Goal: Feedback & Contribution: Contribute content

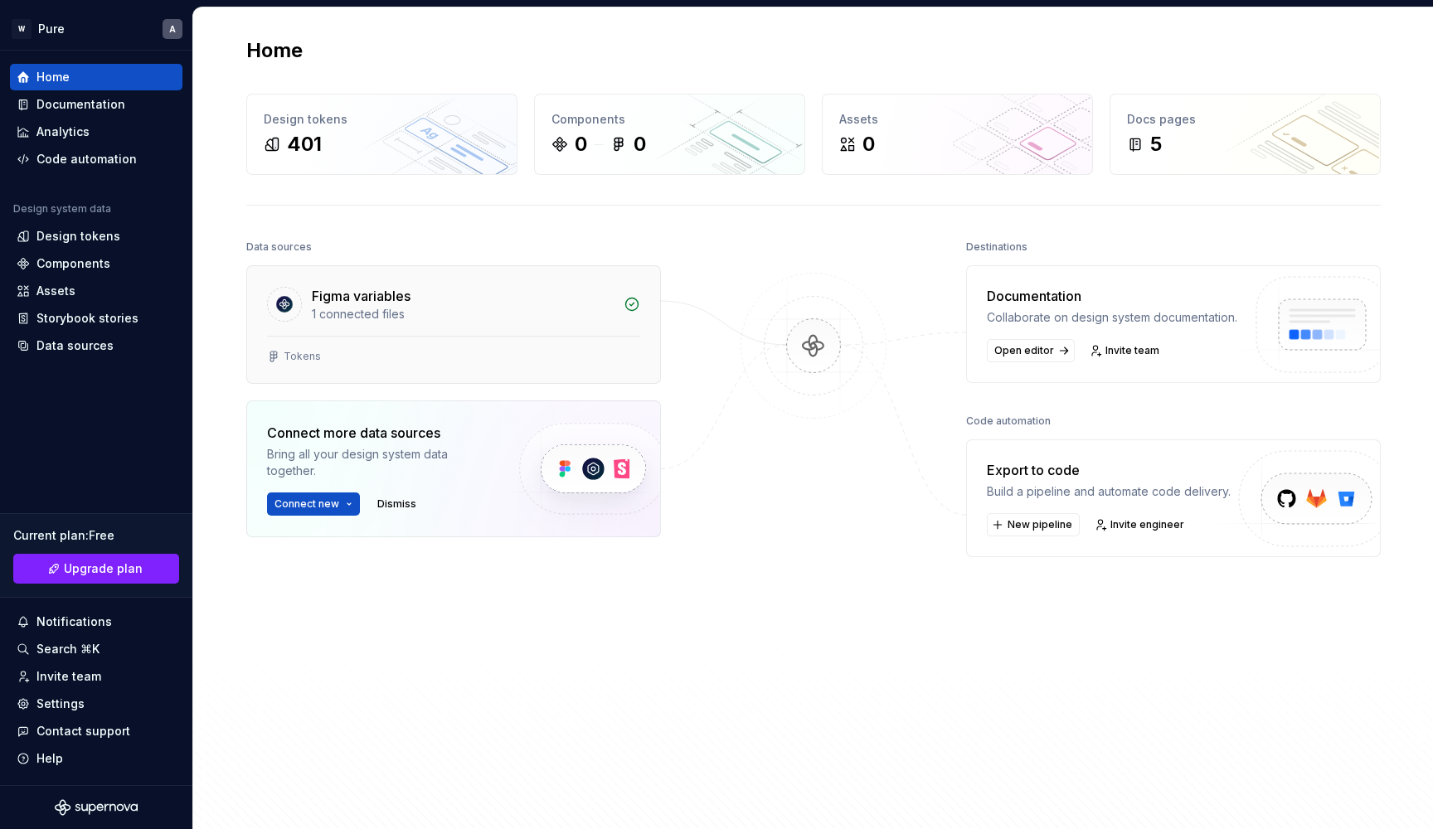
click at [542, 314] on div "1 connected files" at bounding box center [463, 314] width 302 height 17
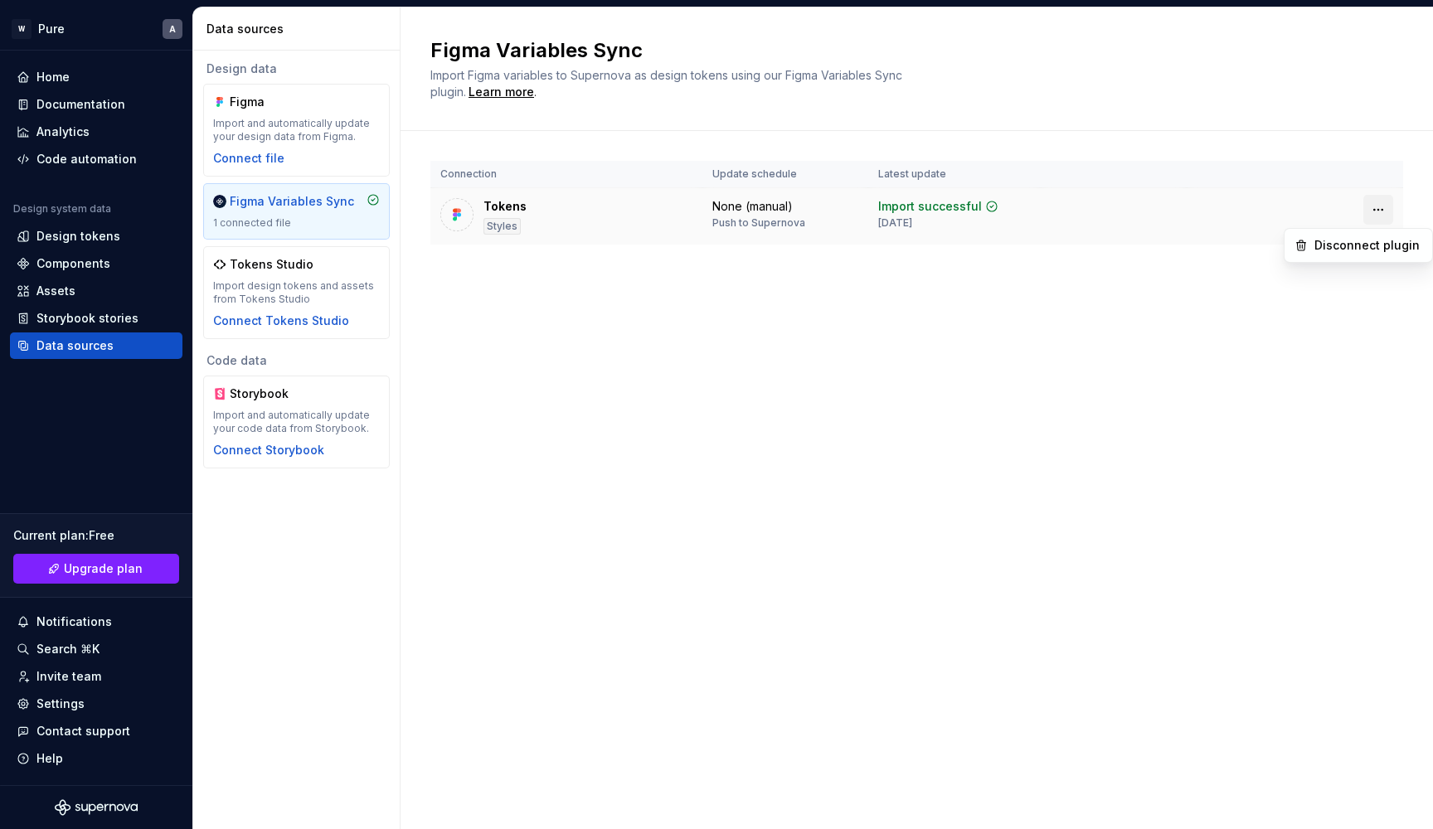
click at [1383, 210] on html "W Pure A Home Documentation Analytics Code automation Design system data Design…" at bounding box center [716, 414] width 1433 height 829
click at [1348, 247] on div "Disconnect plugin" at bounding box center [1368, 245] width 108 height 17
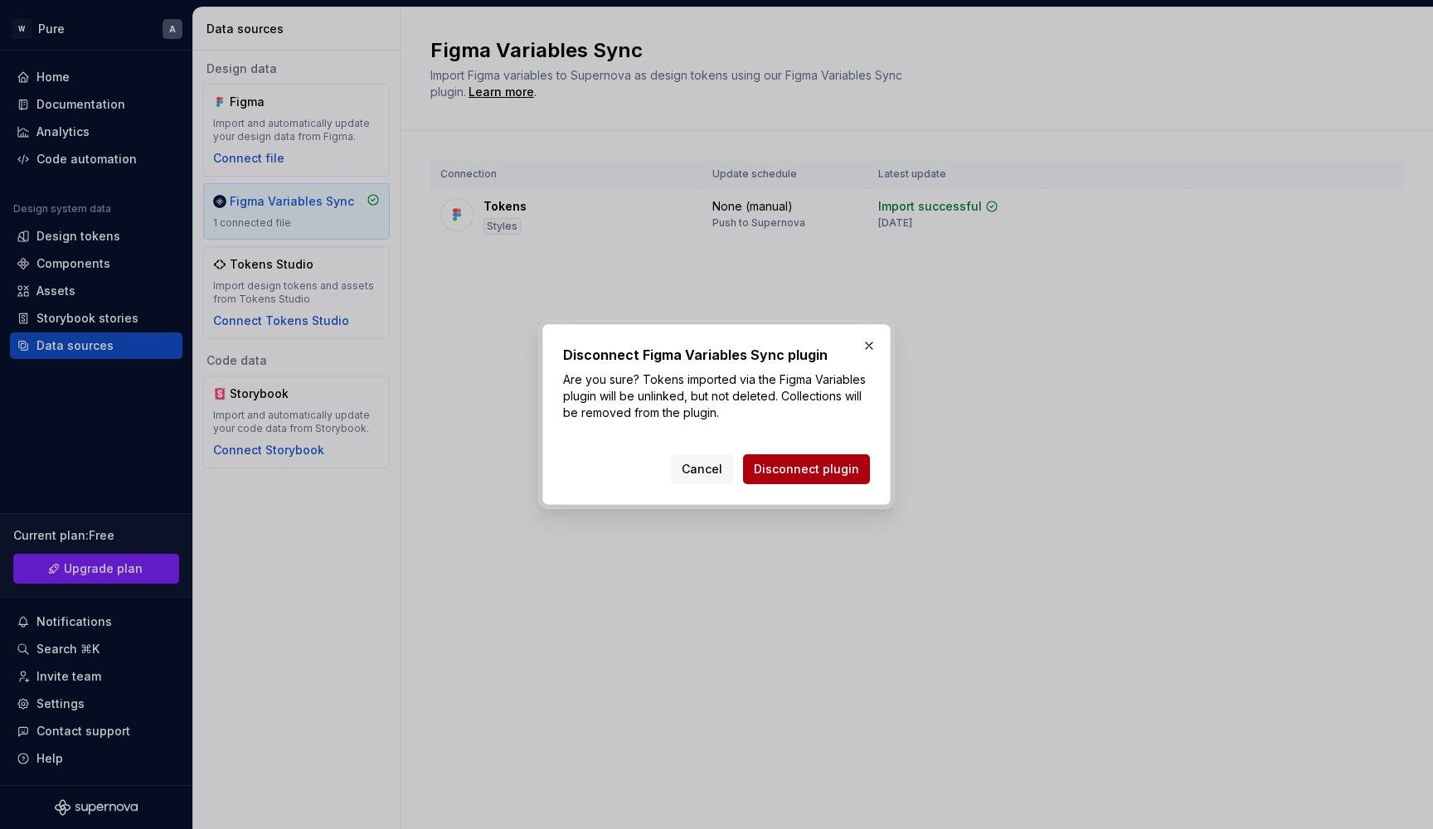
click at [802, 471] on span "Disconnect plugin" at bounding box center [806, 469] width 105 height 17
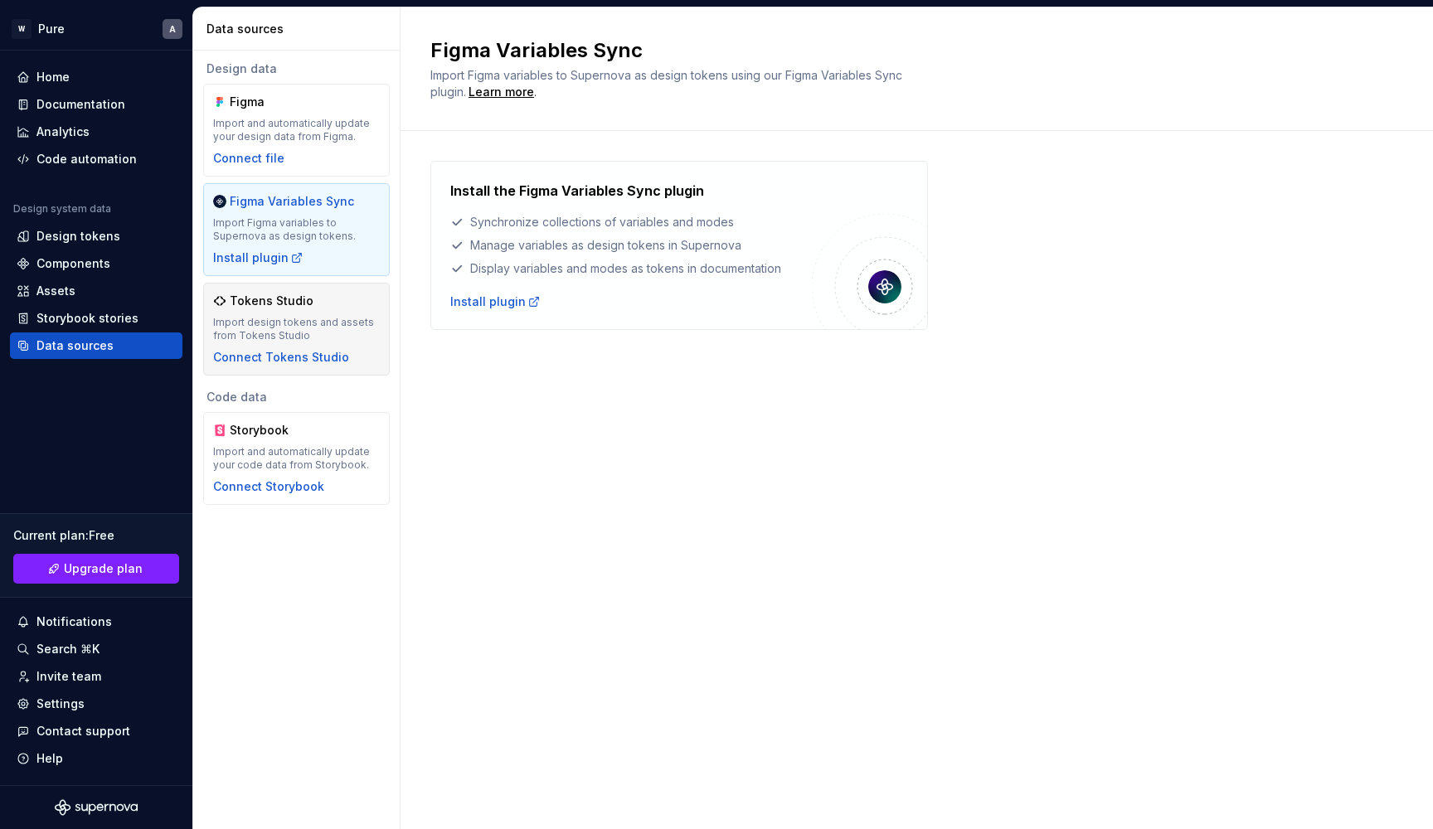
click at [324, 322] on div "Import design tokens and assets from Tokens Studio" at bounding box center [296, 329] width 167 height 27
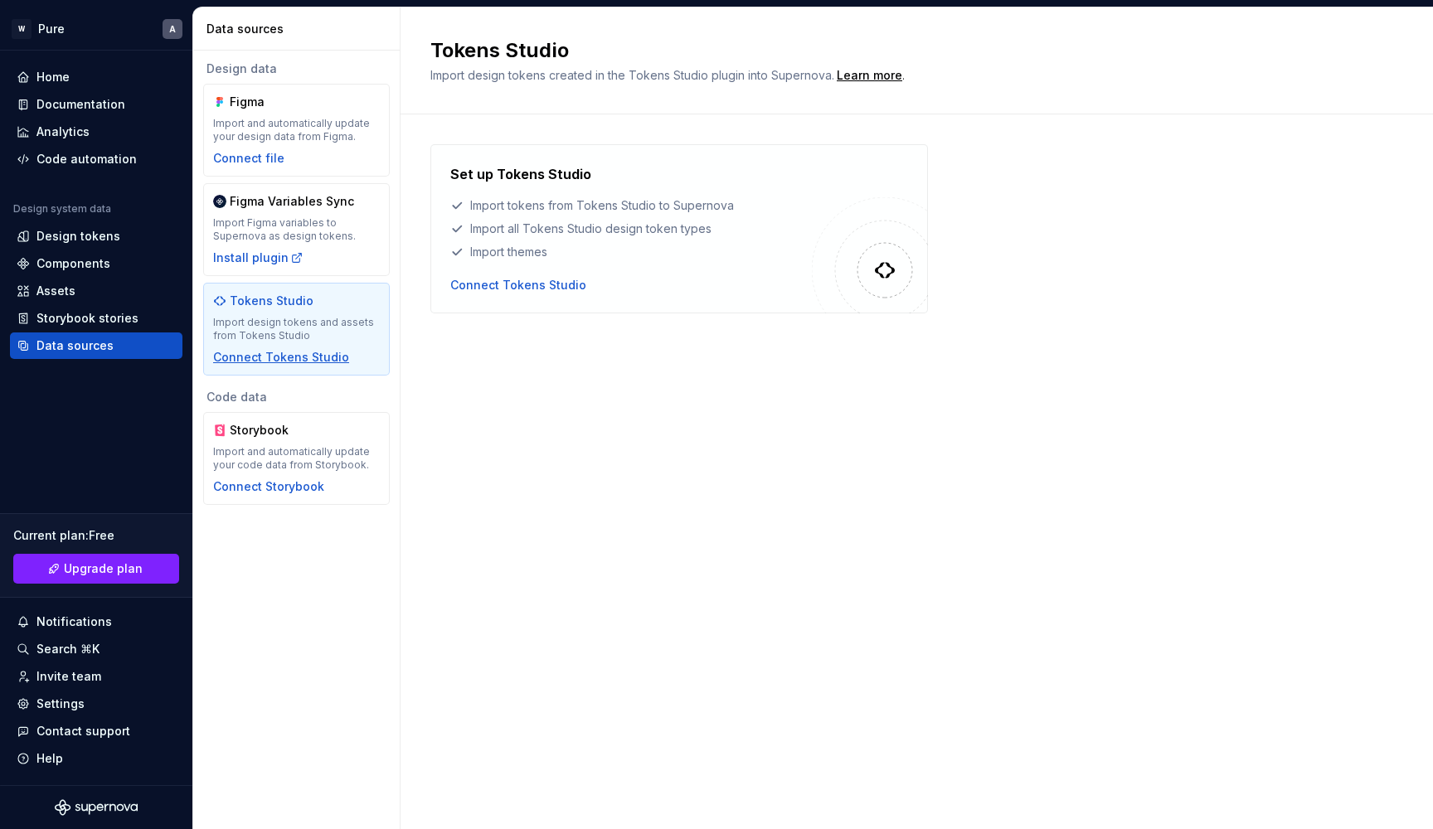
click at [303, 359] on div "Connect Tokens Studio" at bounding box center [281, 357] width 136 height 17
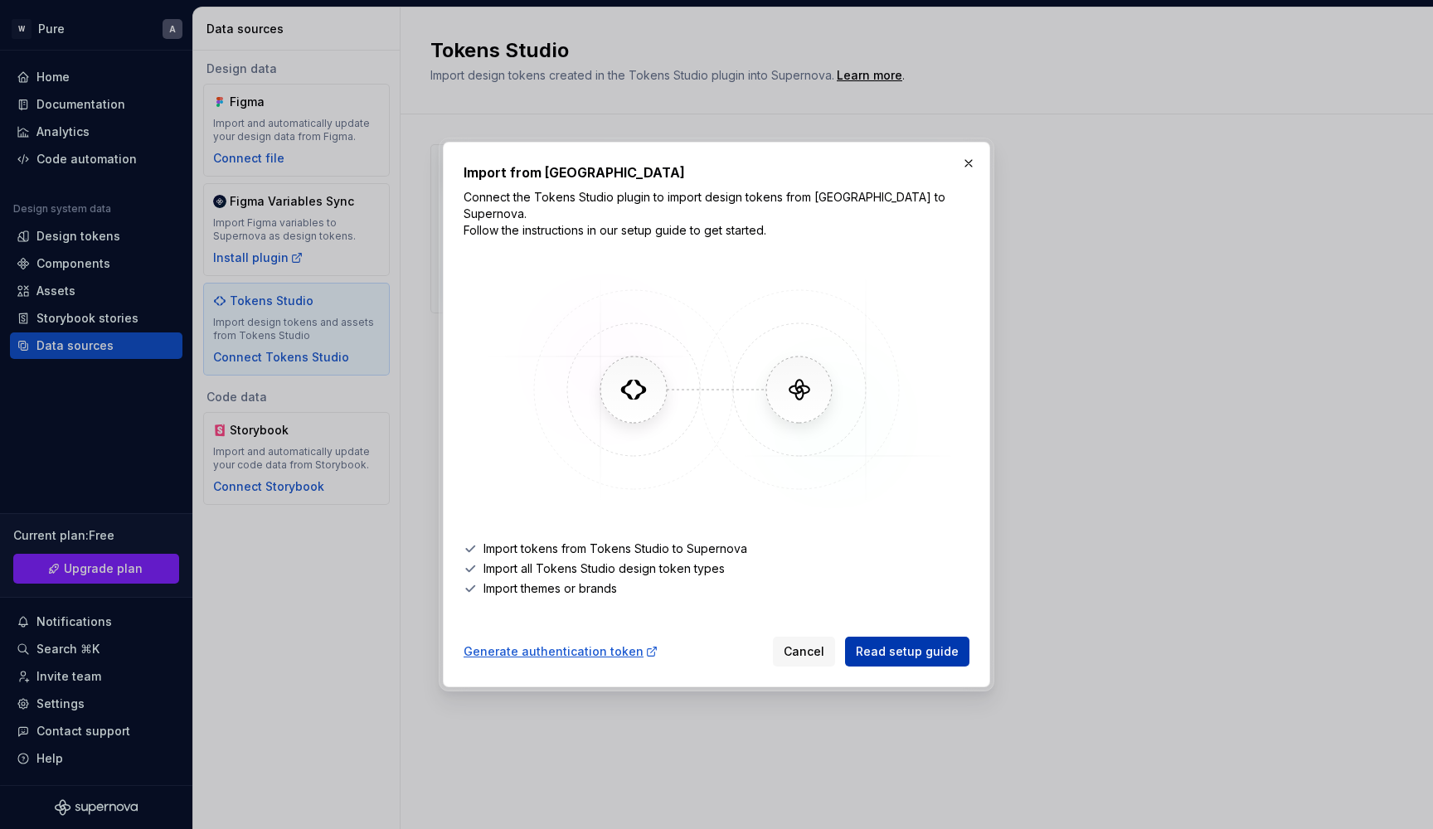
click at [915, 648] on span "Read setup guide" at bounding box center [907, 651] width 103 height 17
click at [612, 541] on li "Import tokens from Tokens Studio to Supernova" at bounding box center [717, 549] width 506 height 17
click at [901, 645] on span "Read setup guide" at bounding box center [907, 651] width 103 height 17
click at [968, 171] on button "button" at bounding box center [968, 163] width 23 height 23
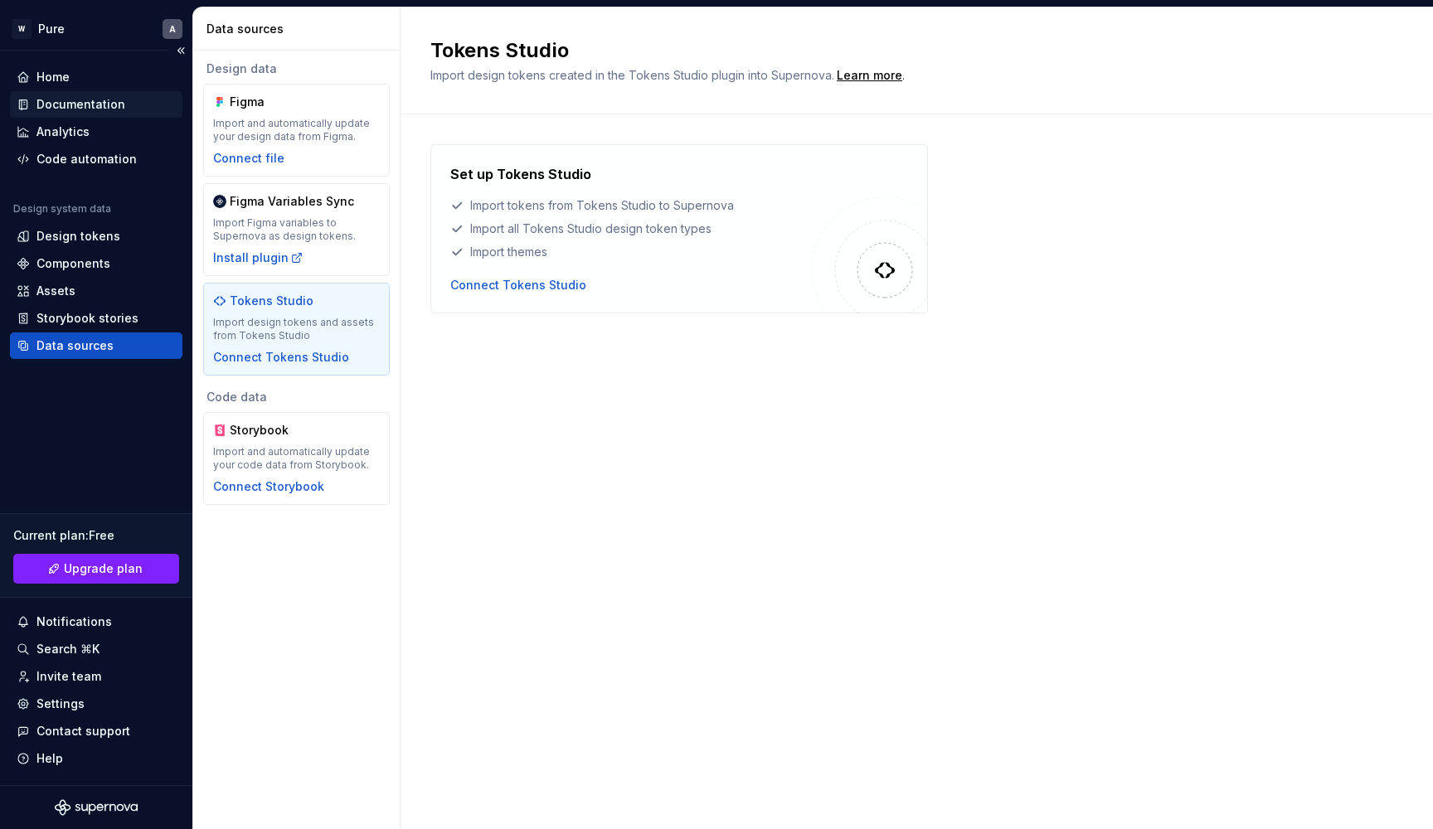
click at [36, 107] on div "Documentation" at bounding box center [96, 104] width 159 height 17
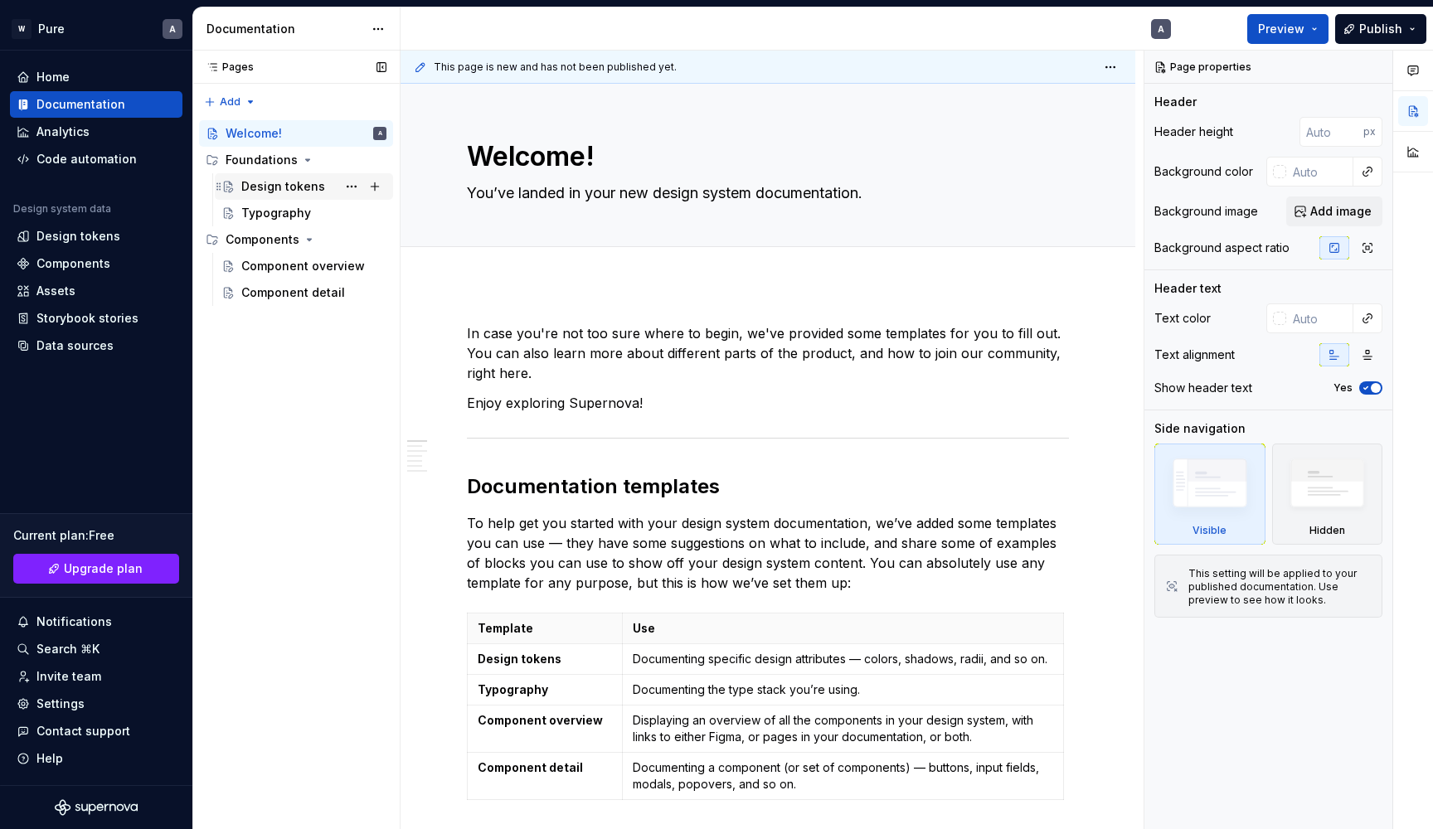
click at [294, 191] on div "Design tokens" at bounding box center [283, 186] width 84 height 17
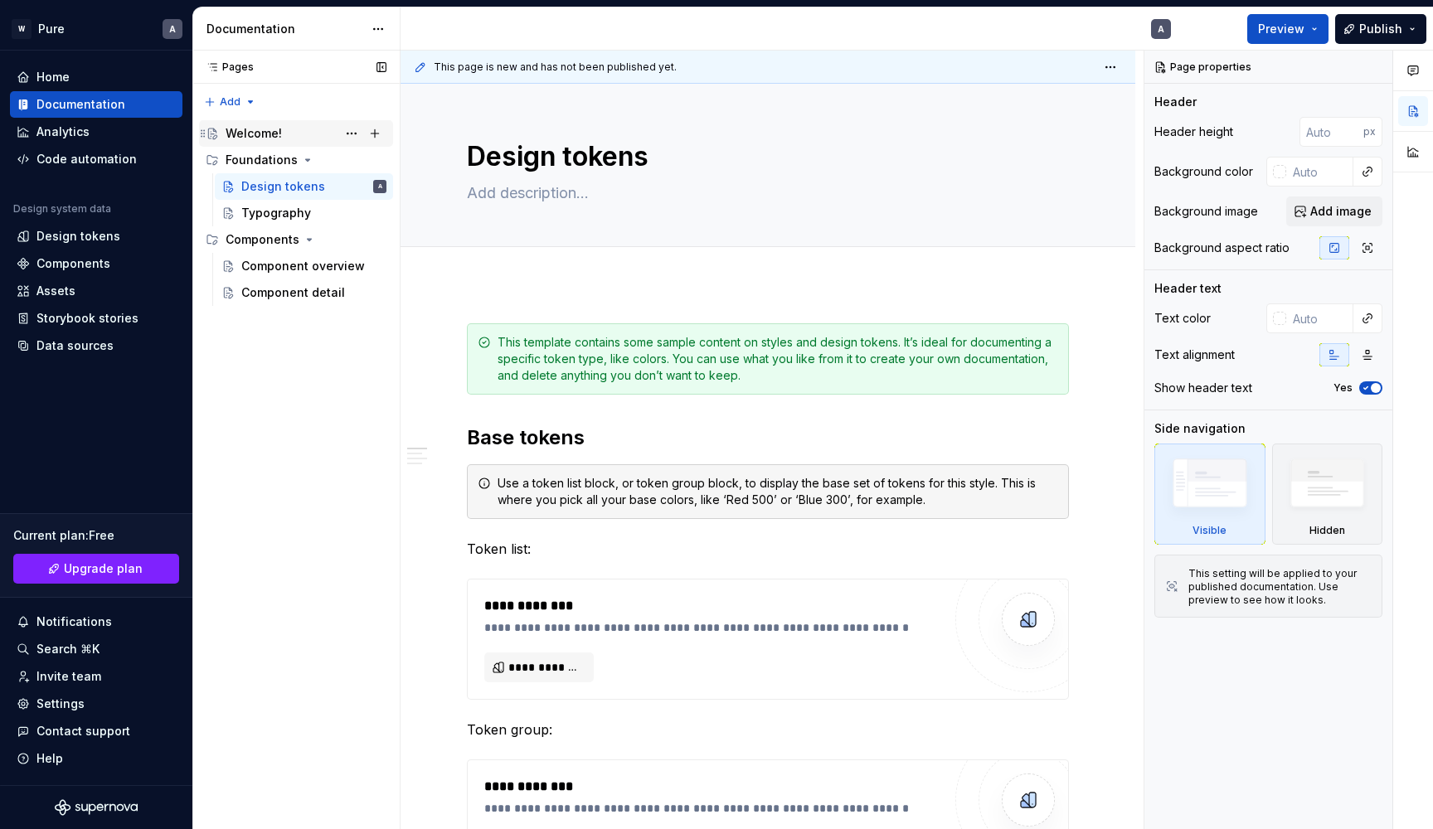
click at [247, 134] on div "Welcome!" at bounding box center [254, 133] width 56 height 17
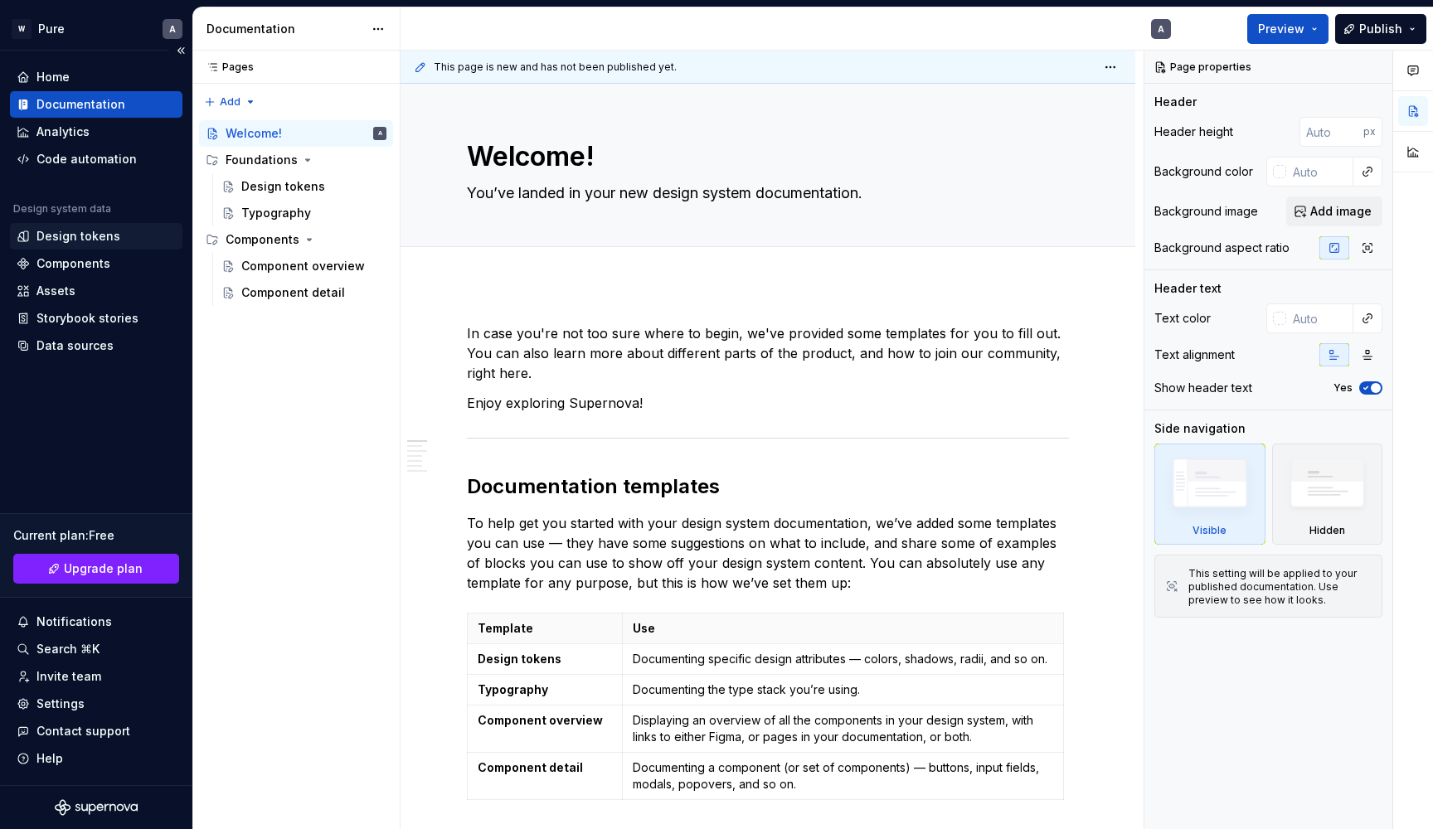
type textarea "*"
click at [85, 238] on div "Design tokens" at bounding box center [78, 236] width 84 height 17
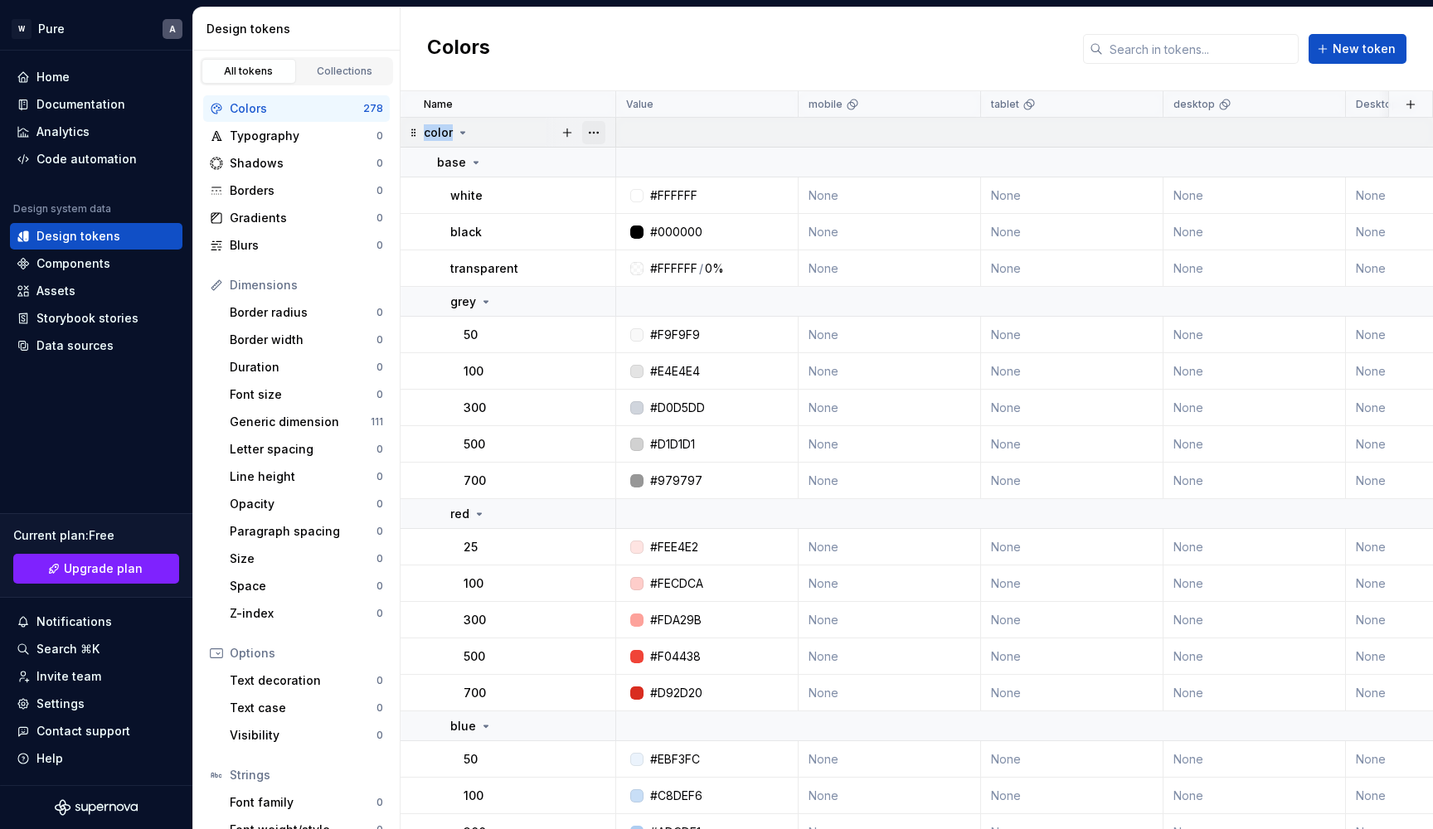
click at [588, 131] on button "button" at bounding box center [593, 132] width 23 height 23
click at [598, 134] on button "button" at bounding box center [593, 132] width 23 height 23
click at [628, 321] on div "Delete group" at bounding box center [667, 320] width 108 height 17
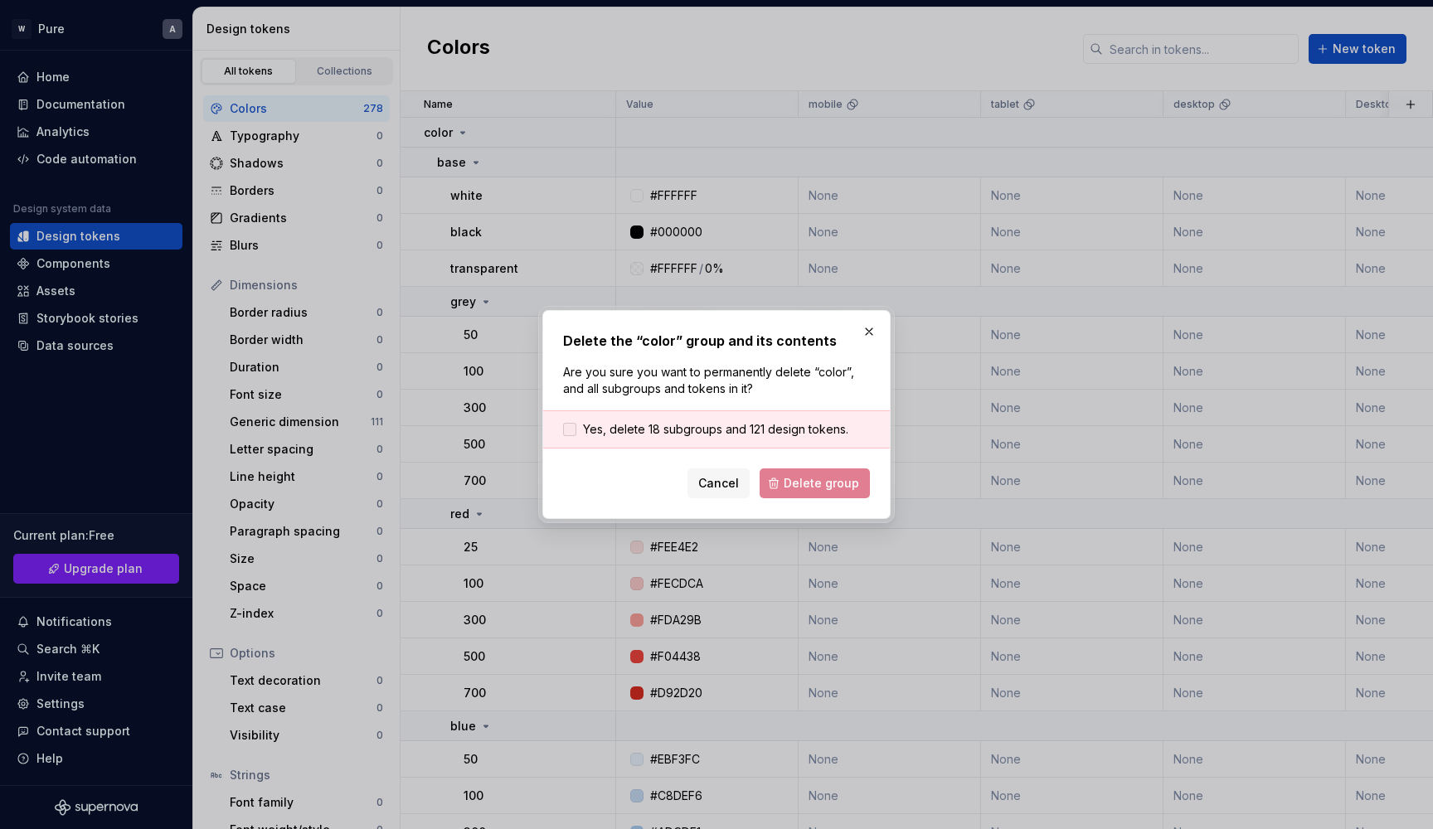
click at [581, 430] on label "Yes, delete 18 subgroups and 121 design tokens." at bounding box center [705, 429] width 285 height 17
click at [825, 487] on span "Delete group" at bounding box center [821, 483] width 75 height 17
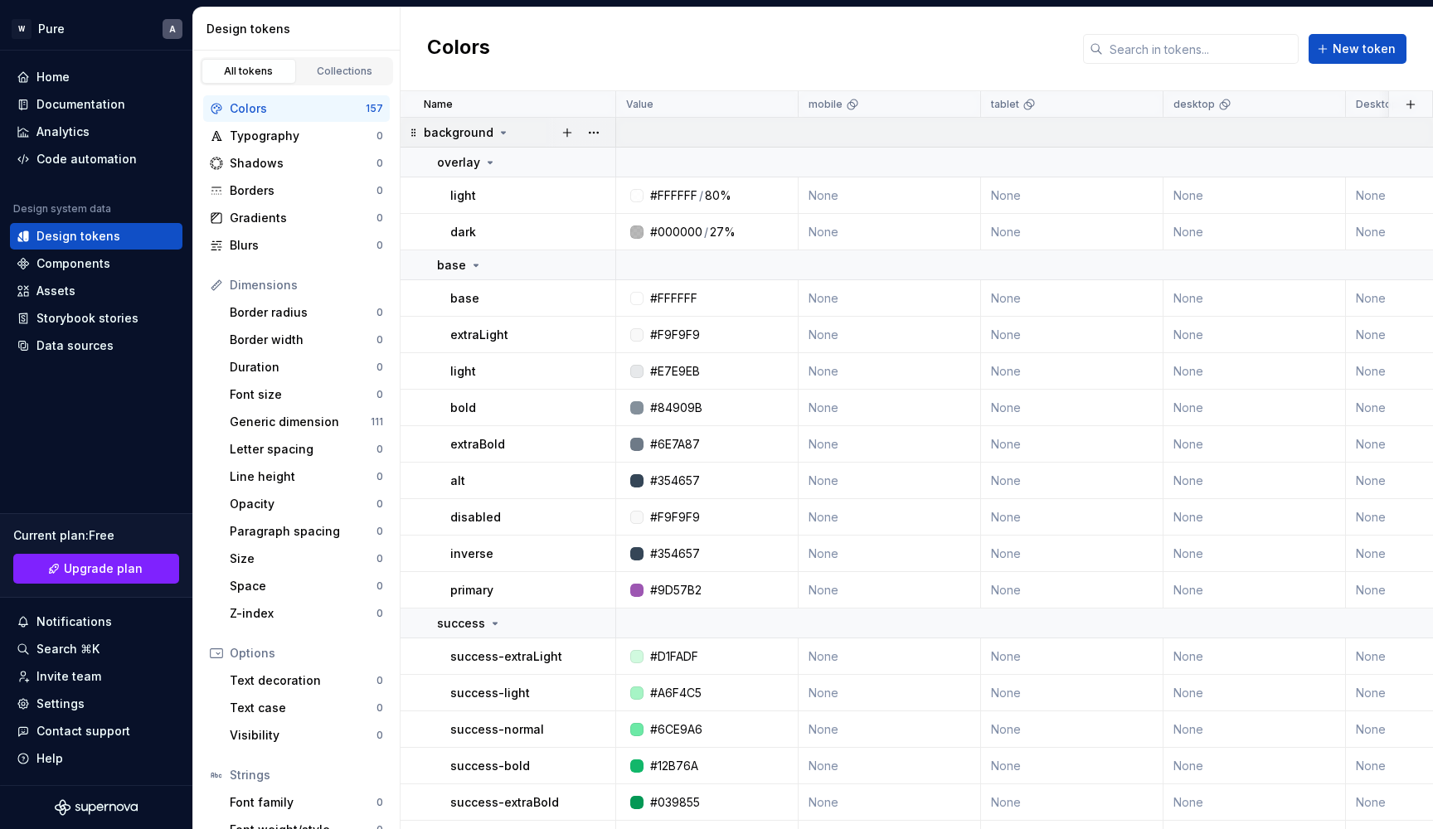
click at [497, 134] on icon at bounding box center [503, 132] width 13 height 13
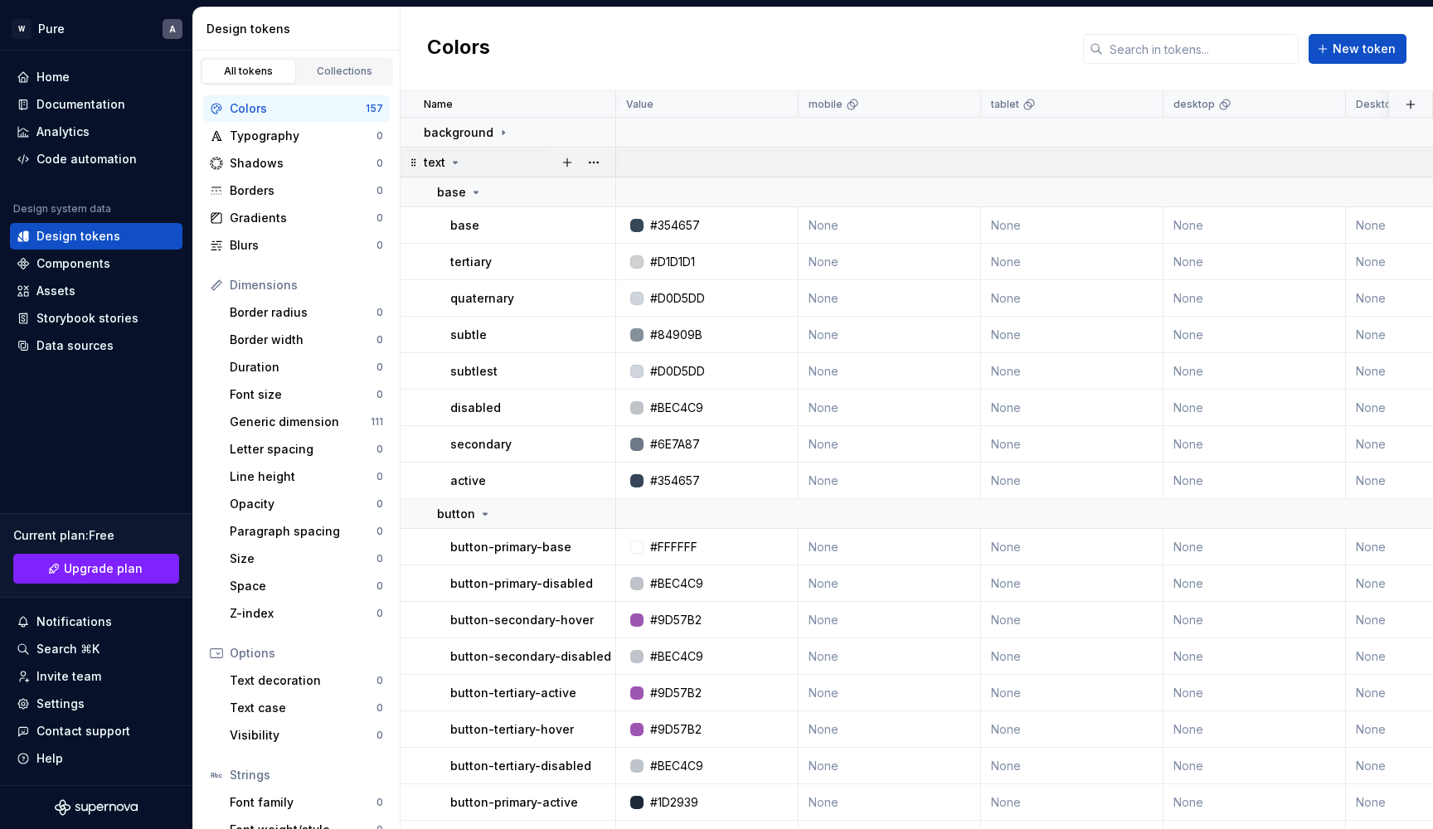
click at [453, 160] on icon at bounding box center [455, 162] width 13 height 13
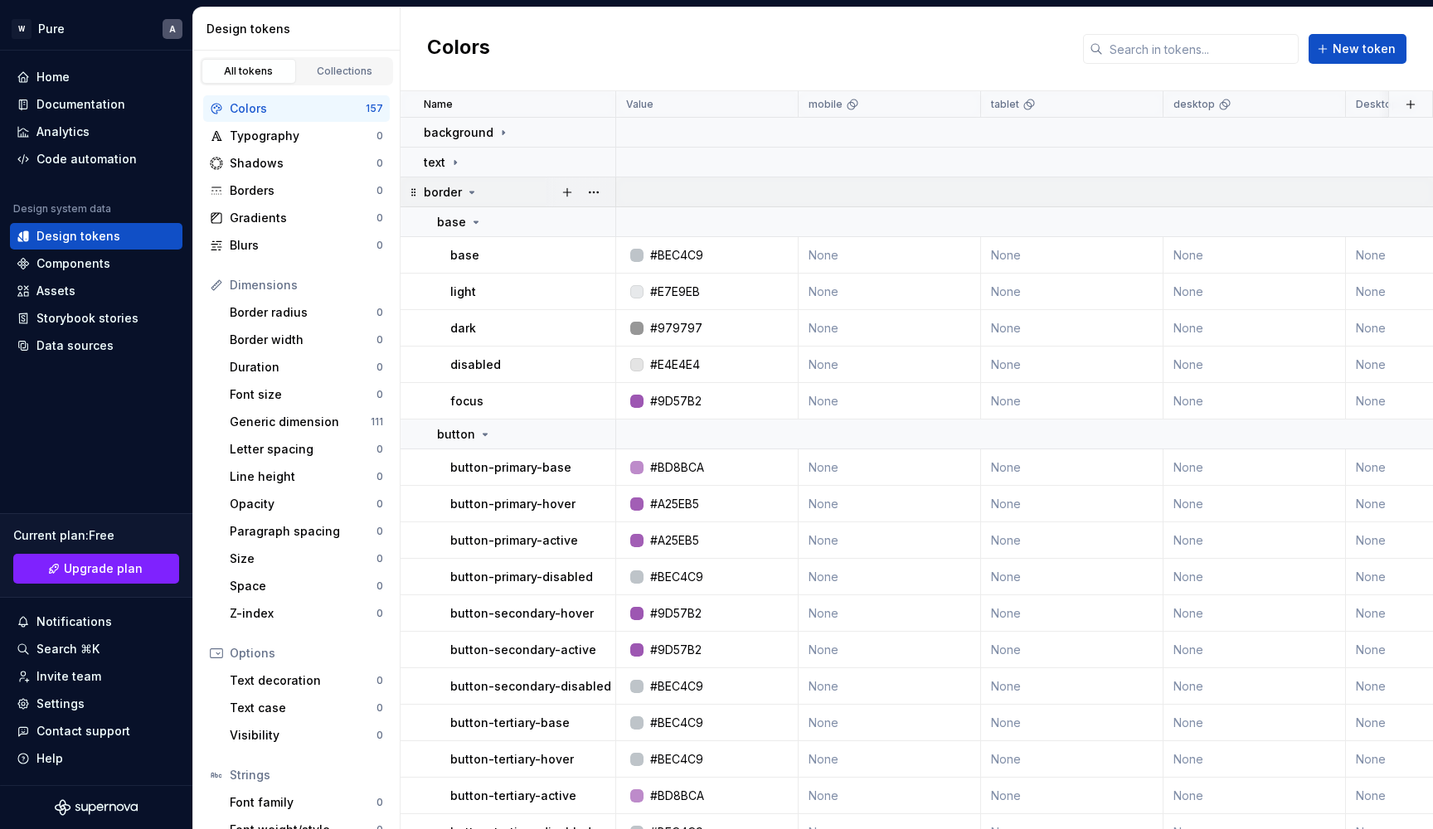
click at [470, 192] on icon at bounding box center [472, 193] width 4 height 2
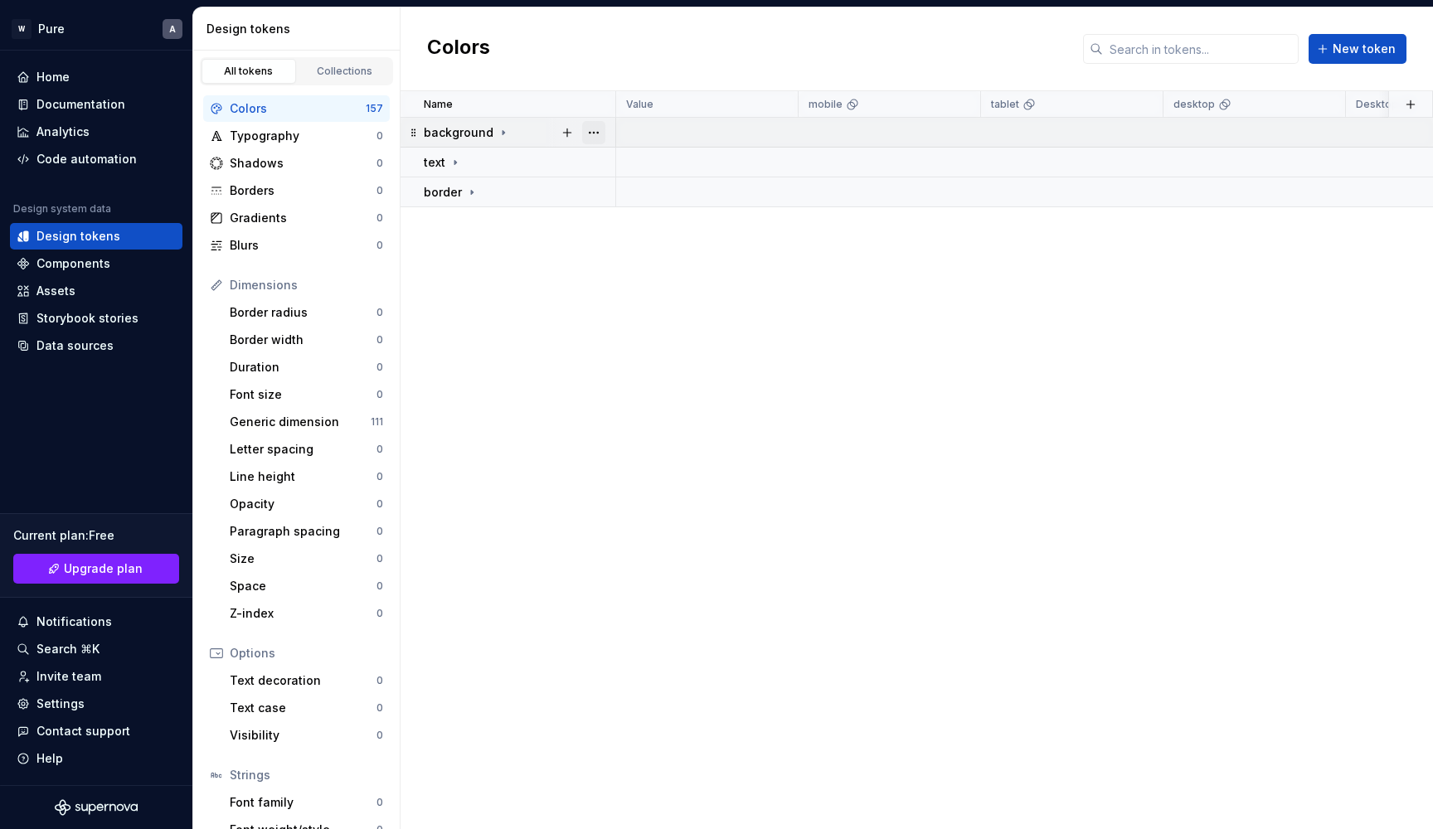
click at [596, 132] on button "button" at bounding box center [593, 132] width 23 height 23
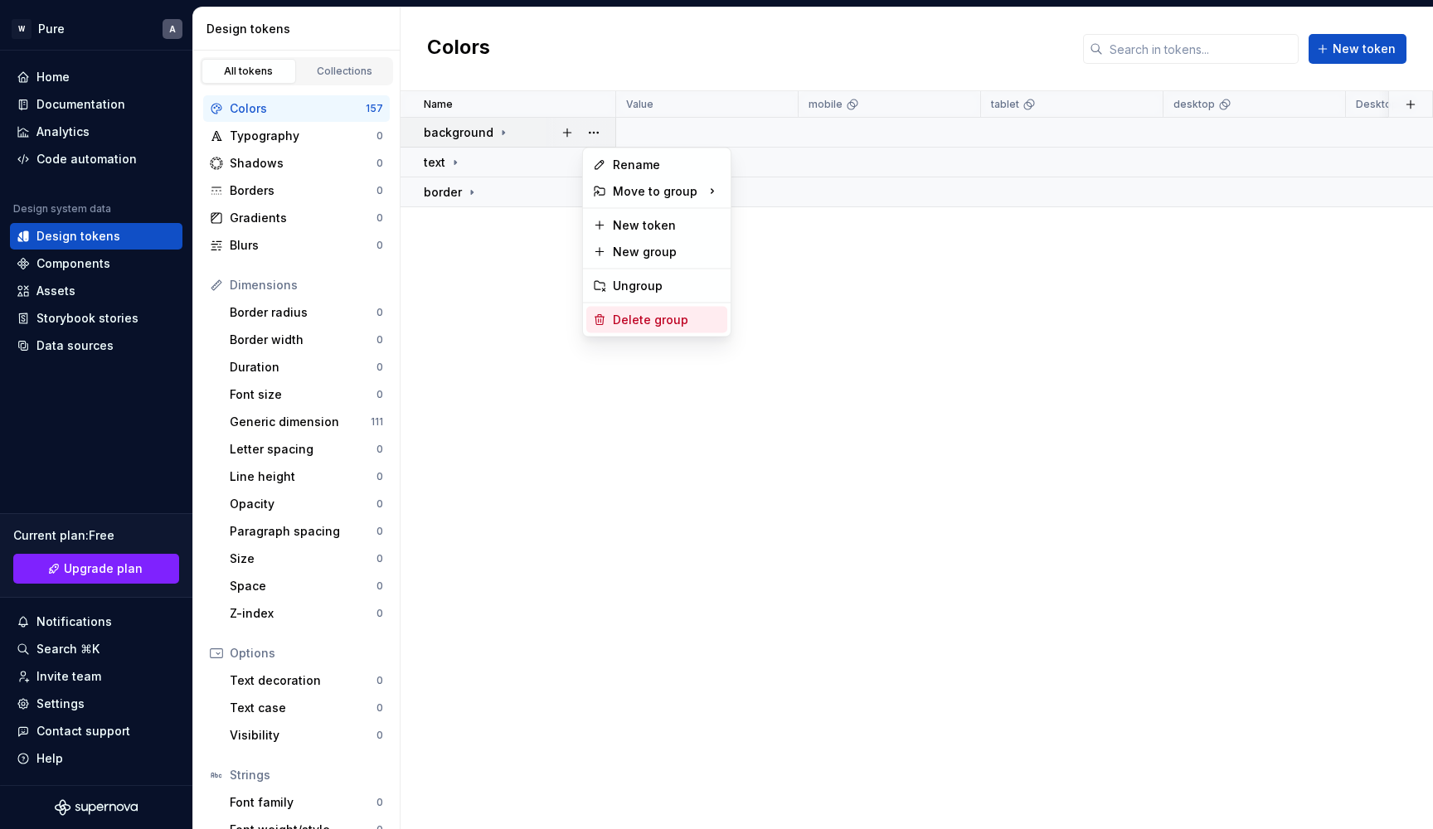
click at [607, 313] on div "Delete group" at bounding box center [656, 320] width 141 height 27
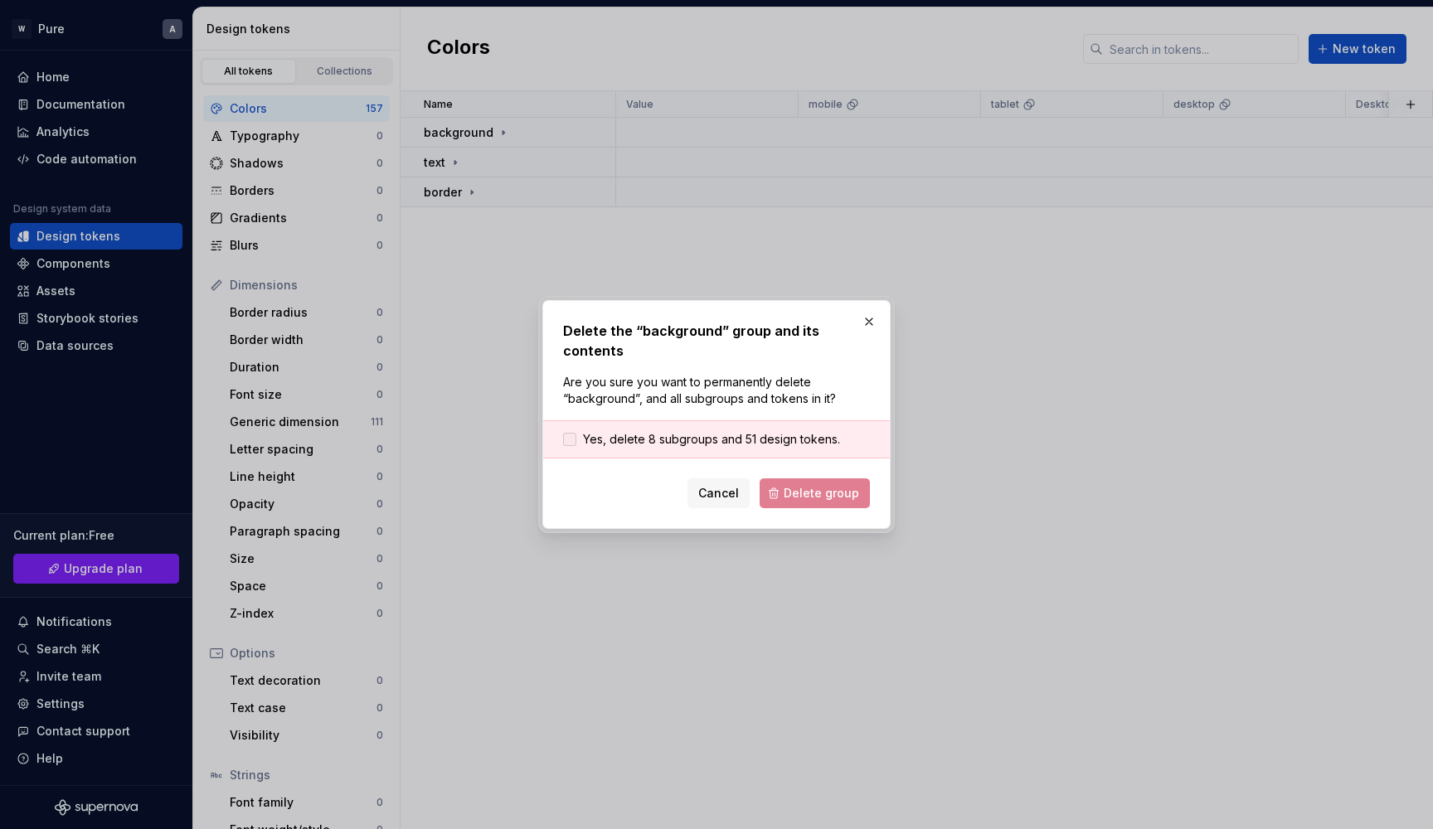
click at [711, 444] on span "Yes, delete 8 subgroups and 51 design tokens." at bounding box center [711, 439] width 257 height 17
click at [792, 495] on span "Delete group" at bounding box center [821, 493] width 75 height 17
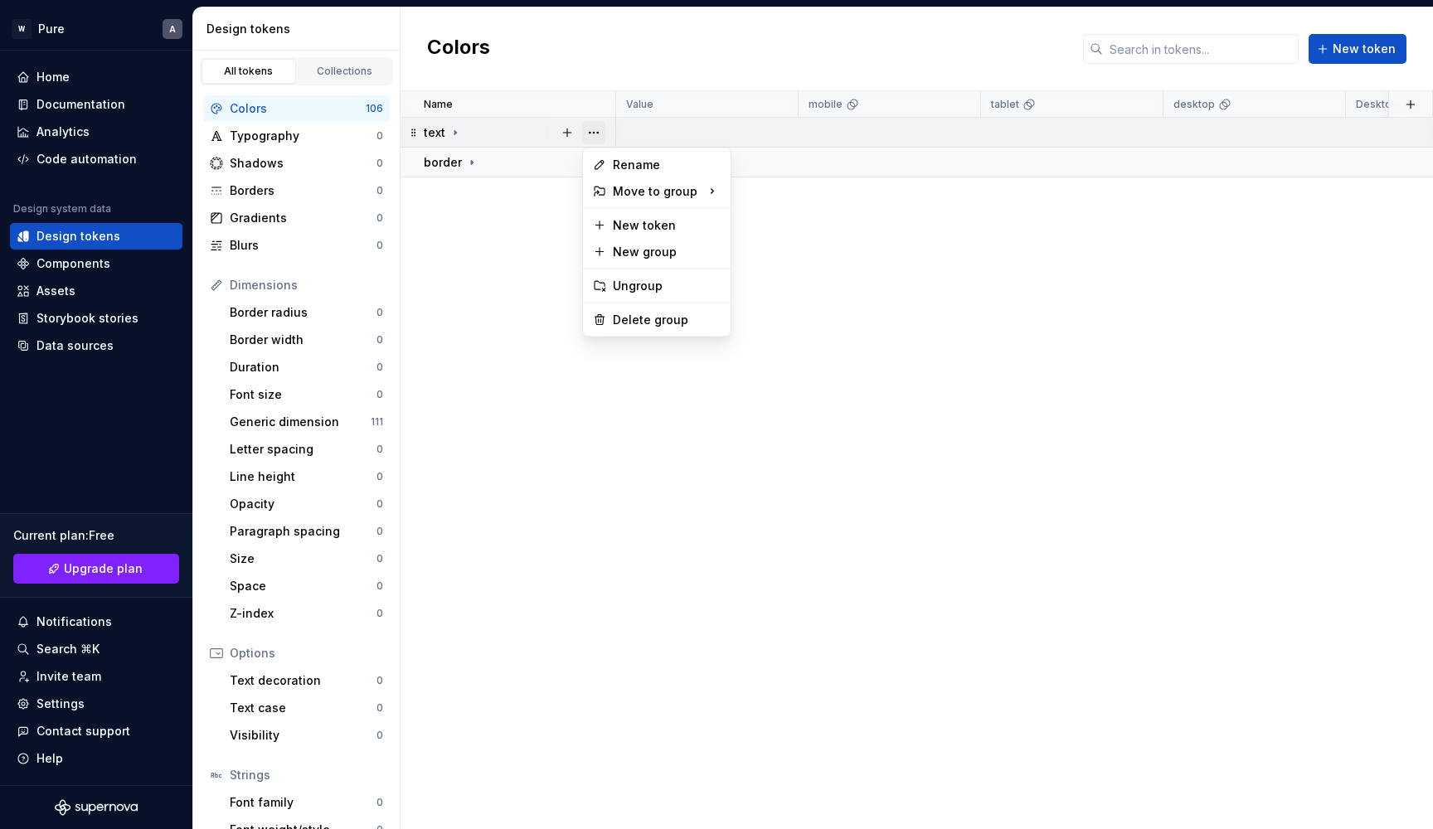
click at [590, 132] on button "button" at bounding box center [593, 132] width 23 height 23
click at [668, 323] on div "Delete group" at bounding box center [667, 320] width 108 height 17
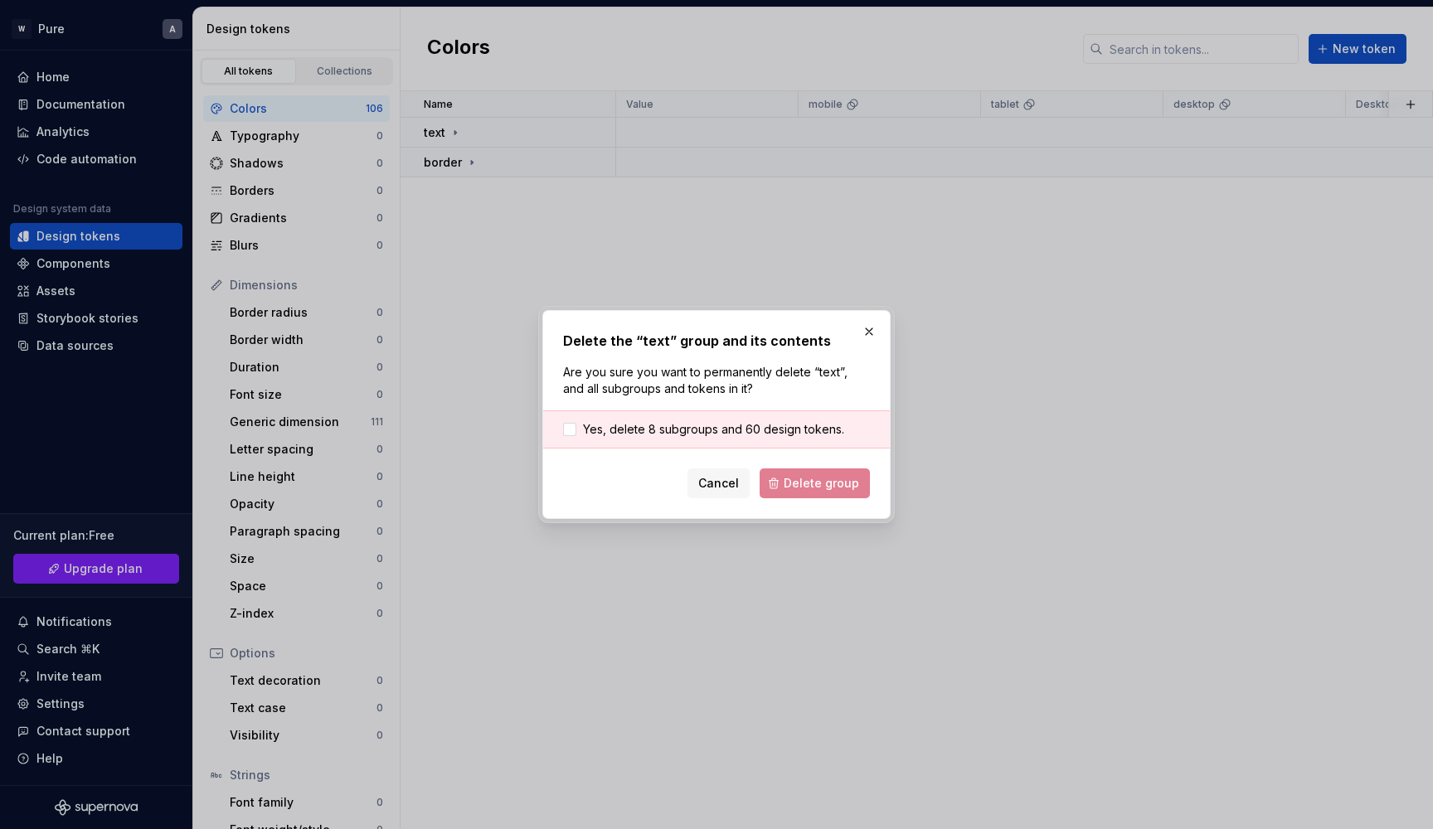
click at [699, 420] on div "Yes, delete 8 subgroups and 60 design tokens." at bounding box center [716, 429] width 347 height 38
click at [692, 435] on span "Yes, delete 8 subgroups and 60 design tokens." at bounding box center [713, 429] width 261 height 17
click at [818, 489] on span "Delete group" at bounding box center [821, 483] width 75 height 17
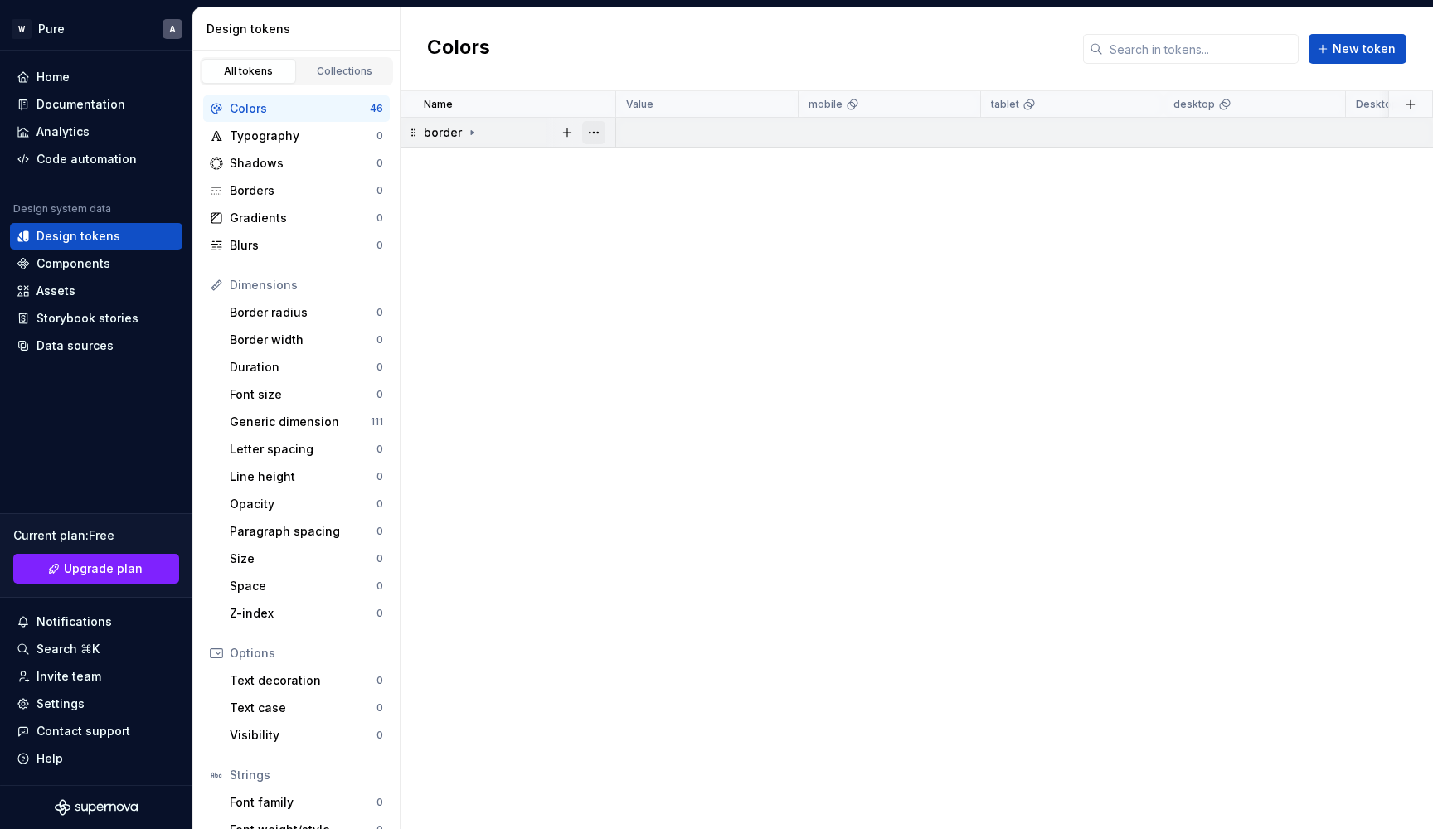
click at [592, 132] on button "button" at bounding box center [593, 132] width 23 height 23
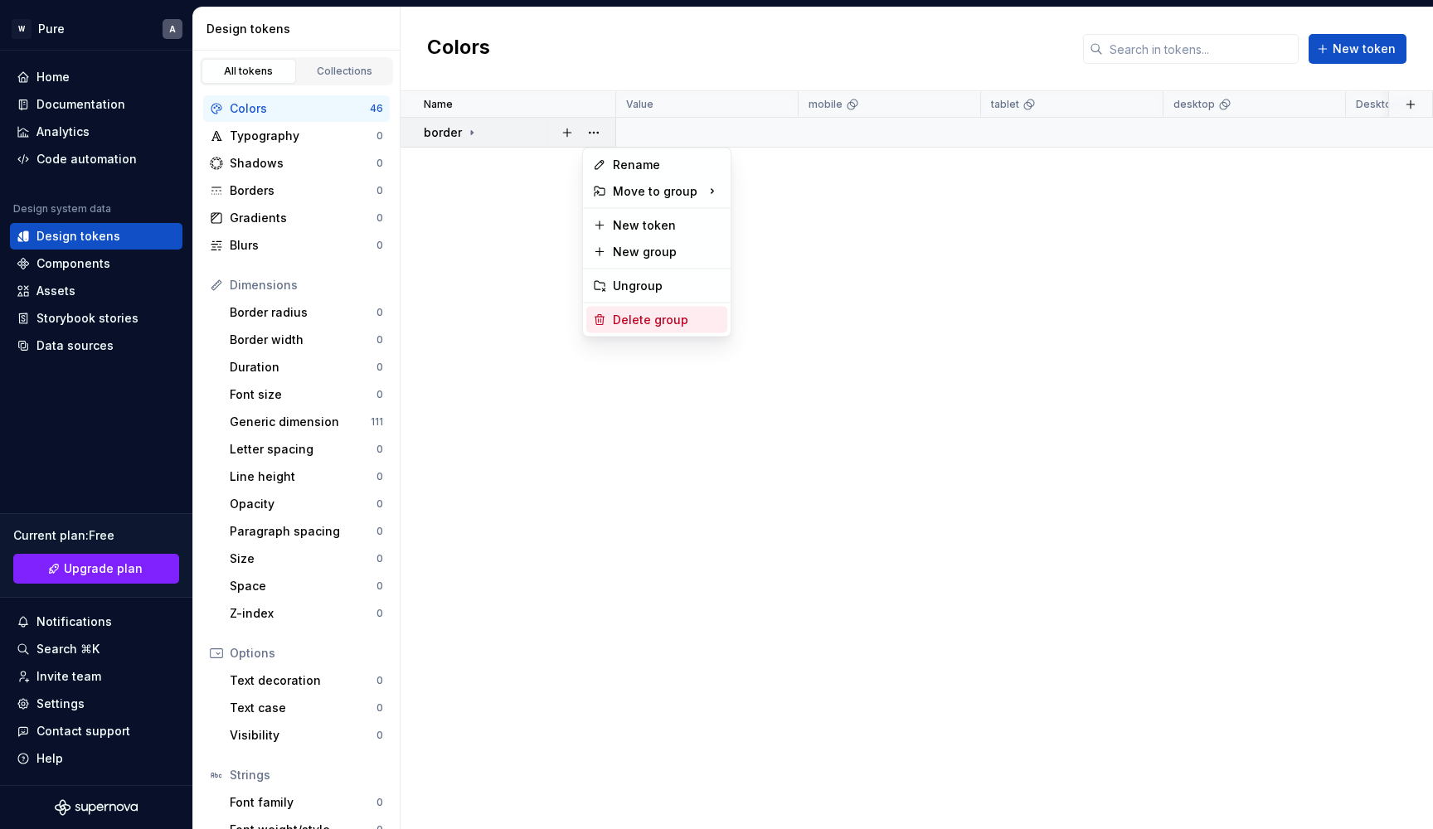
click at [664, 322] on div "Delete group" at bounding box center [667, 320] width 108 height 17
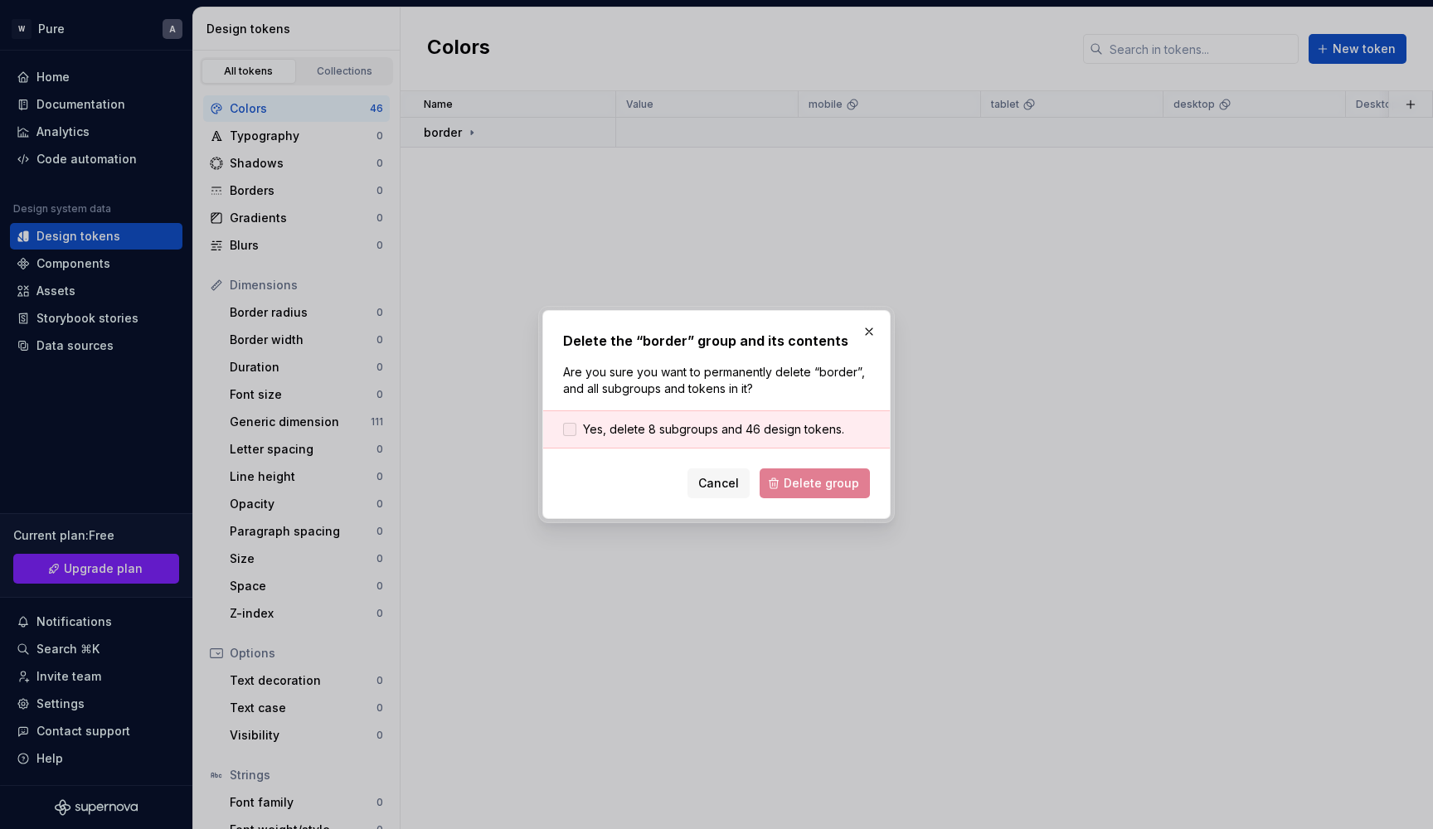
click at [739, 432] on span "Yes, delete 8 subgroups and 46 design tokens." at bounding box center [713, 429] width 261 height 17
click at [835, 488] on span "Delete group" at bounding box center [821, 483] width 75 height 17
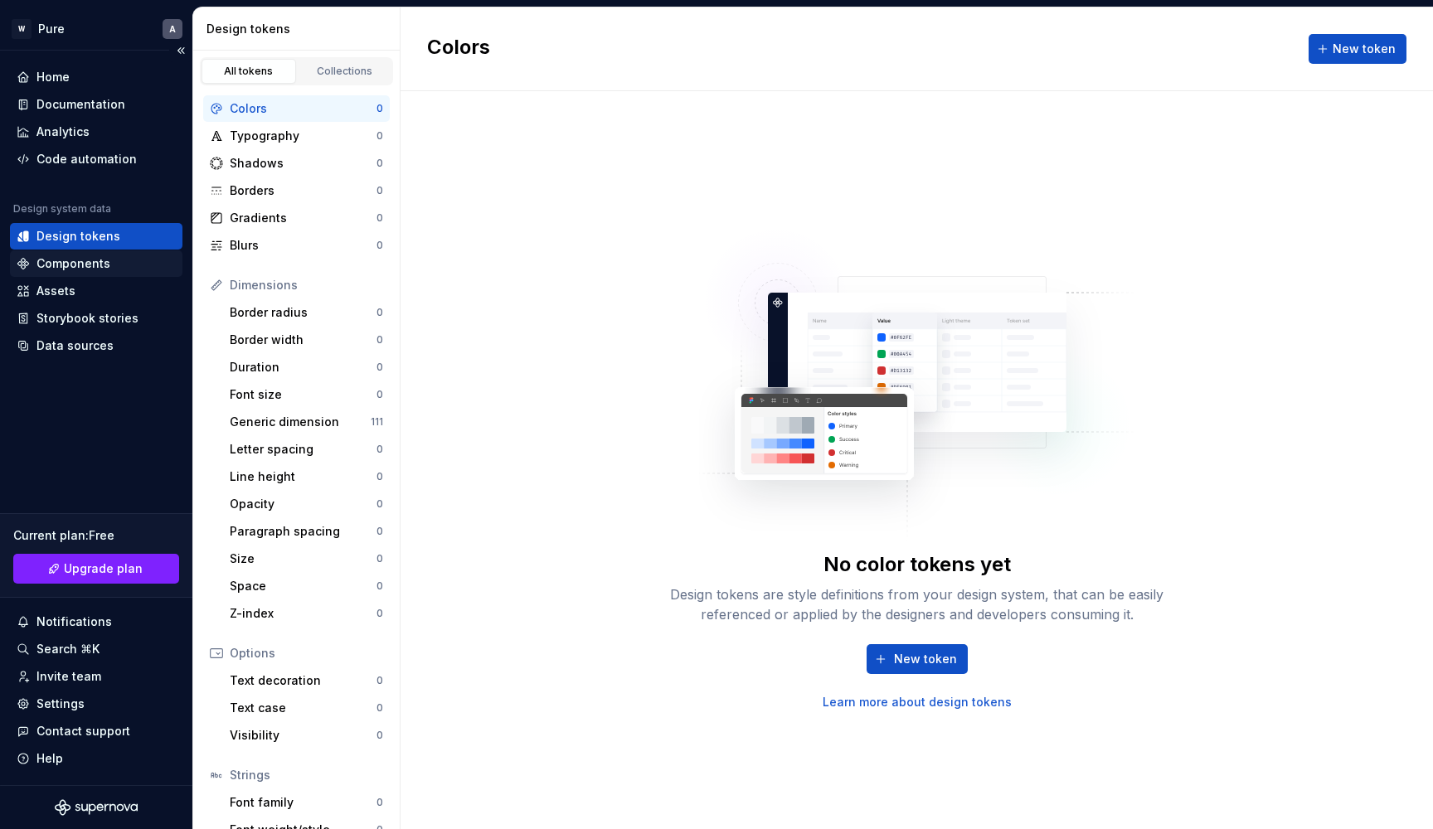
click at [100, 265] on div "Components" at bounding box center [73, 263] width 74 height 17
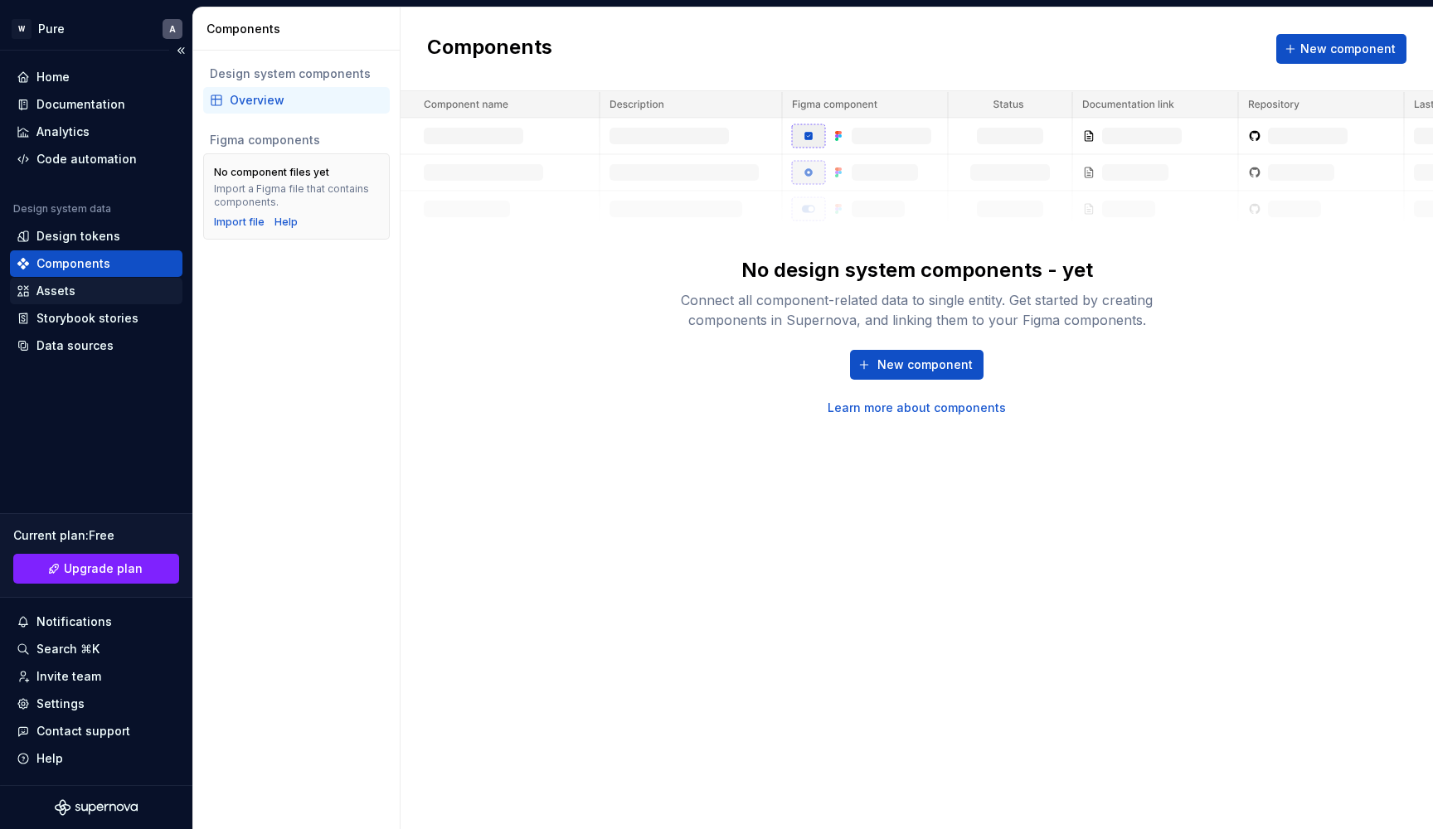
click at [115, 296] on div "Assets" at bounding box center [96, 291] width 159 height 17
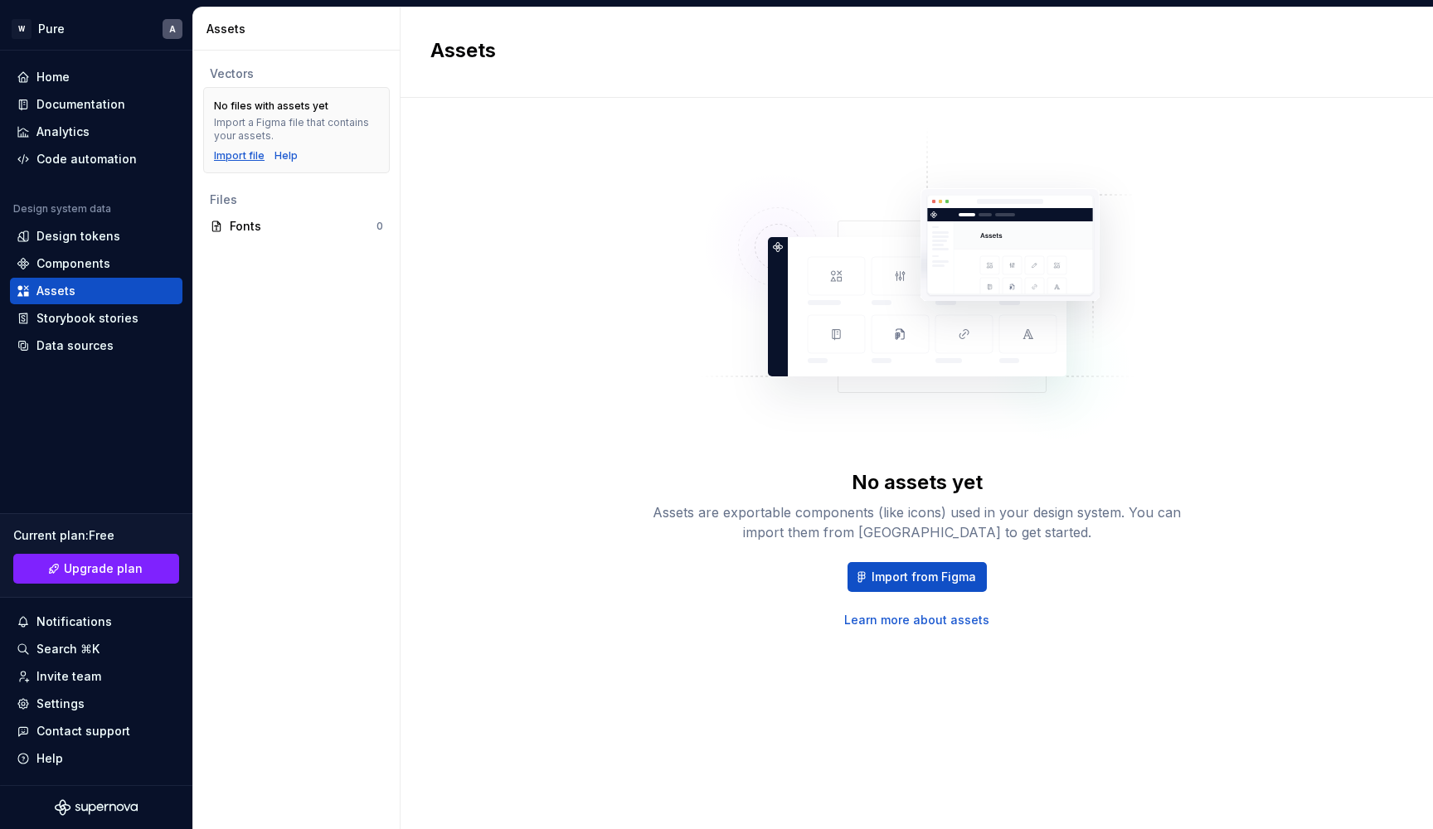
click at [240, 153] on div "Import file" at bounding box center [239, 155] width 51 height 13
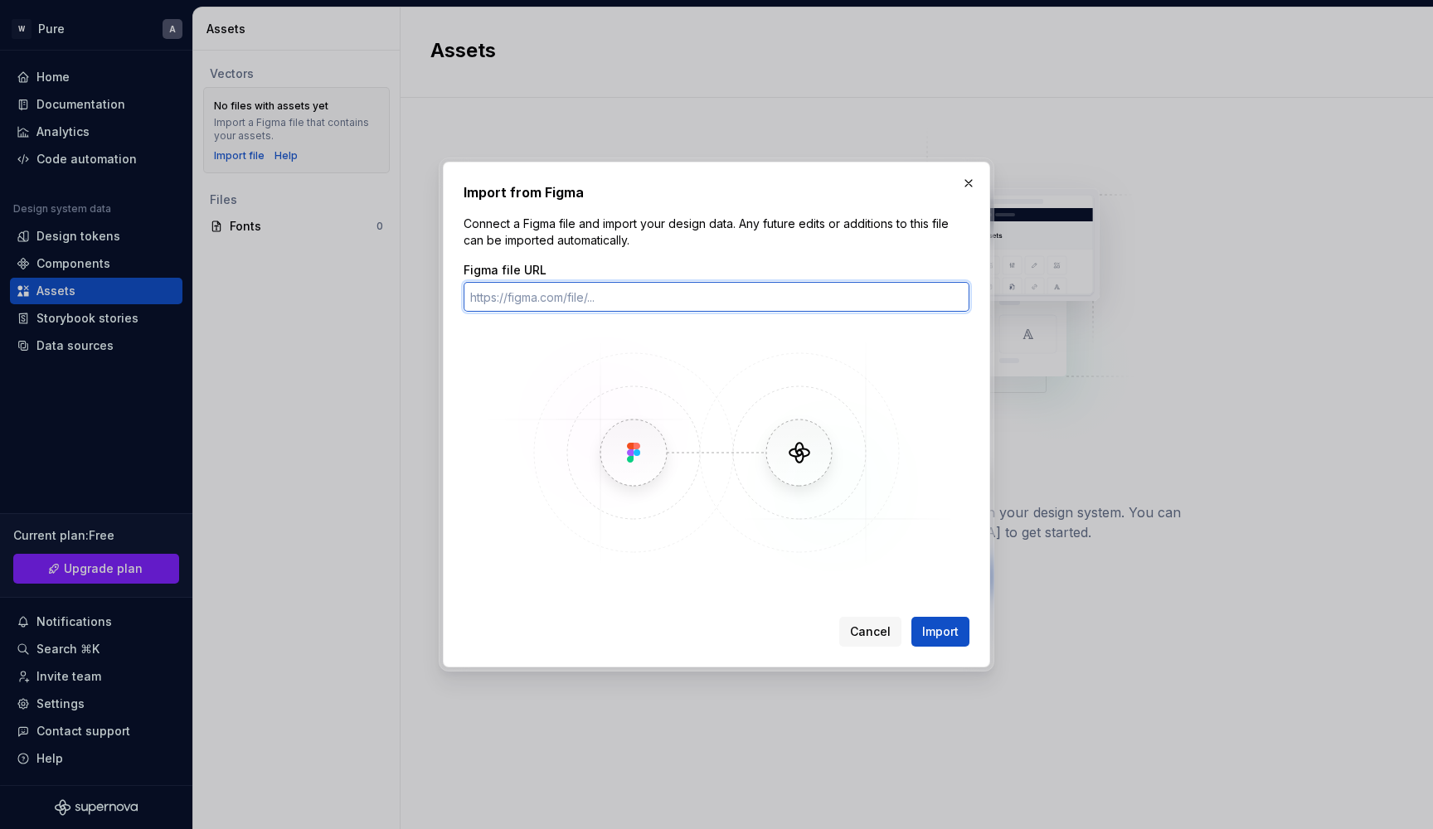
click at [636, 291] on input "Figma file URL" at bounding box center [717, 297] width 506 height 30
paste input "[URL][DOMAIN_NAME]"
type input "[URL][DOMAIN_NAME]"
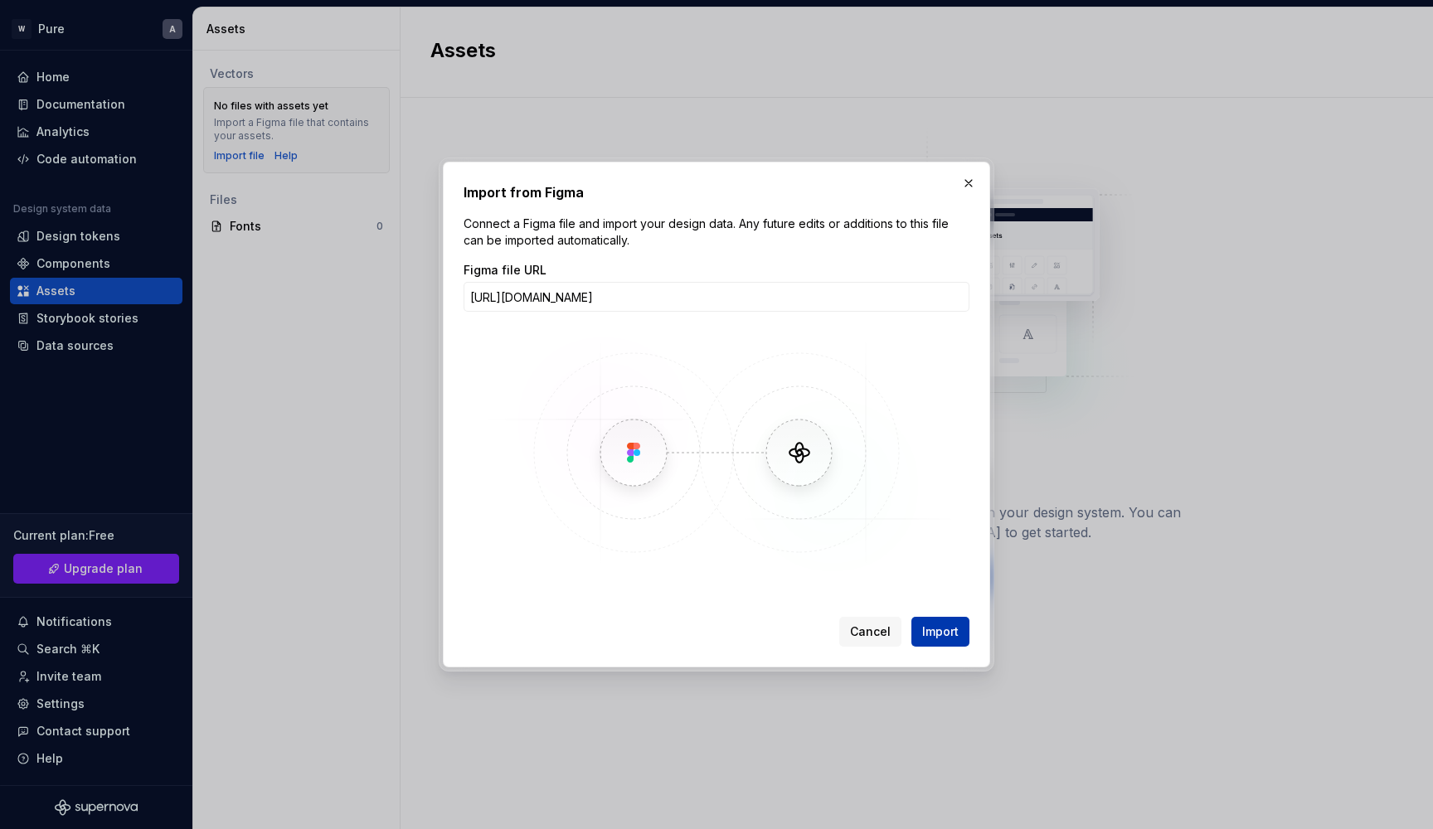
click at [944, 629] on span "Import" at bounding box center [940, 632] width 36 height 17
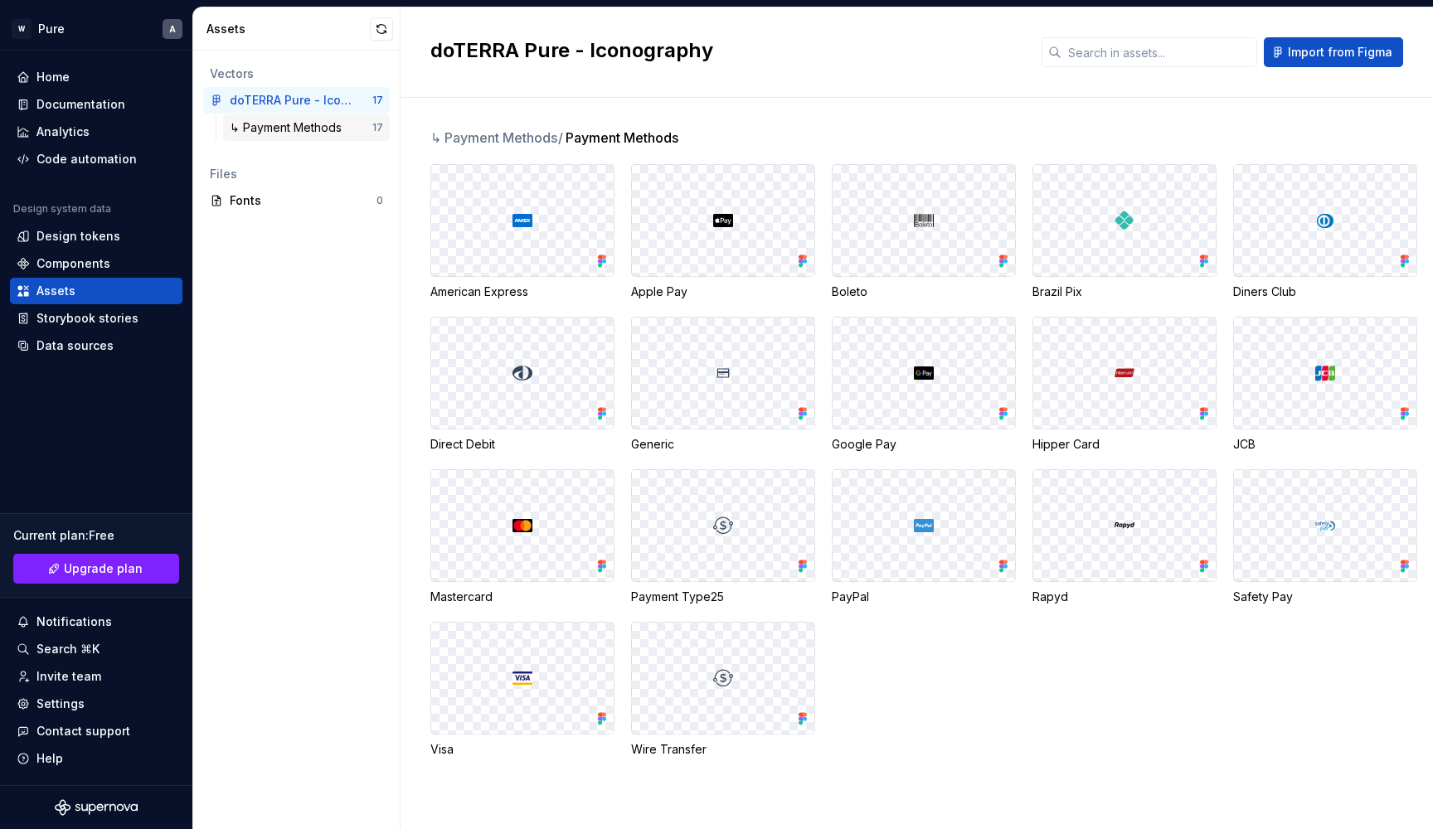
click at [303, 129] on div "↳ Payment Methods" at bounding box center [289, 127] width 119 height 17
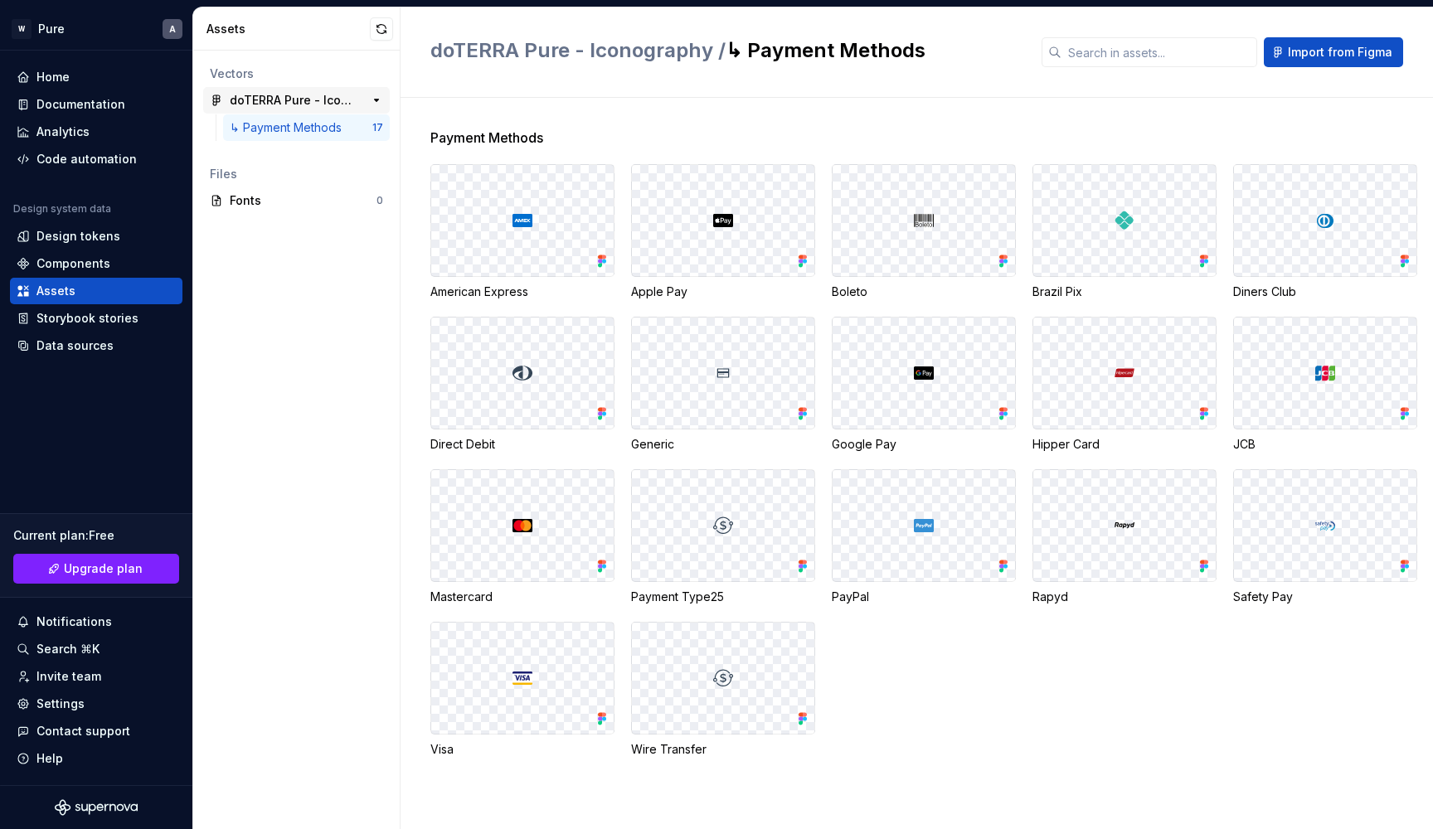
click at [311, 101] on div "doTERRA Pure - Iconography" at bounding box center [292, 100] width 124 height 17
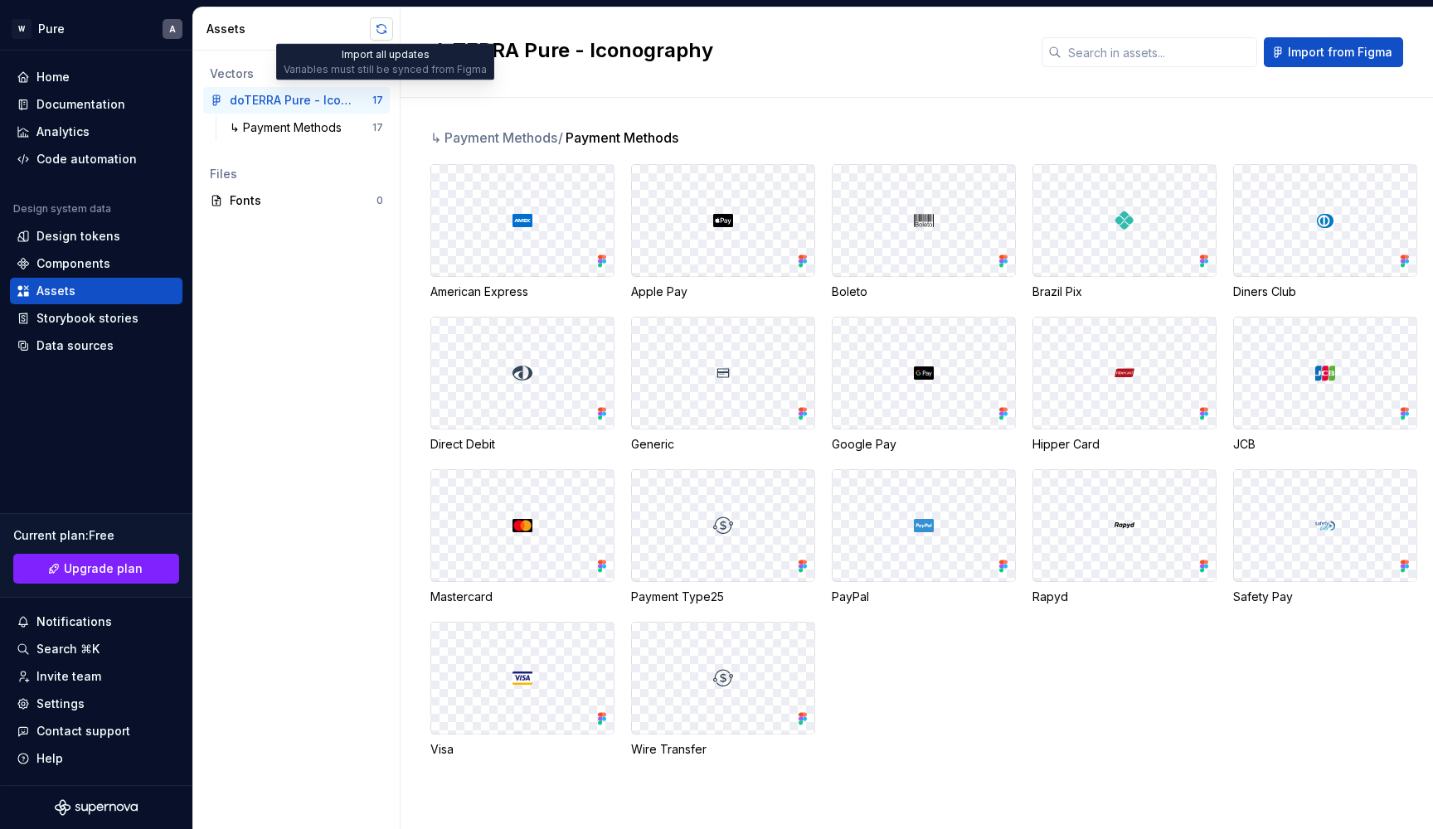
click at [380, 26] on button "button" at bounding box center [381, 28] width 23 height 23
click at [70, 350] on div "Data sources" at bounding box center [74, 345] width 77 height 17
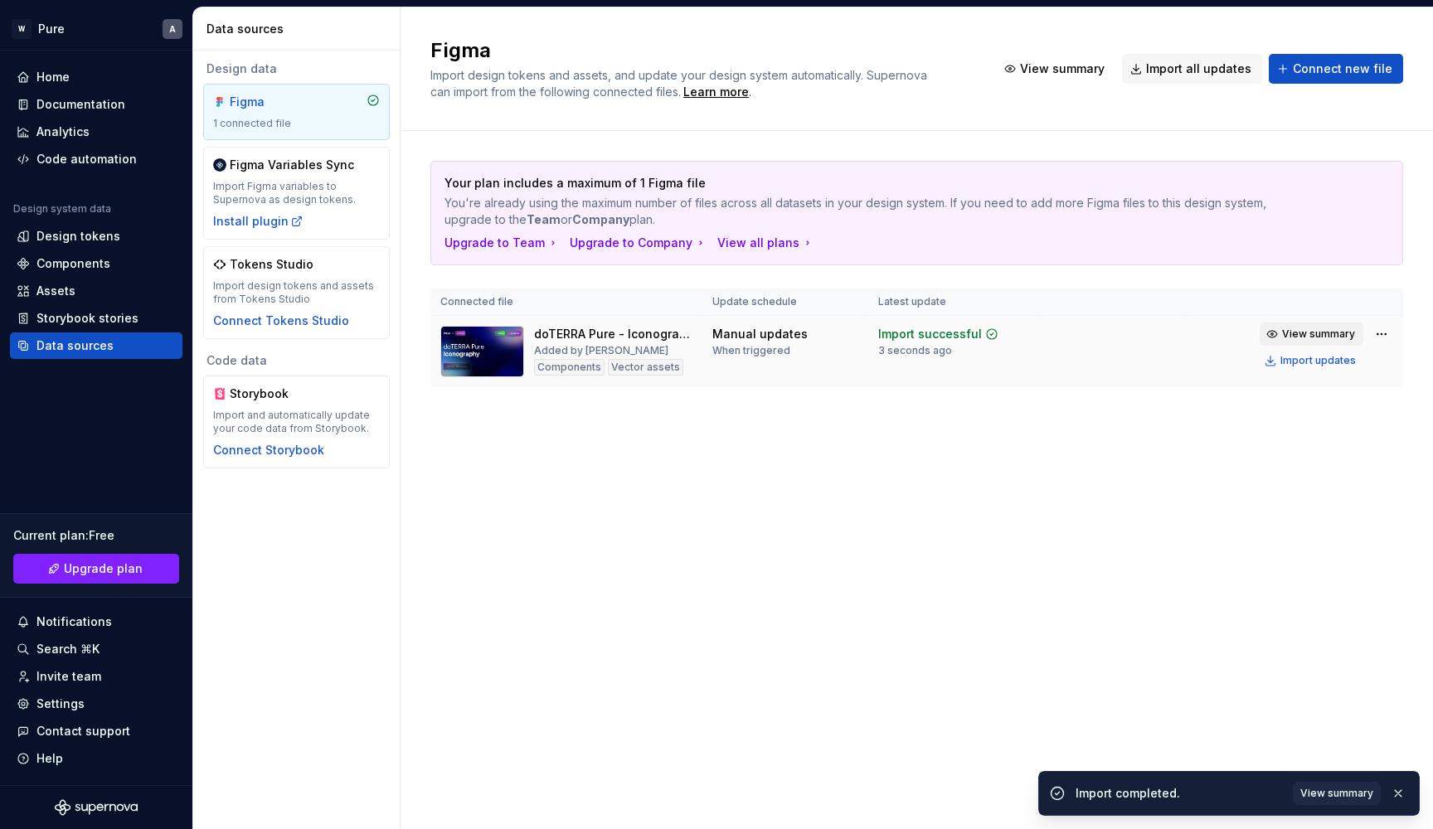
click at [1309, 336] on span "View summary" at bounding box center [1318, 334] width 73 height 13
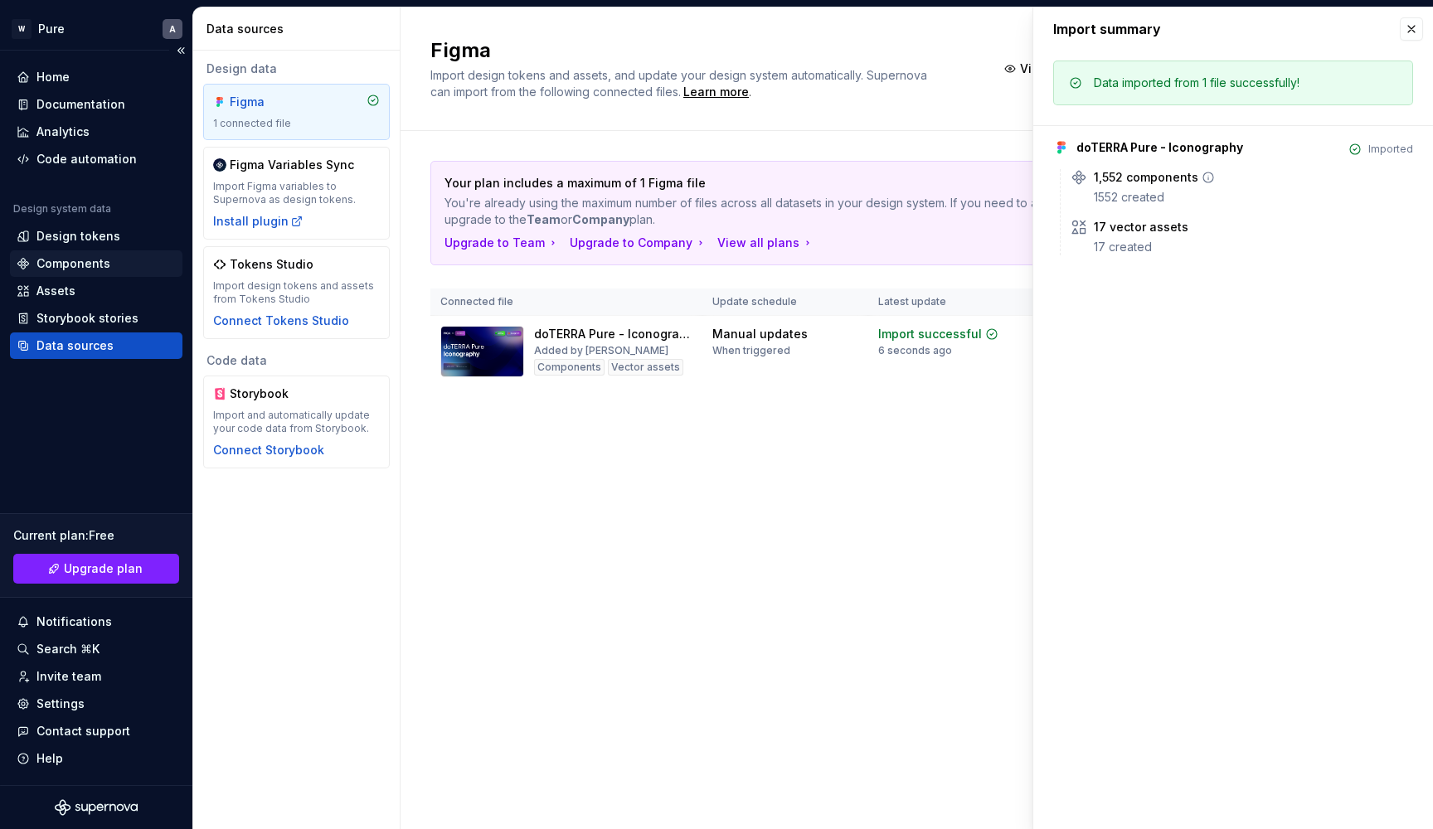
click at [74, 260] on div "Components" at bounding box center [73, 263] width 74 height 17
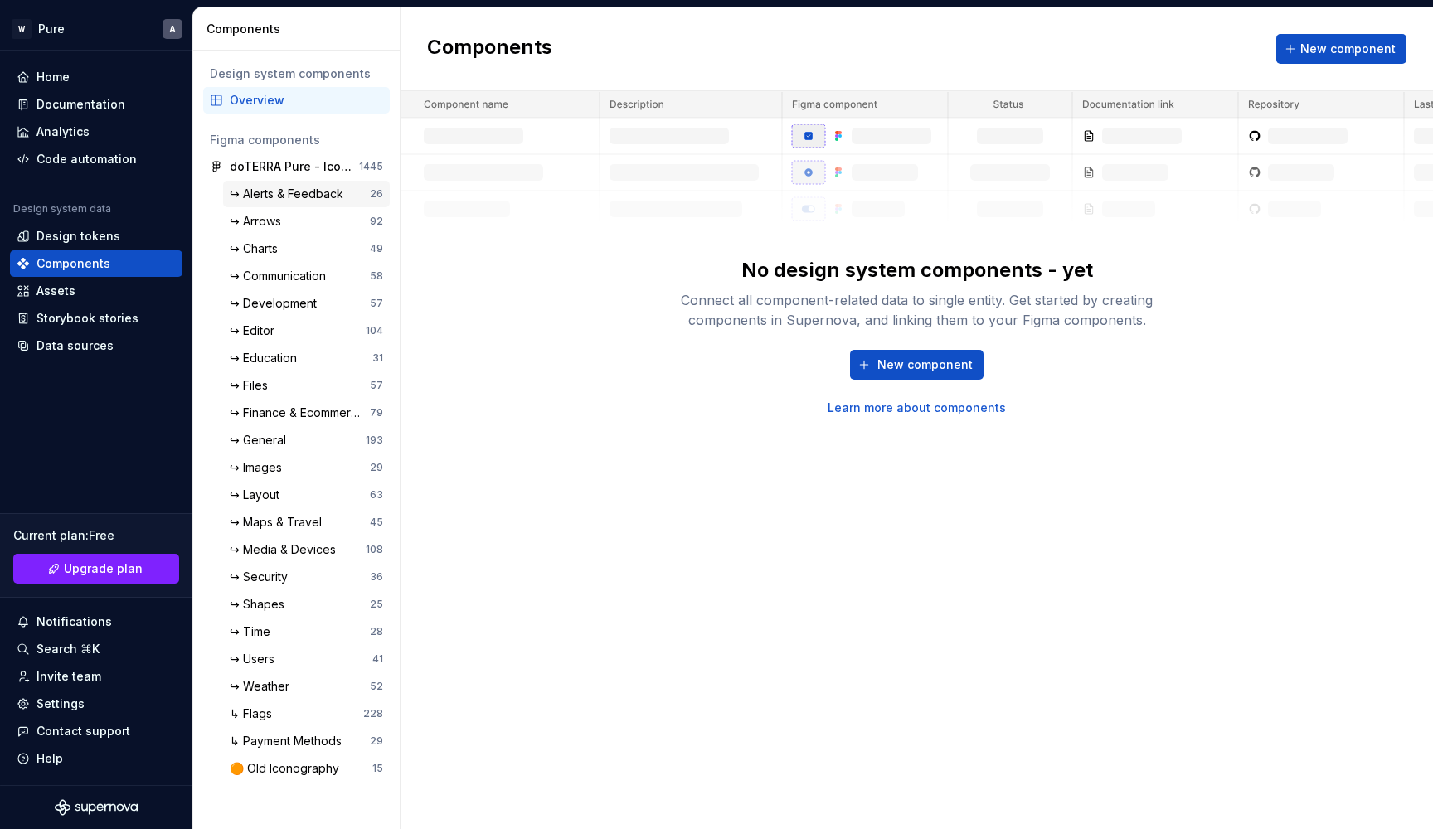
click at [277, 193] on div "↪ Alerts & Feedback" at bounding box center [290, 194] width 120 height 17
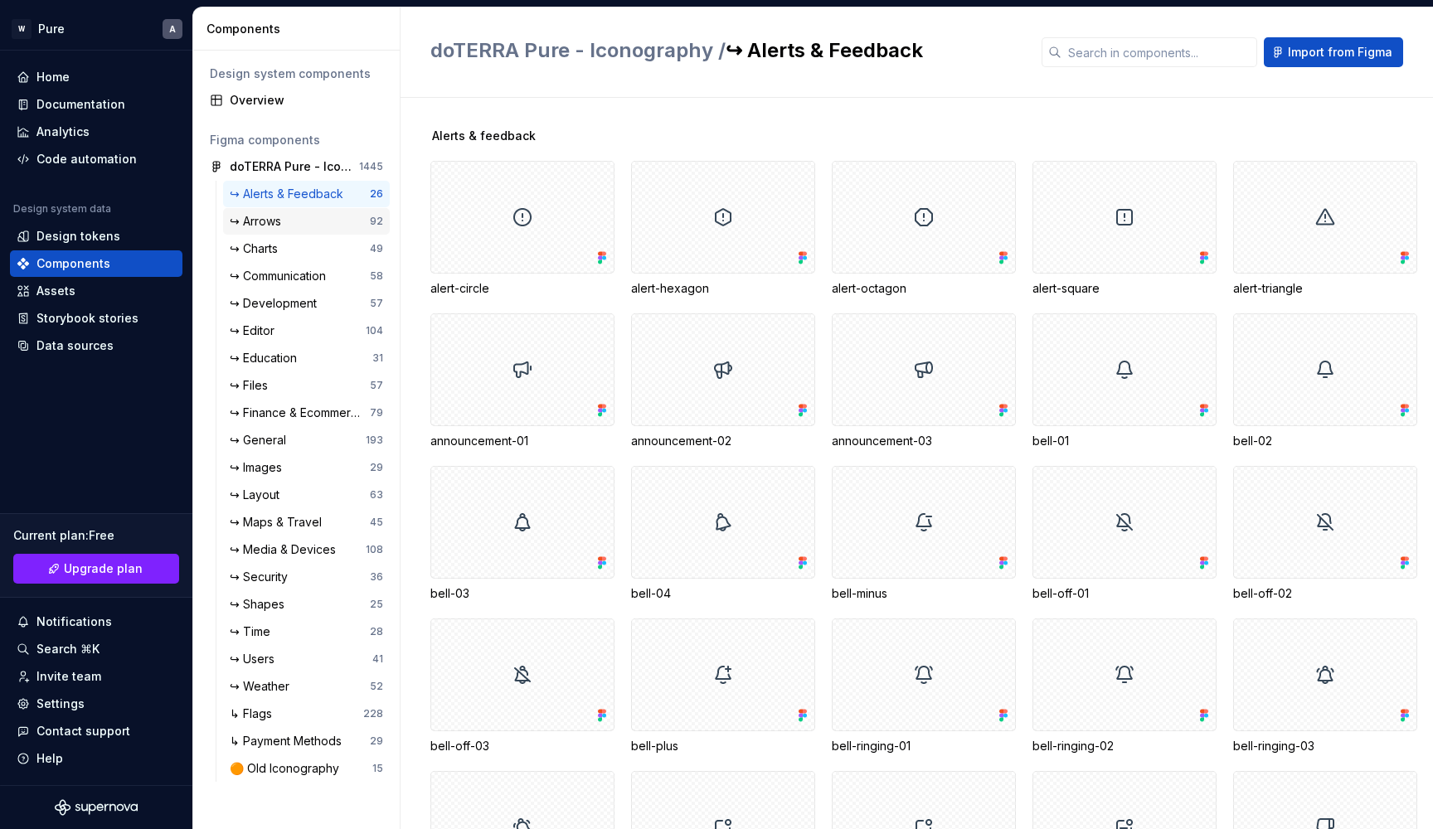
click at [282, 220] on div "↪ Arrows" at bounding box center [259, 221] width 58 height 17
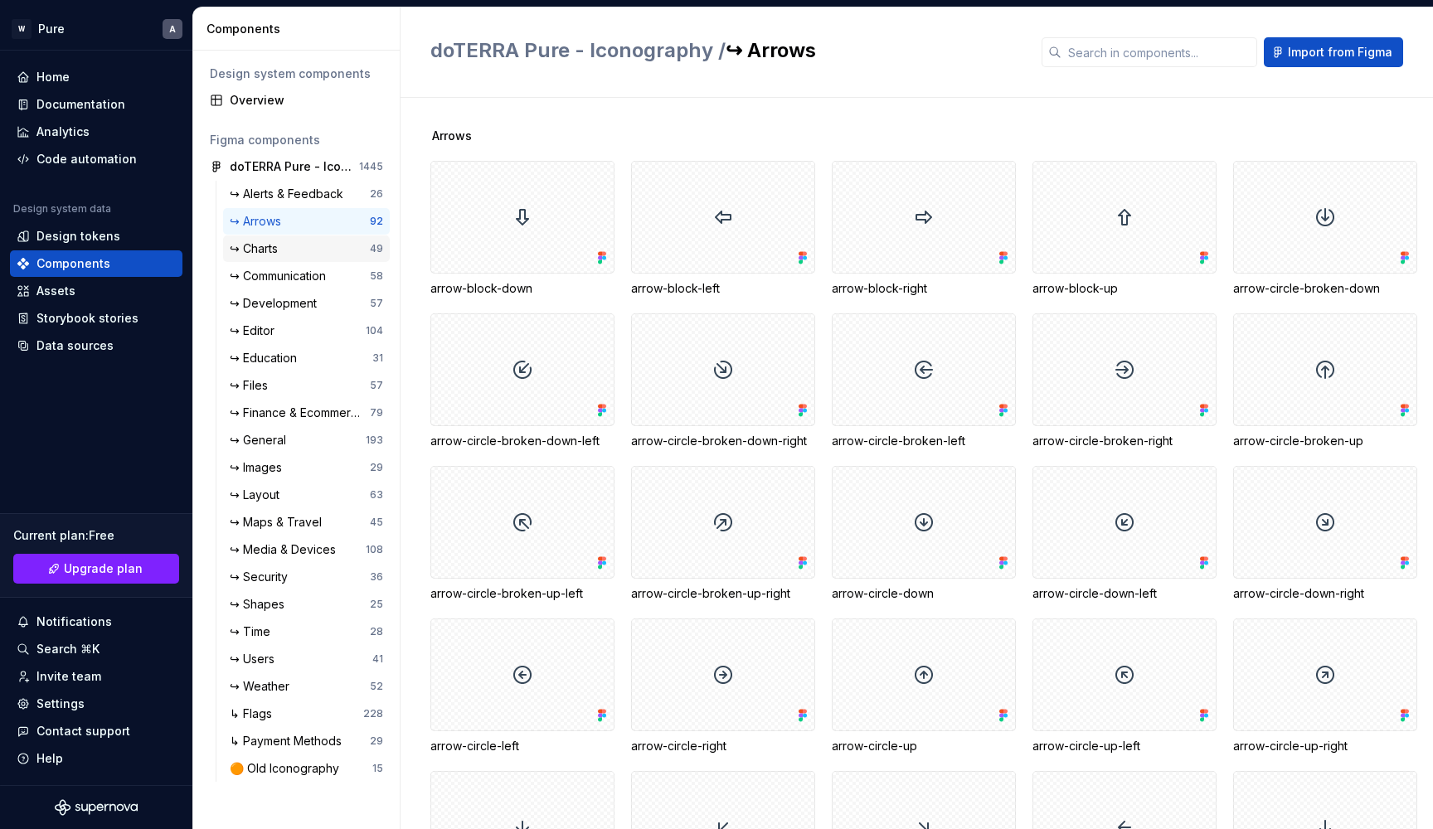
click at [284, 253] on div "↪ Charts" at bounding box center [257, 248] width 55 height 17
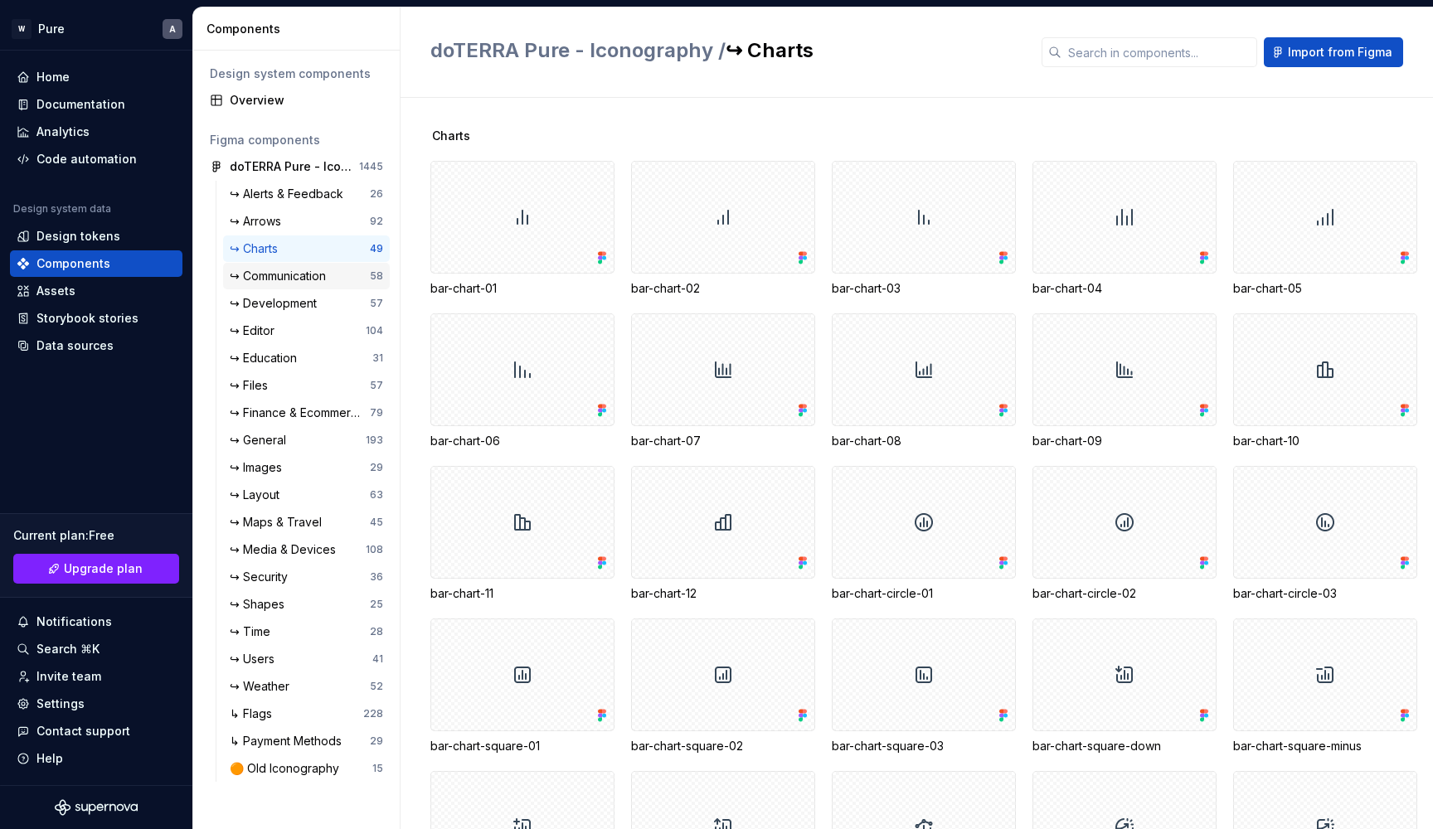
click at [283, 278] on div "↪ Communication" at bounding box center [281, 276] width 103 height 17
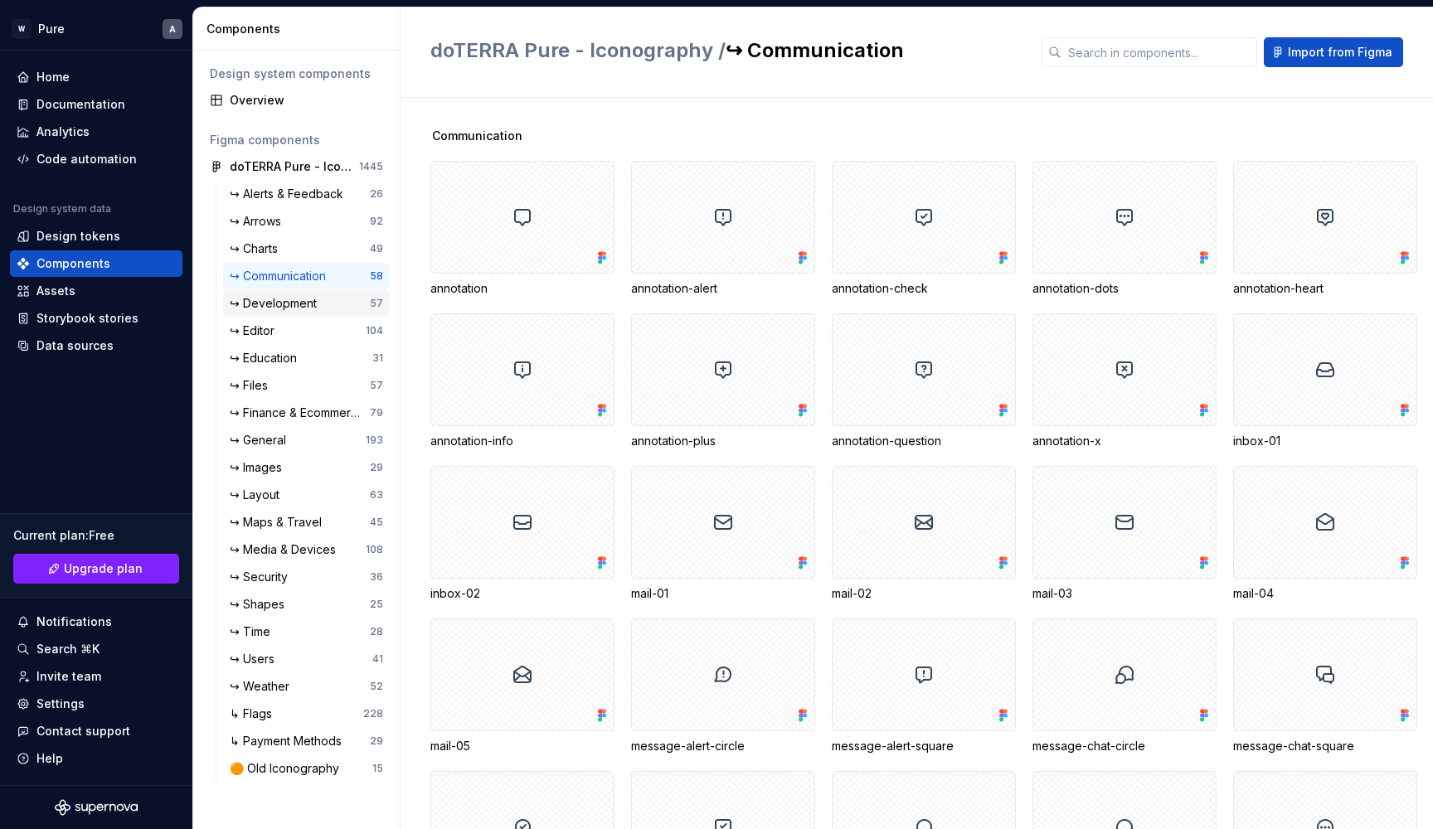
click at [287, 303] on div "↪ Development" at bounding box center [277, 303] width 94 height 17
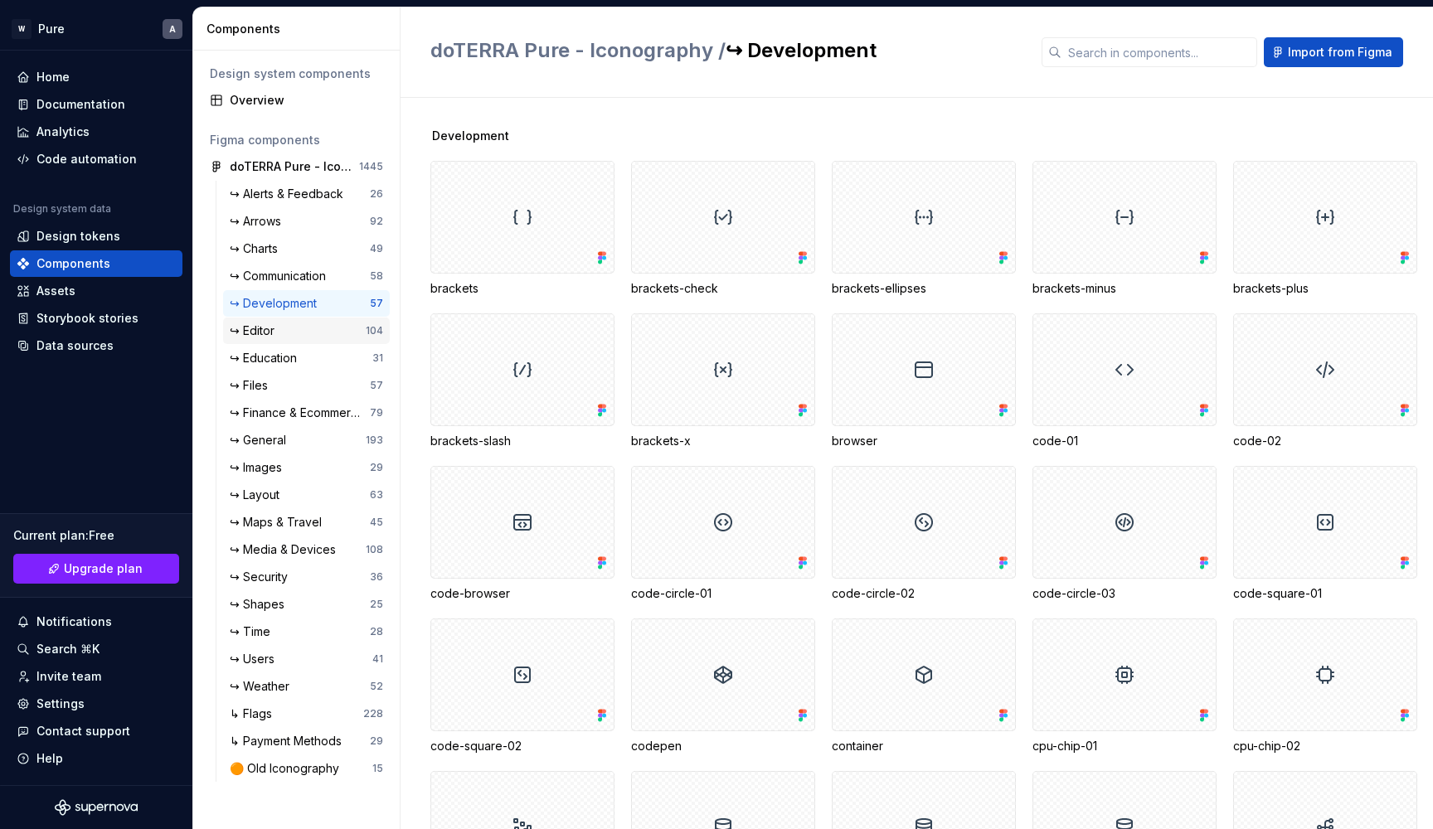
click at [281, 330] on div "↪ Editor" at bounding box center [255, 331] width 51 height 17
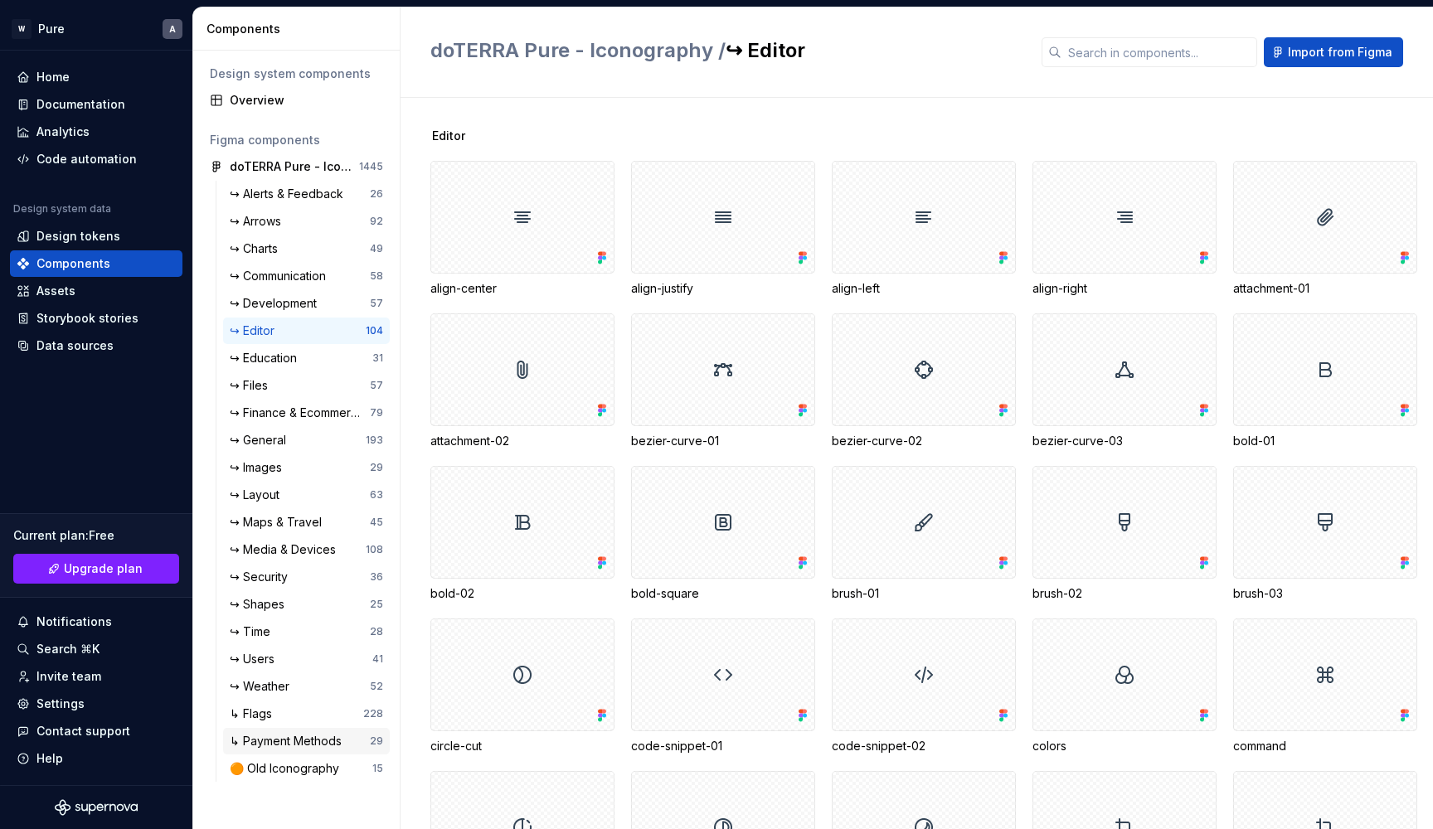
click at [327, 733] on div "↳ Payment Methods" at bounding box center [289, 741] width 119 height 17
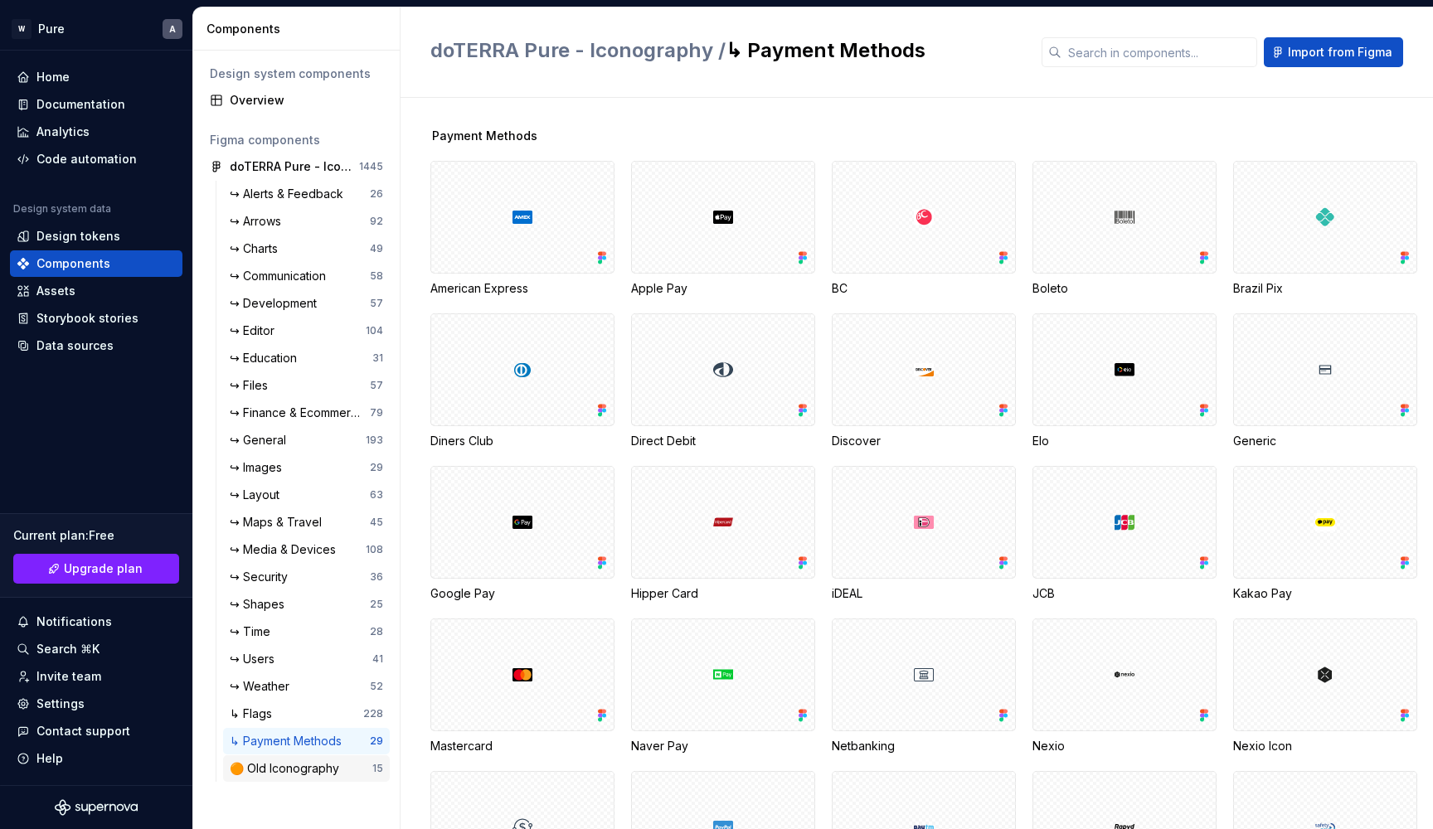
click at [308, 770] on div "🟠 Old Iconography" at bounding box center [288, 768] width 116 height 17
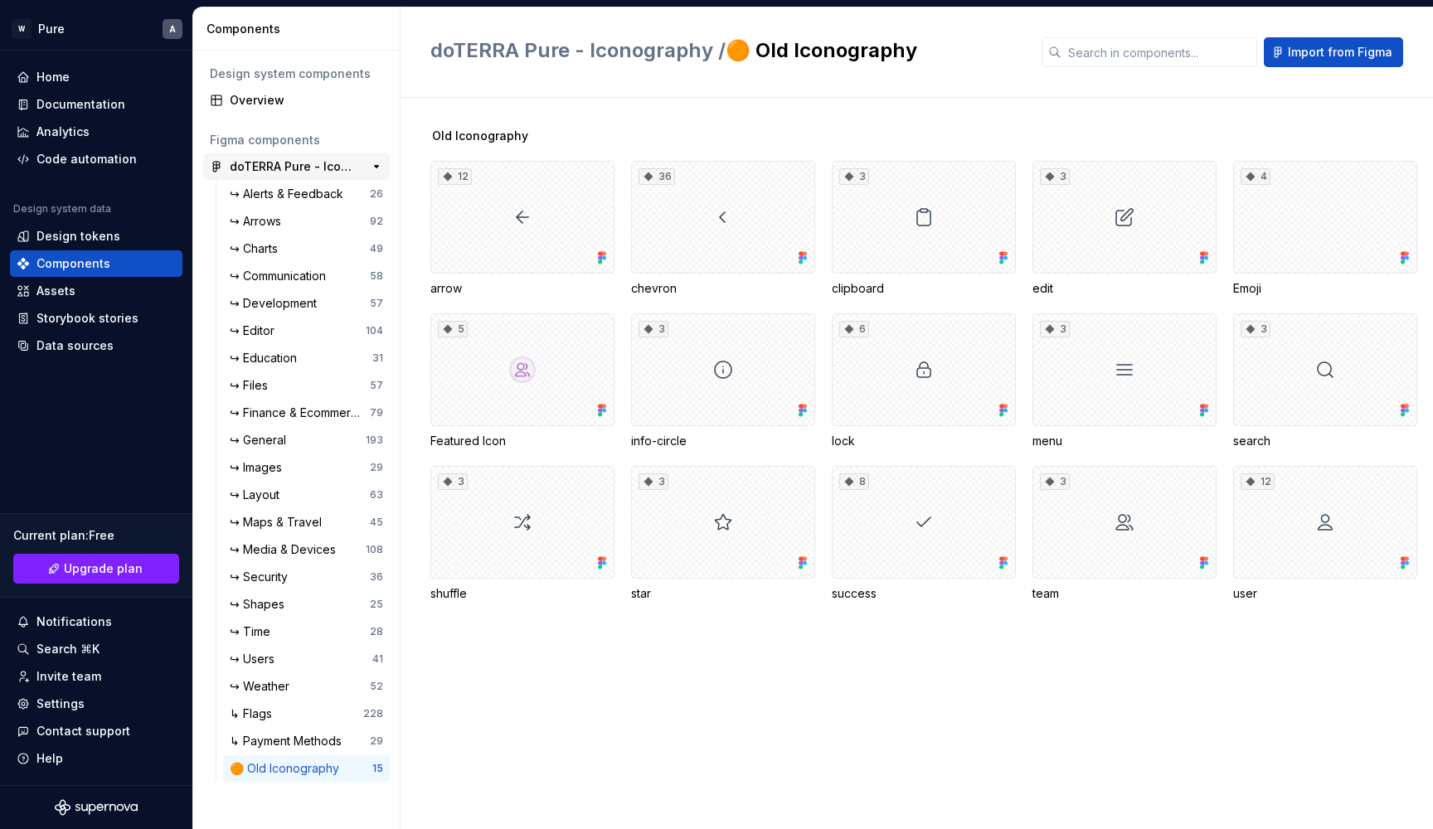
click at [312, 170] on div "doTERRA Pure - Iconography" at bounding box center [292, 166] width 124 height 17
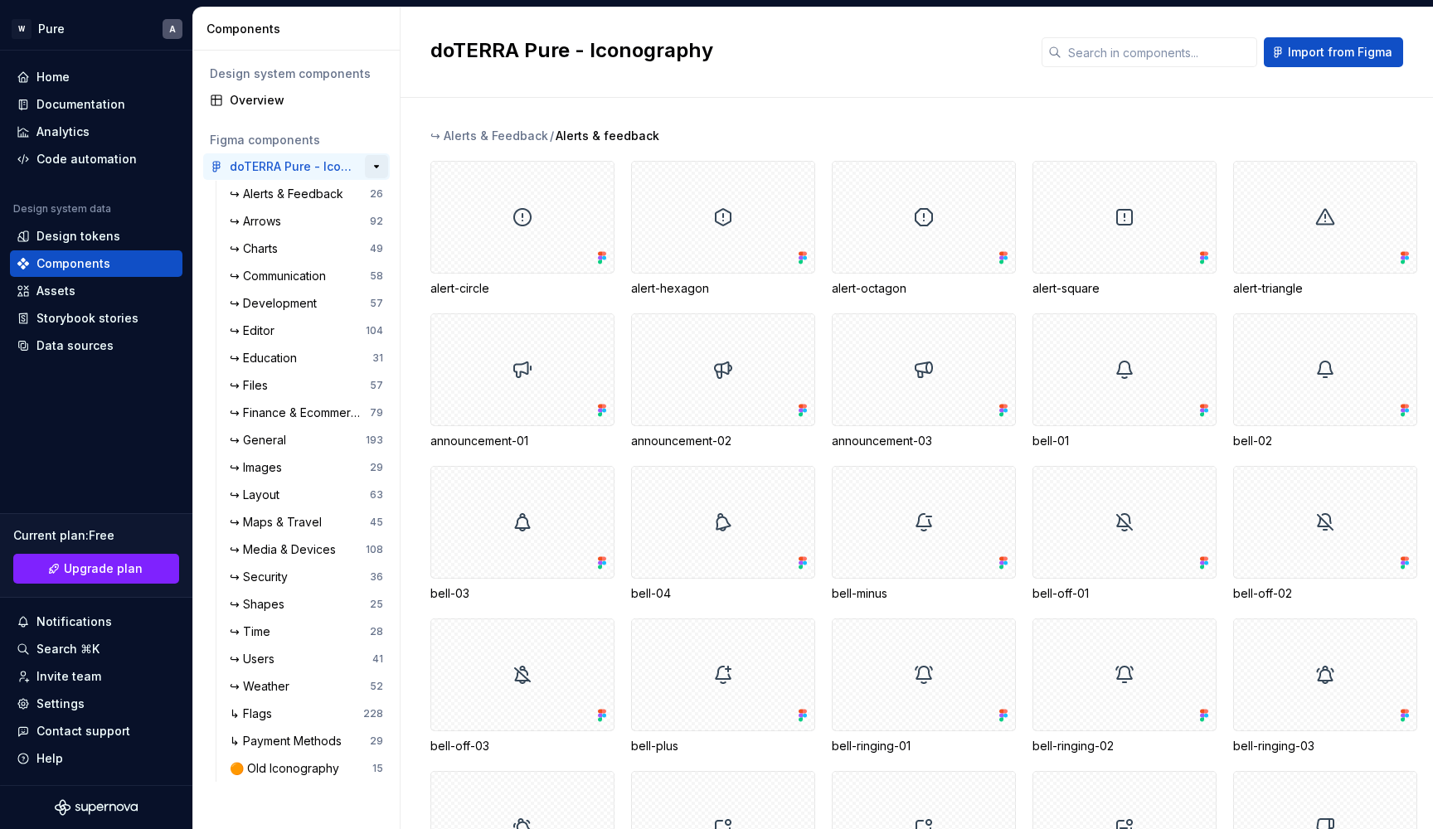
click at [380, 168] on button "button" at bounding box center [376, 166] width 23 height 23
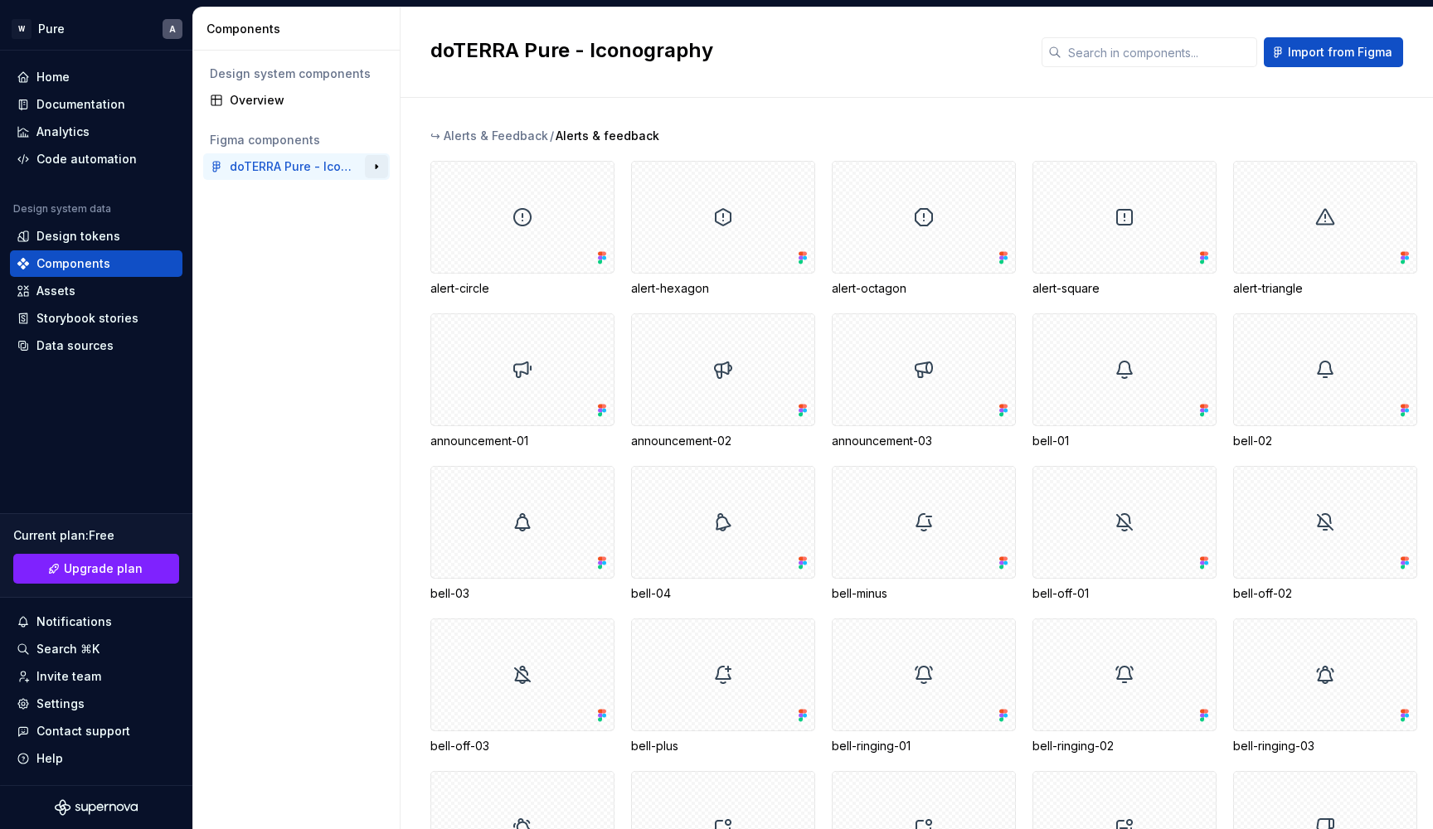
click at [377, 168] on button "button" at bounding box center [376, 166] width 23 height 23
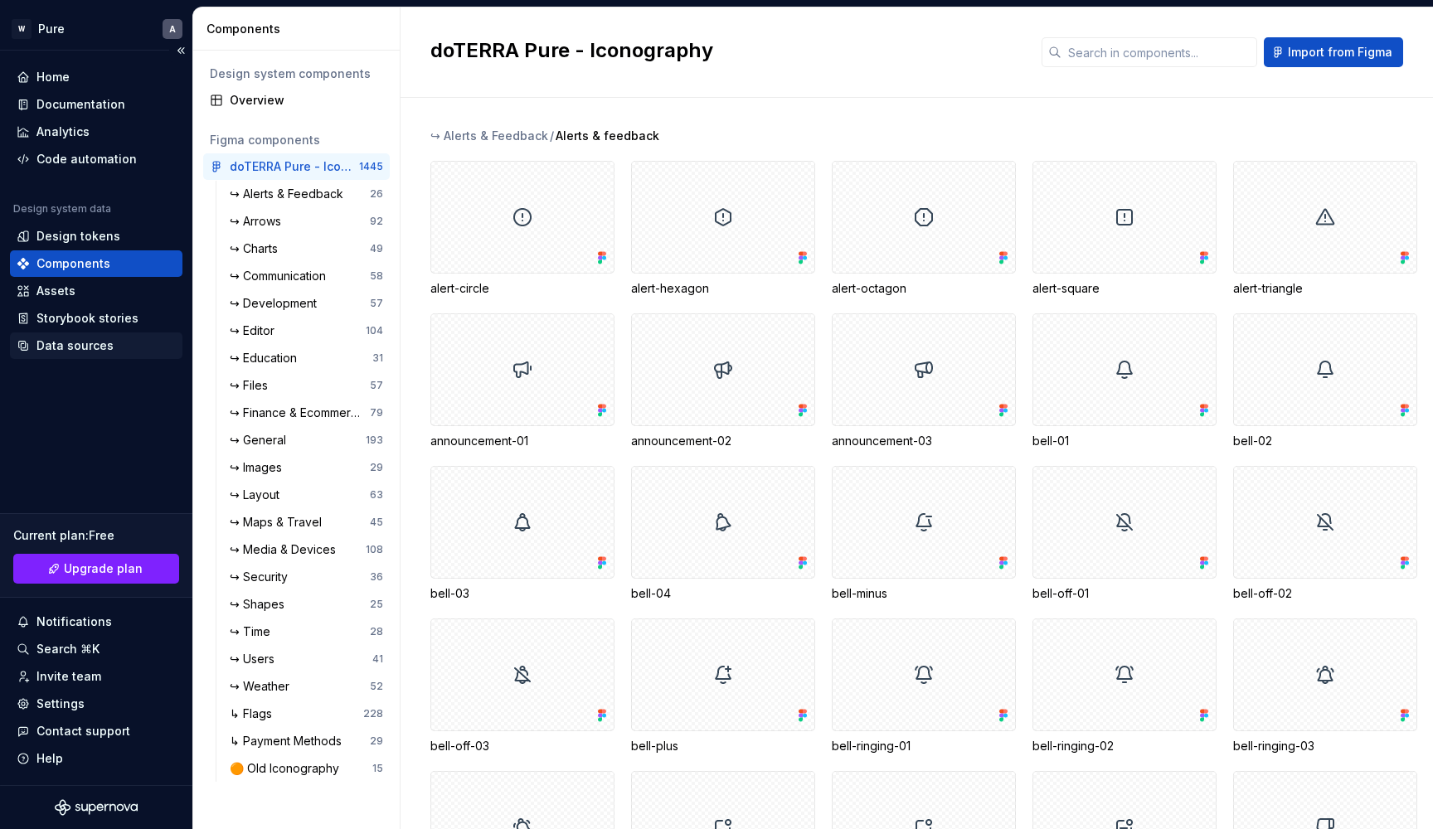
click at [85, 351] on div "Data sources" at bounding box center [74, 345] width 77 height 17
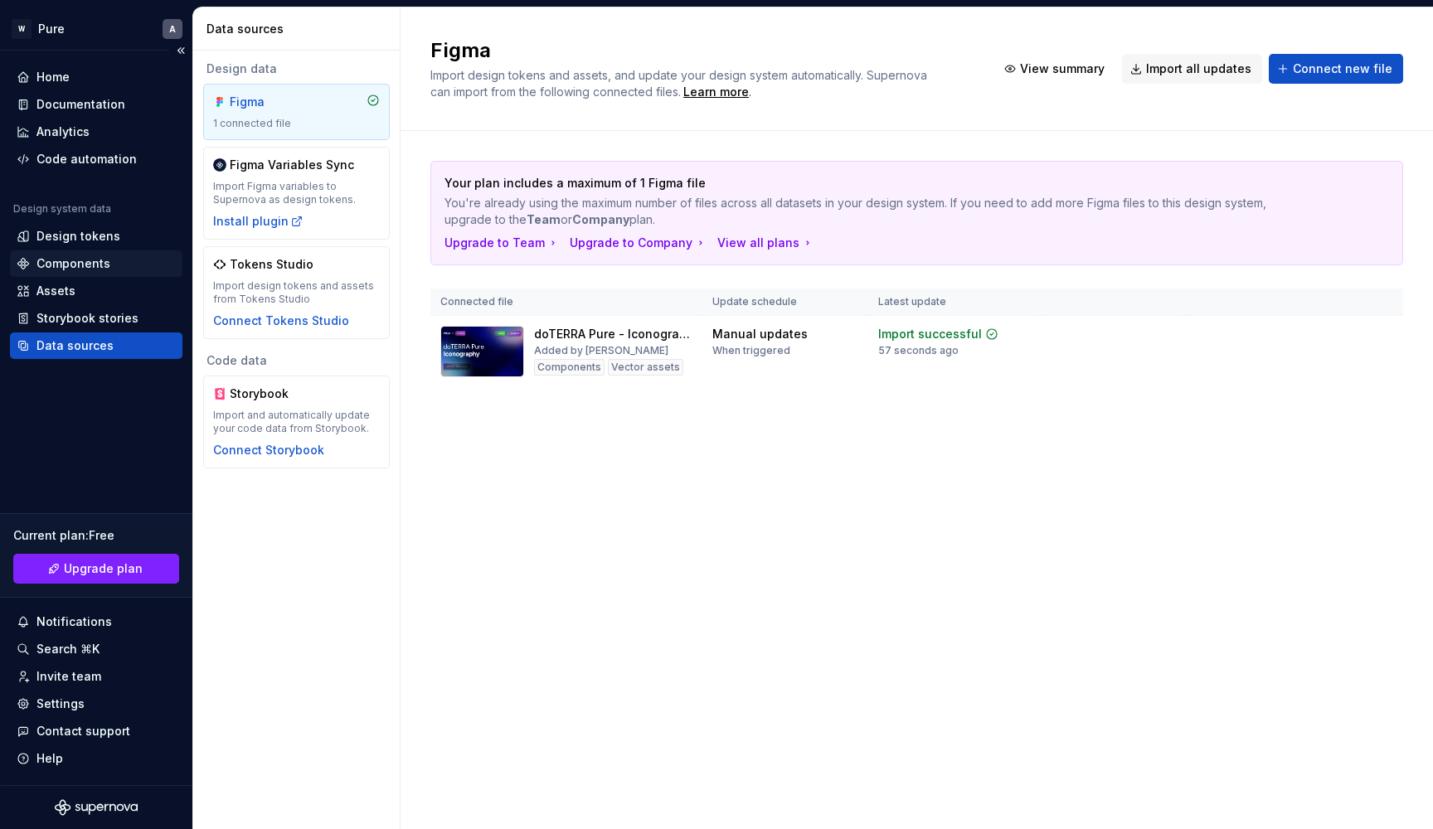
click at [73, 273] on div "Components" at bounding box center [96, 263] width 172 height 27
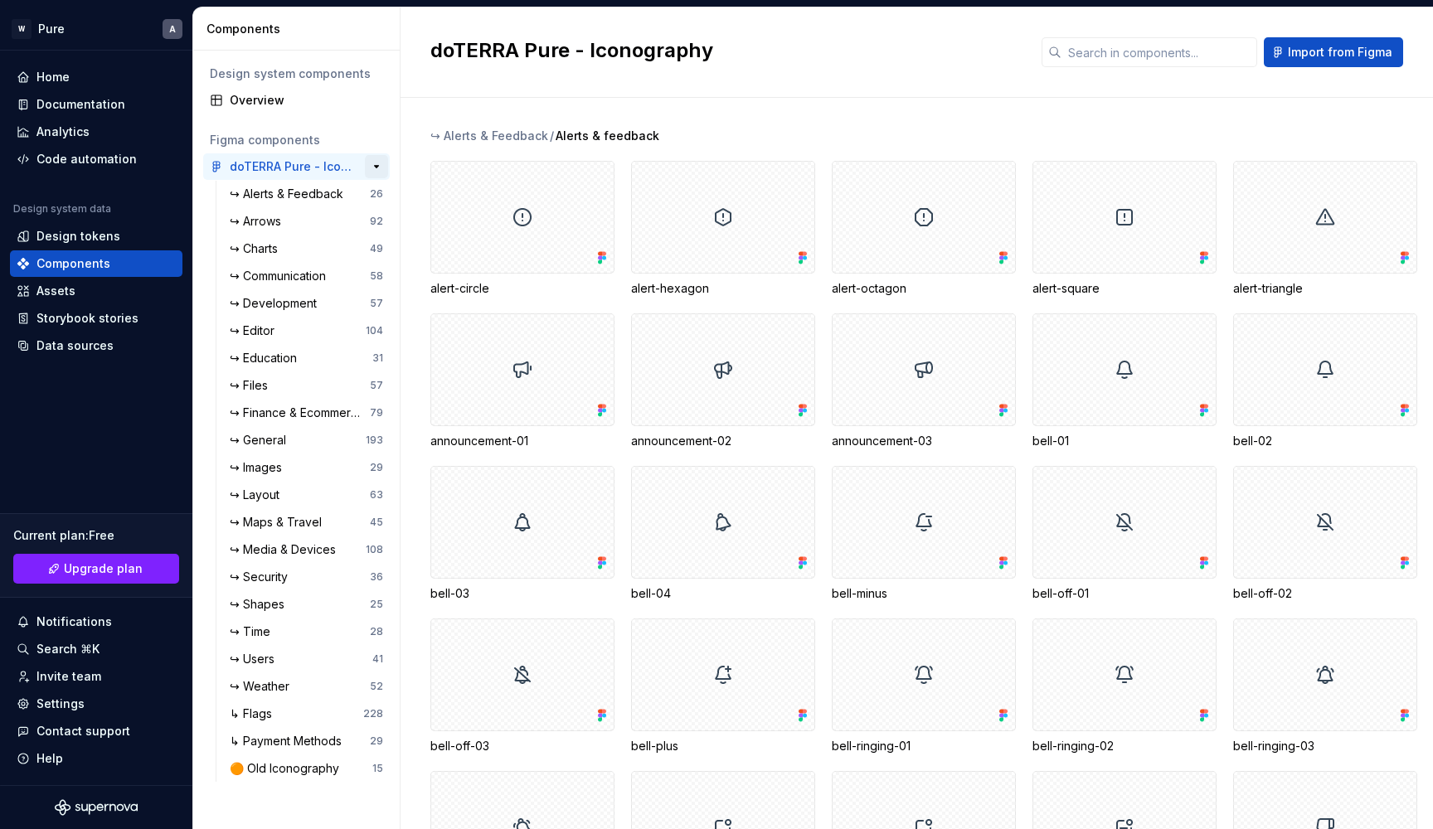
click at [376, 163] on button "button" at bounding box center [376, 166] width 23 height 23
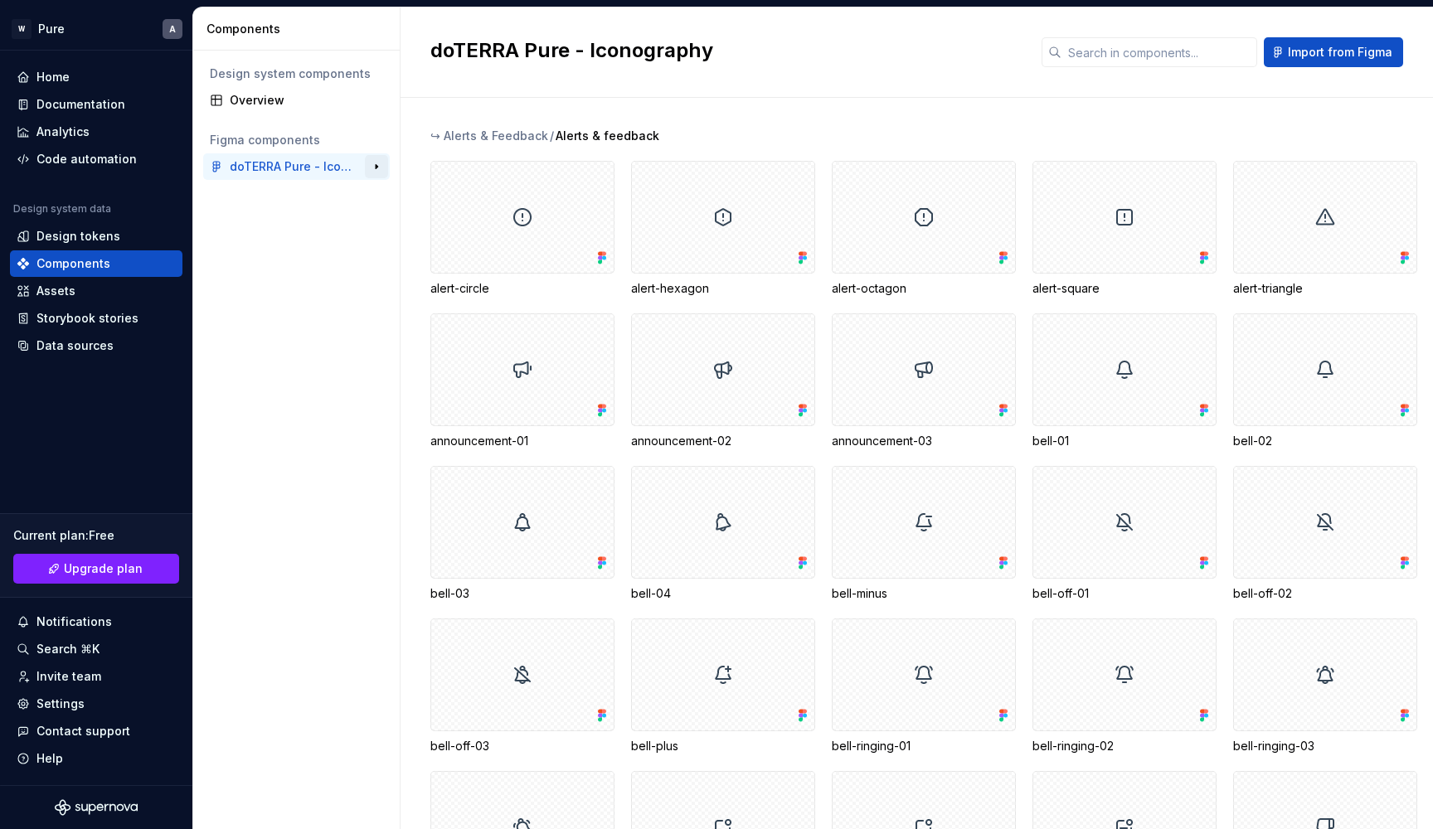
click at [376, 163] on button "button" at bounding box center [376, 166] width 23 height 23
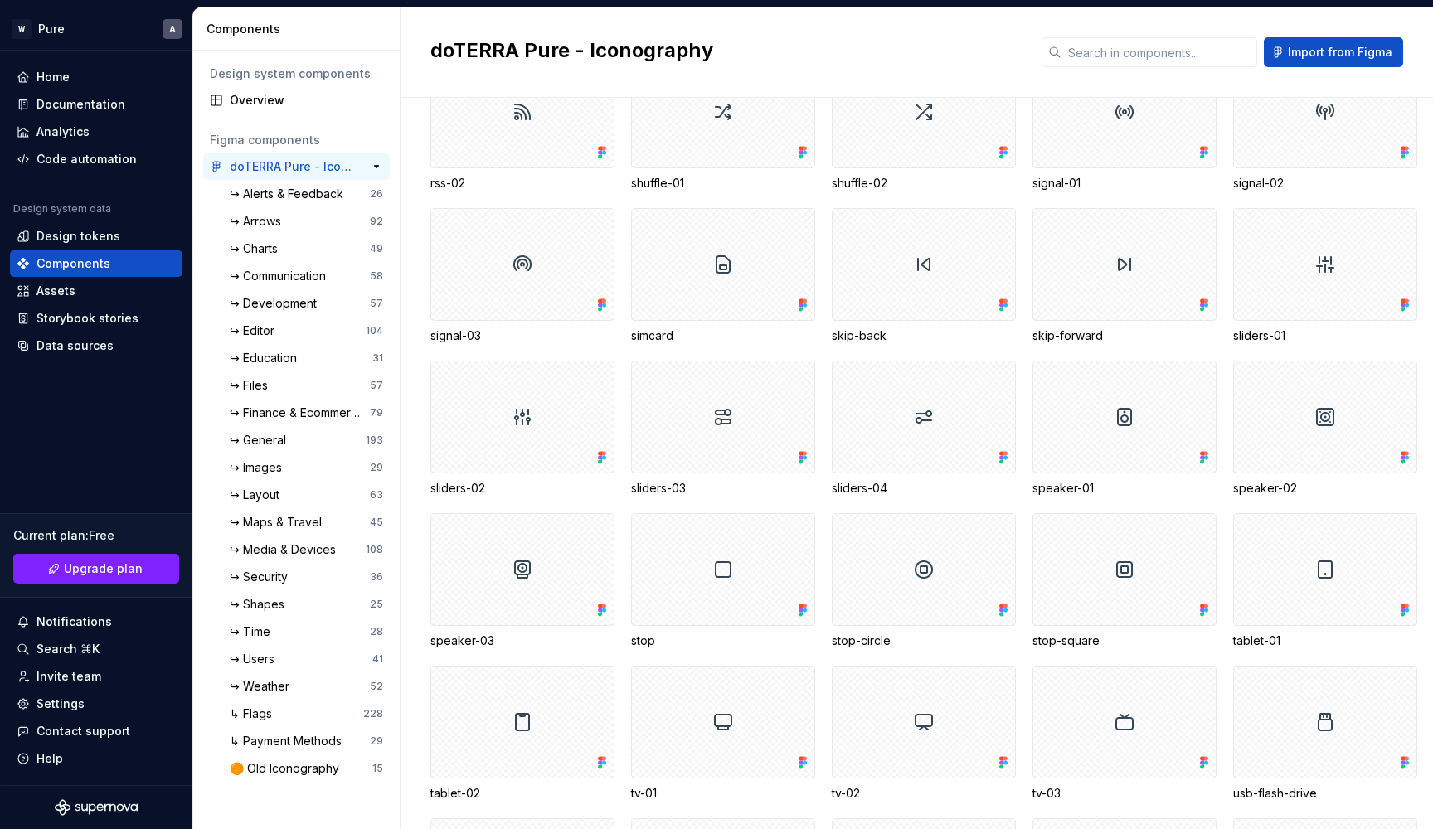
scroll to position [30714, 0]
click at [56, 155] on div "Code automation" at bounding box center [86, 159] width 100 height 17
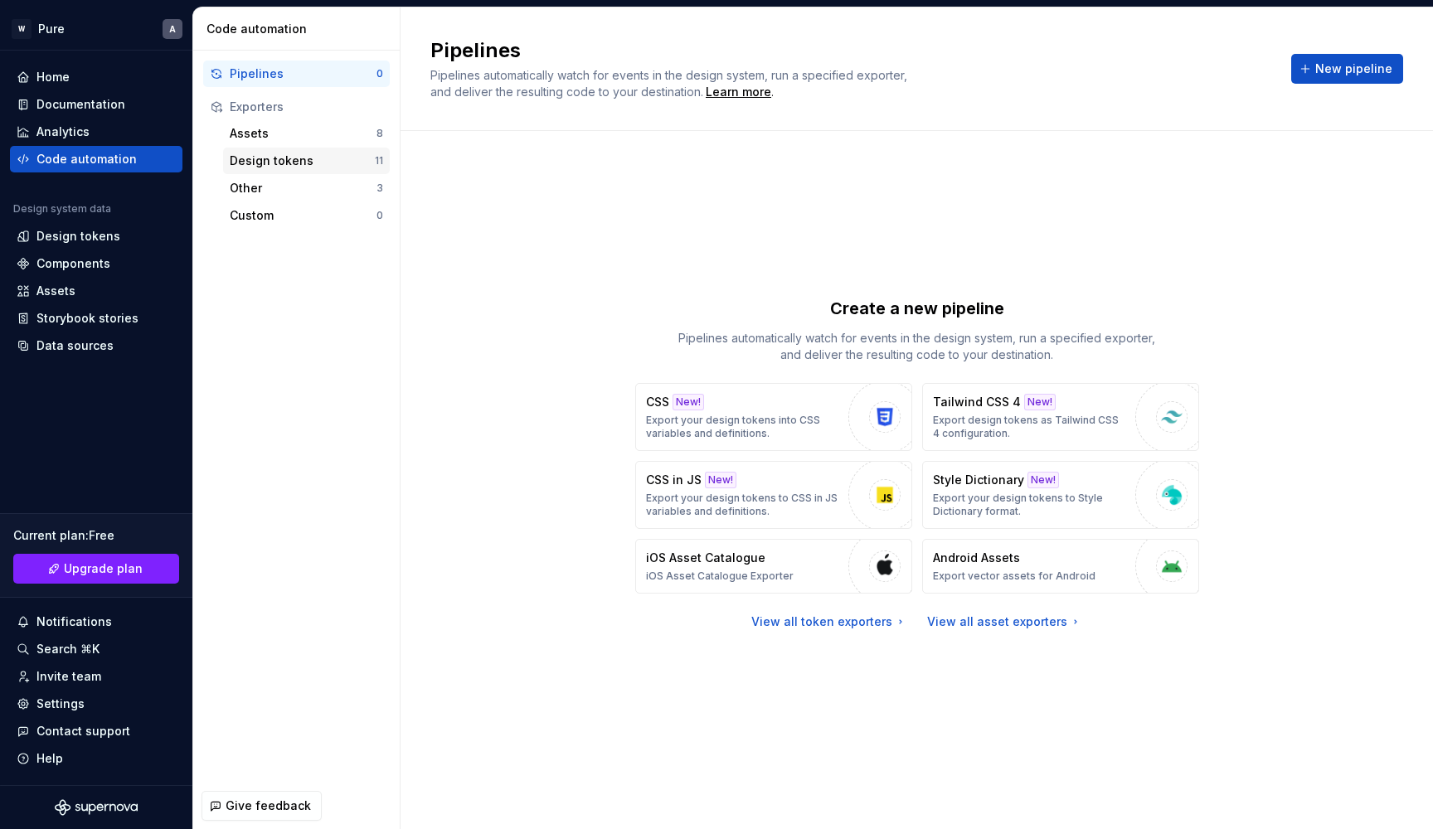
click at [315, 164] on div "Design tokens" at bounding box center [302, 161] width 145 height 17
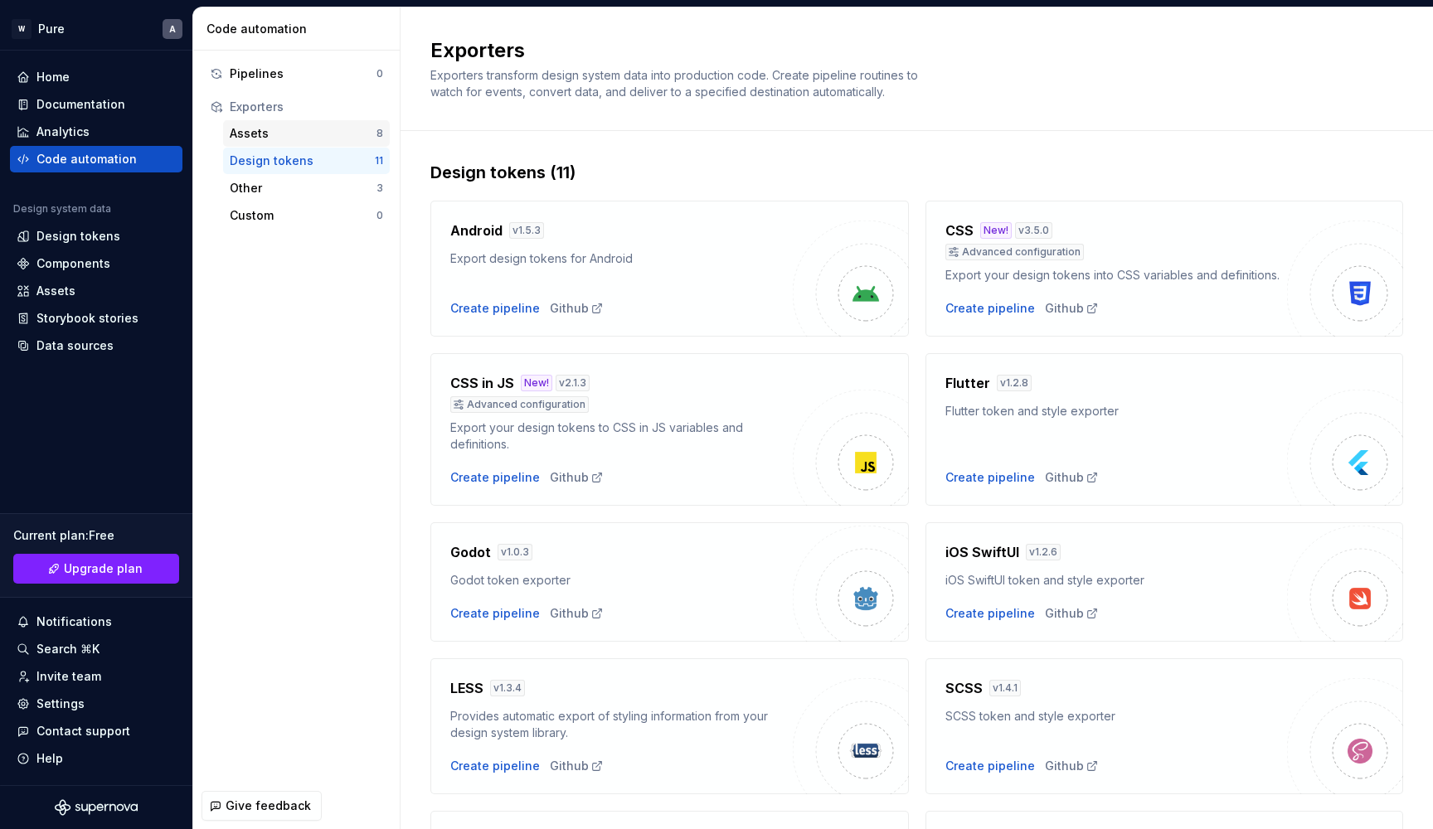
click at [304, 138] on div "Assets" at bounding box center [303, 133] width 147 height 17
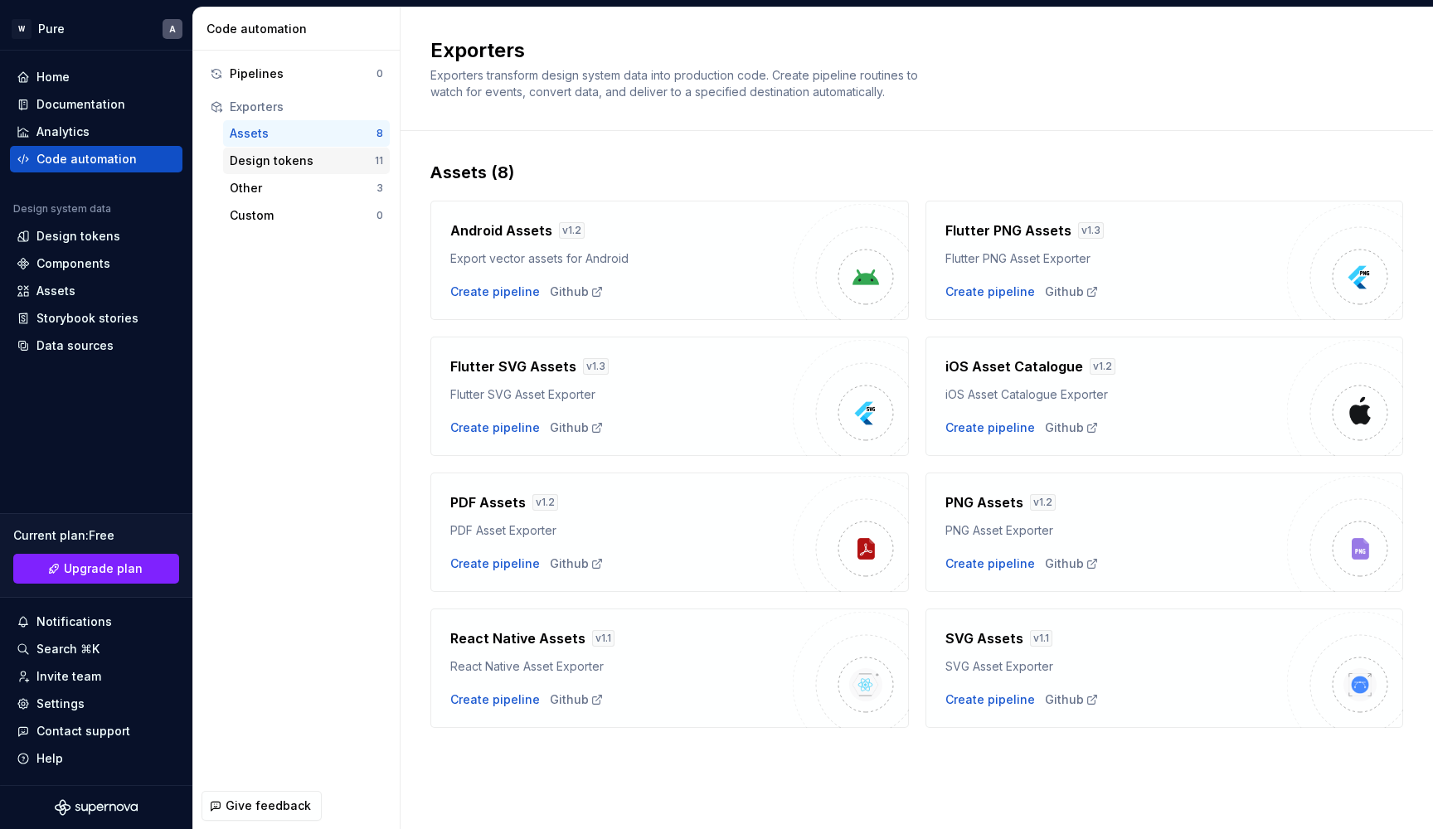
click at [316, 160] on div "Design tokens" at bounding box center [302, 161] width 145 height 17
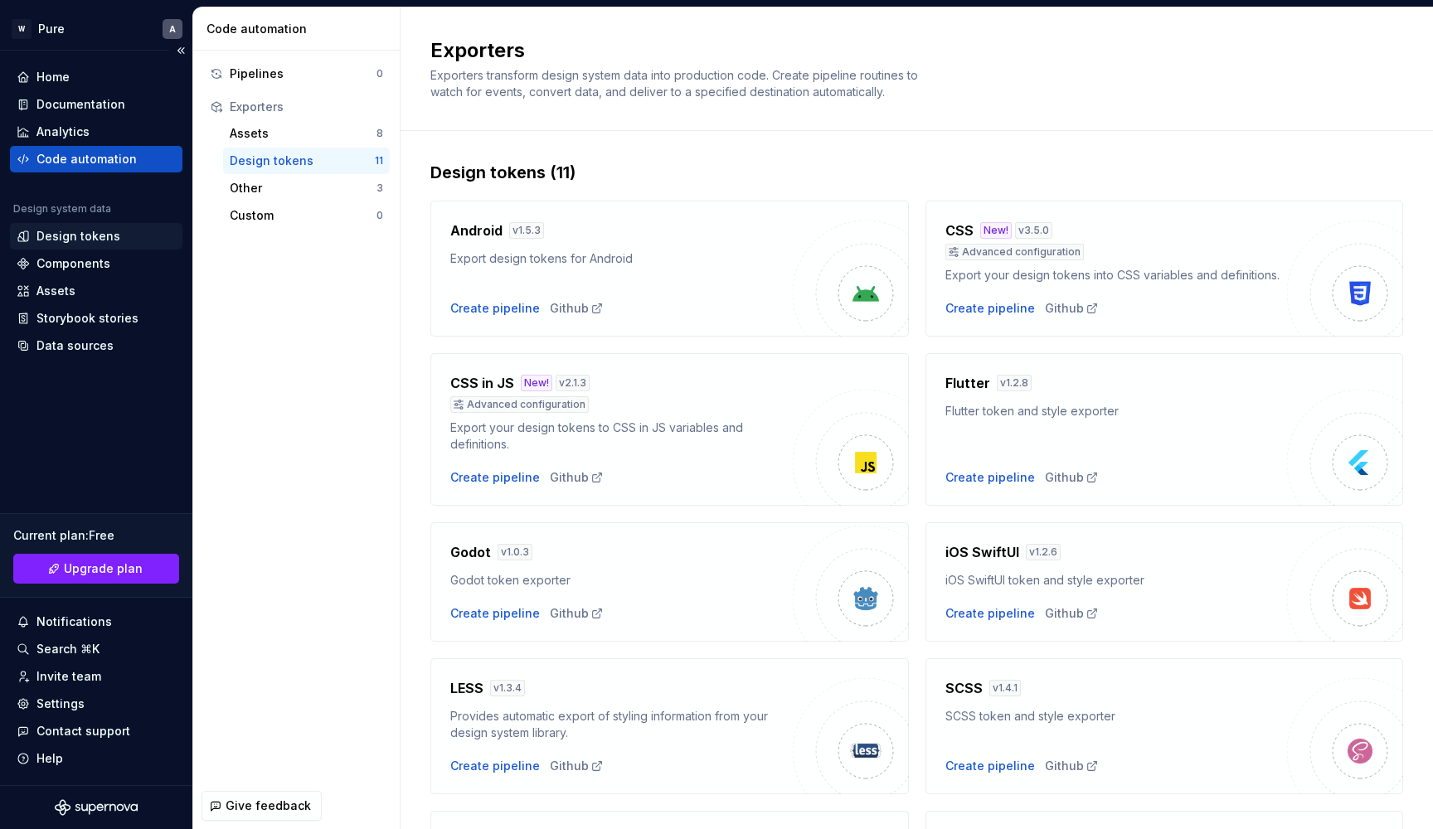
click at [93, 240] on div "Design tokens" at bounding box center [78, 236] width 84 height 17
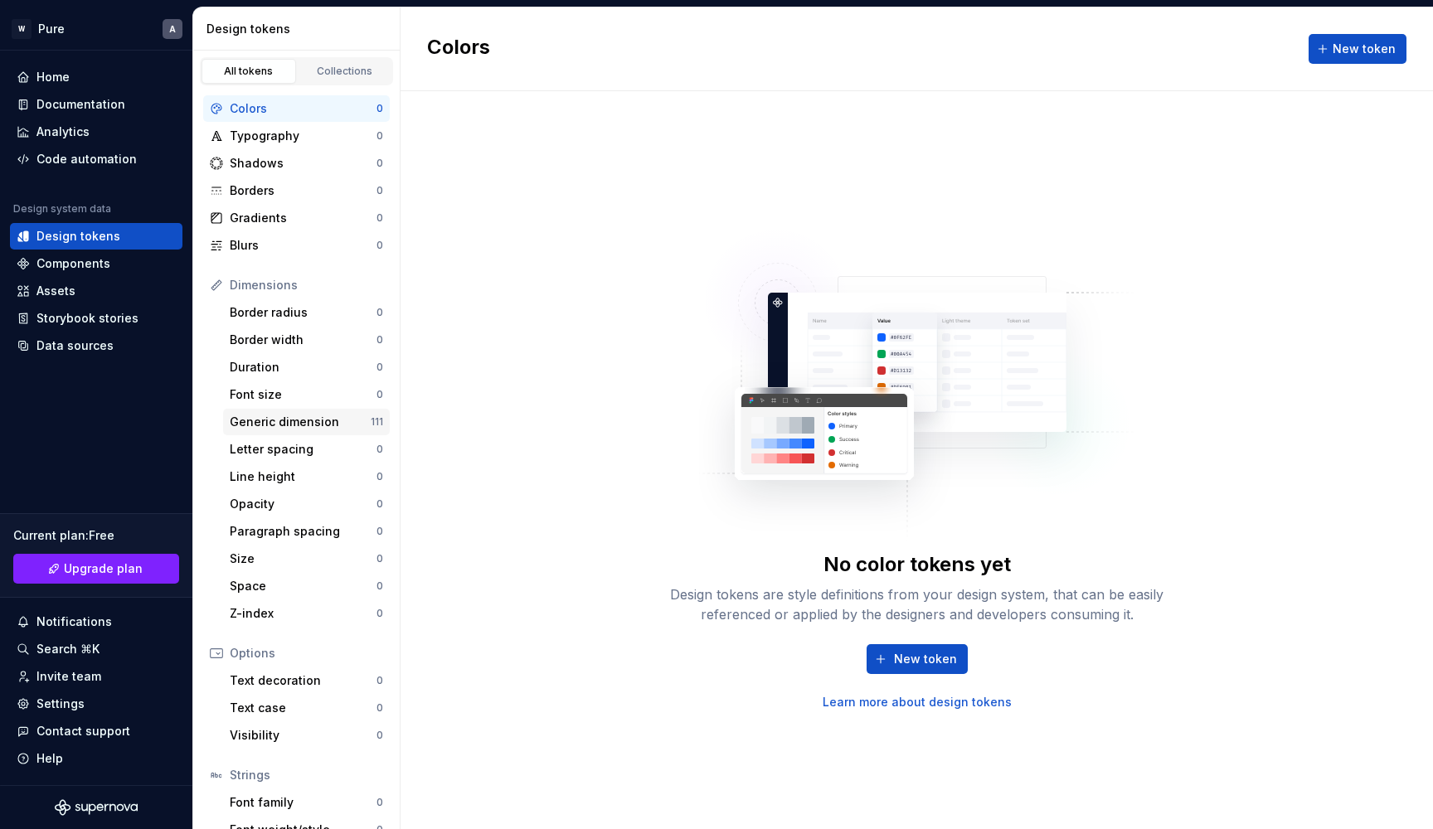
click at [313, 425] on div "Generic dimension" at bounding box center [300, 422] width 141 height 17
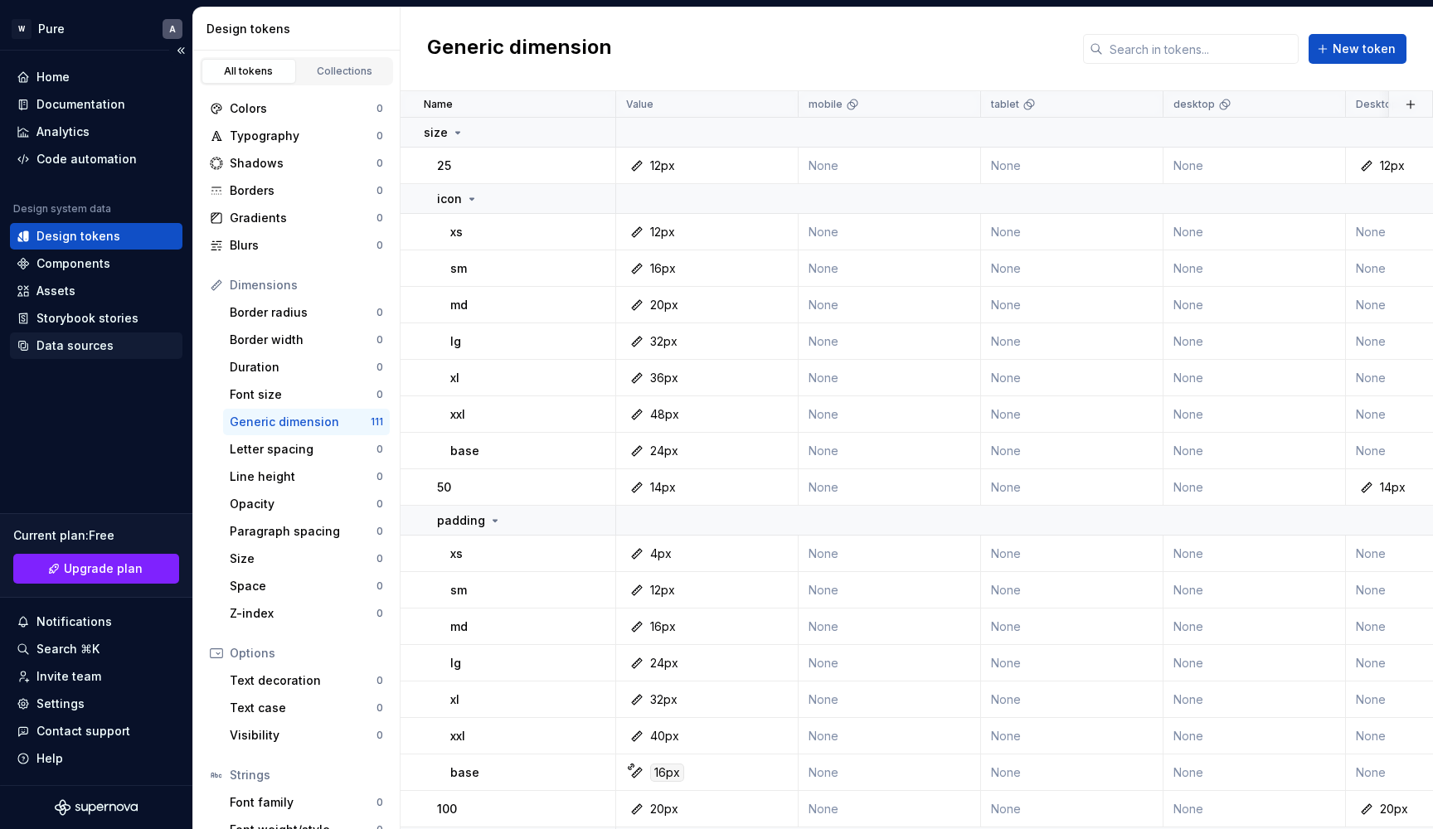
click at [89, 348] on div "Data sources" at bounding box center [74, 345] width 77 height 17
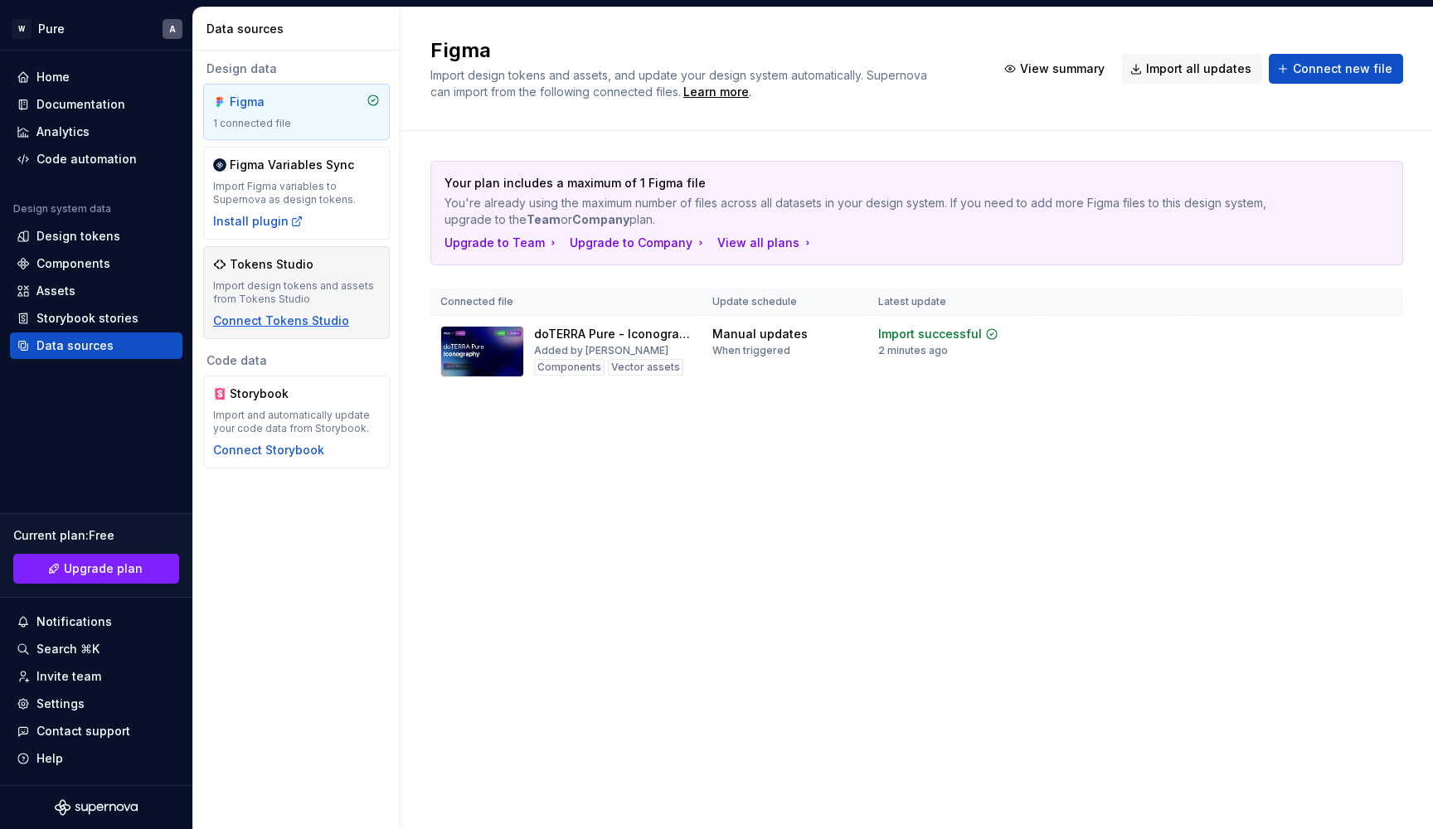
click at [287, 323] on div "Connect Tokens Studio" at bounding box center [281, 321] width 136 height 17
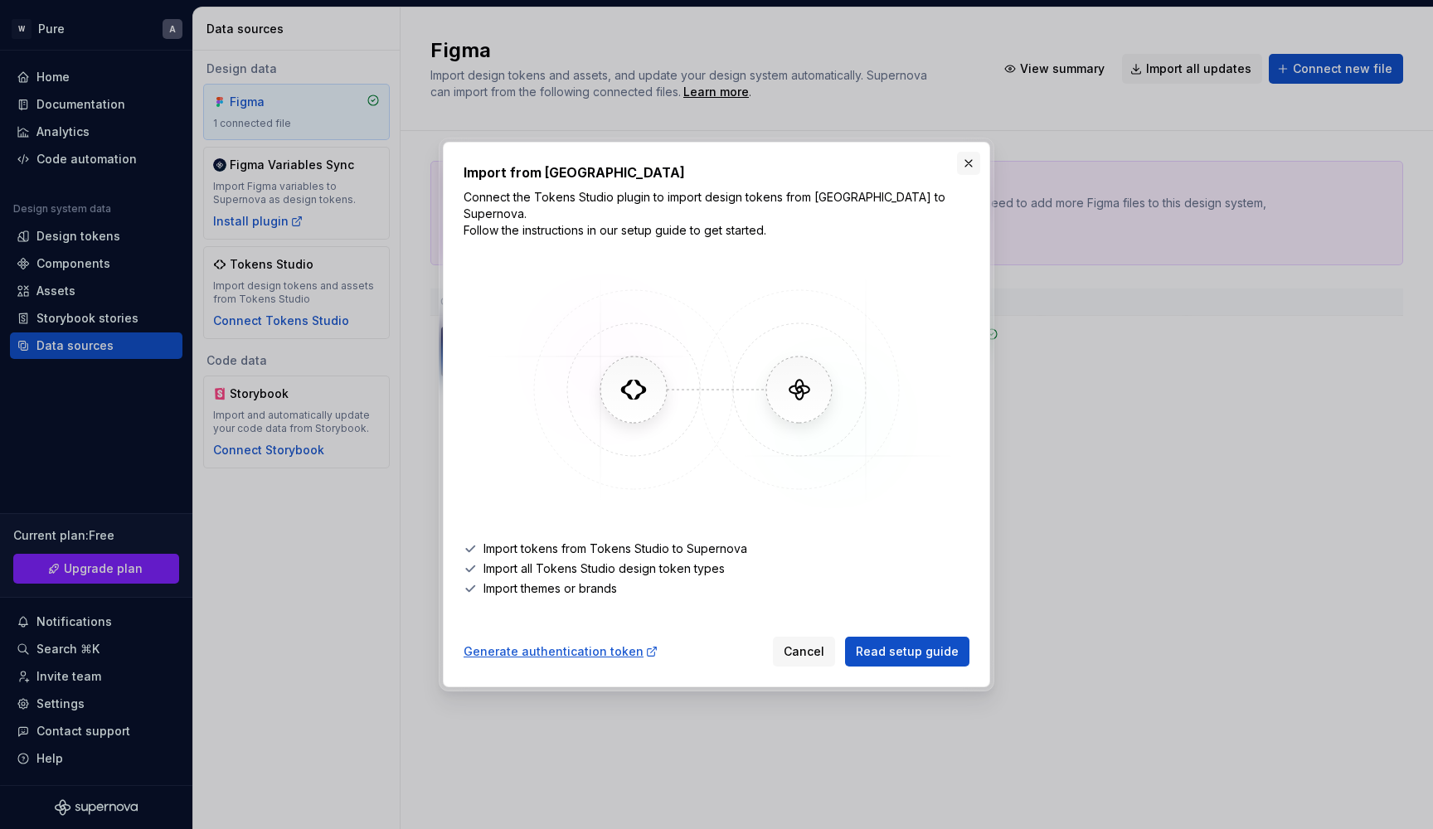
click at [966, 171] on button "button" at bounding box center [968, 163] width 23 height 23
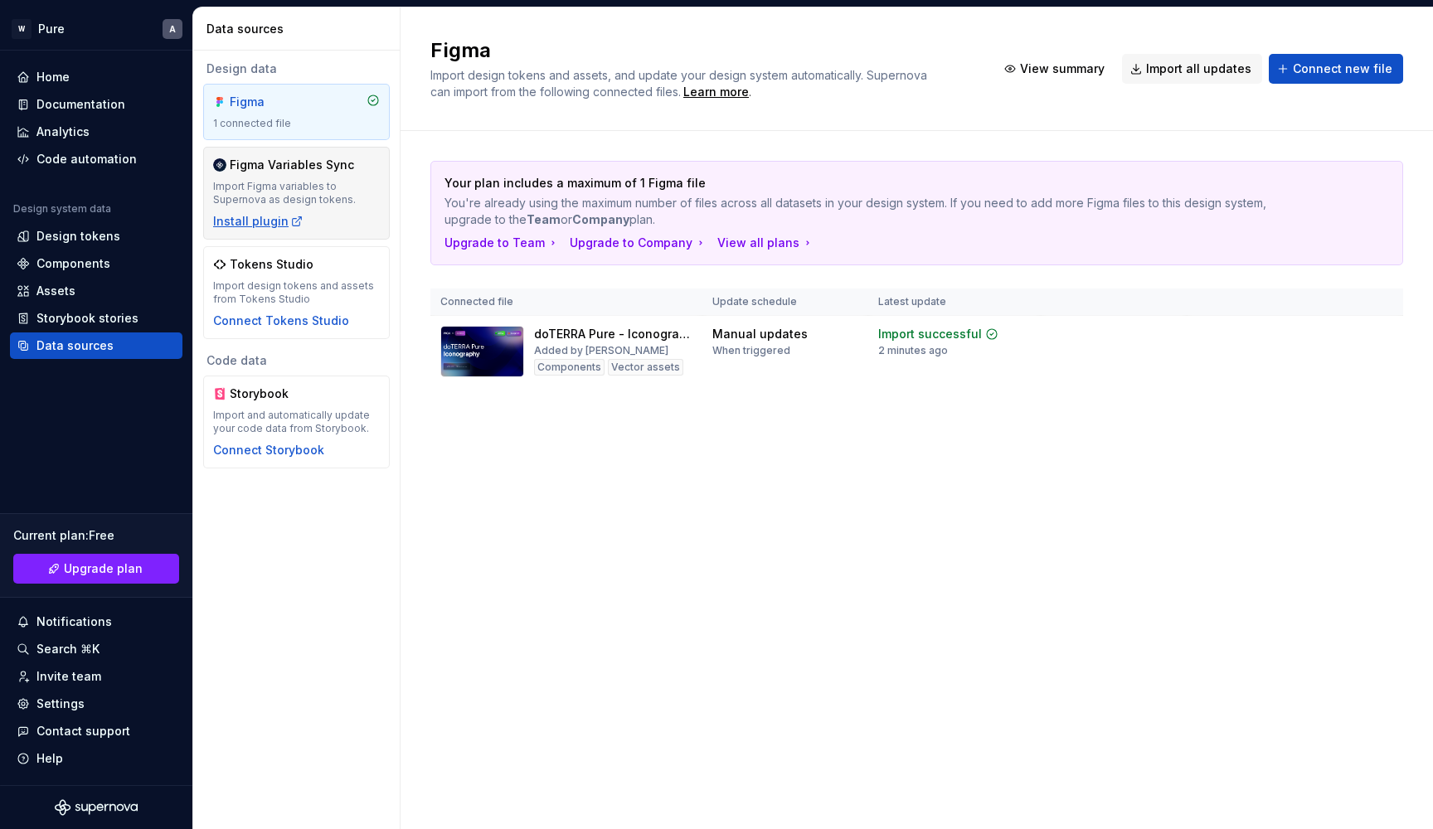
click at [265, 221] on div "Install plugin" at bounding box center [258, 221] width 90 height 17
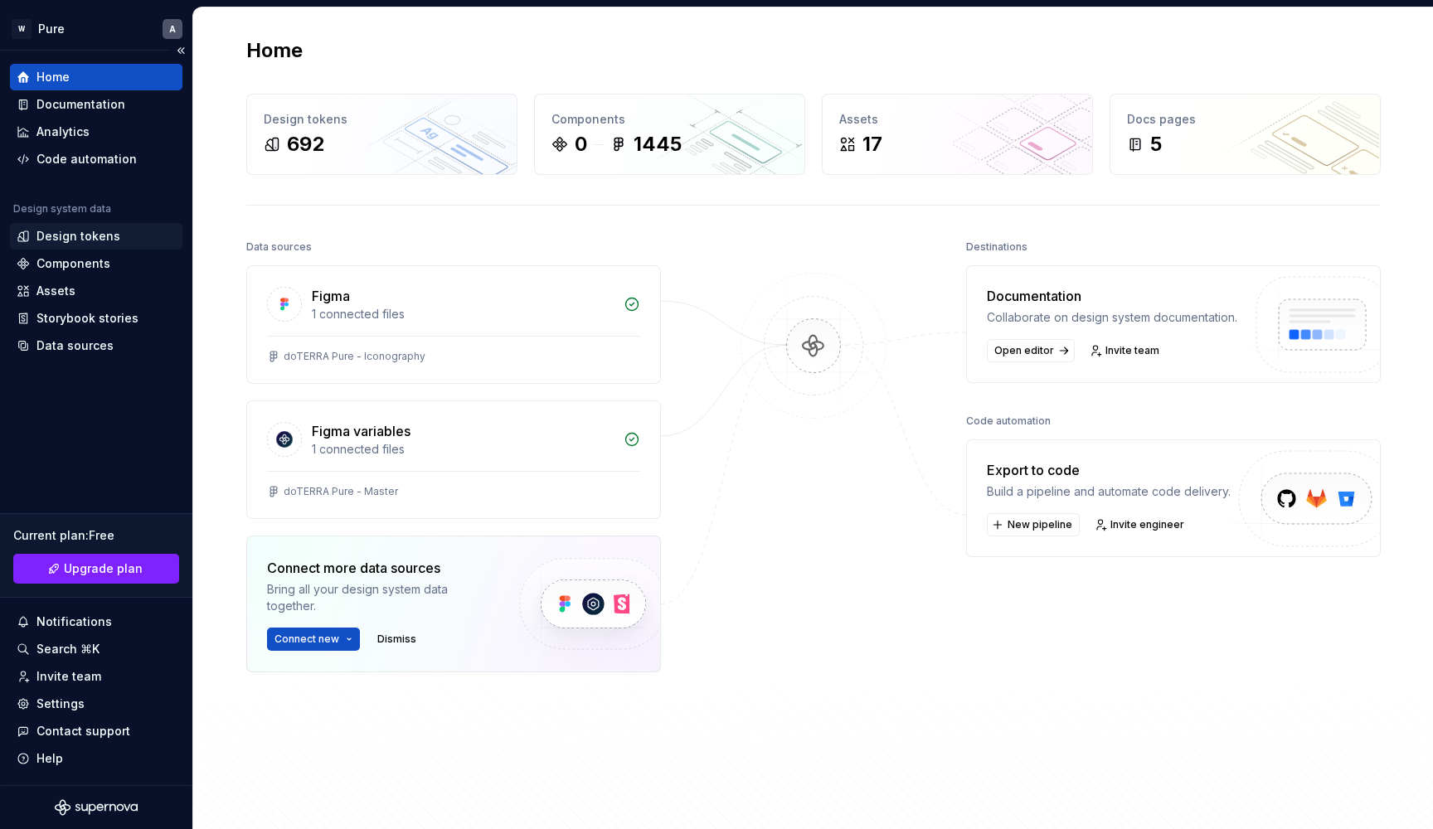
click at [83, 237] on div "Design tokens" at bounding box center [78, 236] width 84 height 17
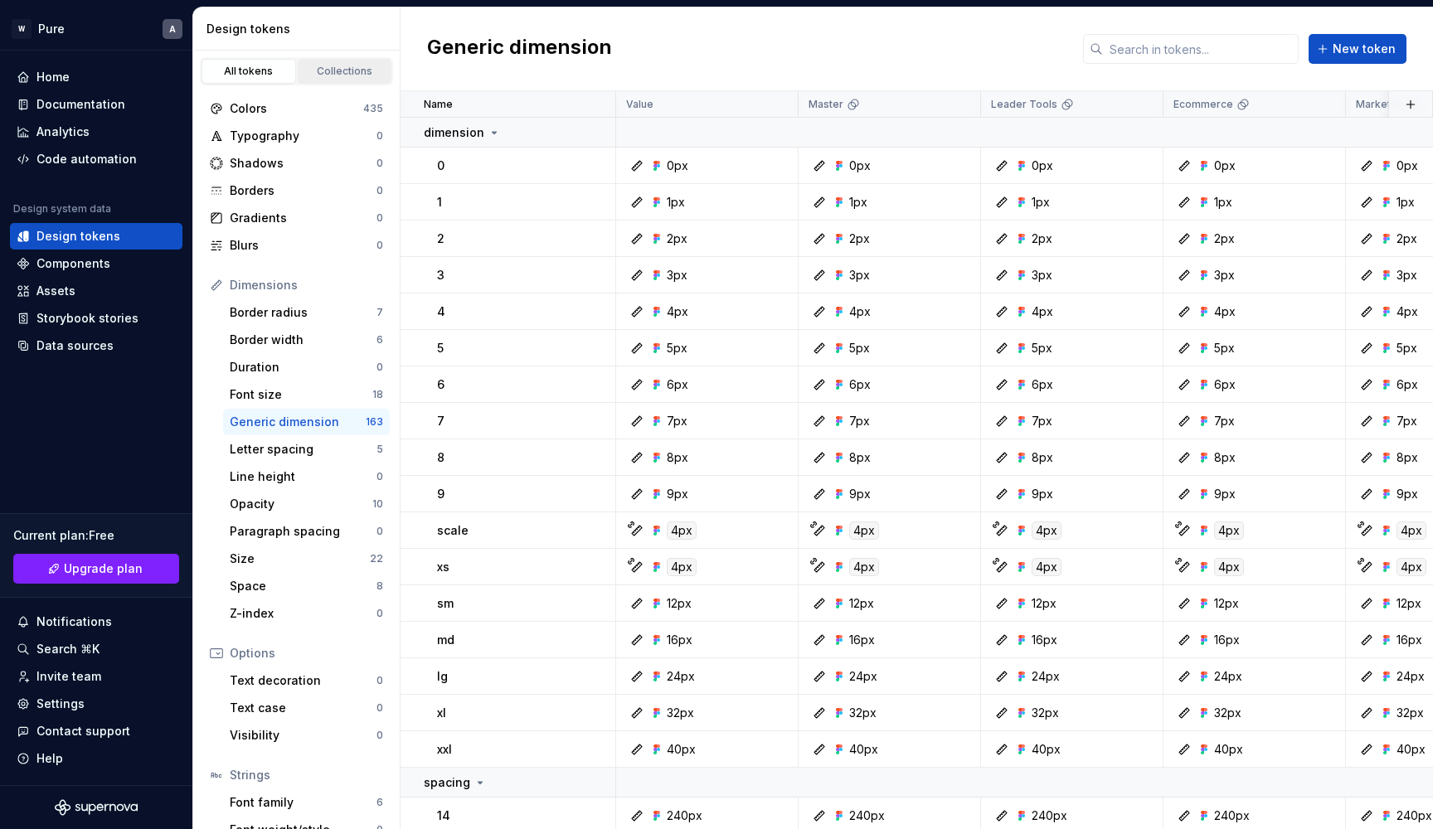
click at [341, 73] on div "Collections" at bounding box center [344, 71] width 83 height 13
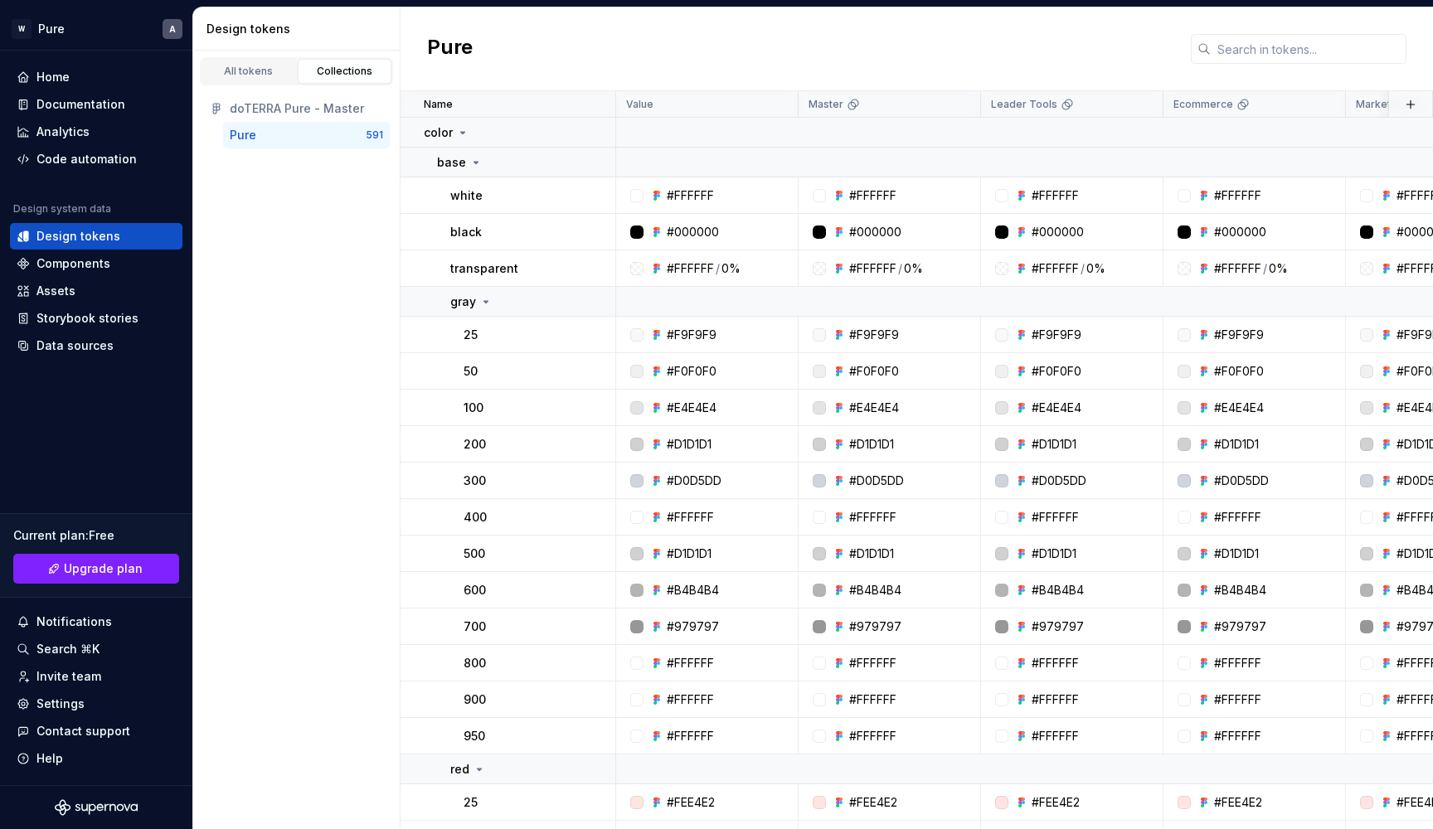
click at [295, 134] on div "Pure" at bounding box center [298, 135] width 136 height 17
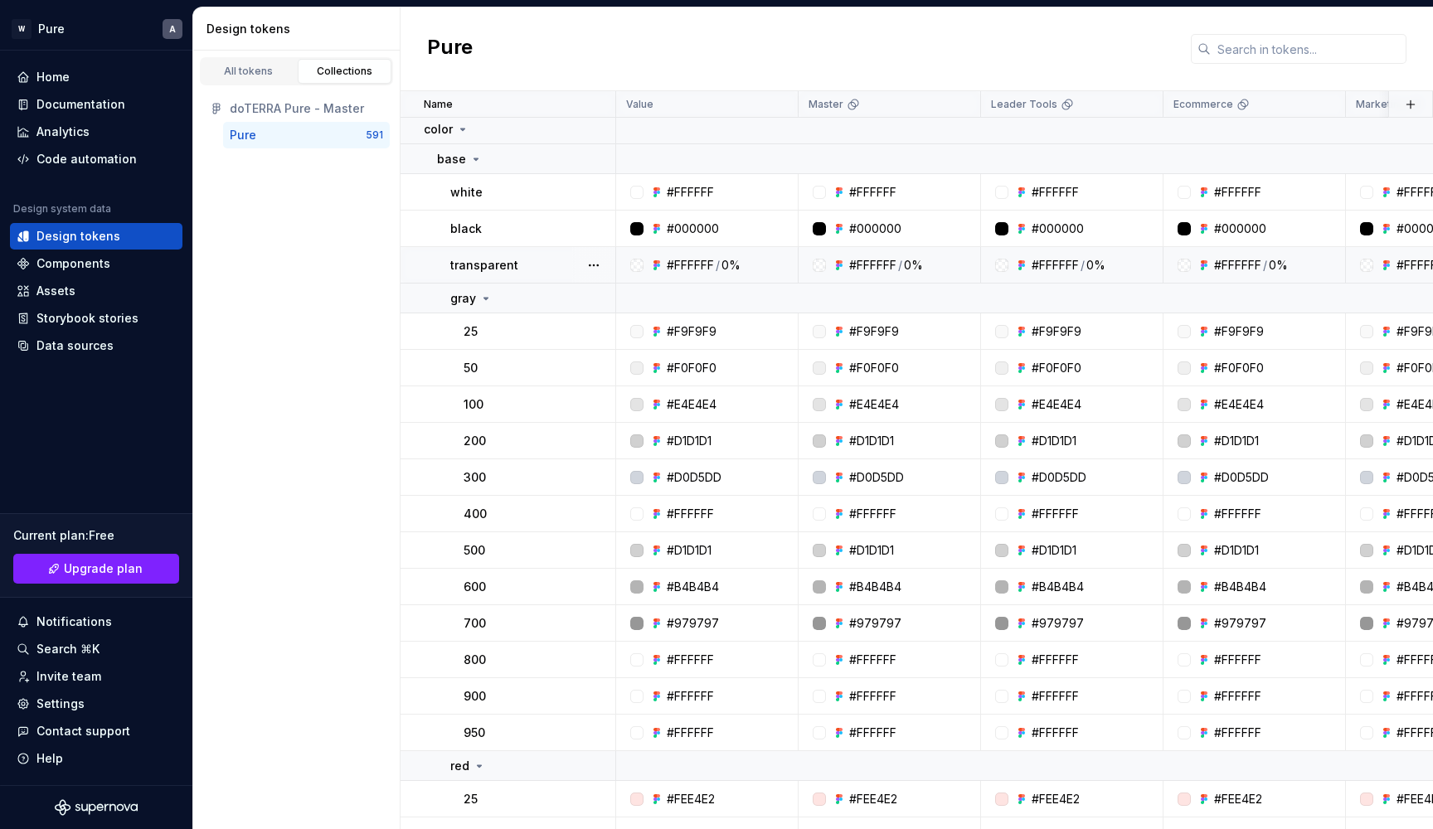
scroll to position [3, 0]
click at [270, 71] on div "All tokens" at bounding box center [248, 71] width 83 height 13
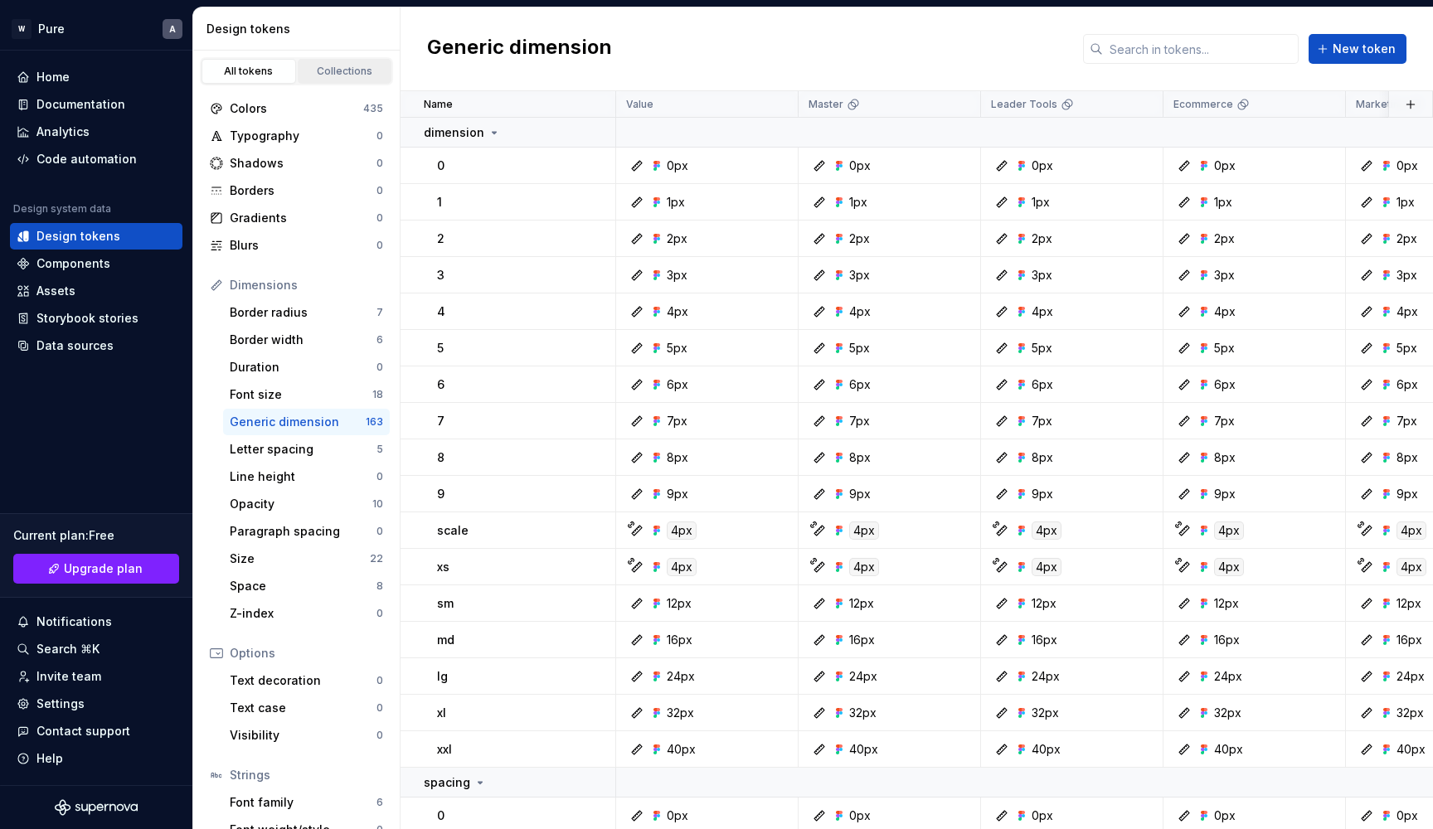
click at [347, 70] on div "Collections" at bounding box center [344, 71] width 83 height 13
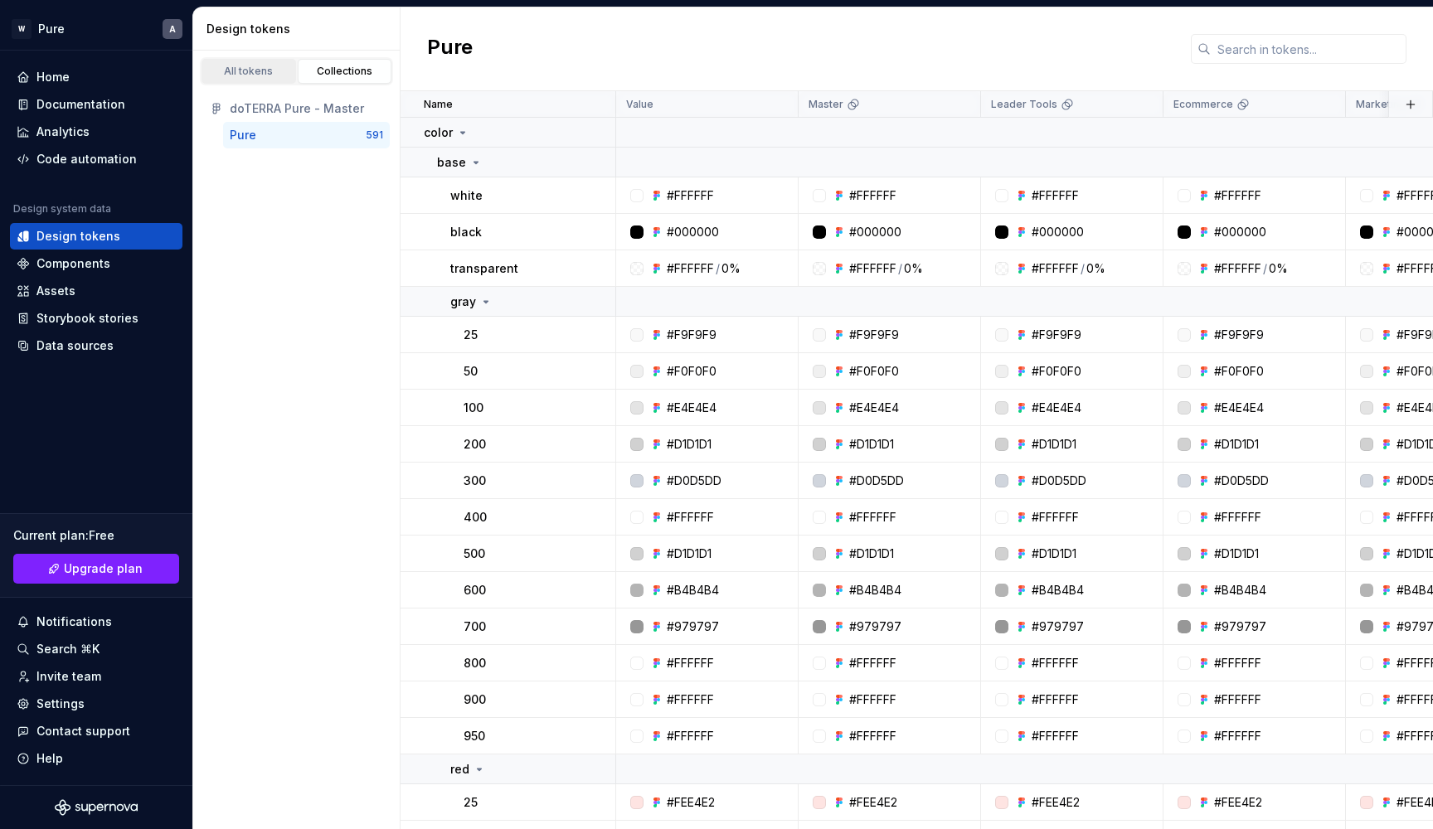
click at [261, 72] on div "All tokens" at bounding box center [248, 71] width 83 height 13
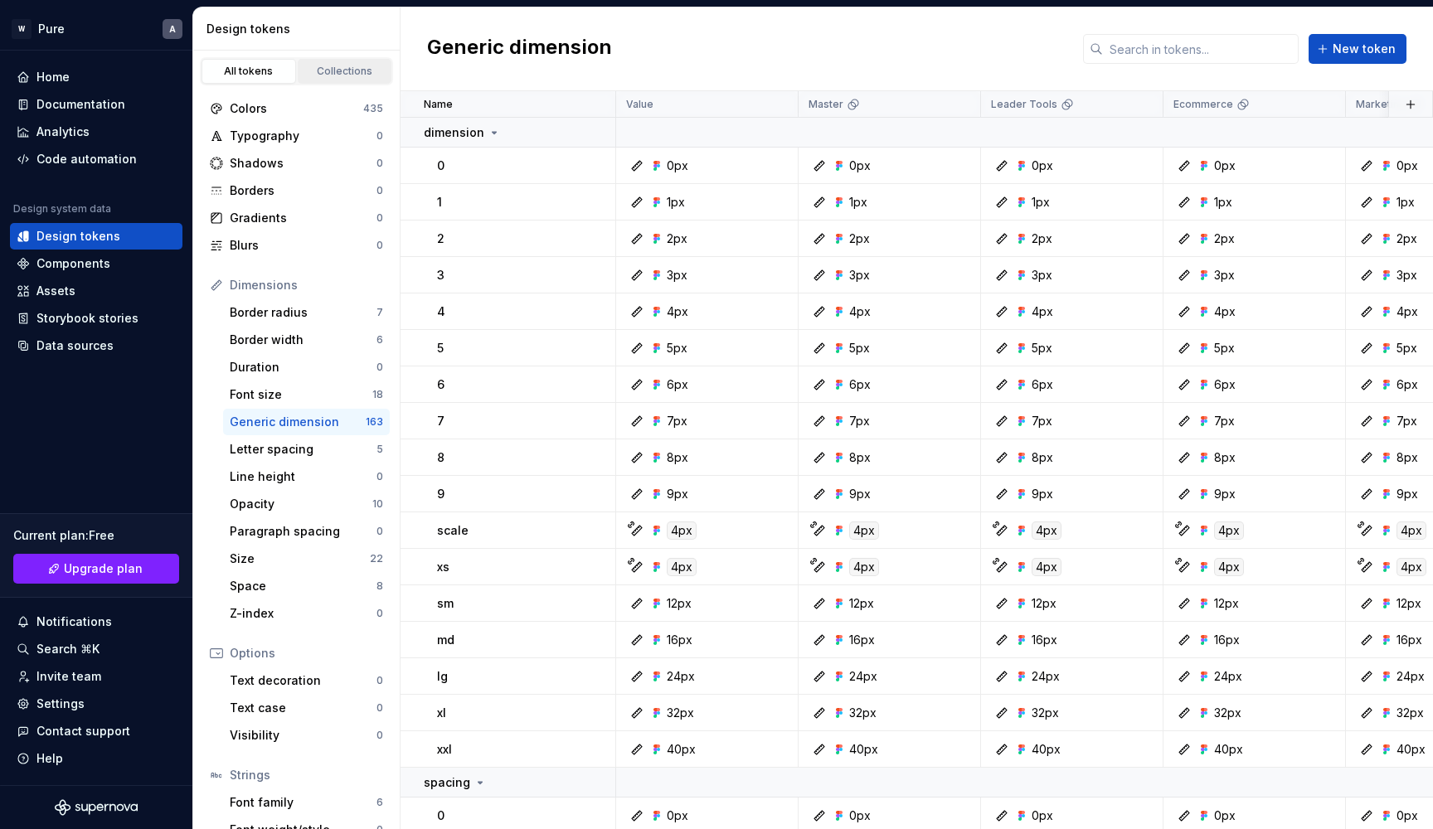
click at [352, 70] on div "Collections" at bounding box center [344, 71] width 83 height 13
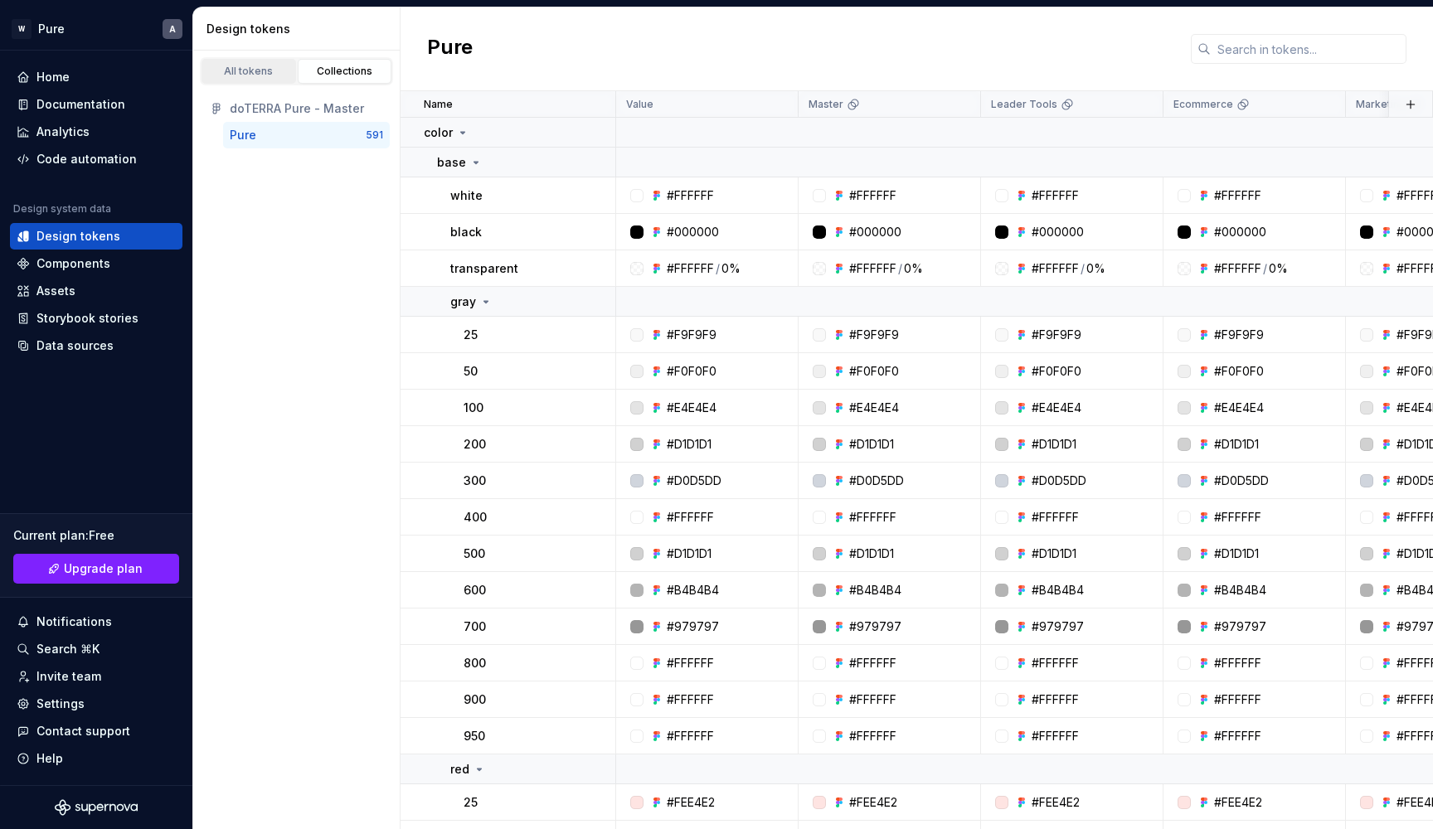
click at [249, 70] on div "All tokens" at bounding box center [248, 71] width 83 height 13
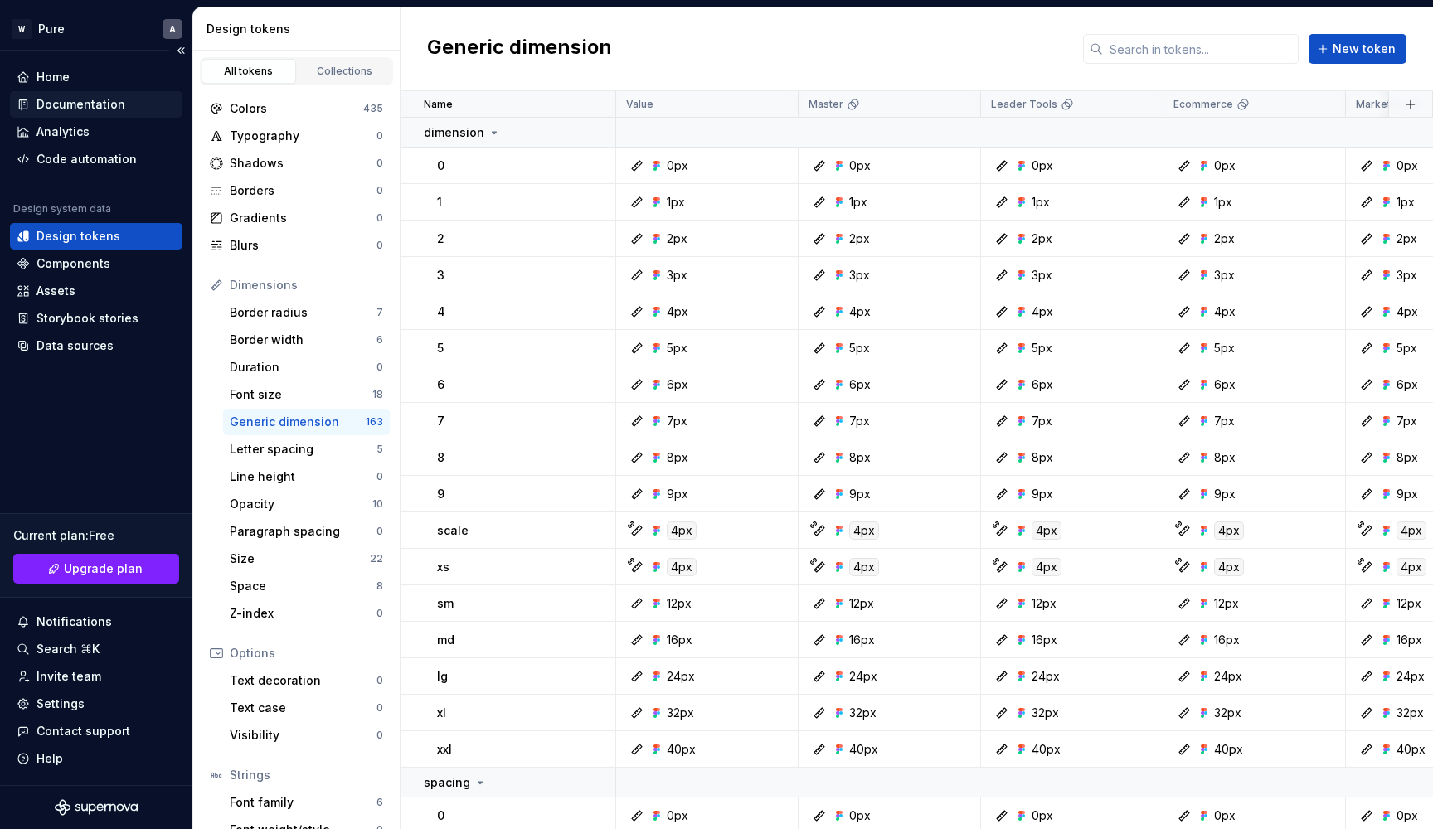
click at [86, 105] on div "Documentation" at bounding box center [80, 104] width 89 height 17
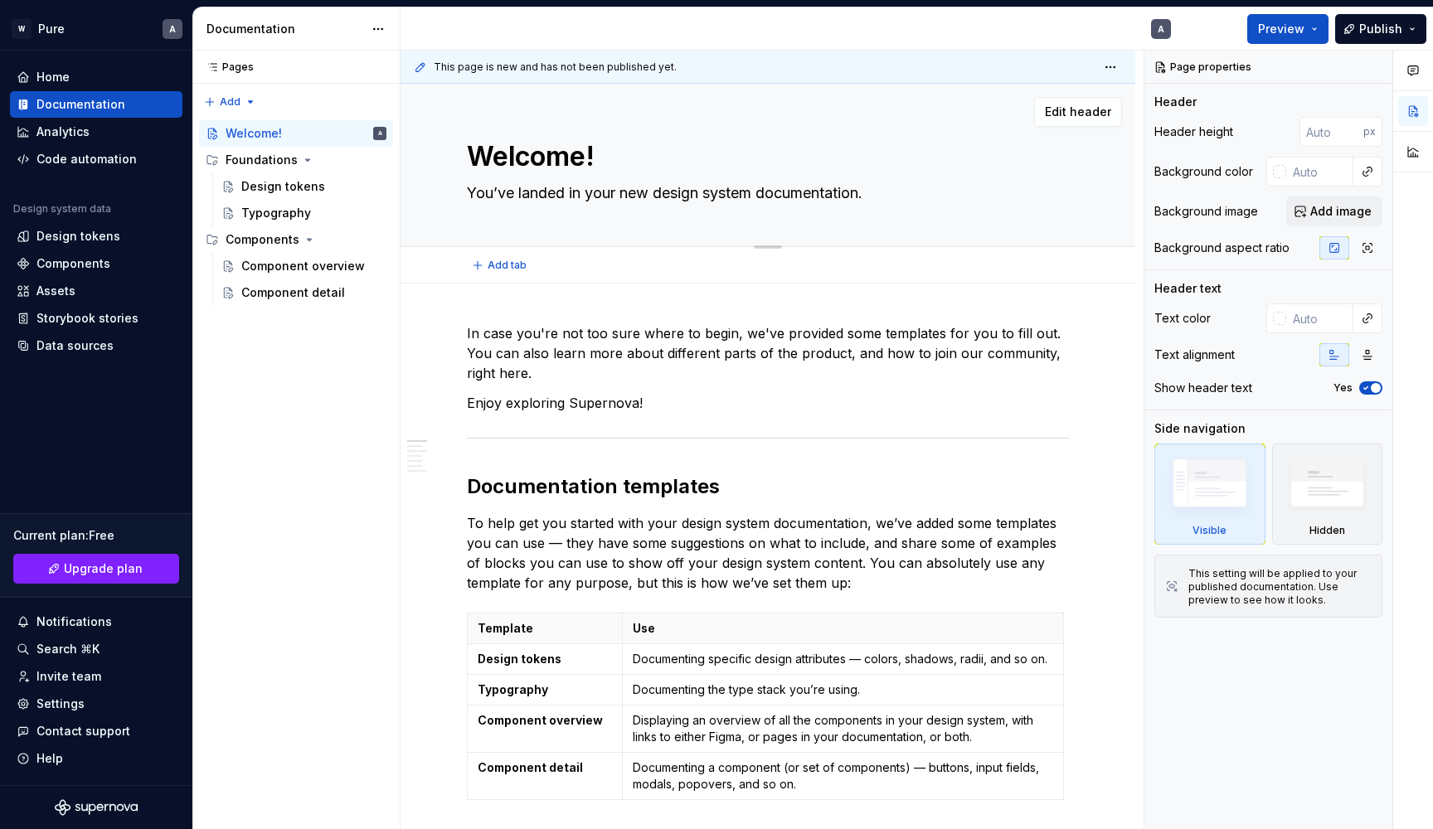
click at [692, 196] on textarea "You’ve landed in your new design system documentation." at bounding box center [765, 193] width 602 height 27
click at [911, 219] on div "Welcome! You’ve landed in your new design system documentation." at bounding box center [768, 165] width 602 height 163
click at [491, 265] on span "Add tab" at bounding box center [507, 265] width 39 height 13
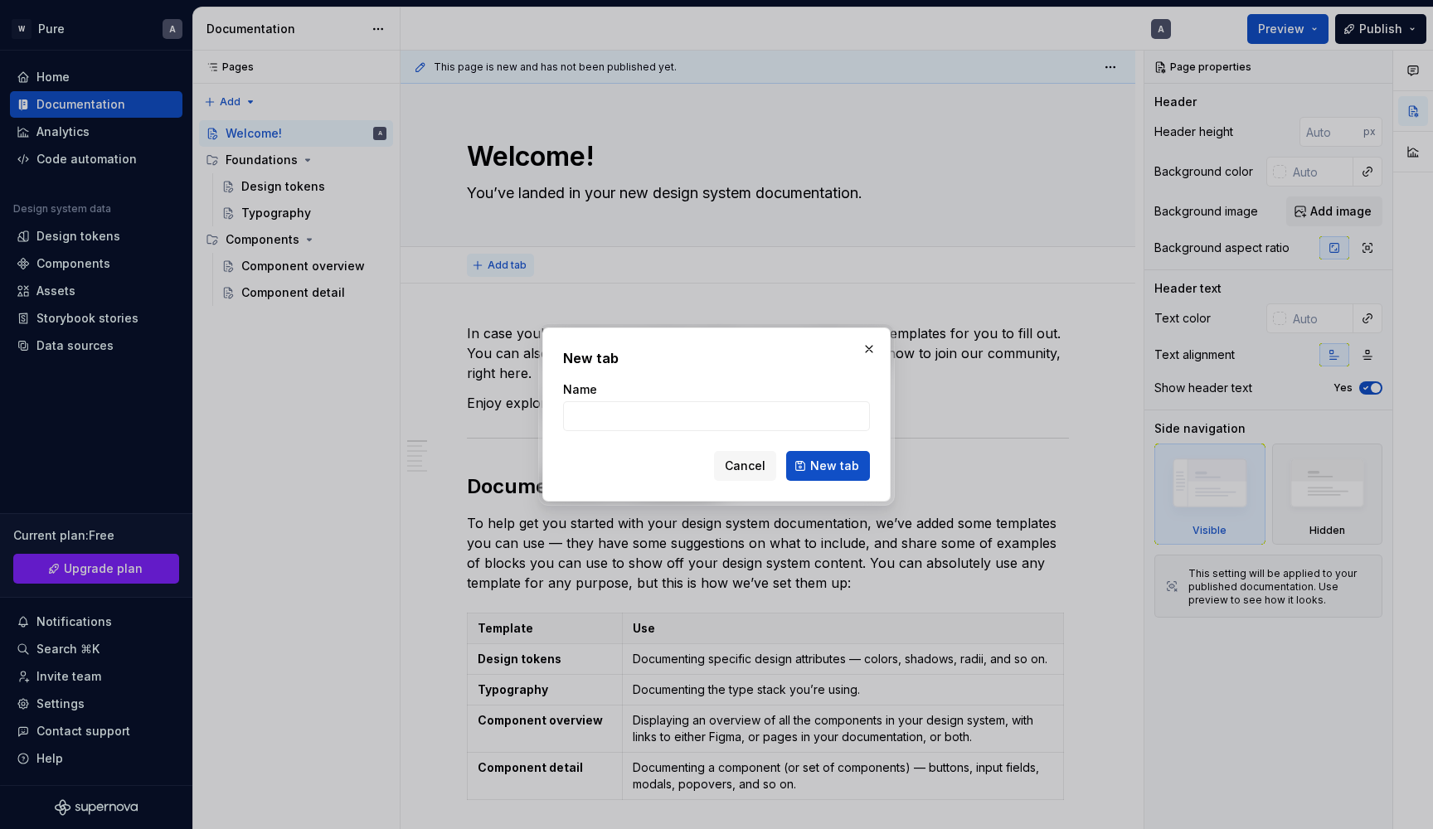
type textarea "*"
type input "Alert"
click at [827, 473] on span "New tab" at bounding box center [834, 466] width 49 height 17
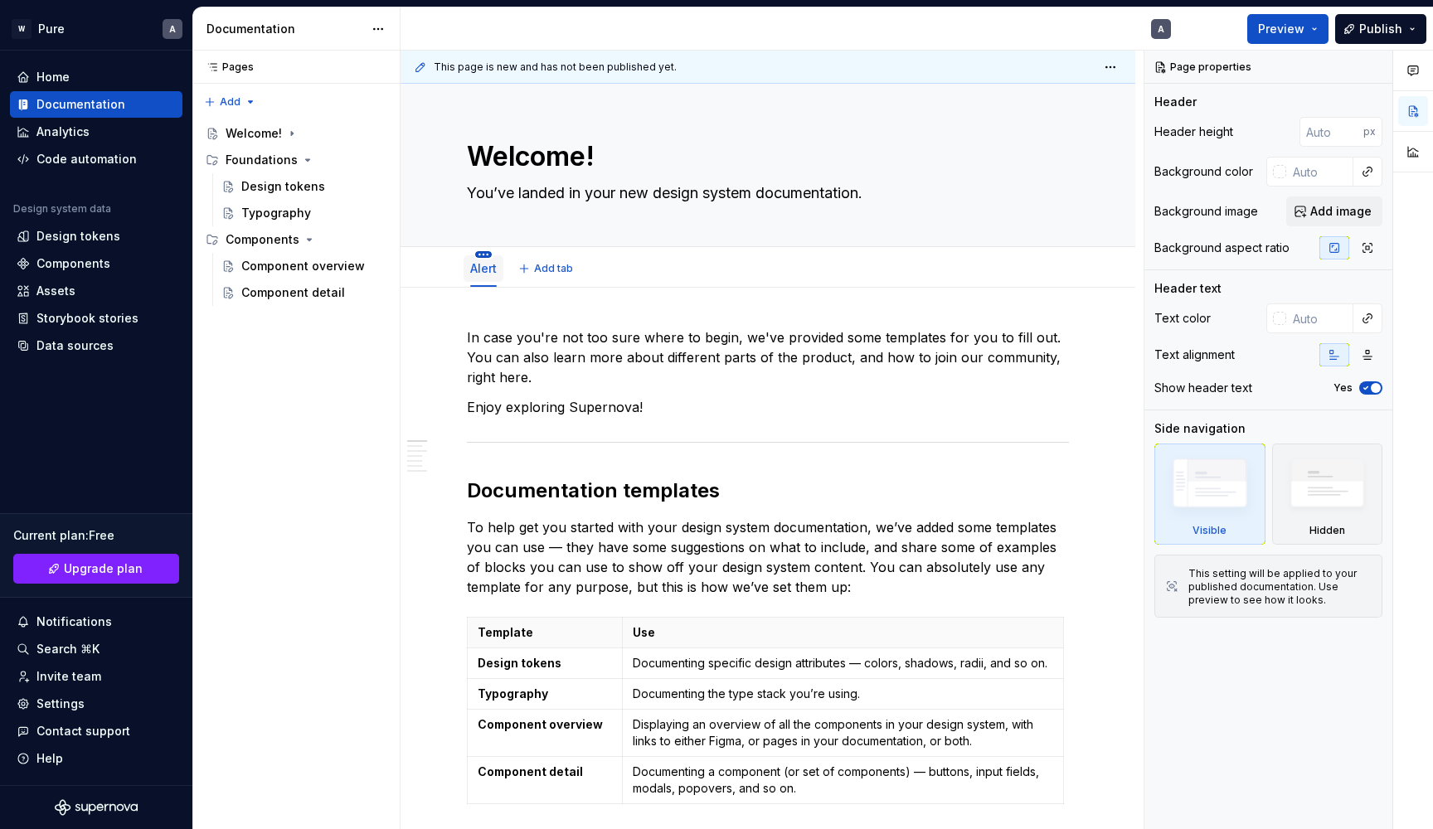
click at [482, 254] on html "W Pure A Home Documentation Analytics Code automation Design system data Design…" at bounding box center [716, 414] width 1433 height 829
click at [766, 313] on html "W Pure A Home Documentation Analytics Code automation Design system data Design…" at bounding box center [716, 414] width 1433 height 829
drag, startPoint x: 483, startPoint y: 263, endPoint x: 510, endPoint y: 227, distance: 44.4
click at [485, 255] on html "W Pure A Home Documentation Analytics Code automation Design system data Design…" at bounding box center [716, 414] width 1433 height 829
click at [718, 326] on html "W Pure A Home Documentation Analytics Code automation Design system data Design…" at bounding box center [716, 414] width 1433 height 829
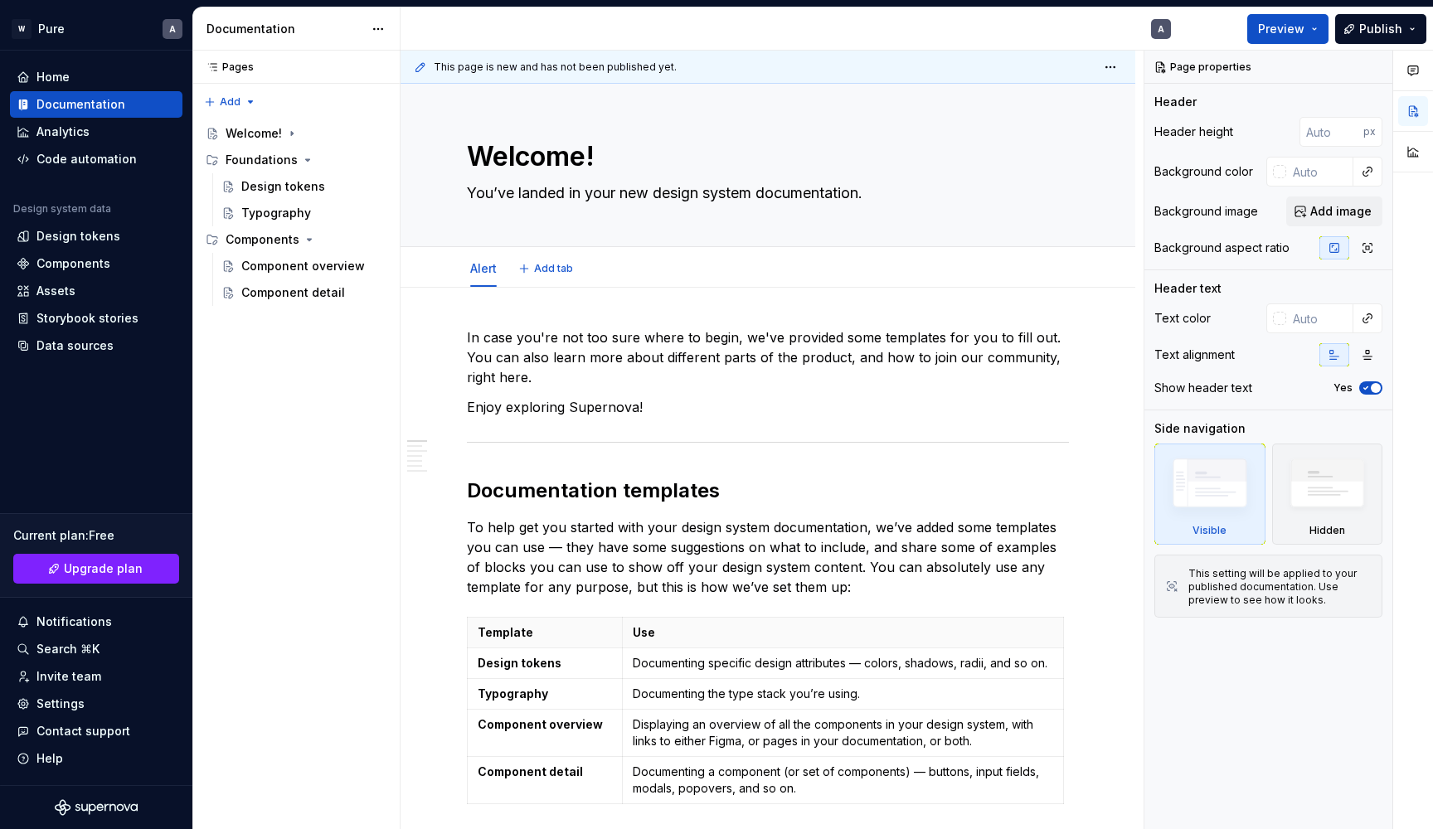
click at [481, 269] on link "Alert" at bounding box center [483, 268] width 27 height 14
click at [486, 270] on link "Alert" at bounding box center [483, 268] width 27 height 14
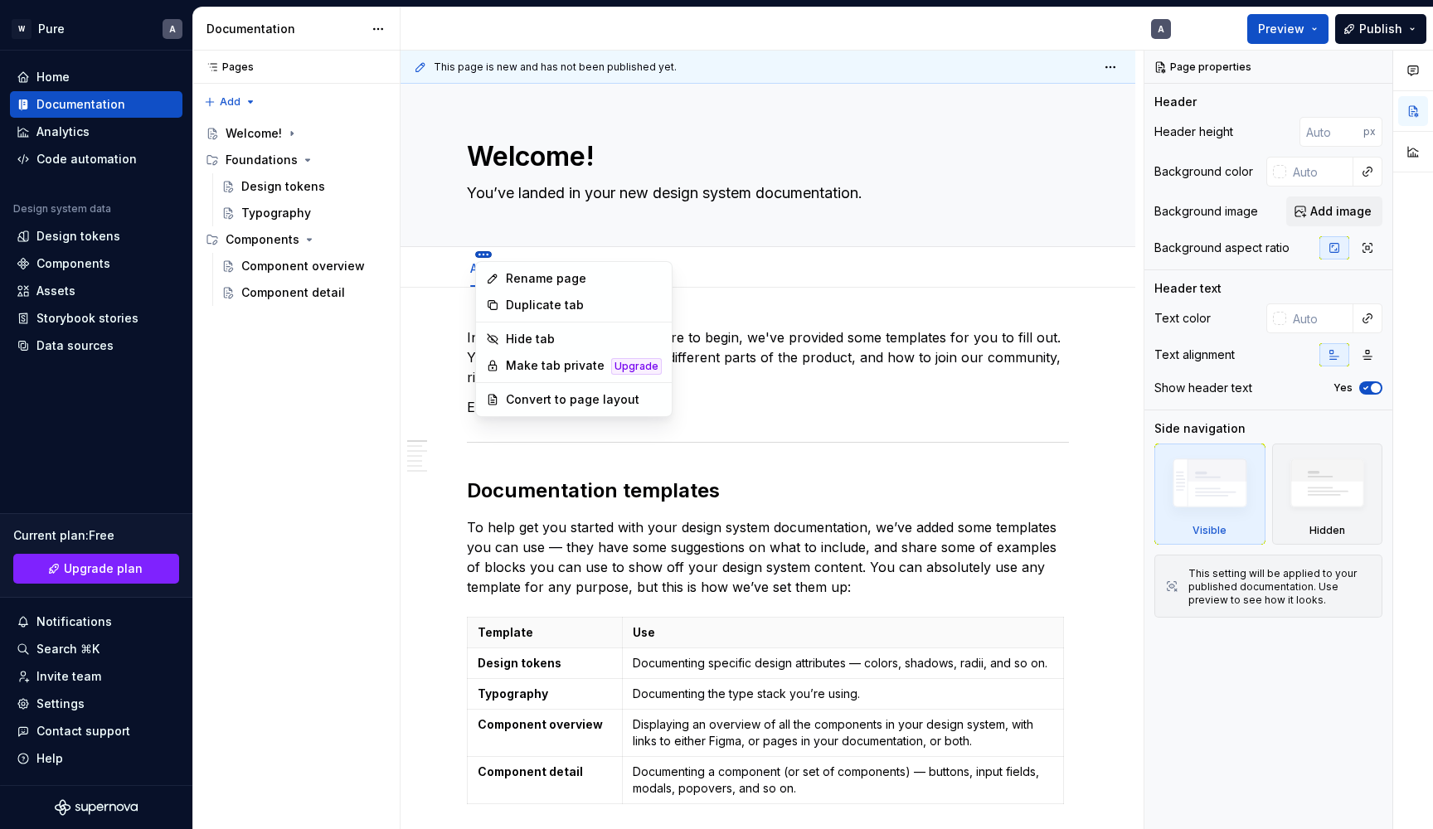
click at [480, 257] on html "W Pure A Home Documentation Analytics Code automation Design system data Design…" at bounding box center [716, 414] width 1433 height 829
type textarea "*"
click at [518, 282] on div "Rename page" at bounding box center [584, 278] width 156 height 17
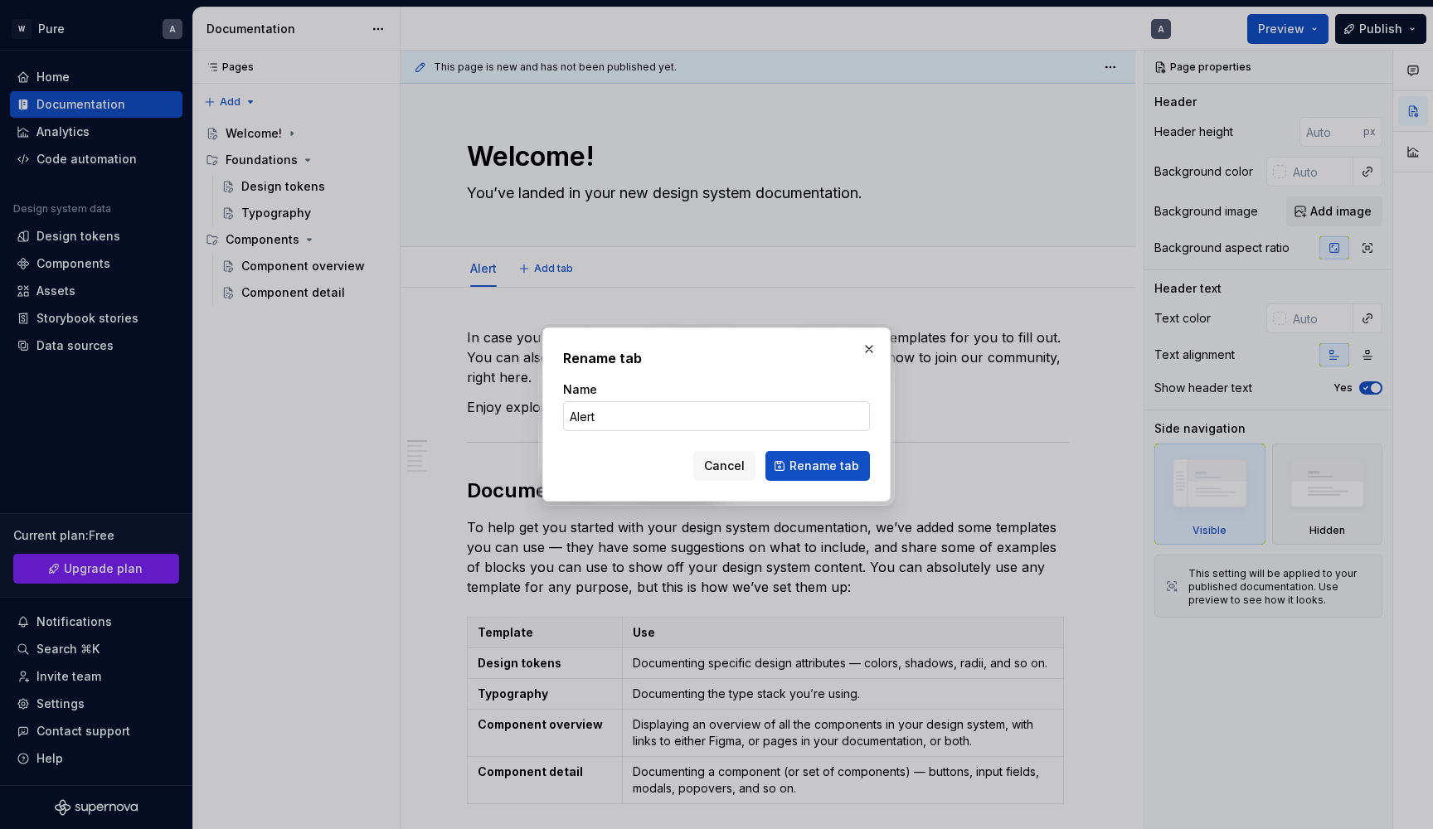
click at [610, 417] on input "Alert" at bounding box center [716, 416] width 307 height 30
click at [818, 460] on span "Rename tab" at bounding box center [824, 466] width 70 height 17
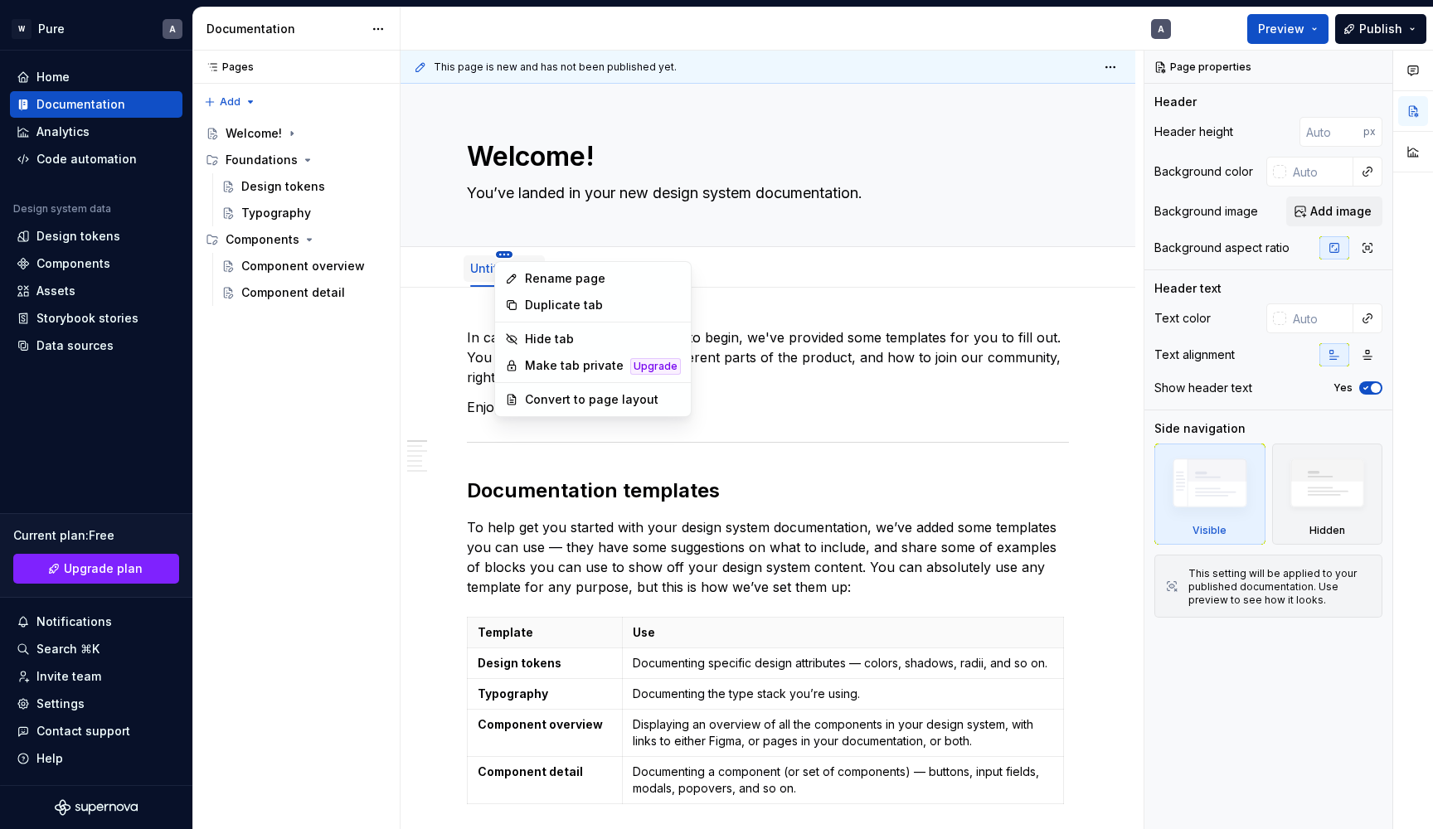
click at [498, 254] on html "W Pure A Home Documentation Analytics Code automation Design system data Design…" at bounding box center [716, 414] width 1433 height 829
click at [580, 341] on div "Hide tab" at bounding box center [603, 339] width 156 height 17
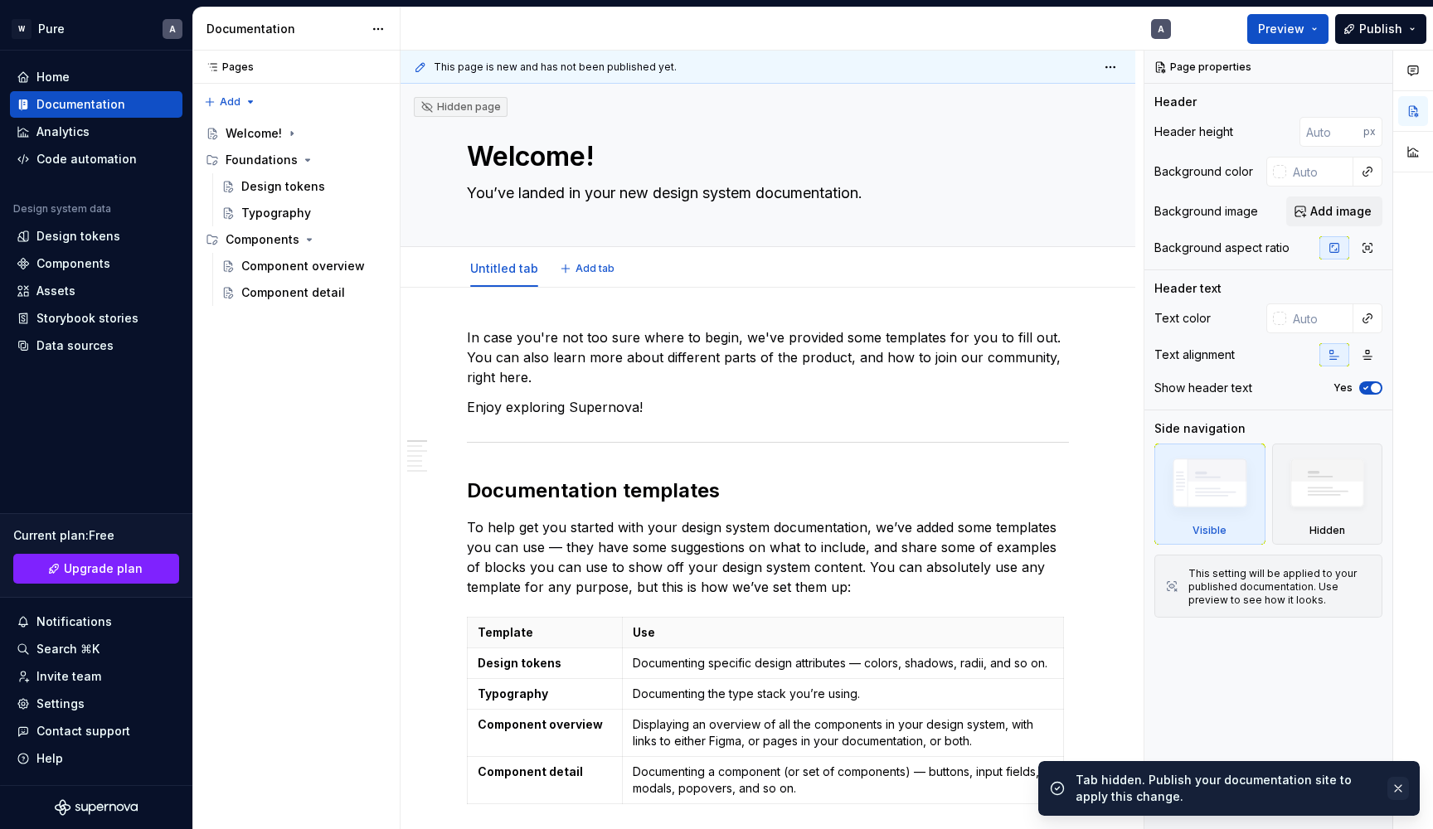
click at [1396, 790] on button "button" at bounding box center [1398, 788] width 22 height 23
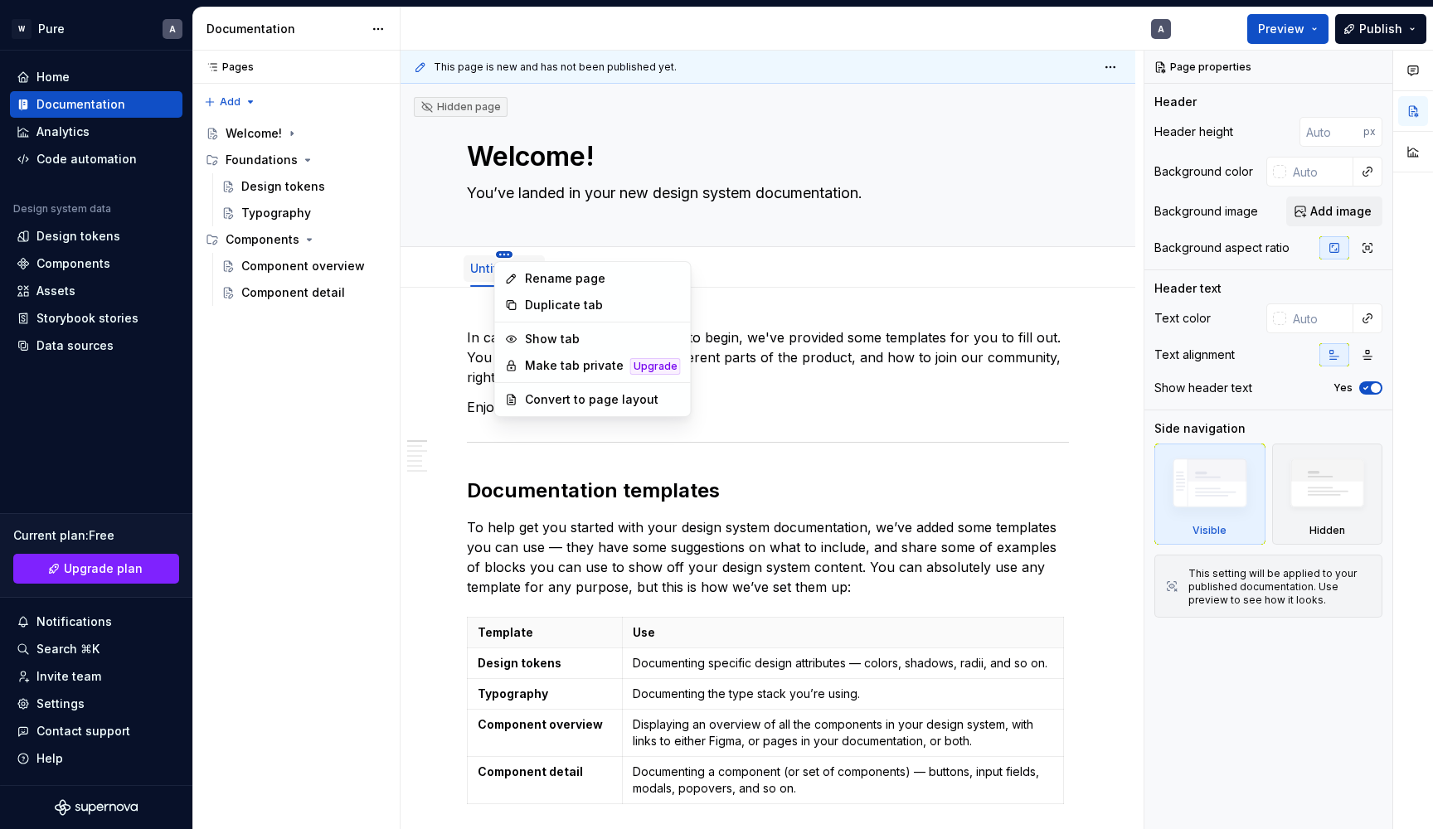
click at [500, 255] on html "W Pure A Home Documentation Analytics Code automation Design system data Design…" at bounding box center [716, 414] width 1433 height 829
click at [454, 104] on html "W Pure A Home Documentation Analytics Code automation Design system data Design…" at bounding box center [716, 414] width 1433 height 829
click at [501, 254] on html "W Pure A Home Documentation Analytics Code automation Design system data Design…" at bounding box center [716, 414] width 1433 height 829
click at [561, 338] on div "Show tab" at bounding box center [603, 339] width 156 height 17
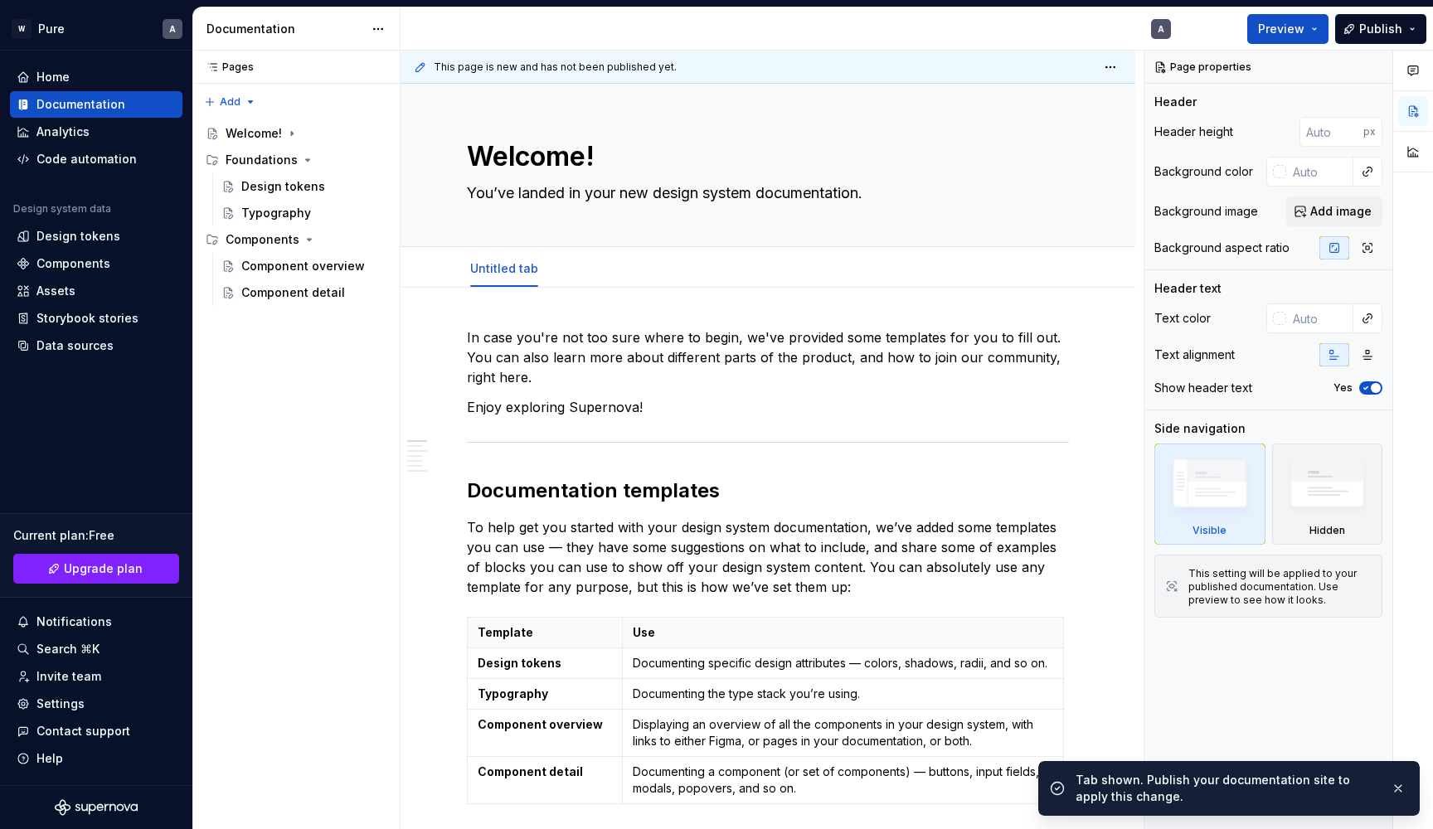
click at [621, 62] on span "This page is new and has not been published yet." at bounding box center [555, 67] width 243 height 13
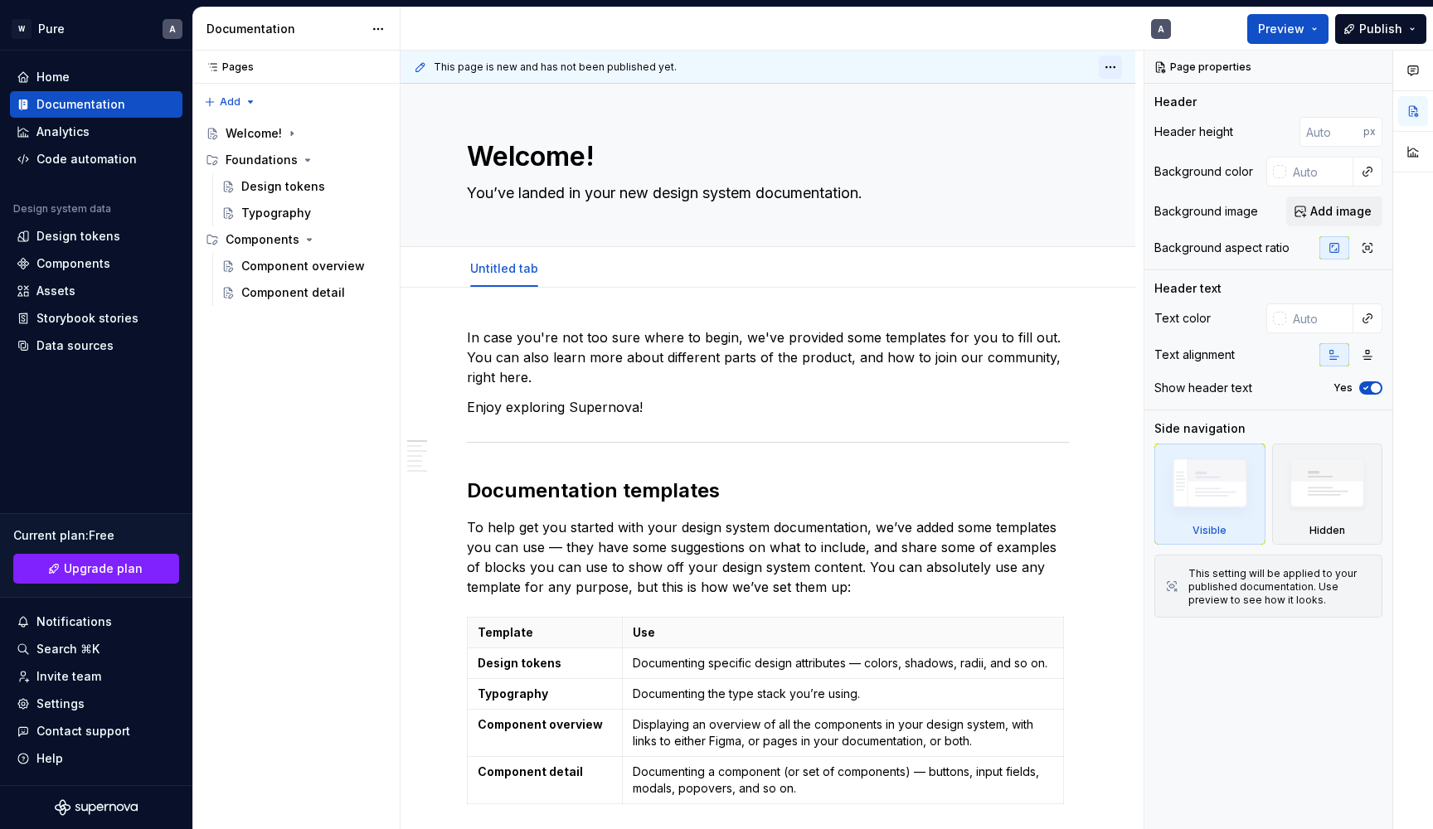
click at [1114, 66] on html "W Pure A Home Documentation Analytics Code automation Design system data Design…" at bounding box center [716, 414] width 1433 height 829
click at [1037, 130] on div "Delete tab" at bounding box center [1066, 133] width 108 height 17
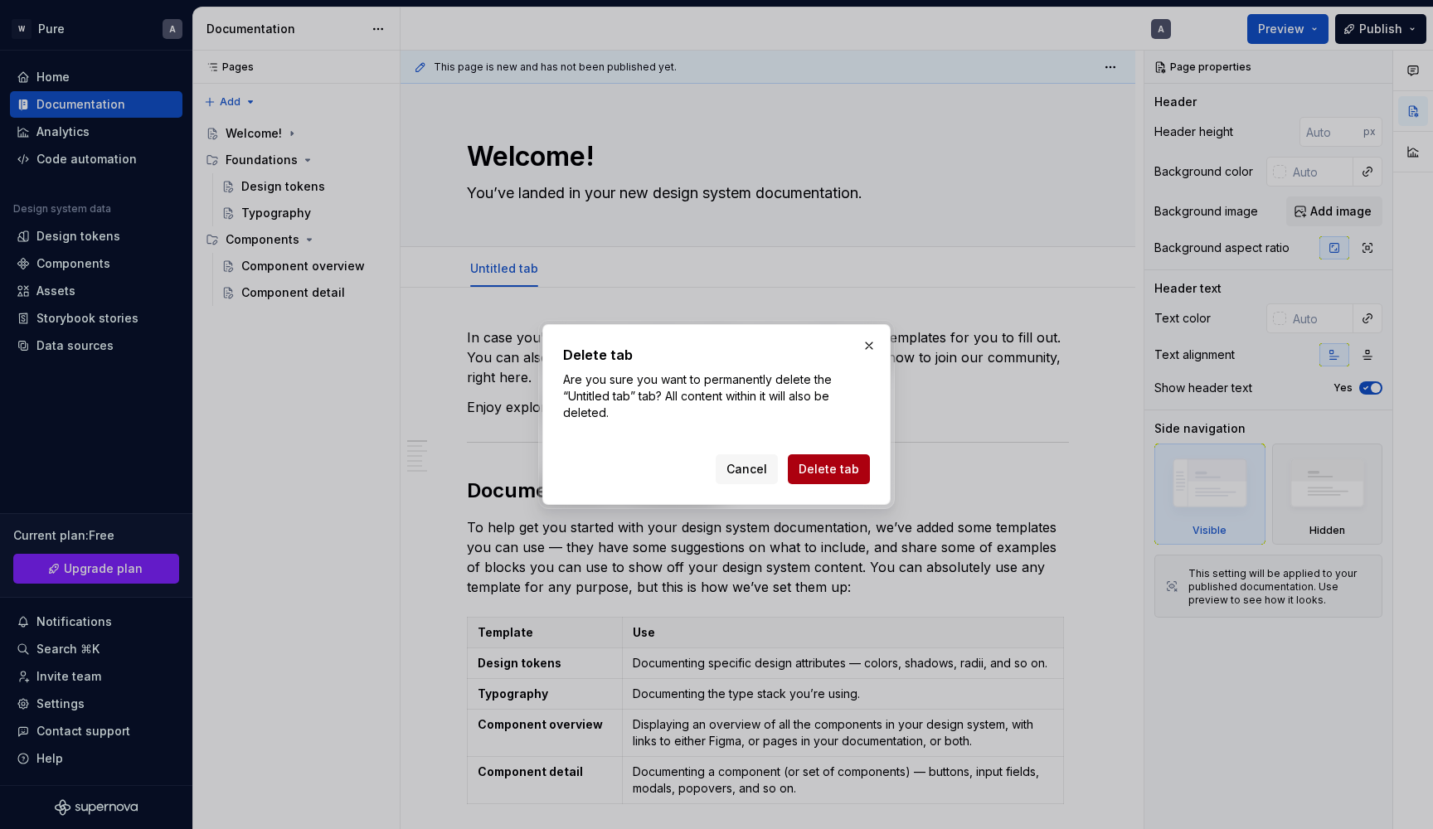
click at [813, 466] on span "Delete tab" at bounding box center [829, 469] width 61 height 17
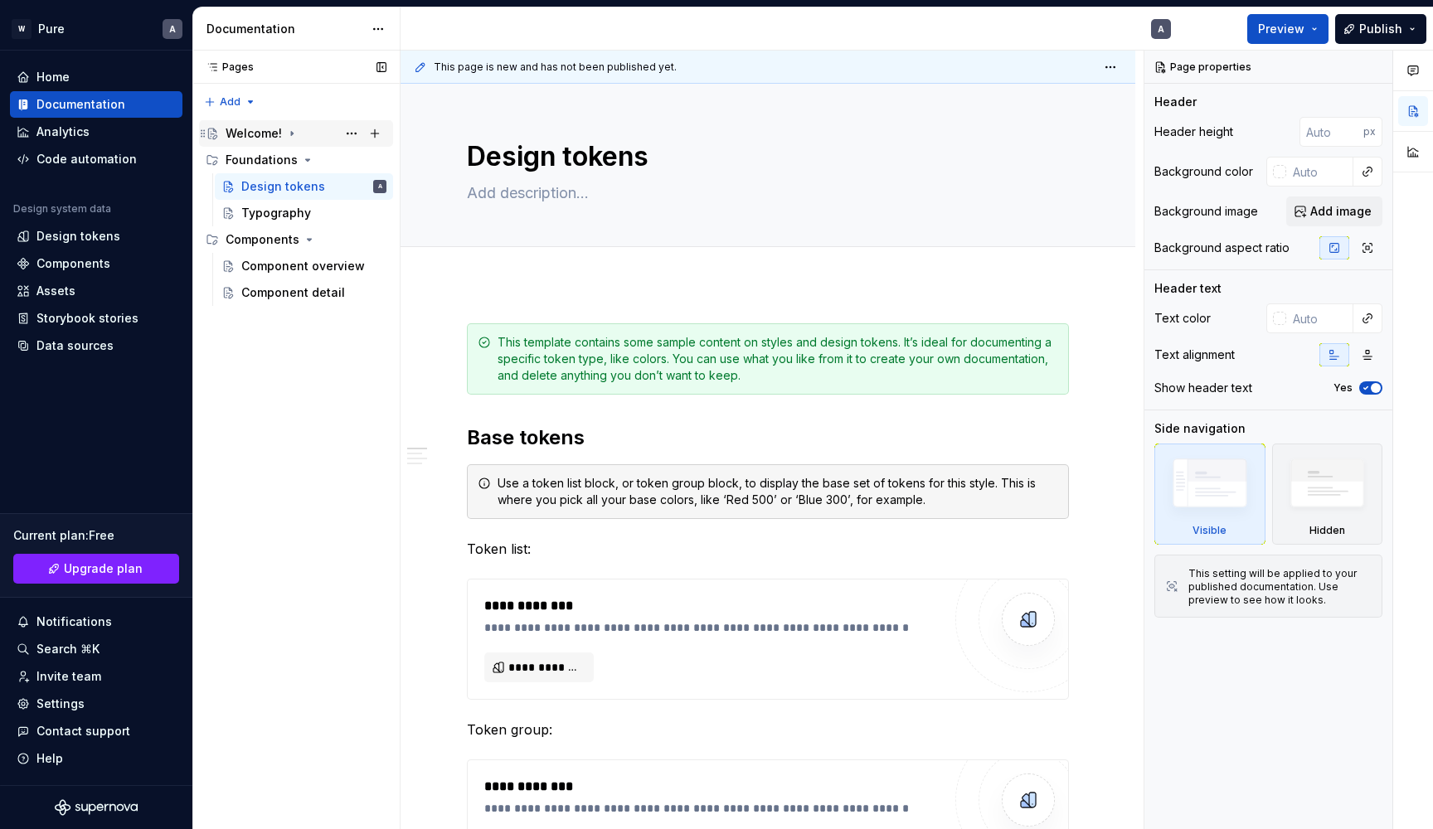
click at [266, 138] on div "Welcome!" at bounding box center [254, 133] width 56 height 17
click at [265, 133] on div "Welcome!" at bounding box center [254, 133] width 56 height 17
click at [374, 134] on button "Page tree" at bounding box center [374, 133] width 23 height 23
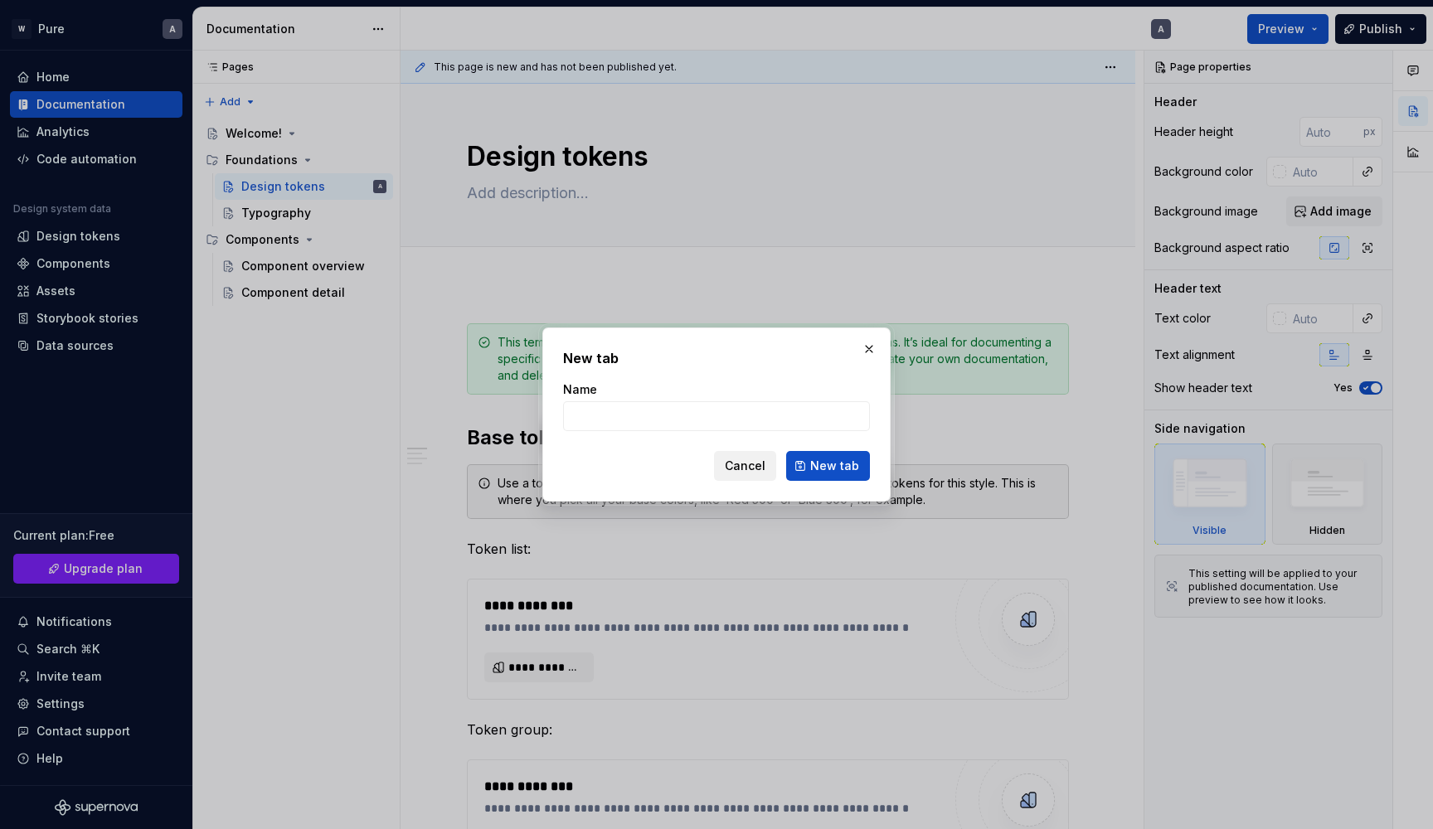
click at [765, 468] on span "Cancel" at bounding box center [745, 466] width 41 height 17
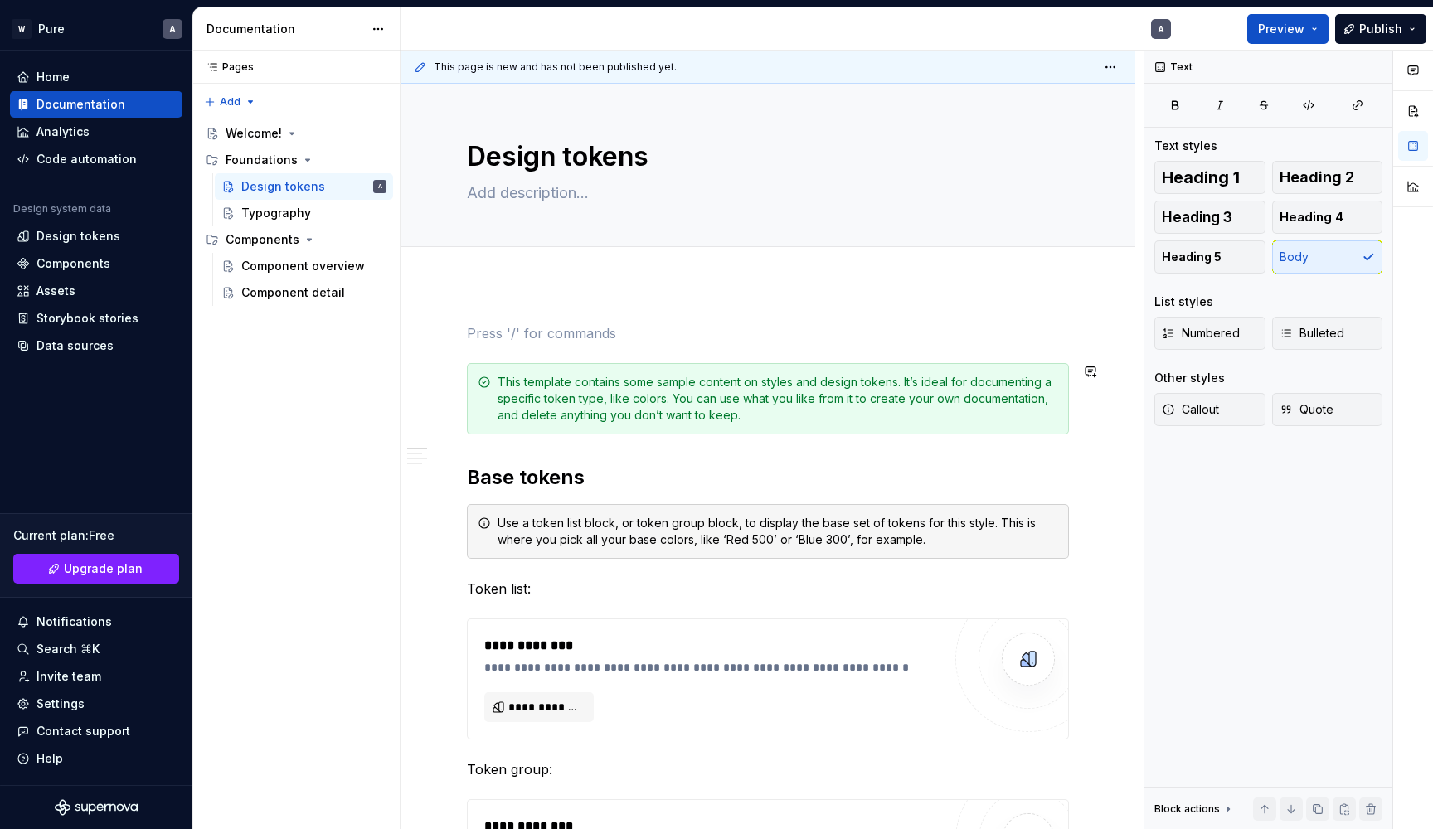
scroll to position [1, 0]
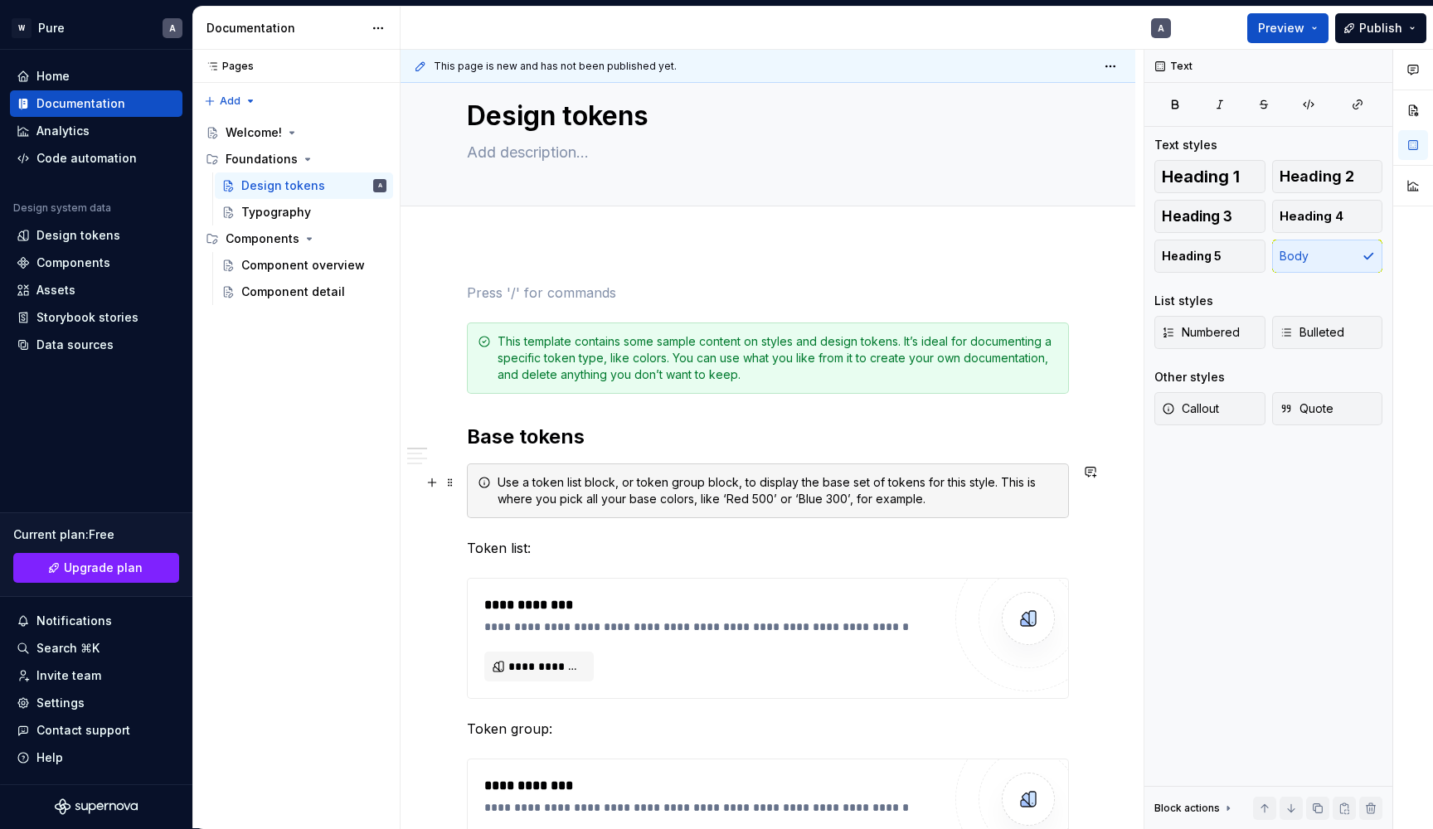
click at [582, 489] on div "Use a token list block, or token group block, to display the base set of tokens…" at bounding box center [778, 490] width 561 height 33
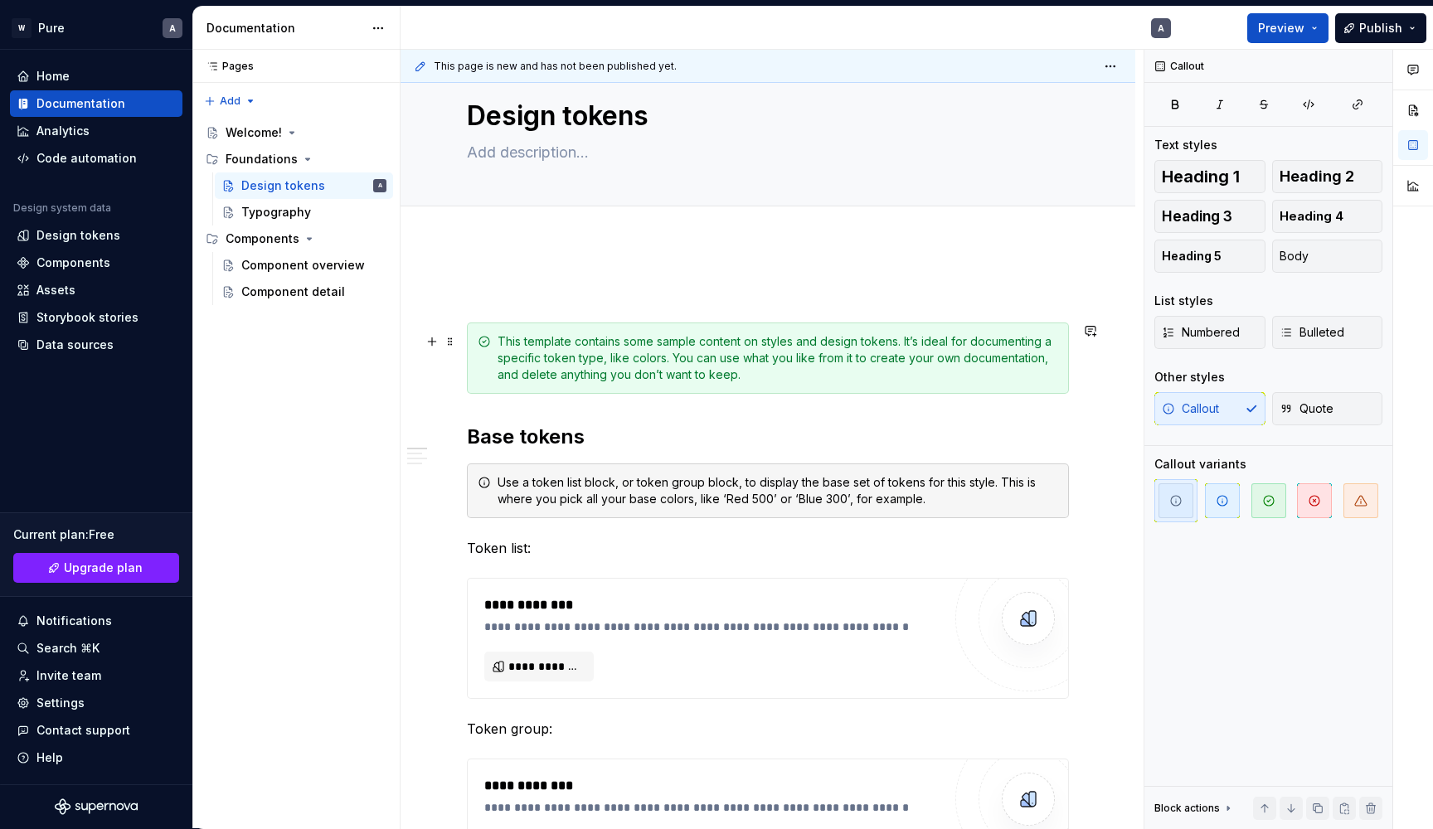
click at [614, 367] on div "This template contains some sample content on styles and design tokens. It’s id…" at bounding box center [778, 358] width 561 height 50
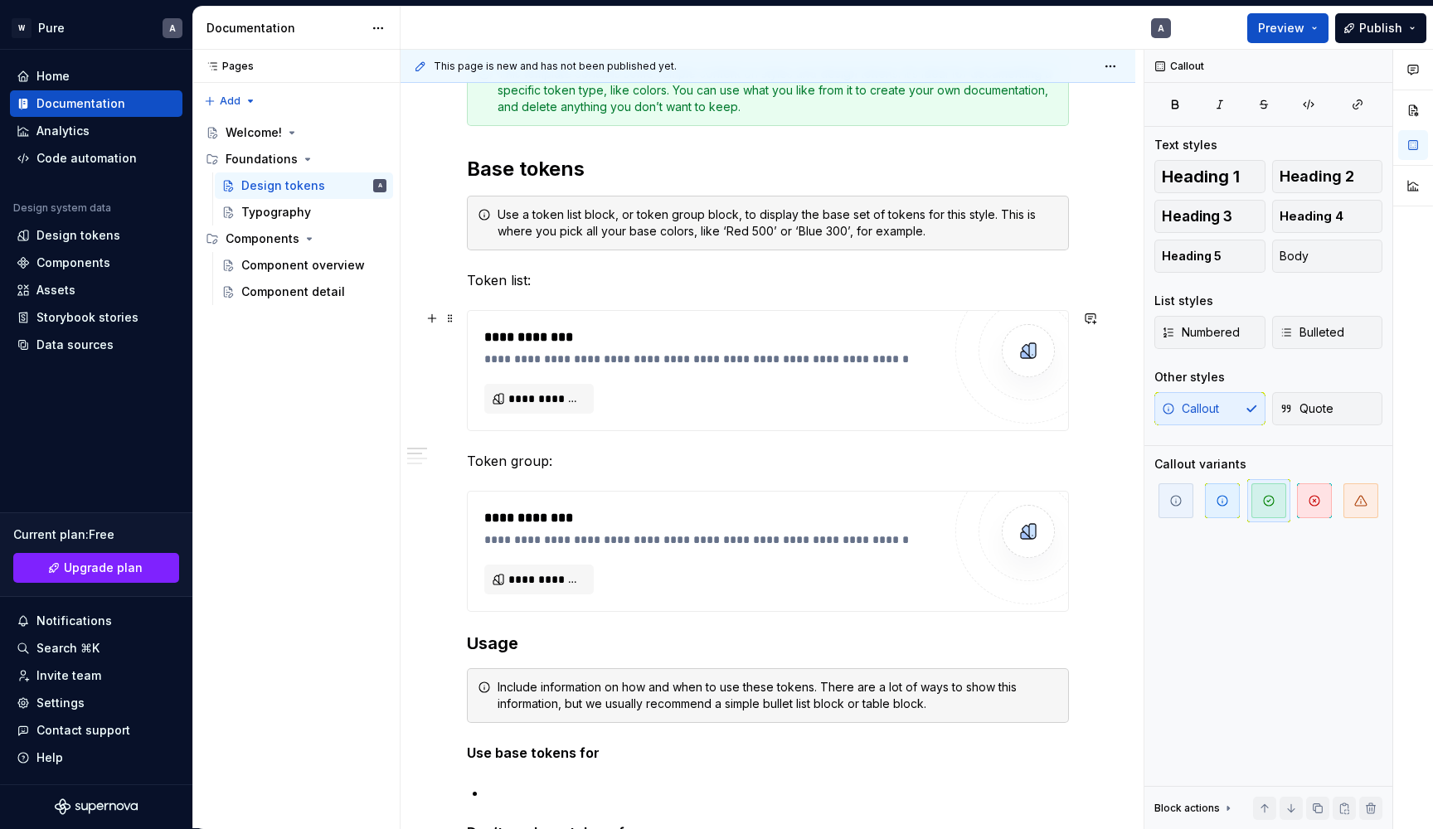
scroll to position [306, 0]
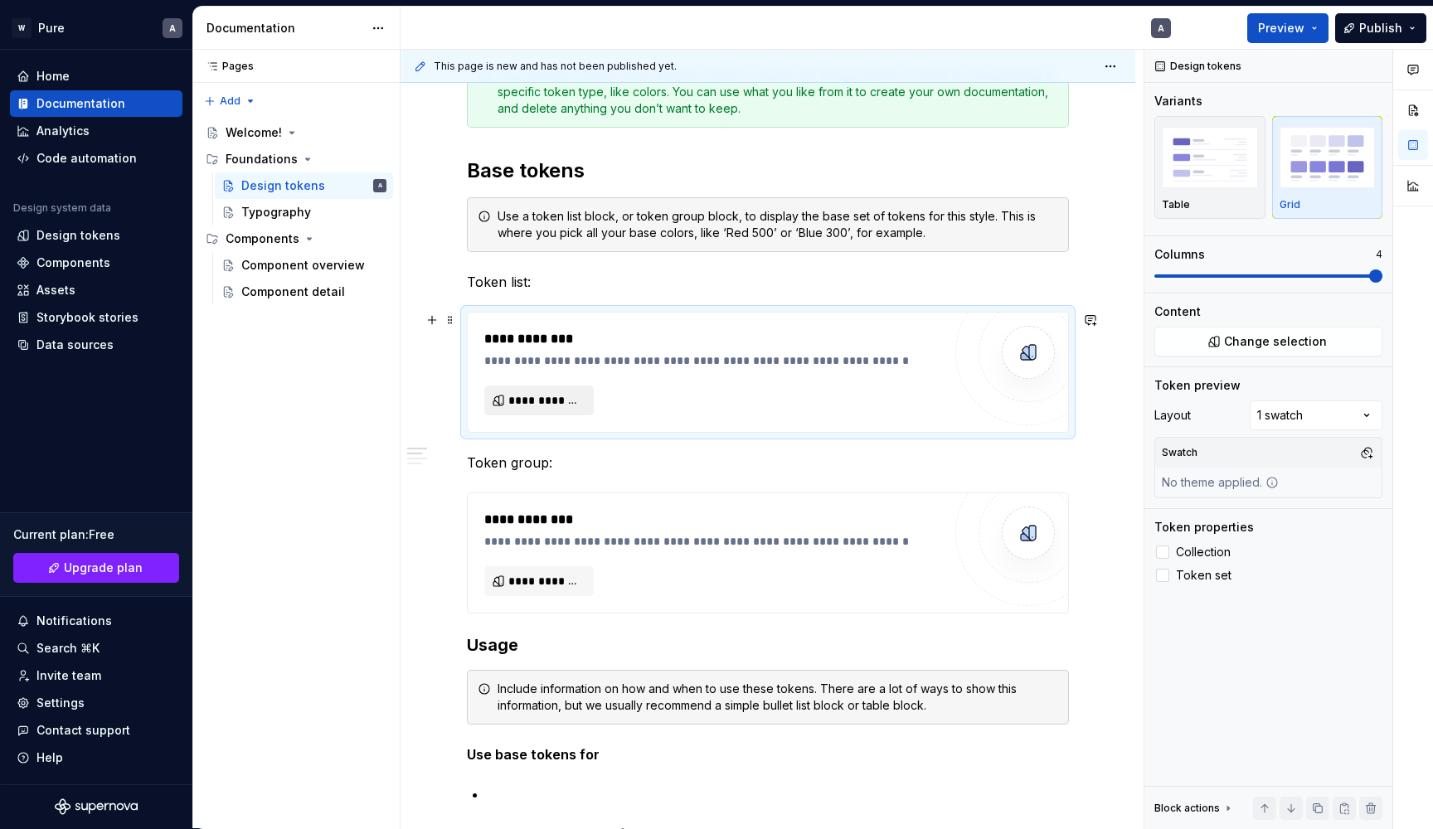
click at [548, 398] on span "**********" at bounding box center [545, 400] width 75 height 17
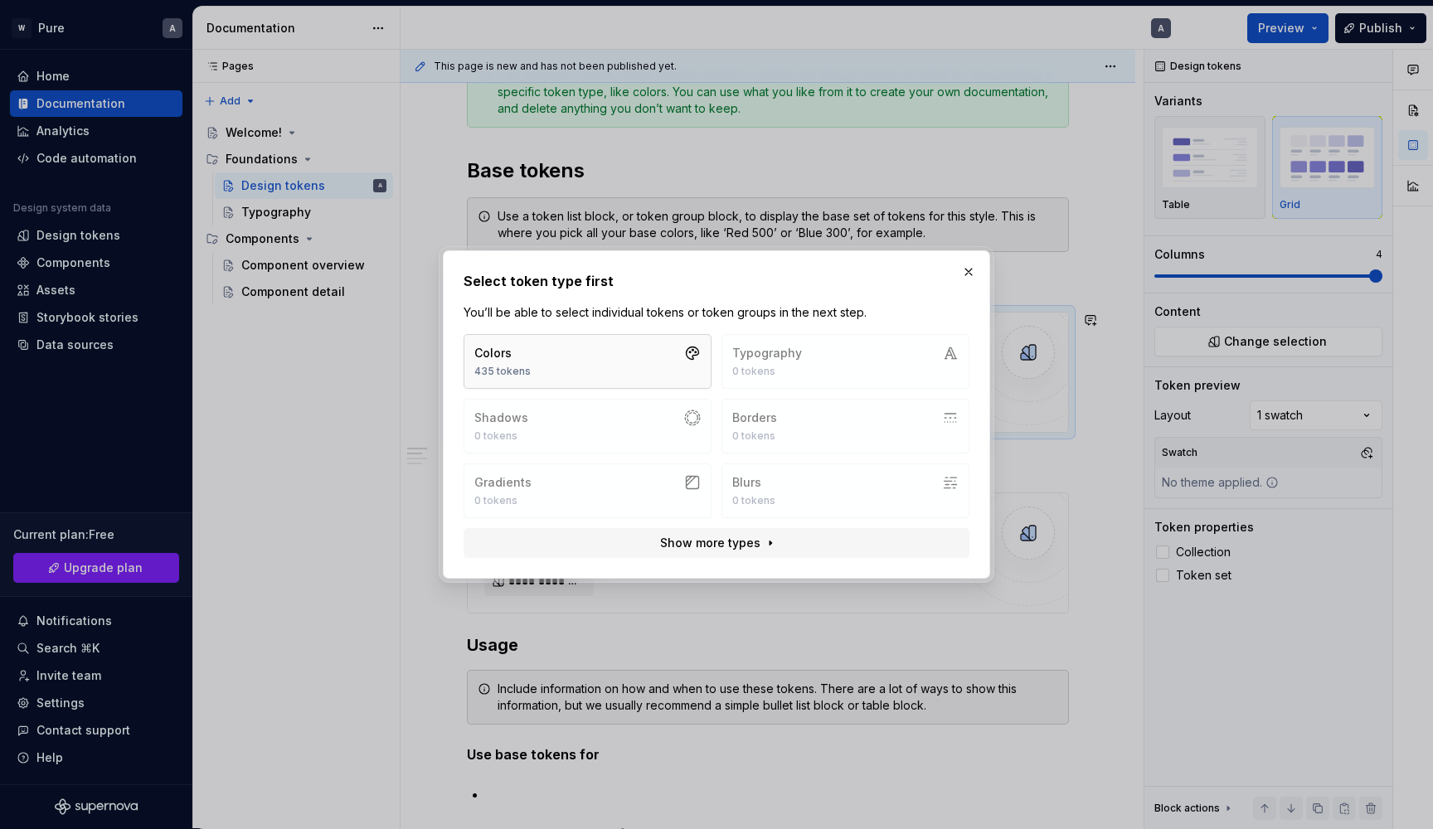
click at [641, 353] on button "Colors 435 tokens" at bounding box center [588, 361] width 248 height 55
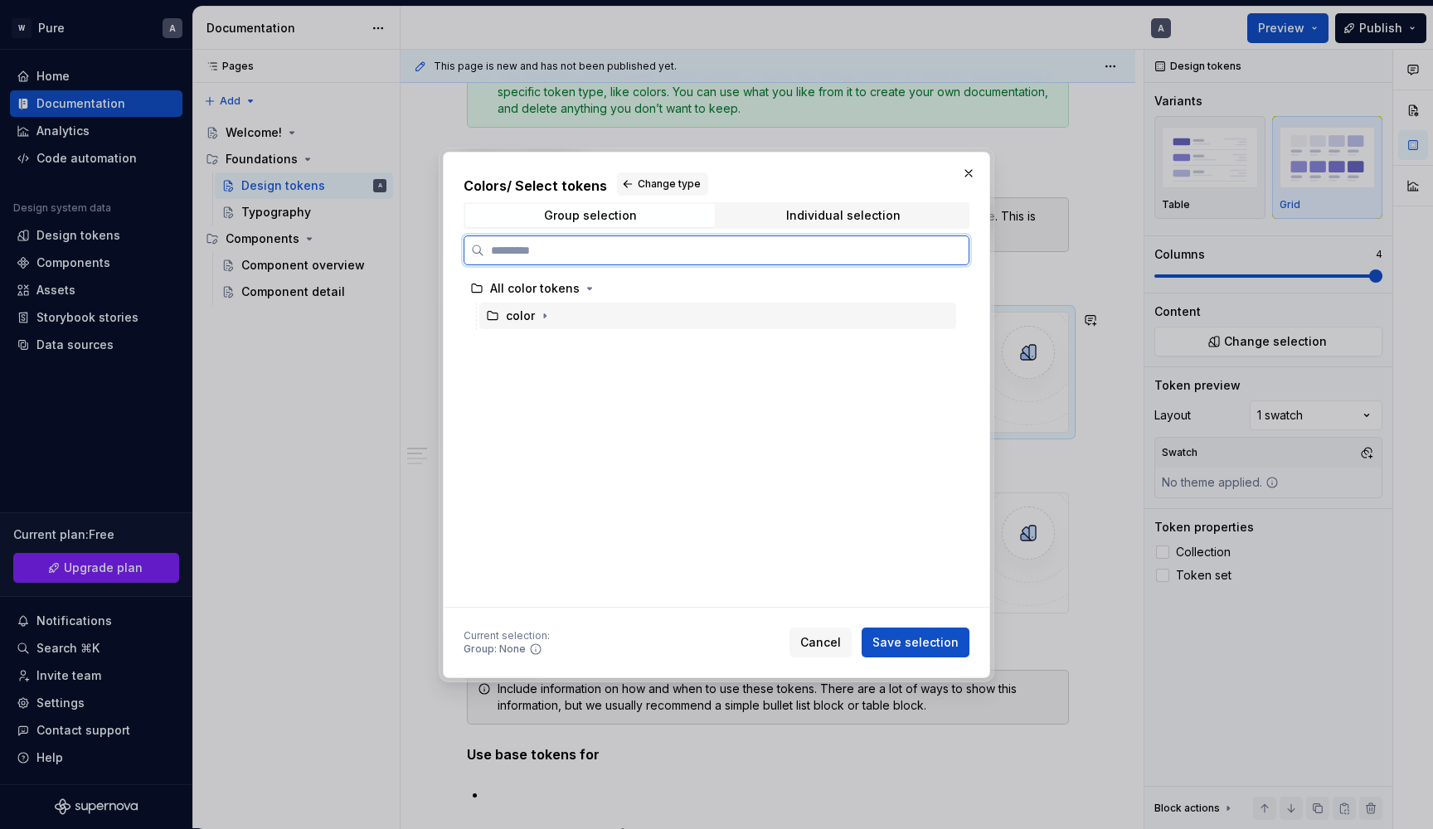
click at [521, 316] on div "color" at bounding box center [520, 316] width 29 height 17
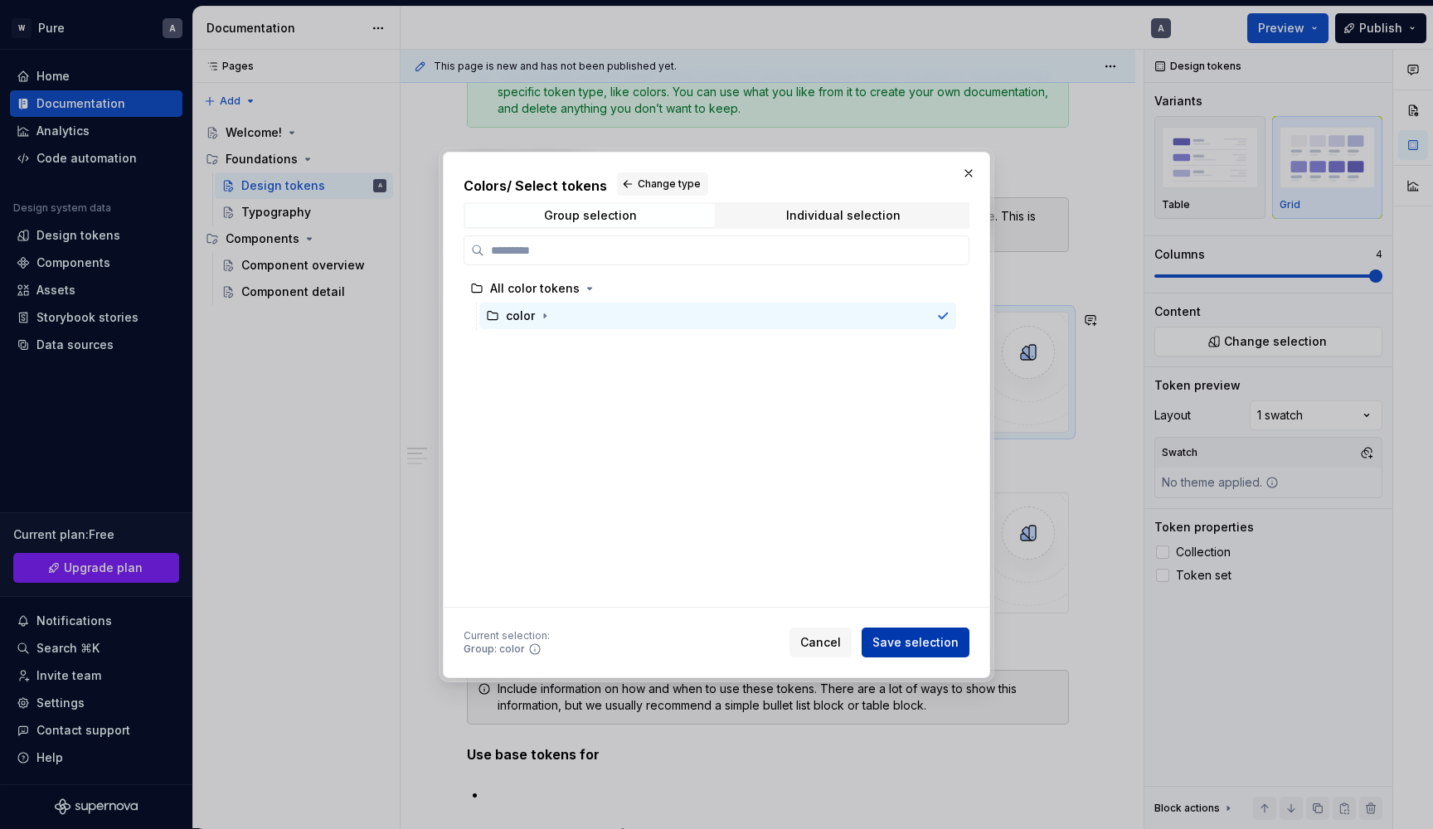
click at [907, 643] on span "Save selection" at bounding box center [915, 642] width 86 height 17
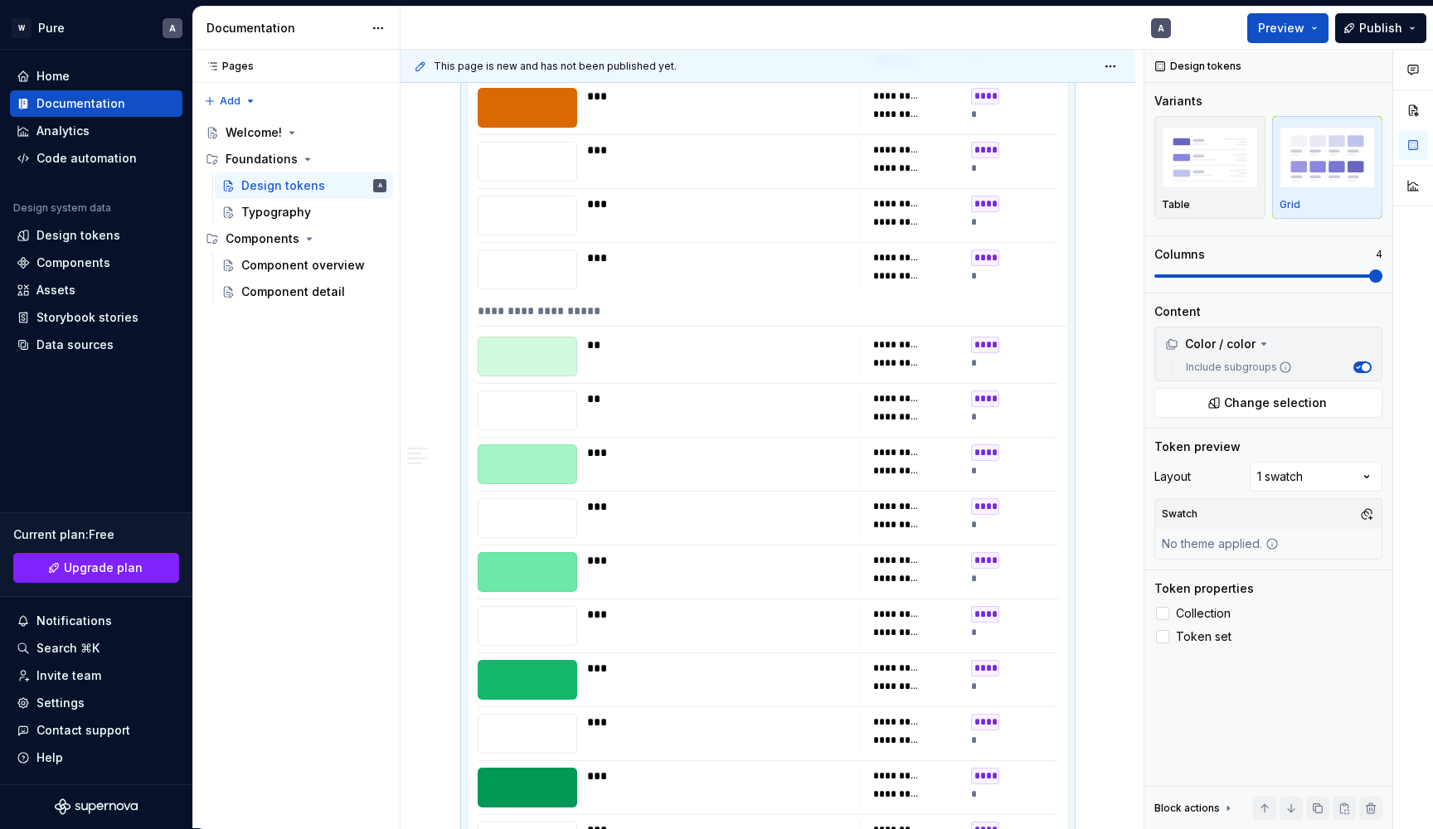
scroll to position [3971, 0]
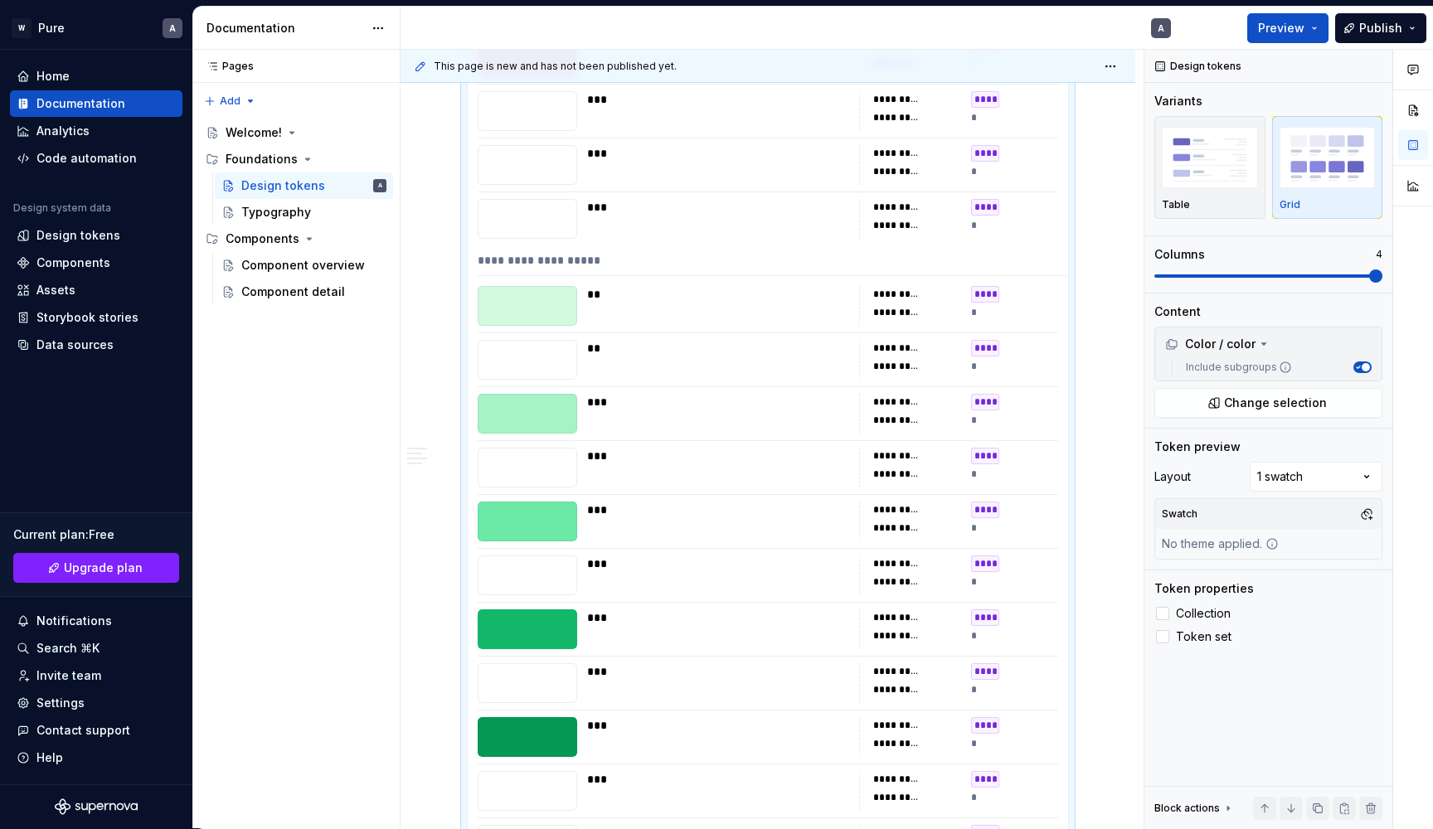
click at [541, 415] on div at bounding box center [528, 414] width 100 height 40
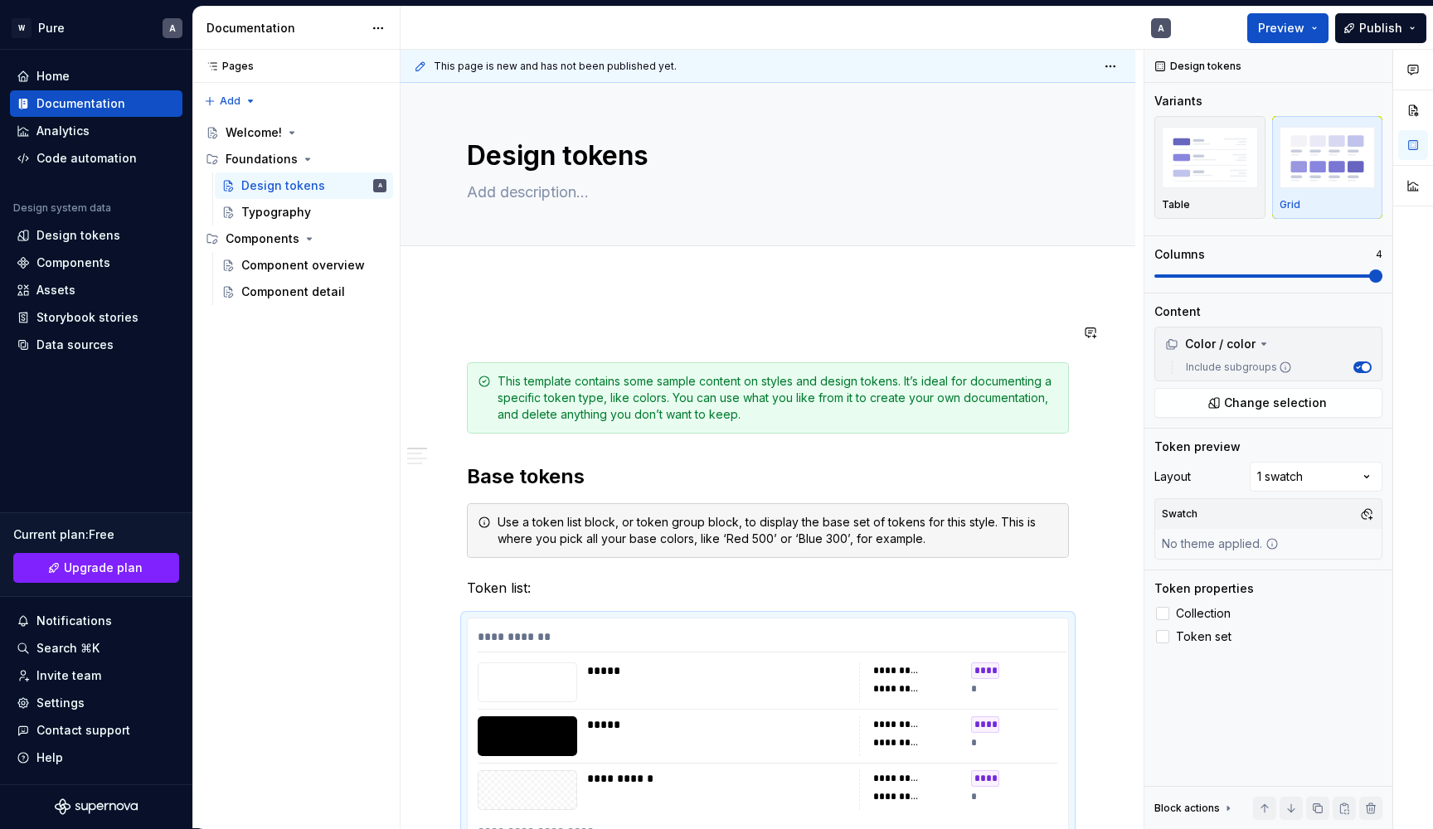
scroll to position [0, 0]
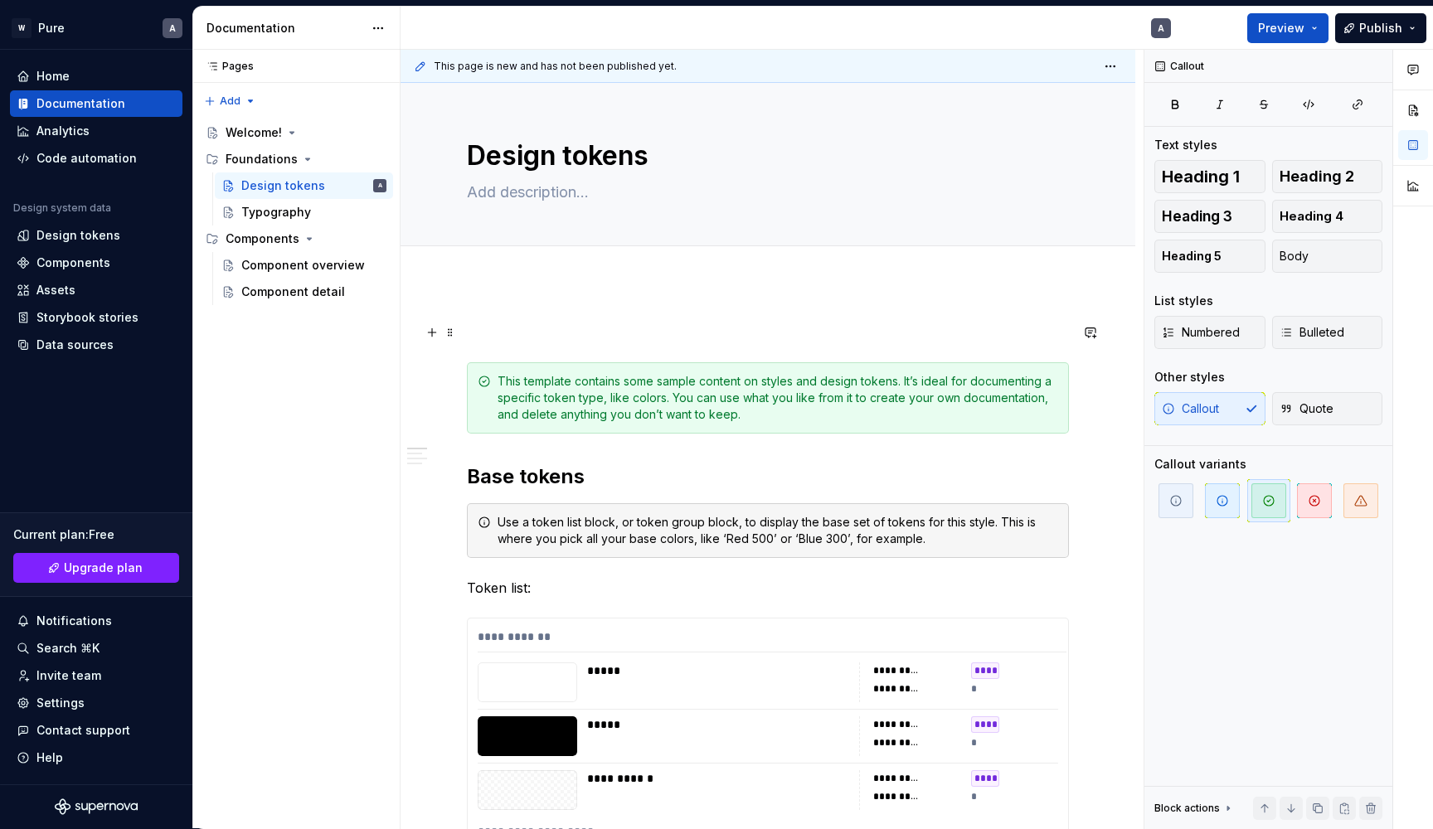
click at [690, 334] on p at bounding box center [768, 333] width 602 height 20
click at [1008, 399] on div "This template contains some sample content on styles and design tokens. It’s id…" at bounding box center [778, 398] width 561 height 50
click at [986, 475] on h2 "Base tokens" at bounding box center [768, 477] width 602 height 27
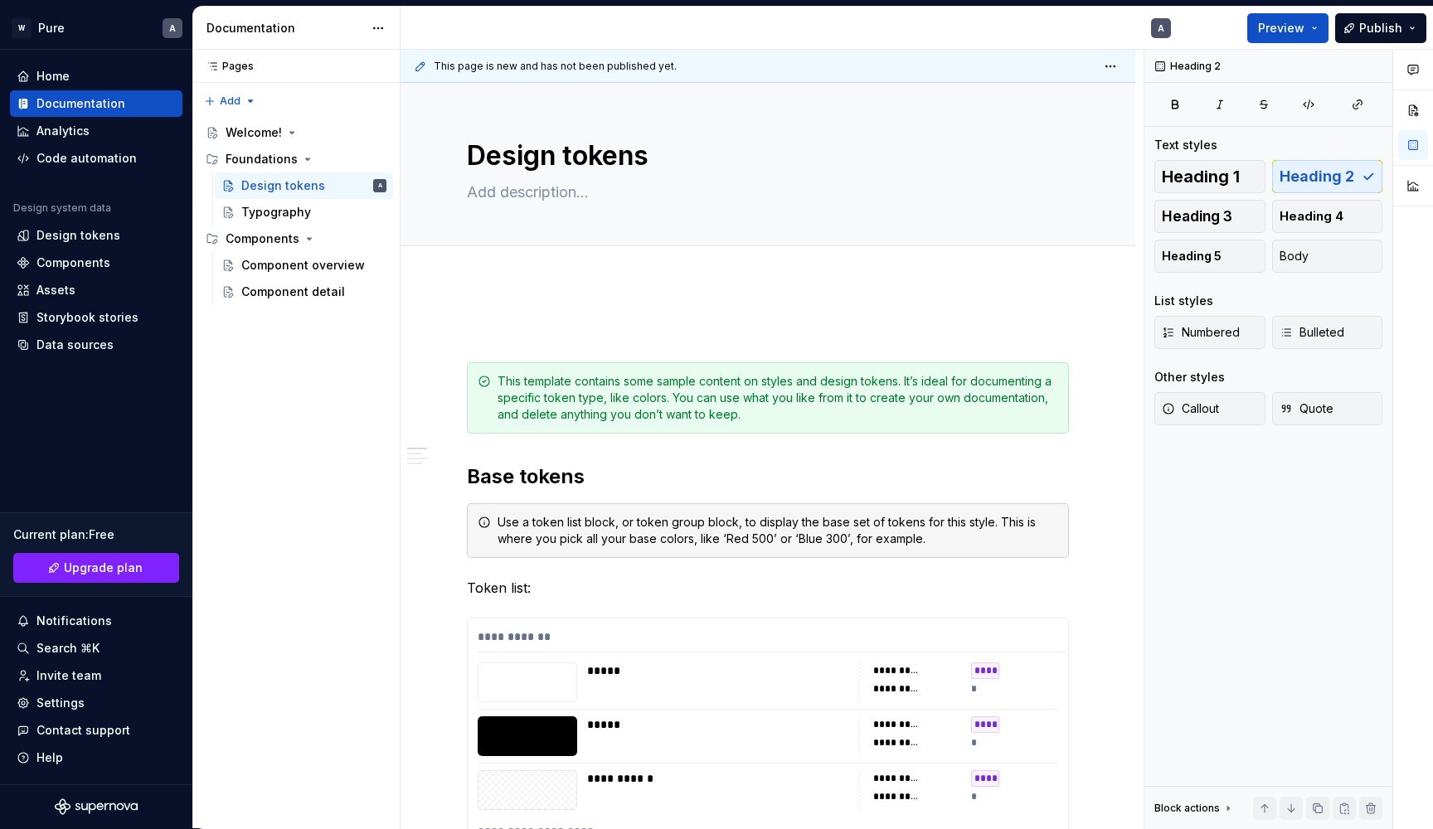
click at [275, 27] on div "Documentation" at bounding box center [284, 28] width 157 height 17
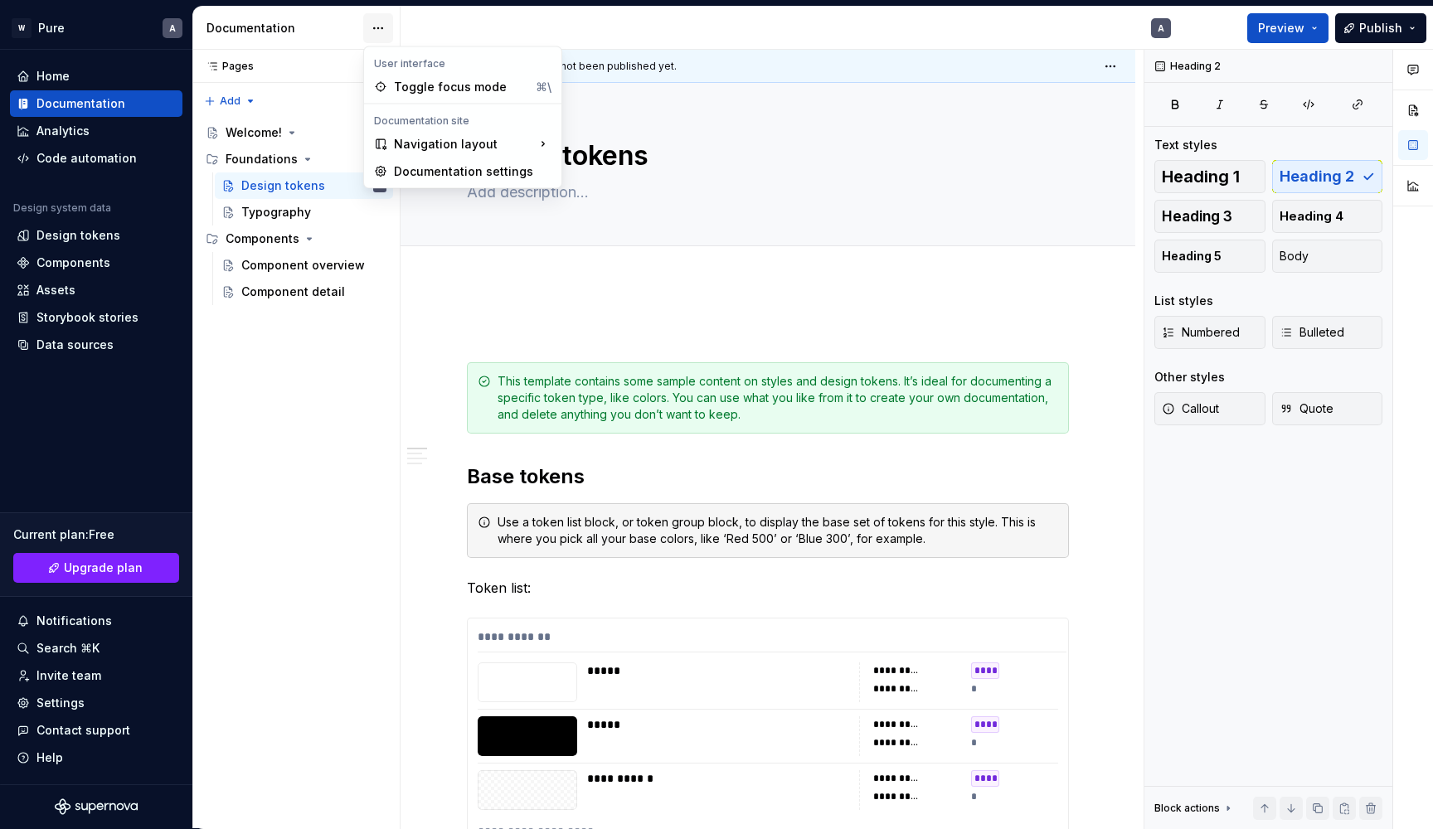
click at [382, 30] on html "W Pure A Home Documentation Analytics Code automation Design system data Design…" at bounding box center [716, 414] width 1433 height 829
click at [408, 85] on div "Toggle focus mode" at bounding box center [461, 87] width 135 height 17
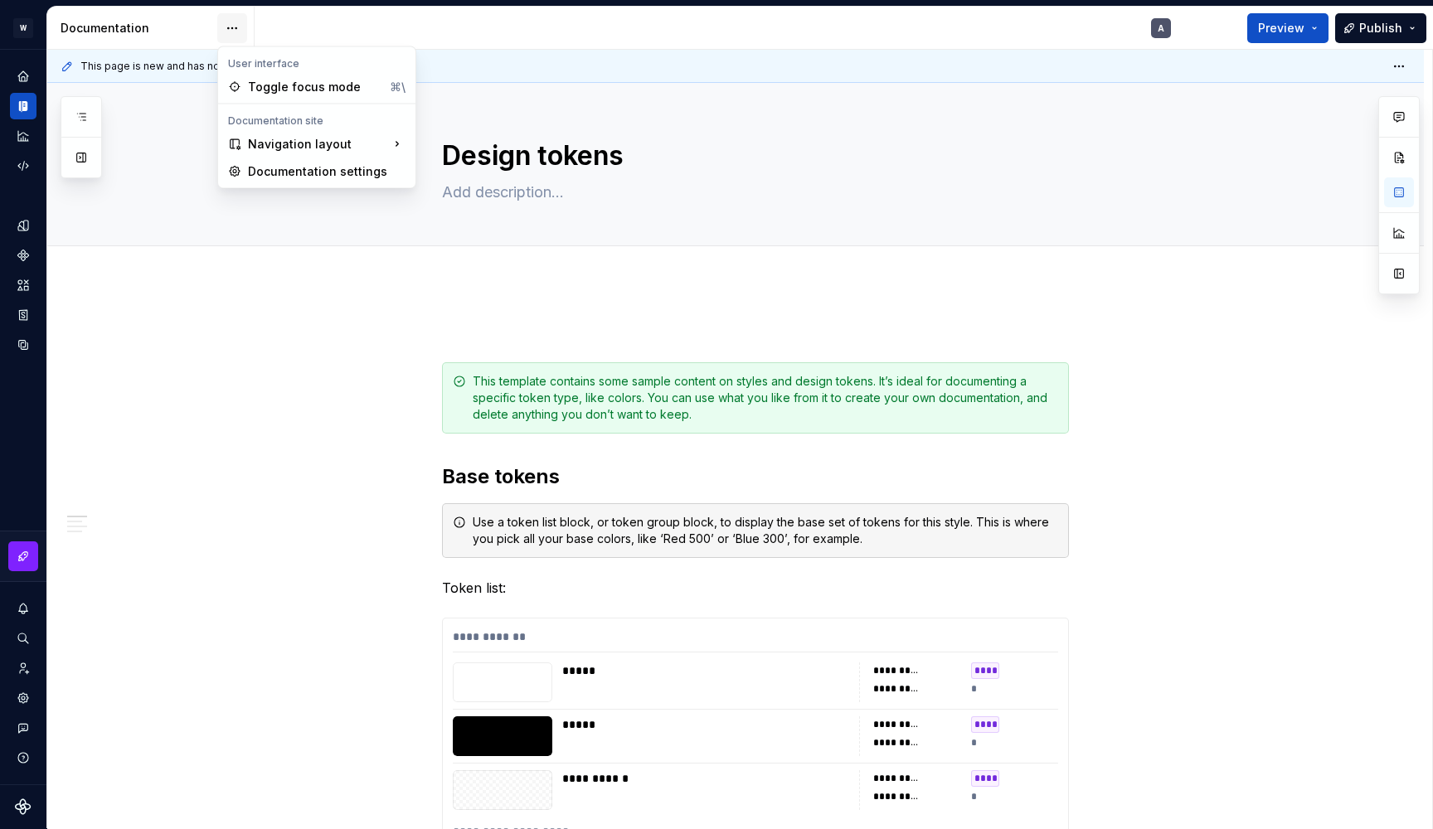
click at [226, 30] on html "**********" at bounding box center [716, 414] width 1433 height 829
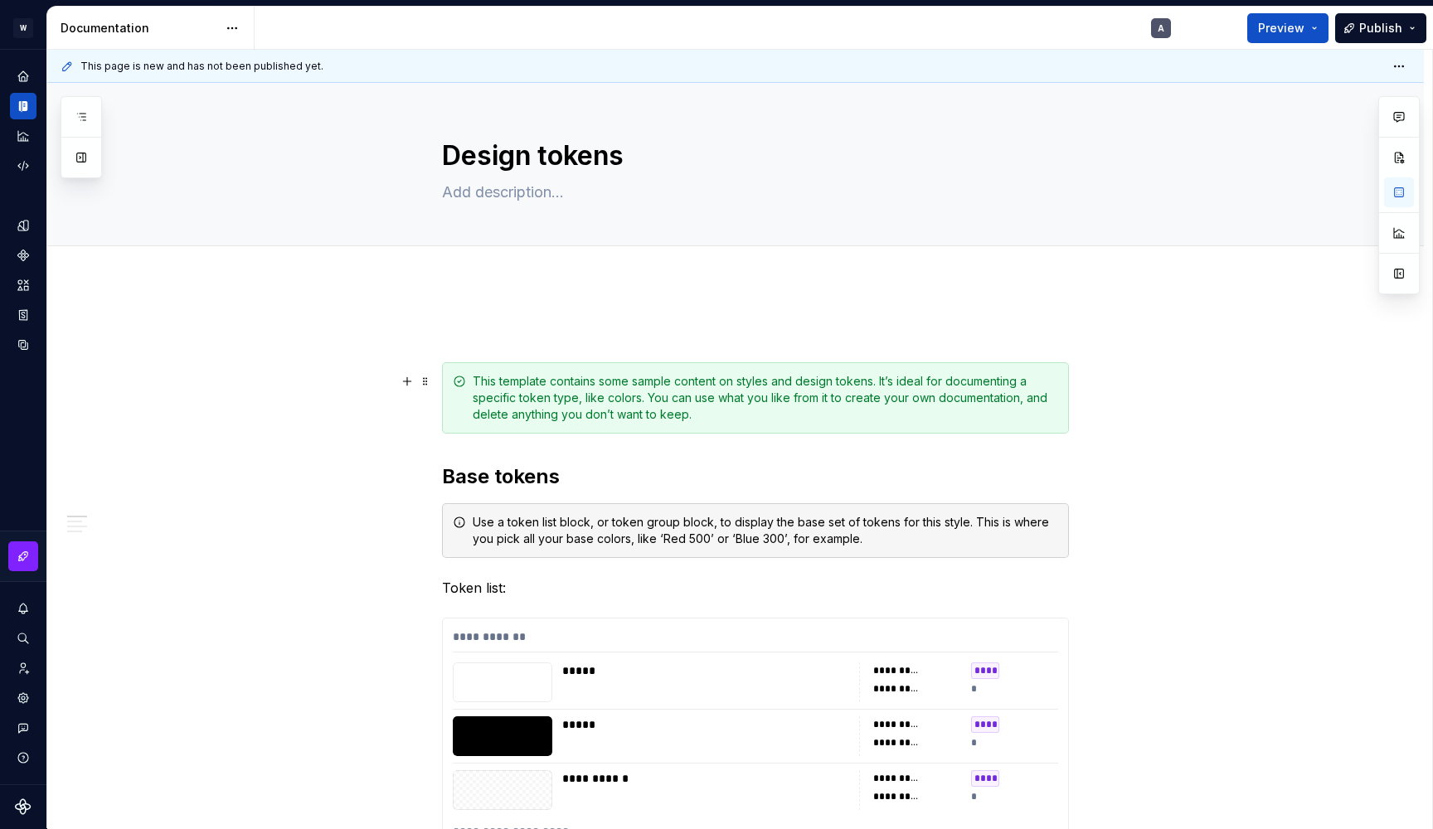
click at [138, 369] on html "**********" at bounding box center [716, 414] width 1433 height 829
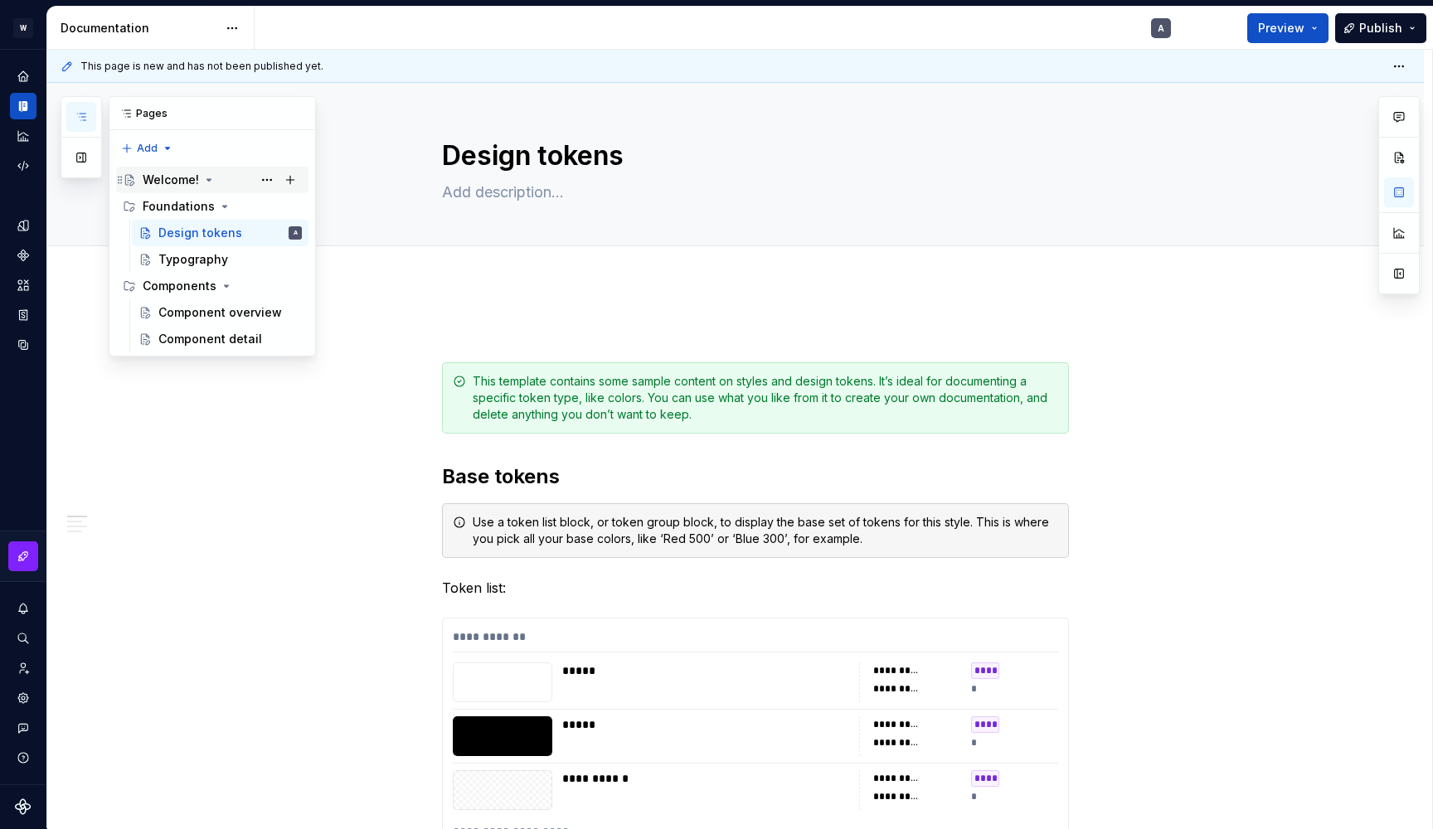
click at [120, 177] on icon "Page tree" at bounding box center [120, 179] width 13 height 13
click at [187, 177] on div "Welcome!" at bounding box center [171, 180] width 56 height 17
click at [207, 179] on icon "Page tree" at bounding box center [209, 180] width 4 height 2
click at [289, 180] on button "Page tree" at bounding box center [290, 179] width 23 height 23
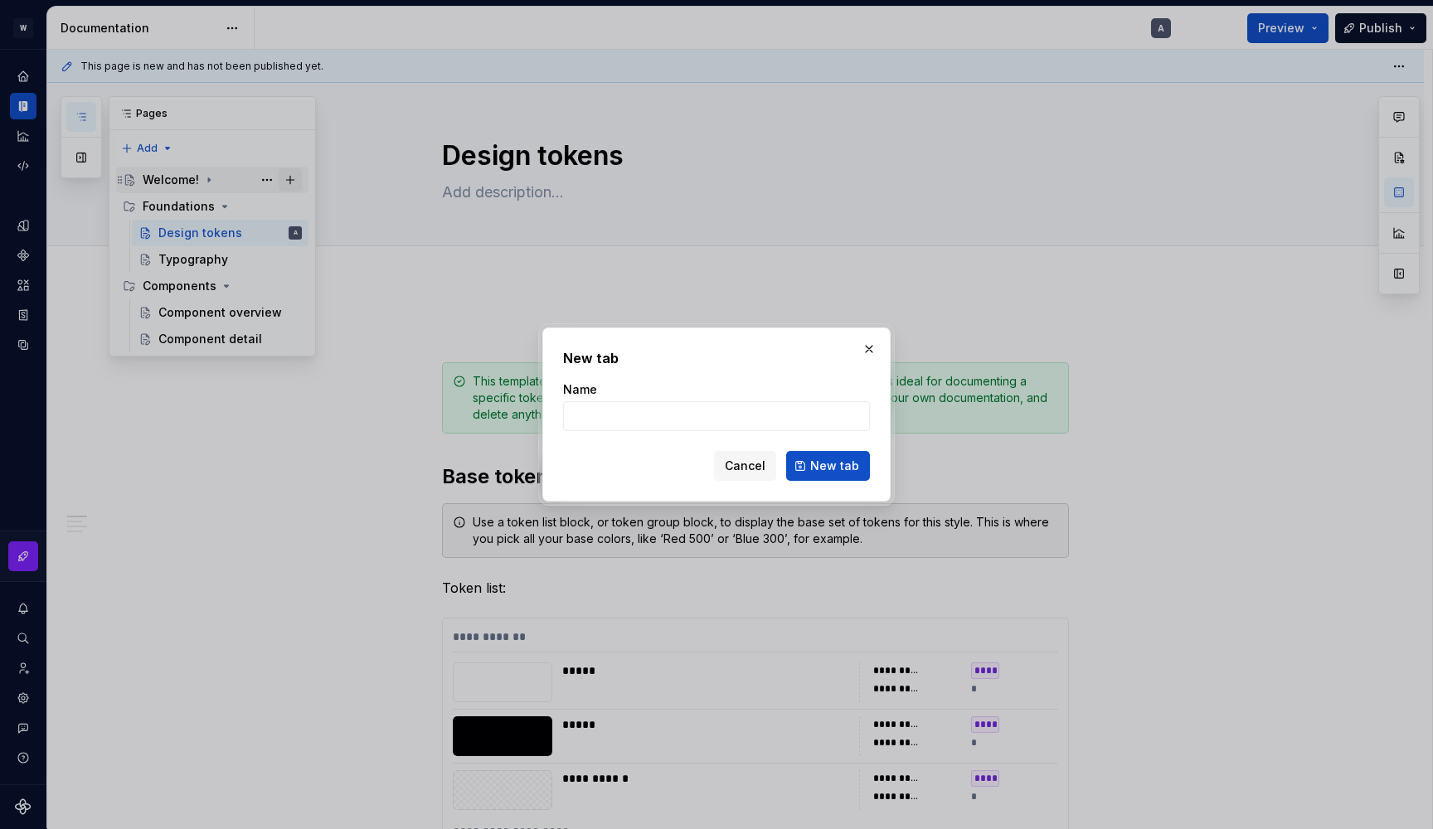
type textarea "*"
type input "Welcome"
click at [832, 465] on span "New tab" at bounding box center [834, 466] width 49 height 17
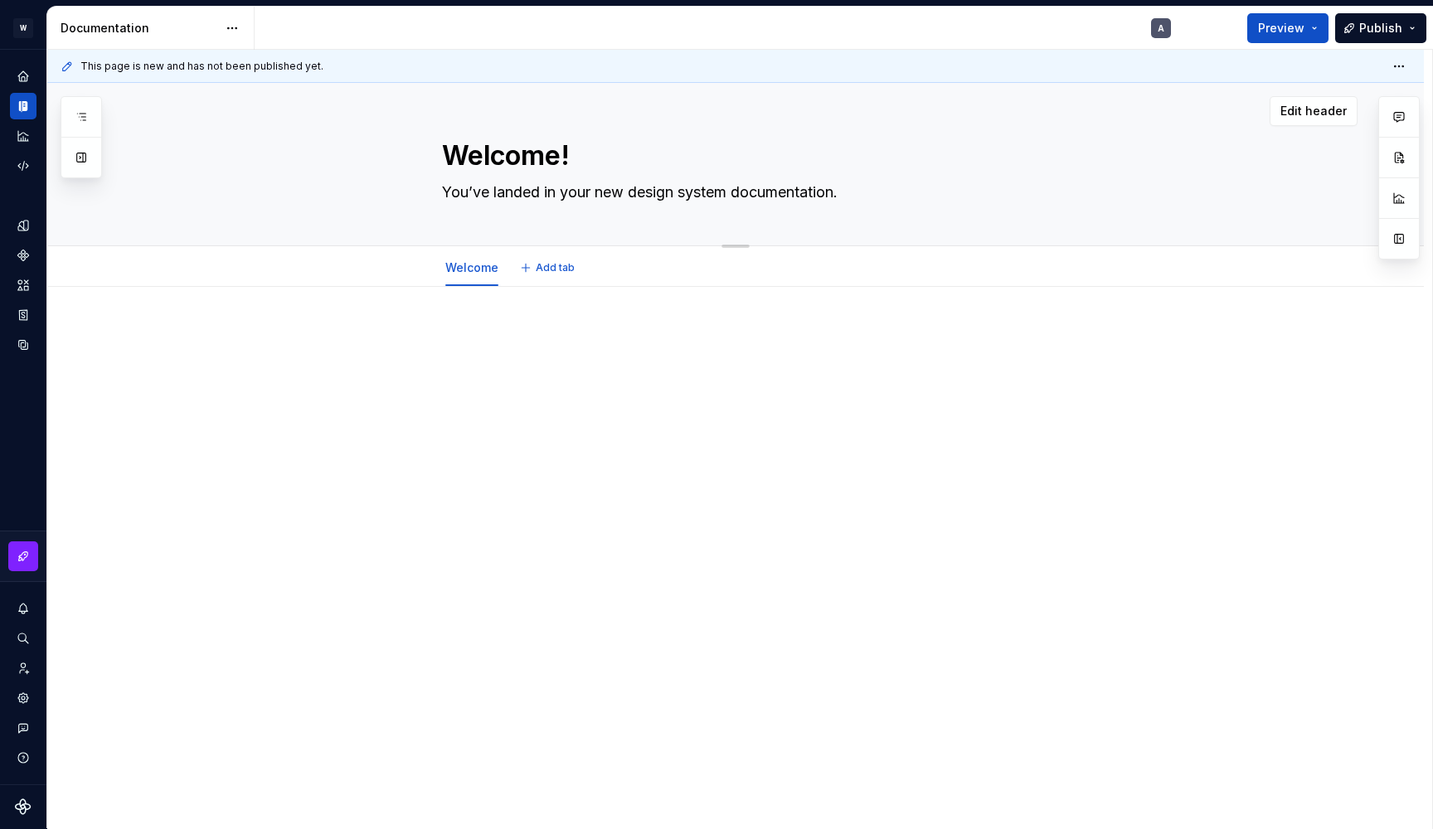
click at [558, 189] on textarea "You’ve landed in your new design system documentation." at bounding box center [752, 192] width 627 height 27
click at [521, 370] on div at bounding box center [755, 358] width 627 height 63
click at [232, 27] on html "W Pure A Design system data Documentation A Preview Publish Pages Add Accessibi…" at bounding box center [716, 414] width 1433 height 829
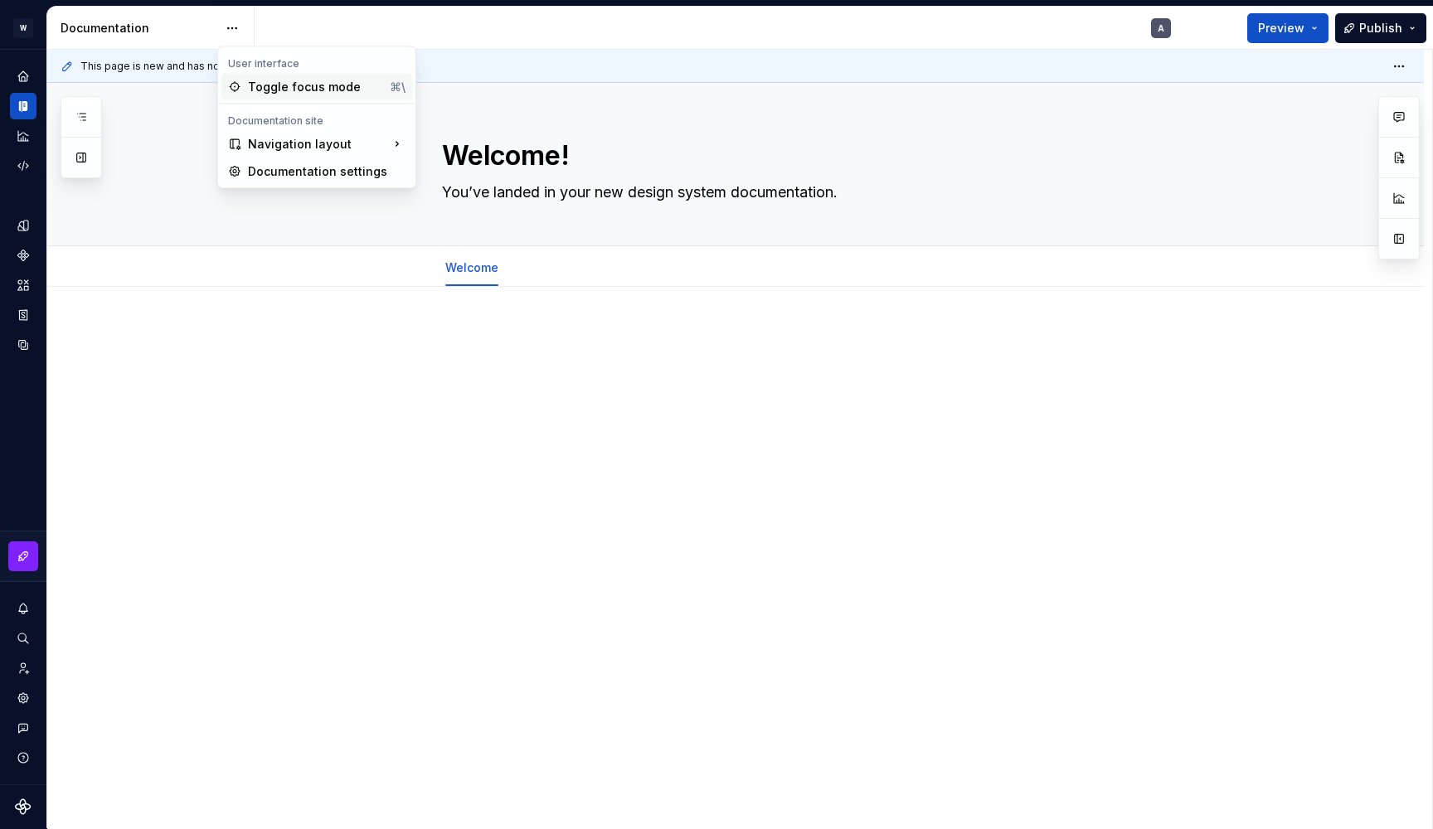
click at [278, 85] on div "Toggle focus mode" at bounding box center [315, 87] width 135 height 17
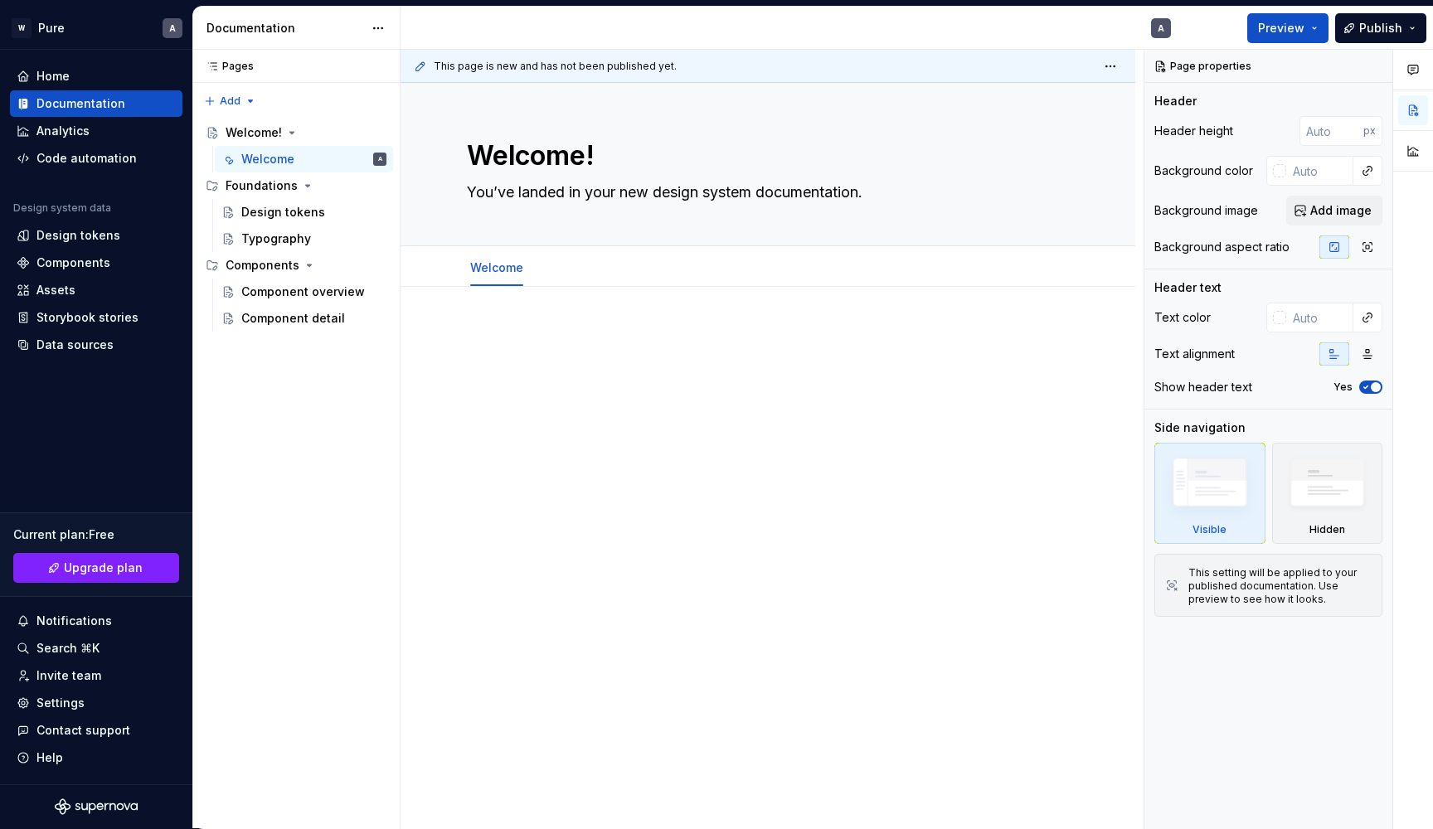
click at [522, 344] on p at bounding box center [768, 337] width 602 height 20
click at [523, 338] on p at bounding box center [768, 337] width 602 height 20
click at [522, 305] on div at bounding box center [768, 472] width 735 height 371
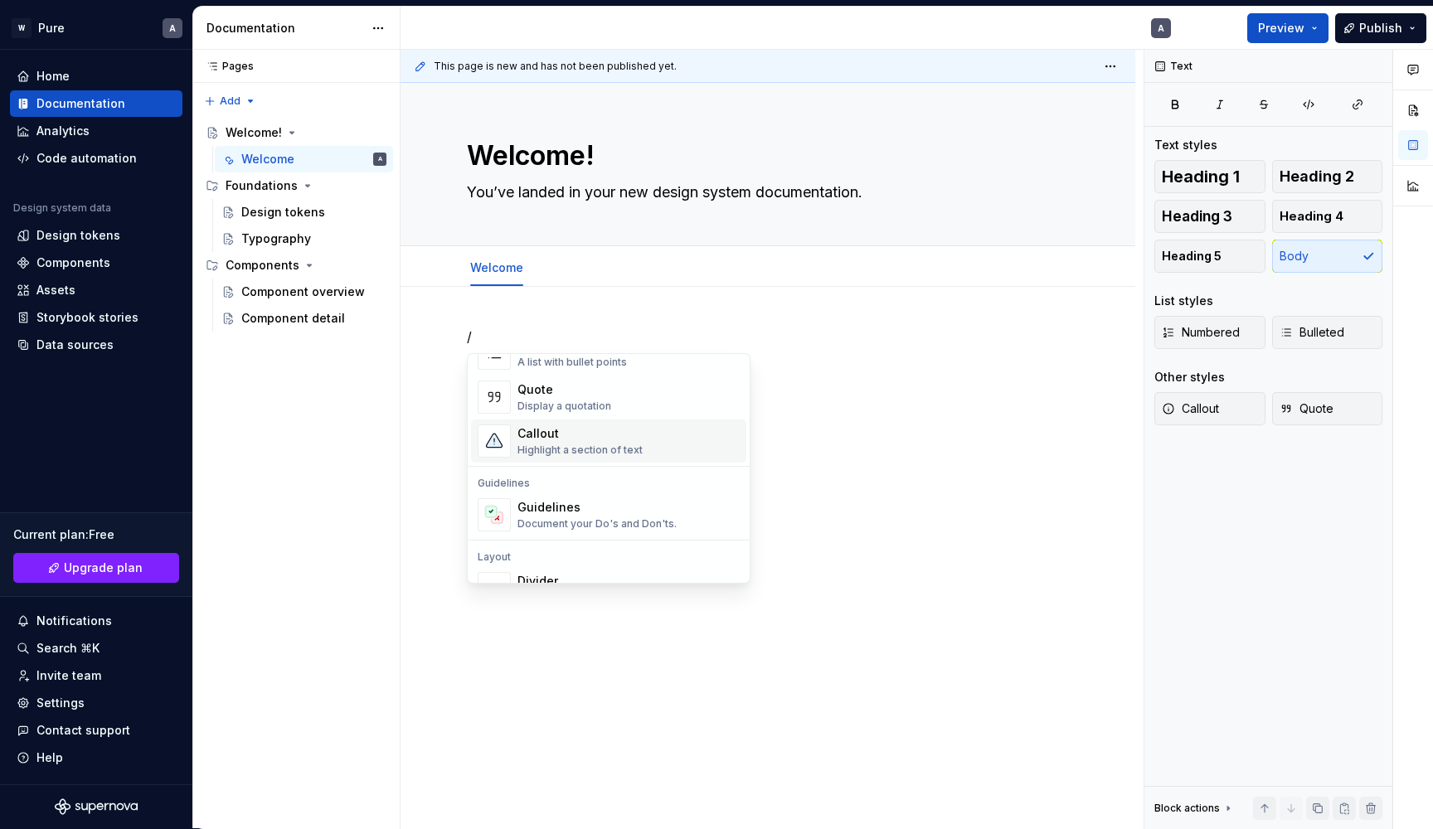
scroll to position [358, 0]
click at [578, 438] on div "Callout" at bounding box center [579, 432] width 125 height 17
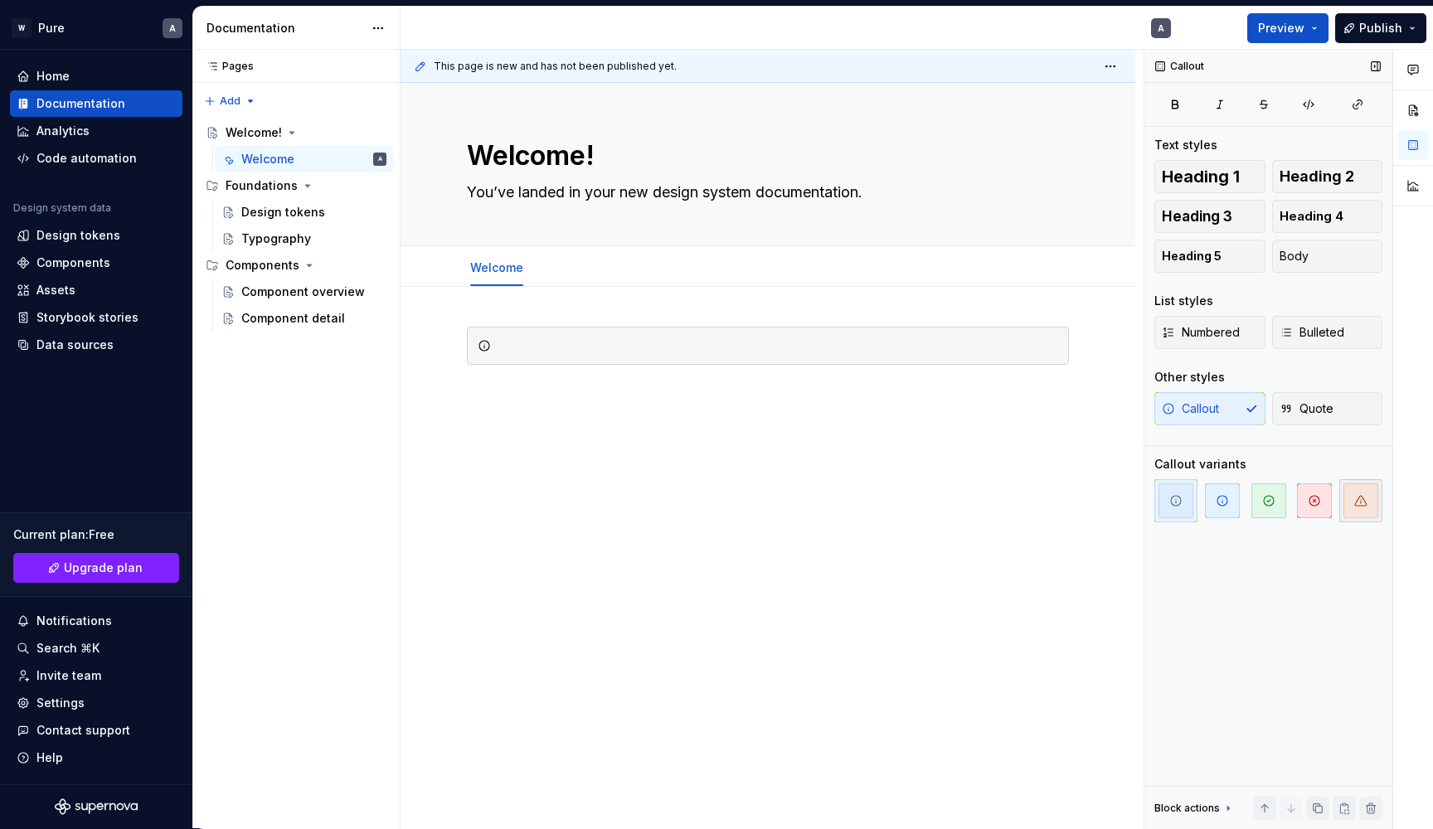
click at [1352, 501] on span "button" at bounding box center [1360, 500] width 35 height 35
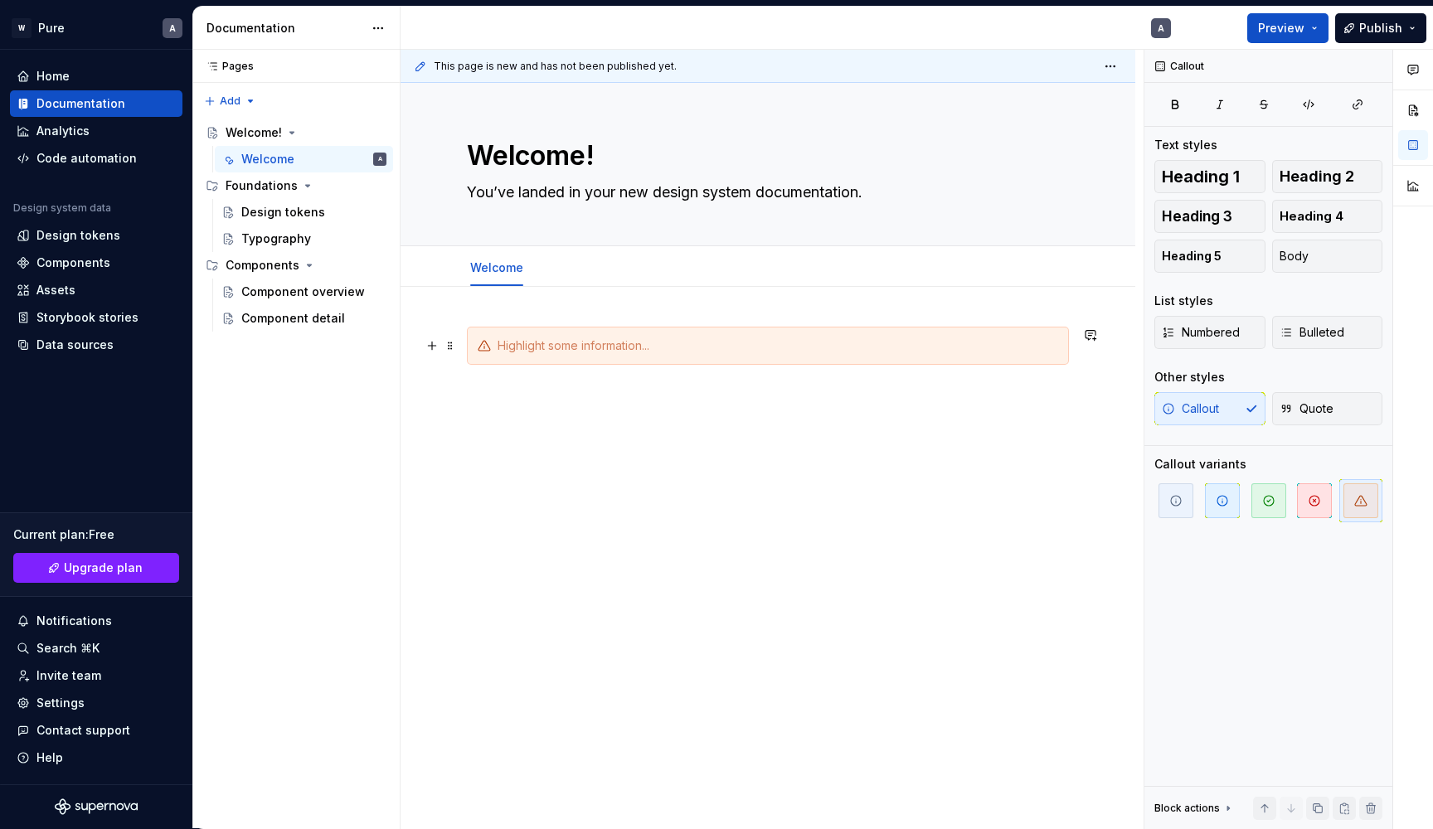
click at [639, 350] on div at bounding box center [778, 345] width 561 height 17
click at [746, 420] on div "This is a living document, meaning it's always in progress." at bounding box center [768, 472] width 735 height 371
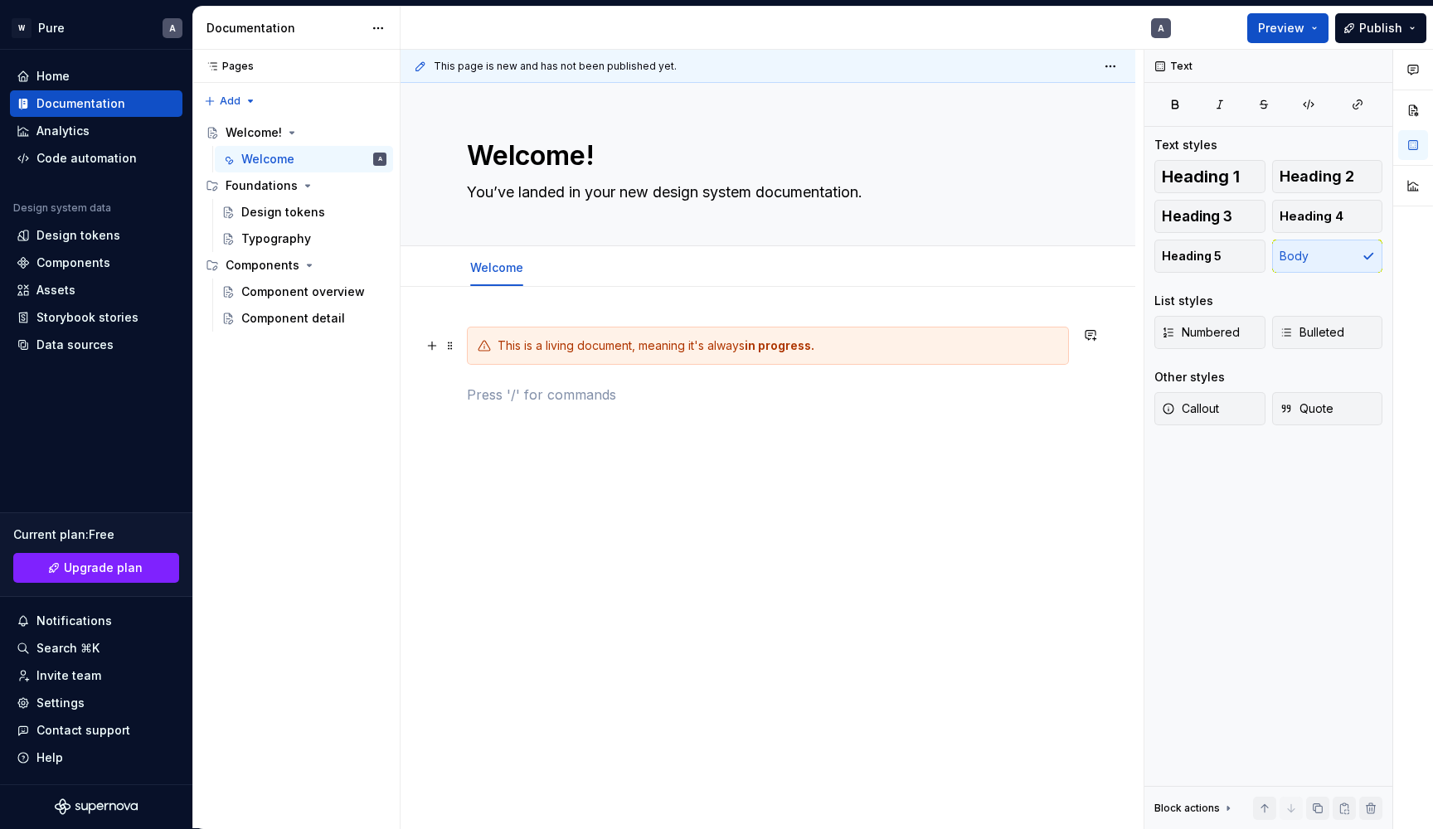
click at [867, 337] on div "This is a living document, meaning it's always in progress." at bounding box center [768, 346] width 602 height 38
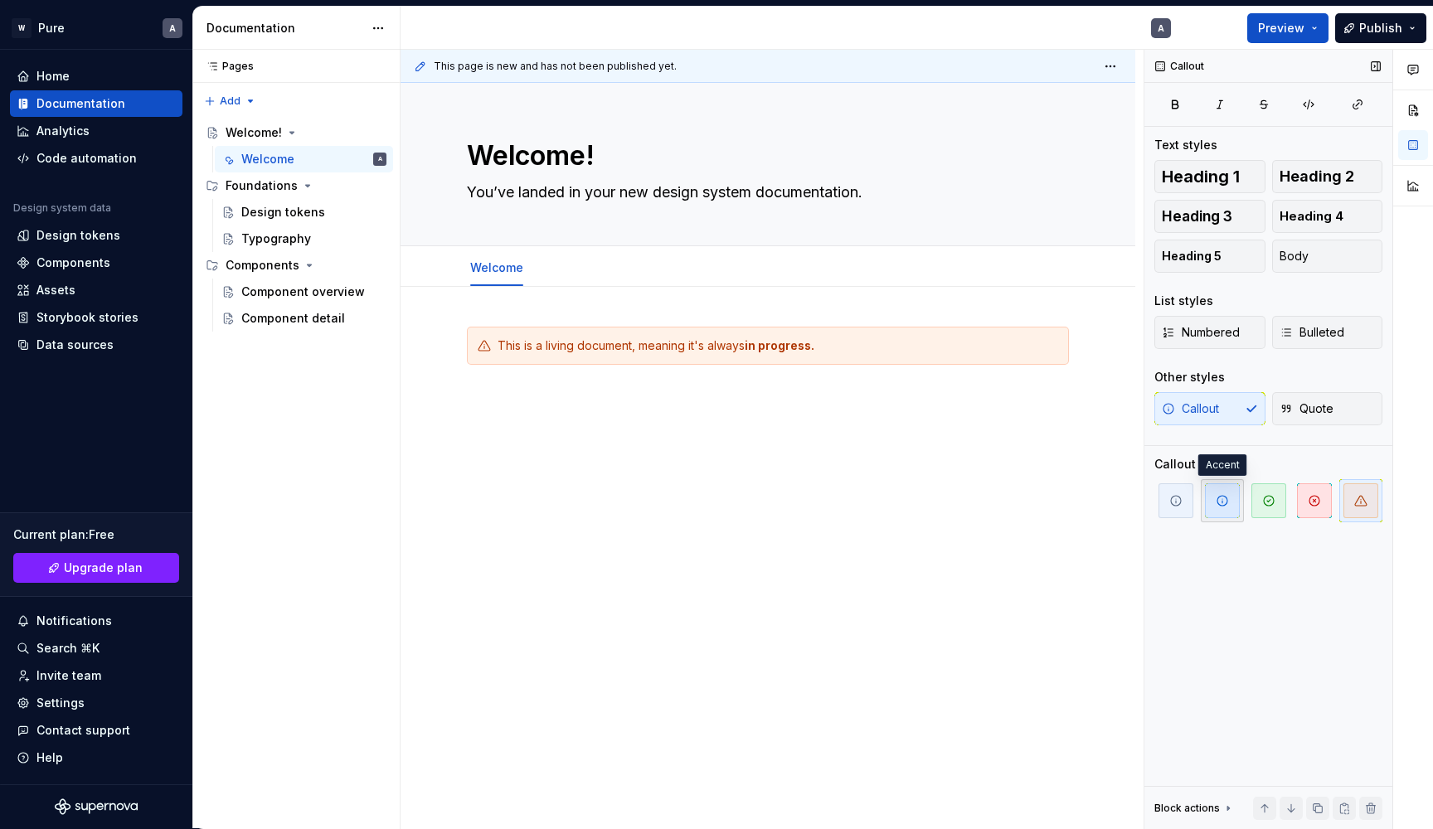
click at [1218, 509] on span "button" at bounding box center [1222, 500] width 35 height 35
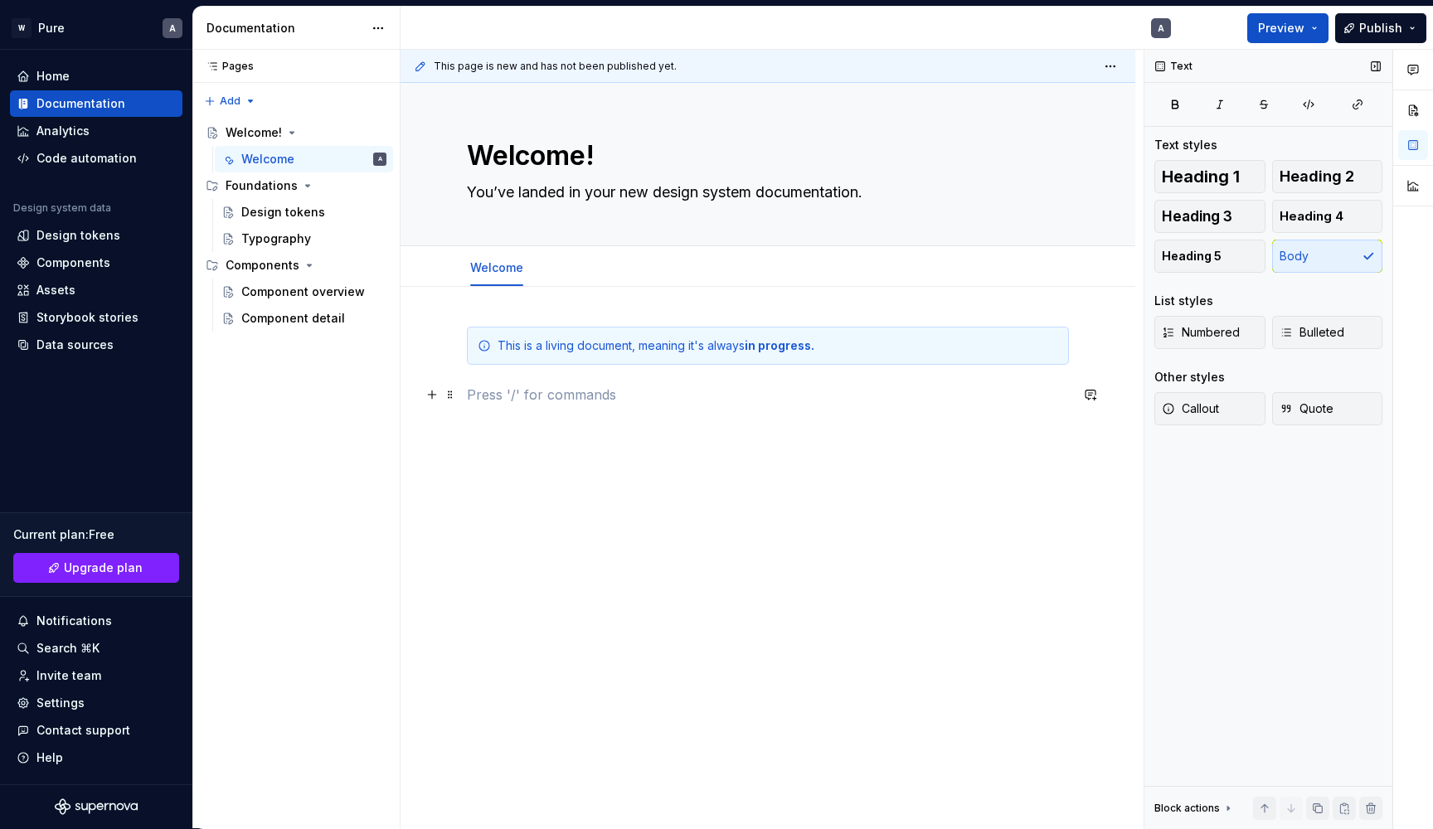
click at [860, 396] on p at bounding box center [768, 395] width 602 height 20
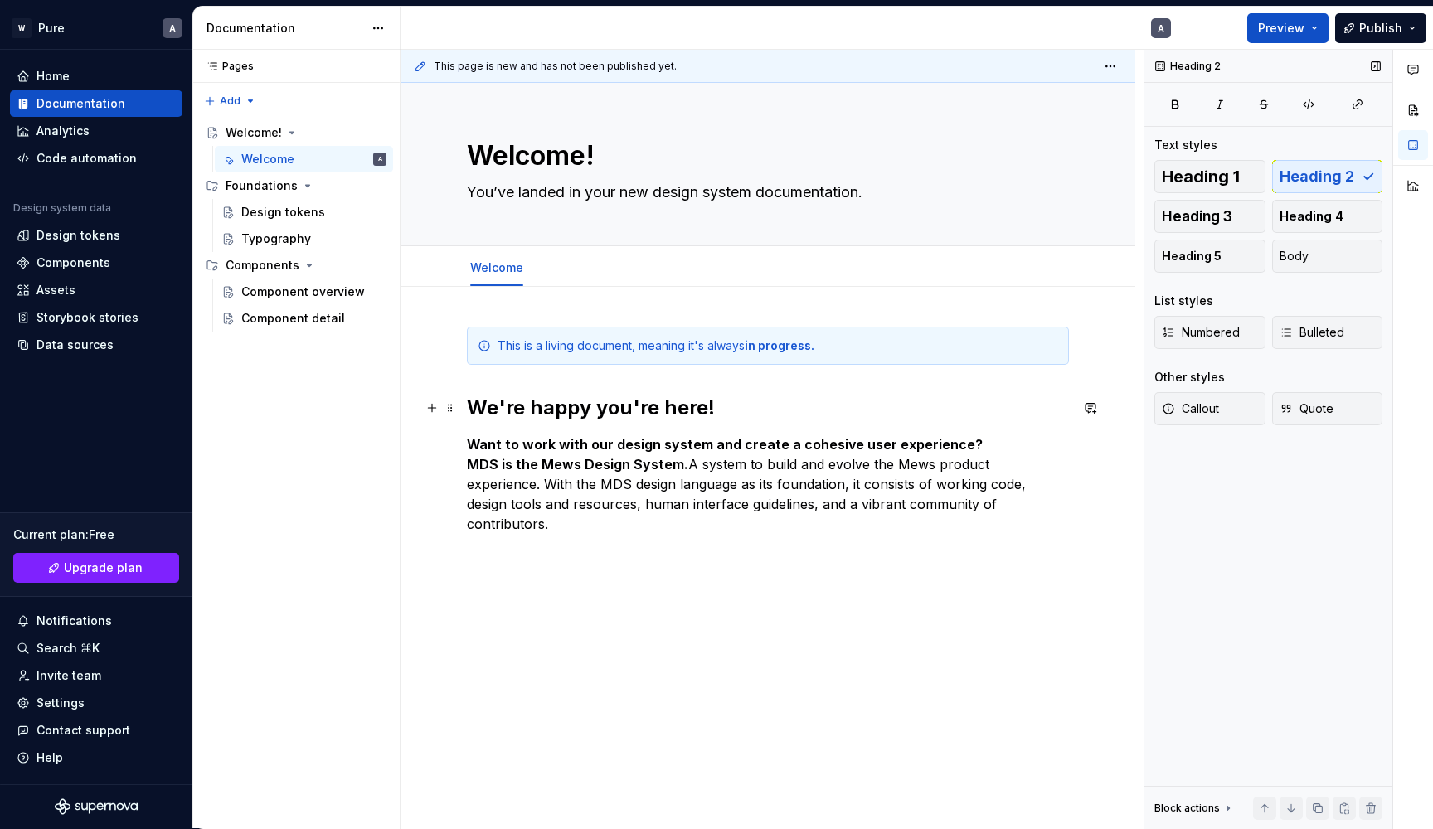
click at [592, 408] on h2 "We're happy you're here!" at bounding box center [768, 408] width 602 height 27
click at [692, 460] on p "Want to work with our design system and create a cohesive user experience? MDS …" at bounding box center [768, 485] width 602 height 100
type textarea "*"
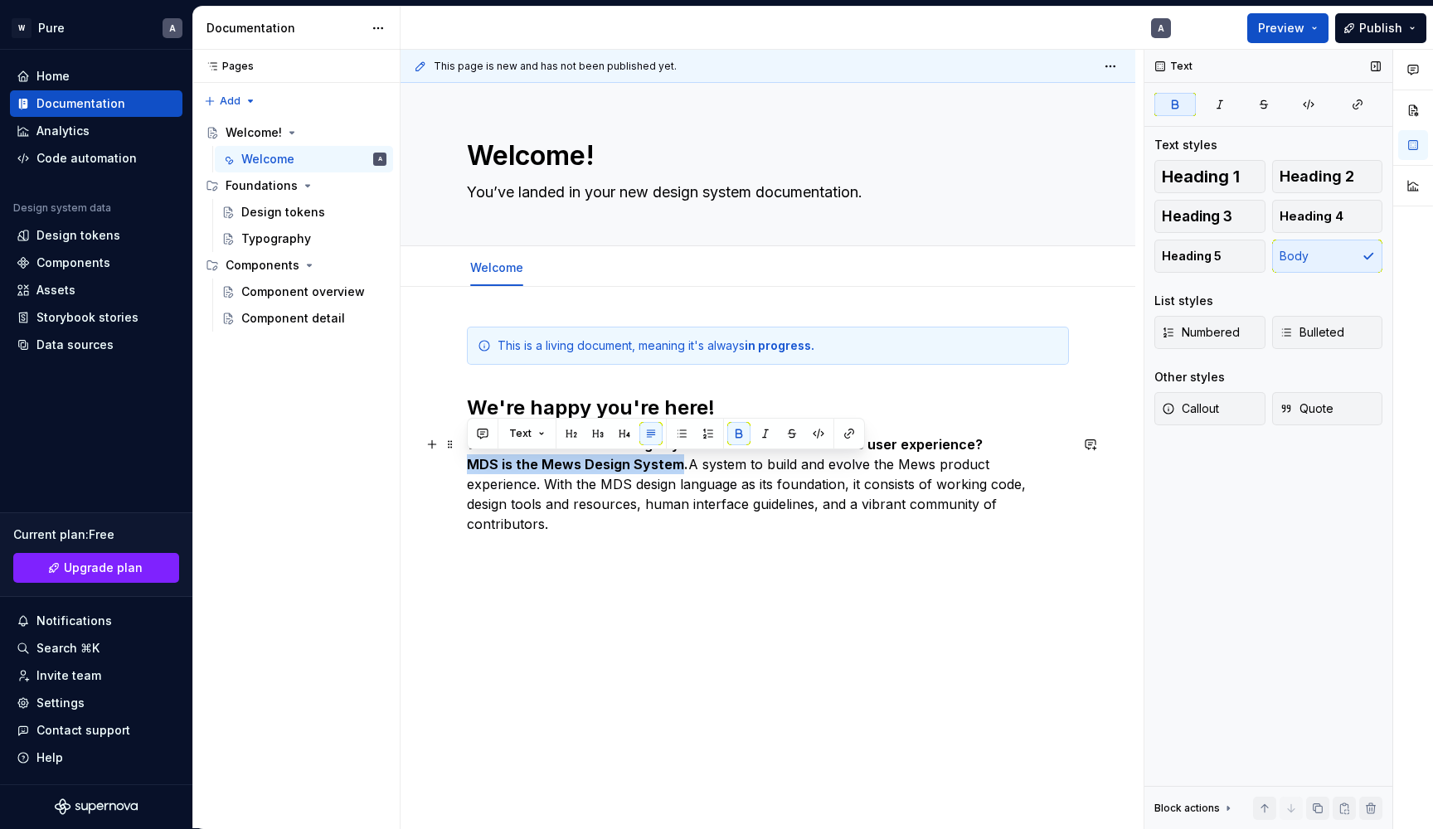
drag, startPoint x: 674, startPoint y: 465, endPoint x: 464, endPoint y: 464, distance: 210.6
click at [464, 464] on div "This is a living document, meaning it's always in progress. We're happy you're …" at bounding box center [768, 545] width 735 height 516
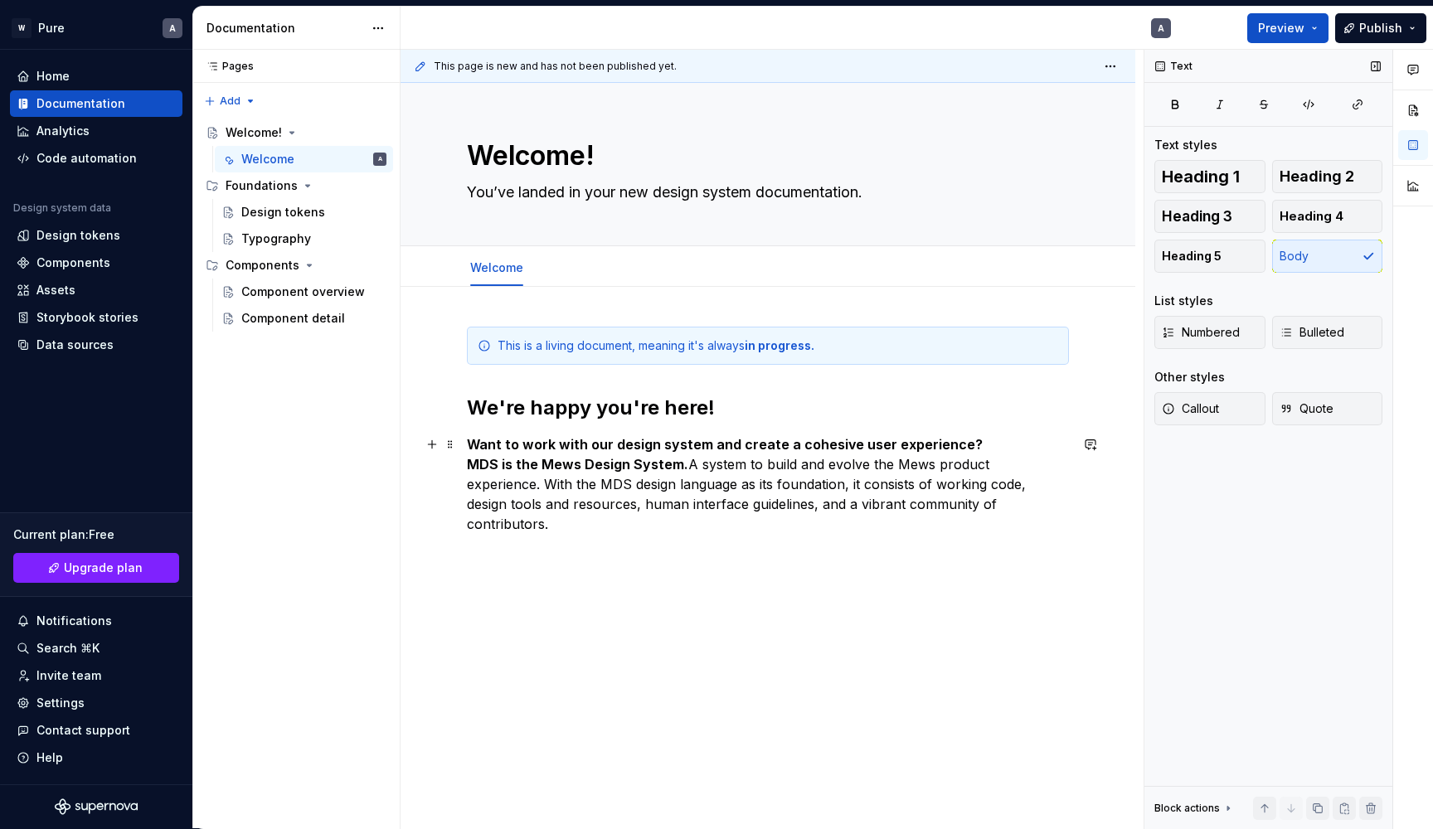
click at [495, 464] on strong "MDS is the Mews Design System." at bounding box center [577, 464] width 221 height 17
drag, startPoint x: 494, startPoint y: 465, endPoint x: 468, endPoint y: 465, distance: 26.5
click at [468, 465] on strong "MDS is the Mews Design System." at bounding box center [577, 464] width 221 height 17
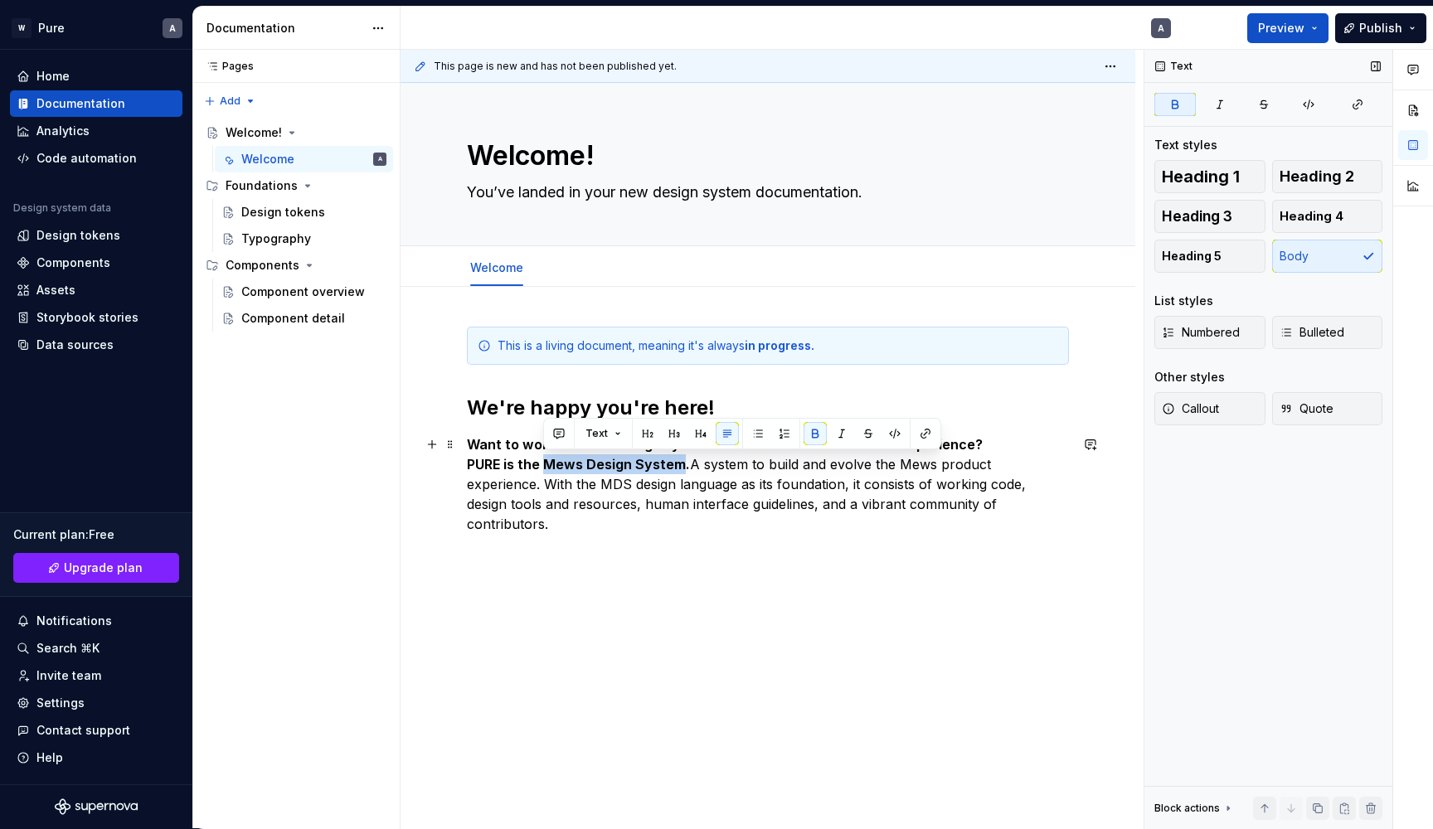
drag, startPoint x: 543, startPoint y: 464, endPoint x: 682, endPoint y: 463, distance: 138.5
click at [682, 463] on strong "PURE is the Mews Design System." at bounding box center [578, 464] width 223 height 17
drag, startPoint x: 504, startPoint y: 466, endPoint x: 571, endPoint y: 466, distance: 66.3
click at [570, 466] on strong "PURE is the new doTERRA Design System." at bounding box center [604, 464] width 274 height 17
click at [774, 426] on button "button" at bounding box center [776, 433] width 23 height 23
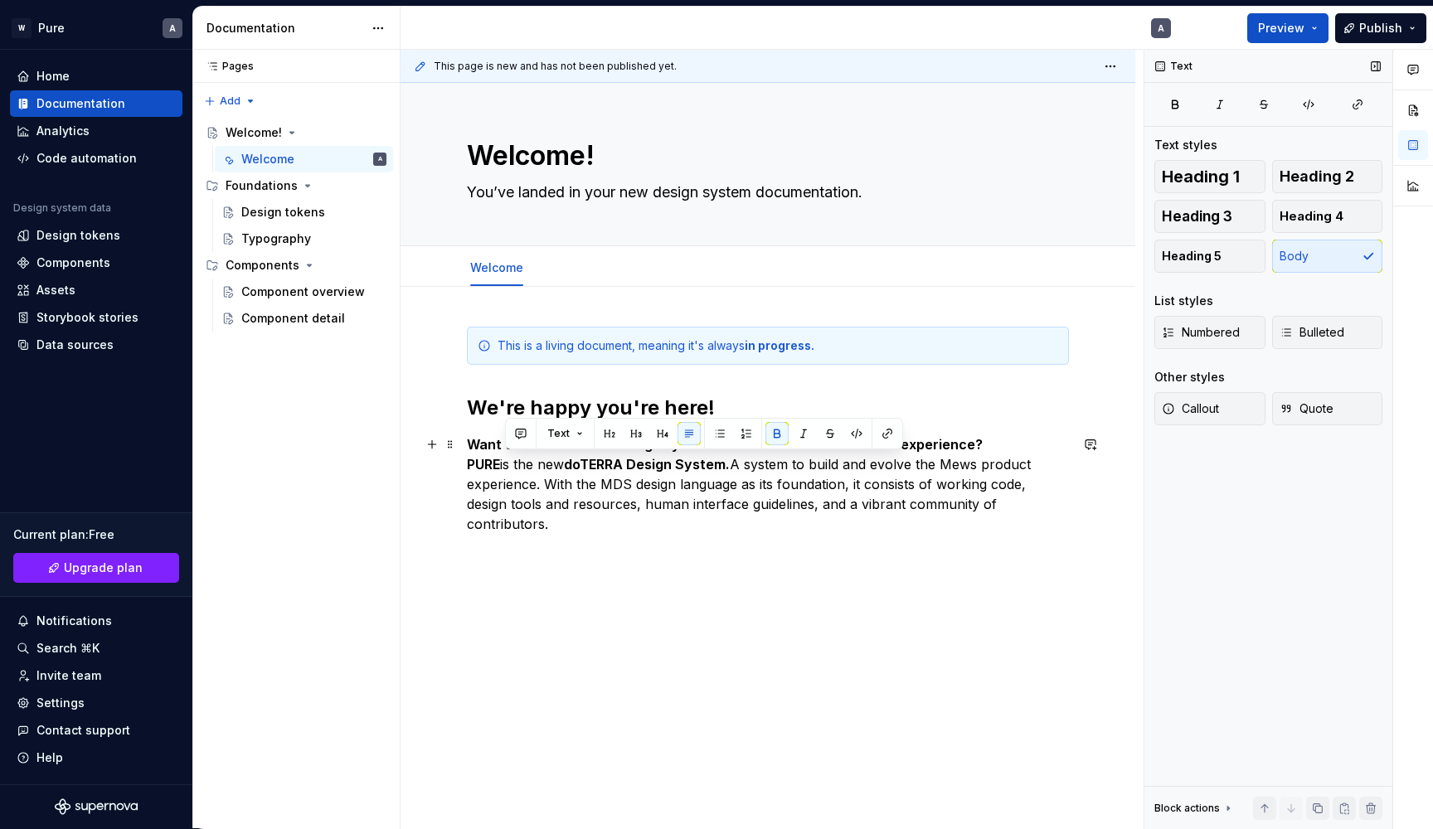
click at [673, 482] on p "Want to work with our design system and create a cohesive user experience? PURE…" at bounding box center [768, 485] width 602 height 100
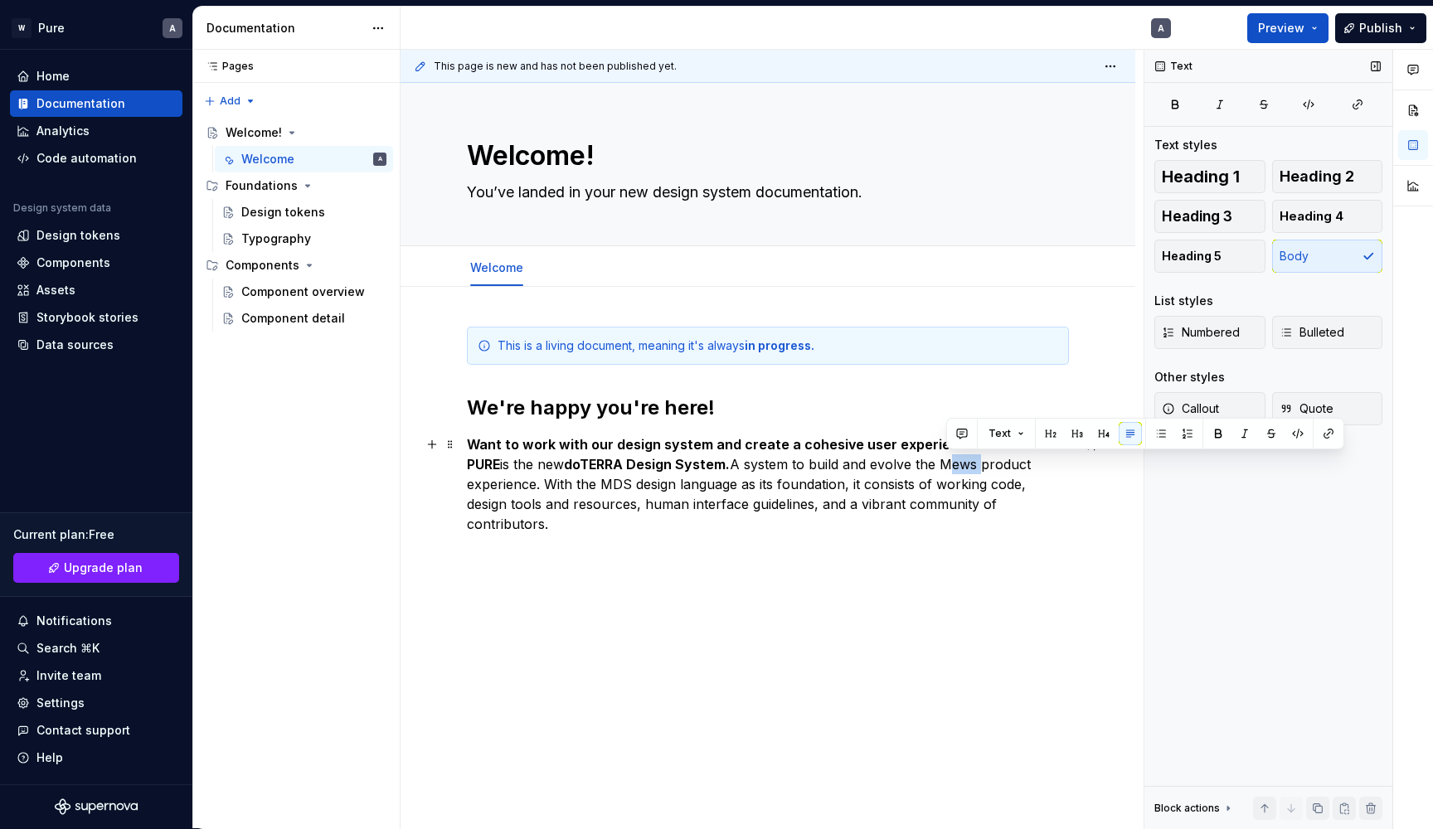
drag, startPoint x: 947, startPoint y: 464, endPoint x: 985, endPoint y: 465, distance: 38.2
click at [985, 465] on p "Want to work with our design system and create a cohesive user experience? PURE…" at bounding box center [768, 485] width 602 height 100
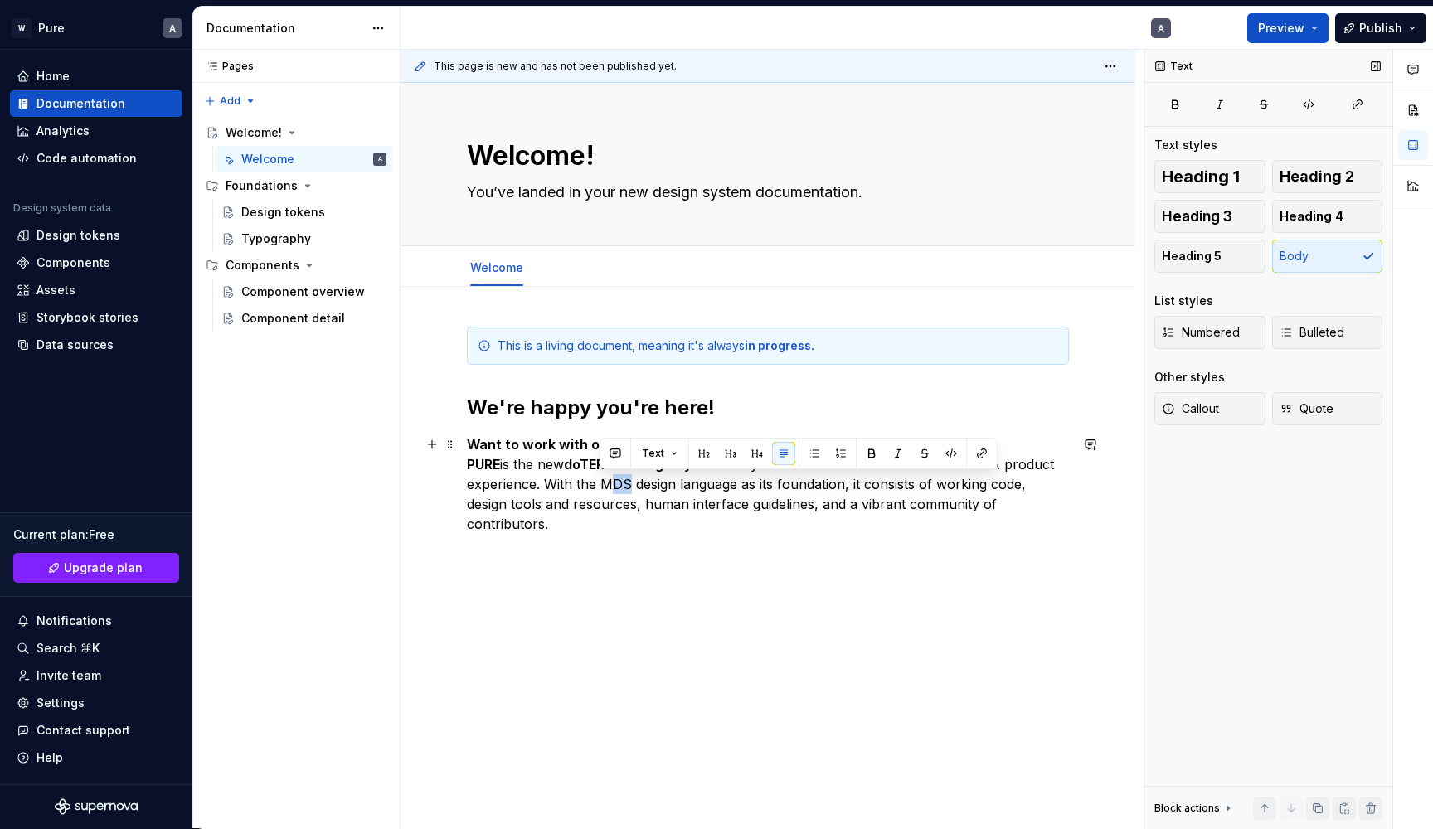
drag, startPoint x: 601, startPoint y: 484, endPoint x: 620, endPoint y: 487, distance: 19.2
click at [621, 487] on p "Want to work with our design system and create a cohesive user experience? PURE…" at bounding box center [768, 485] width 602 height 100
drag, startPoint x: 576, startPoint y: 485, endPoint x: 628, endPoint y: 485, distance: 51.4
click at [628, 485] on p "Want to work with our design system and create a cohesive user experience? PURE…" at bounding box center [768, 485] width 602 height 100
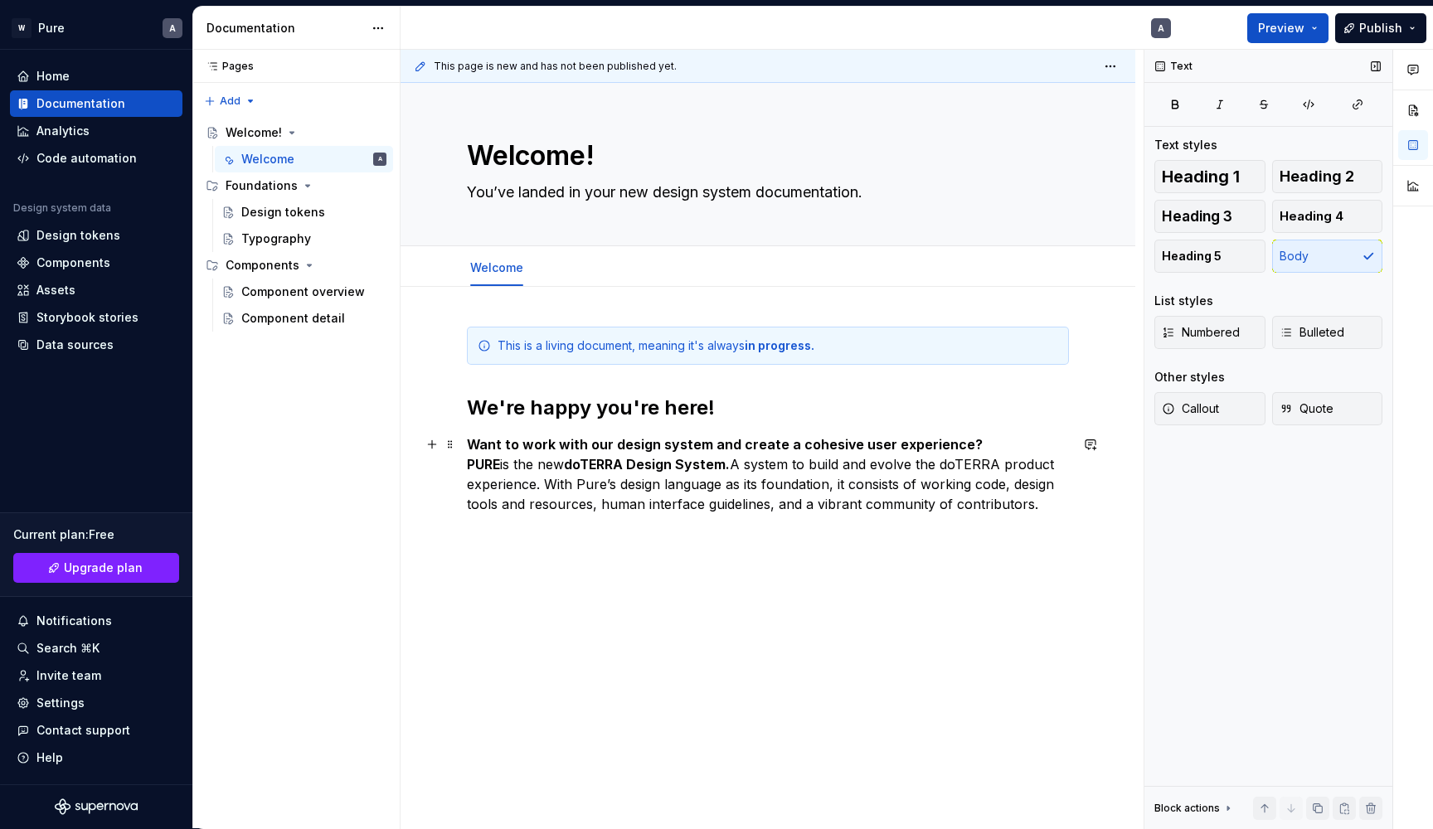
click at [755, 508] on p "Want to work with our design system and create a cohesive user experience? PURE…" at bounding box center [768, 475] width 602 height 80
click at [671, 555] on div "This is a living document, meaning it's always in progress. We're happy you're …" at bounding box center [768, 535] width 735 height 496
click at [981, 446] on p "Want to work with our design system and create a cohesive user experience? PURE…" at bounding box center [768, 475] width 602 height 80
click at [434, 448] on button "button" at bounding box center [431, 444] width 23 height 23
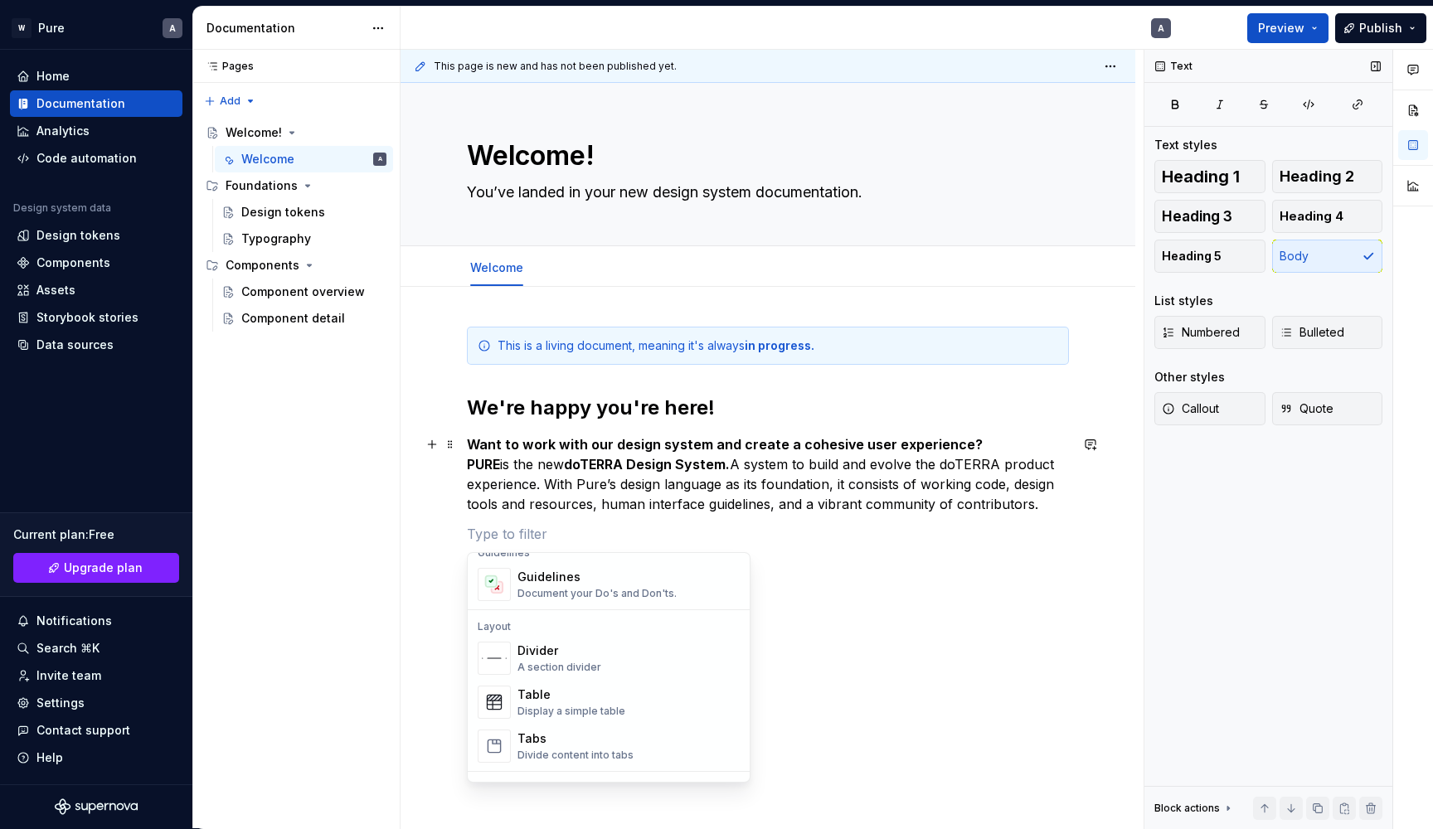
scroll to position [511, 0]
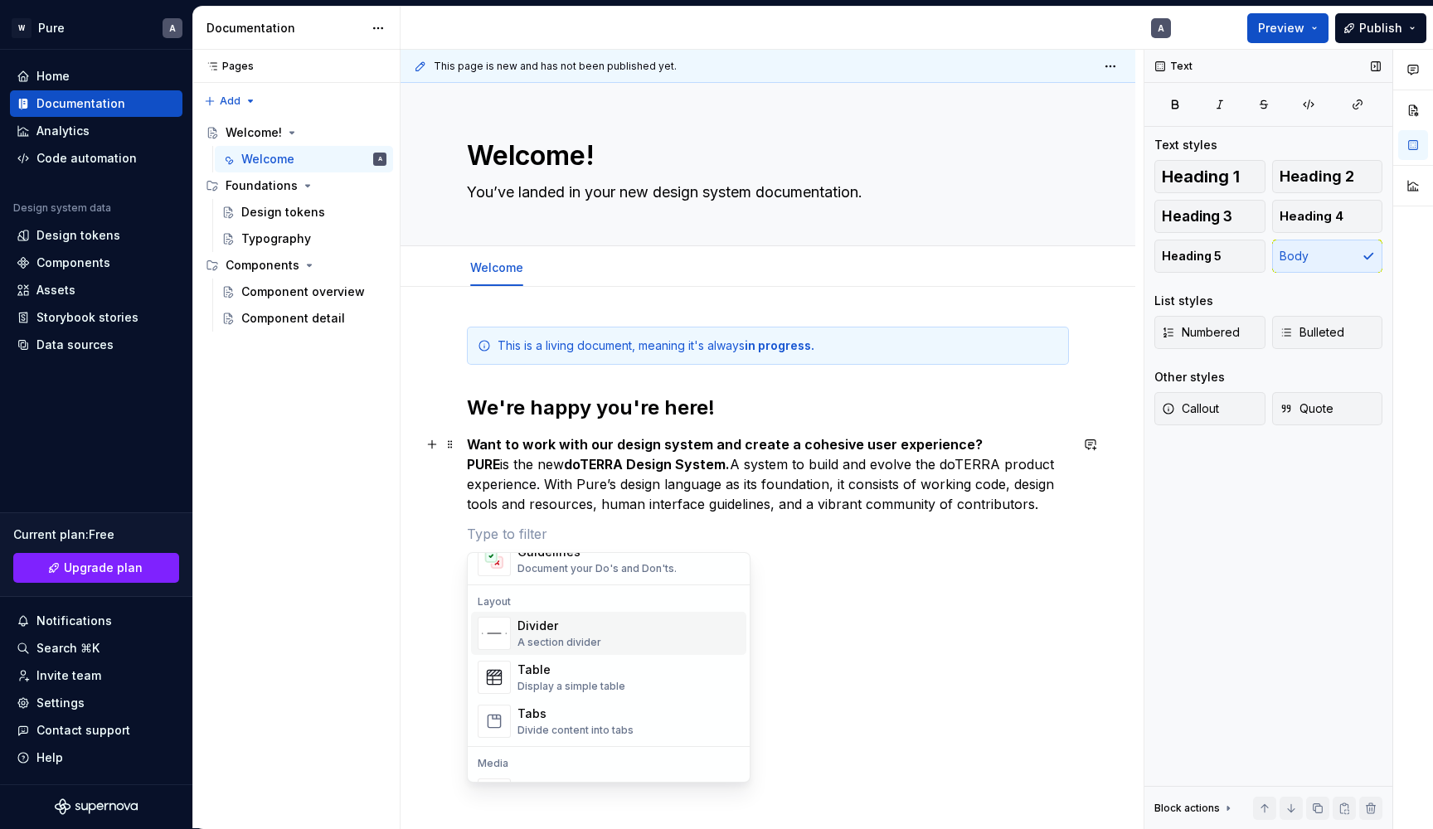
click at [551, 633] on div "Divider" at bounding box center [559, 626] width 84 height 17
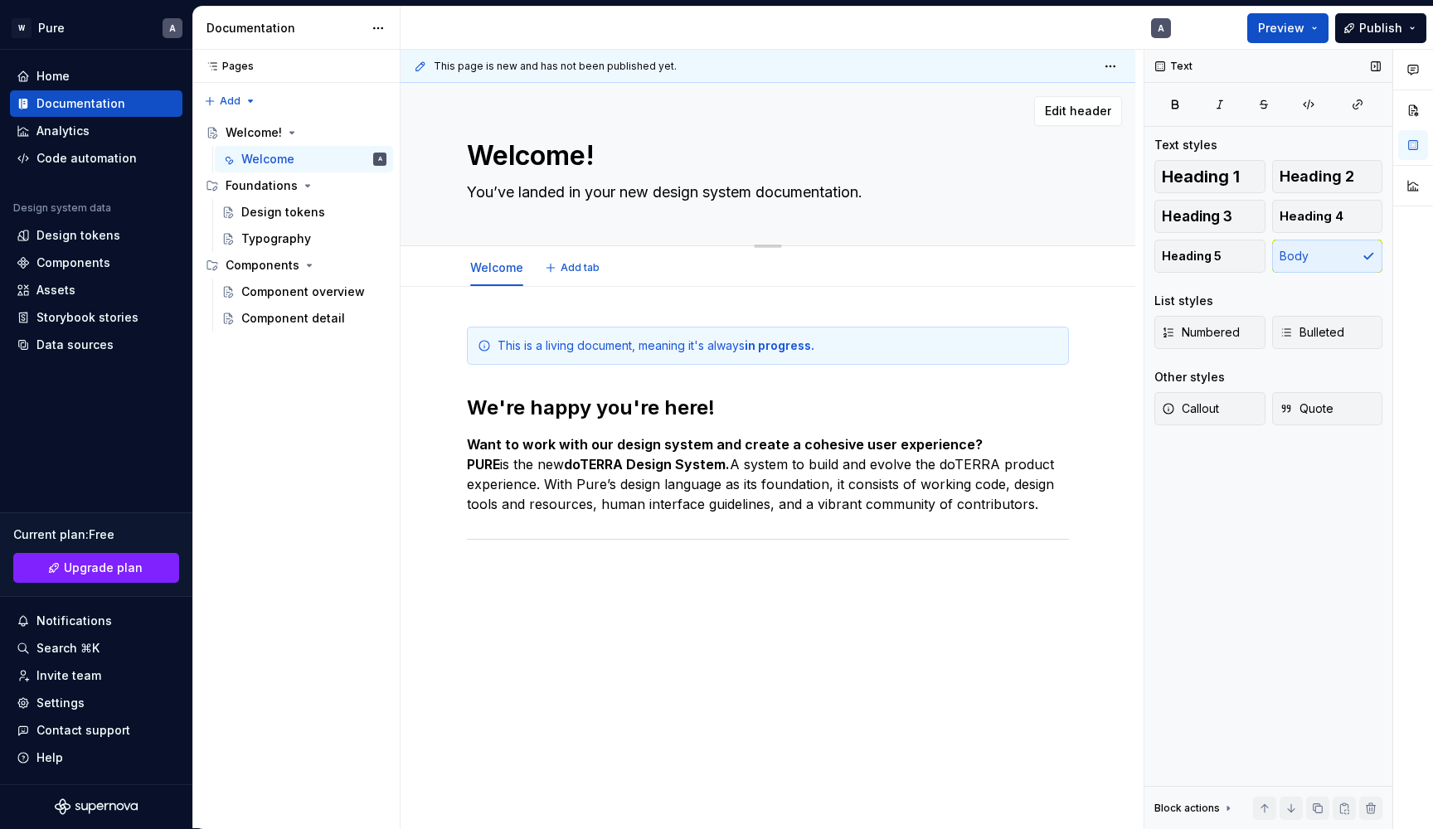
click at [714, 186] on textarea "You’ve landed in your new design system documentation." at bounding box center [765, 192] width 602 height 27
click at [732, 192] on textarea "You’ve landed in your new design system documentation." at bounding box center [765, 192] width 602 height 27
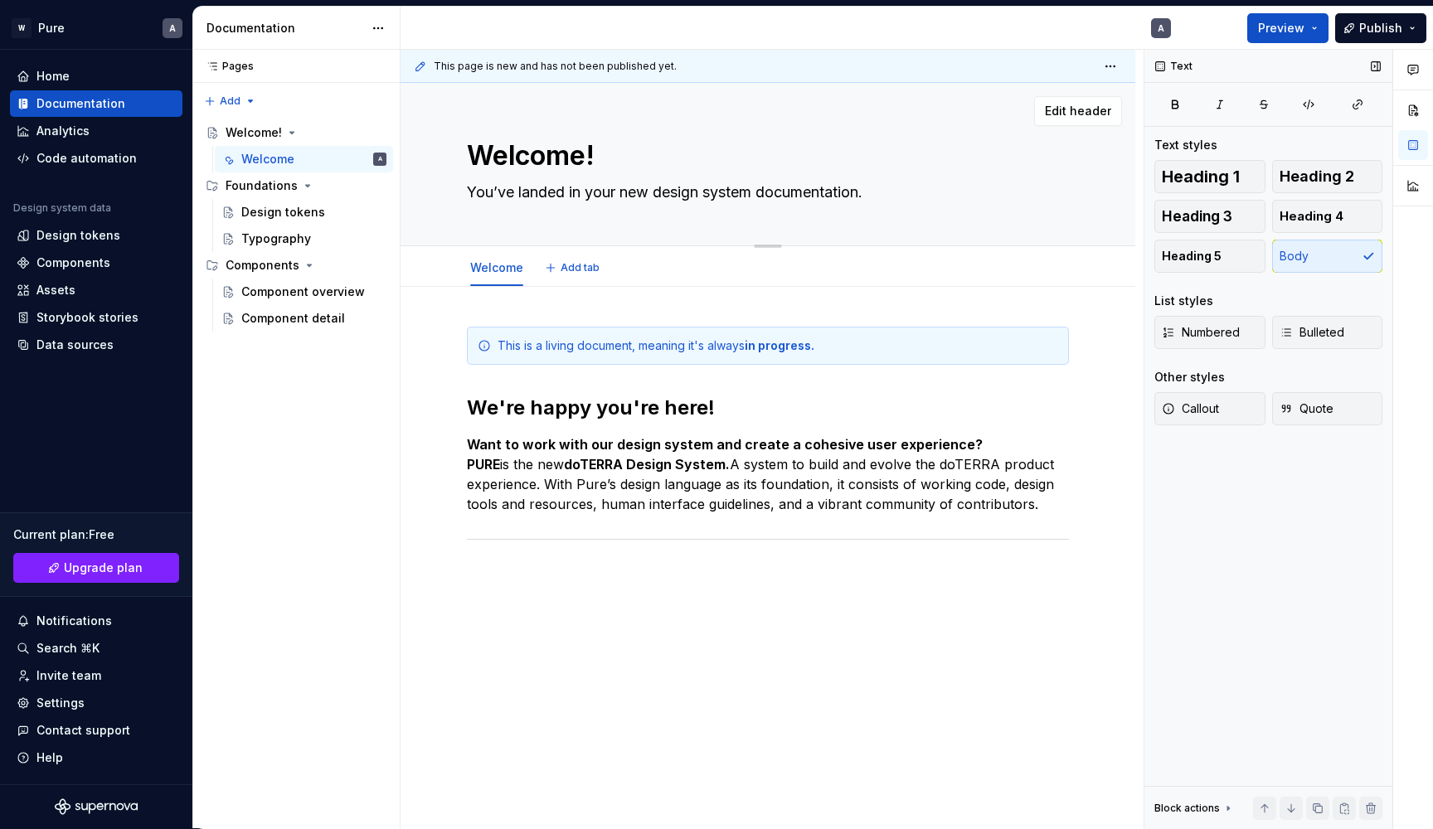
type textarea "*"
type textarea "E"
type textarea "*"
type textarea "En"
type textarea "*"
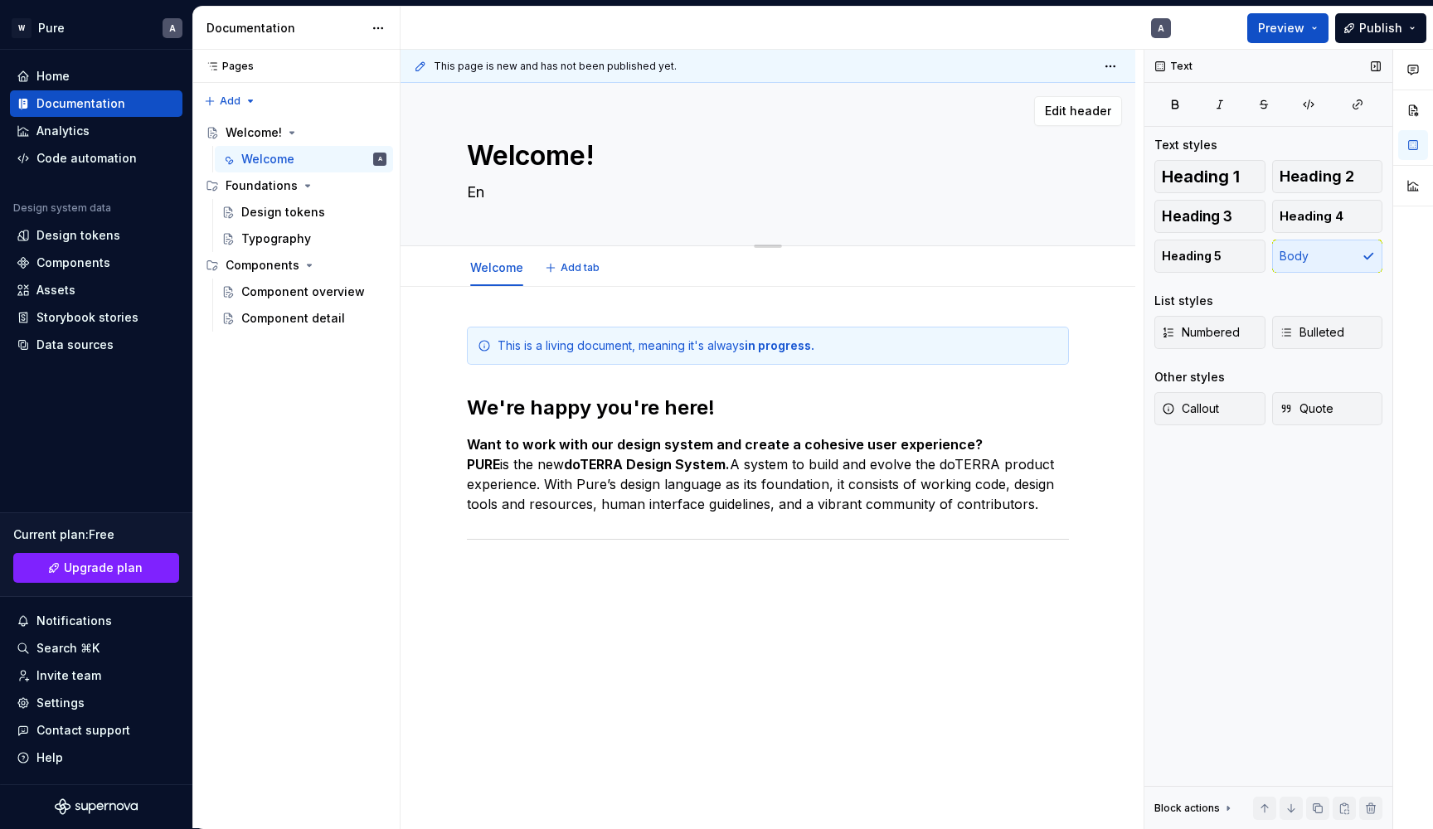
type textarea "Enj"
type textarea "*"
type textarea "En"
type textarea "*"
type textarea "E"
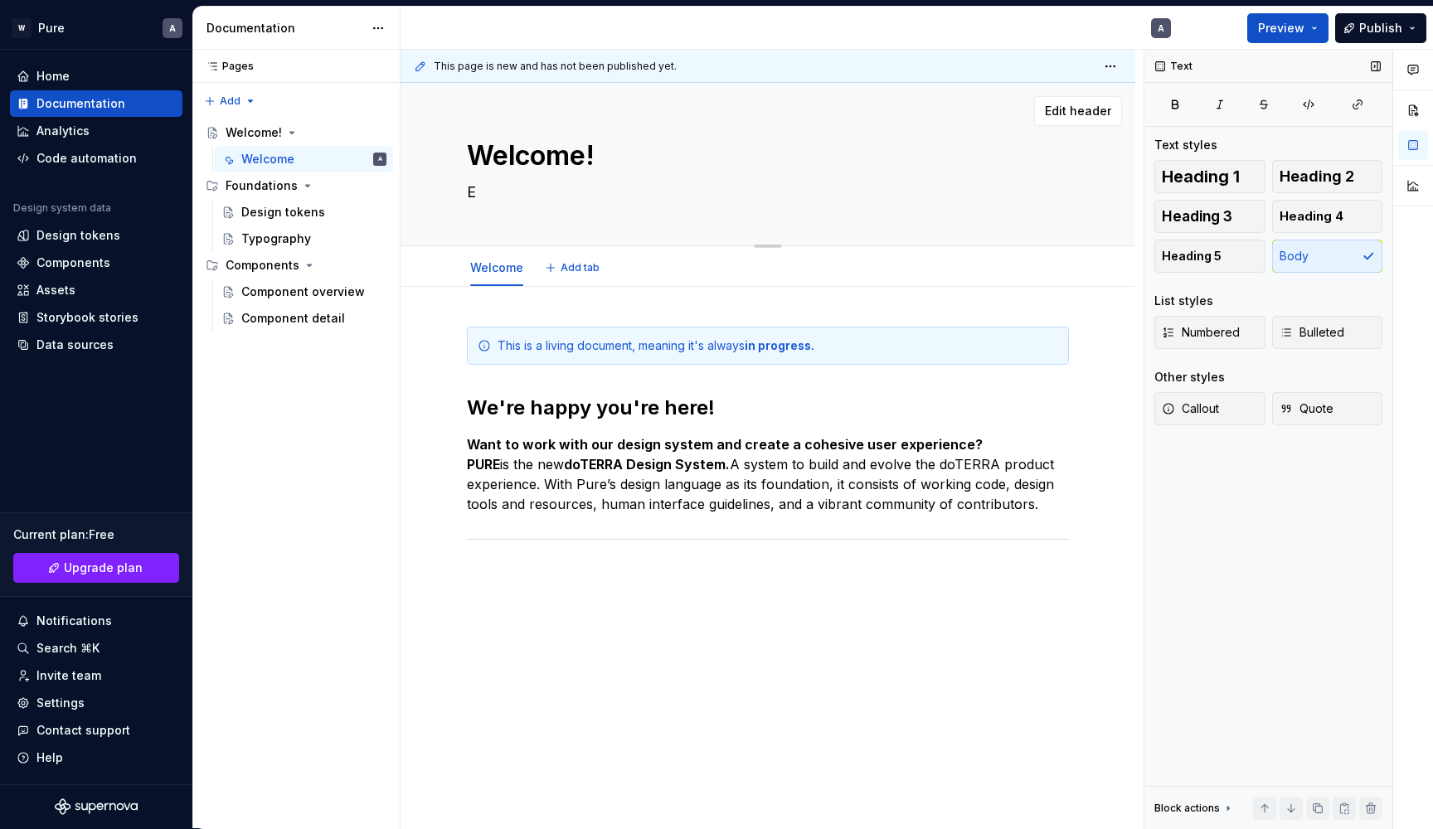
type textarea "*"
type textarea "A"
type textarea "*"
type textarea "An"
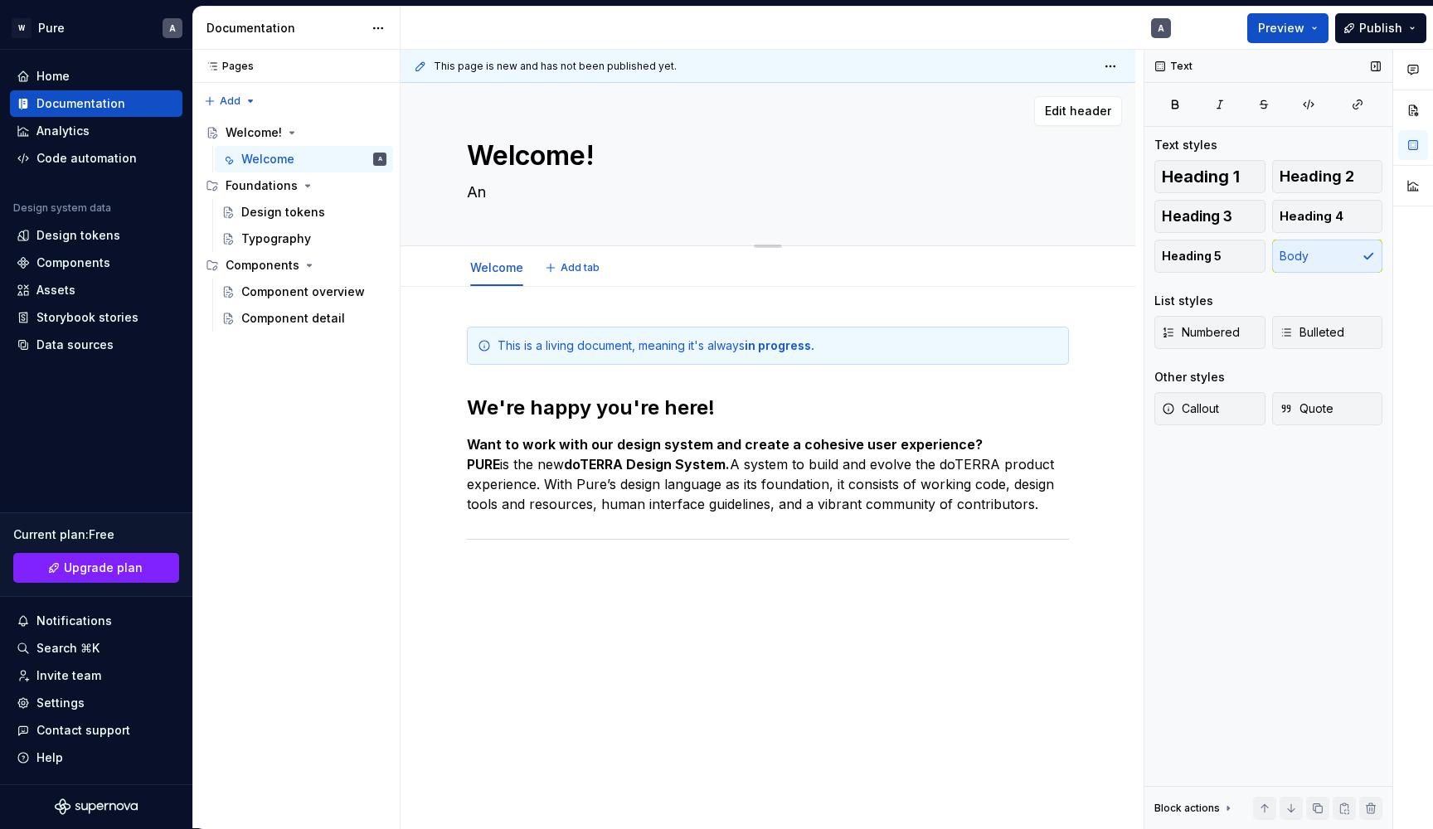
type textarea "*"
type textarea "And"
type textarea "*"
type textarea "And"
type textarea "*"
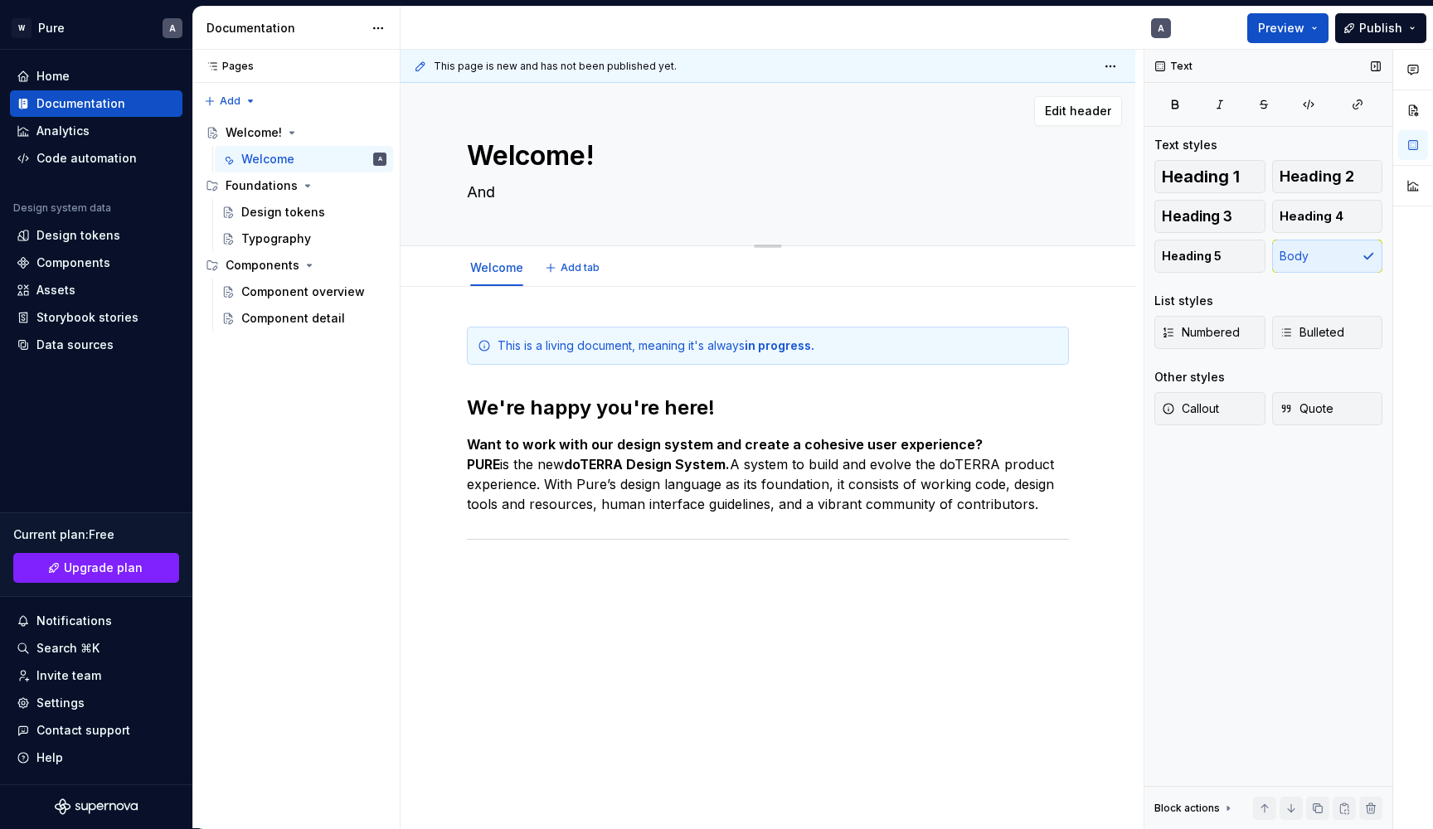
type textarea "And H"
type textarea "*"
type textarea "And He"
type textarea "*"
type textarea "And Hel"
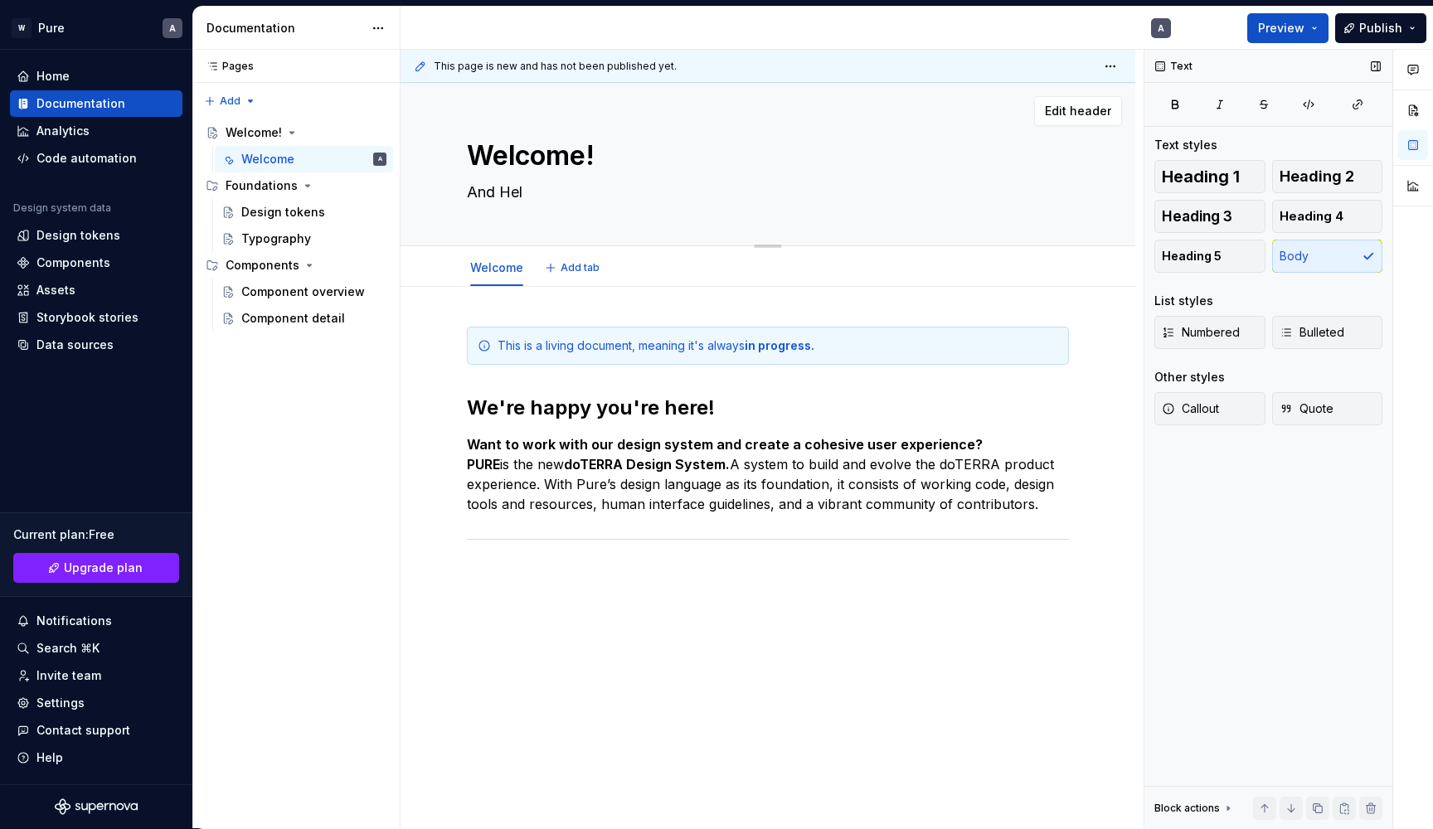
type textarea "*"
type textarea "And Hell"
type textarea "*"
type textarea "And Hello"
type textarea "*"
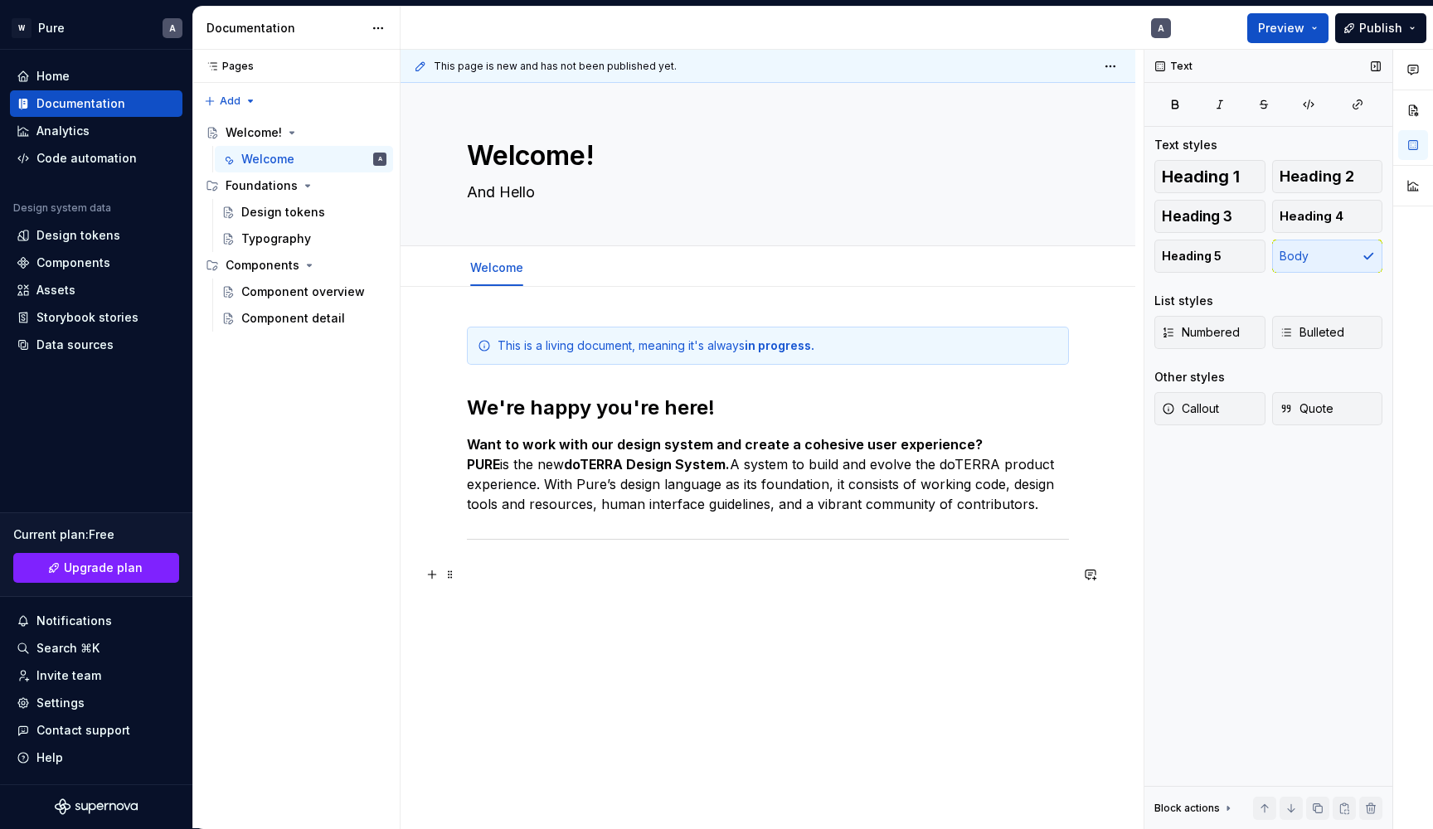
type textarea "And Hello"
click at [675, 659] on div "This is a living document, meaning it's always in progress. We're happy you're …" at bounding box center [768, 585] width 735 height 596
click at [982, 448] on p "Want to work with our design system and create a cohesive user experience? PURE…" at bounding box center [768, 475] width 602 height 80
click at [789, 410] on h2 "We're happy you're here!" at bounding box center [768, 408] width 602 height 27
click at [430, 444] on button "button" at bounding box center [431, 444] width 23 height 23
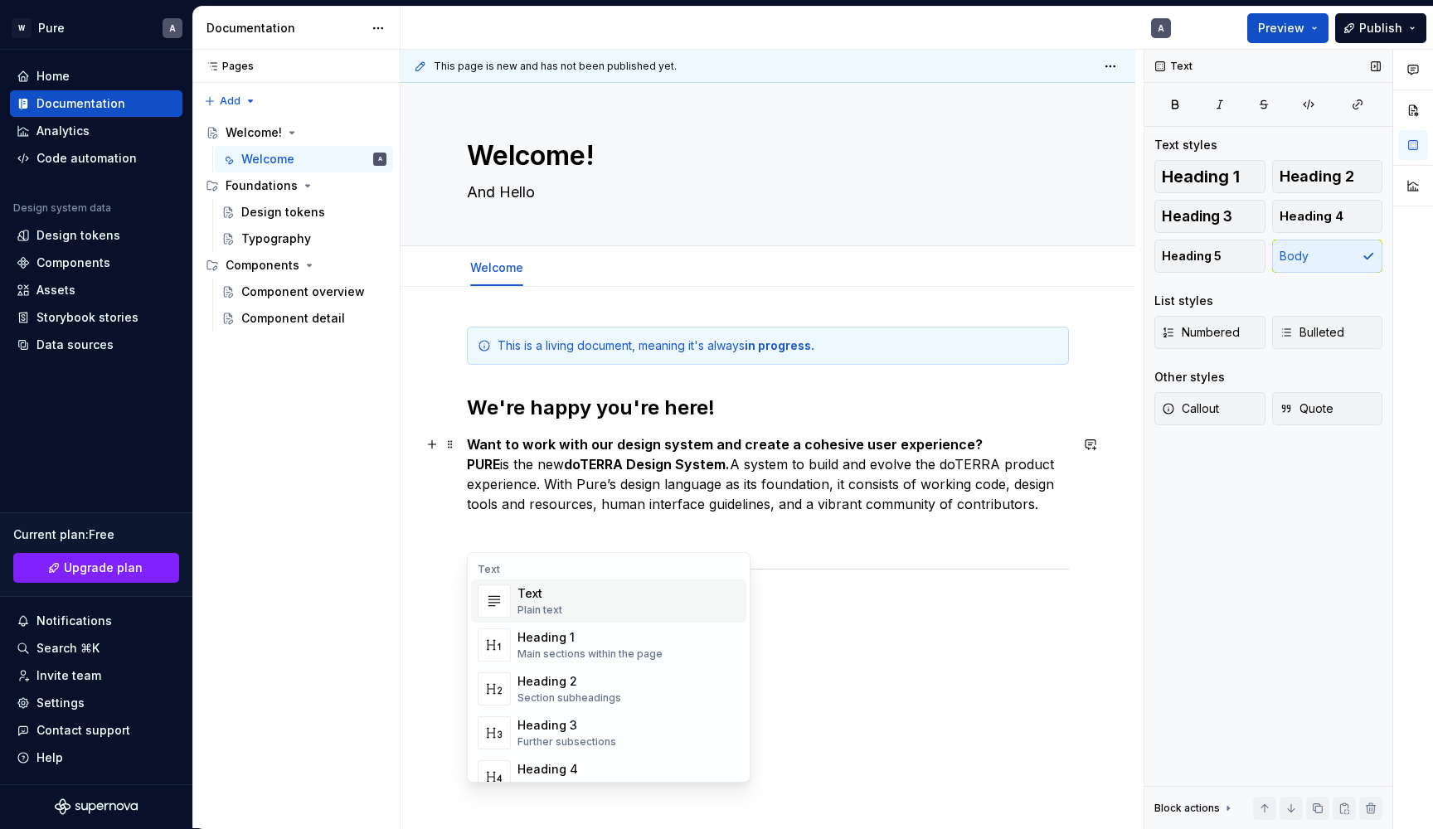
click at [589, 605] on div "Text Plain text" at bounding box center [628, 601] width 222 height 33
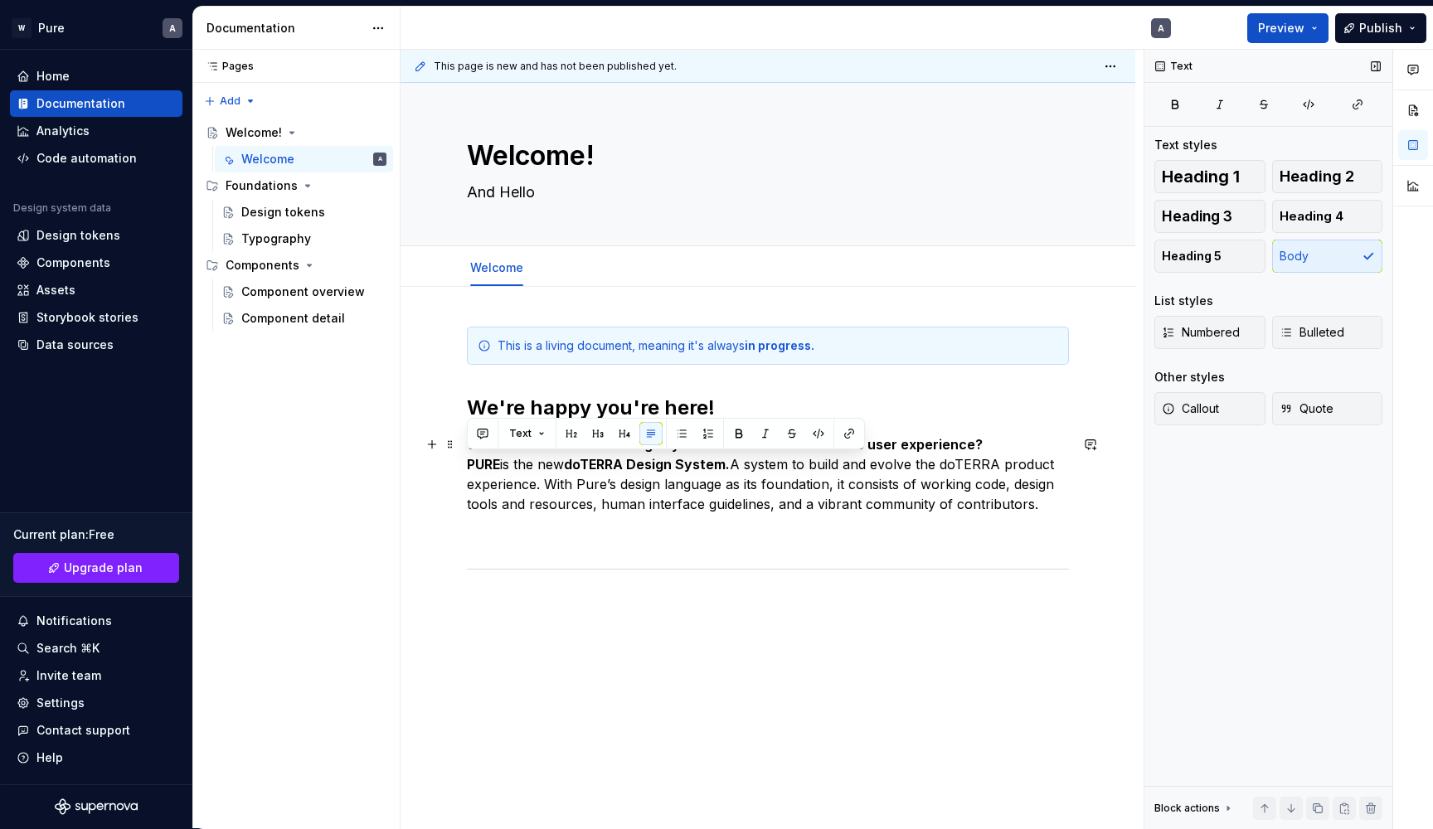
drag, startPoint x: 1031, startPoint y: 507, endPoint x: 464, endPoint y: 464, distance: 568.1
click at [464, 464] on div "This is a living document, meaning it's always in progress. We're happy you're …" at bounding box center [768, 600] width 735 height 626
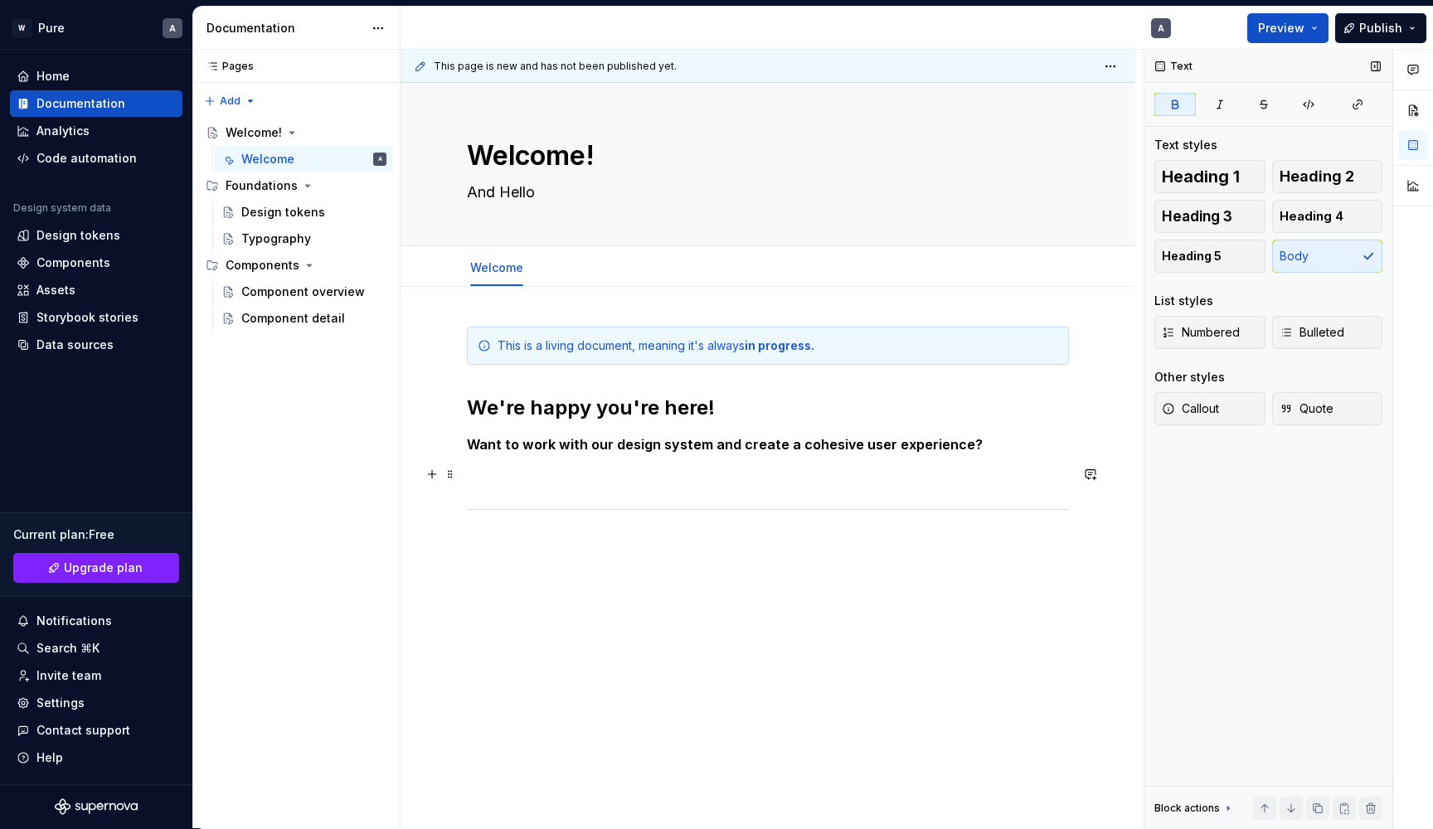
click at [492, 472] on p at bounding box center [768, 474] width 602 height 20
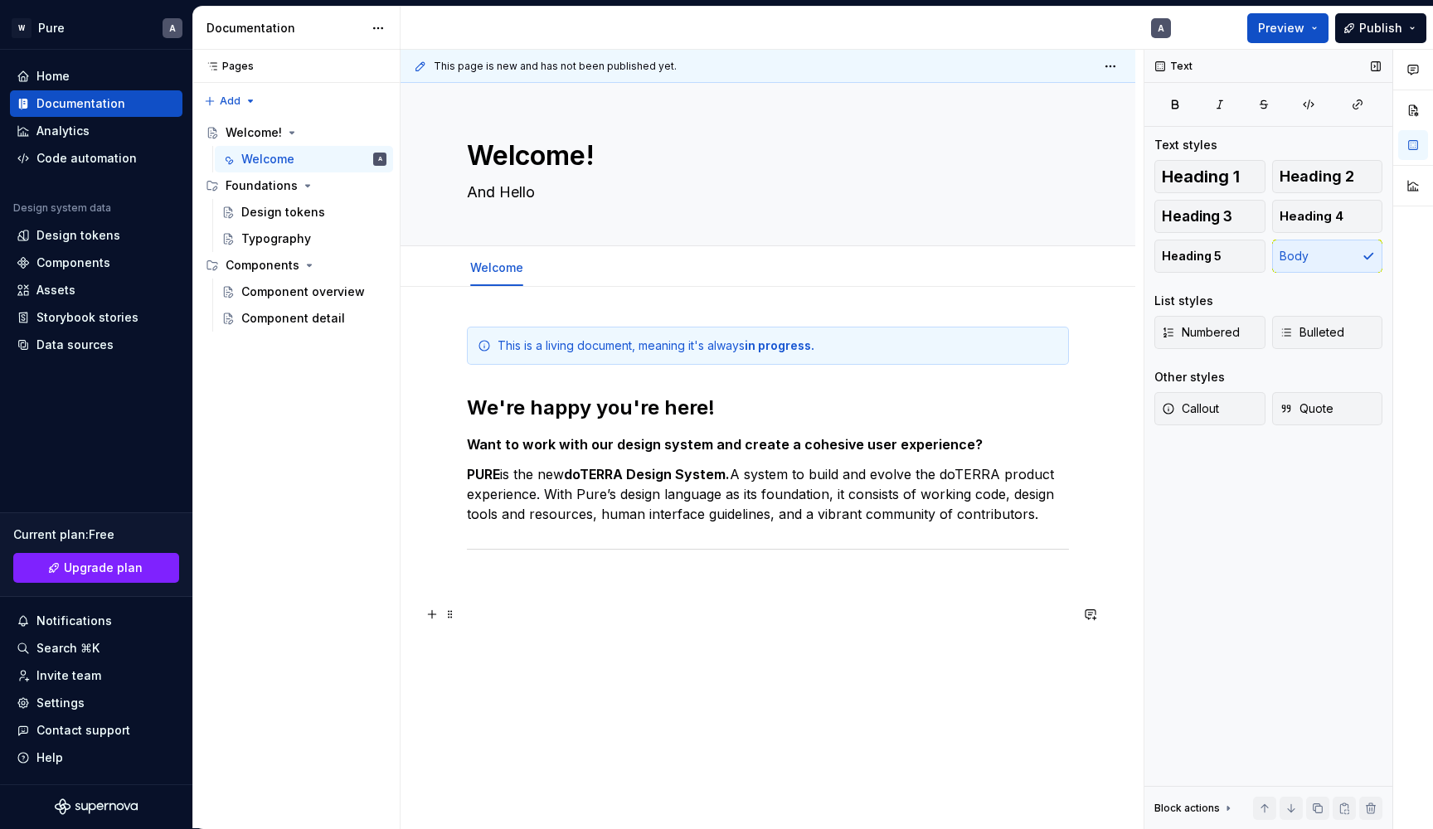
click at [778, 607] on p at bounding box center [768, 615] width 602 height 20
click at [765, 575] on p at bounding box center [768, 585] width 602 height 20
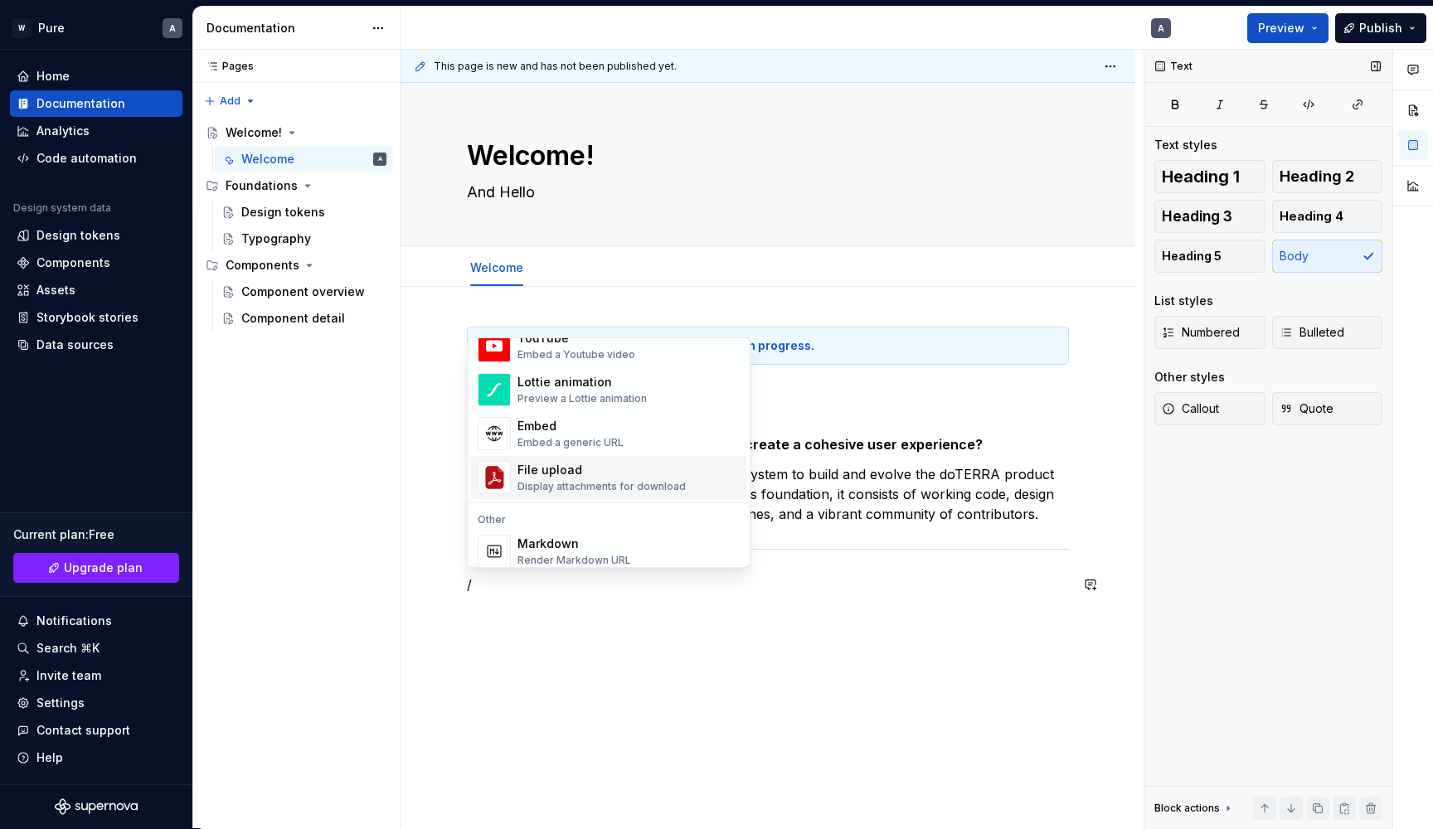
scroll to position [873, 0]
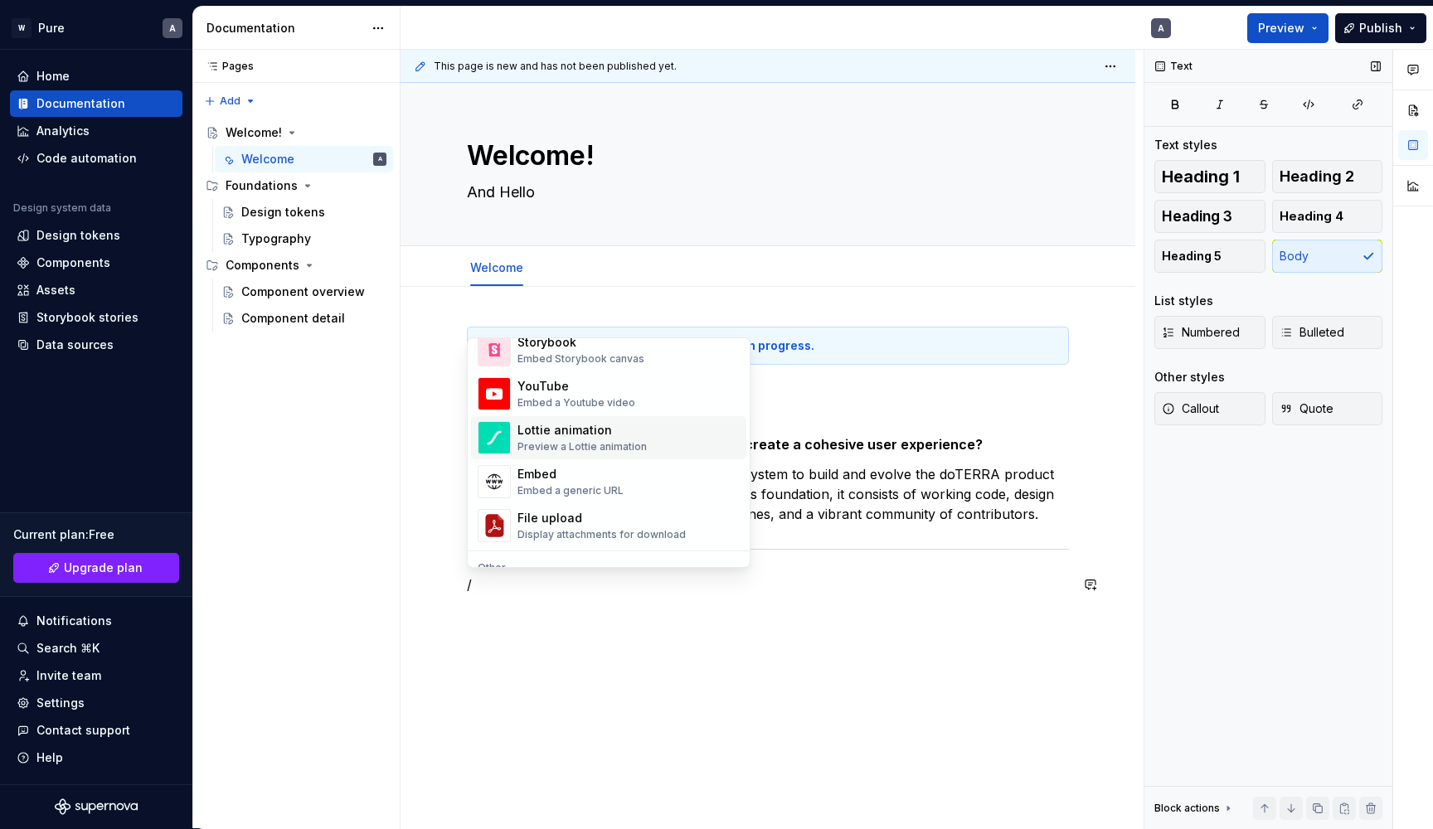
click at [639, 441] on div "Preview a Lottie animation" at bounding box center [581, 446] width 129 height 13
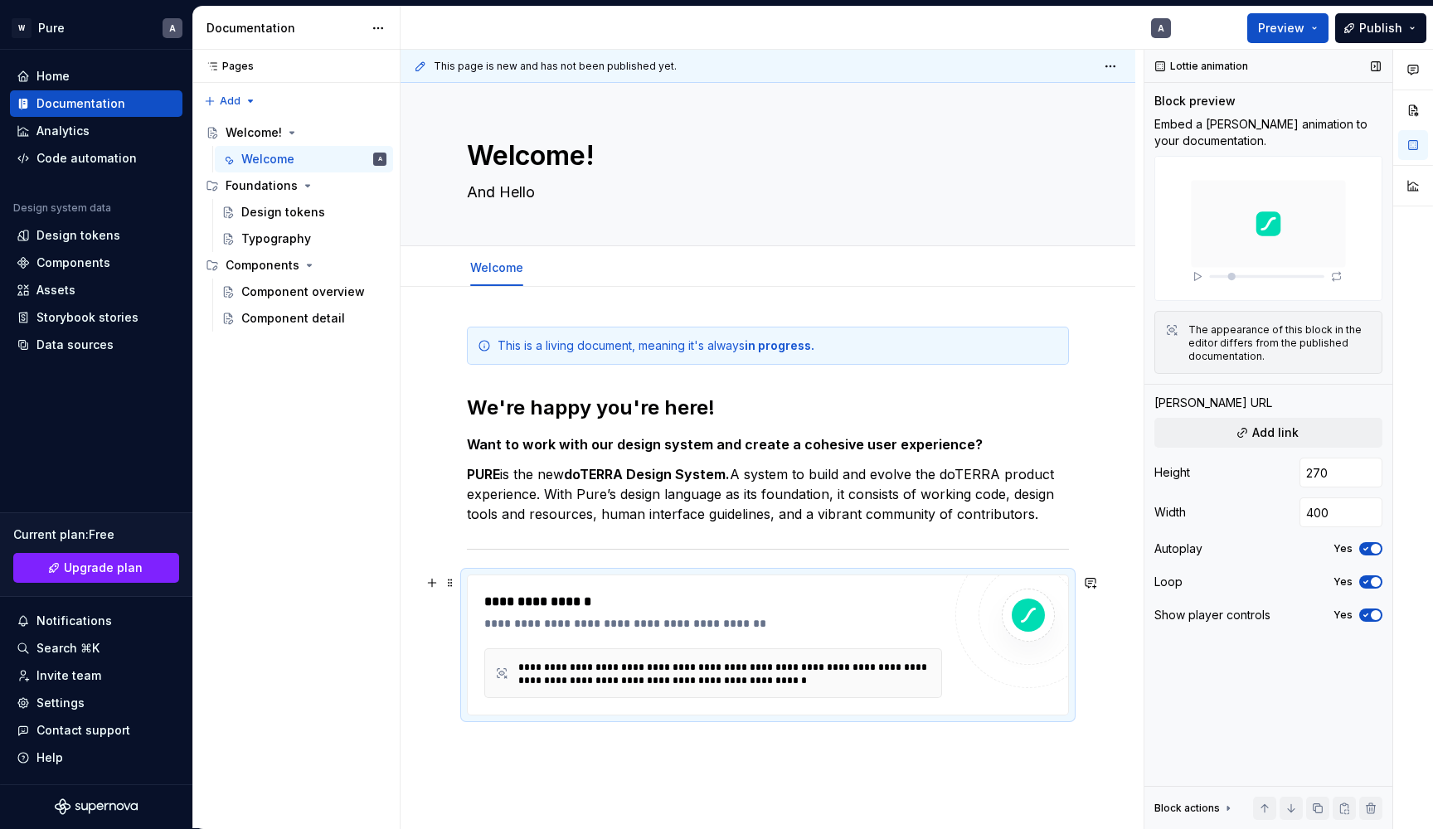
click at [862, 681] on div "**********" at bounding box center [728, 674] width 421 height 27
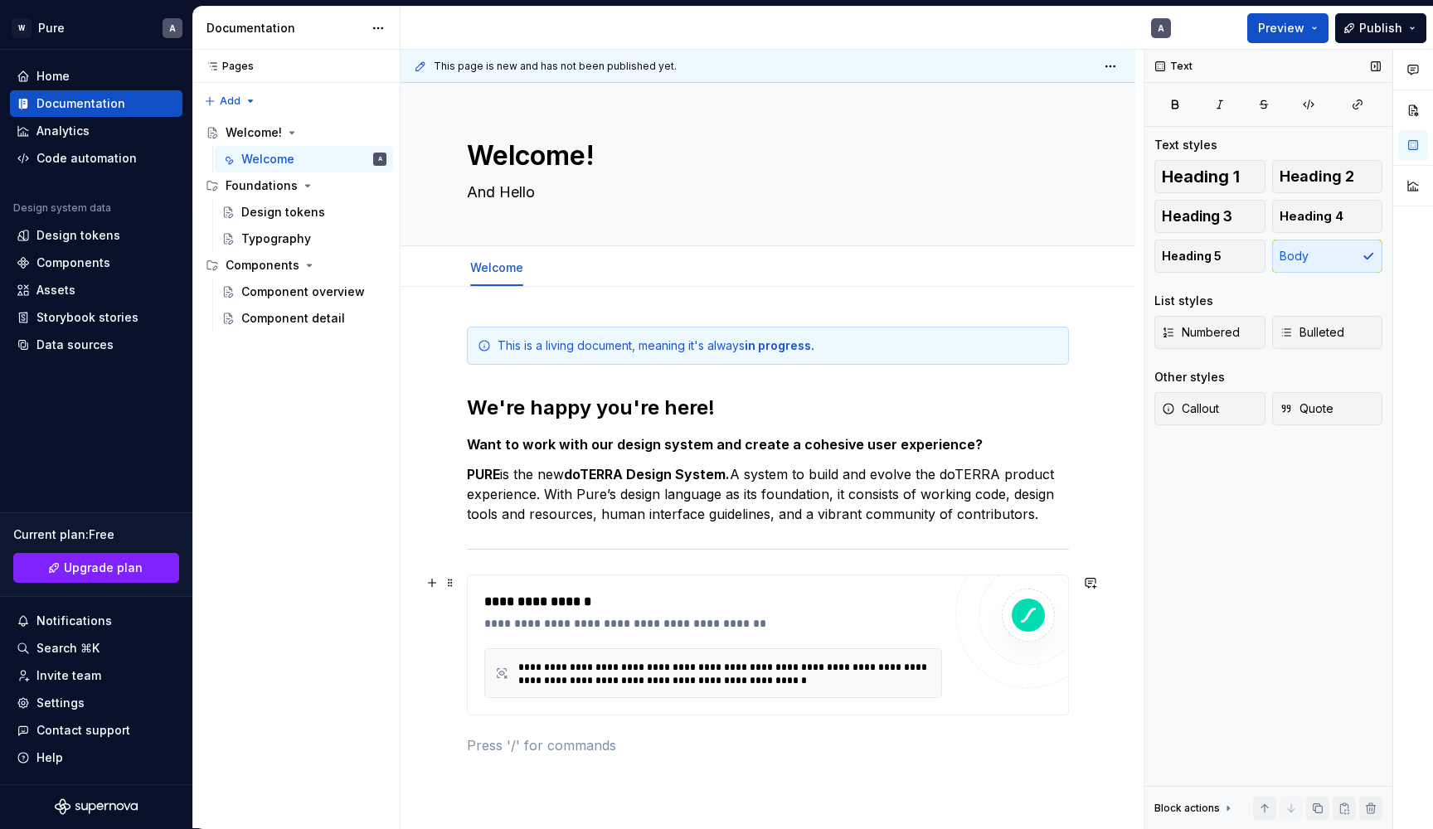
click at [1110, 702] on div "**********" at bounding box center [768, 655] width 735 height 737
click at [871, 686] on div "**********" at bounding box center [728, 674] width 421 height 27
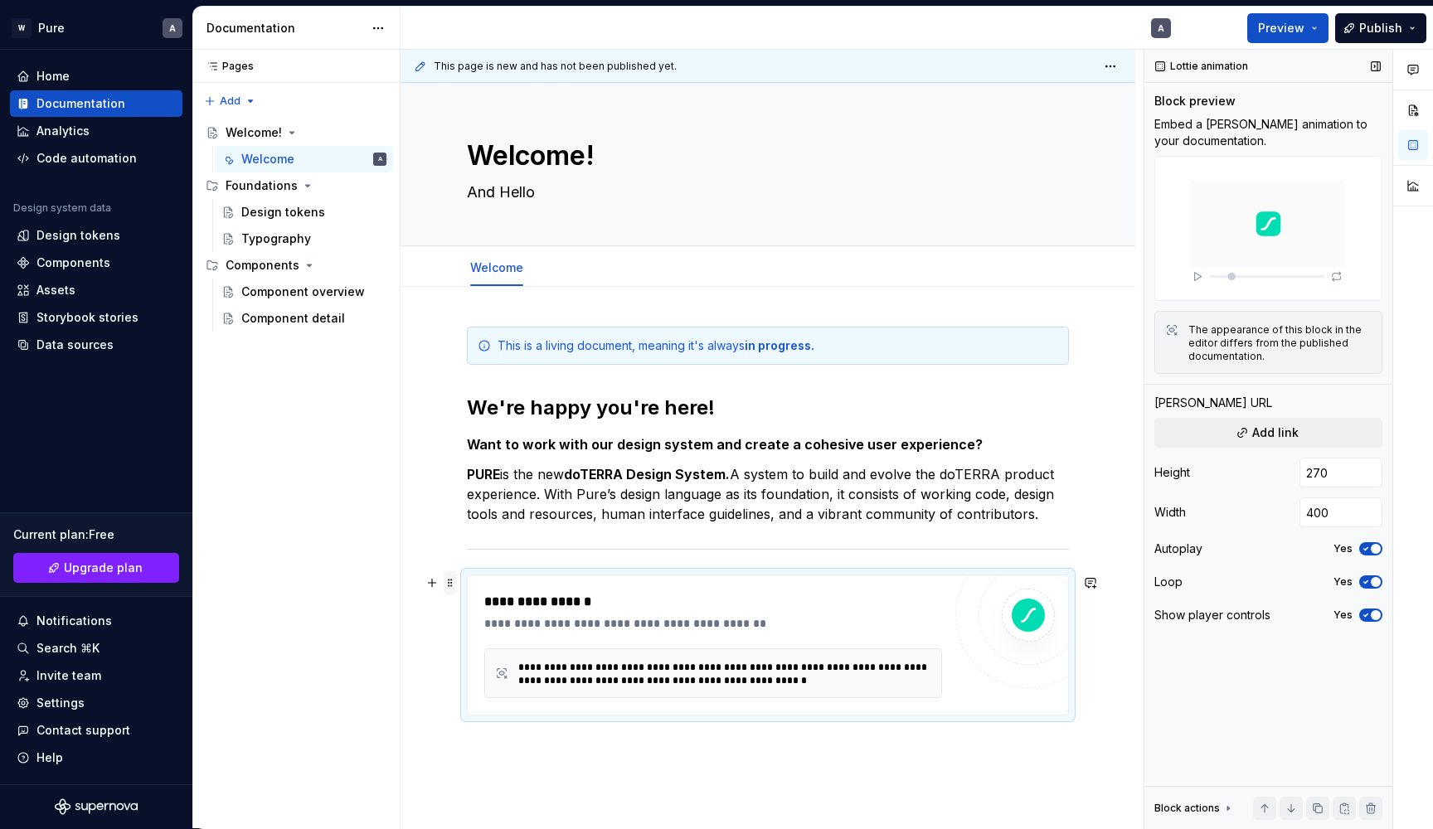
click at [454, 586] on span at bounding box center [450, 582] width 13 height 23
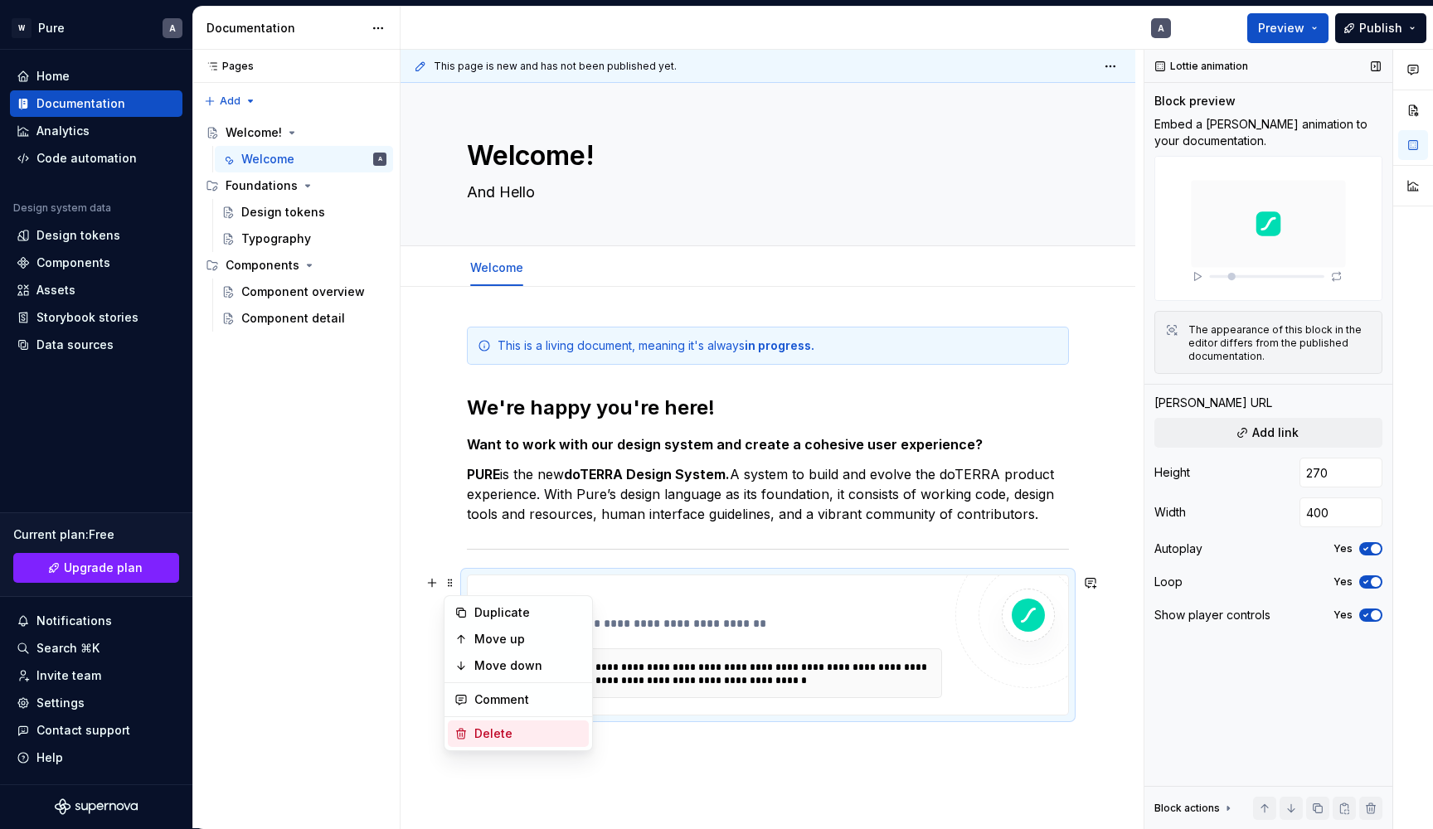
click at [493, 735] on div "Delete" at bounding box center [528, 734] width 108 height 17
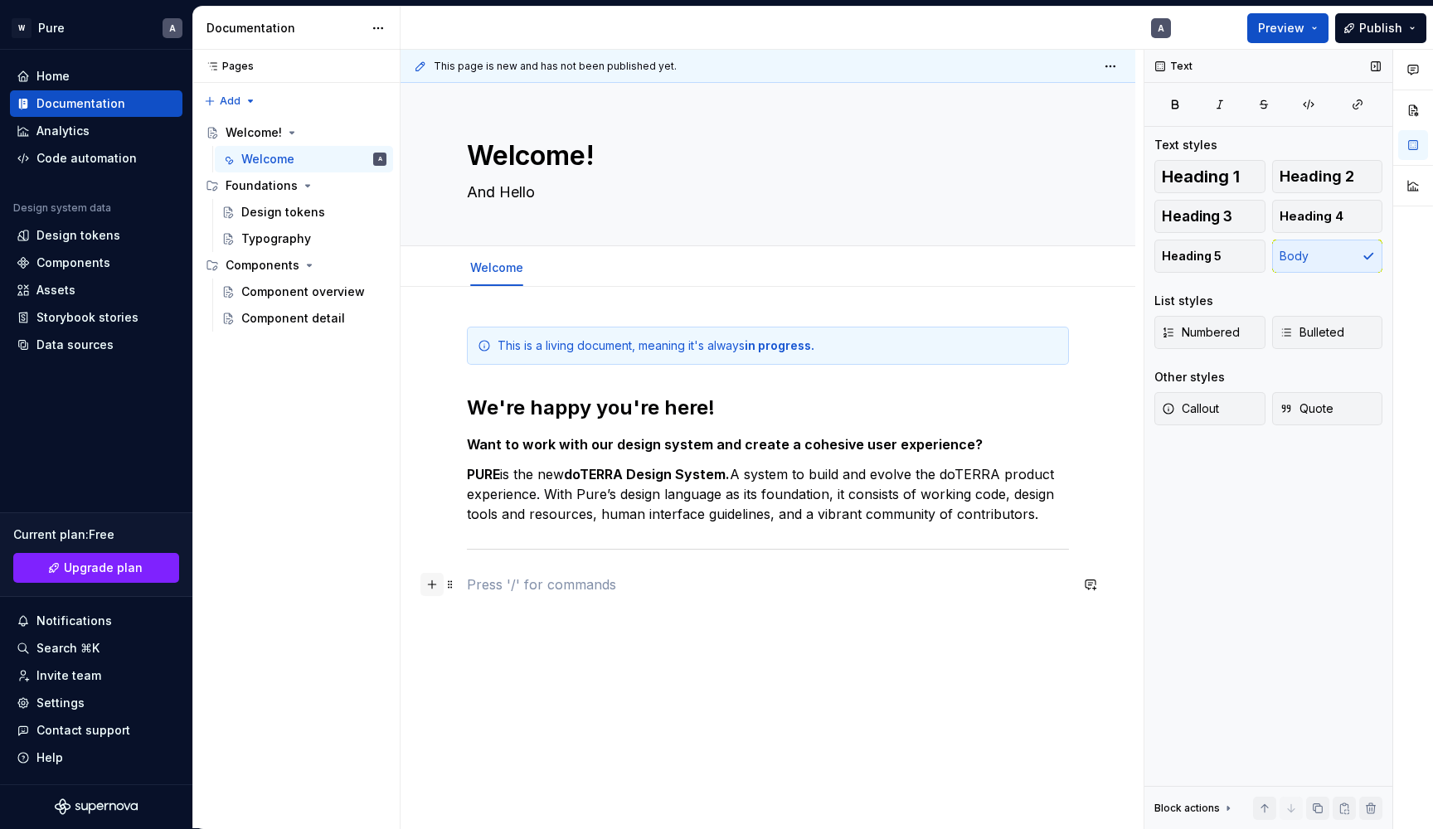
click at [438, 585] on button "button" at bounding box center [431, 584] width 23 height 23
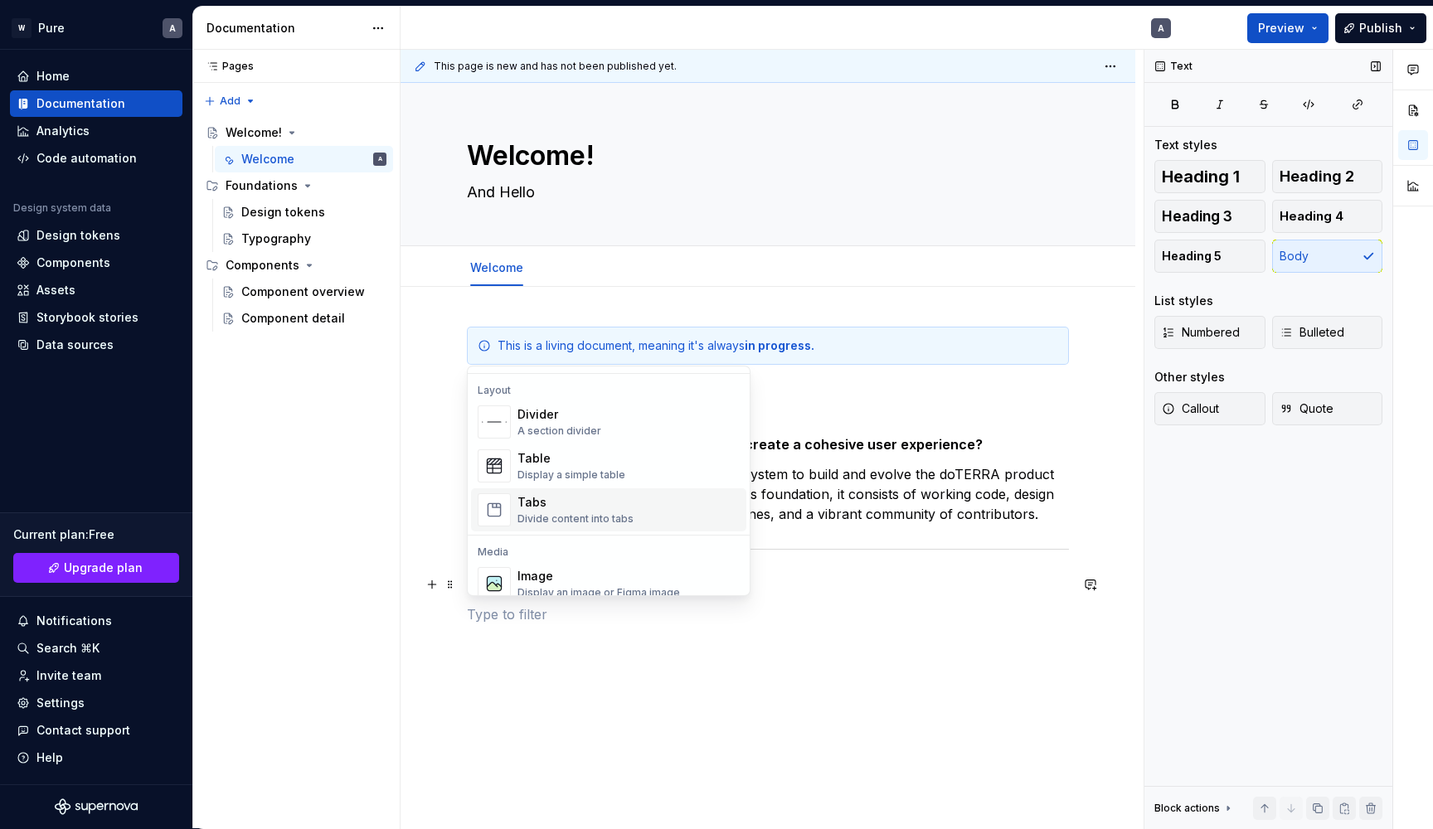
scroll to position [532, 0]
click at [589, 520] on div "Divide content into tabs" at bounding box center [575, 523] width 116 height 13
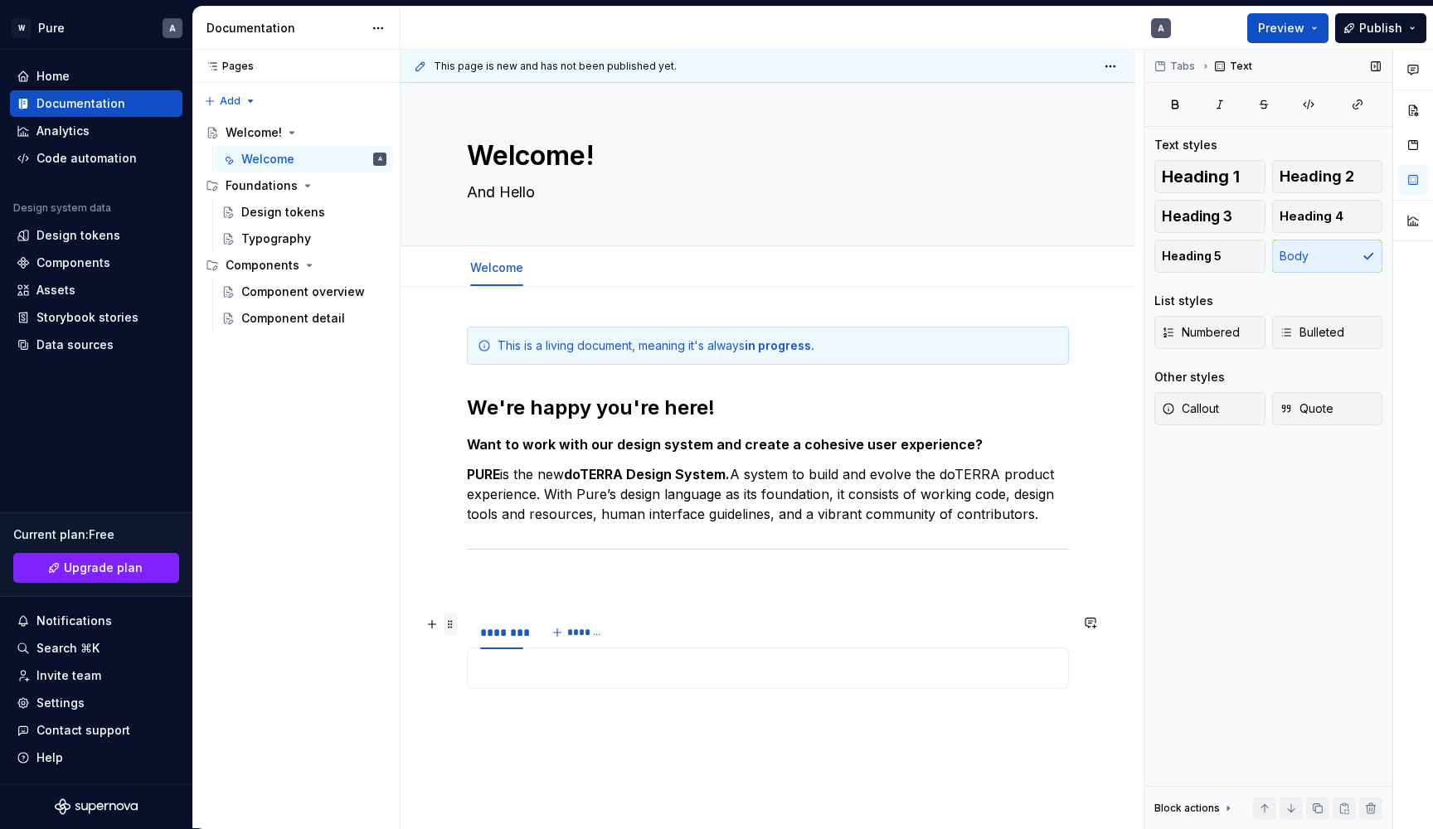
click at [456, 628] on span at bounding box center [450, 624] width 13 height 23
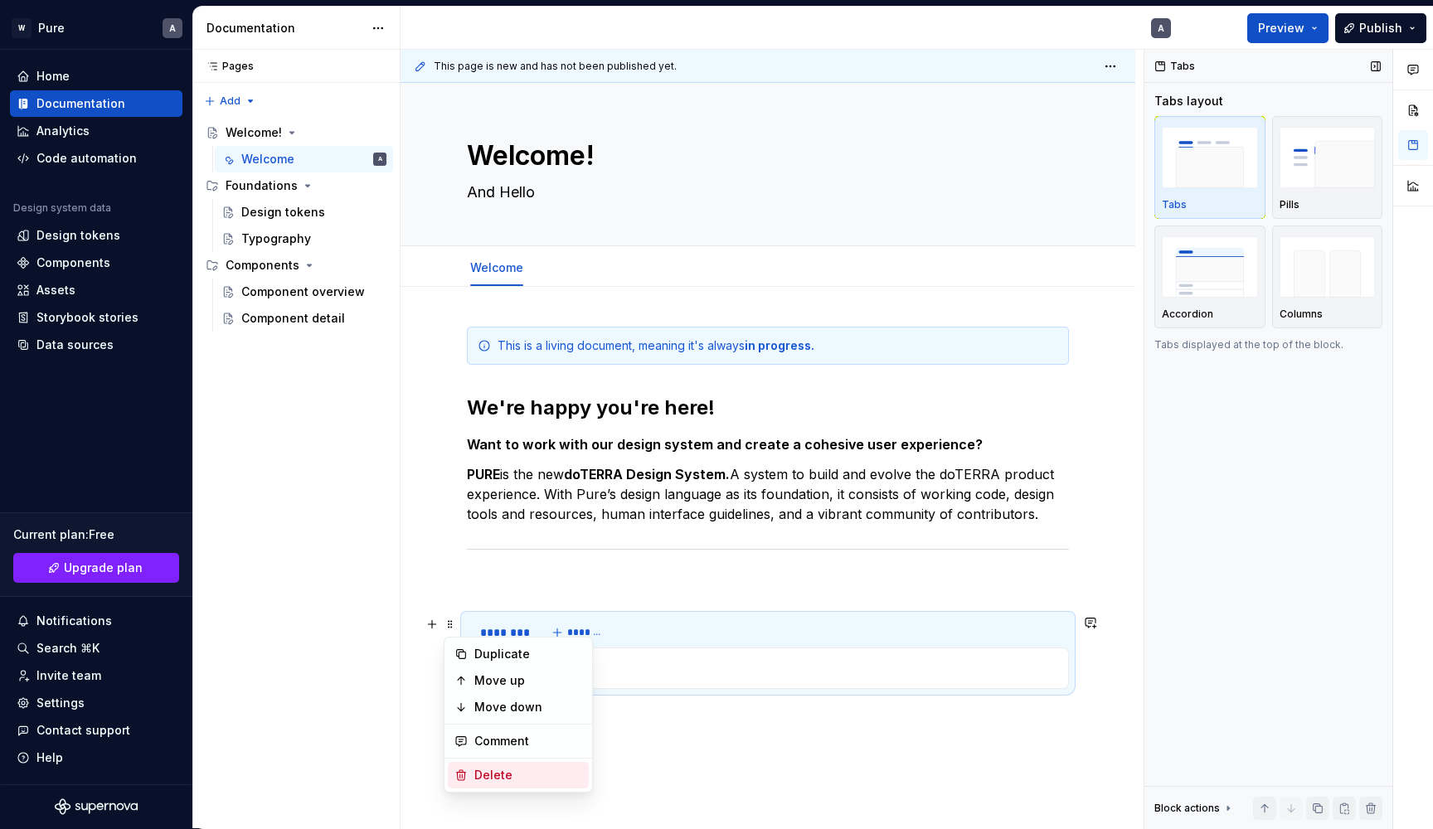
click at [493, 771] on div "Delete" at bounding box center [528, 775] width 108 height 17
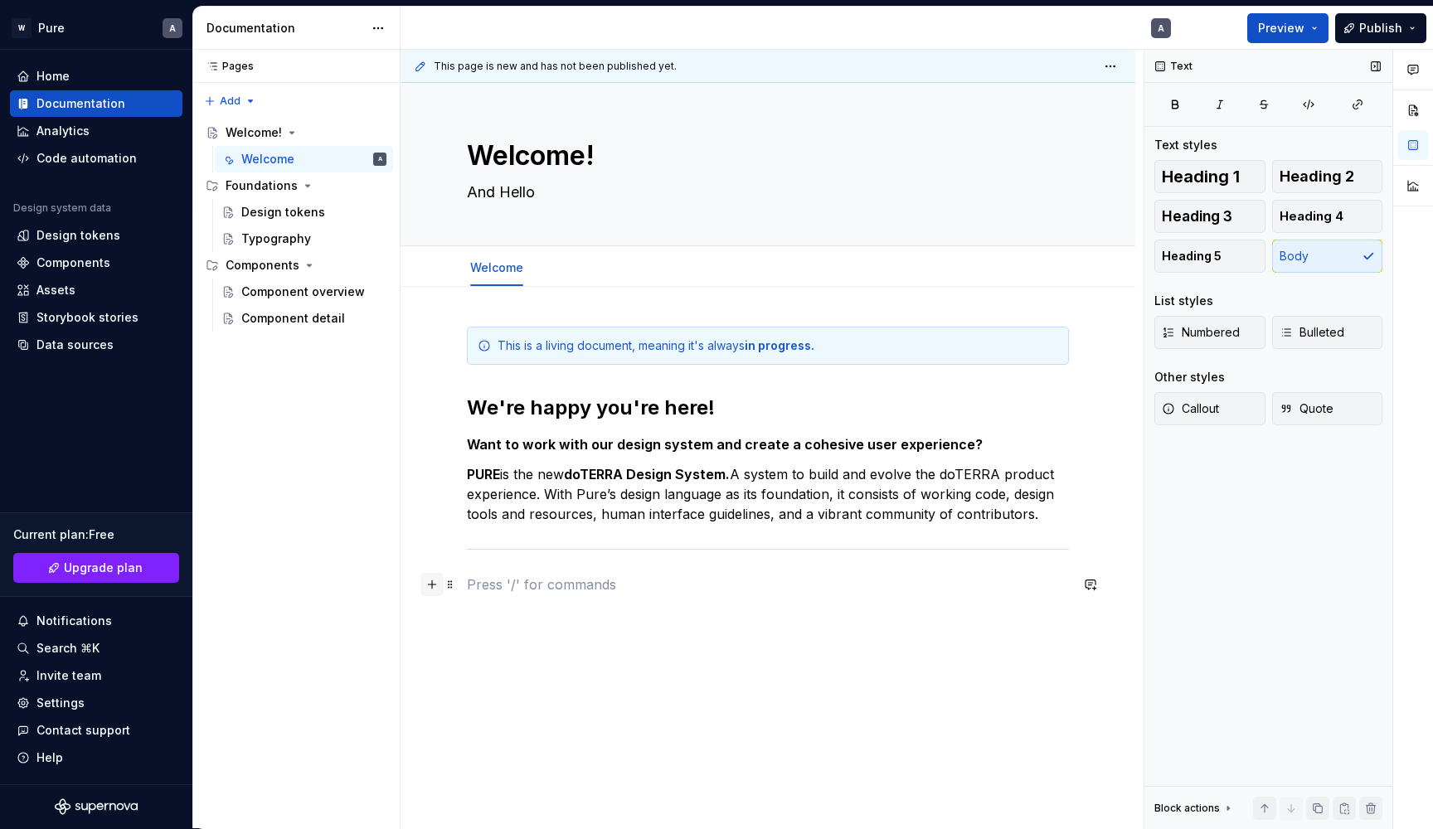
click at [430, 585] on button "button" at bounding box center [431, 584] width 23 height 23
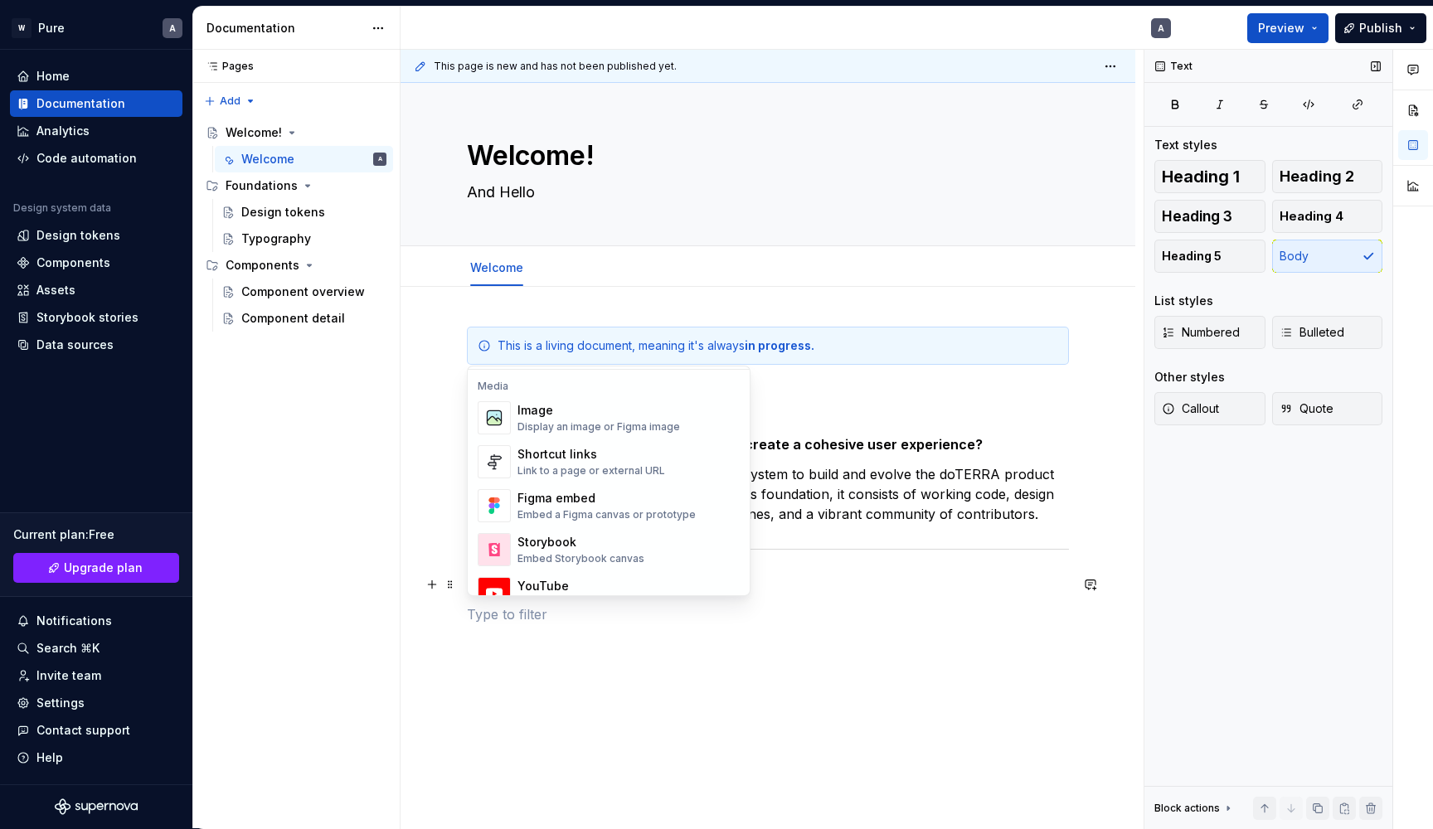
scroll to position [703, 0]
click at [634, 454] on div "Shortcut links" at bounding box center [591, 452] width 148 height 17
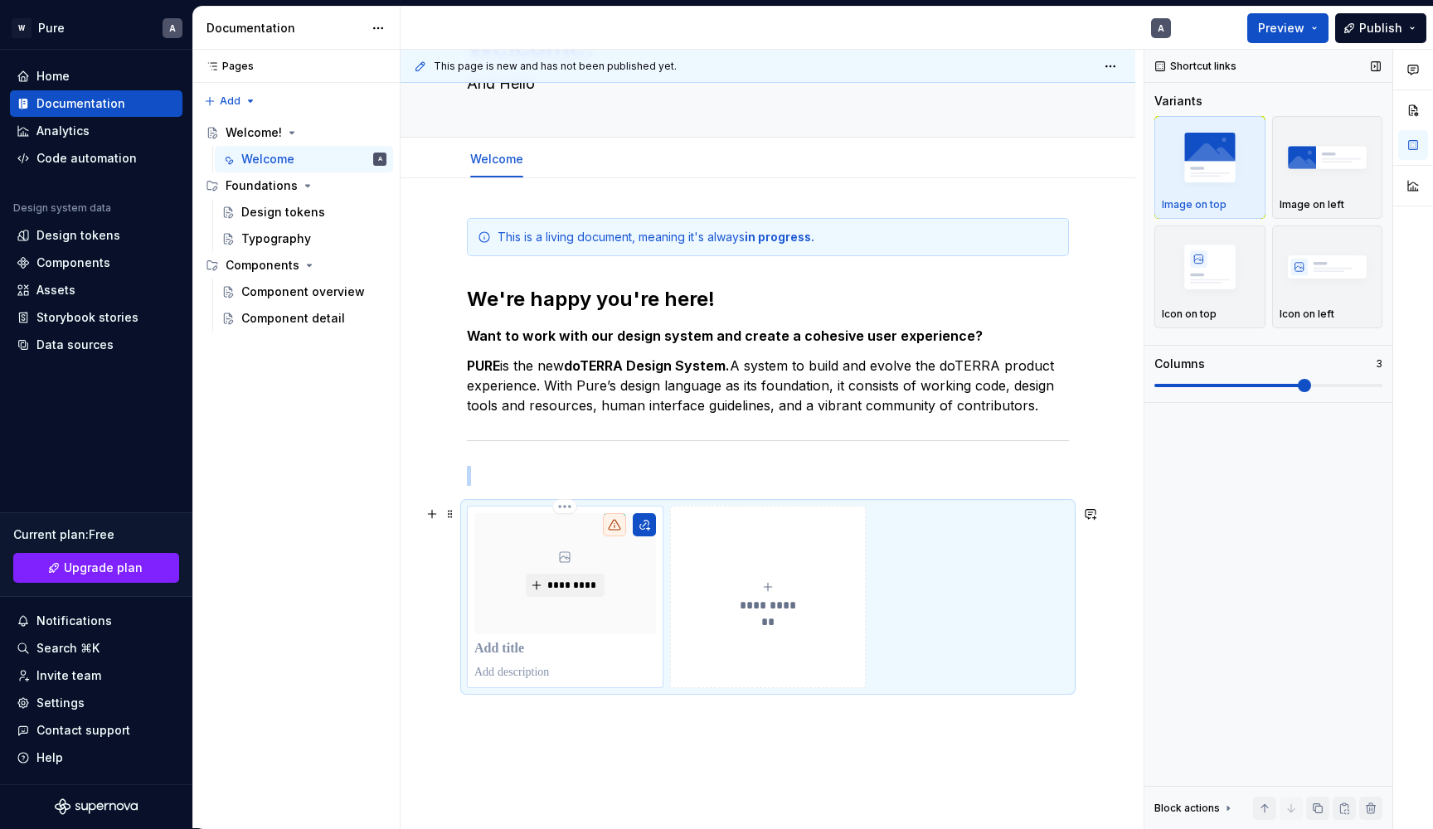
scroll to position [118, 0]
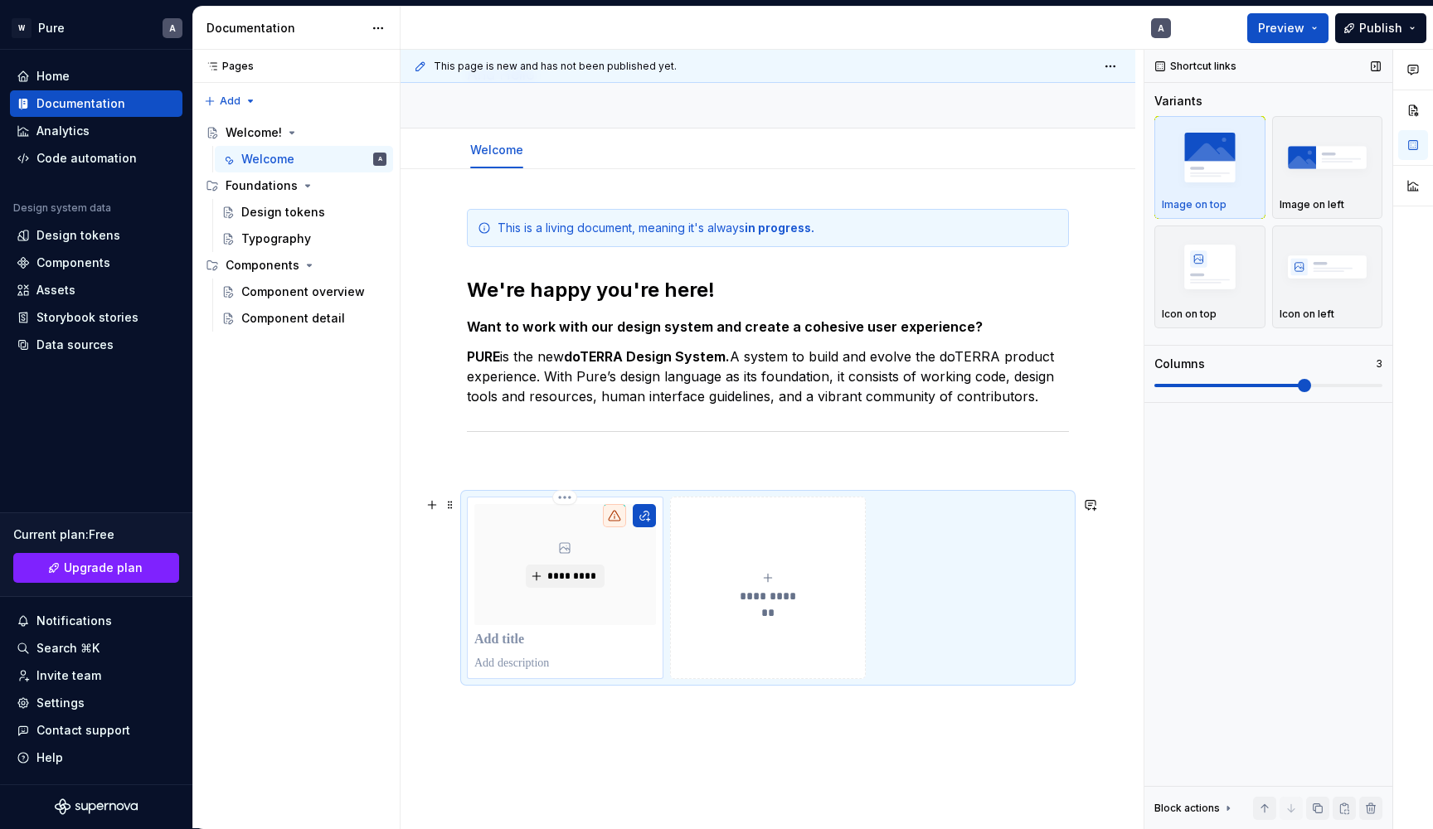
click at [498, 644] on p at bounding box center [565, 640] width 182 height 17
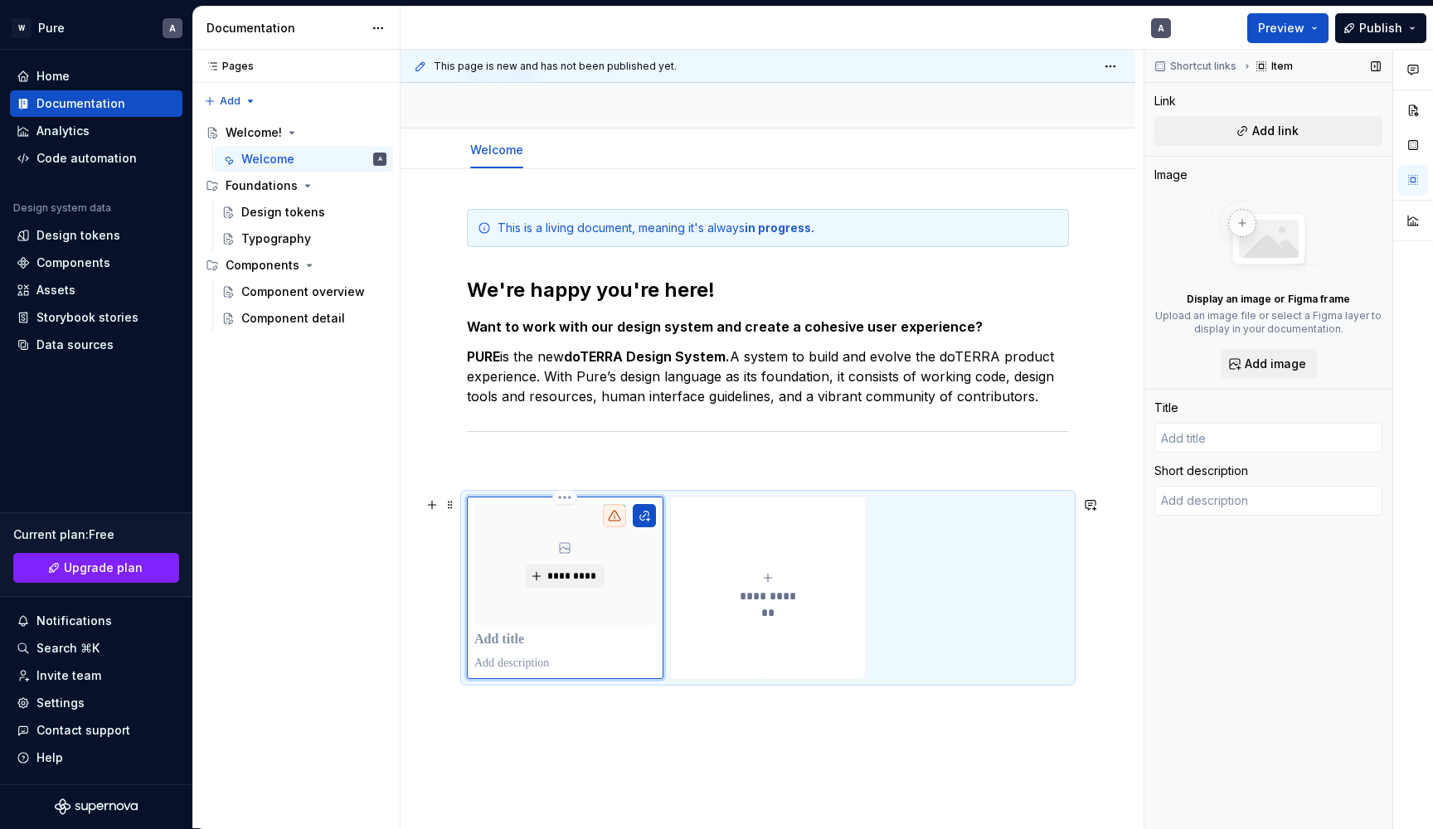
type textarea "*"
type input "C"
type textarea "*"
type input "Co"
type textarea "*"
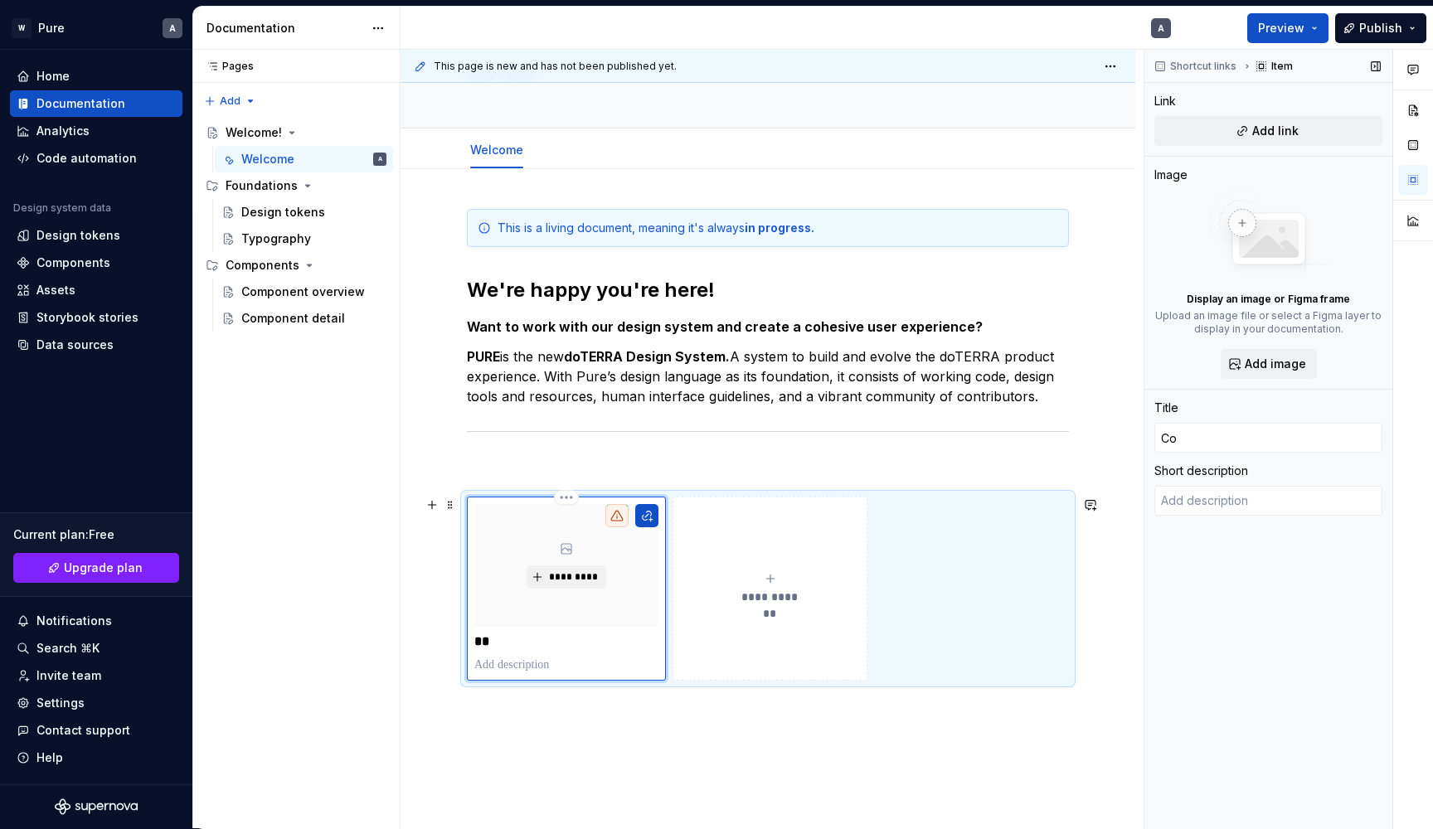
type input "Com"
type textarea "*"
type input "Comp"
type textarea "*"
type input "Compo"
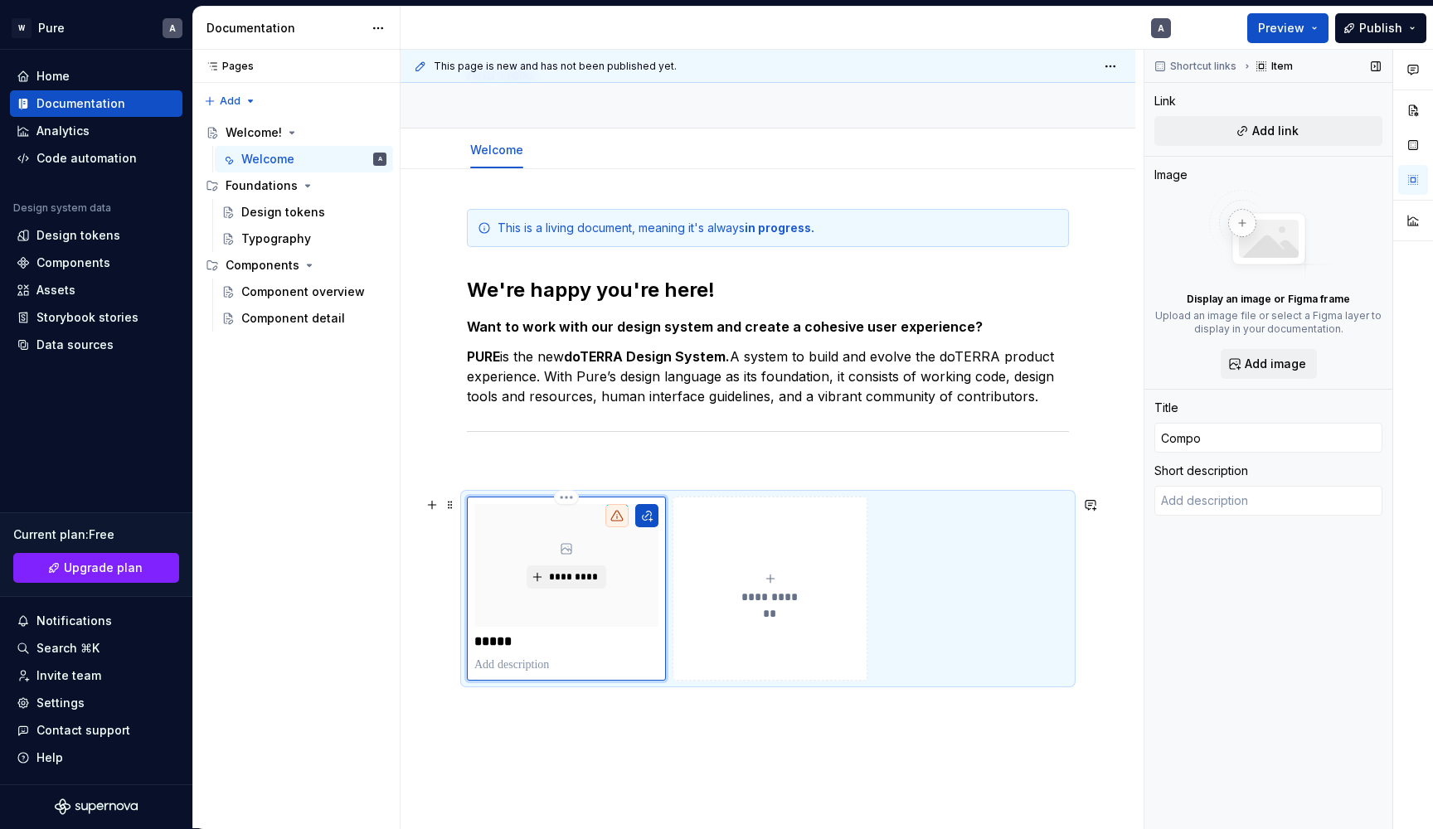
type textarea "*"
type input "Compon"
type textarea "*"
type input "Compone"
type textarea "*"
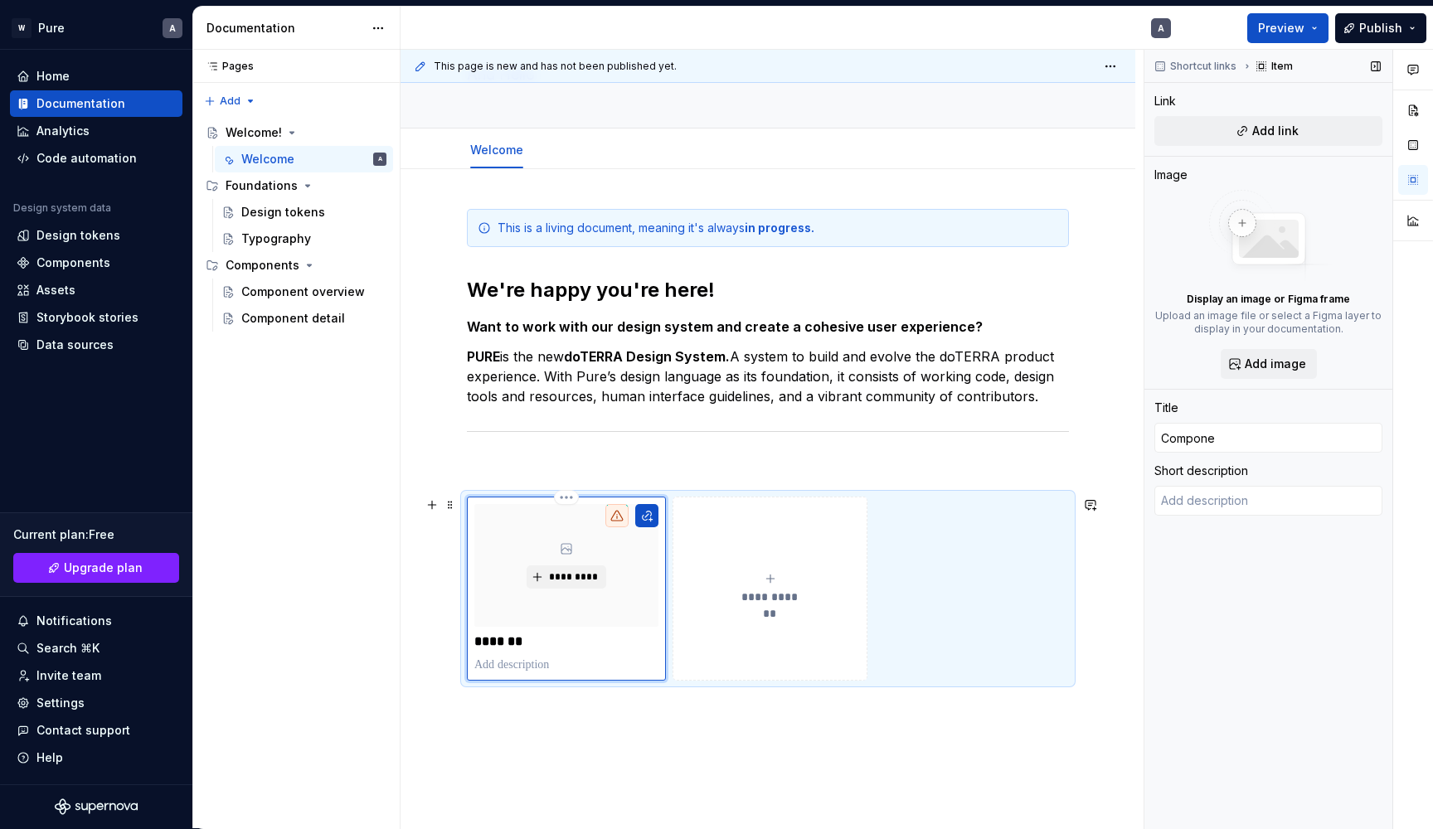
type input "Componen"
type textarea "*"
type input "Component"
type textarea "*"
type input "Component"
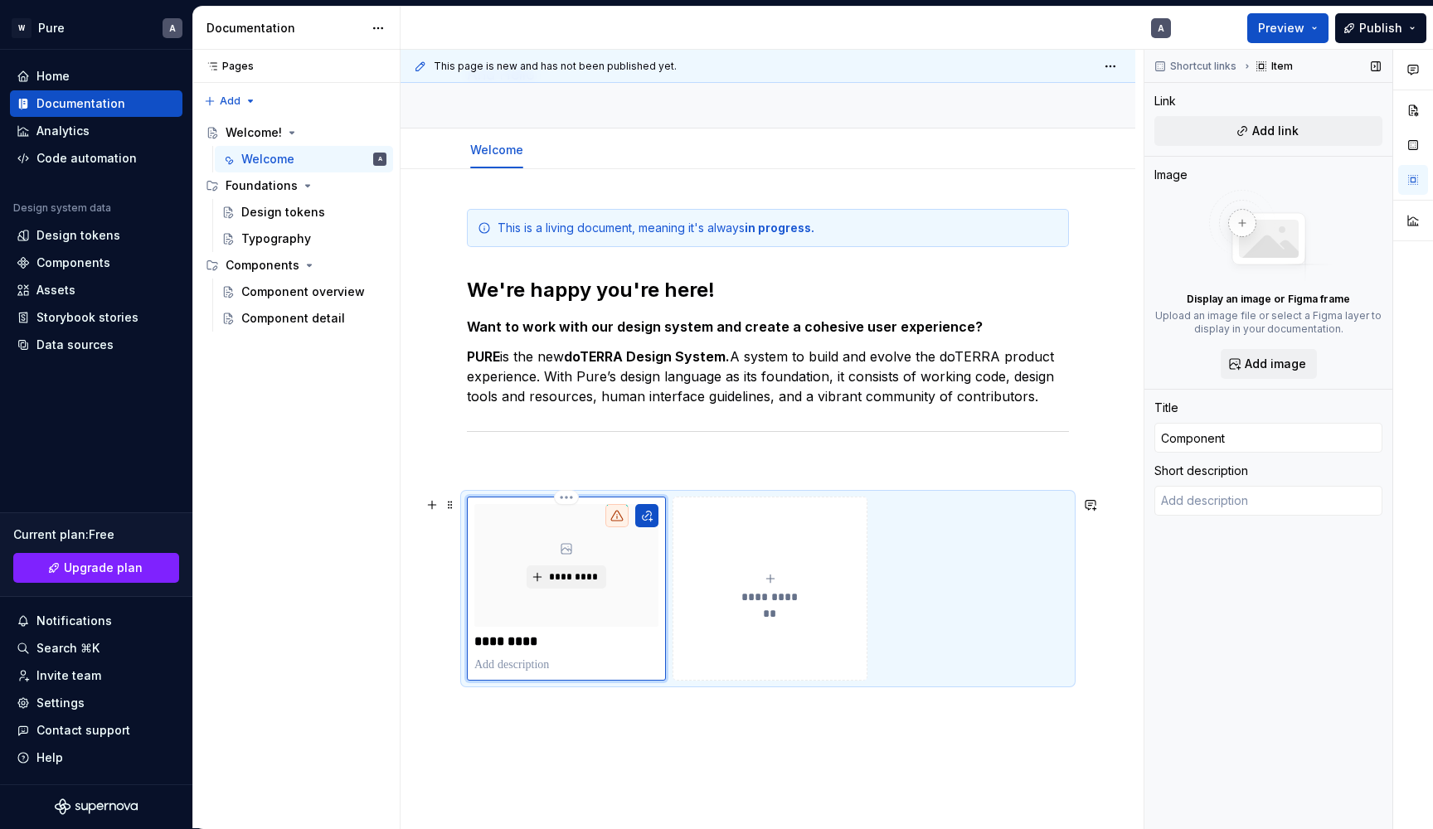
type textarea "*"
type input "Component S"
type textarea "*"
type input "Component St"
type textarea "*"
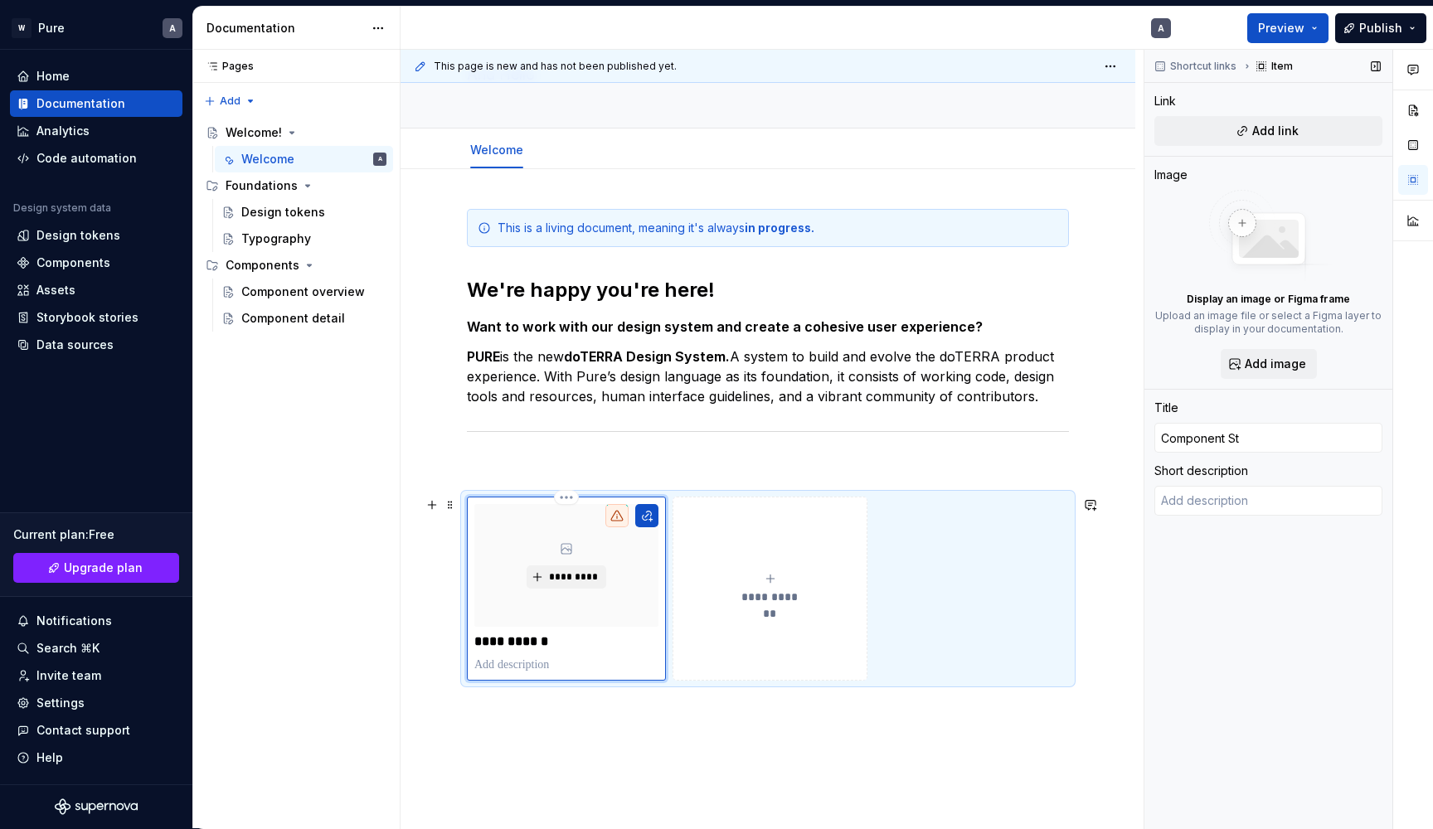
type input "Component Sta"
type textarea "*"
type input "Component Stat"
type textarea "*"
type input "Component Statu"
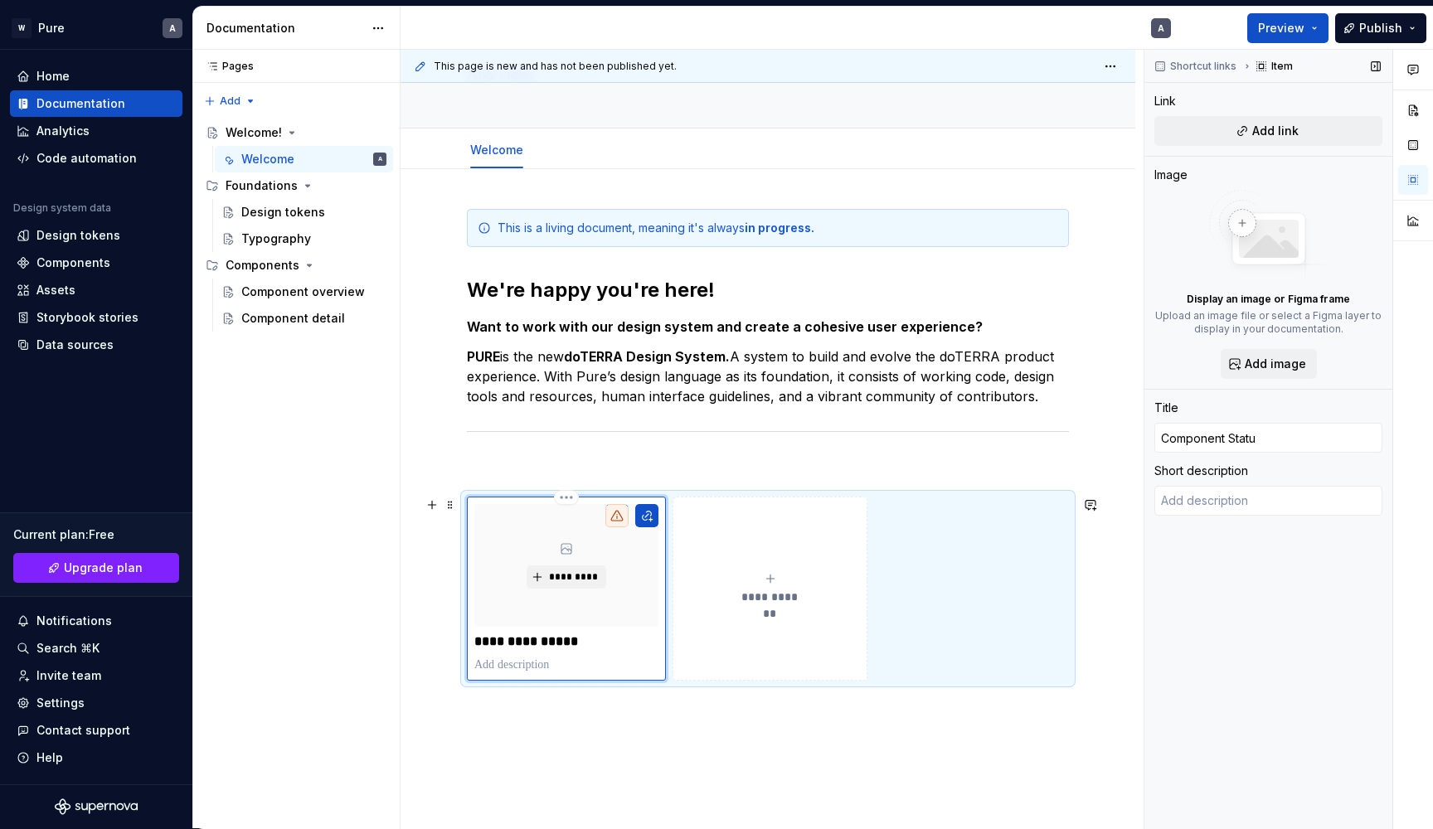
type textarea "*"
type input "Component Status"
click at [769, 582] on icon "submit" at bounding box center [770, 578] width 13 height 13
type textarea "*"
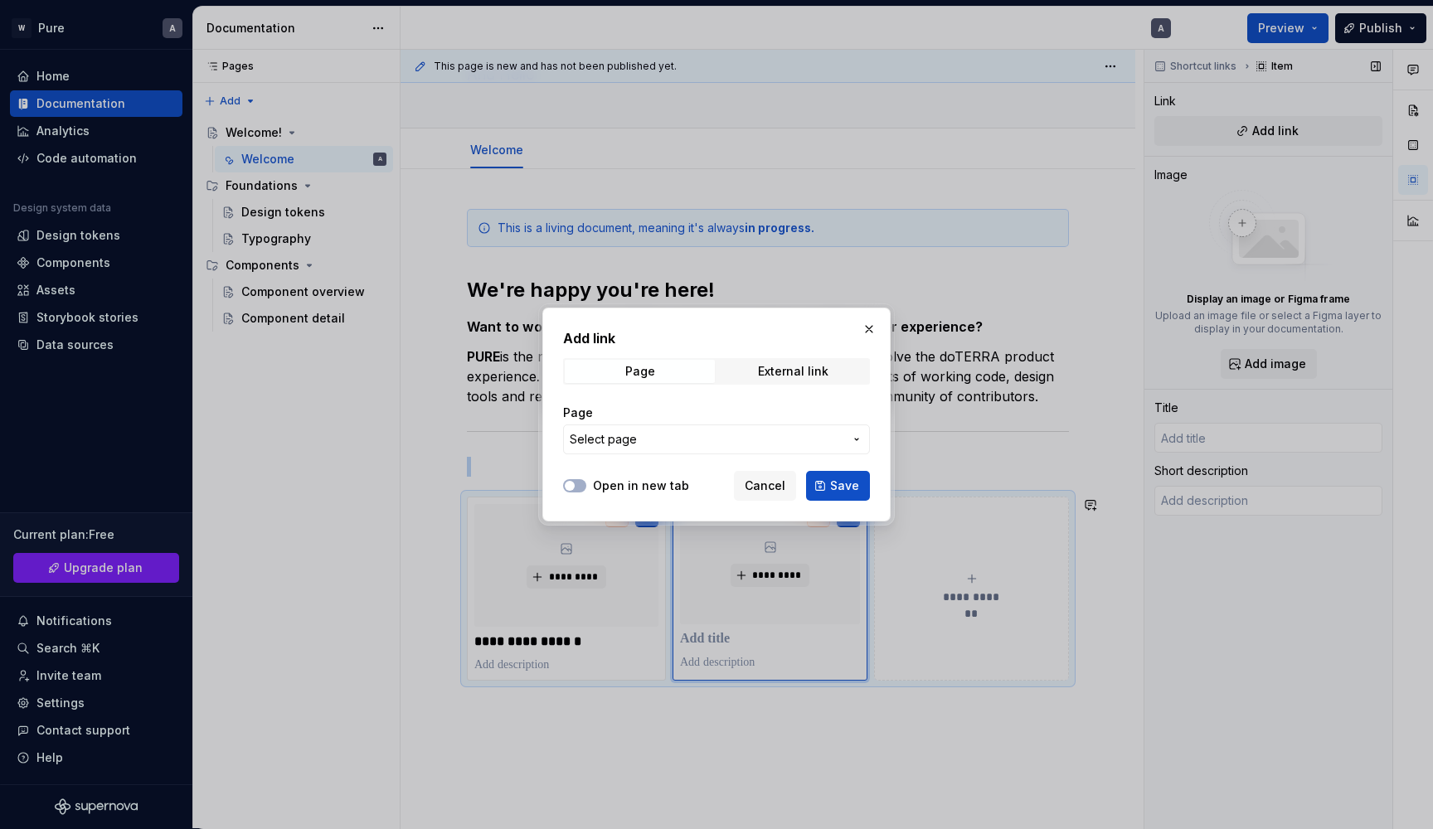
click at [698, 442] on span "Select page" at bounding box center [707, 439] width 274 height 17
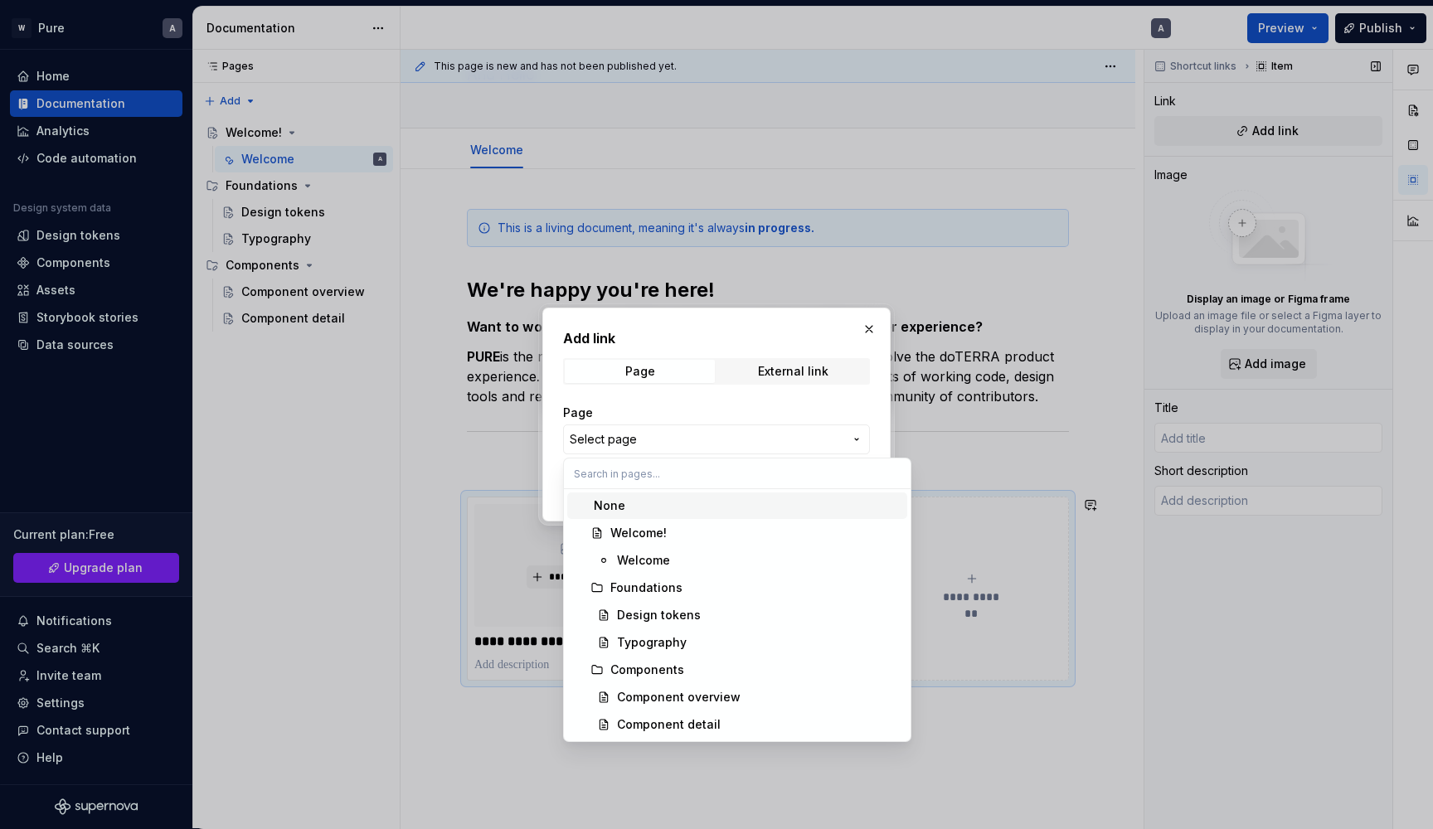
click at [556, 418] on div "Add link Page External link Page Select page Open in new tab Cancel Save" at bounding box center [716, 414] width 1433 height 829
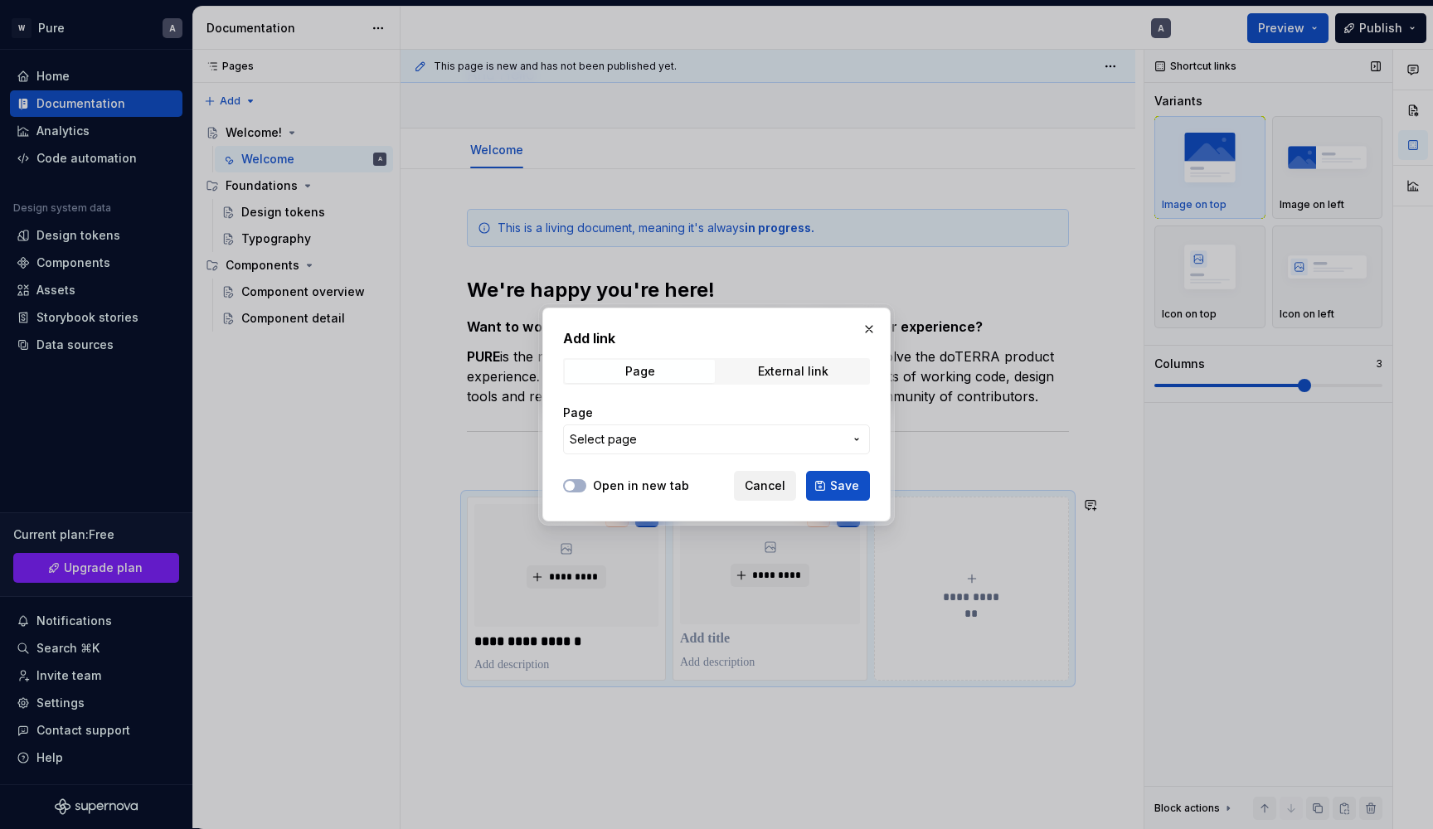
click at [779, 483] on span "Cancel" at bounding box center [765, 486] width 41 height 17
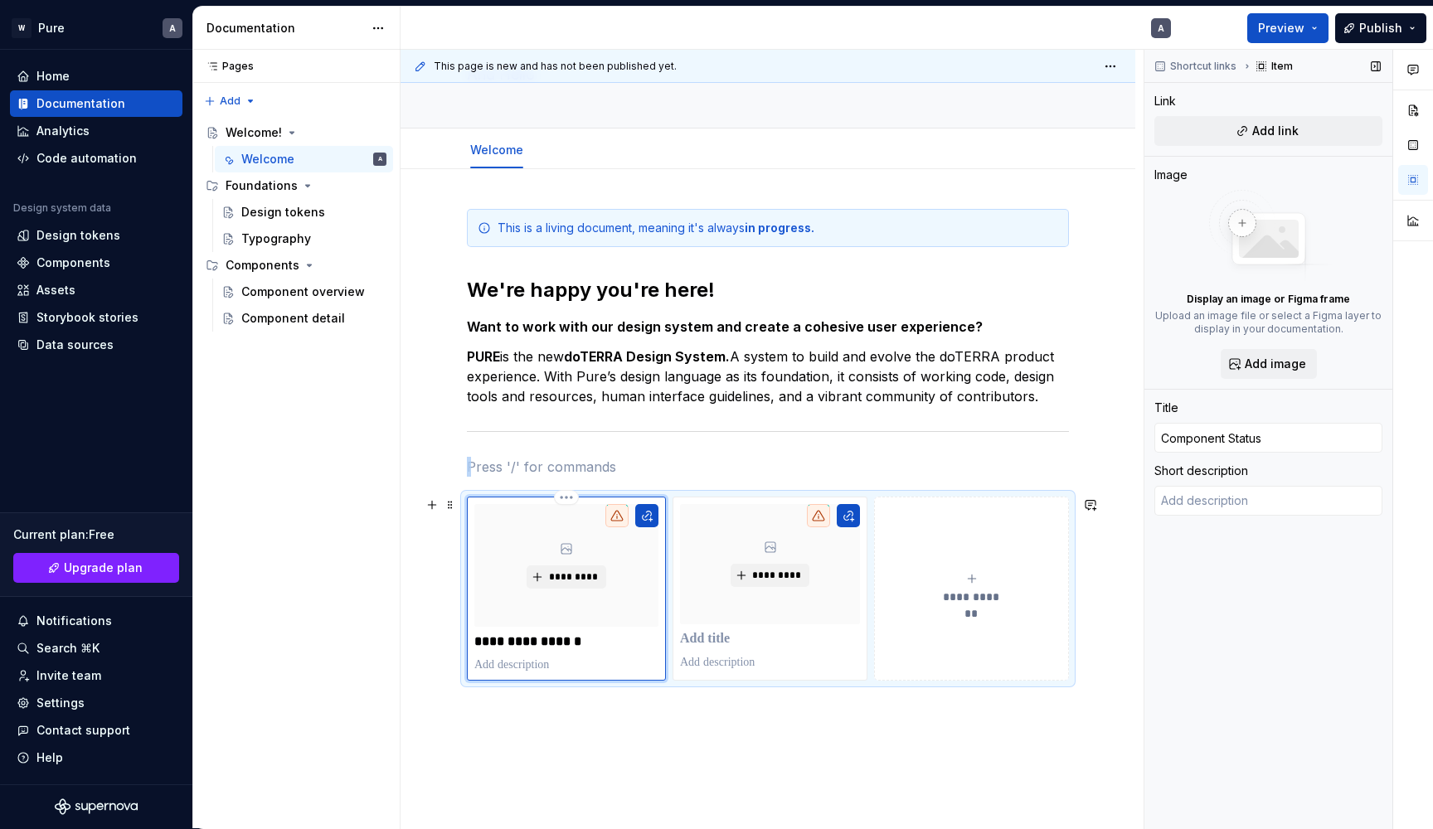
click at [635, 571] on div "*********" at bounding box center [566, 565] width 184 height 123
click at [647, 523] on button "button" at bounding box center [646, 515] width 23 height 23
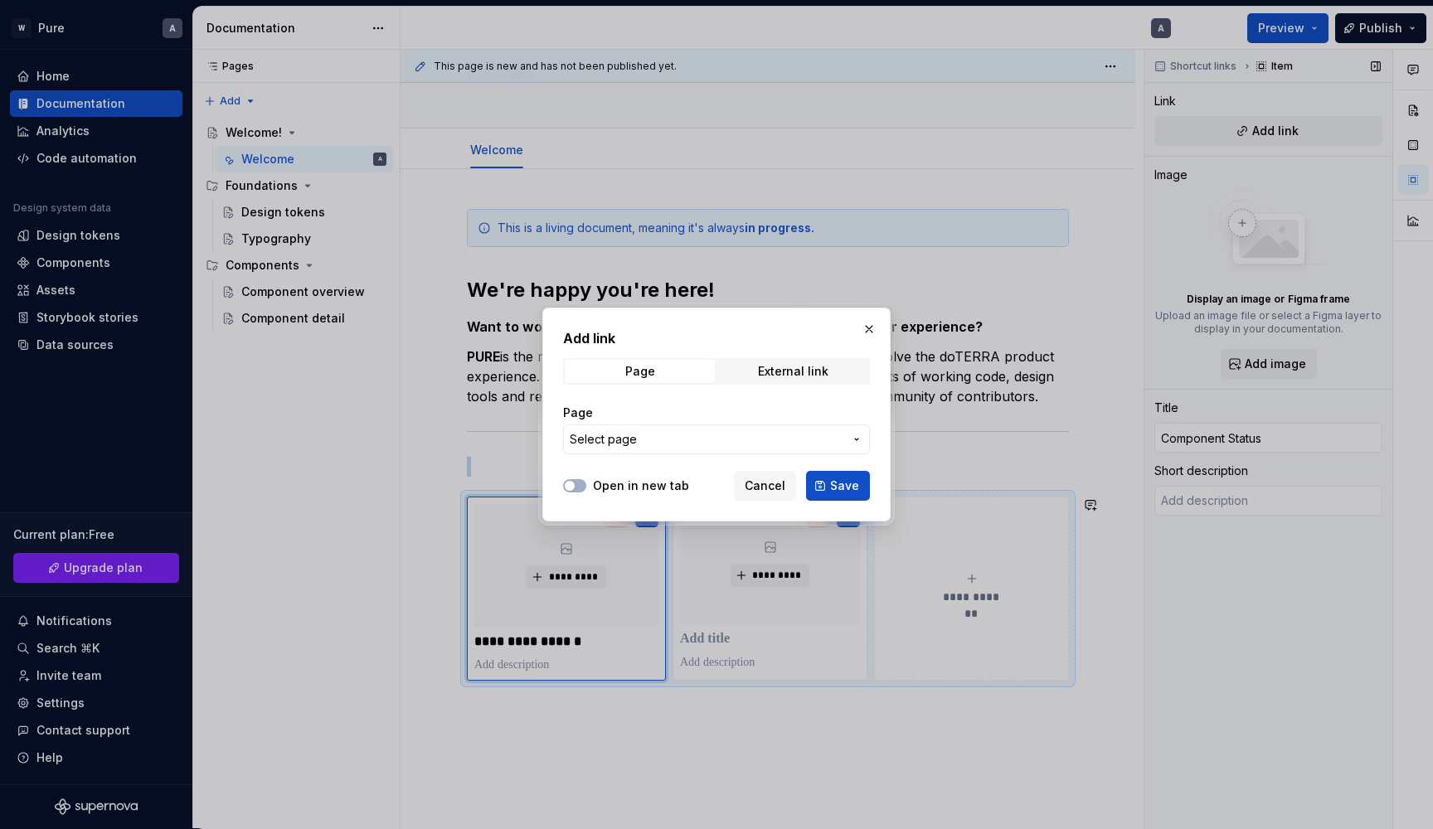
click at [671, 447] on span "Select page" at bounding box center [707, 439] width 274 height 17
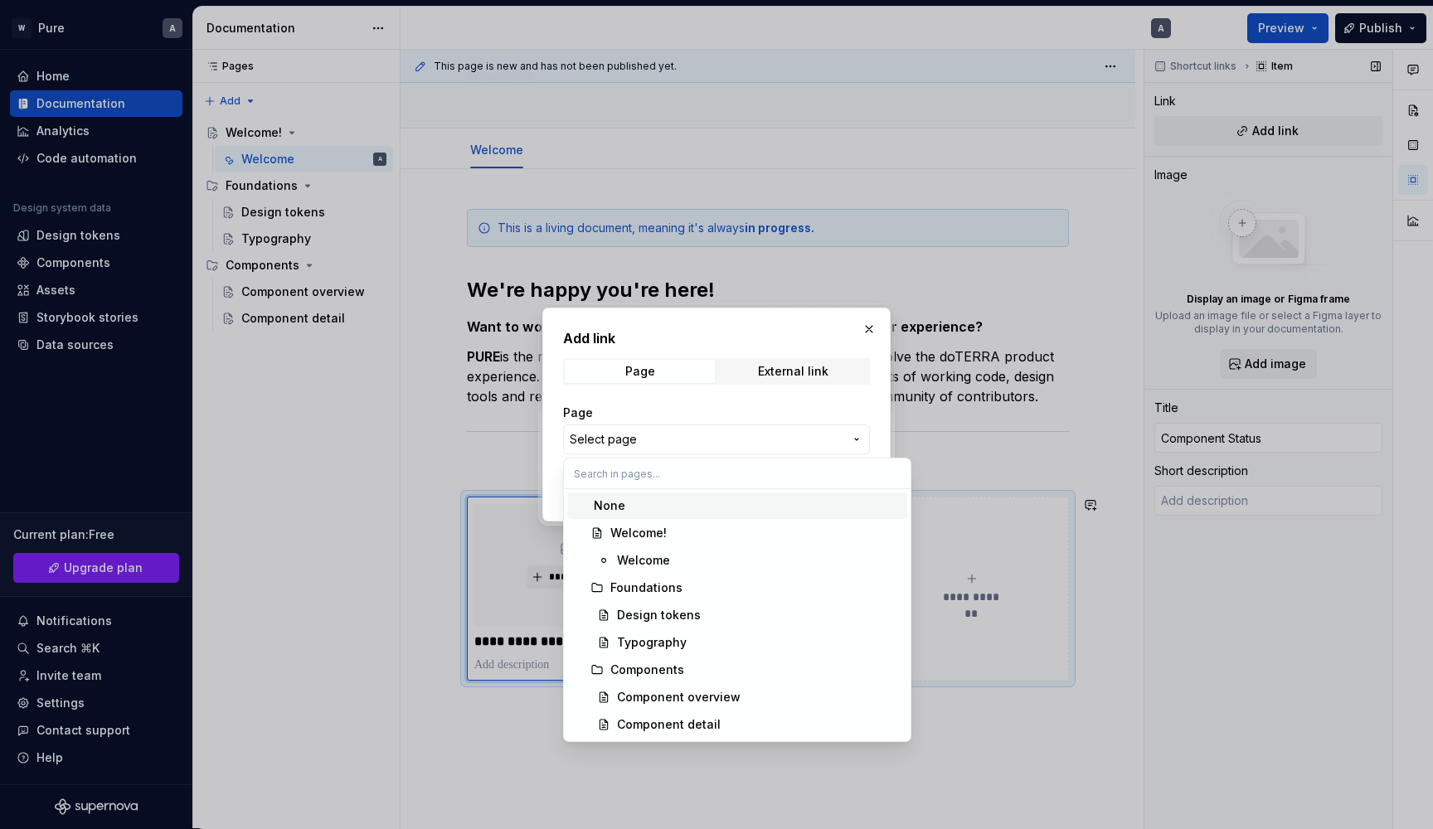
click at [671, 447] on div "Add link Page External link Page Select page Open in new tab Cancel Save" at bounding box center [716, 414] width 1433 height 829
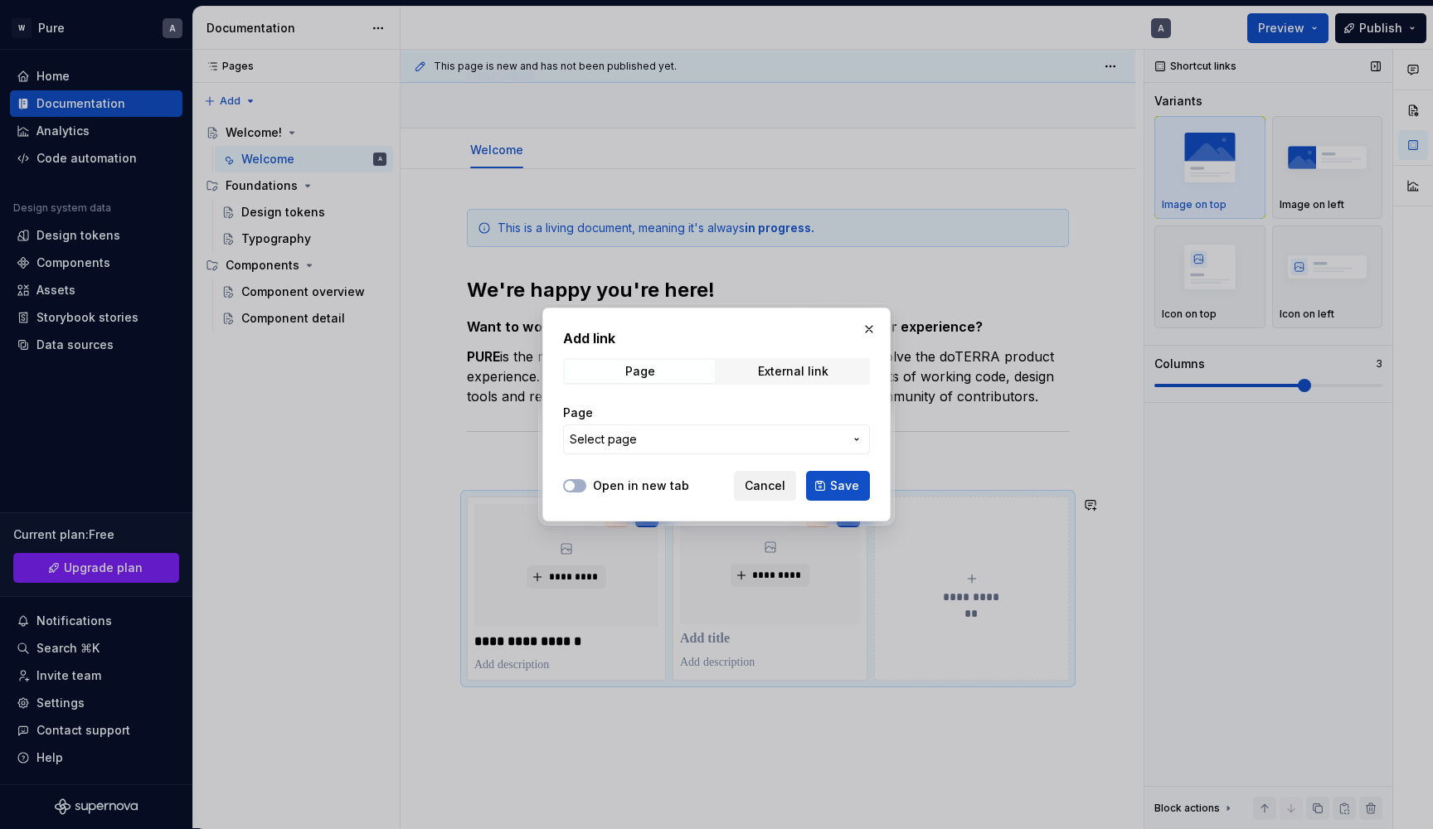
click at [773, 485] on span "Cancel" at bounding box center [765, 486] width 41 height 17
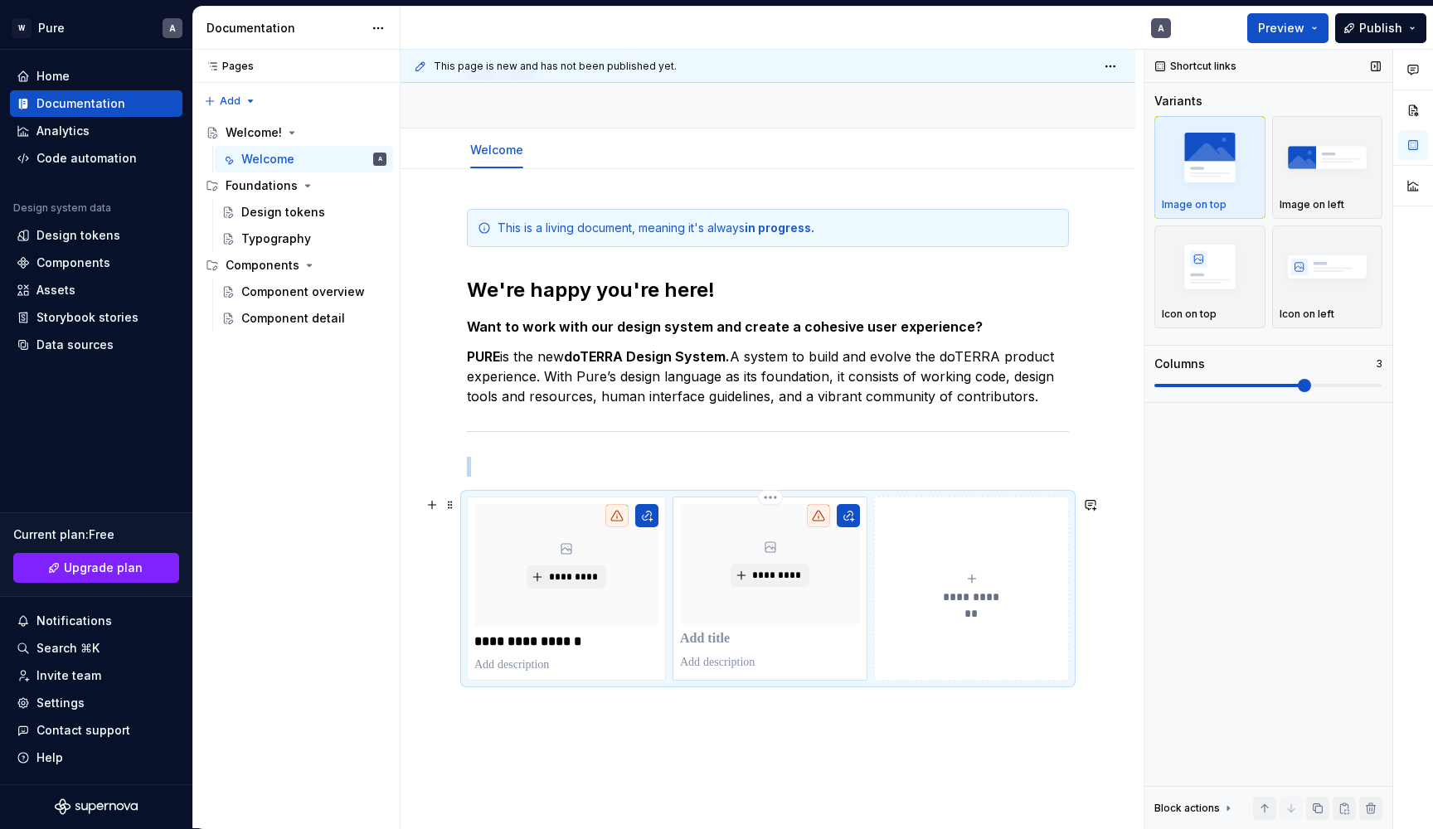
click at [720, 638] on p at bounding box center [770, 639] width 180 height 17
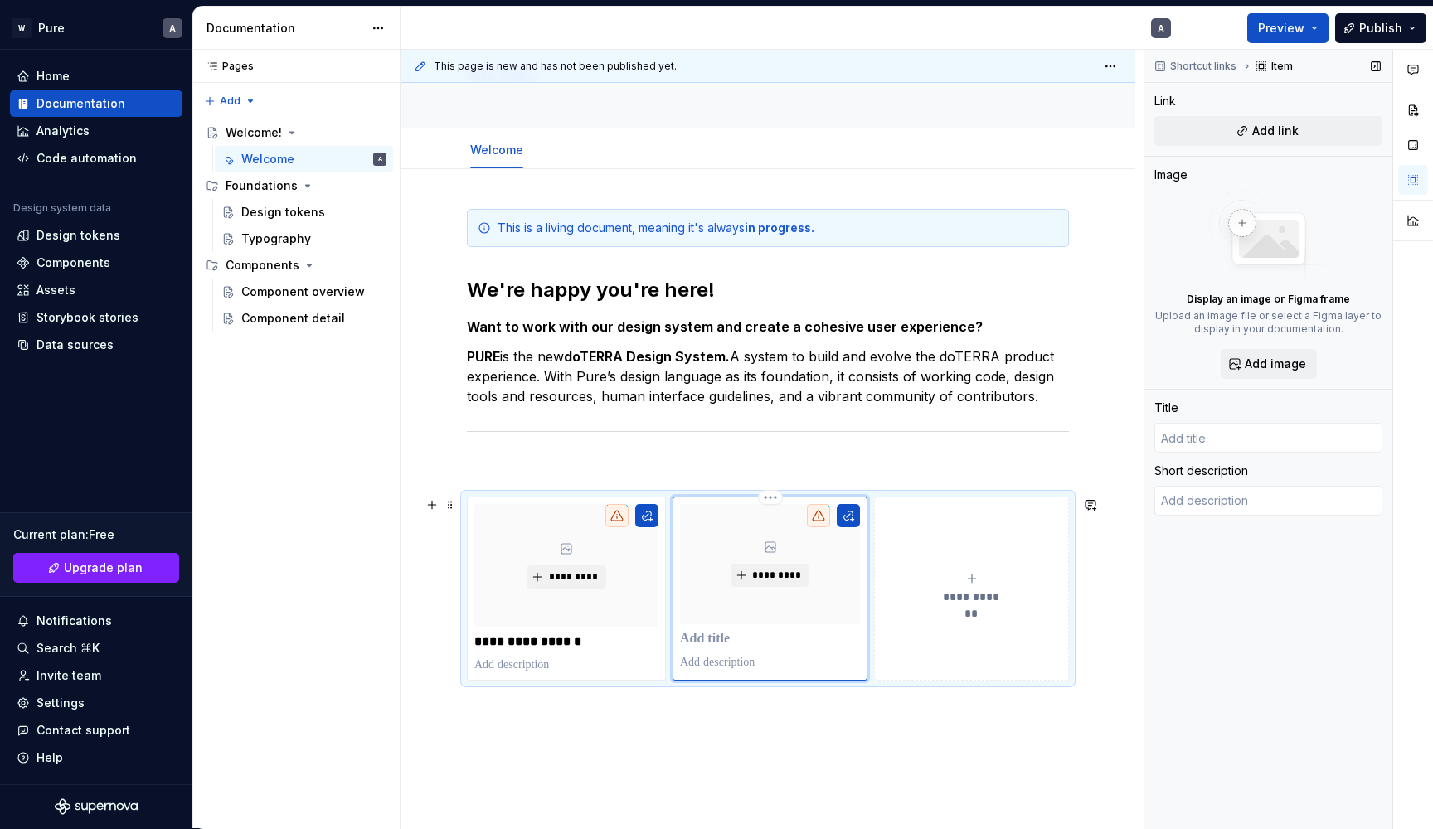
type textarea "*"
type input "Z"
type textarea "*"
type input "Ze"
type textarea "*"
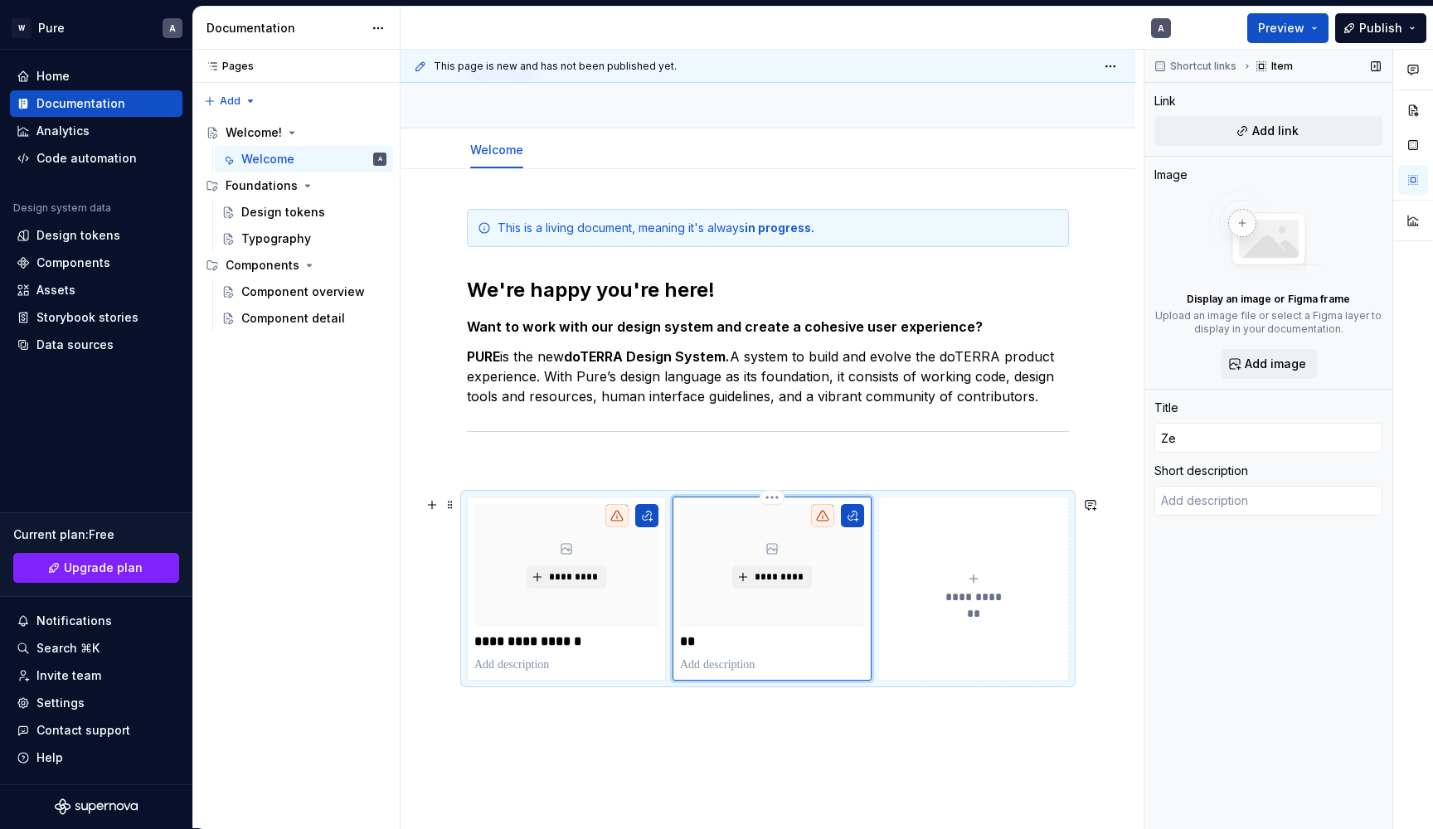
type input "Zen"
type textarea "*"
type input "ZenD"
type textarea "*"
type input "ZenDe"
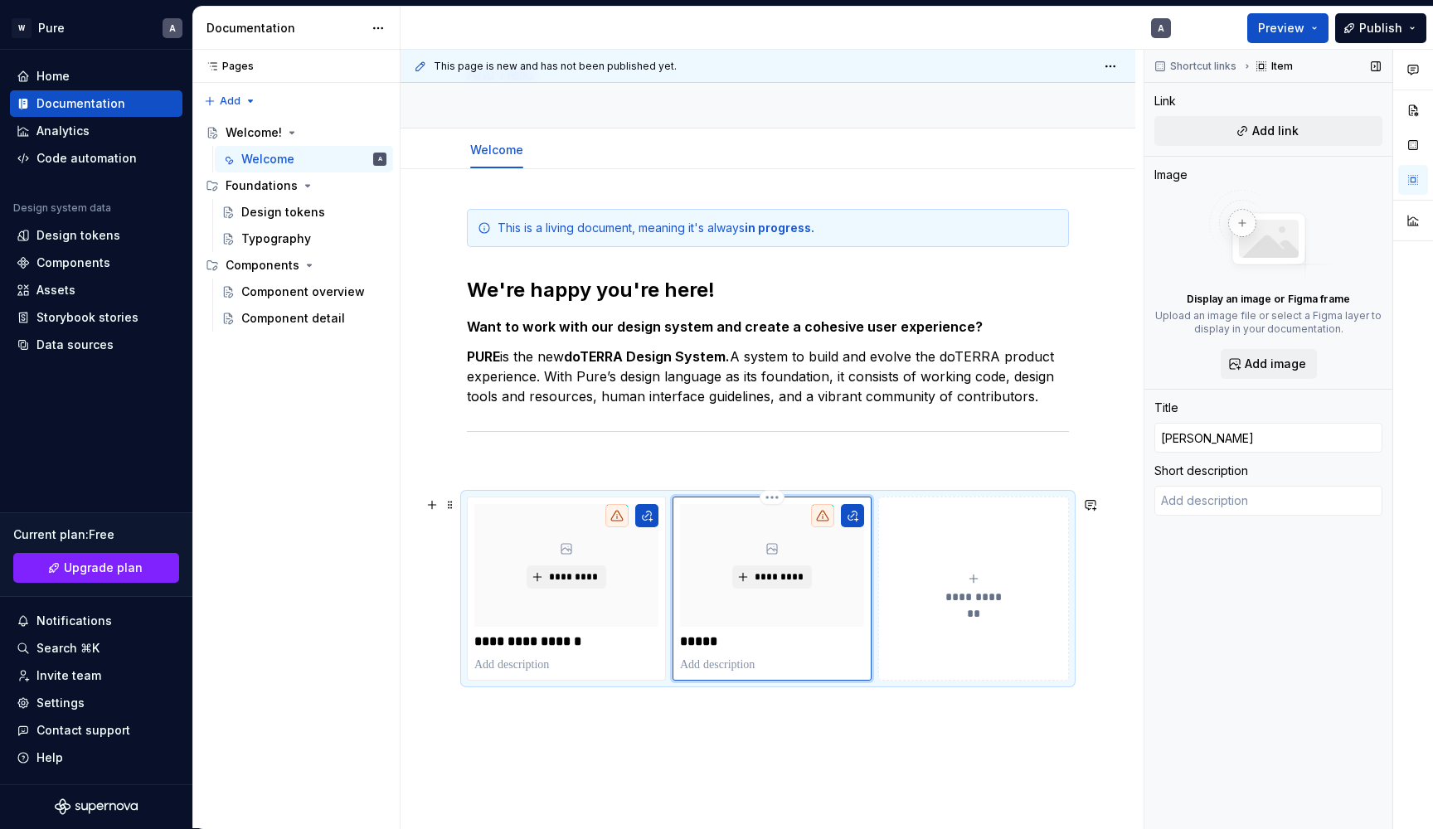
type textarea "*"
type input "ZenDes"
type textarea "*"
type input "ZenDesk"
type textarea "*"
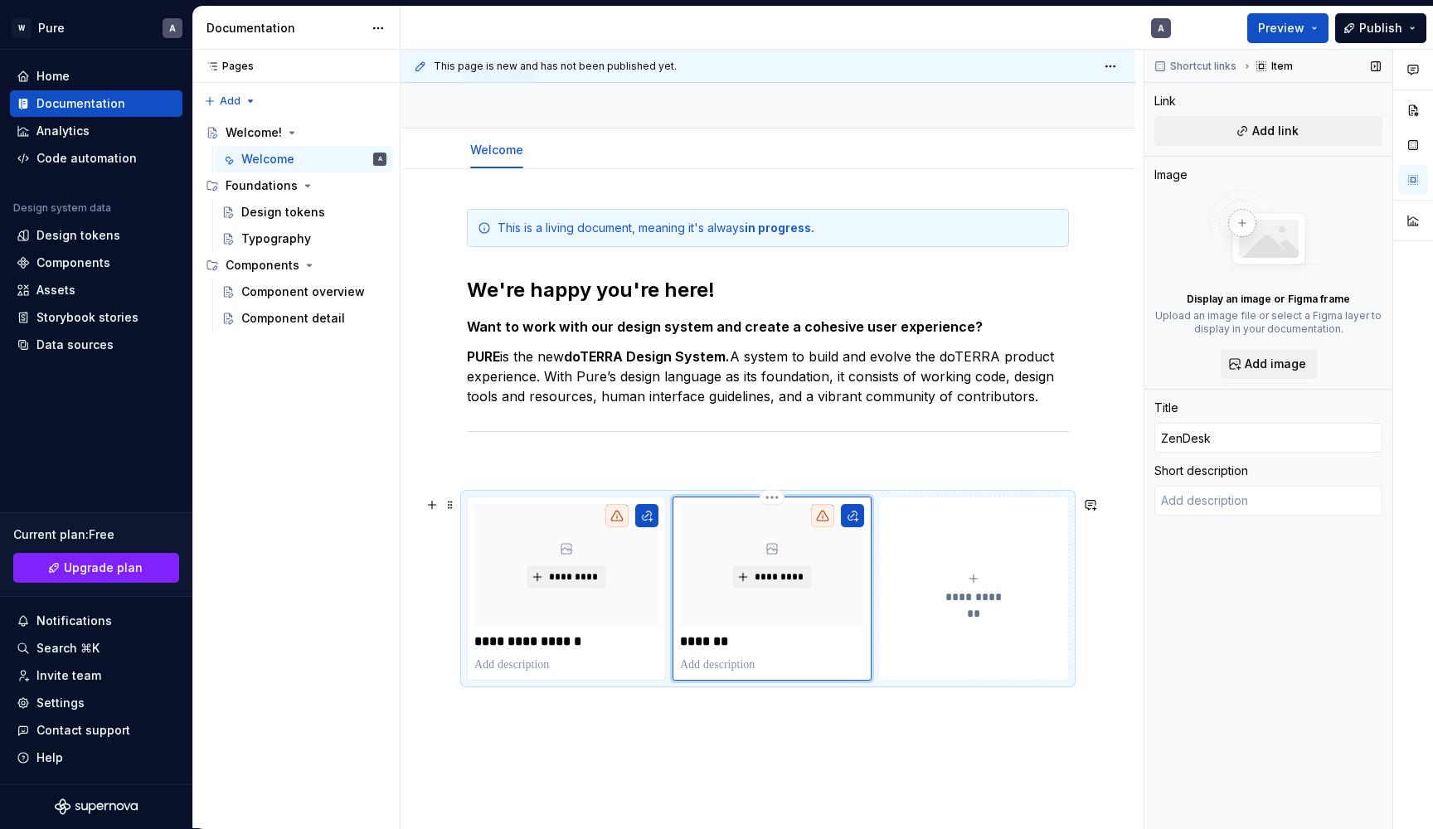
type input "ZenDesk"
type textarea "*"
type input "ZenDesk B"
type textarea "*"
type input "ZenDesk Bo"
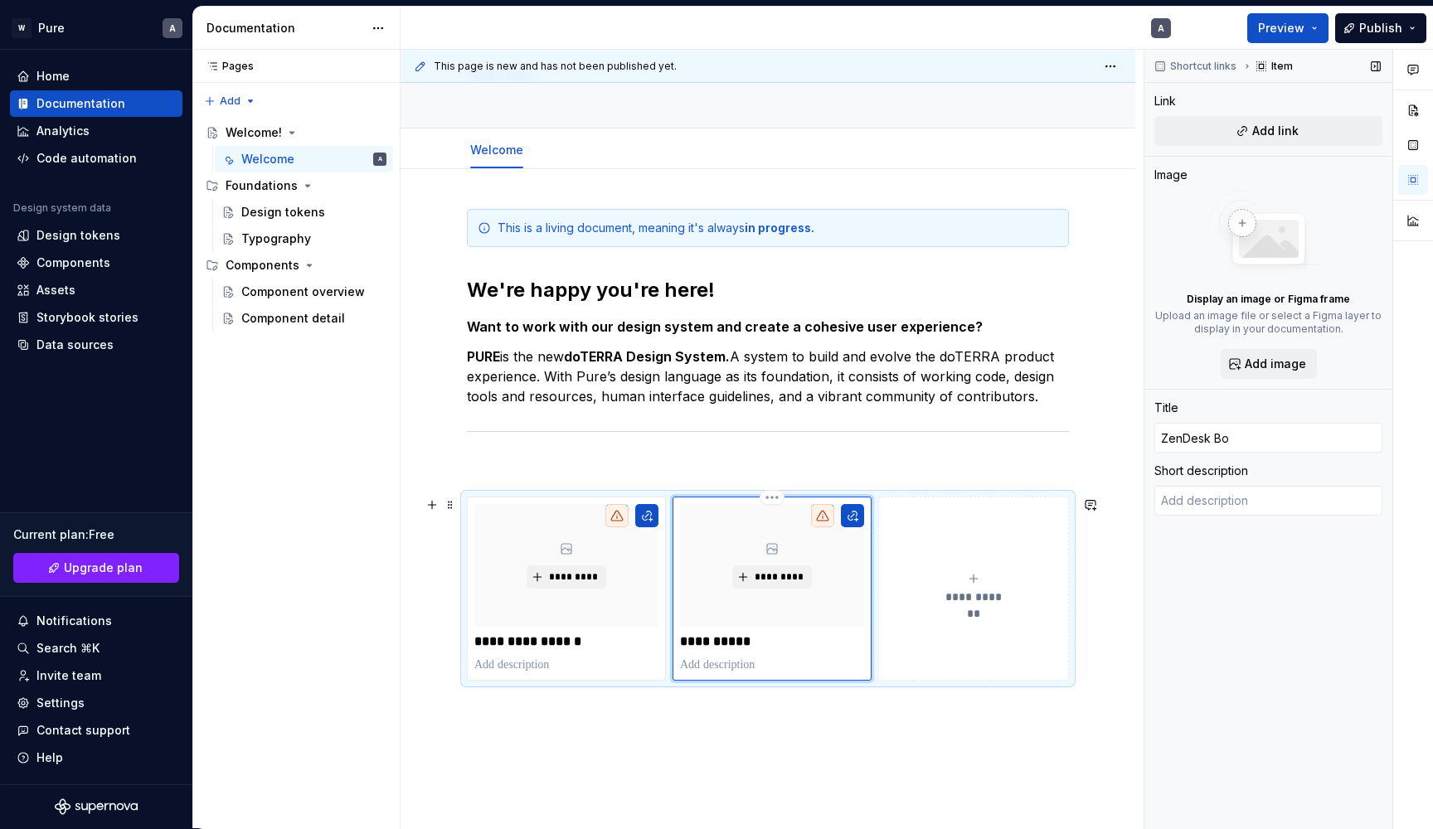
type textarea "*"
type input "ZenDesk Boa"
type textarea "*"
type input "ZenDesk Boar"
type textarea "*"
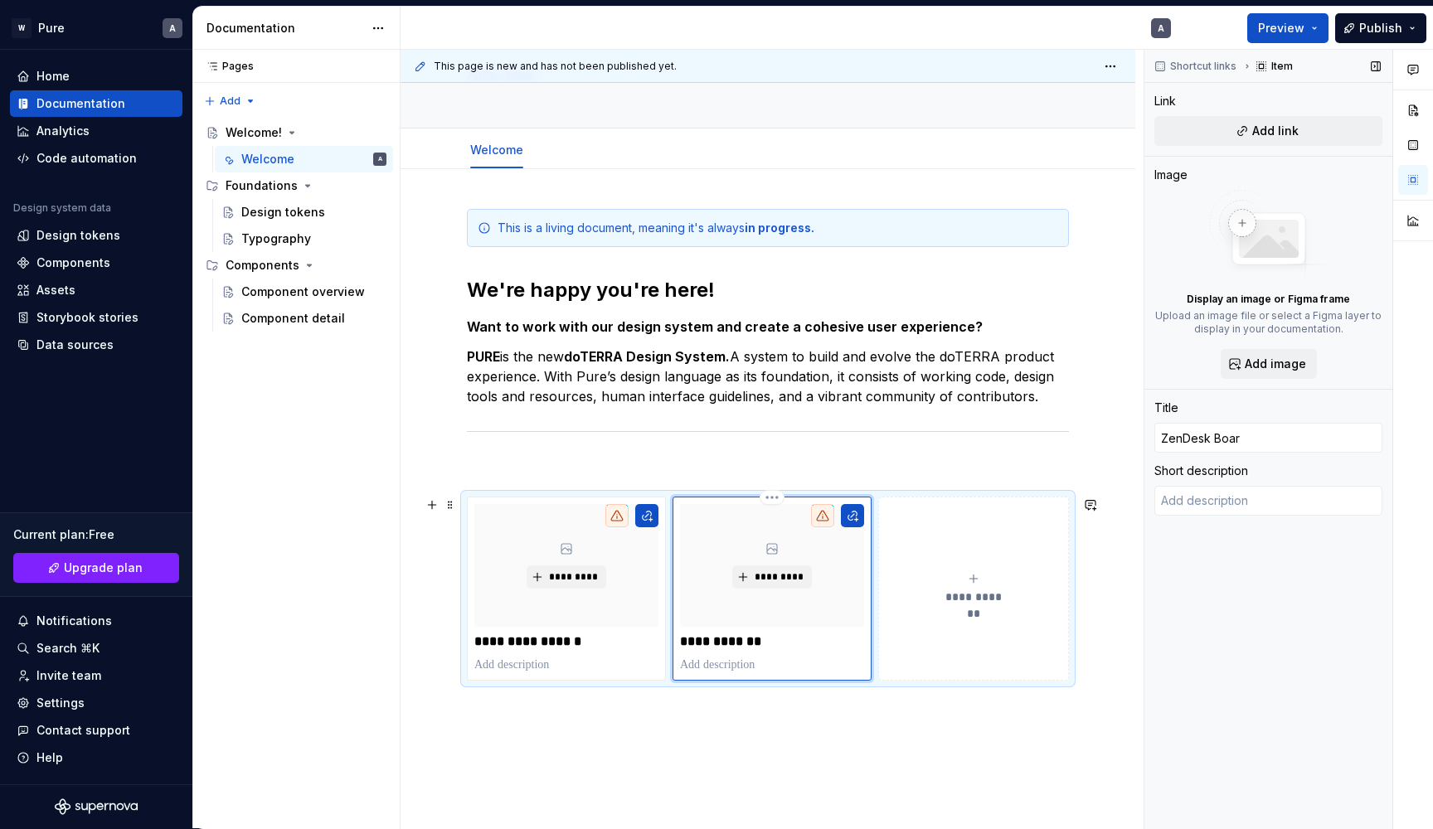
type input "ZenDesk Board"
click at [707, 715] on div "**********" at bounding box center [768, 559] width 735 height 780
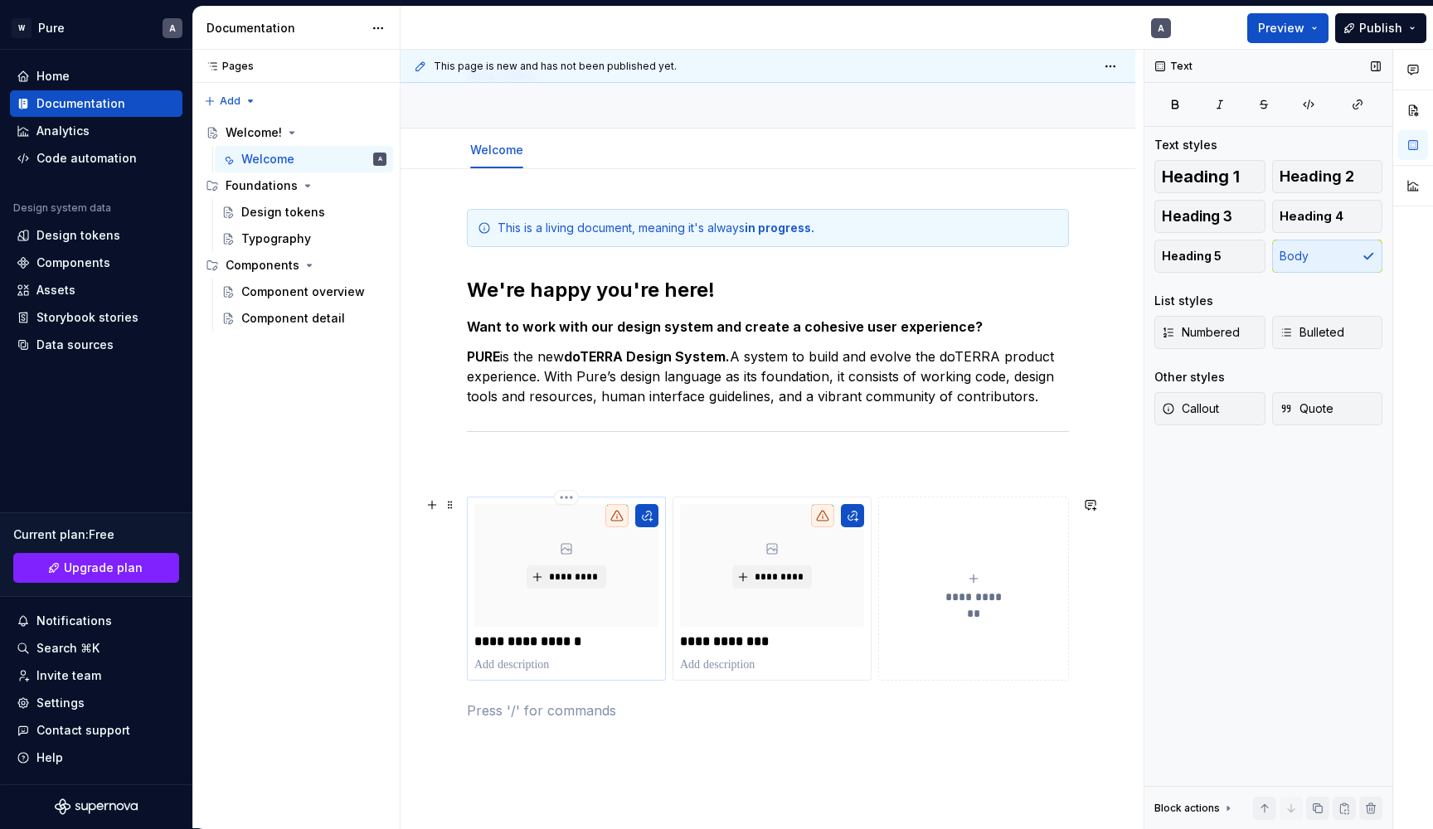
click at [512, 667] on p at bounding box center [566, 665] width 184 height 17
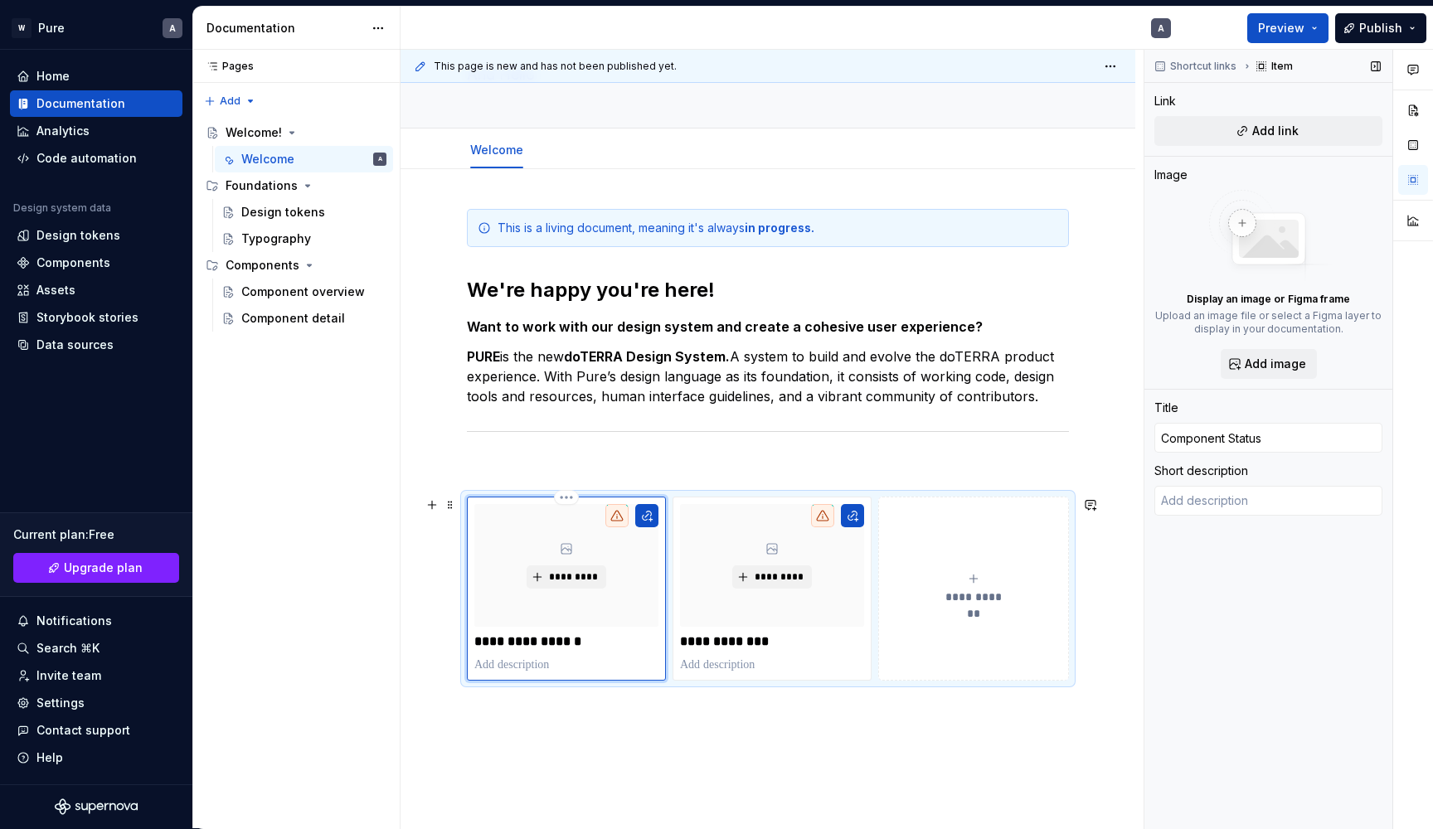
type textarea "*"
type textarea "D"
type textarea "*"
type textarea "DS"
type textarea "*"
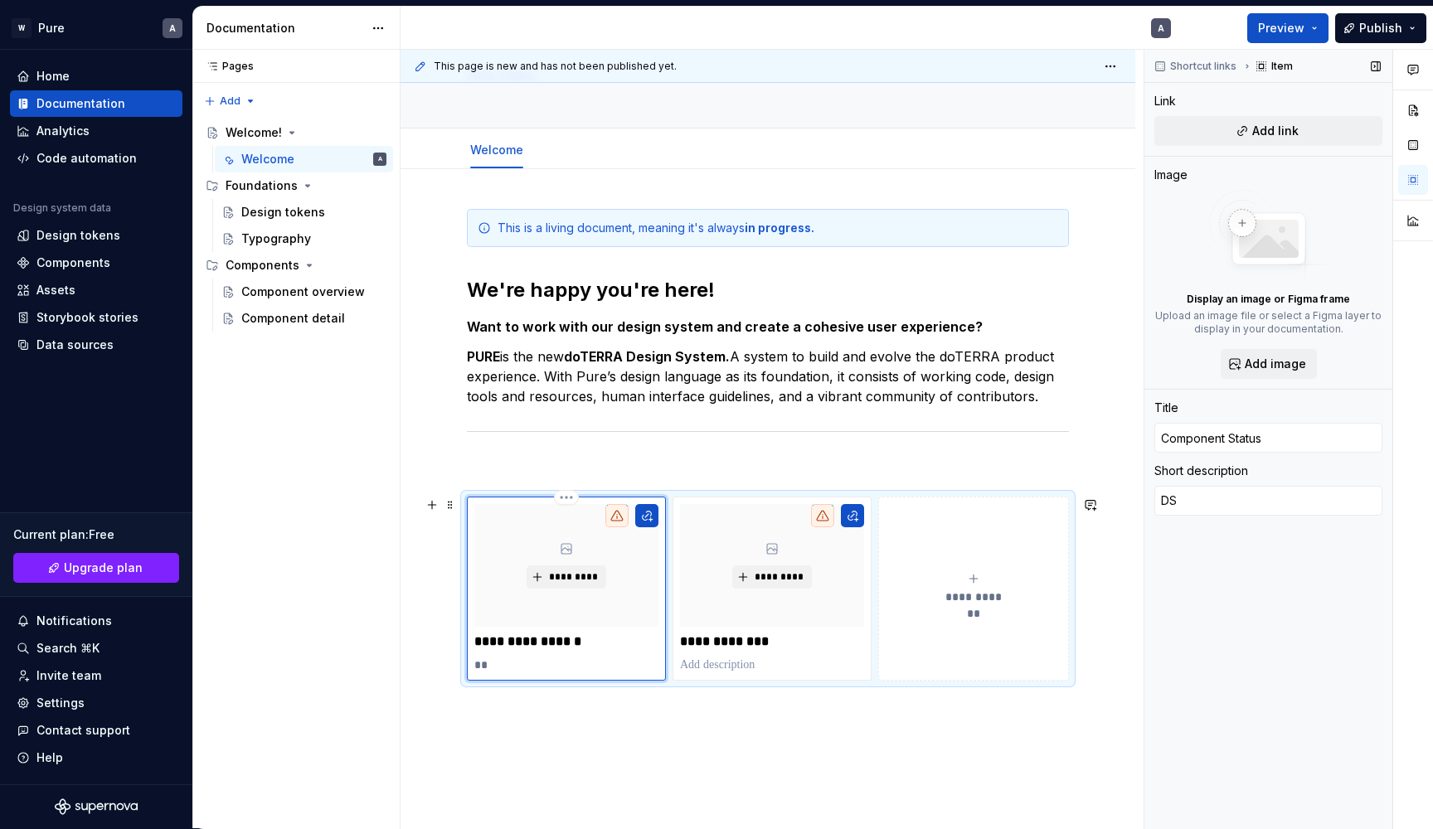
type textarea "DS"
type textarea "*"
type textarea "DS H"
type textarea "*"
type textarea "DS He"
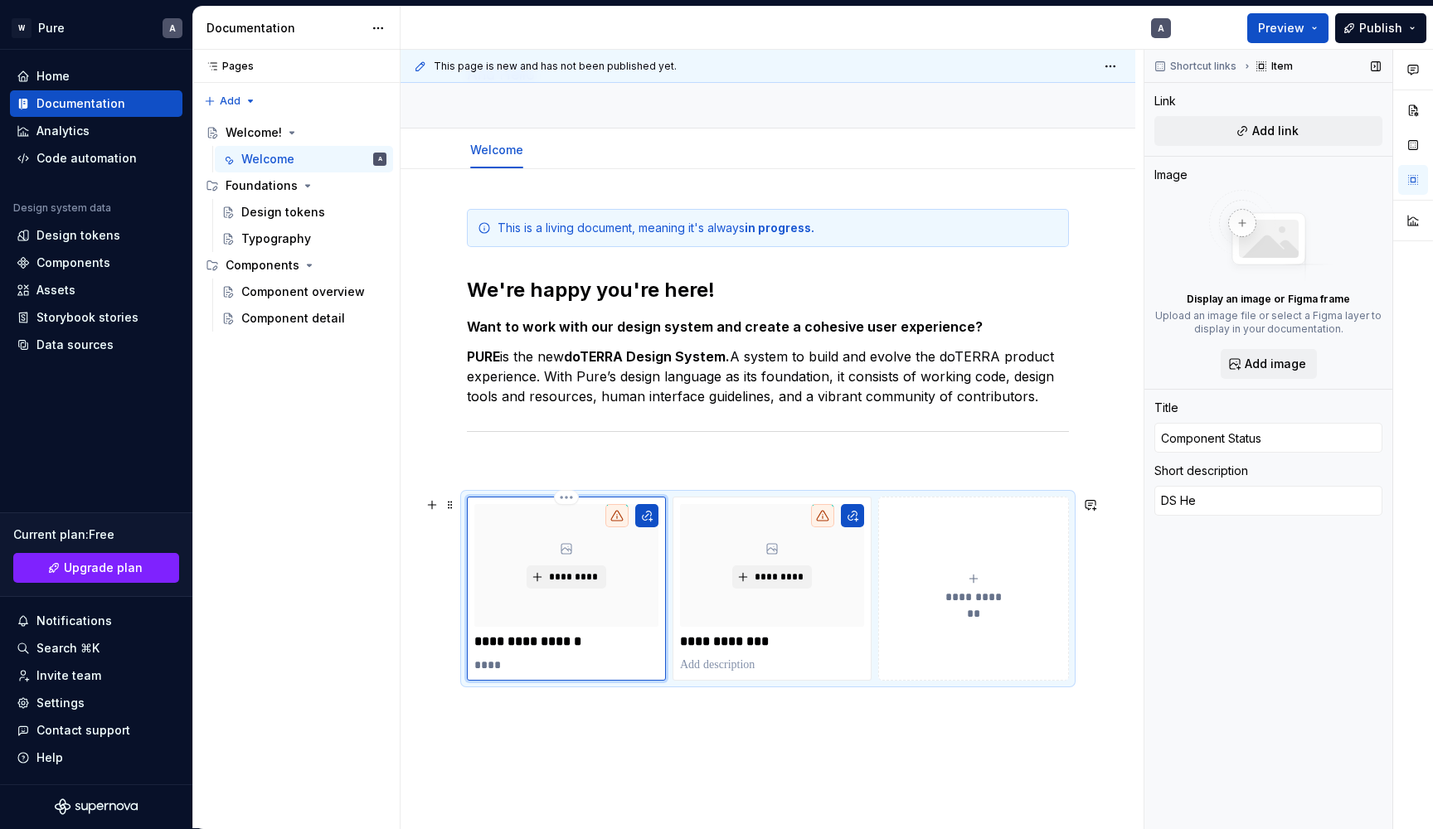
type textarea "*"
type textarea "DS Hea"
type textarea "*"
type textarea "DS Heal"
type textarea "*"
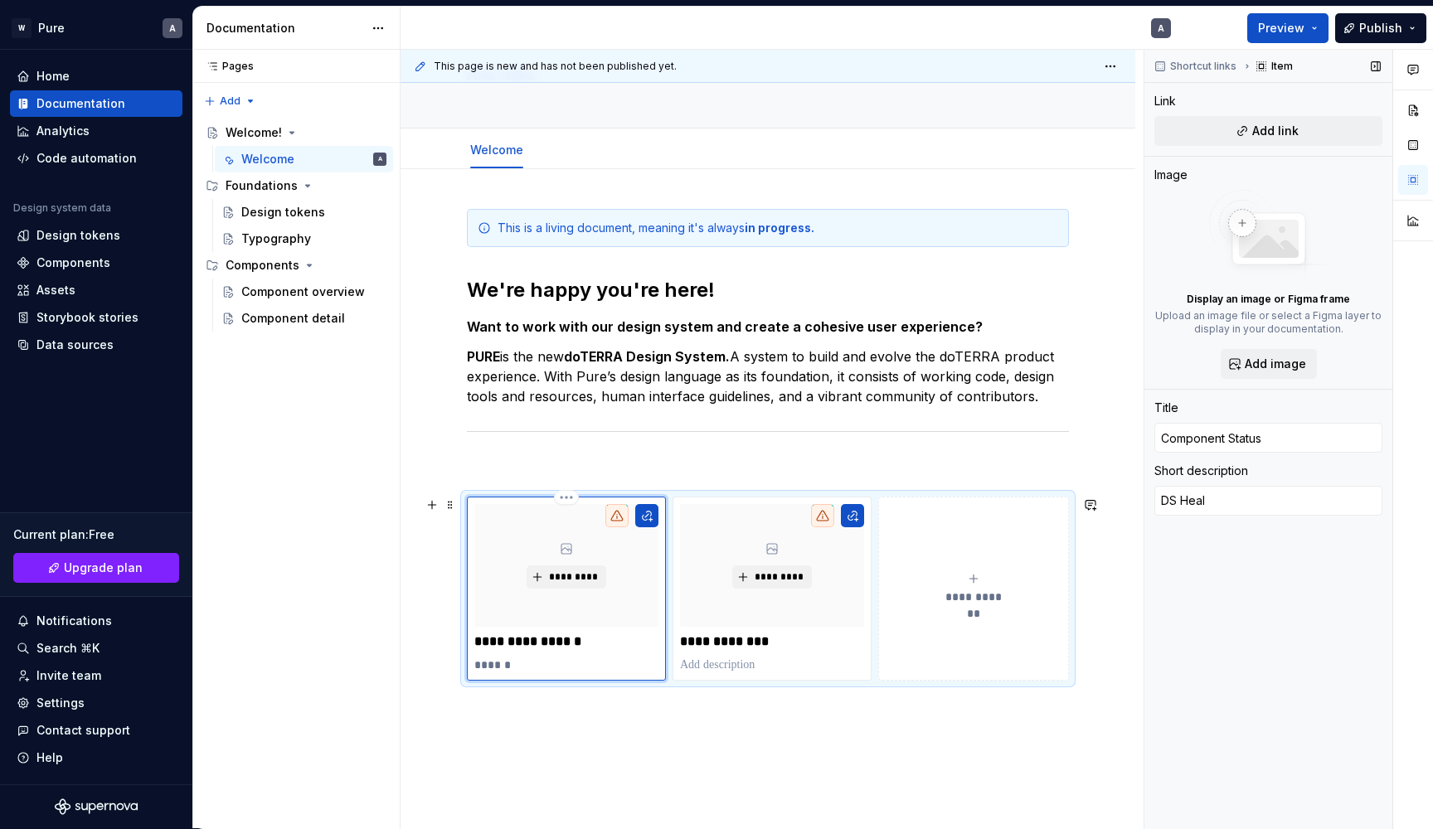
type textarea "DS Healt"
type textarea "*"
type textarea "DS Health"
click at [723, 667] on p at bounding box center [772, 665] width 184 height 17
type textarea "*"
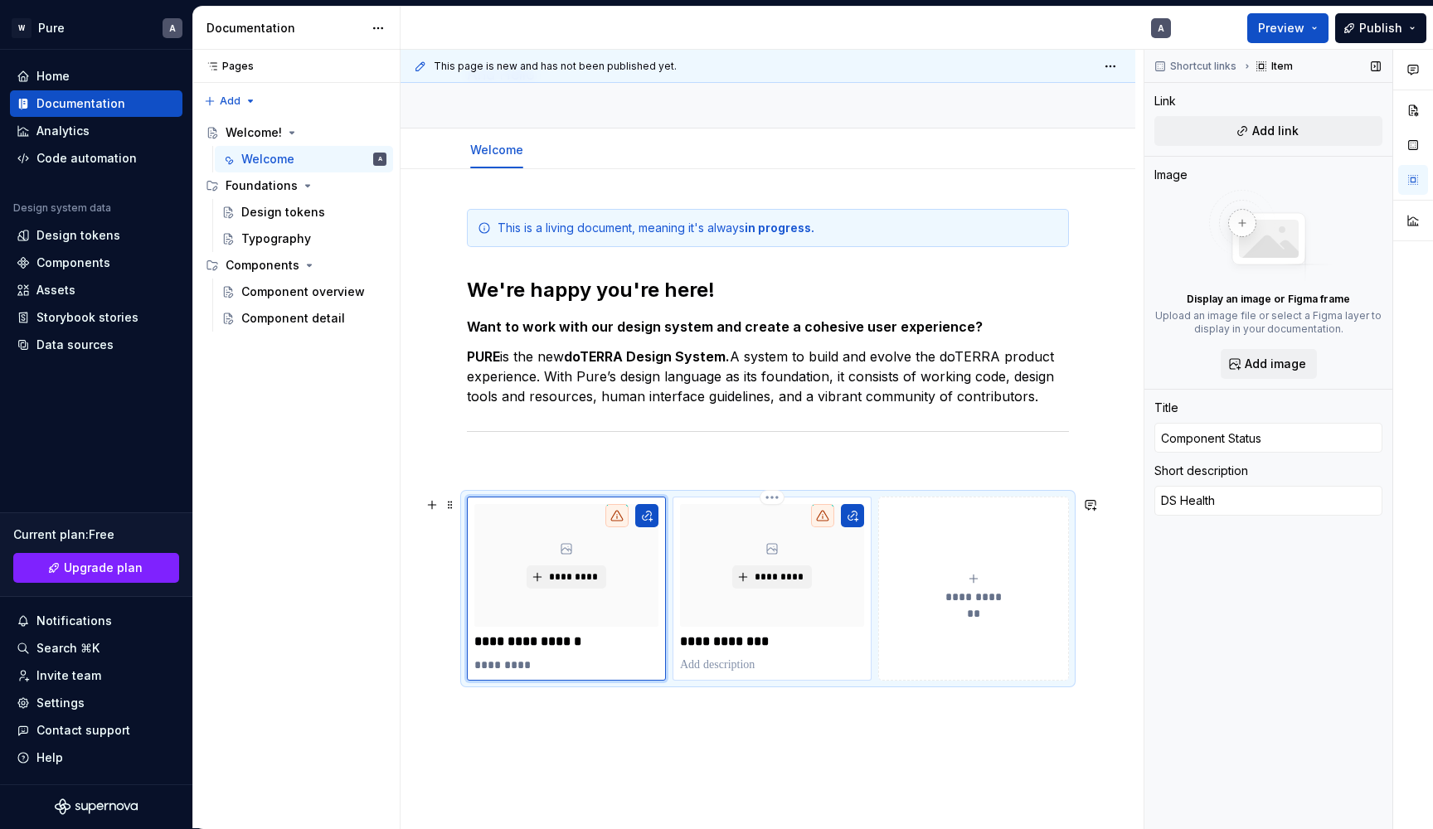
type input "ZenDesk Board"
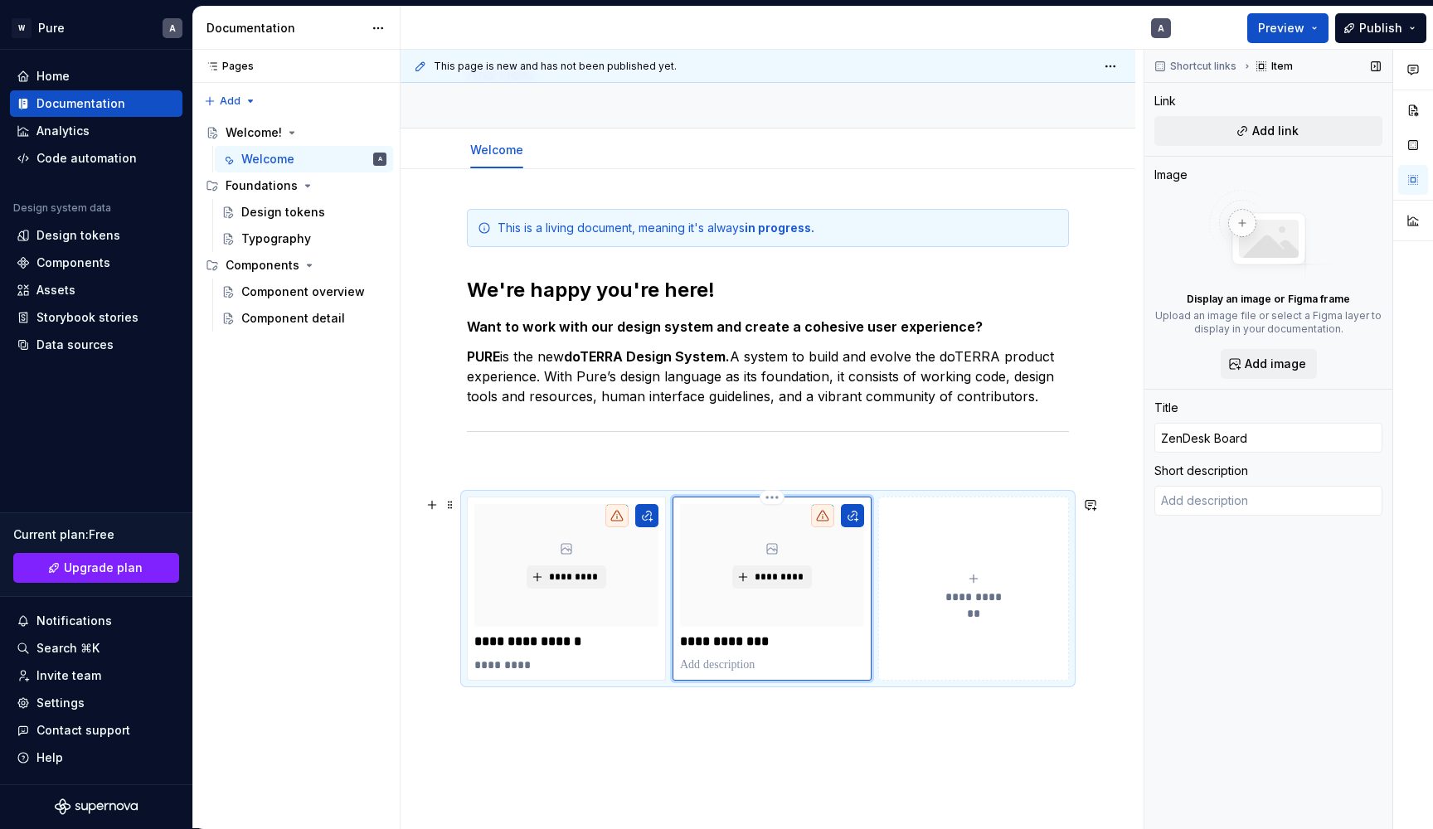
type textarea "*"
type textarea "C"
type textarea "*"
type textarea "Cu"
type textarea "*"
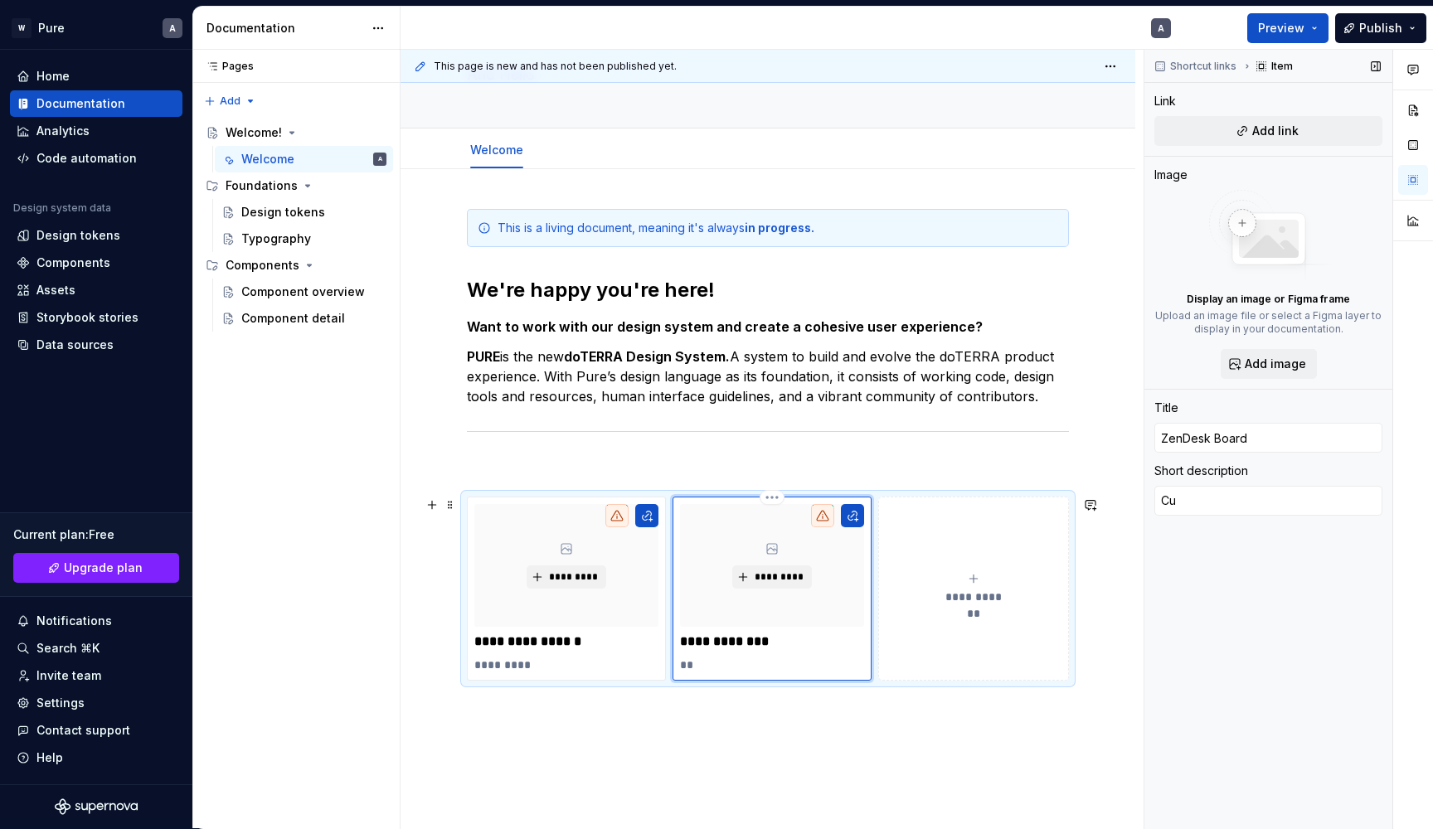
type textarea "Cur"
type textarea "*"
type textarea "Curr"
type textarea "*"
type textarea "Curre"
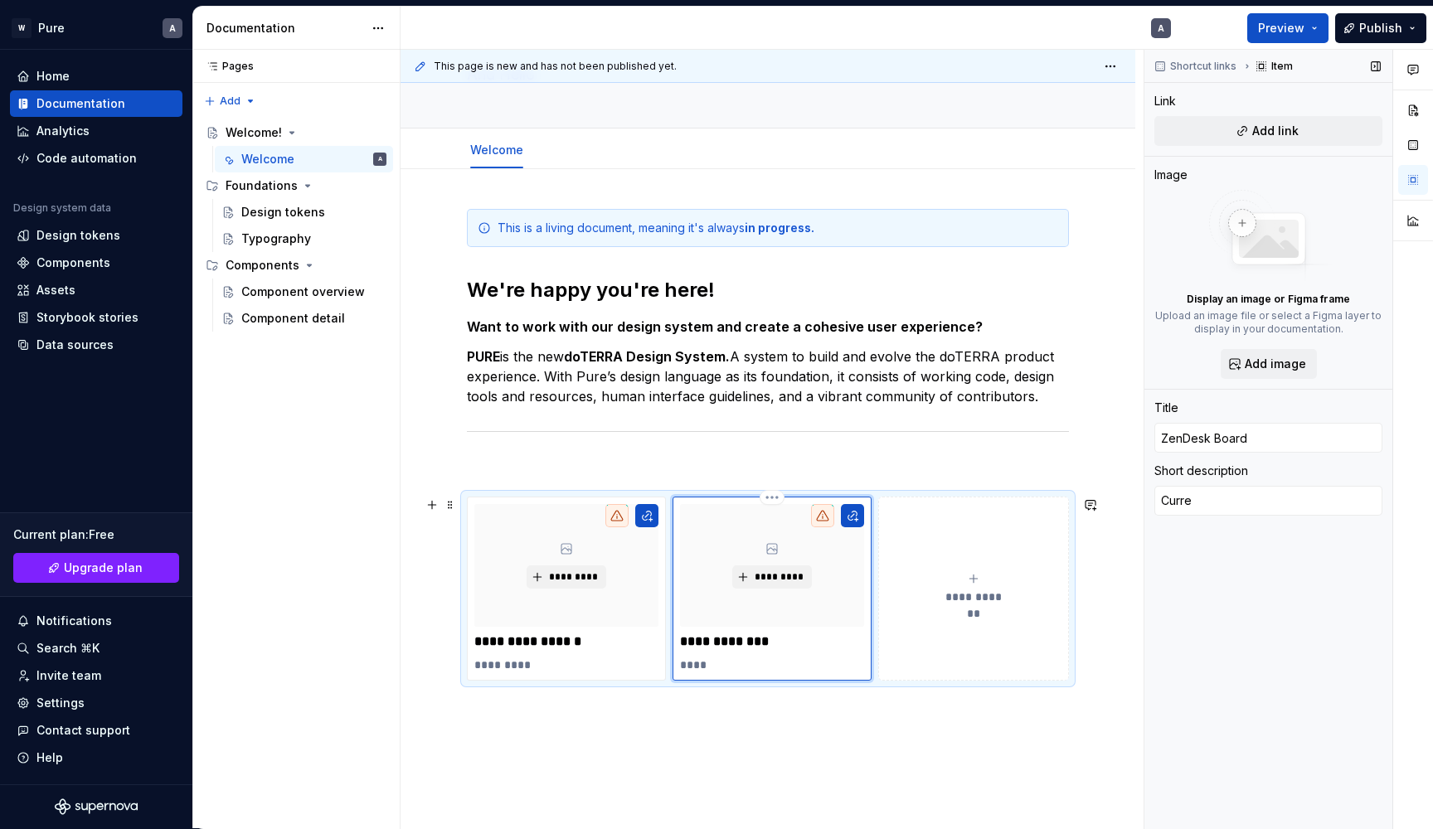
type textarea "*"
type textarea "Curren"
type textarea "*"
type textarea "Current"
type textarea "*"
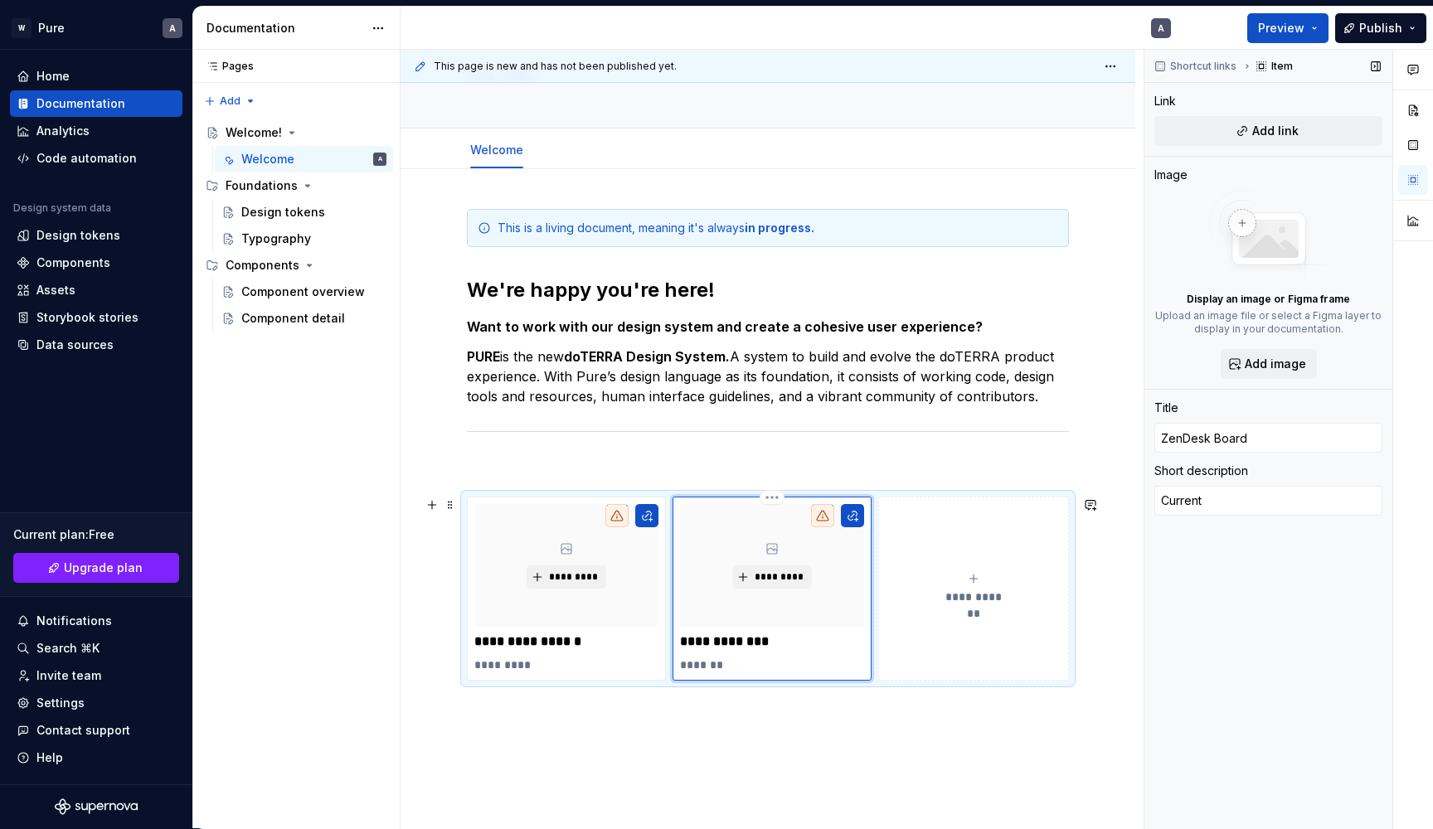
type textarea "Current"
type textarea "*"
type textarea "Current B"
type textarea "*"
type textarea "Current Ba"
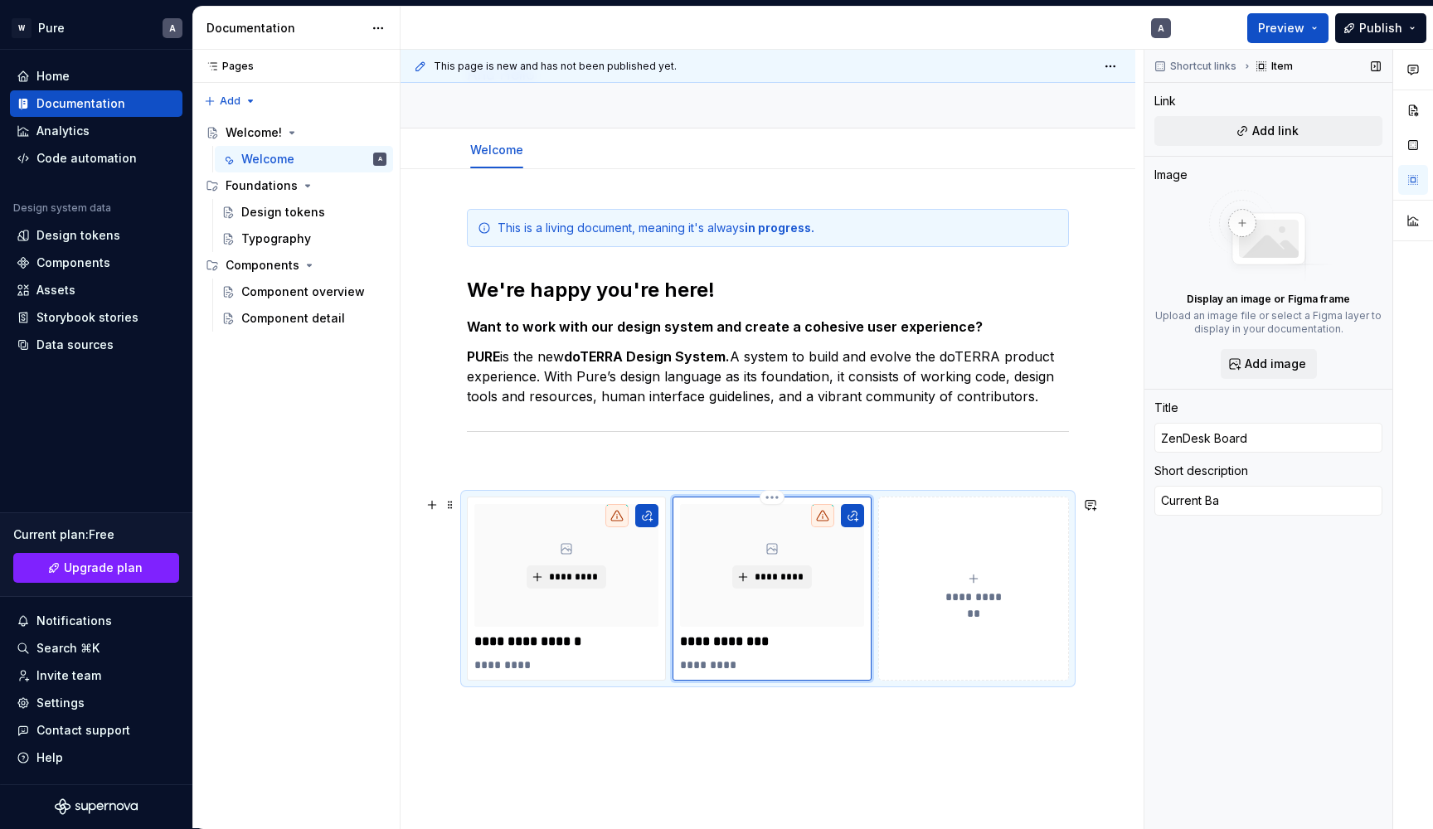
type textarea "*"
type textarea "Current Bac"
type textarea "*"
type textarea "Current Back"
type textarea "*"
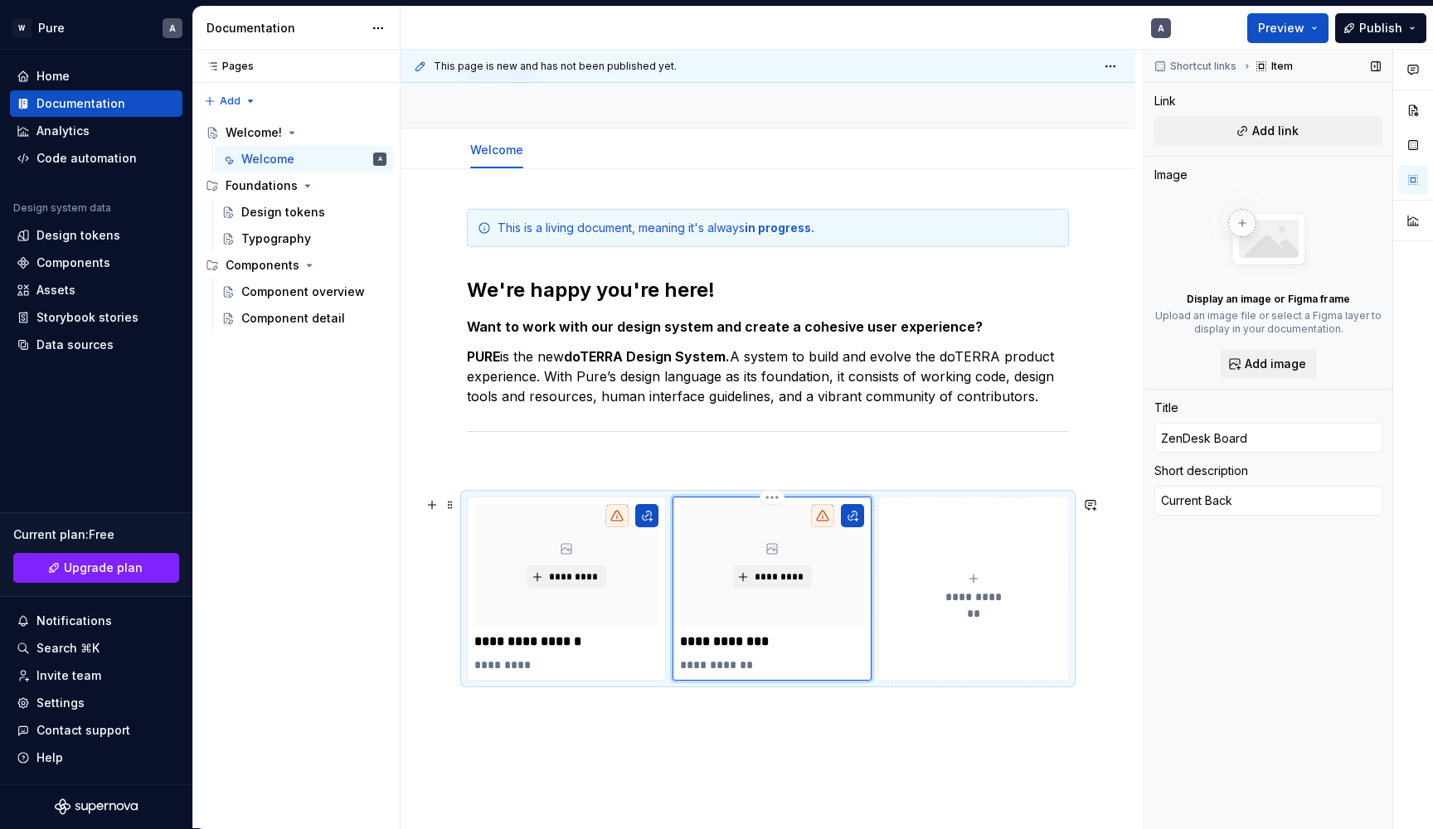
type textarea "Current Backl"
type textarea "*"
type textarea "Current Backlo"
type textarea "*"
type textarea "Current Backlog"
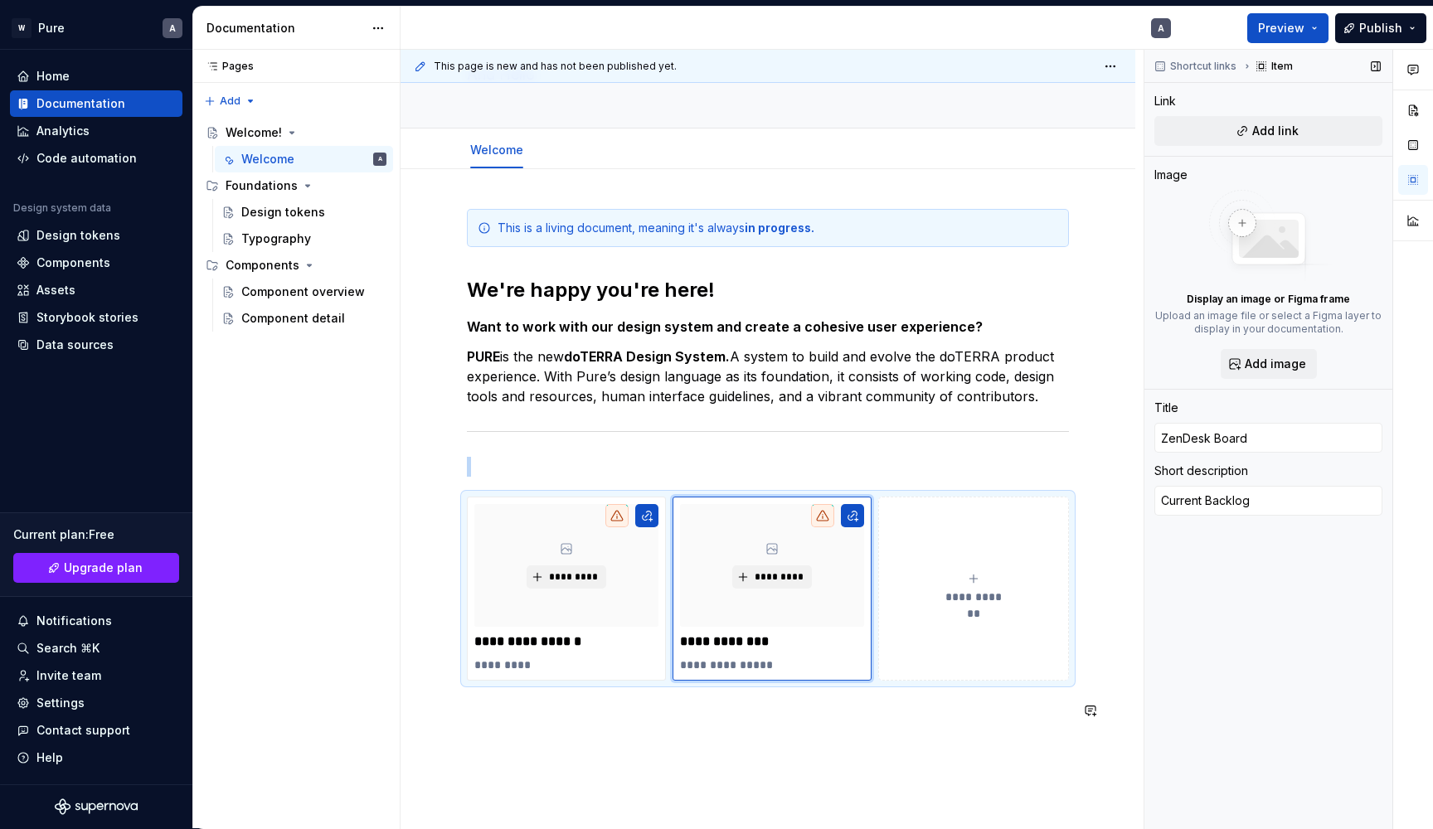
click at [852, 733] on div "**********" at bounding box center [768, 475] width 602 height 532
type textarea "*"
type input "Component Status"
type textarea "DS Health"
click at [565, 576] on span "*********" at bounding box center [572, 577] width 51 height 13
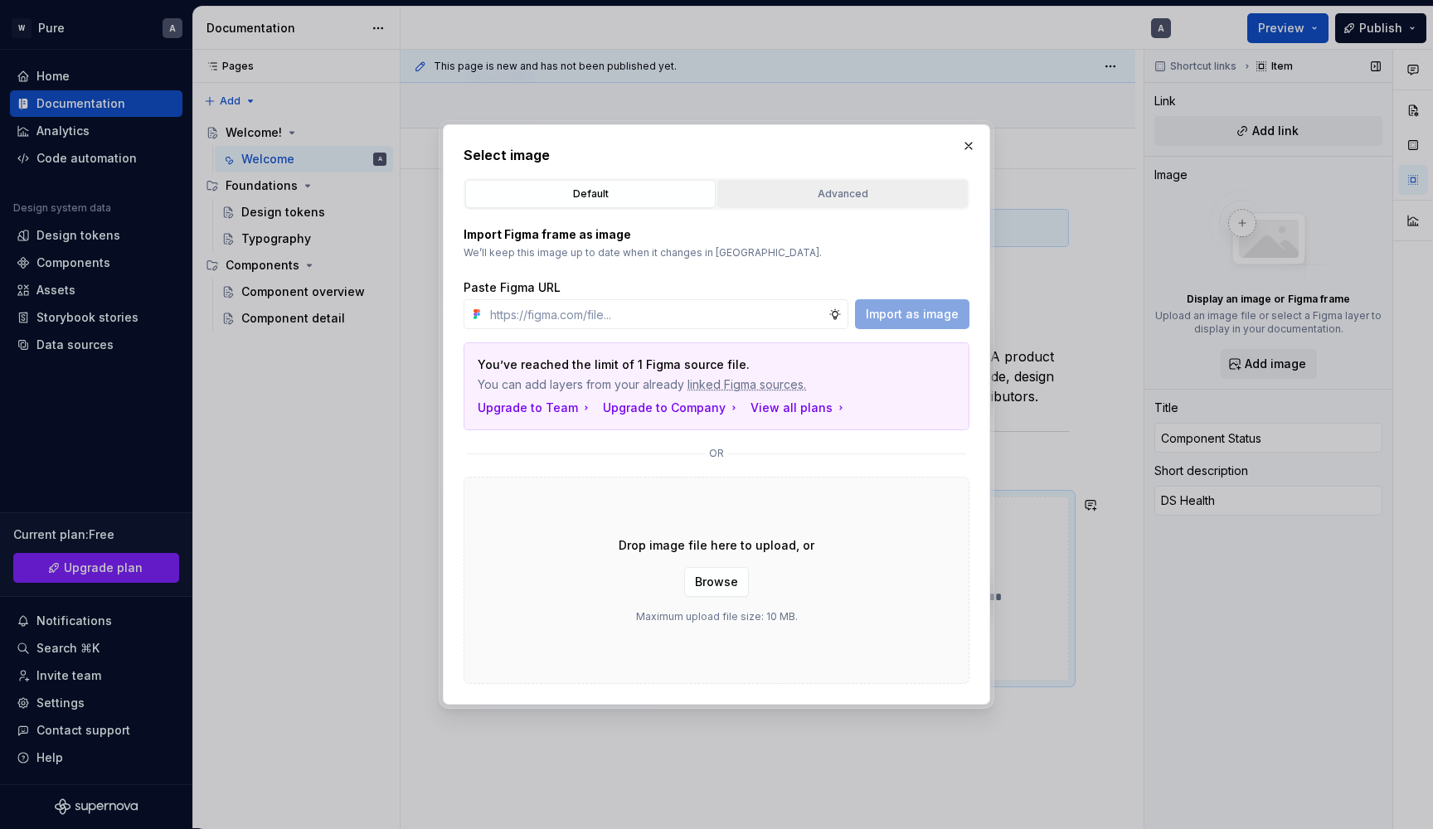
click at [808, 195] on div "Advanced" at bounding box center [842, 194] width 239 height 17
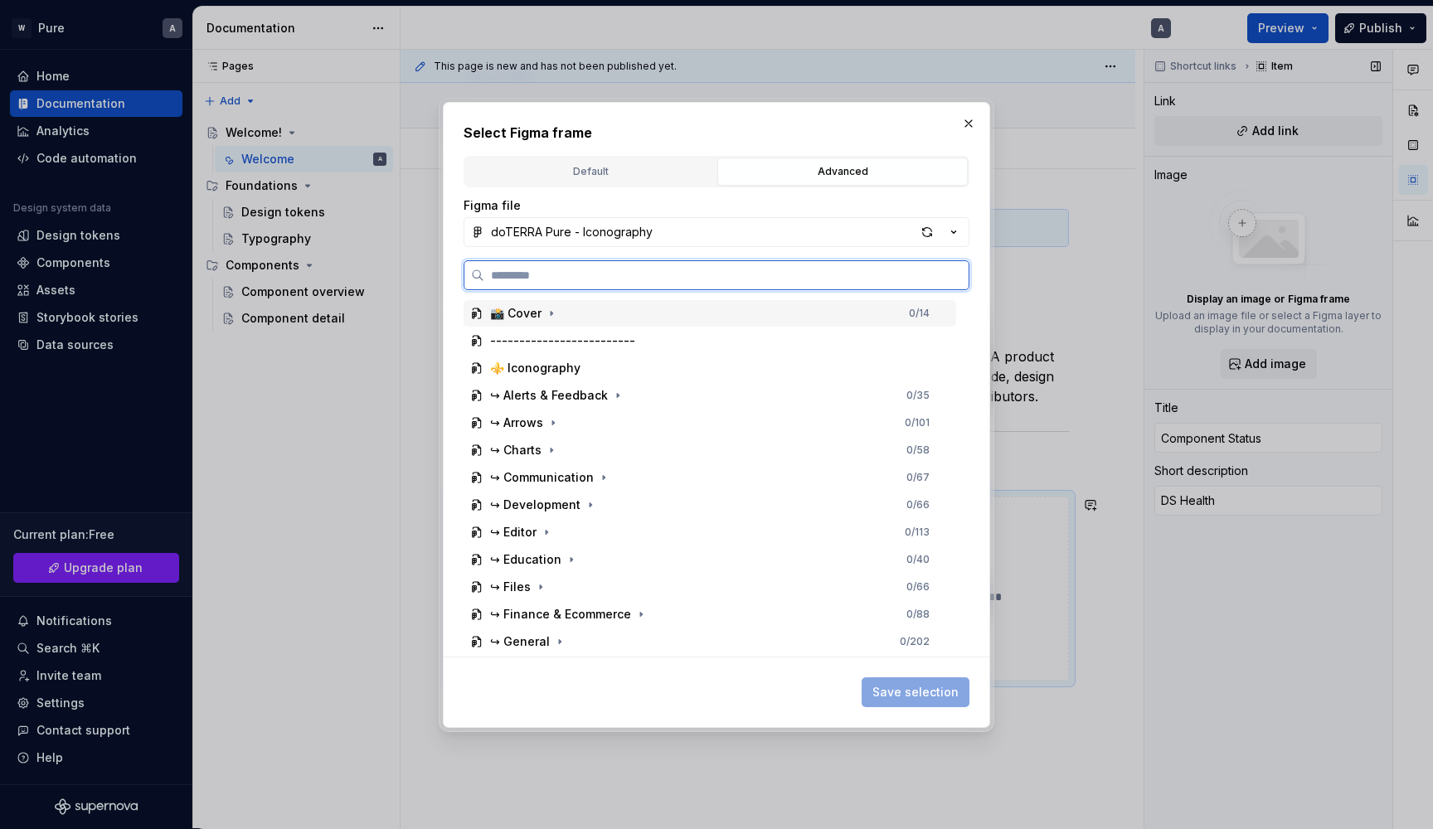
click at [563, 318] on div "📸 Cover 0 / 14" at bounding box center [710, 313] width 493 height 27
click at [542, 315] on div "📸 Cover" at bounding box center [525, 313] width 70 height 17
click at [551, 395] on div "↪ Alerts & Feedback" at bounding box center [549, 395] width 118 height 17
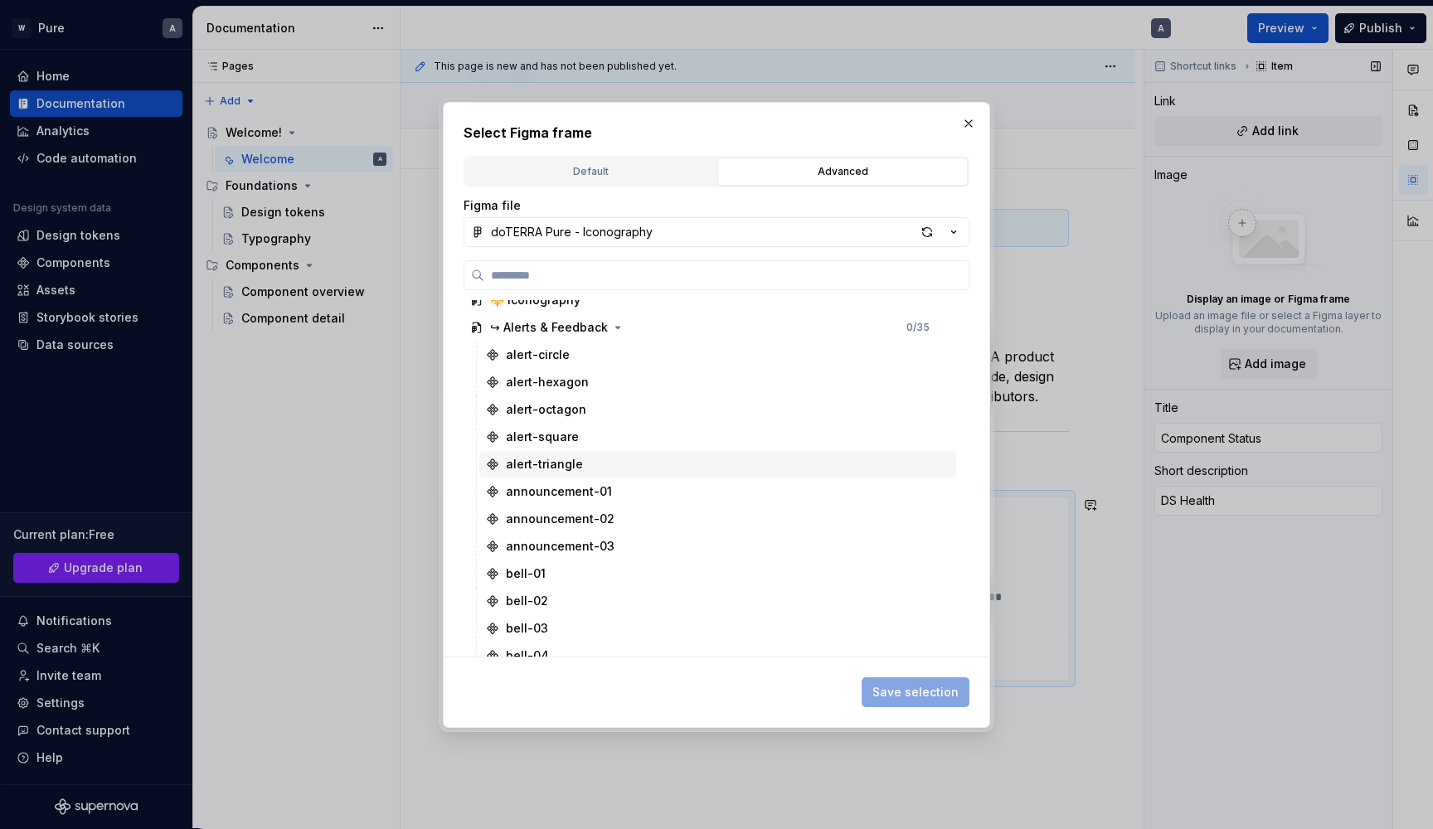
scroll to position [61, 0]
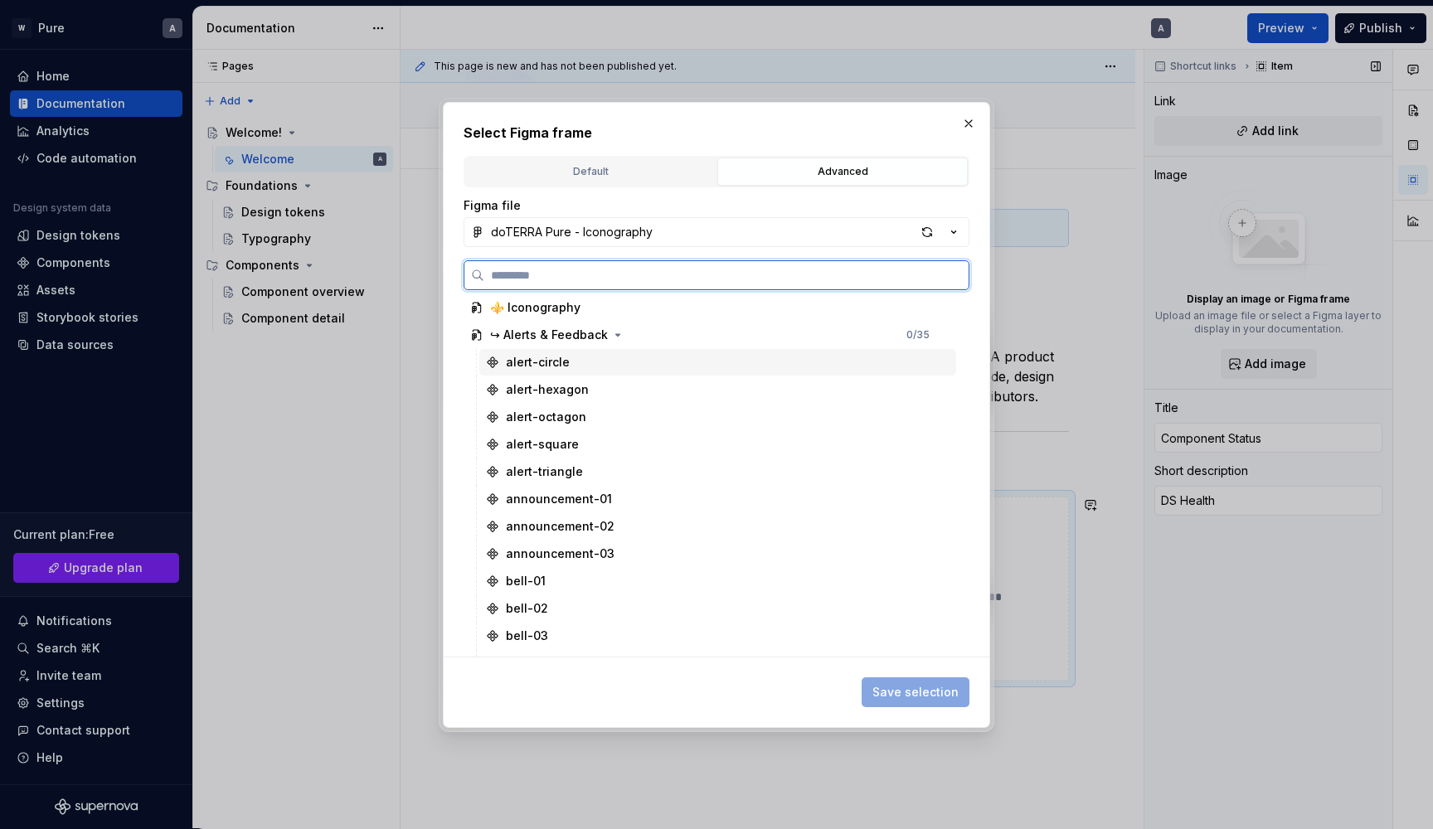
click at [565, 366] on div "alert-circle" at bounding box center [538, 362] width 64 height 17
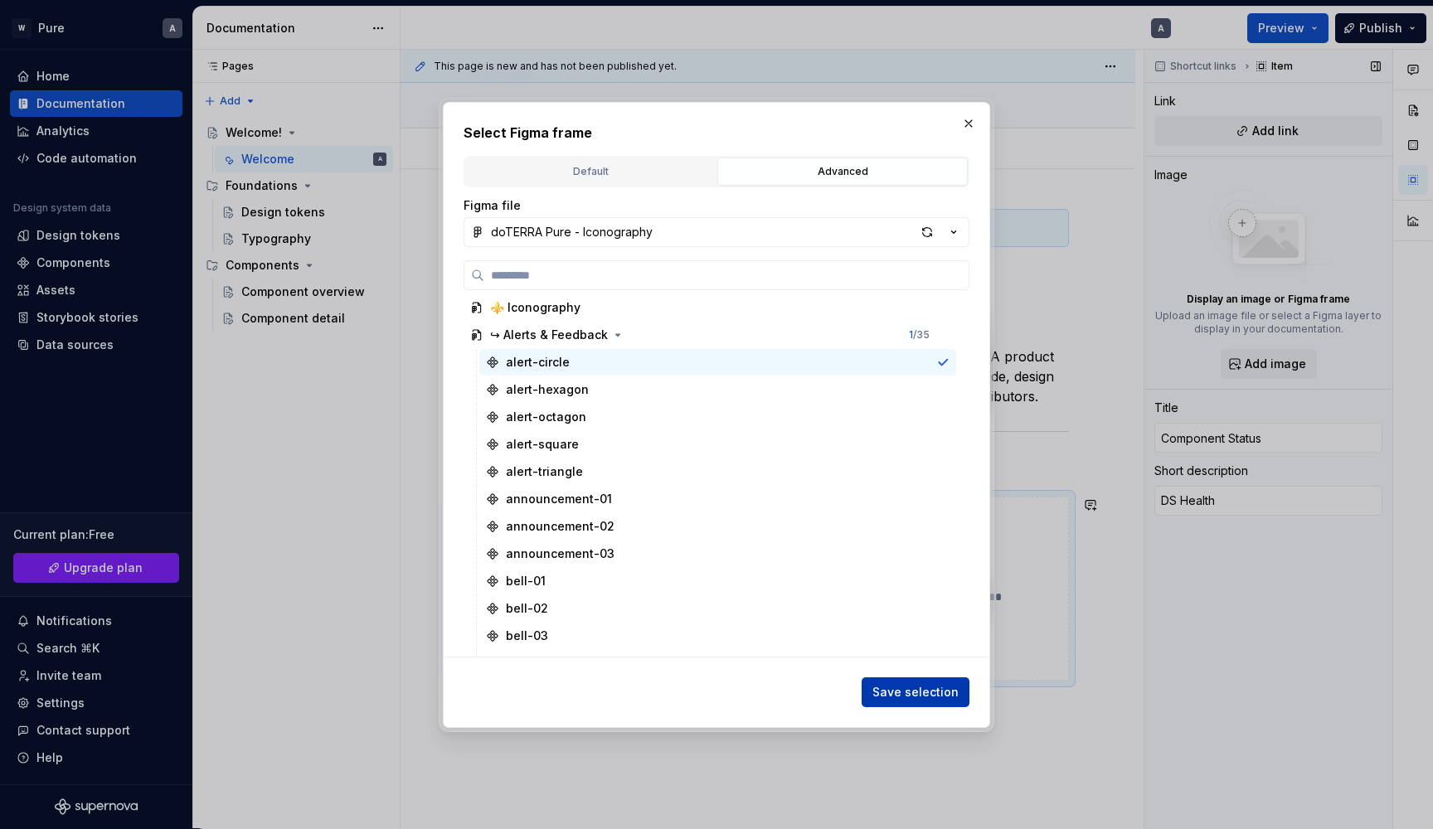
click at [912, 696] on span "Save selection" at bounding box center [915, 692] width 86 height 17
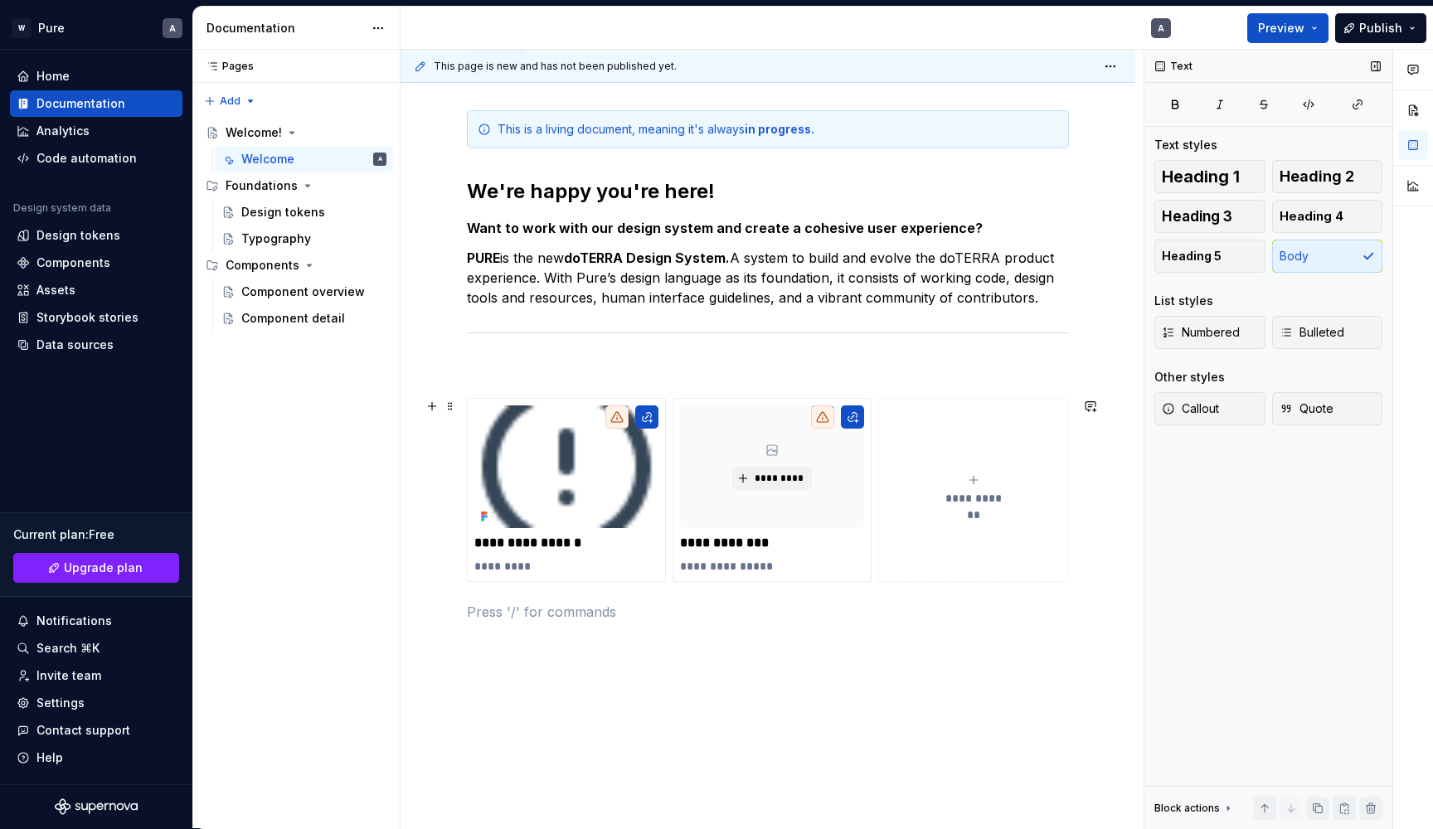
scroll to position [166, 0]
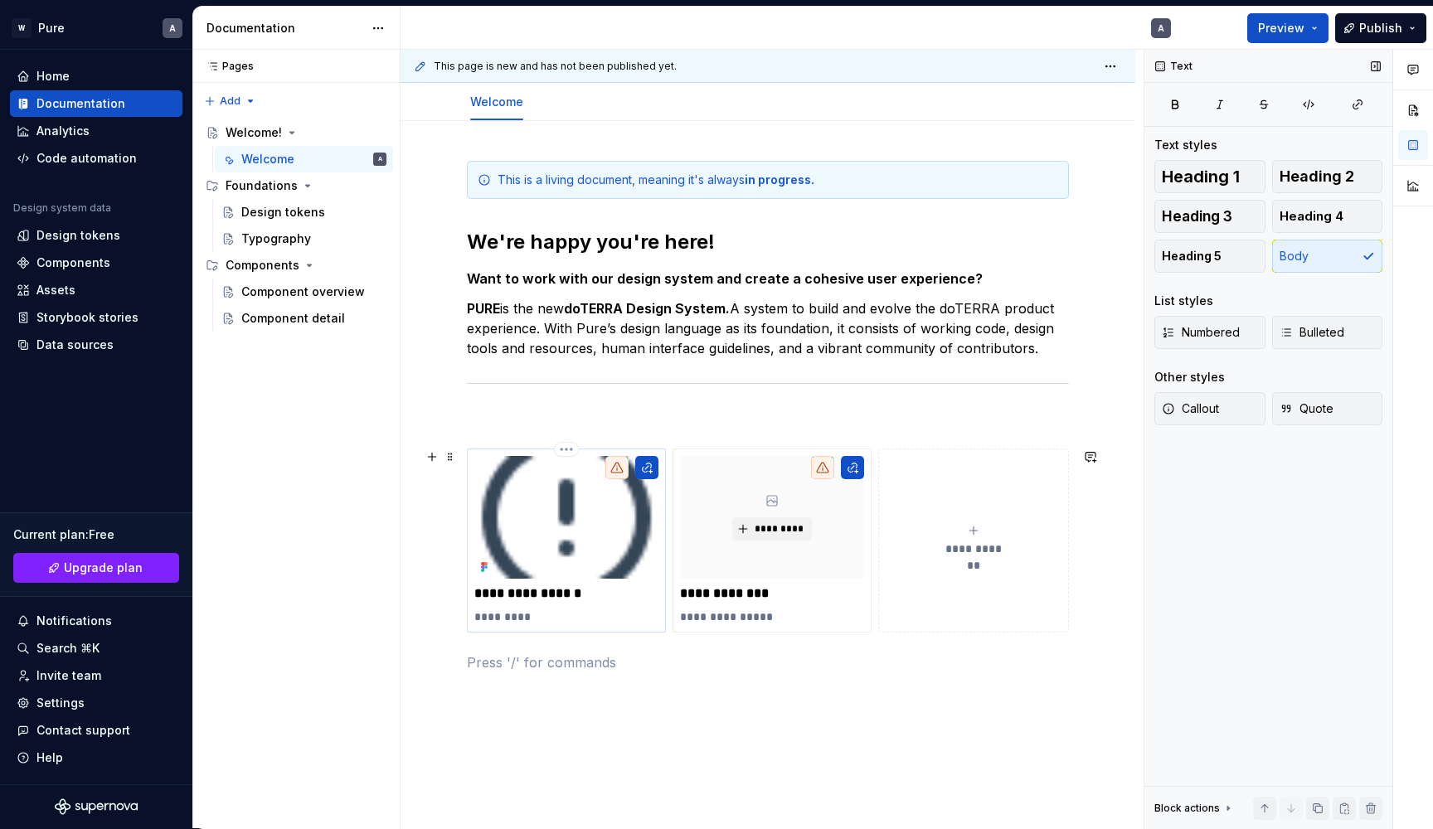
click at [582, 527] on img at bounding box center [566, 517] width 184 height 123
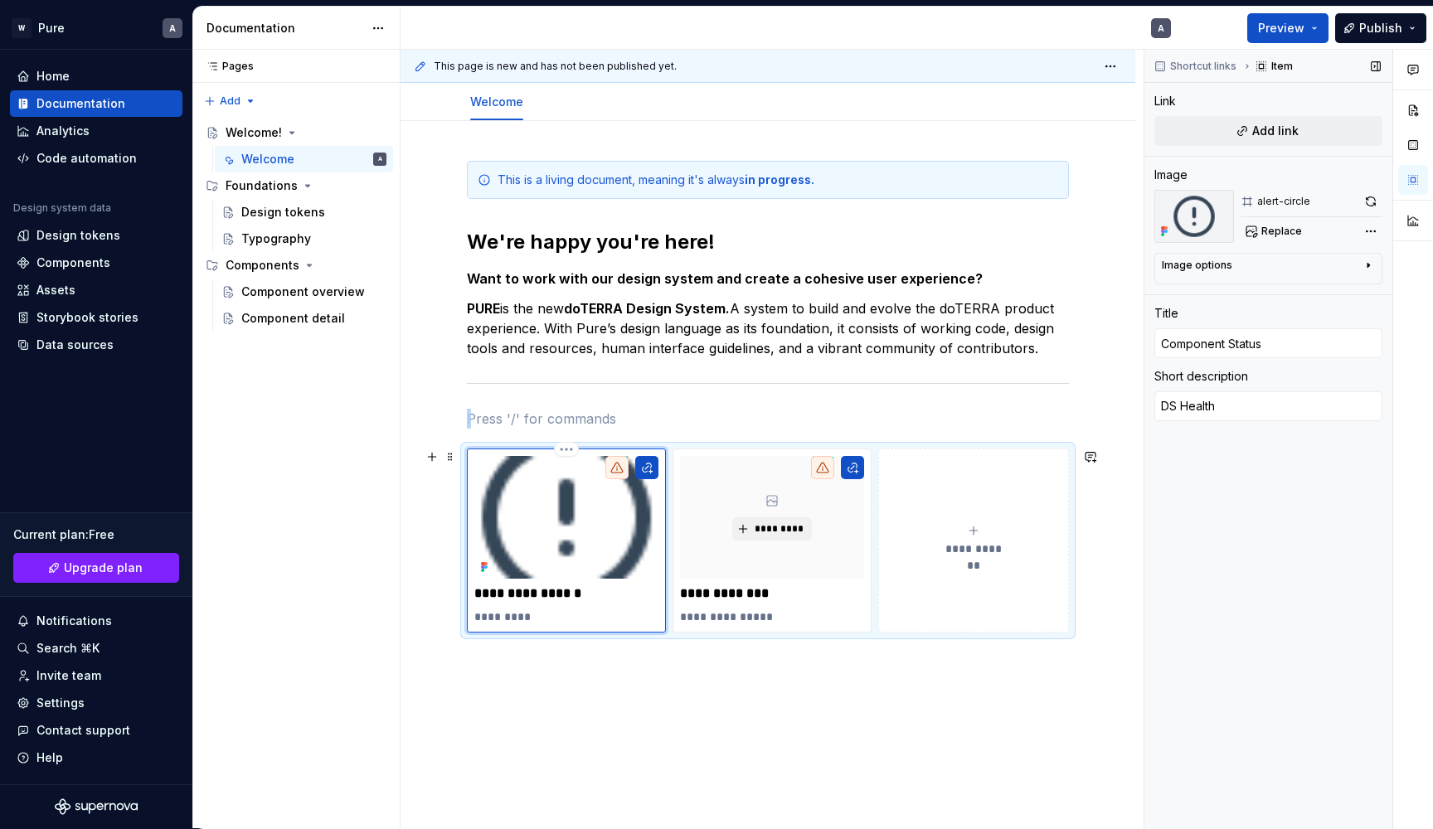
click at [556, 542] on img at bounding box center [566, 517] width 184 height 123
click at [565, 450] on html "W Pure A Home Documentation Analytics Code automation Design system data Design…" at bounding box center [716, 414] width 1433 height 829
click at [520, 513] on html "W Pure A Home Documentation Analytics Code automation Design system data Design…" at bounding box center [716, 414] width 1433 height 829
click at [543, 531] on img at bounding box center [566, 517] width 184 height 123
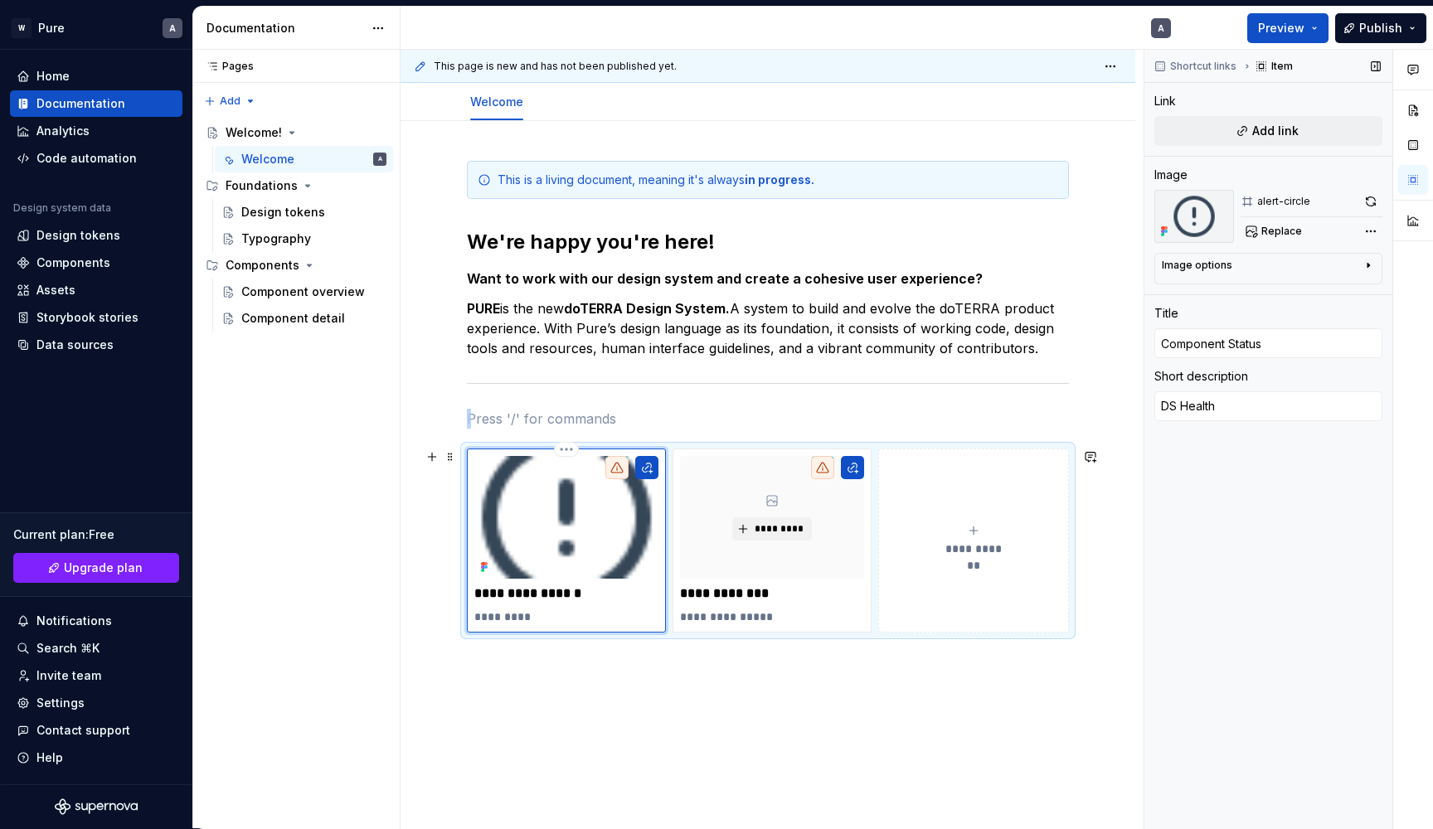
click at [483, 568] on icon at bounding box center [482, 567] width 3 height 3
click at [647, 462] on button "button" at bounding box center [646, 467] width 23 height 23
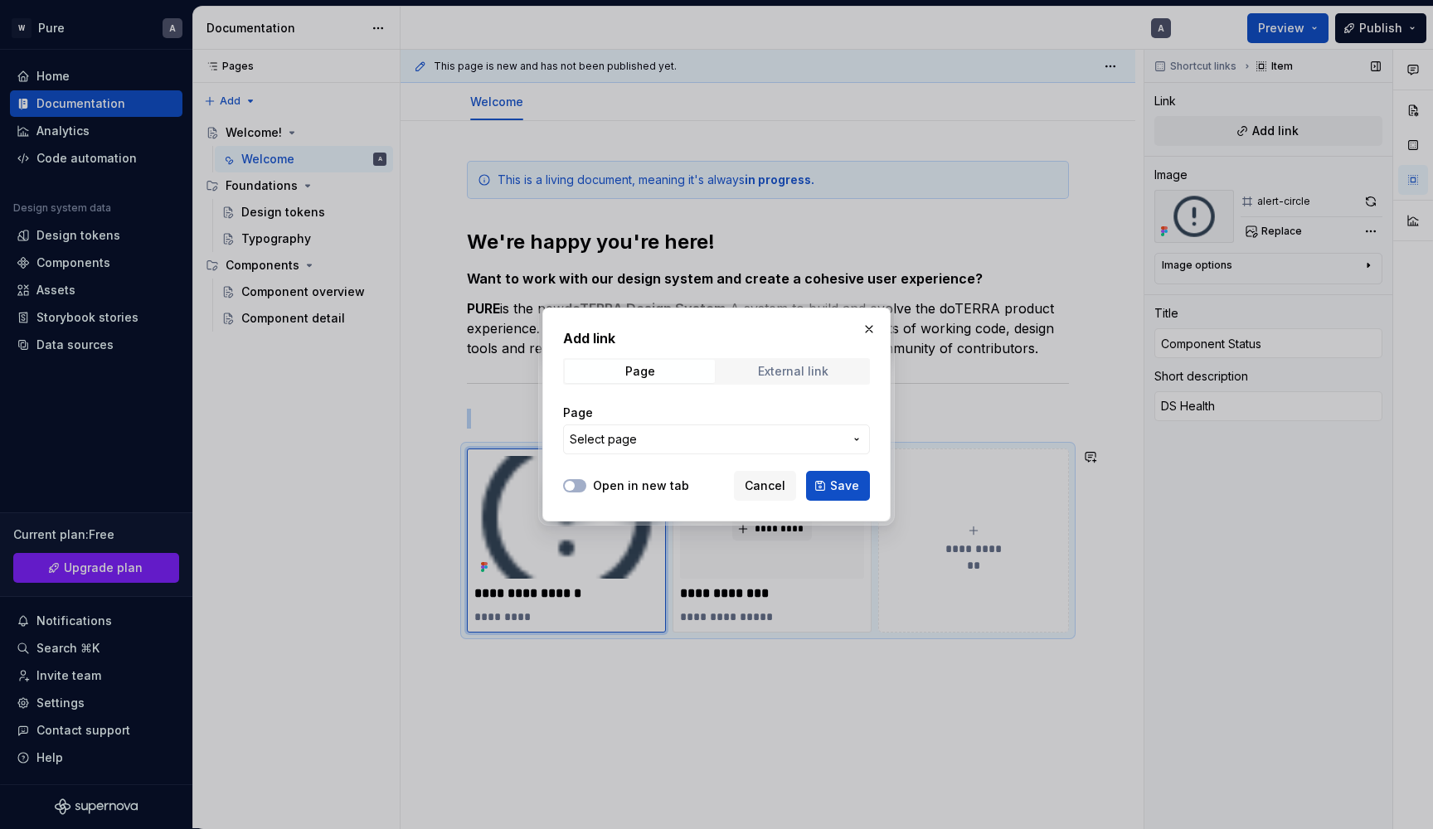
click at [780, 368] on div "External link" at bounding box center [793, 371] width 70 height 13
click at [677, 371] on span "Page" at bounding box center [640, 371] width 150 height 23
click at [767, 483] on span "Cancel" at bounding box center [765, 486] width 41 height 17
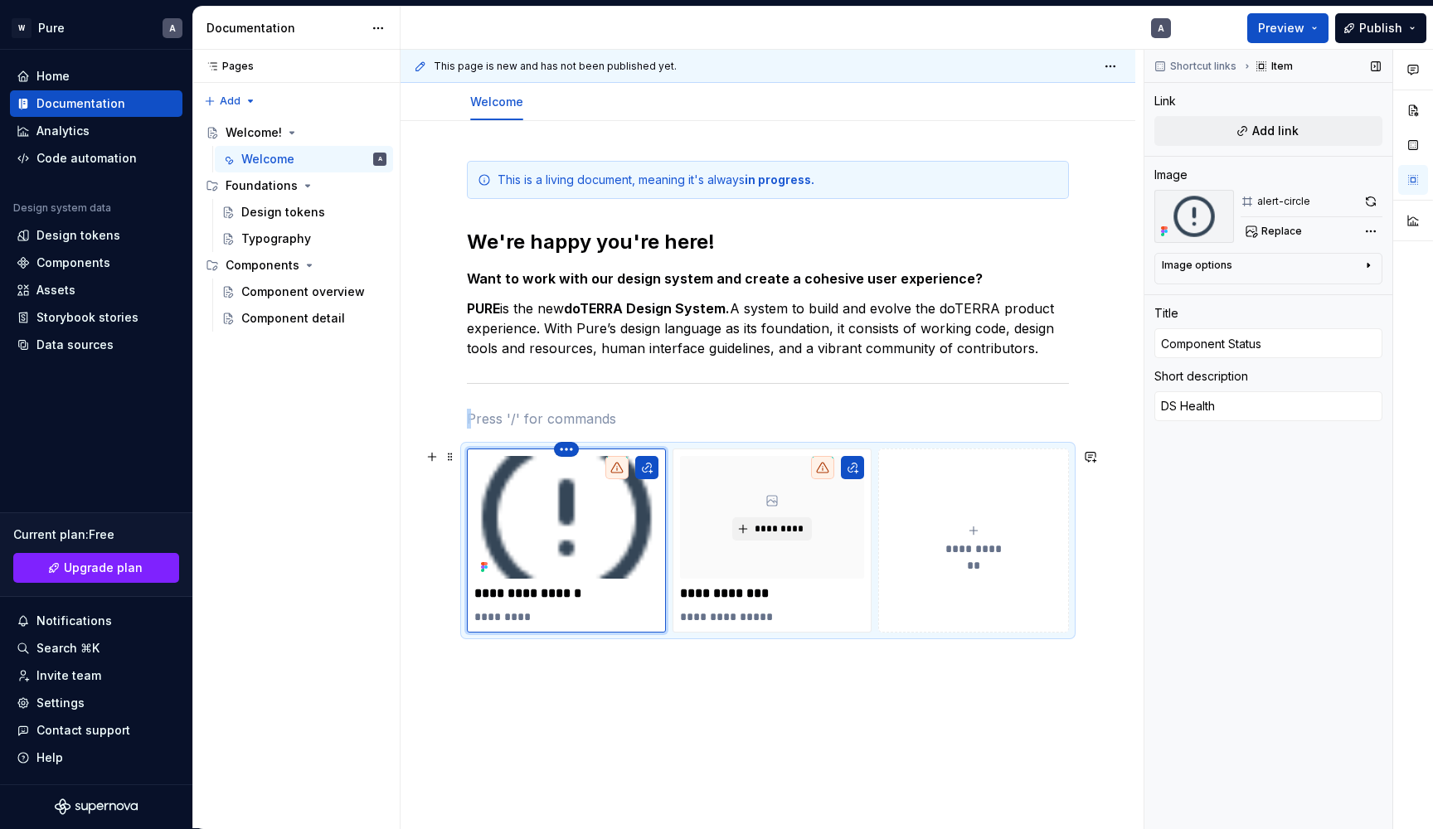
click at [566, 450] on icon "button" at bounding box center [566, 449] width 2 height 2
click at [571, 449] on html "W Pure A Home Documentation Analytics Code automation Design system data Design…" at bounding box center [716, 414] width 1433 height 829
click at [537, 682] on html "W Pure A Home Documentation Analytics Code automation Design system data Design…" at bounding box center [716, 414] width 1433 height 829
click at [616, 469] on icon at bounding box center [616, 467] width 13 height 13
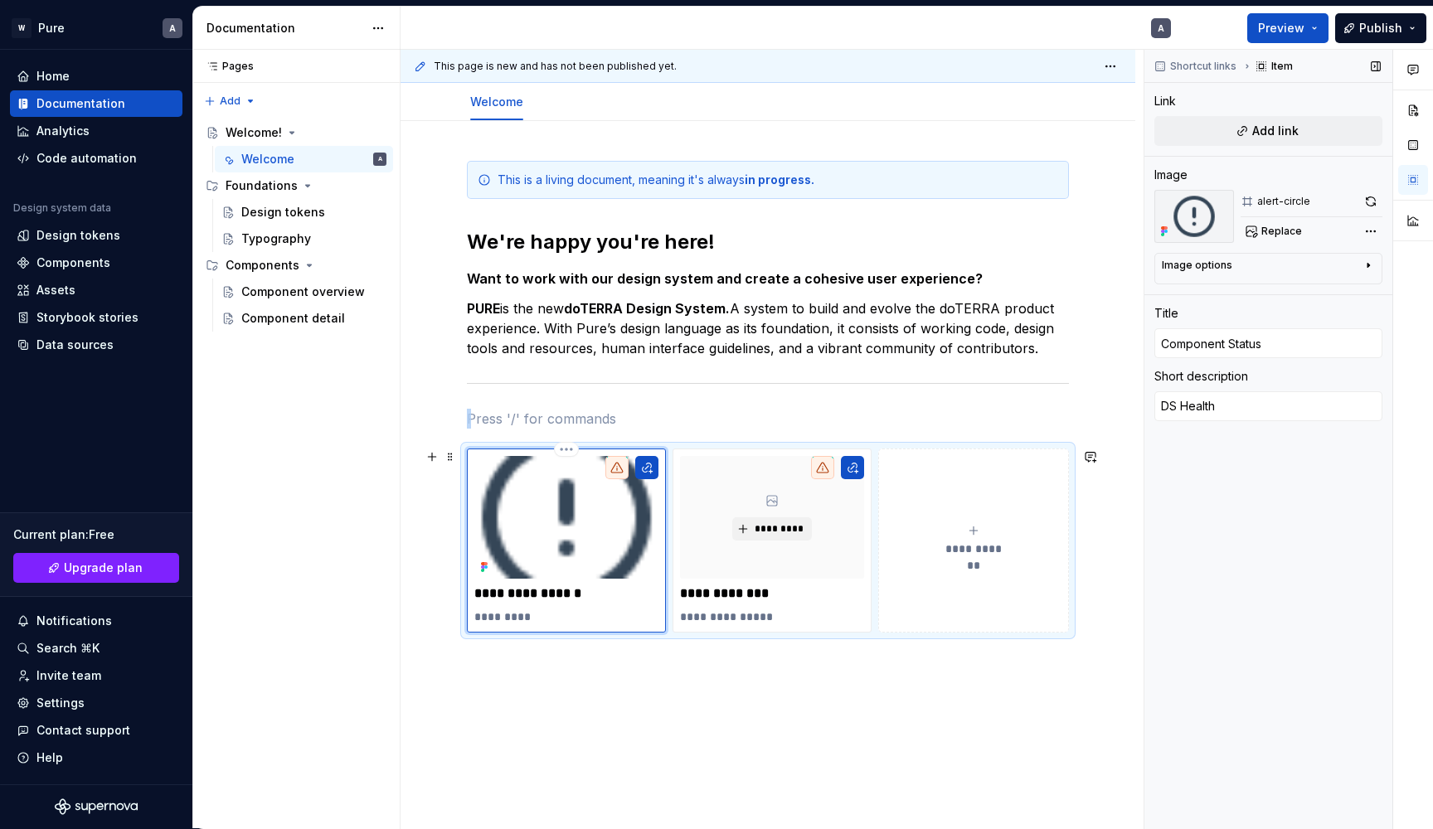
click at [616, 469] on icon at bounding box center [616, 467] width 13 height 13
click at [611, 542] on img at bounding box center [566, 517] width 184 height 123
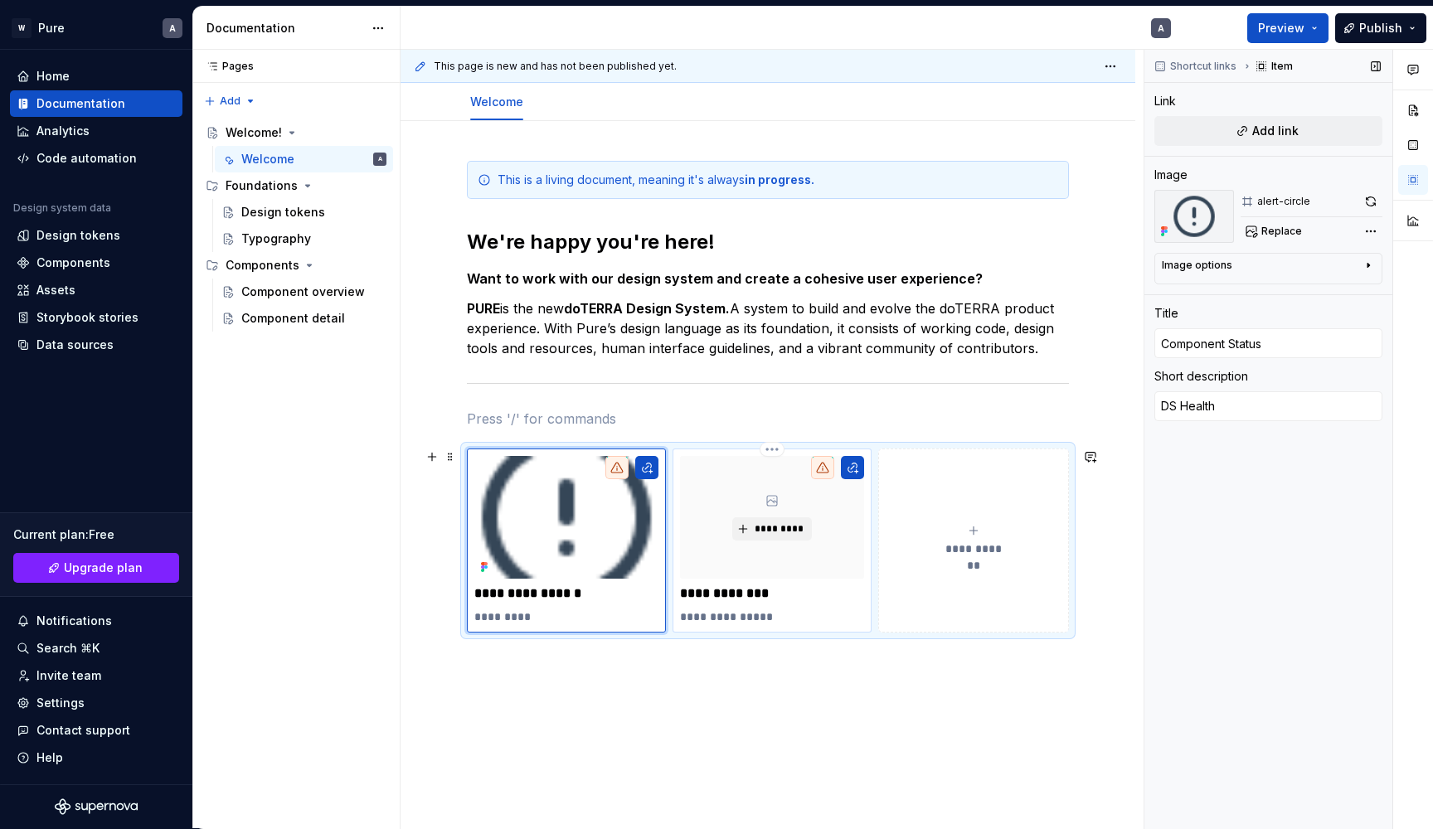
click at [755, 541] on div "*********" at bounding box center [772, 517] width 184 height 123
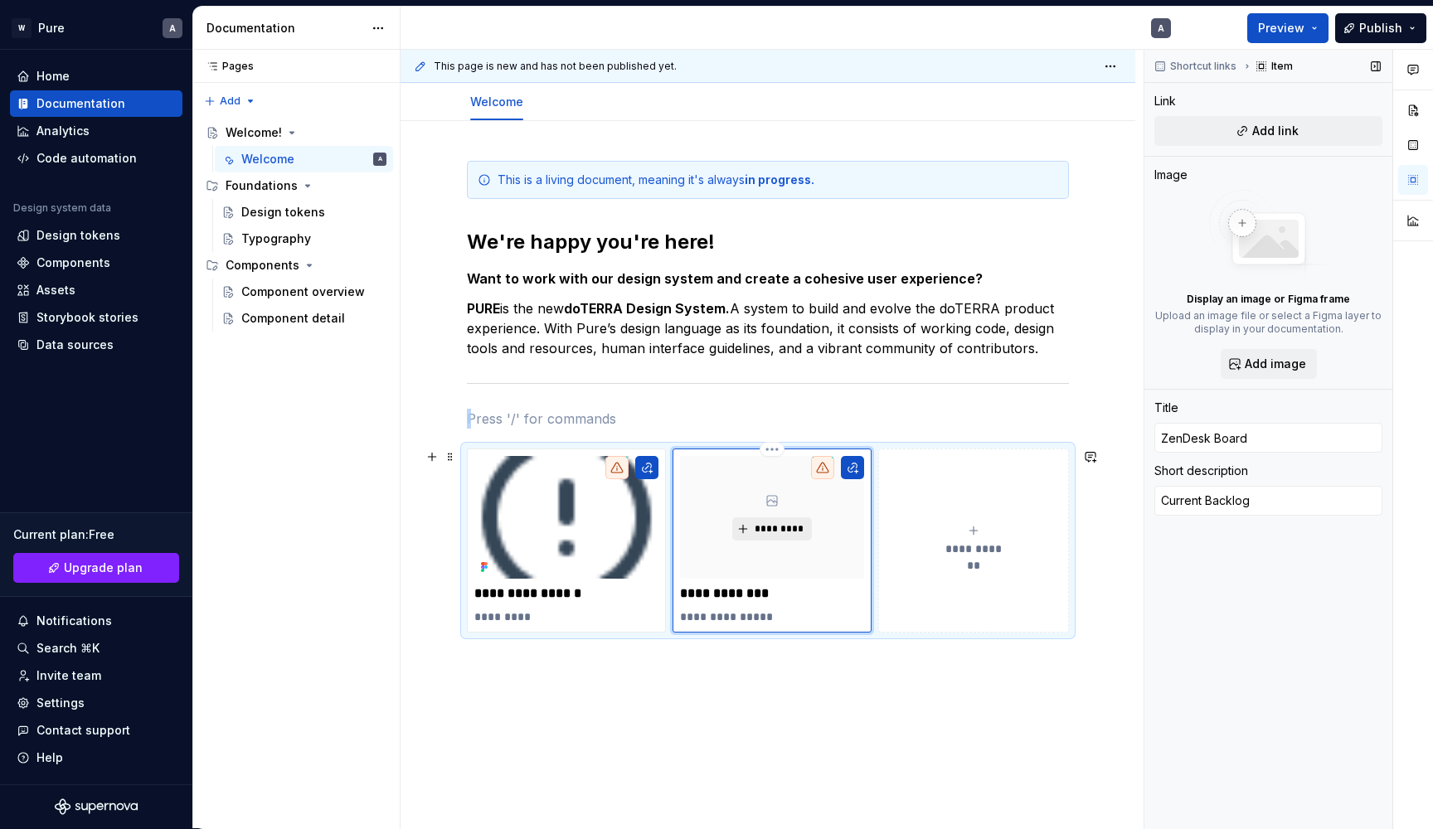
click at [775, 531] on span "*********" at bounding box center [778, 528] width 51 height 13
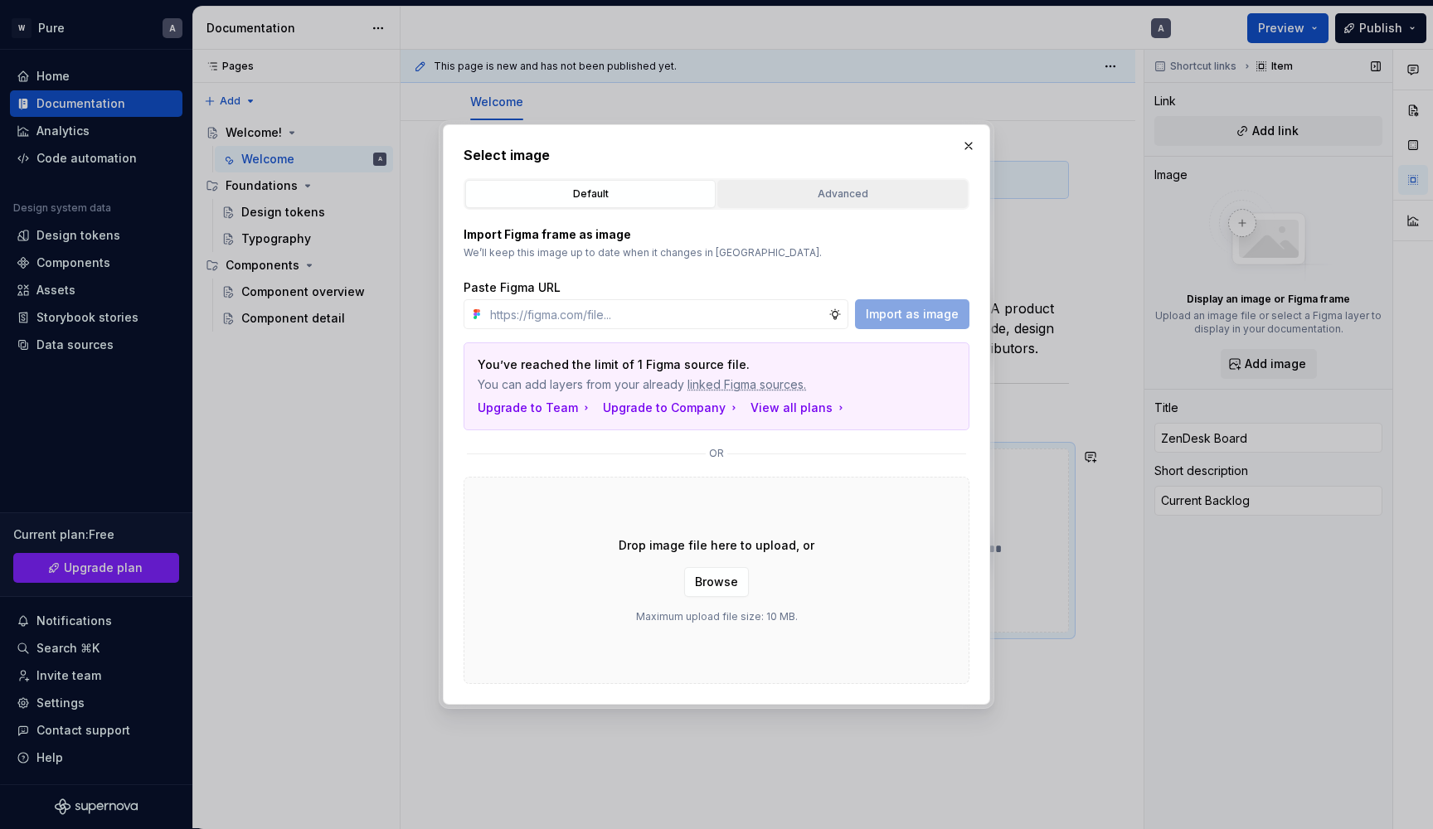
click at [875, 190] on div "Advanced" at bounding box center [842, 194] width 239 height 17
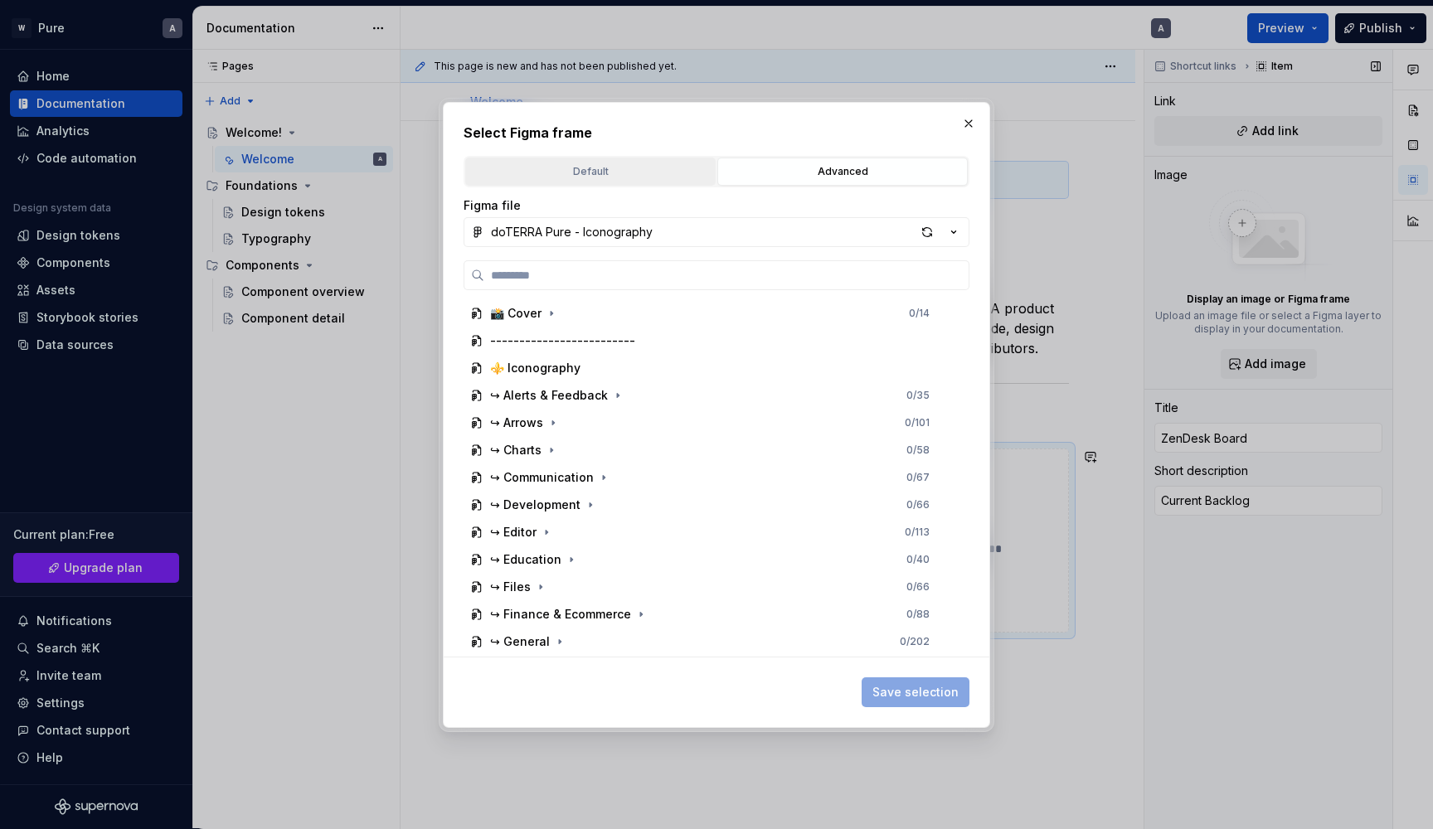
click at [648, 172] on div "Default" at bounding box center [590, 171] width 239 height 17
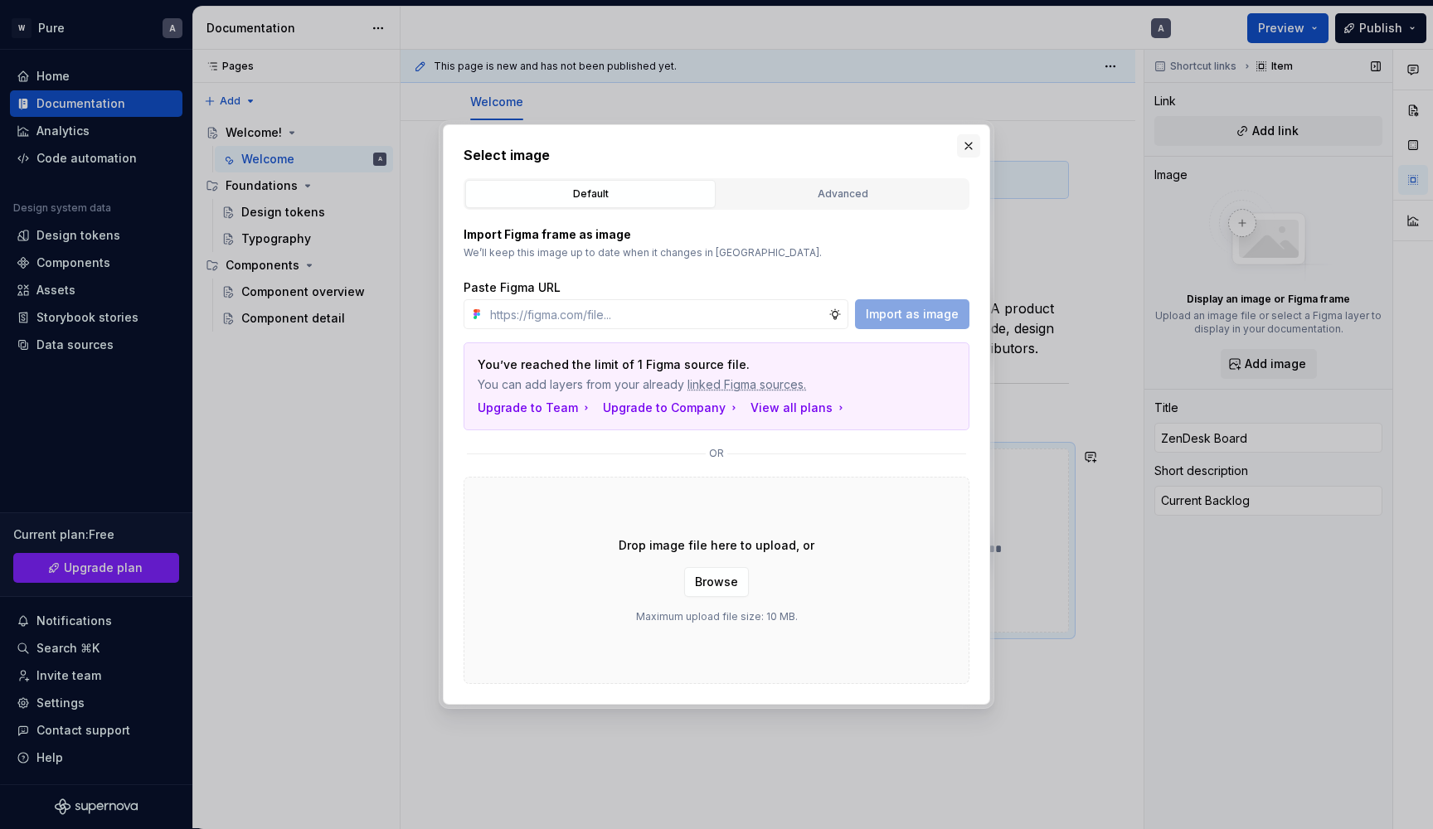
click at [969, 142] on button "button" at bounding box center [968, 145] width 23 height 23
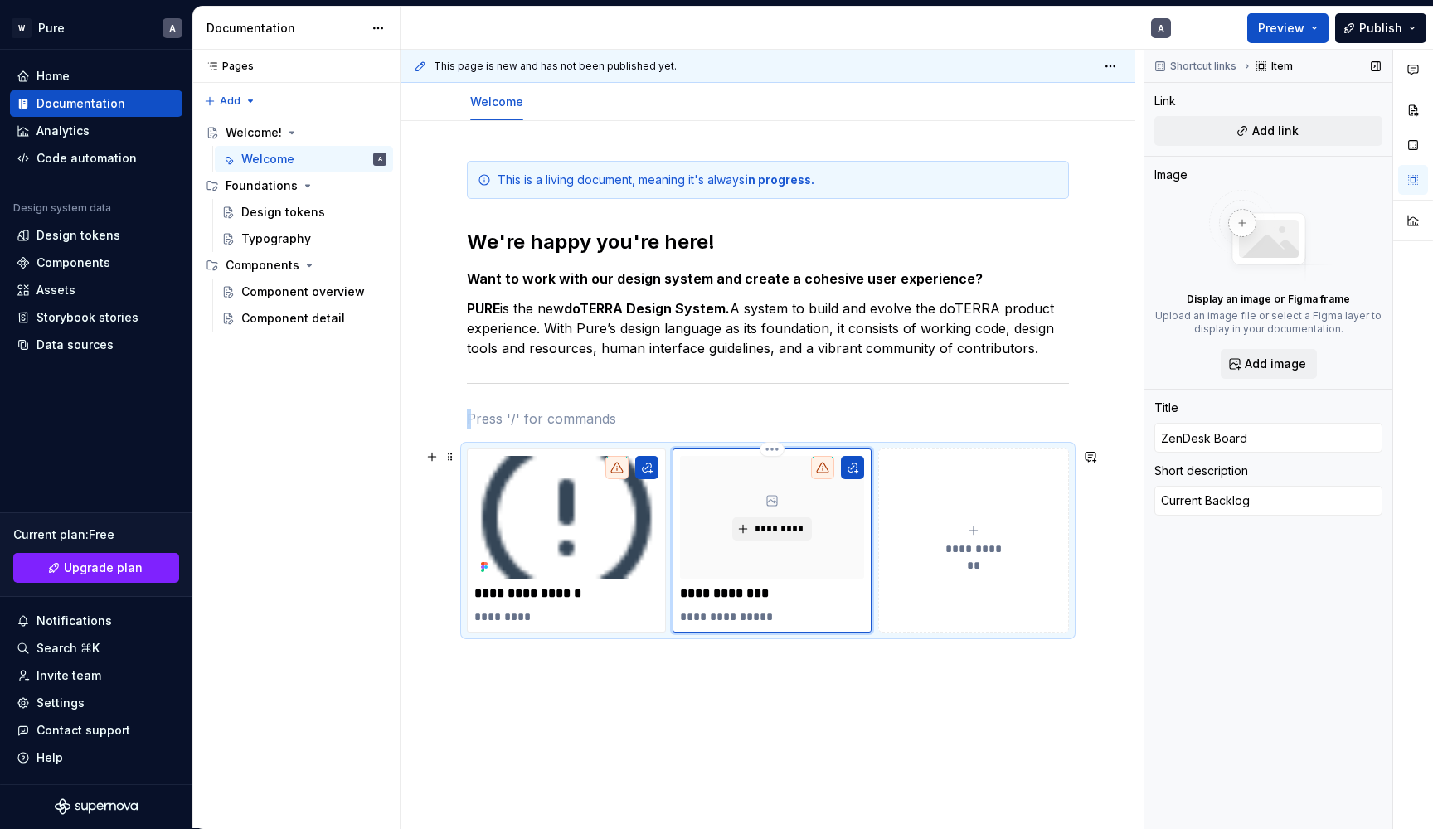
click at [980, 528] on icon "submit" at bounding box center [973, 530] width 13 height 13
type textarea "*"
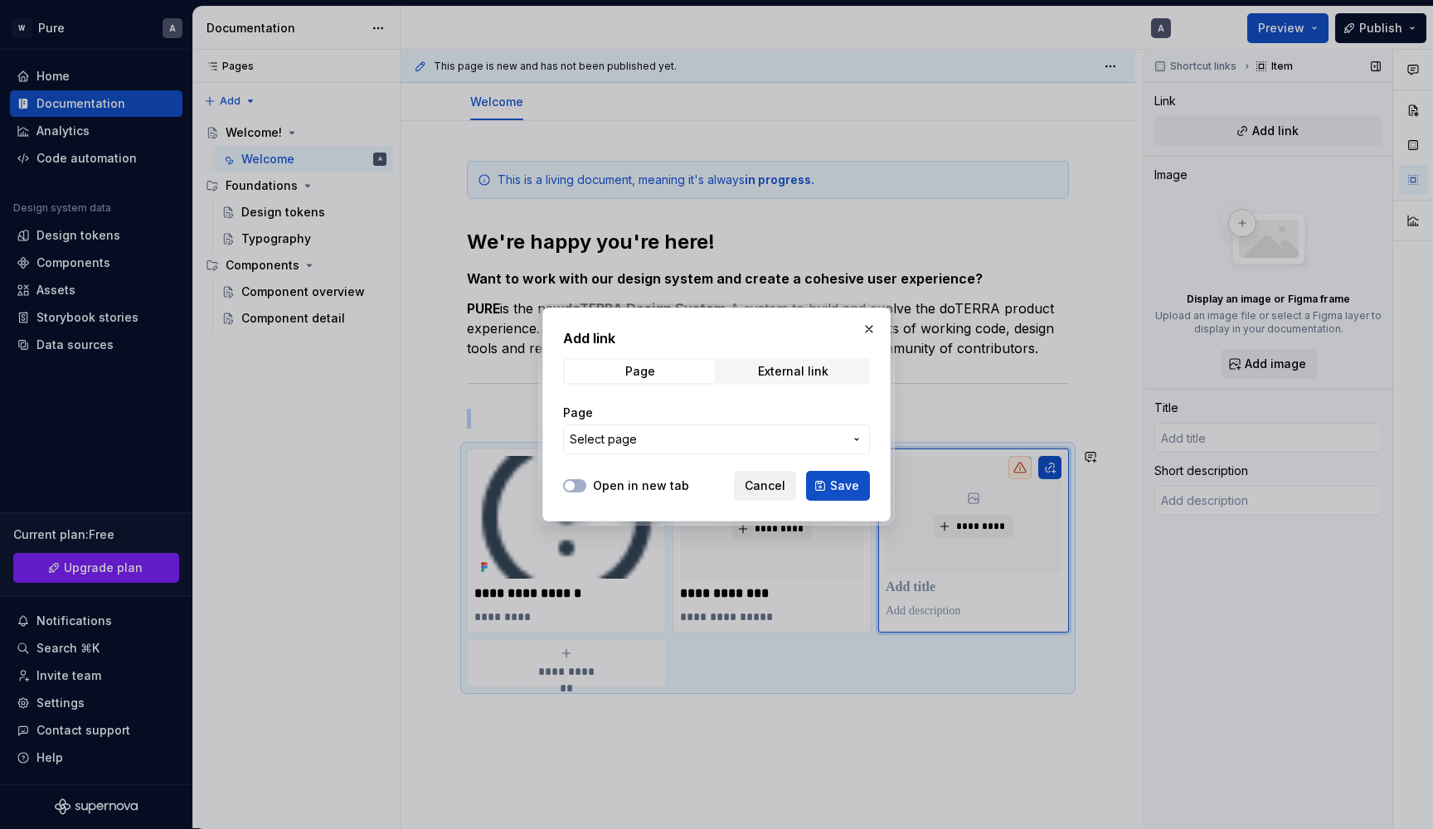
click at [780, 491] on span "Cancel" at bounding box center [765, 486] width 41 height 17
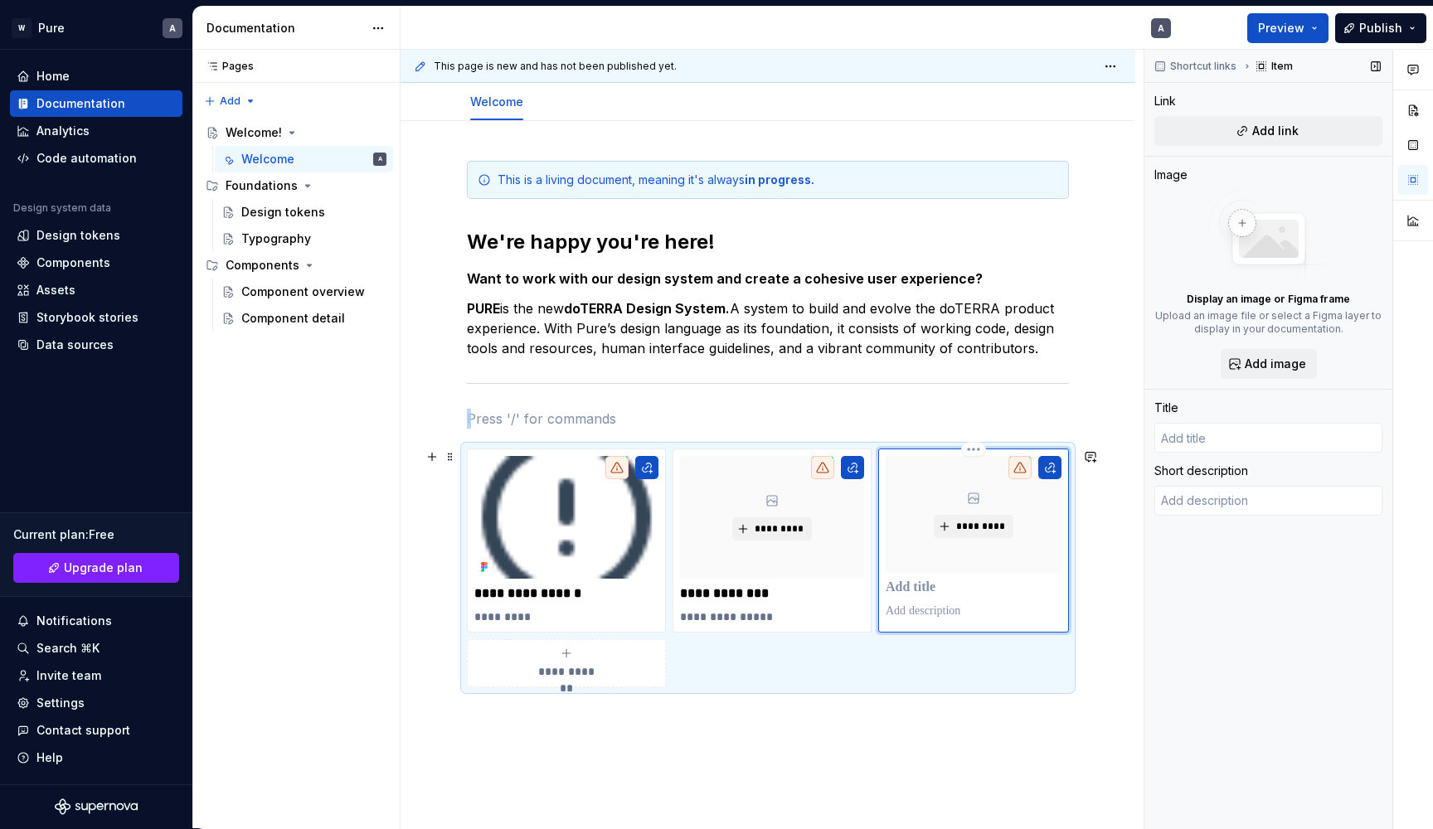
click at [937, 595] on p at bounding box center [974, 588] width 176 height 17
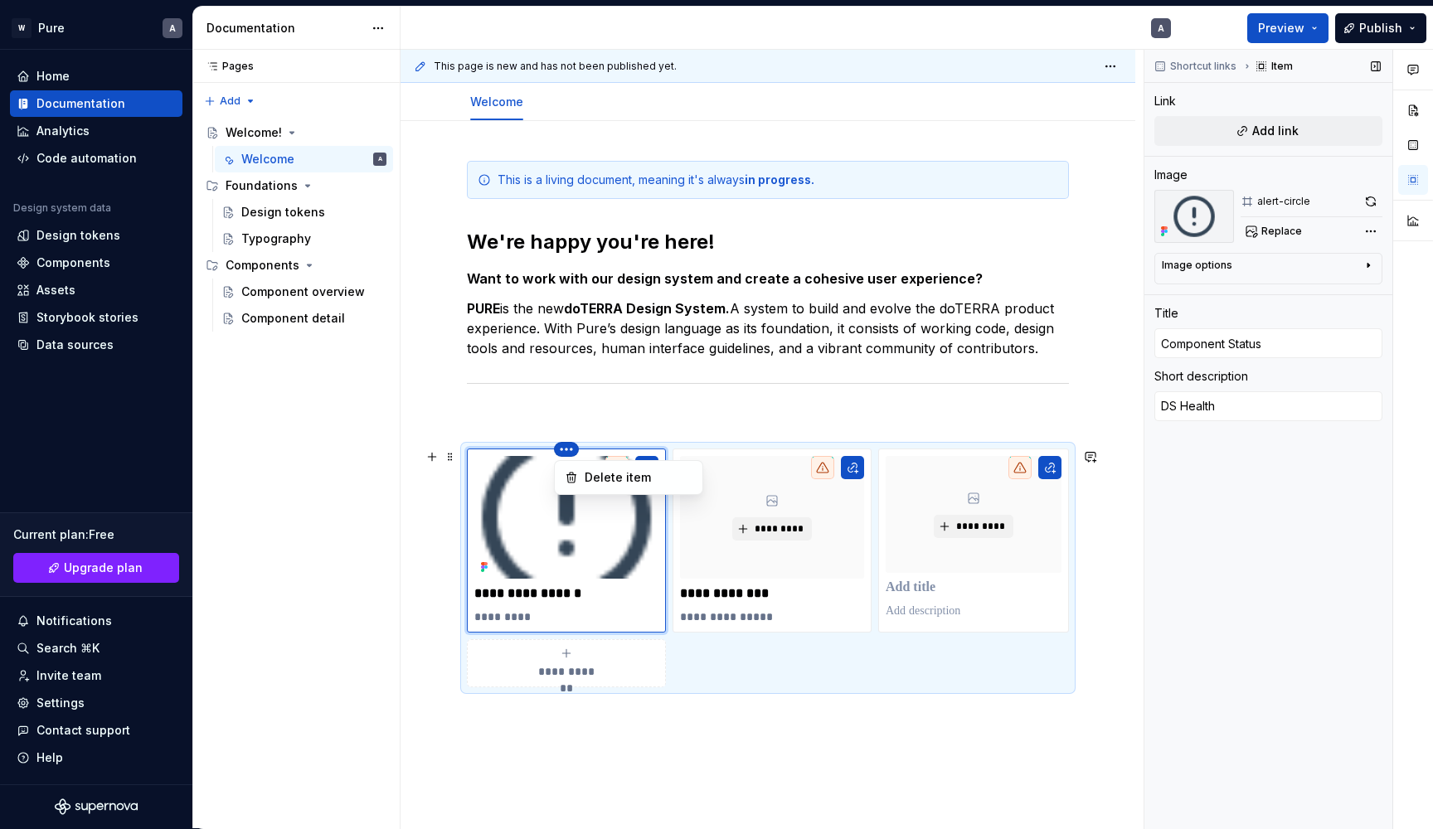
click at [565, 451] on html "W Pure A Home Documentation Analytics Code automation Design system data Design…" at bounding box center [716, 414] width 1433 height 829
click at [593, 479] on div "Delete item" at bounding box center [639, 477] width 108 height 17
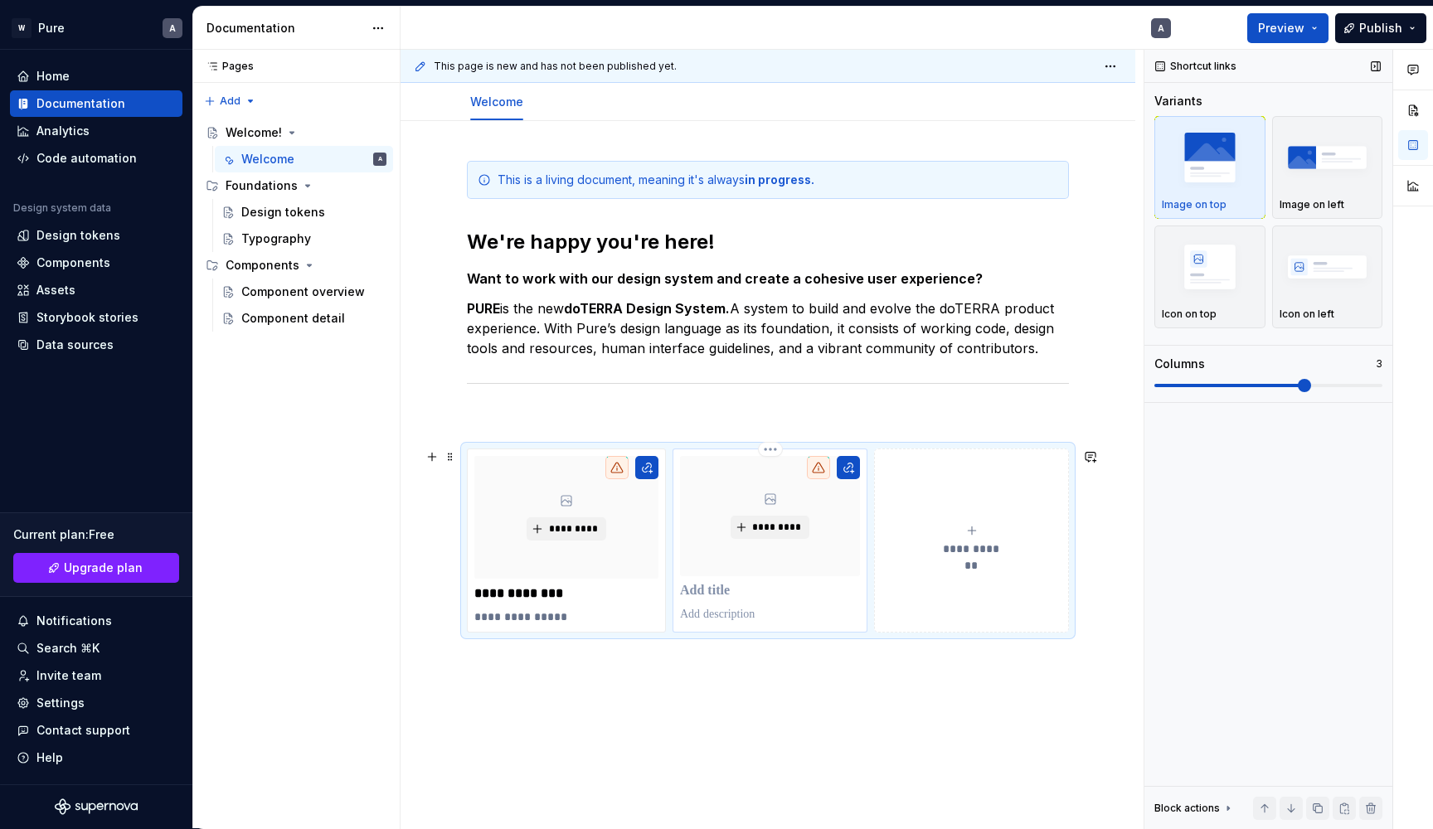
click at [708, 592] on p at bounding box center [770, 591] width 180 height 17
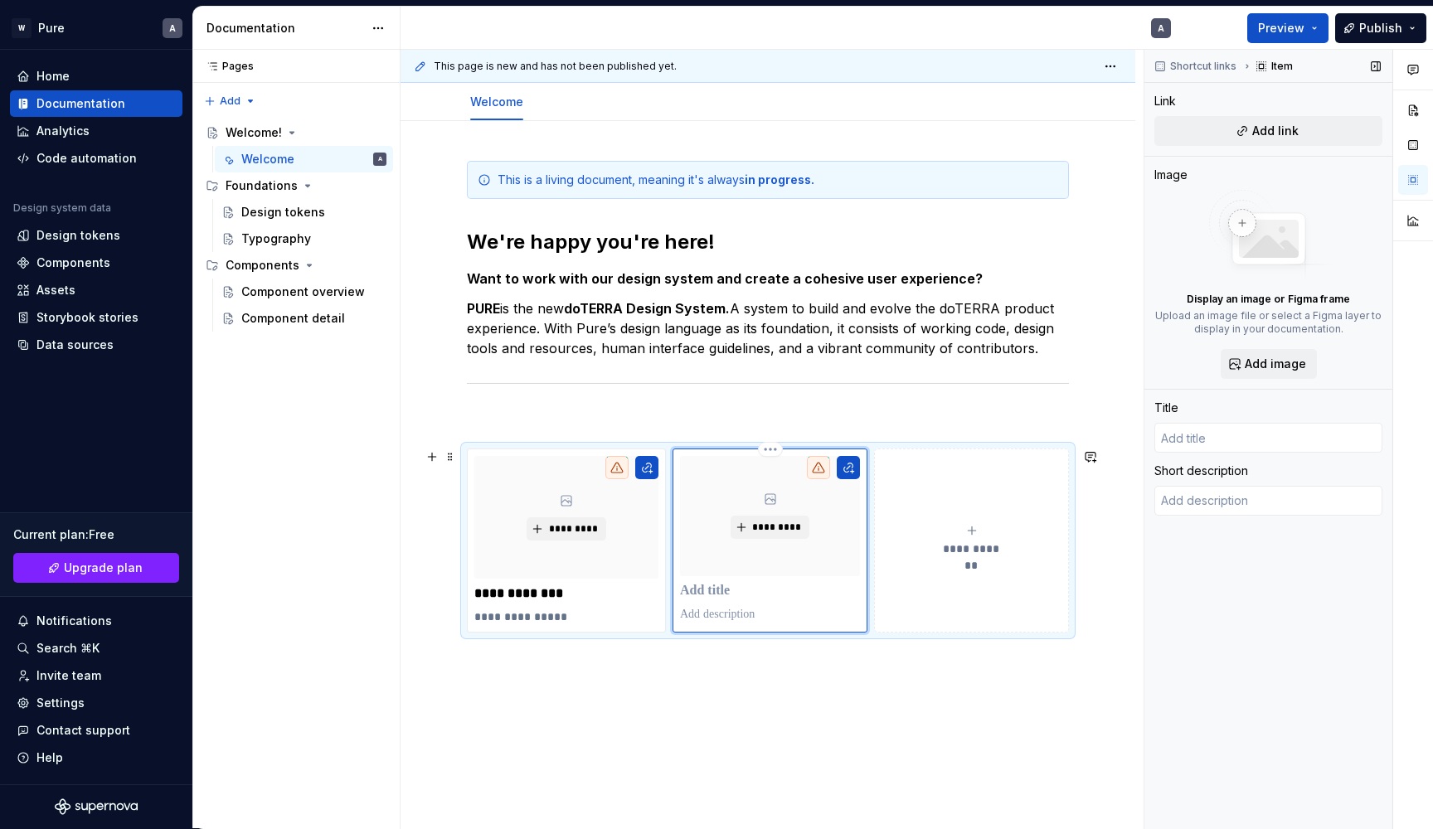
type textarea "*"
type input "C"
type textarea "*"
type input "Co"
type textarea "*"
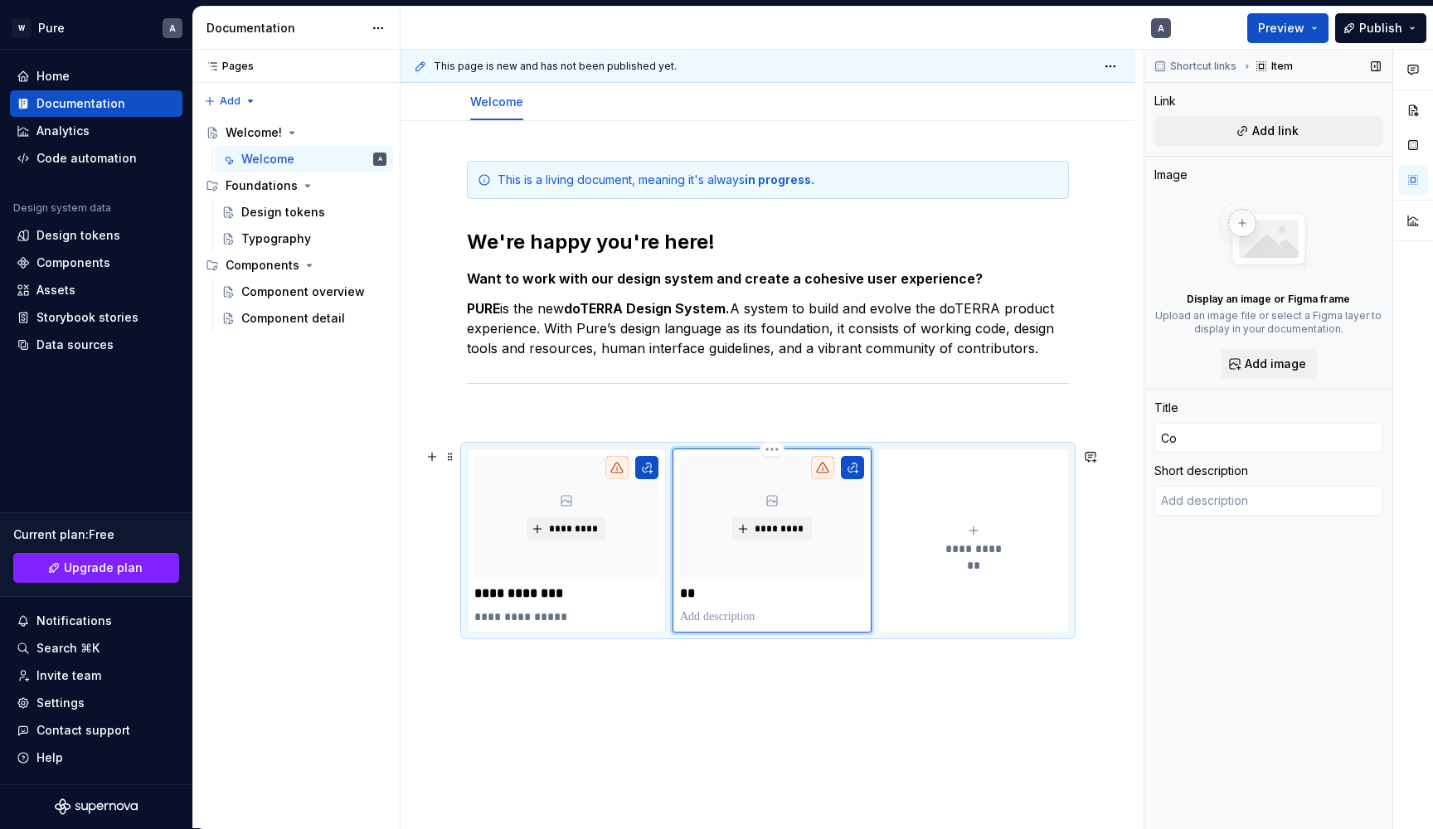
type input "Com"
type textarea "*"
type input "Comp"
type textarea "*"
type input "Compo"
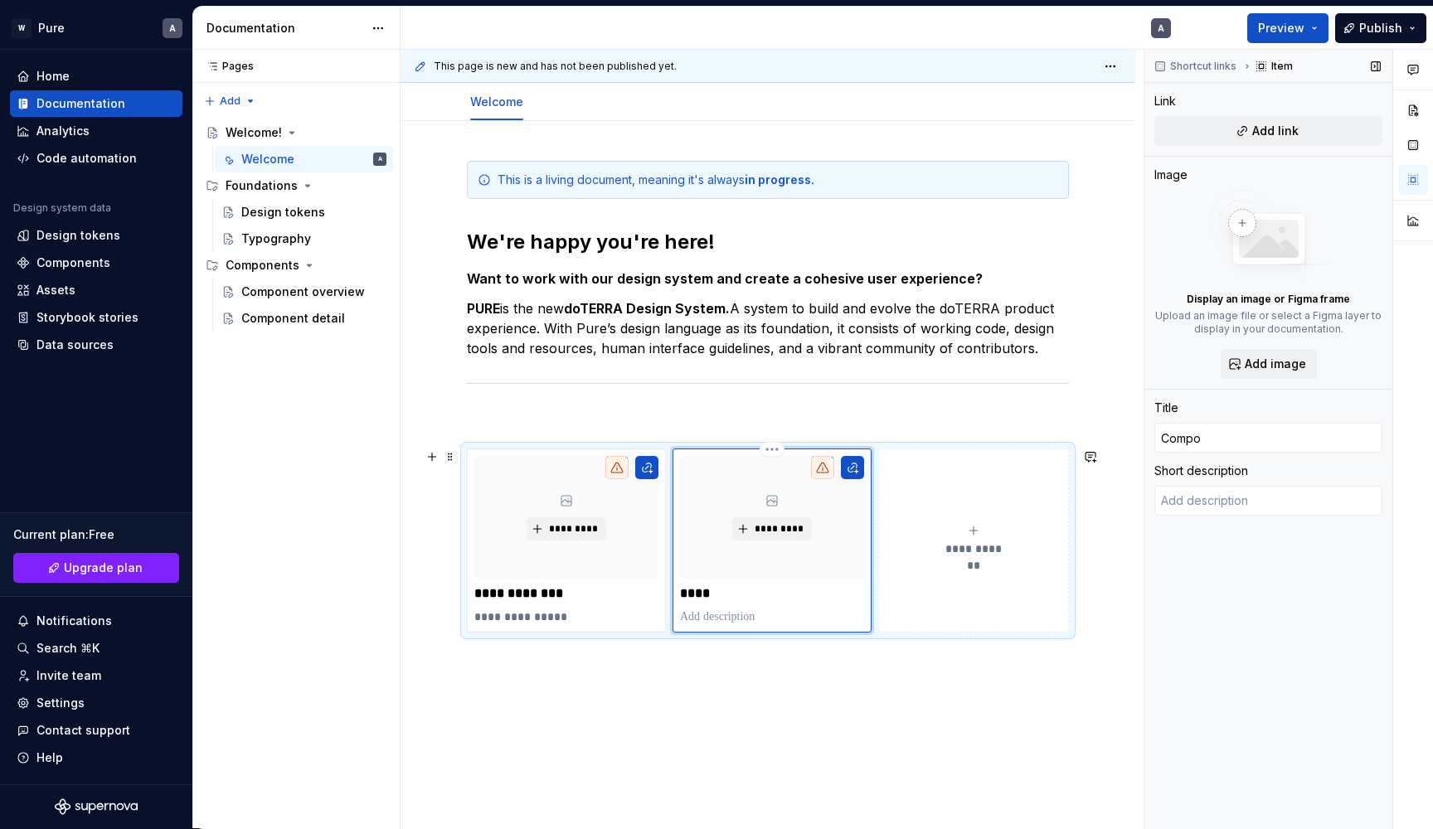
type textarea "*"
type input "Compon"
type textarea "*"
type input "Compone"
type textarea "*"
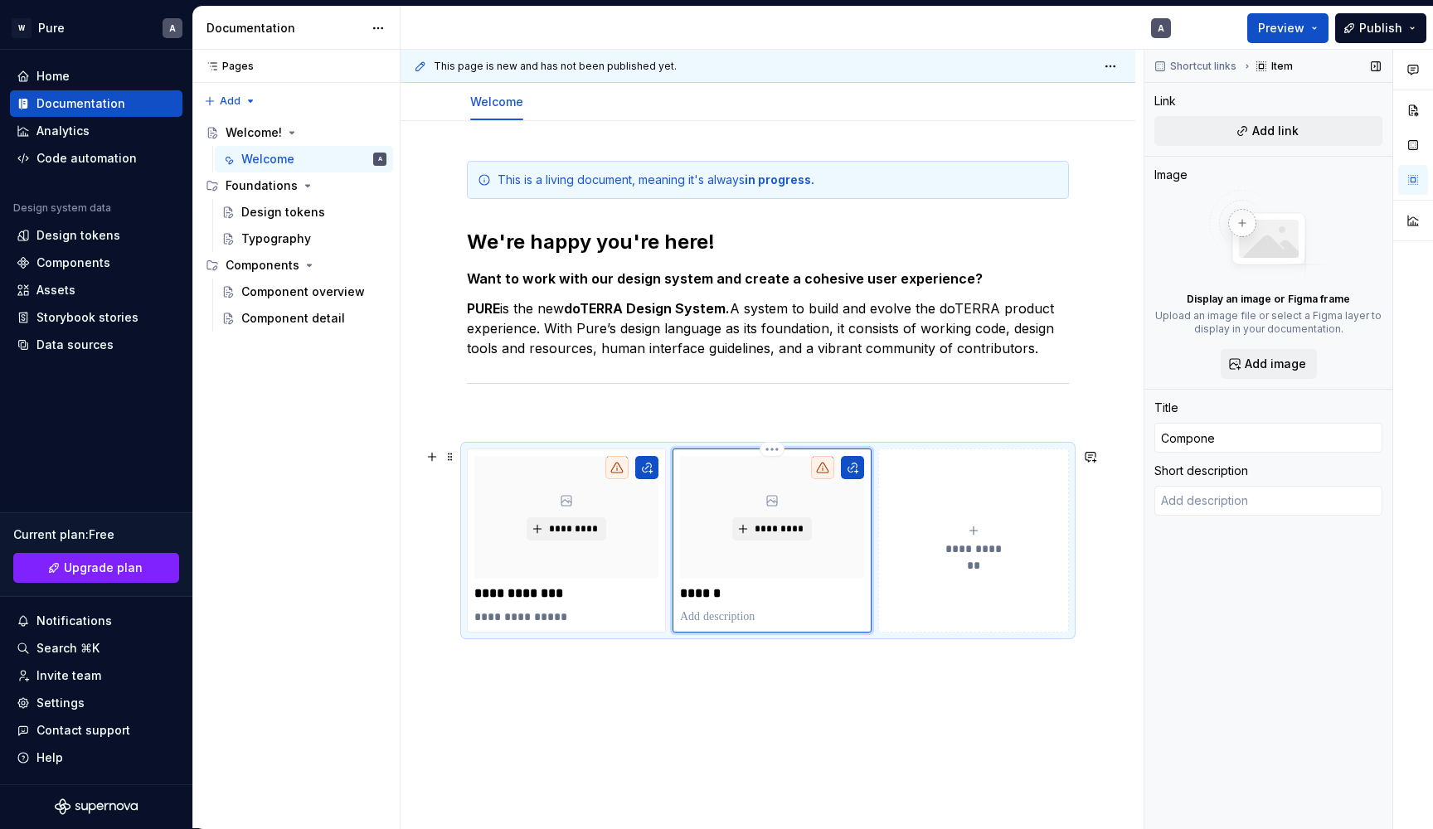
type input "Componen"
type textarea "*"
type input "Component"
type textarea "*"
type input "Component"
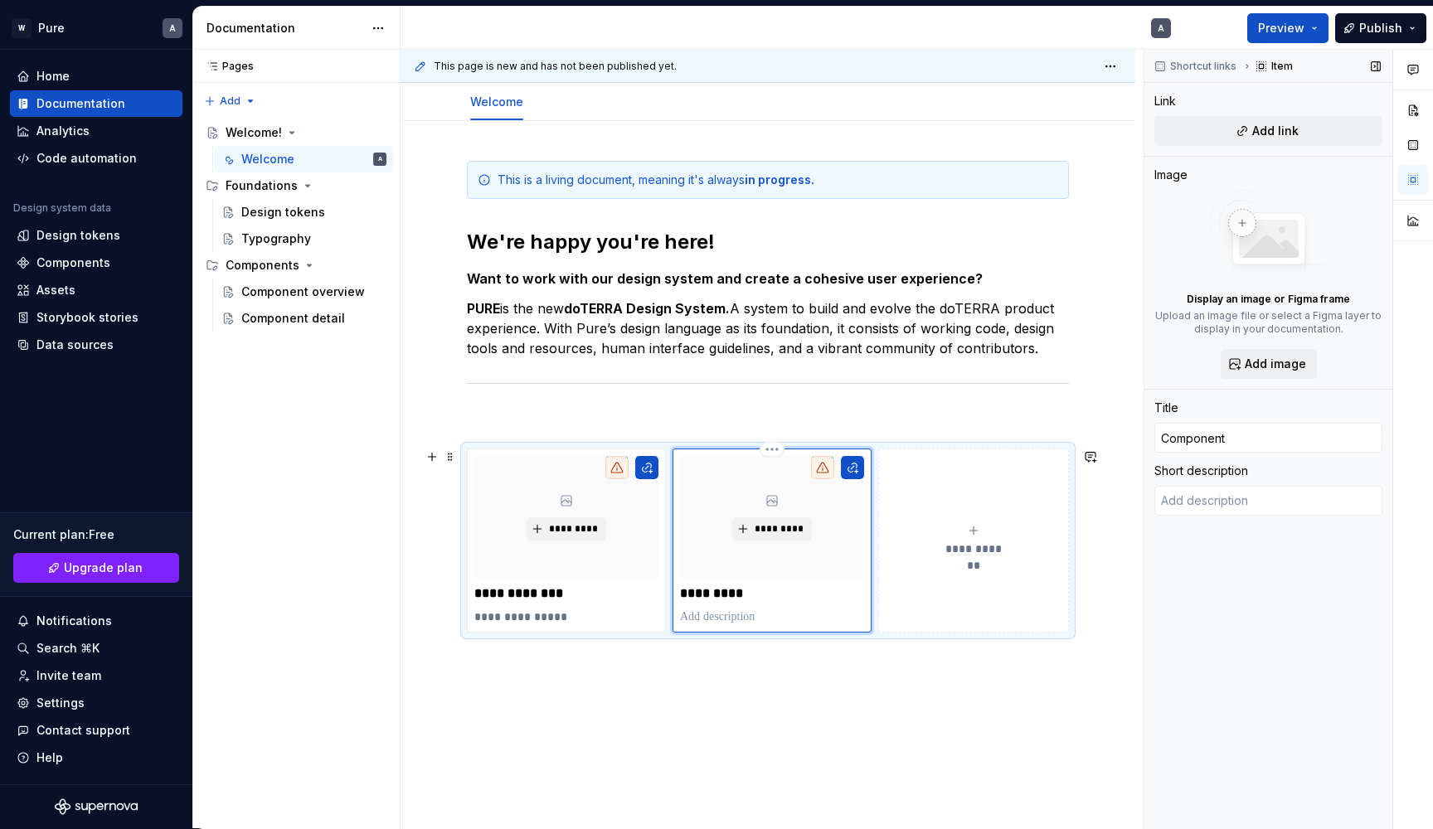
type textarea "*"
type input "Component S"
type textarea "*"
type input "Component St"
type textarea "*"
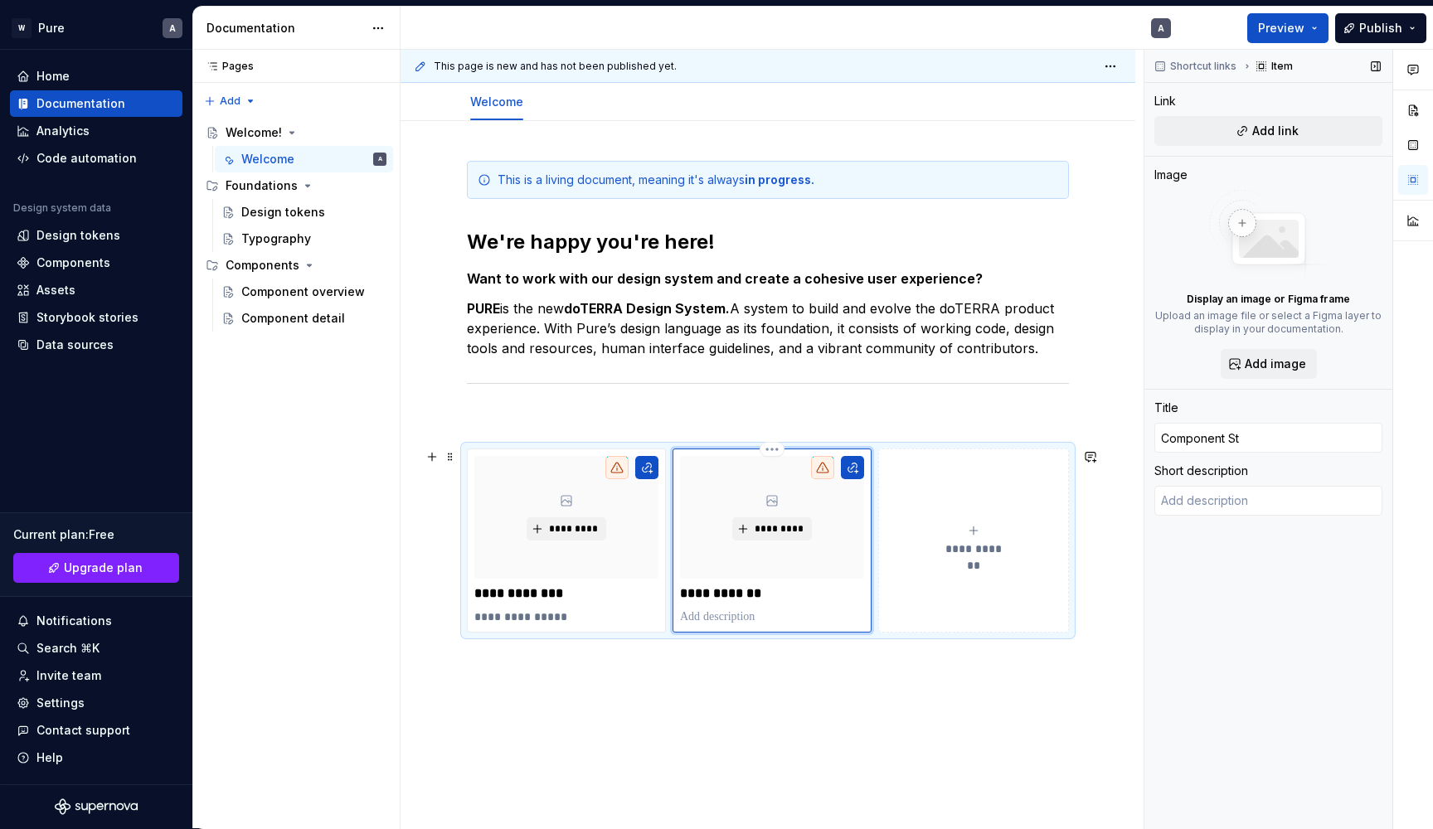
type input "Component Sta"
type textarea "*"
type input "Component Stat"
type textarea "*"
type input "Component Statu"
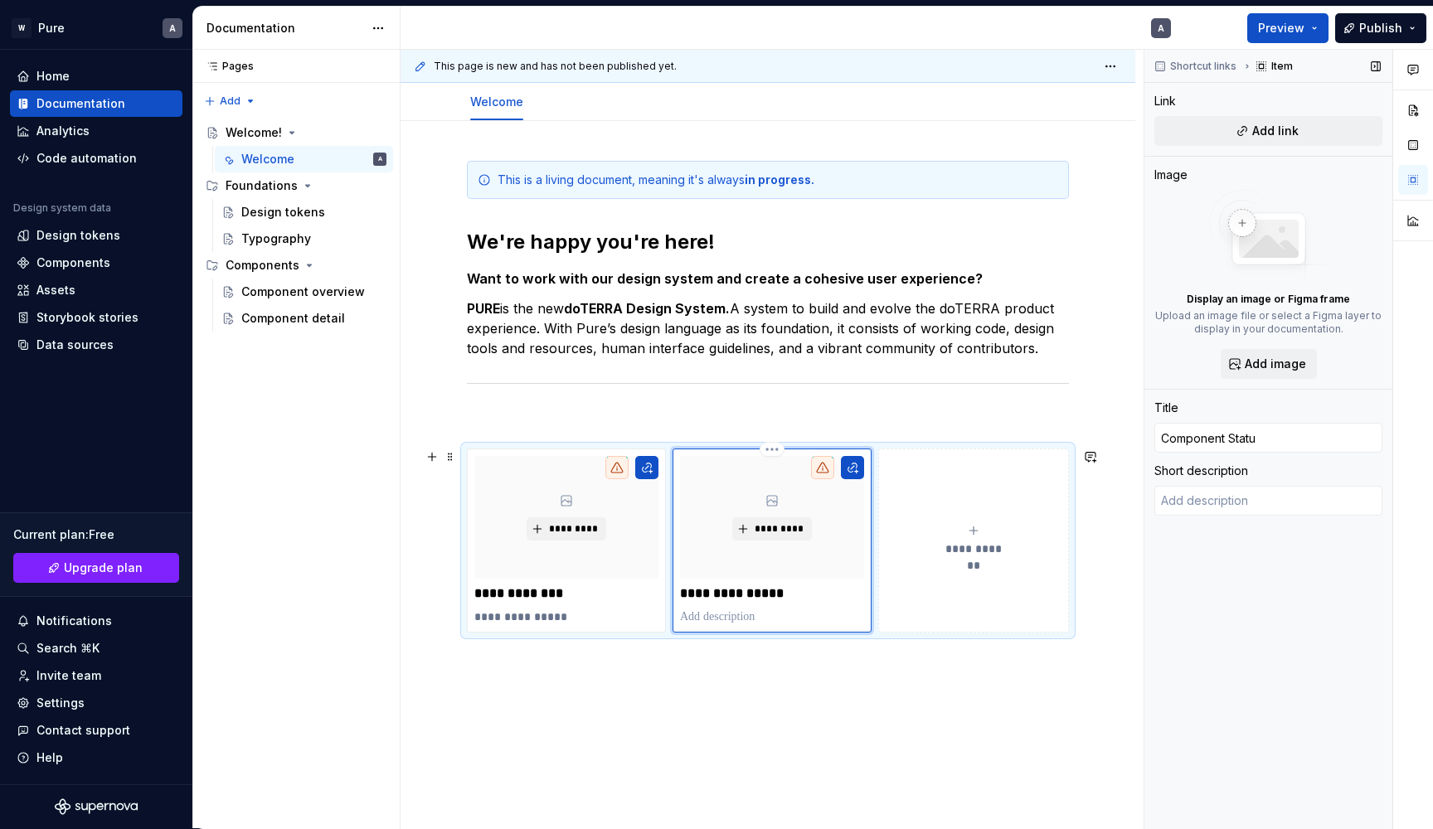
type textarea "*"
type input "Component Status"
type textarea "*"
type textarea "D"
type textarea "*"
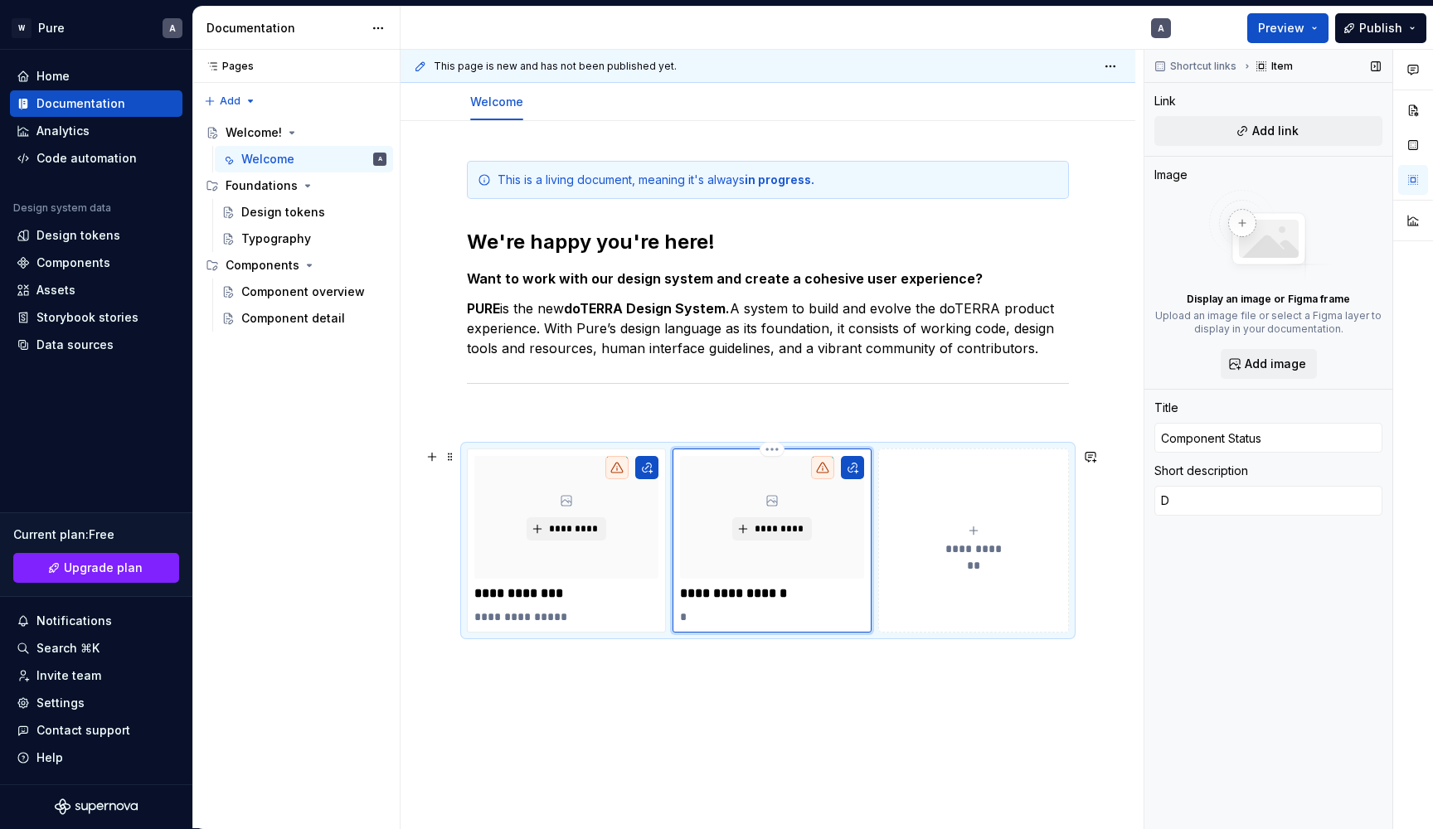
type textarea "DS"
type textarea "*"
click at [760, 741] on div "**********" at bounding box center [772, 439] width 743 height 779
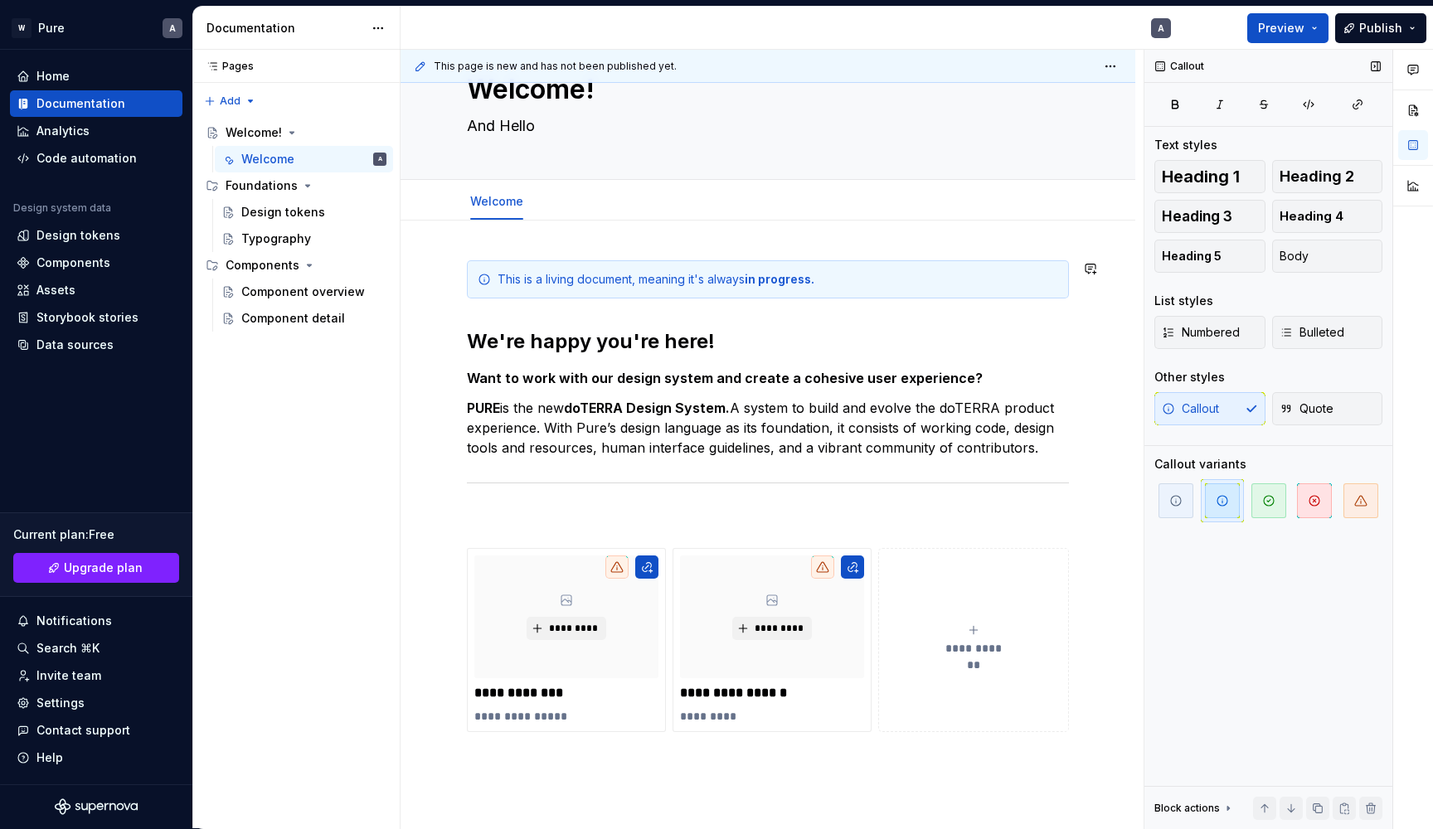
scroll to position [76, 0]
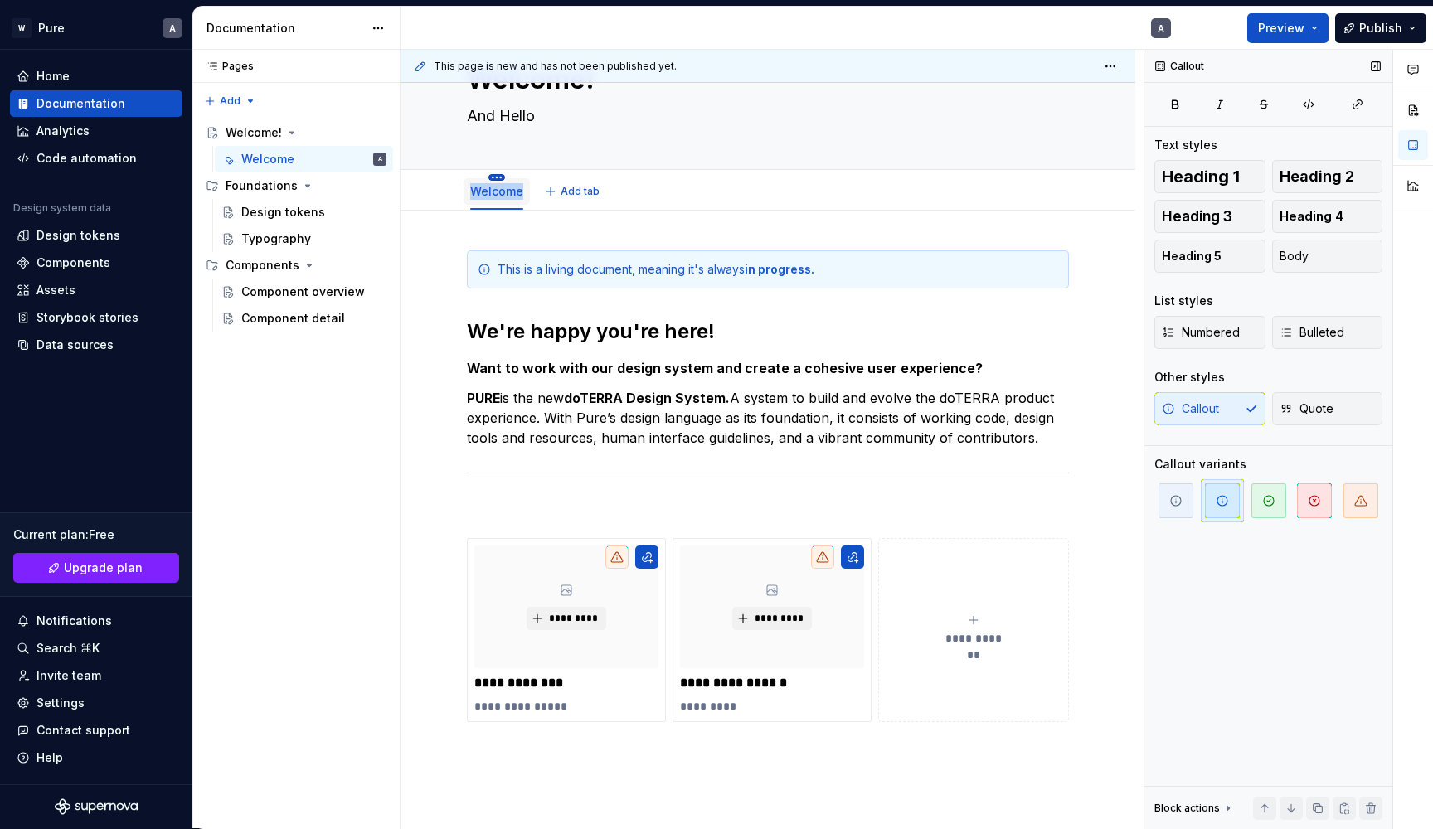
click at [496, 178] on button "button" at bounding box center [496, 177] width 17 height 7
click at [496, 173] on div "Welcome" at bounding box center [497, 190] width 66 height 35
click at [497, 177] on html "W Pure A Home Documentation Analytics Code automation Design system data Design…" at bounding box center [716, 414] width 1433 height 829
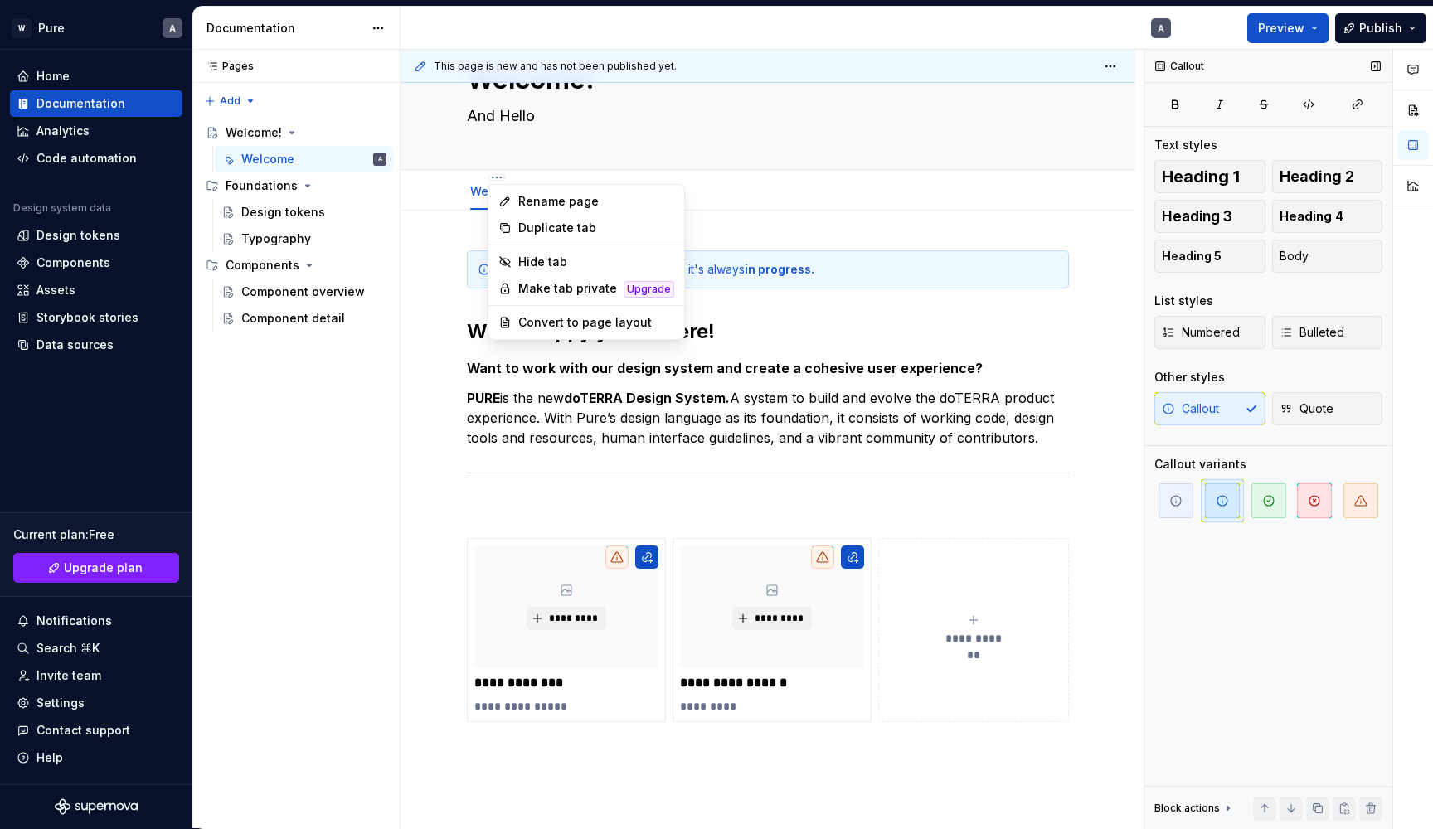
click at [472, 213] on html "W Pure A Home Documentation Analytics Code automation Design system data Design…" at bounding box center [716, 414] width 1433 height 829
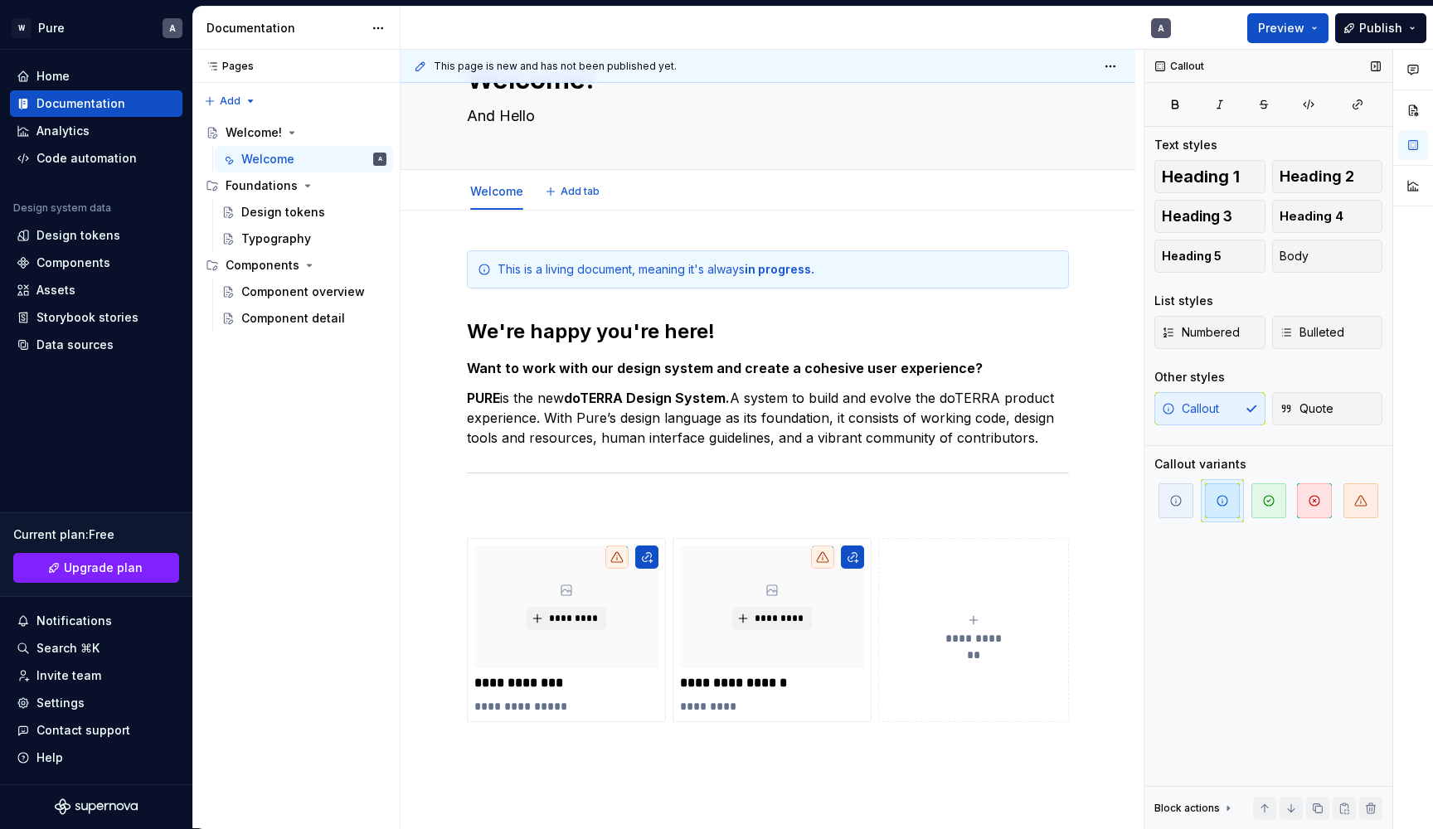
click at [426, 192] on div "Welcome Add tab" at bounding box center [768, 190] width 735 height 41
click at [1079, 194] on div "Welcome Add tab" at bounding box center [768, 191] width 622 height 36
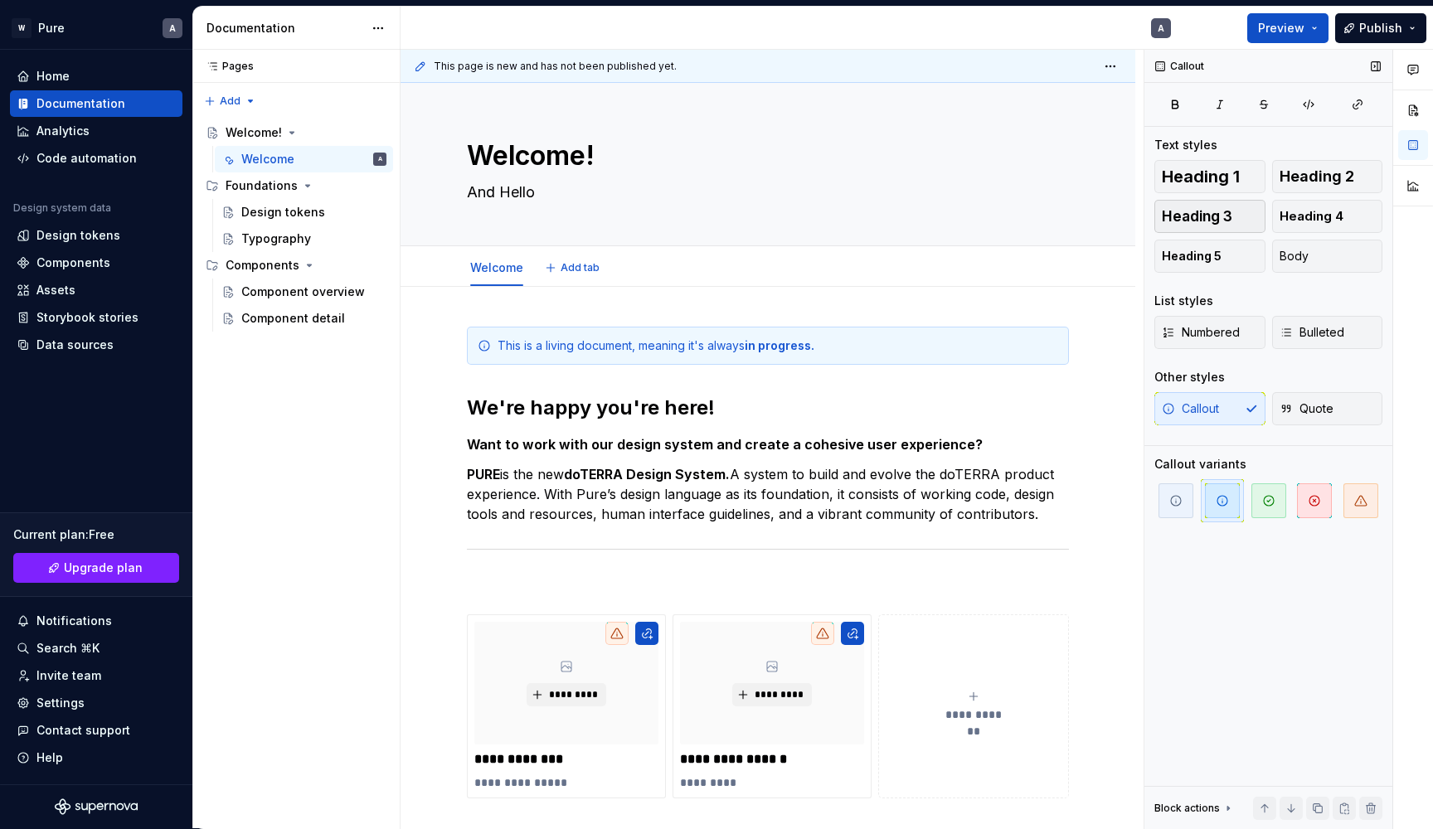
scroll to position [0, 0]
click at [378, 135] on button "Page tree" at bounding box center [374, 132] width 23 height 23
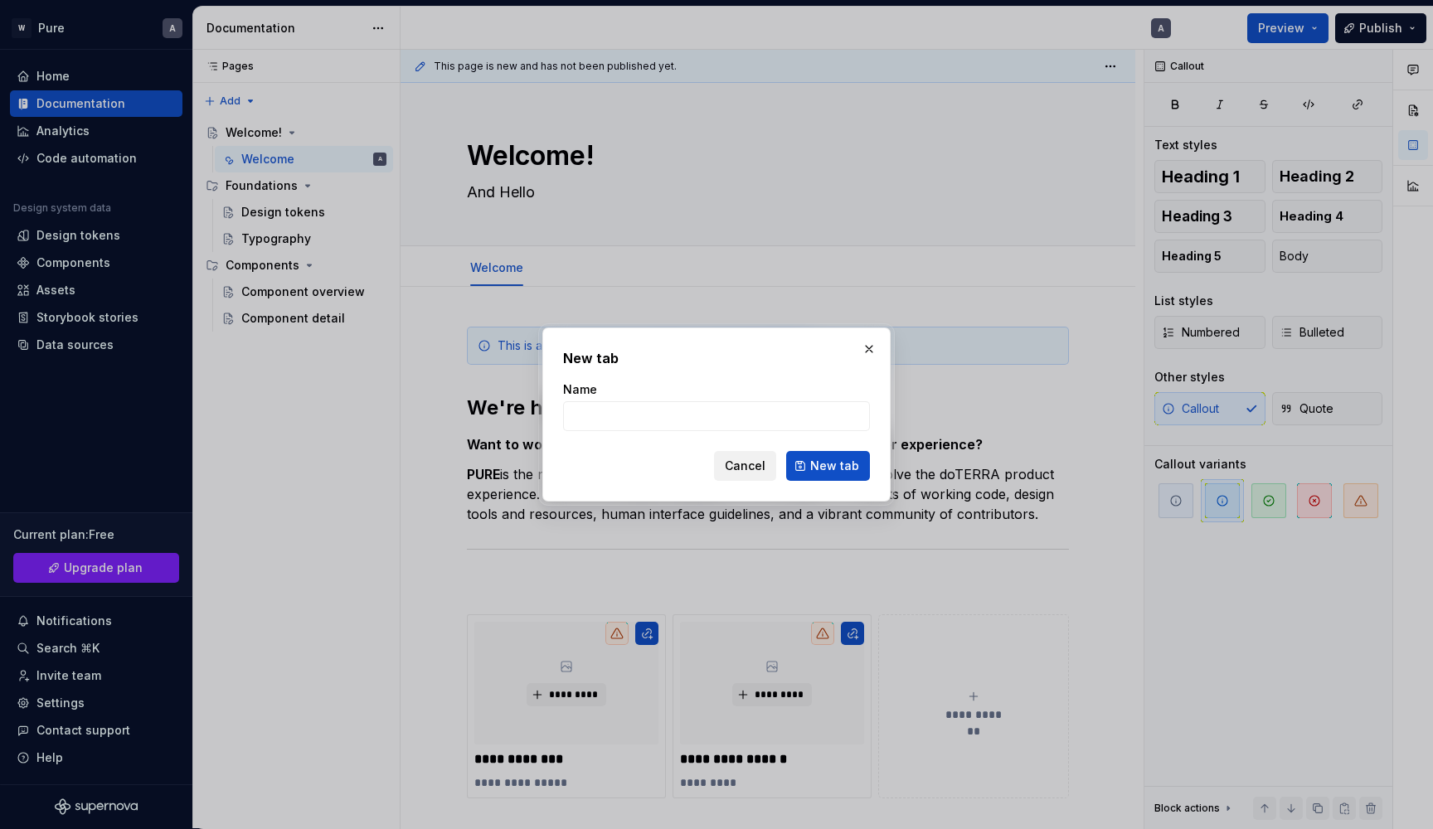
click at [764, 467] on span "Cancel" at bounding box center [745, 466] width 41 height 17
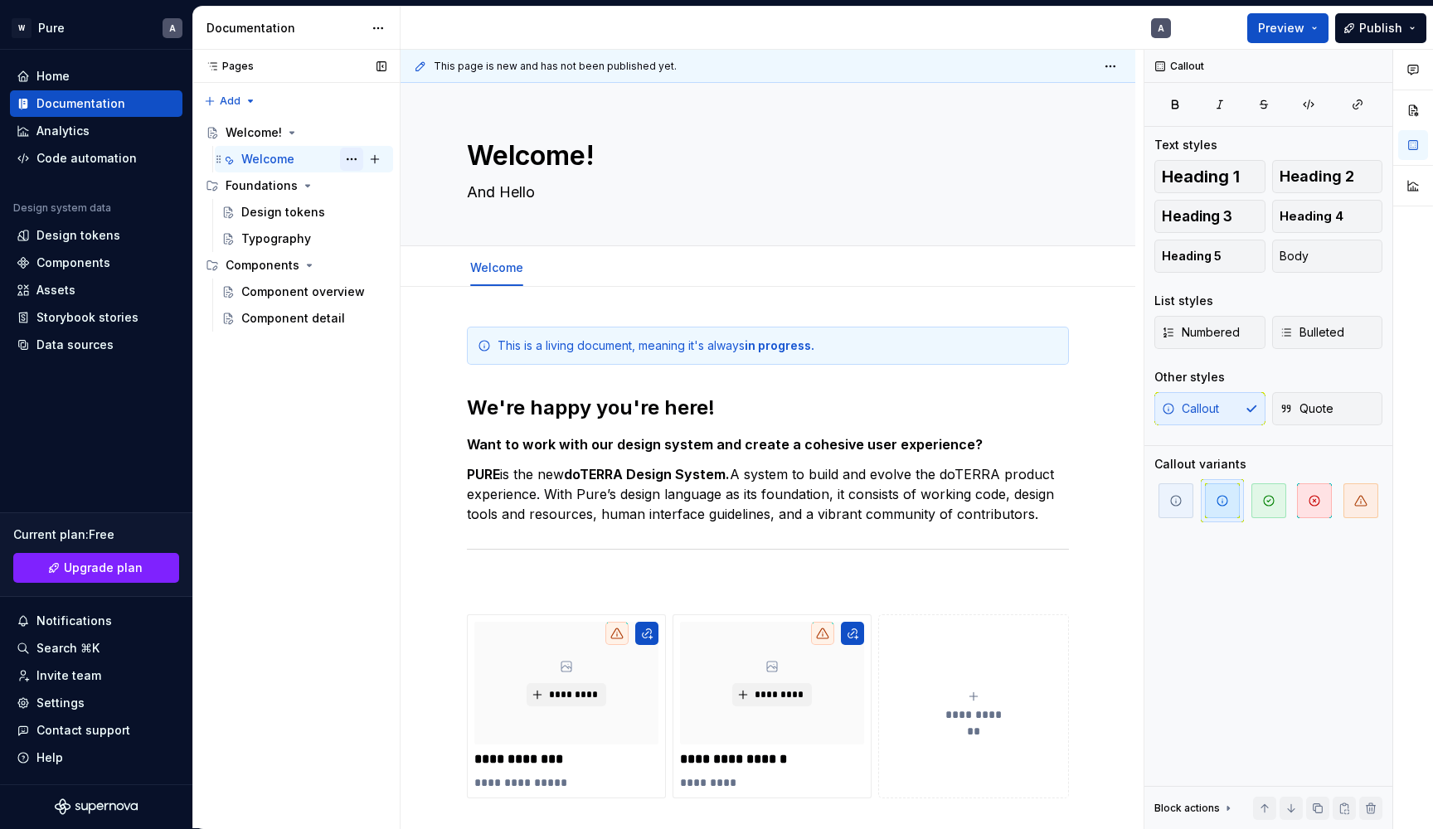
click at [361, 156] on button "Page tree" at bounding box center [351, 159] width 23 height 23
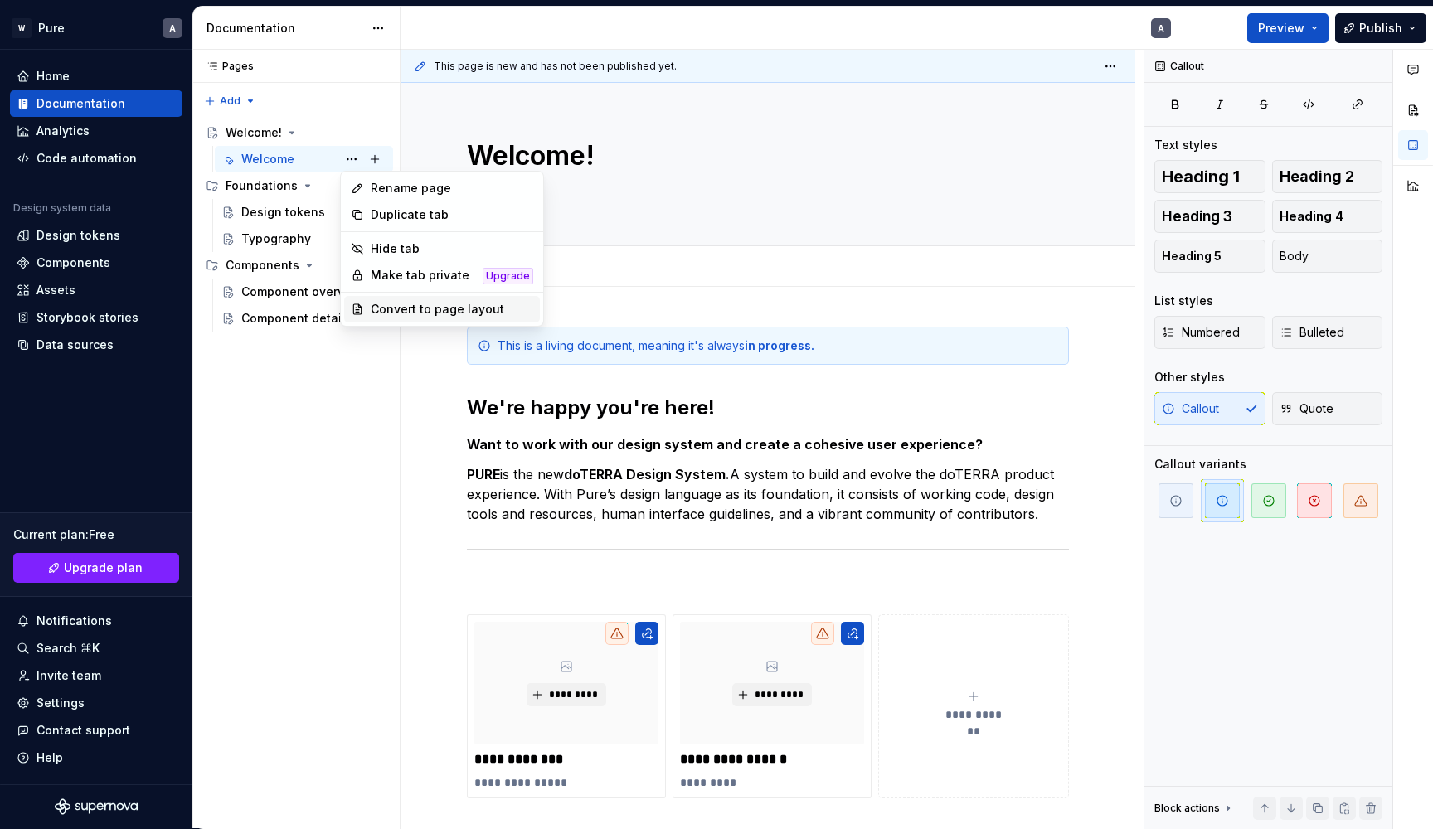
click at [398, 300] on div "Convert to page layout" at bounding box center [442, 309] width 196 height 27
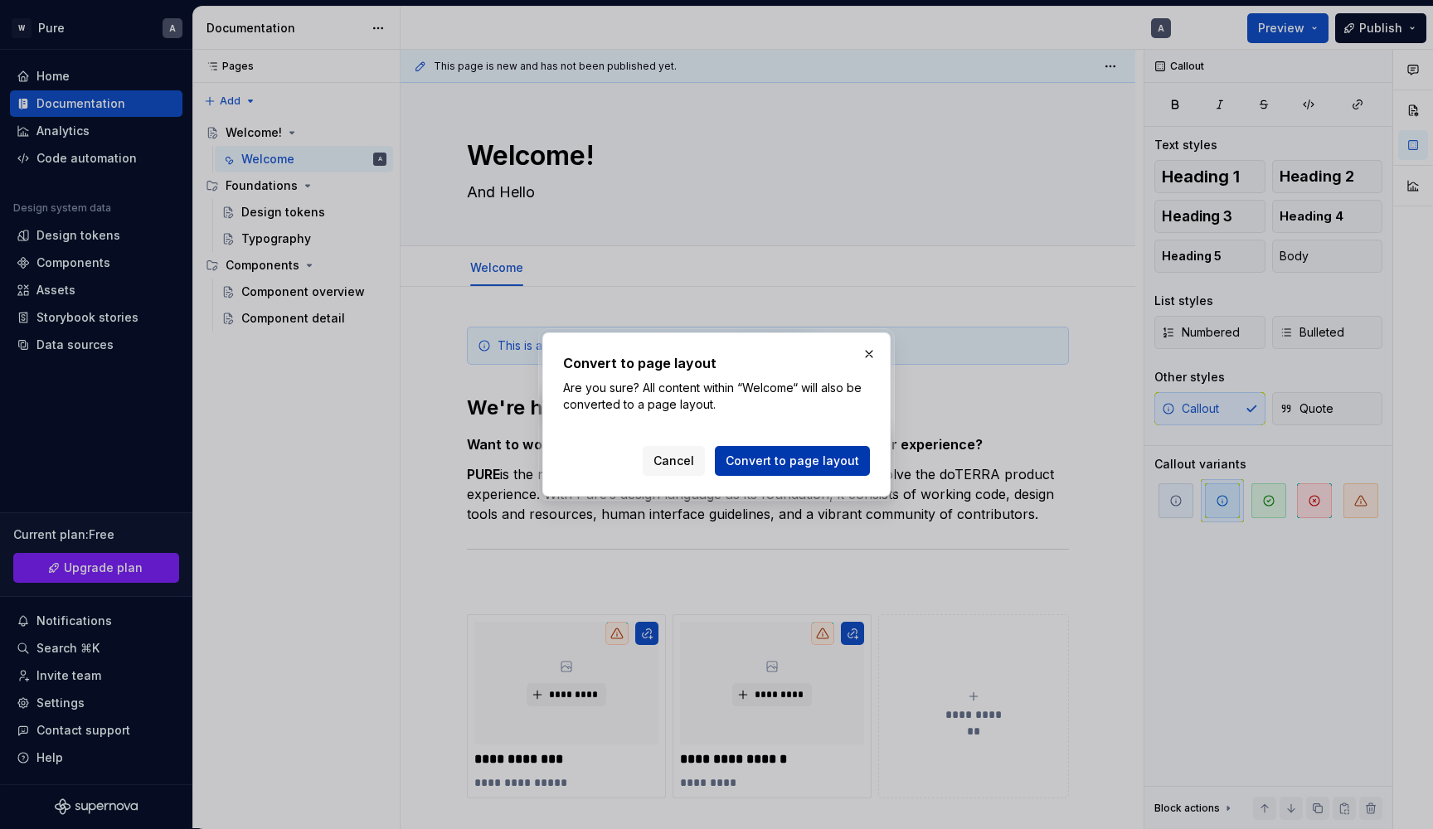
click at [793, 469] on button "Convert to page layout" at bounding box center [792, 461] width 155 height 30
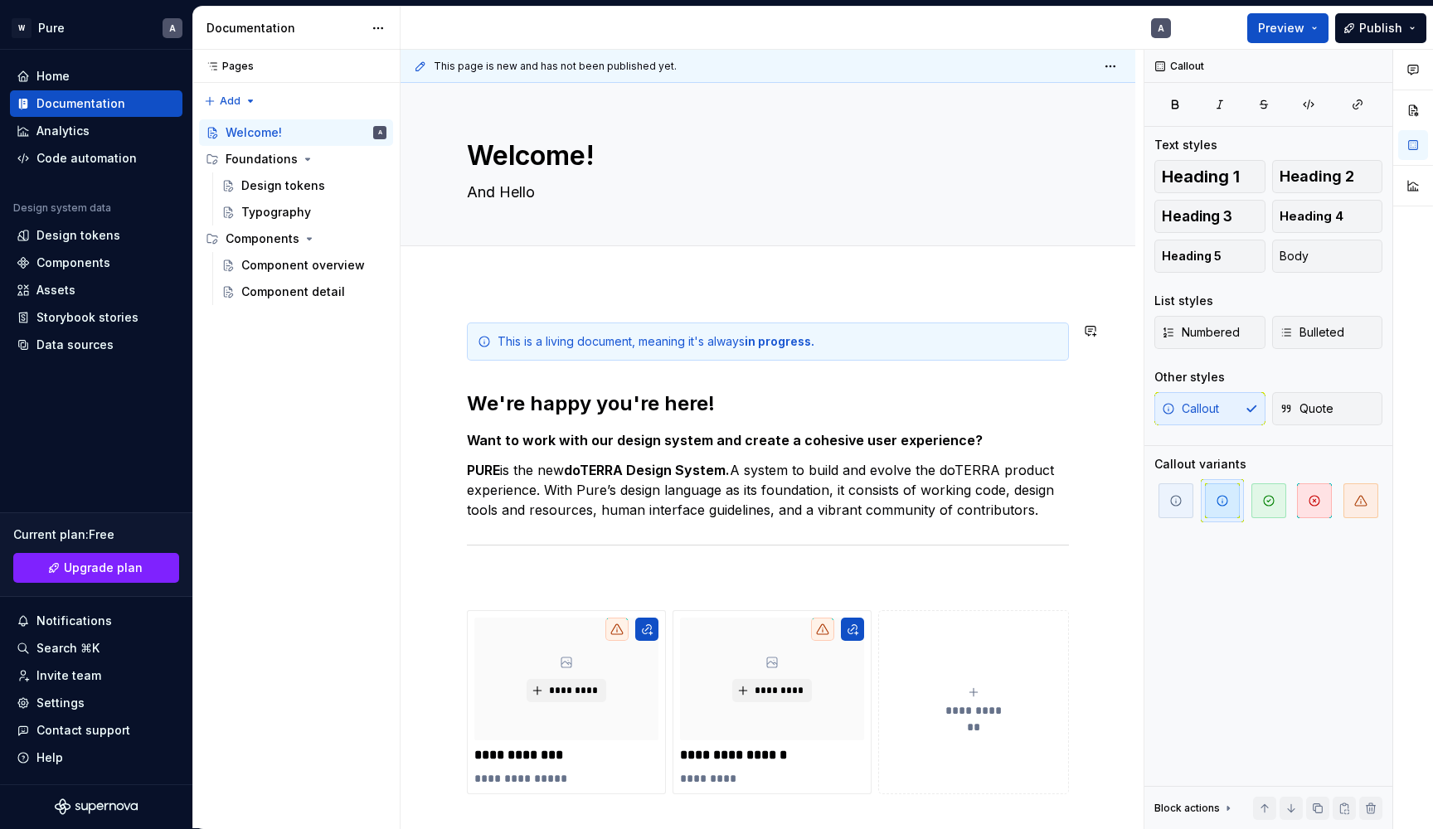
click at [648, 299] on div "**********" at bounding box center [768, 693] width 735 height 820
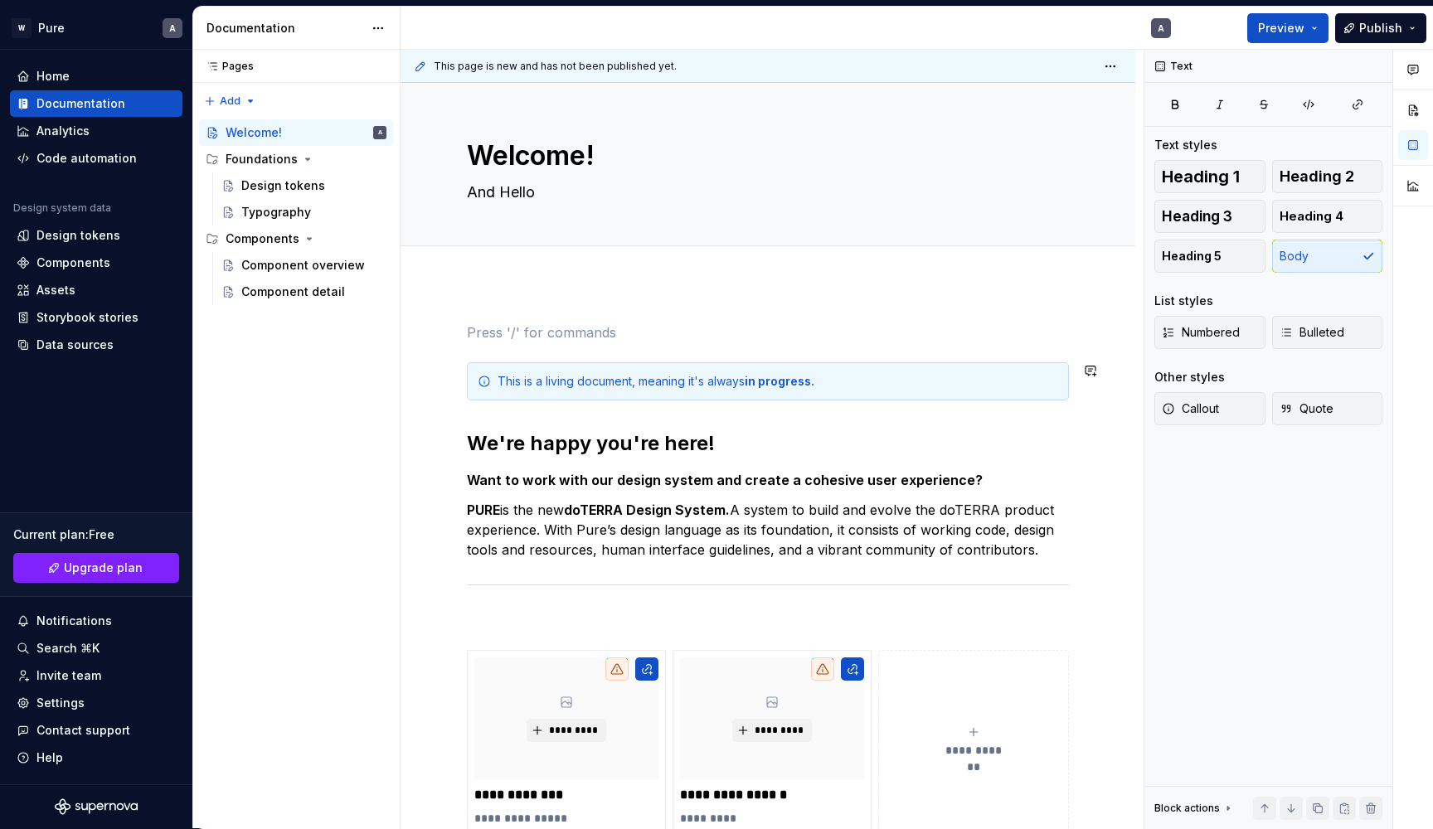
scroll to position [40, 0]
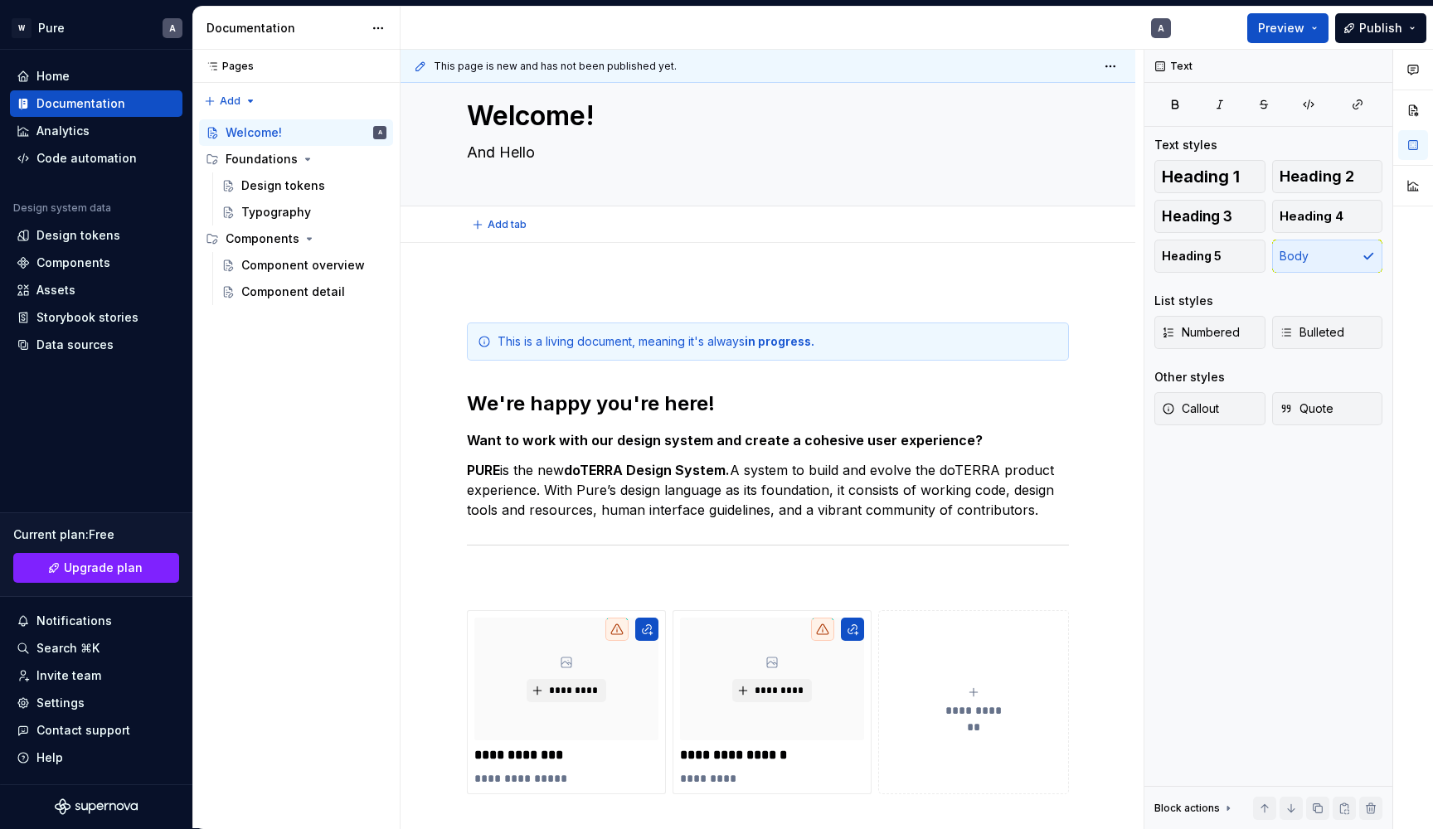
click at [660, 240] on div "Add tab" at bounding box center [768, 224] width 735 height 36
click at [572, 293] on p at bounding box center [768, 293] width 602 height 20
click at [453, 295] on span at bounding box center [450, 292] width 13 height 23
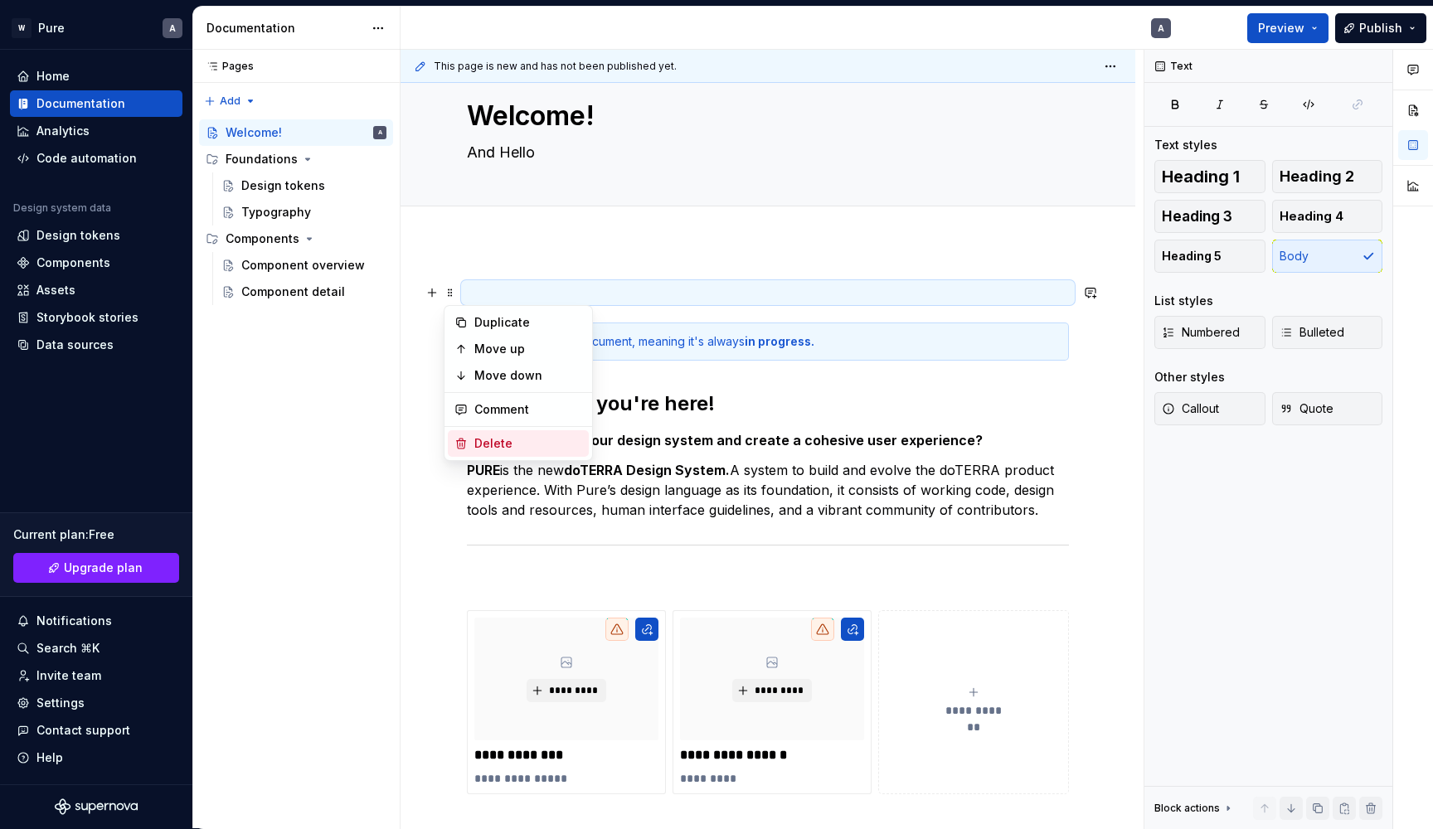
click at [504, 436] on div "Delete" at bounding box center [528, 443] width 108 height 17
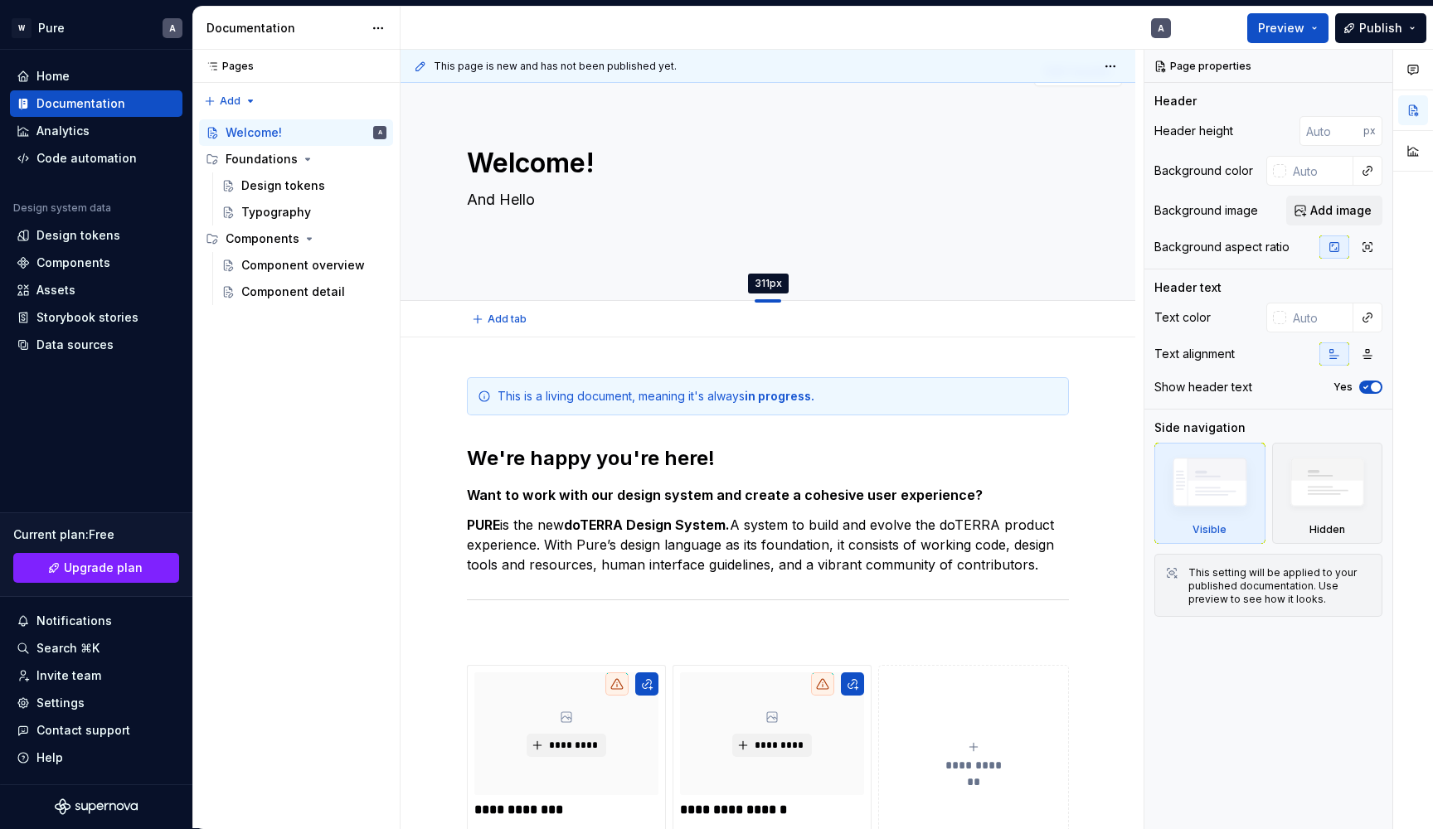
drag, startPoint x: 776, startPoint y: 205, endPoint x: 792, endPoint y: 301, distance: 97.5
click at [777, 299] on div at bounding box center [768, 300] width 28 height 3
click at [777, 299] on div at bounding box center [768, 300] width 27 height 3
click at [777, 299] on div at bounding box center [768, 300] width 28 height 3
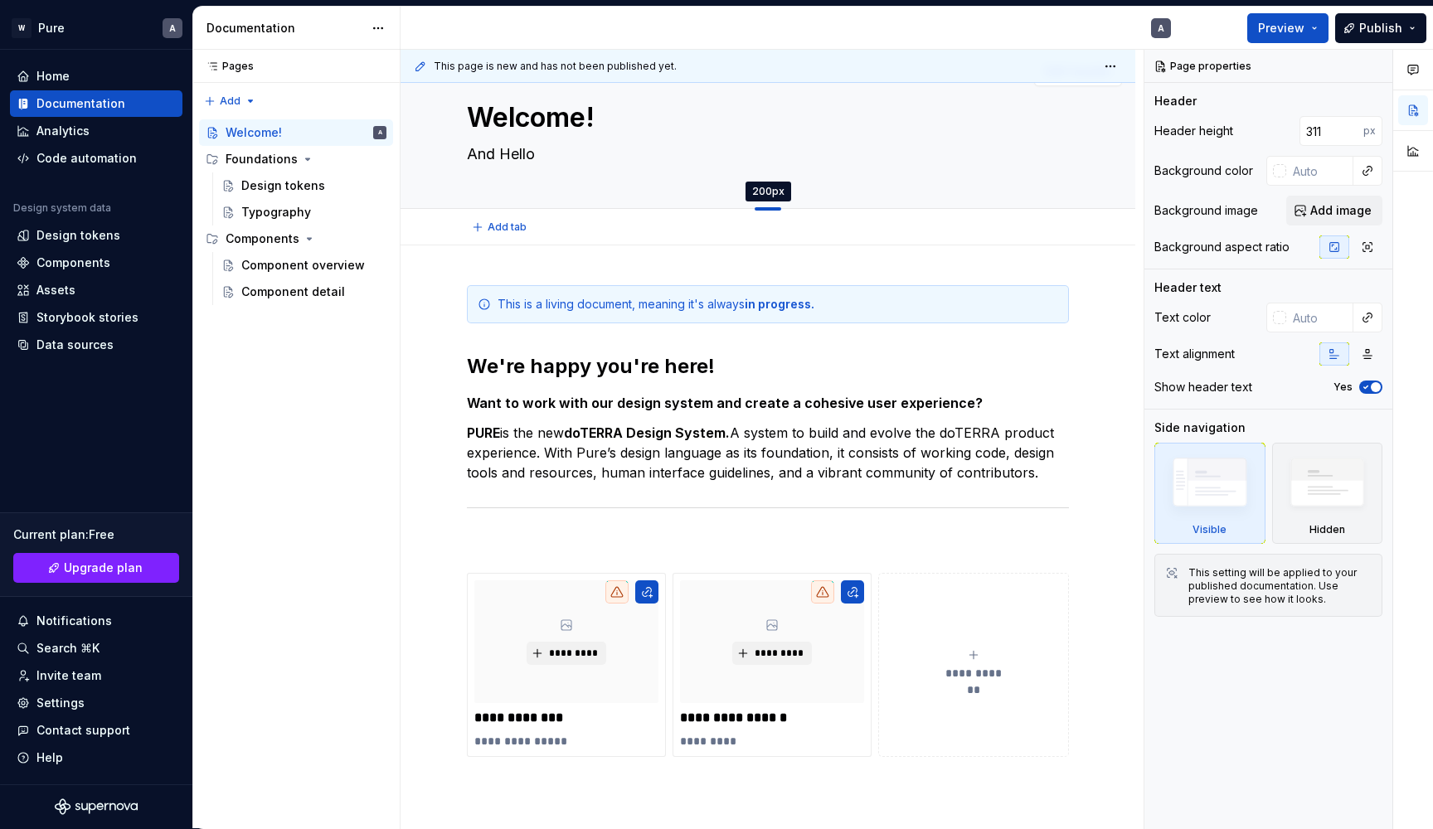
drag, startPoint x: 777, startPoint y: 299, endPoint x: 780, endPoint y: 209, distance: 90.4
click at [780, 209] on div at bounding box center [768, 208] width 27 height 3
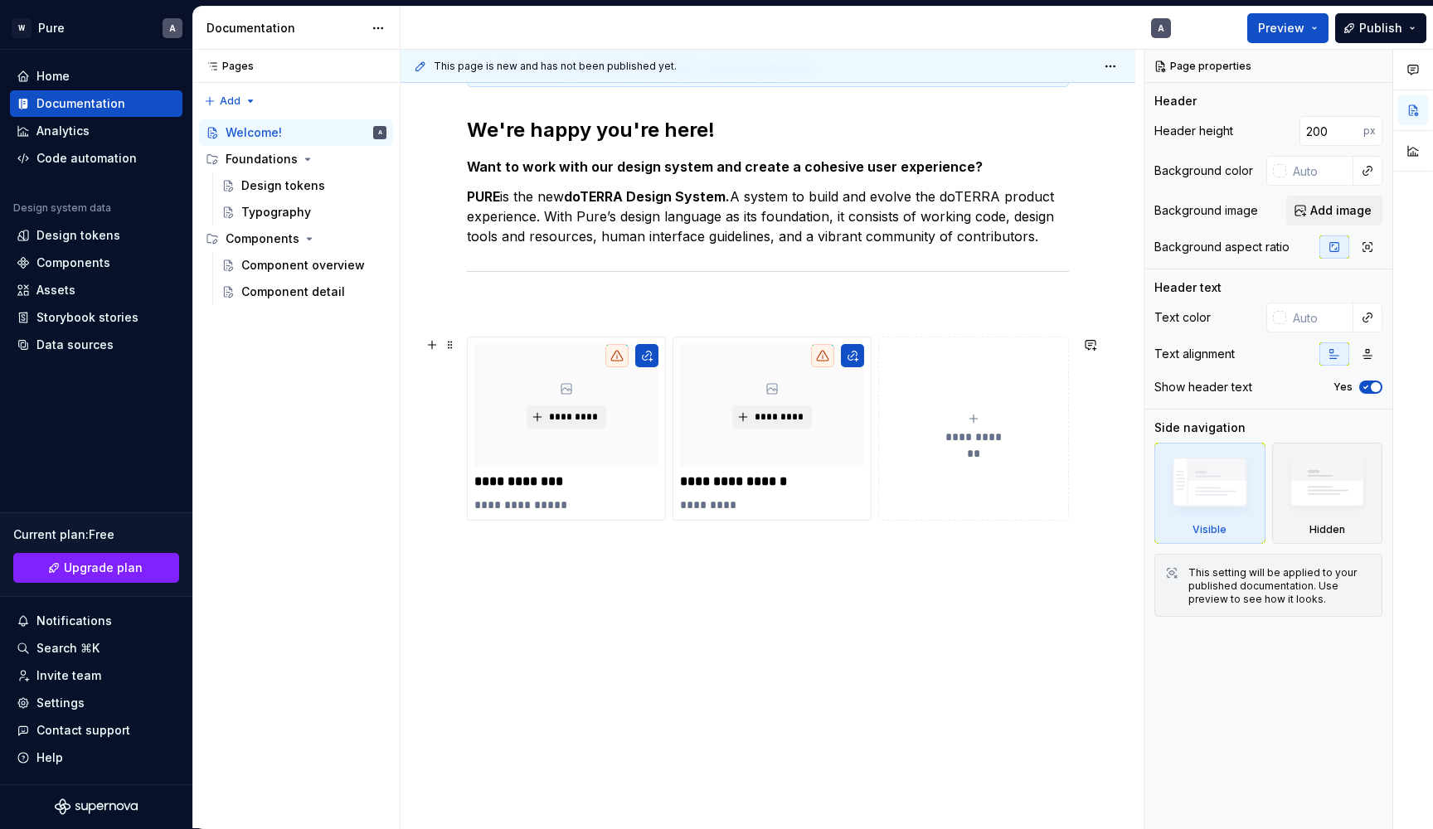
scroll to position [276, 0]
click at [540, 313] on p at bounding box center [768, 307] width 602 height 20
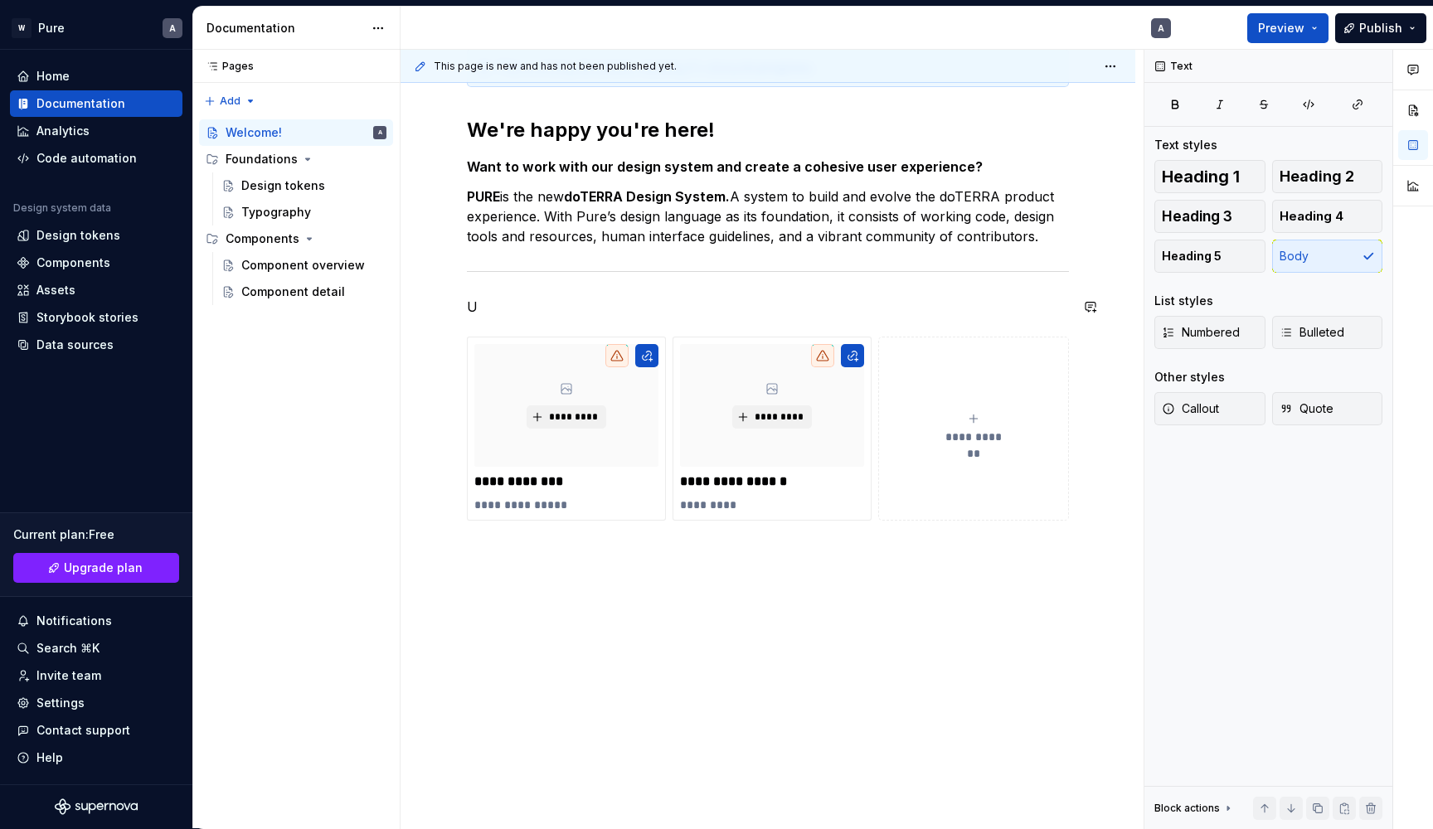
scroll to position [236, 0]
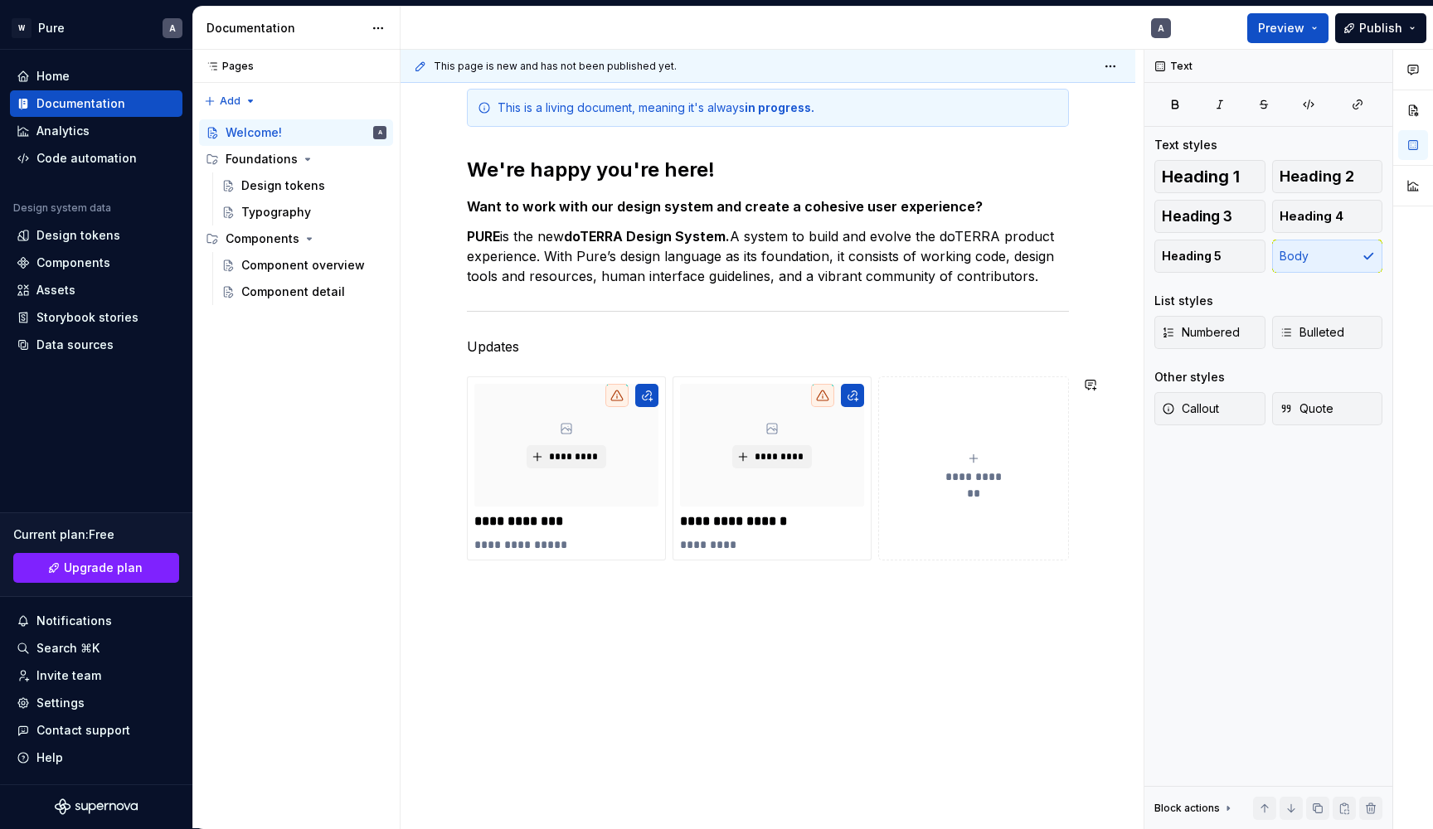
click at [548, 360] on div "**********" at bounding box center [768, 345] width 602 height 512
click at [541, 352] on p "Updates" at bounding box center [768, 347] width 602 height 20
click at [575, 318] on button "button" at bounding box center [571, 315] width 23 height 23
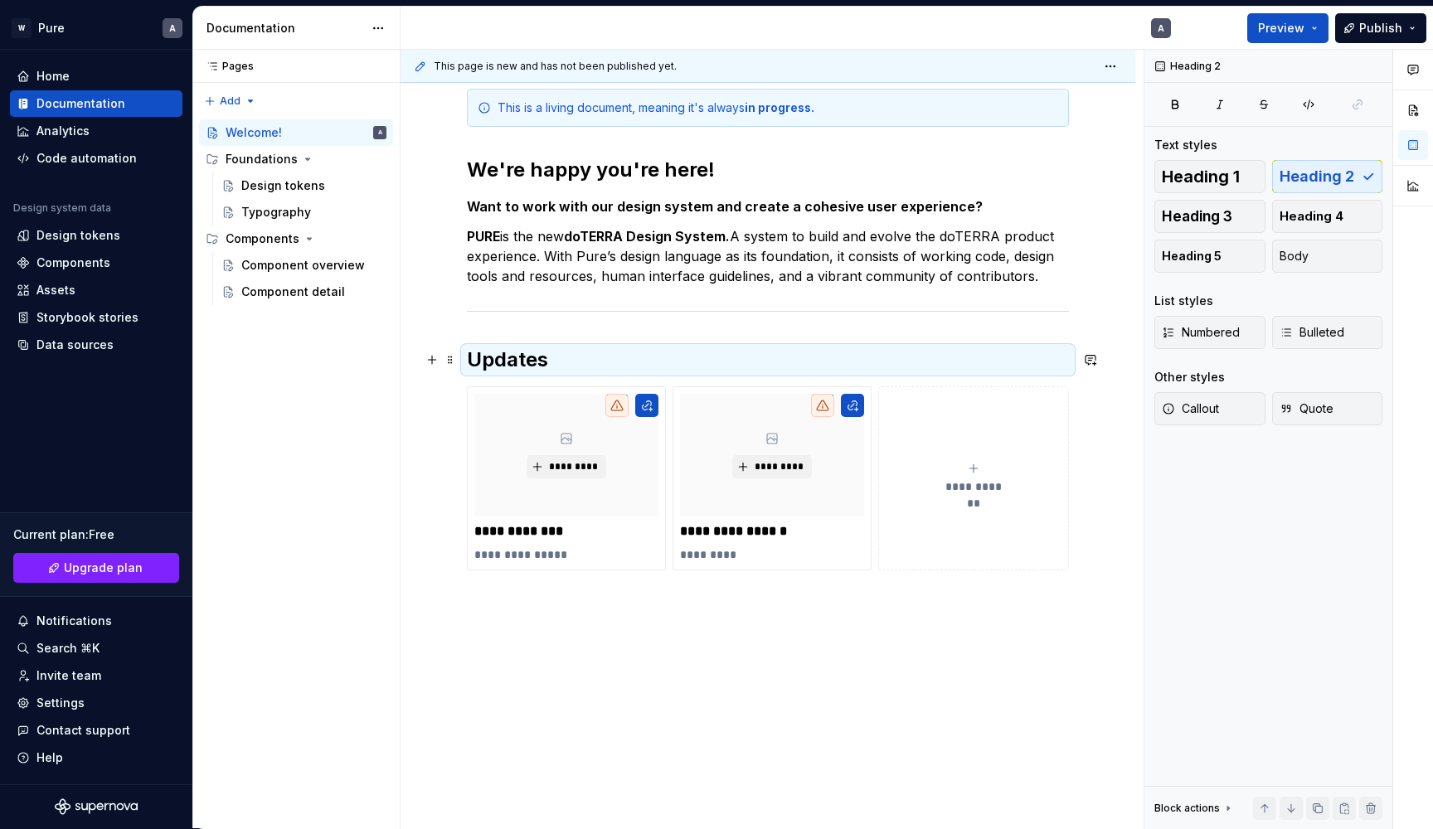
click at [575, 357] on h2 "Updates" at bounding box center [768, 360] width 602 height 27
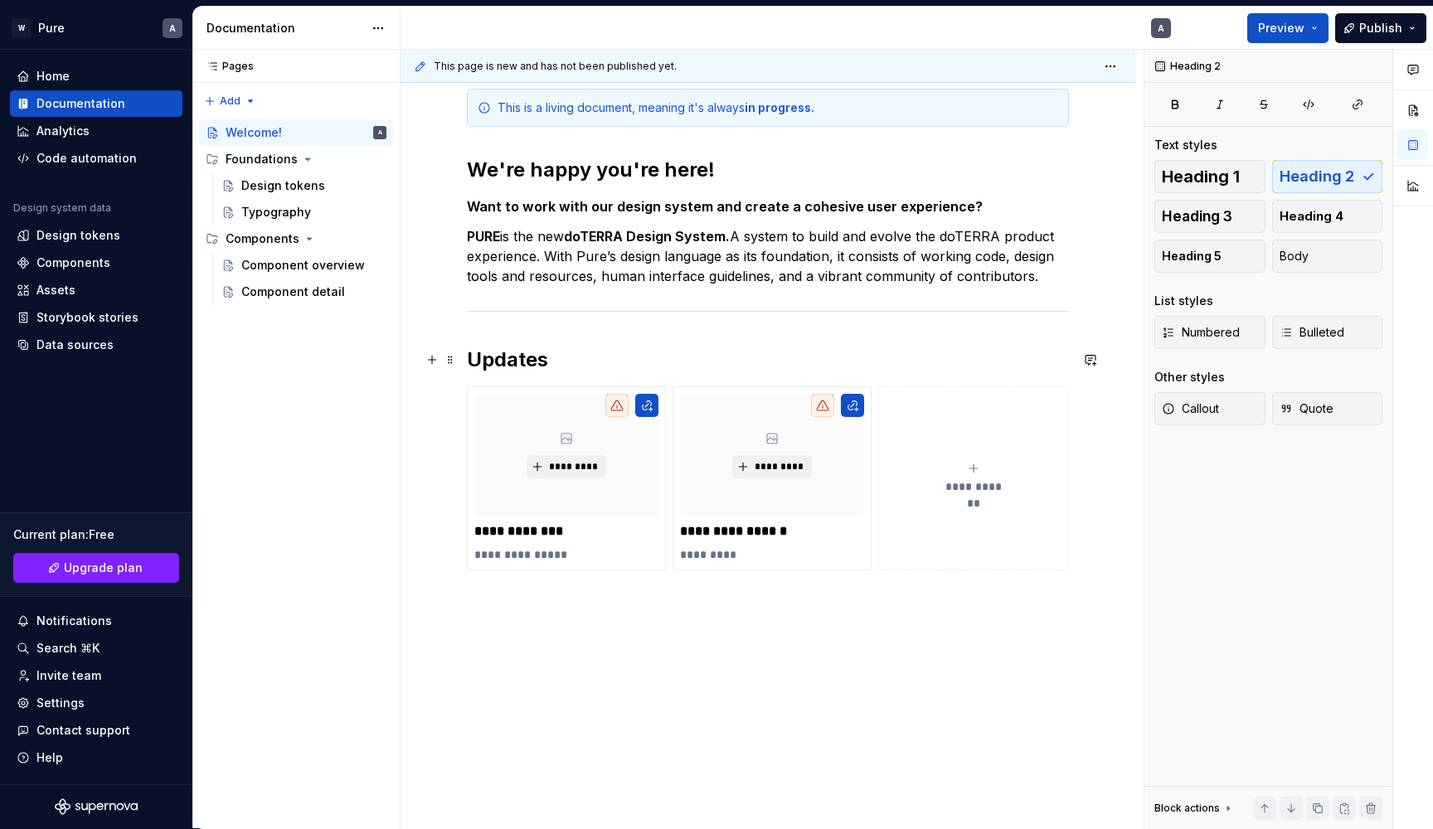
click at [574, 357] on h2 "Updates" at bounding box center [768, 360] width 602 height 27
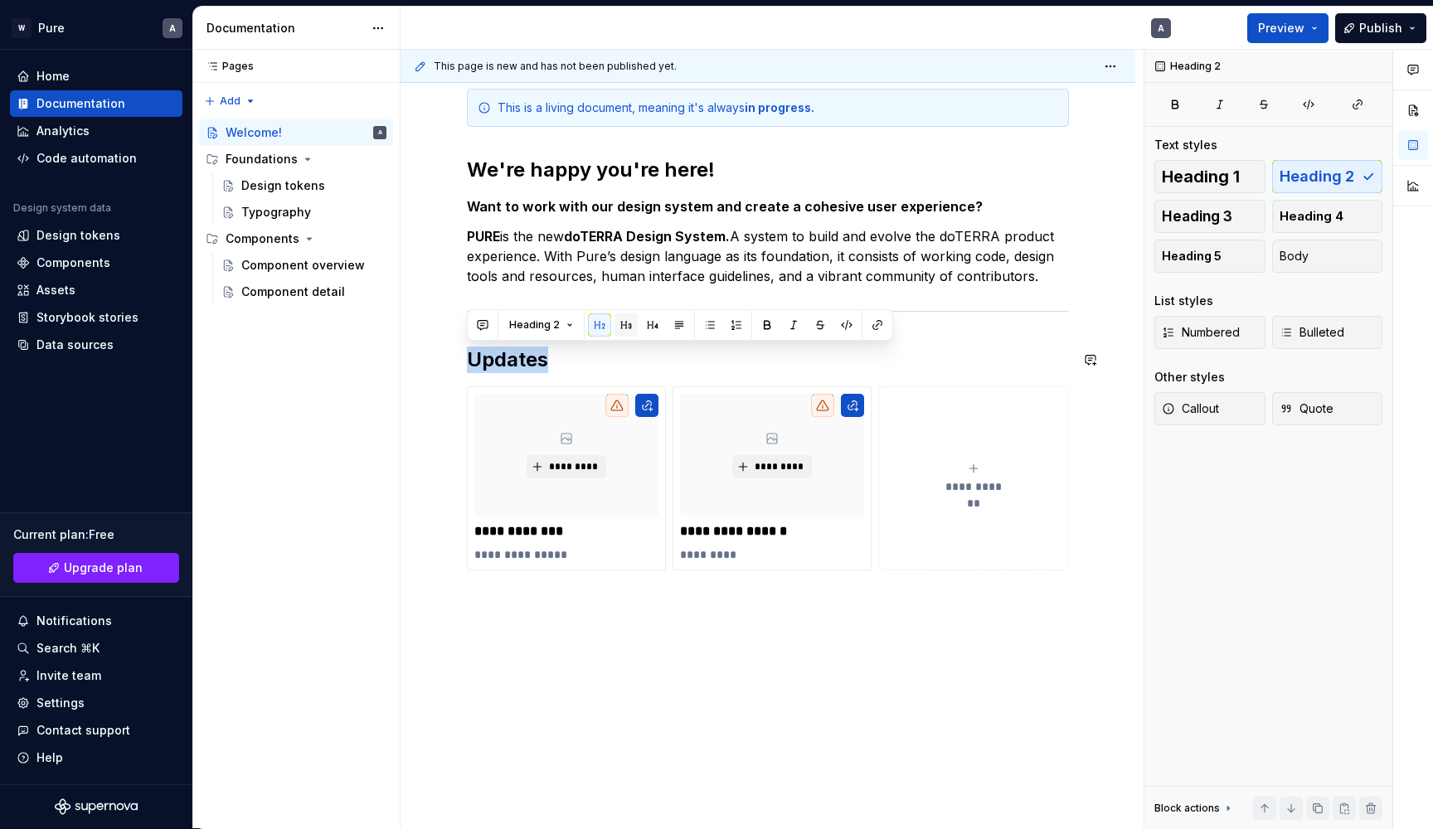
click at [624, 325] on button "button" at bounding box center [625, 324] width 23 height 23
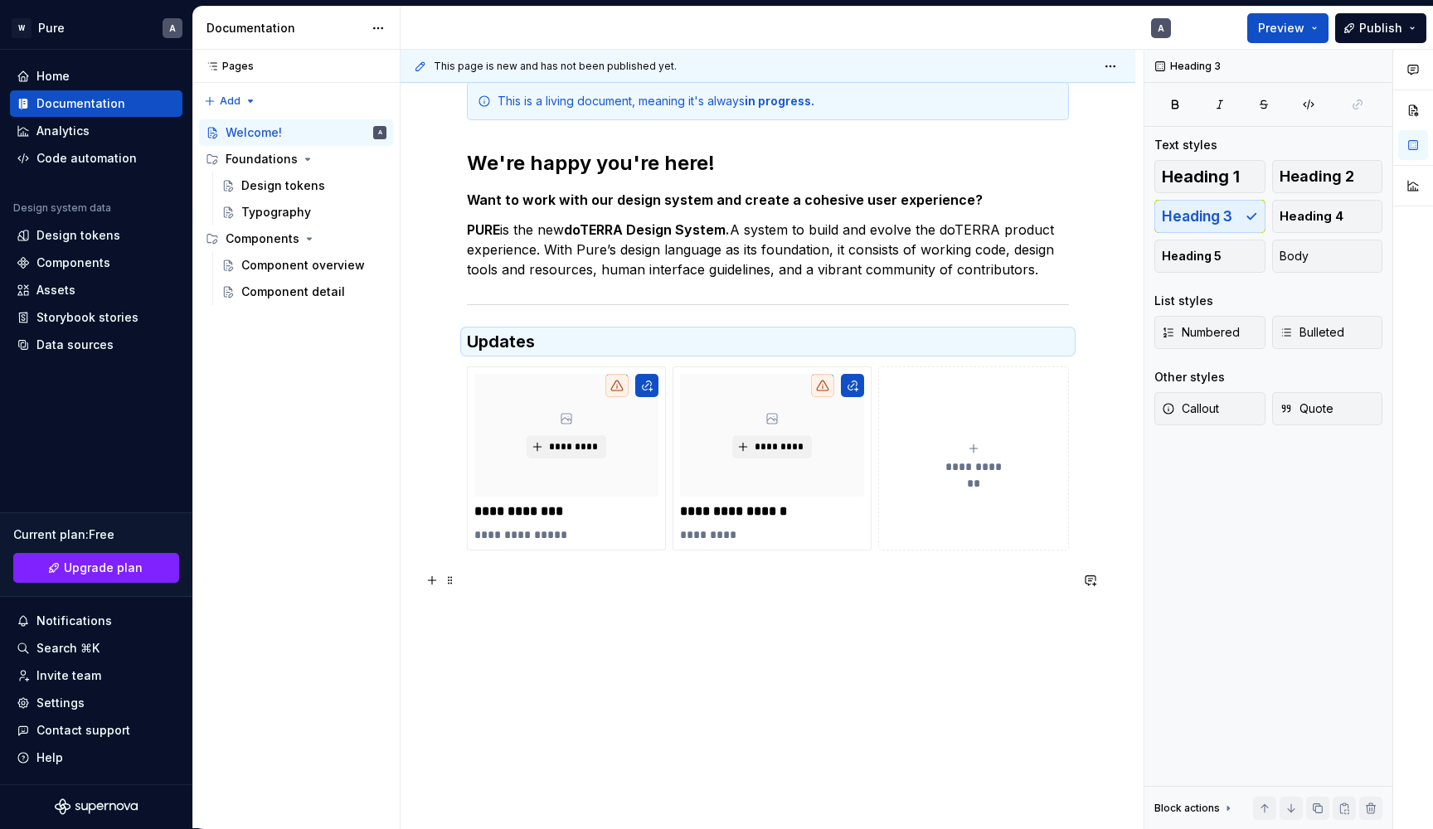
click at [614, 589] on p at bounding box center [768, 581] width 602 height 20
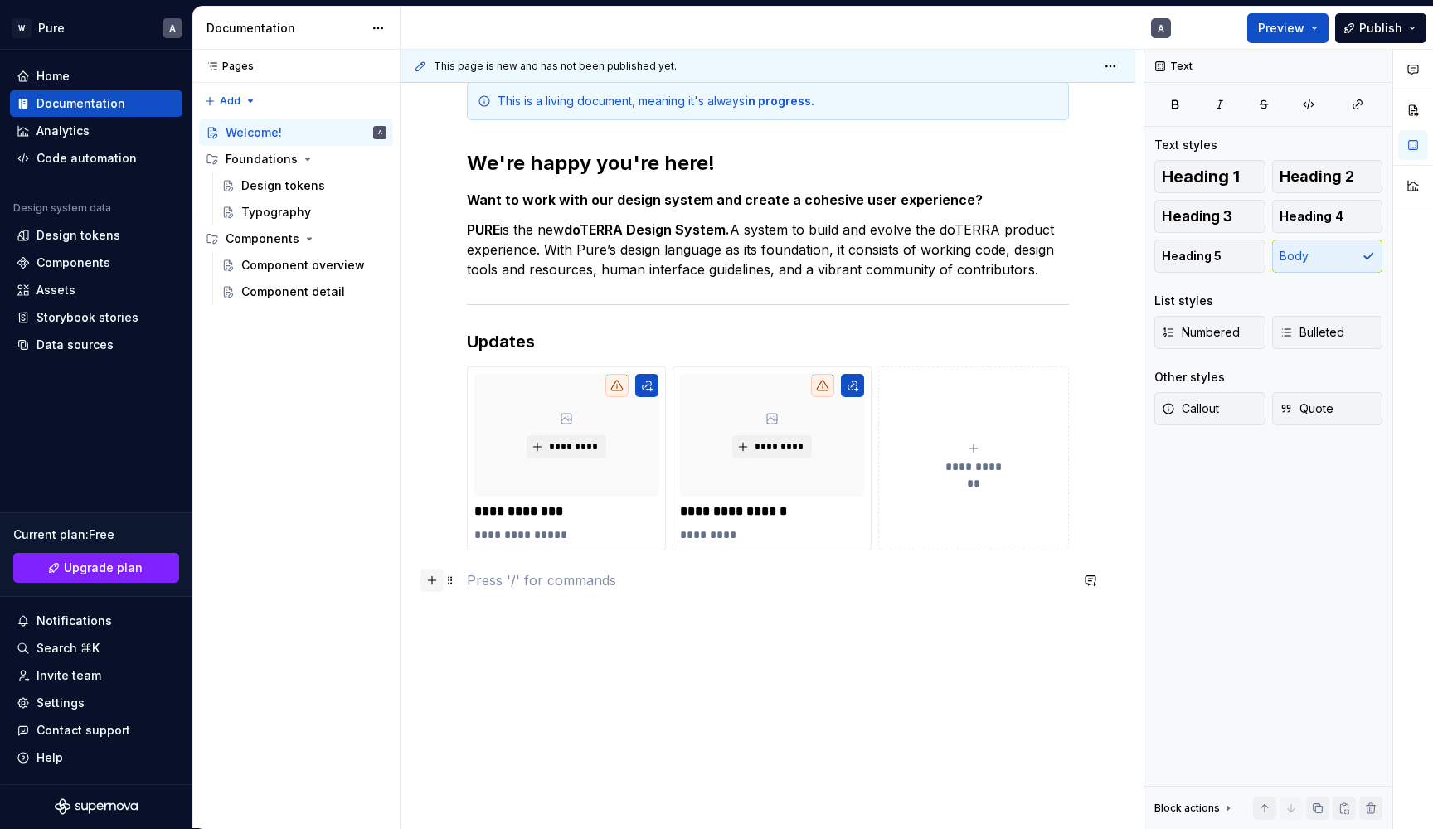
click at [436, 581] on button "button" at bounding box center [431, 580] width 23 height 23
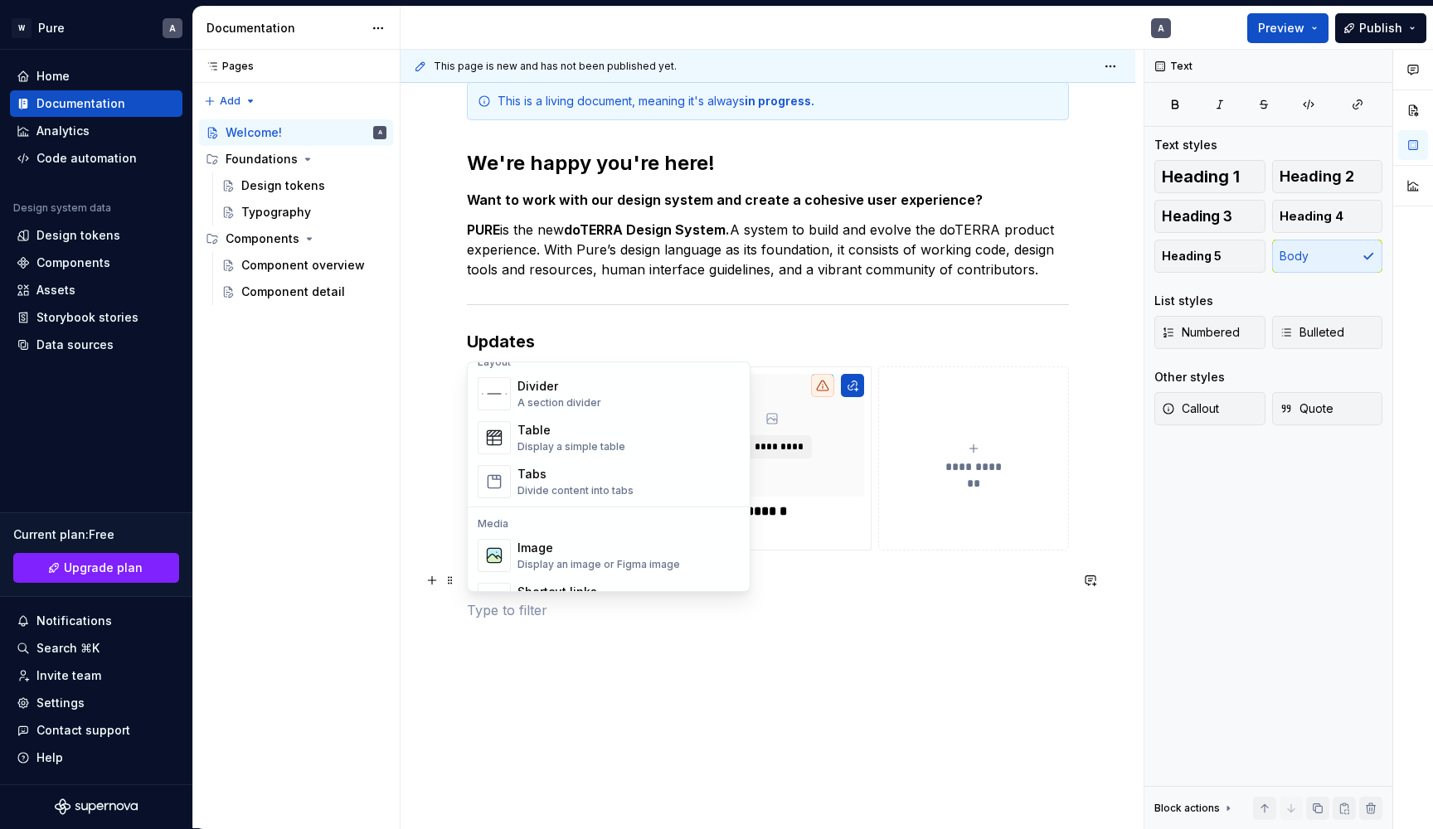
scroll to position [566, 0]
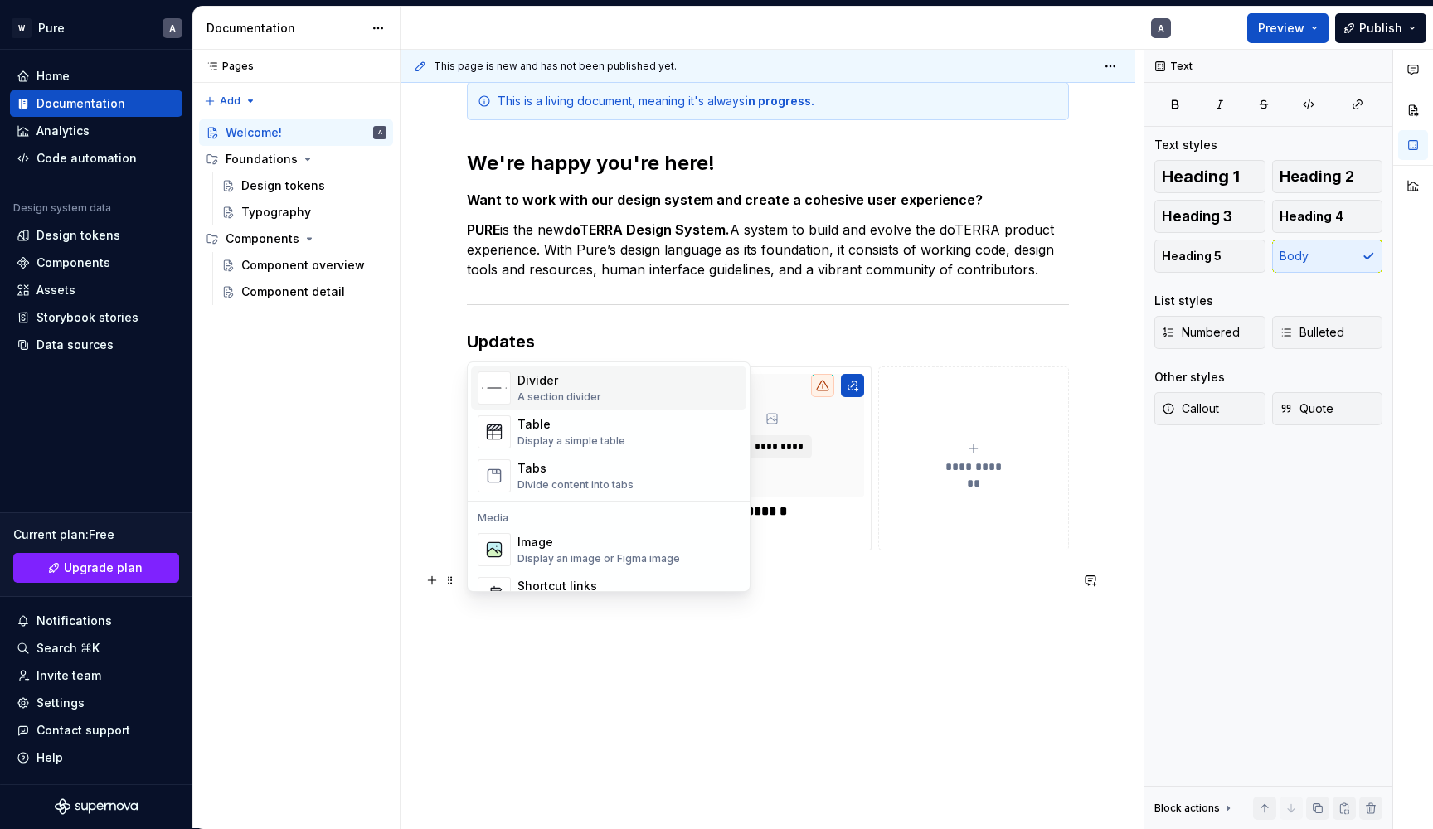
click at [602, 385] on div "Divider A section divider" at bounding box center [628, 387] width 222 height 33
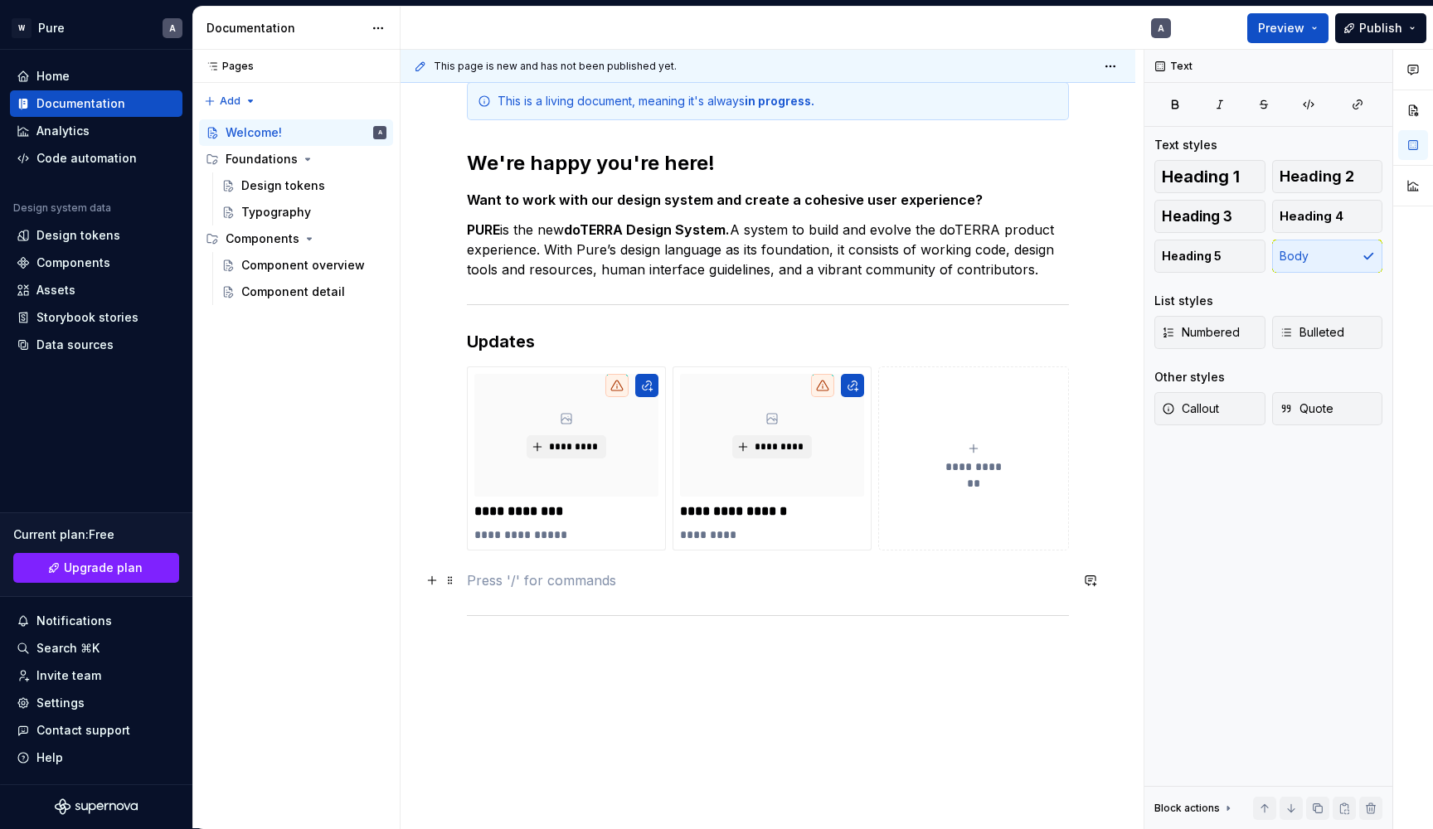
click at [513, 590] on p at bounding box center [768, 581] width 602 height 20
click at [449, 581] on span at bounding box center [450, 580] width 13 height 23
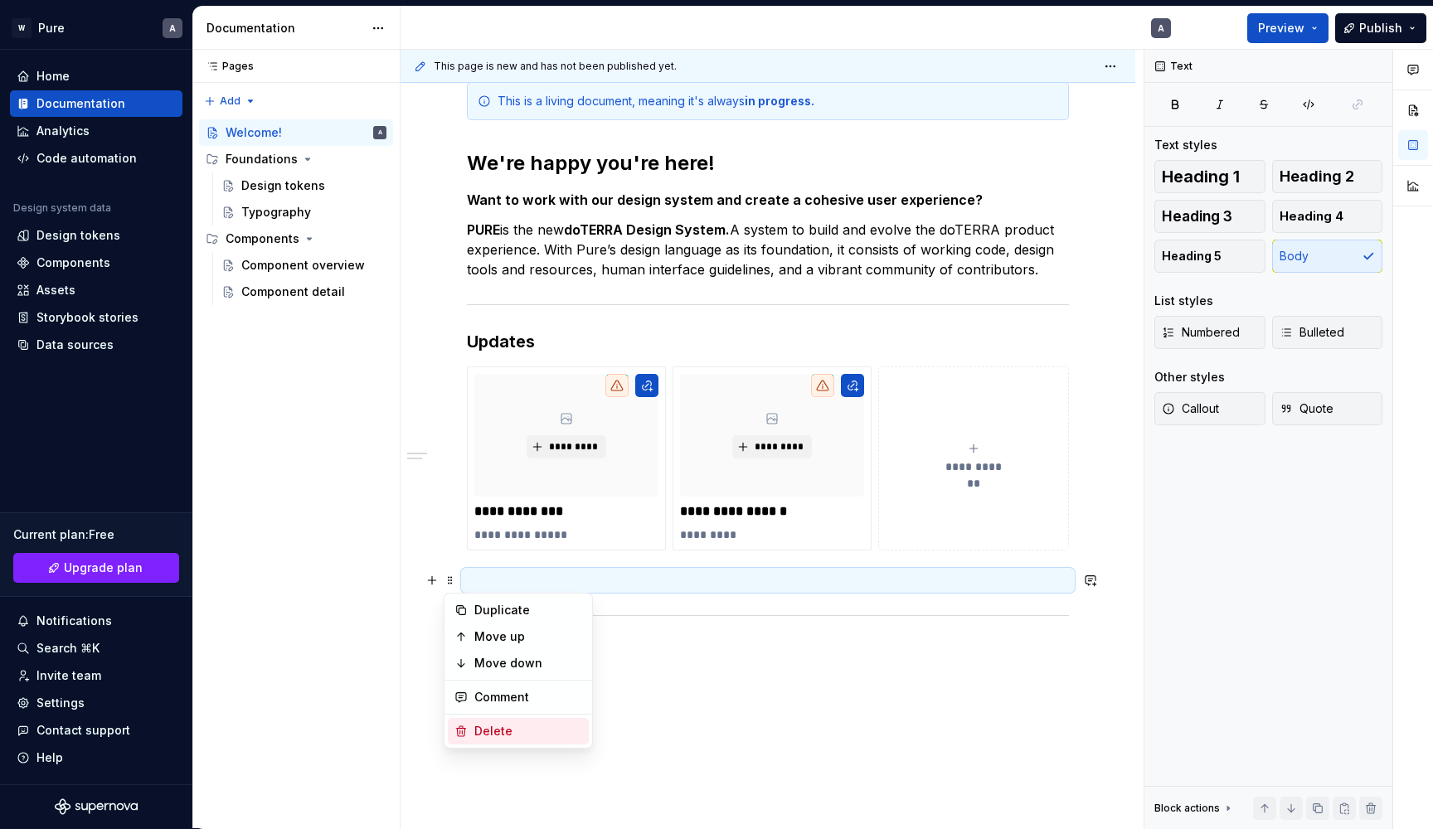
click at [493, 727] on div "Delete" at bounding box center [528, 731] width 108 height 17
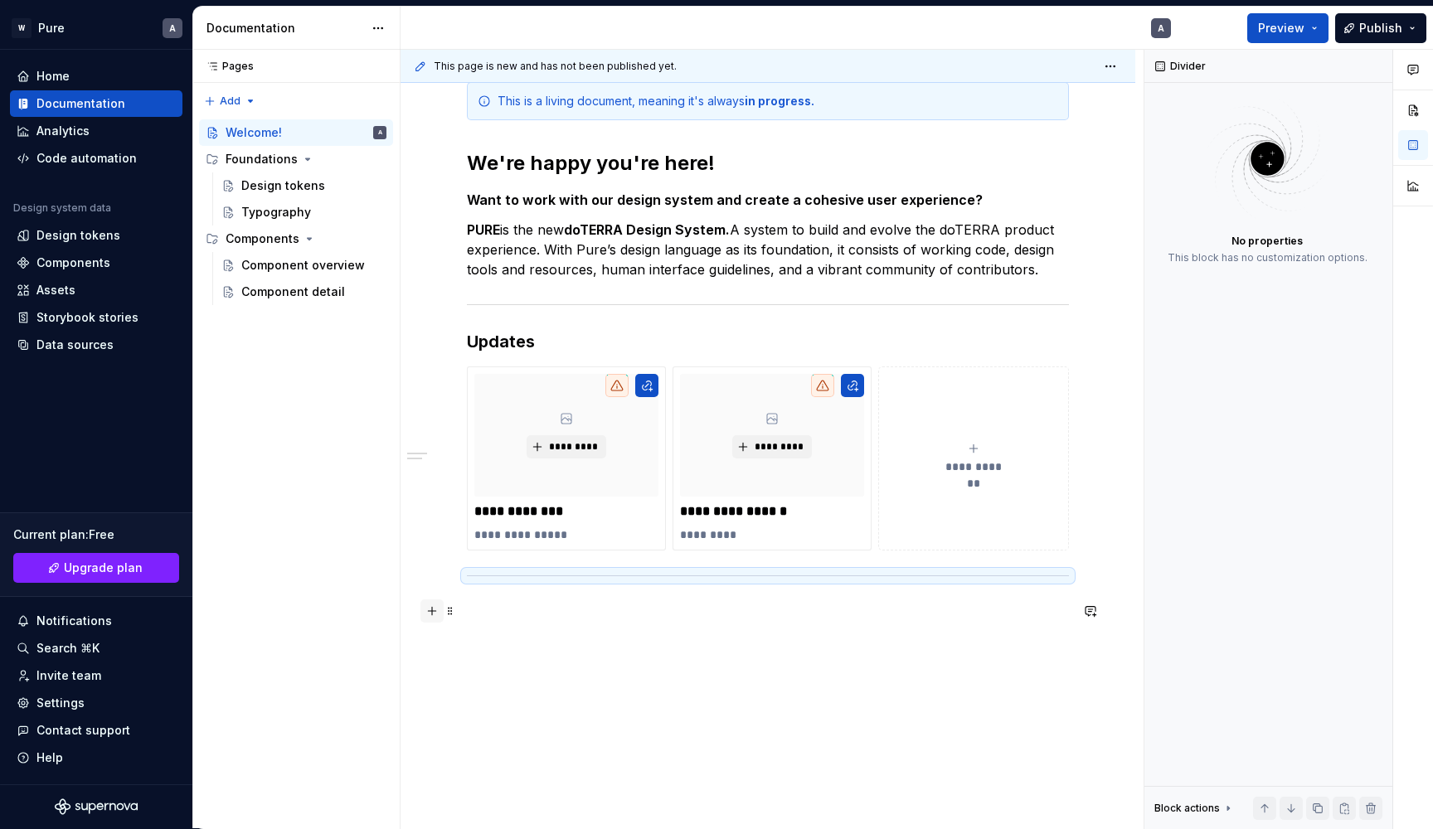
click at [434, 612] on button "button" at bounding box center [431, 611] width 23 height 23
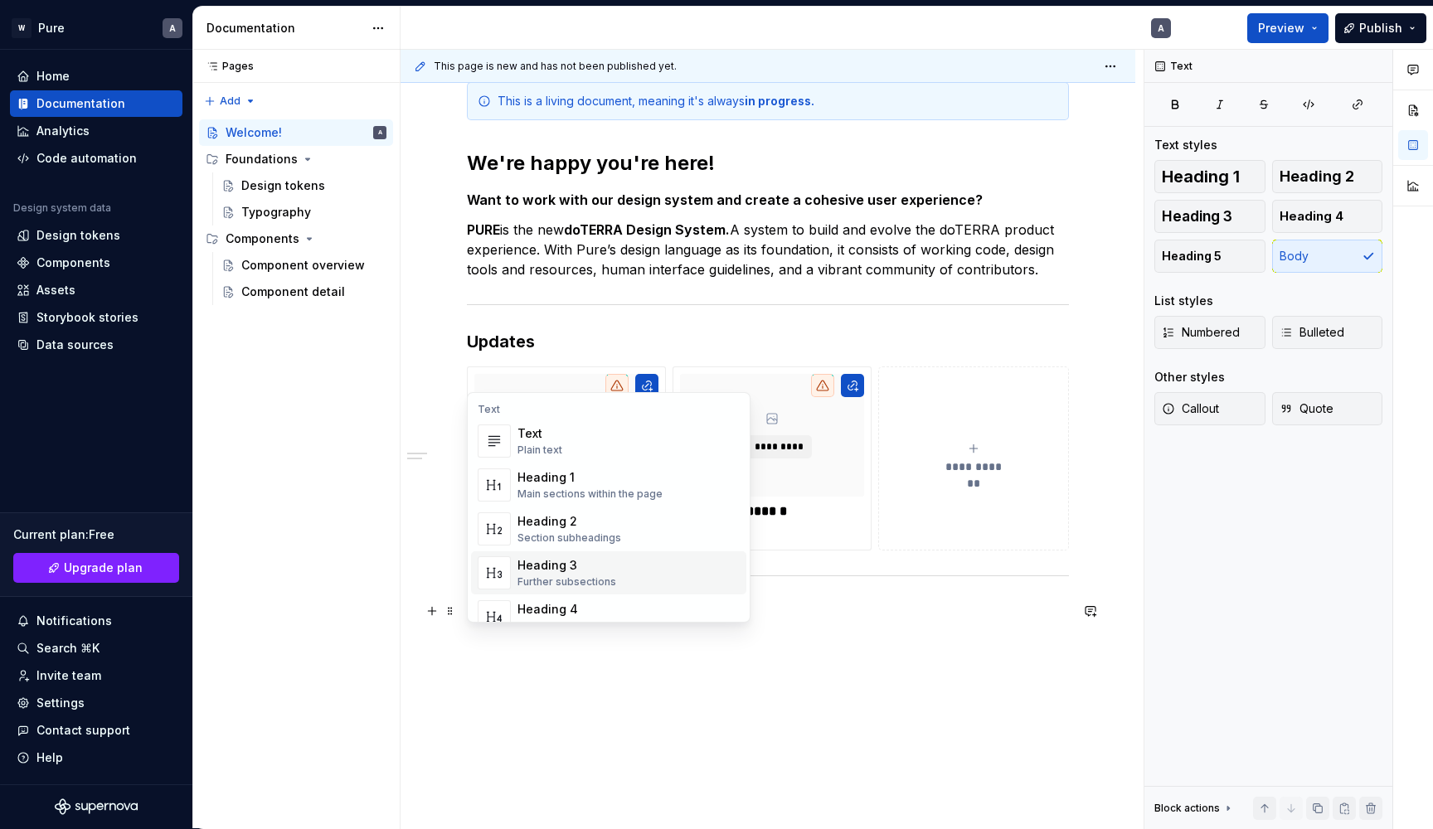
click at [573, 566] on div "Heading 3" at bounding box center [566, 565] width 99 height 17
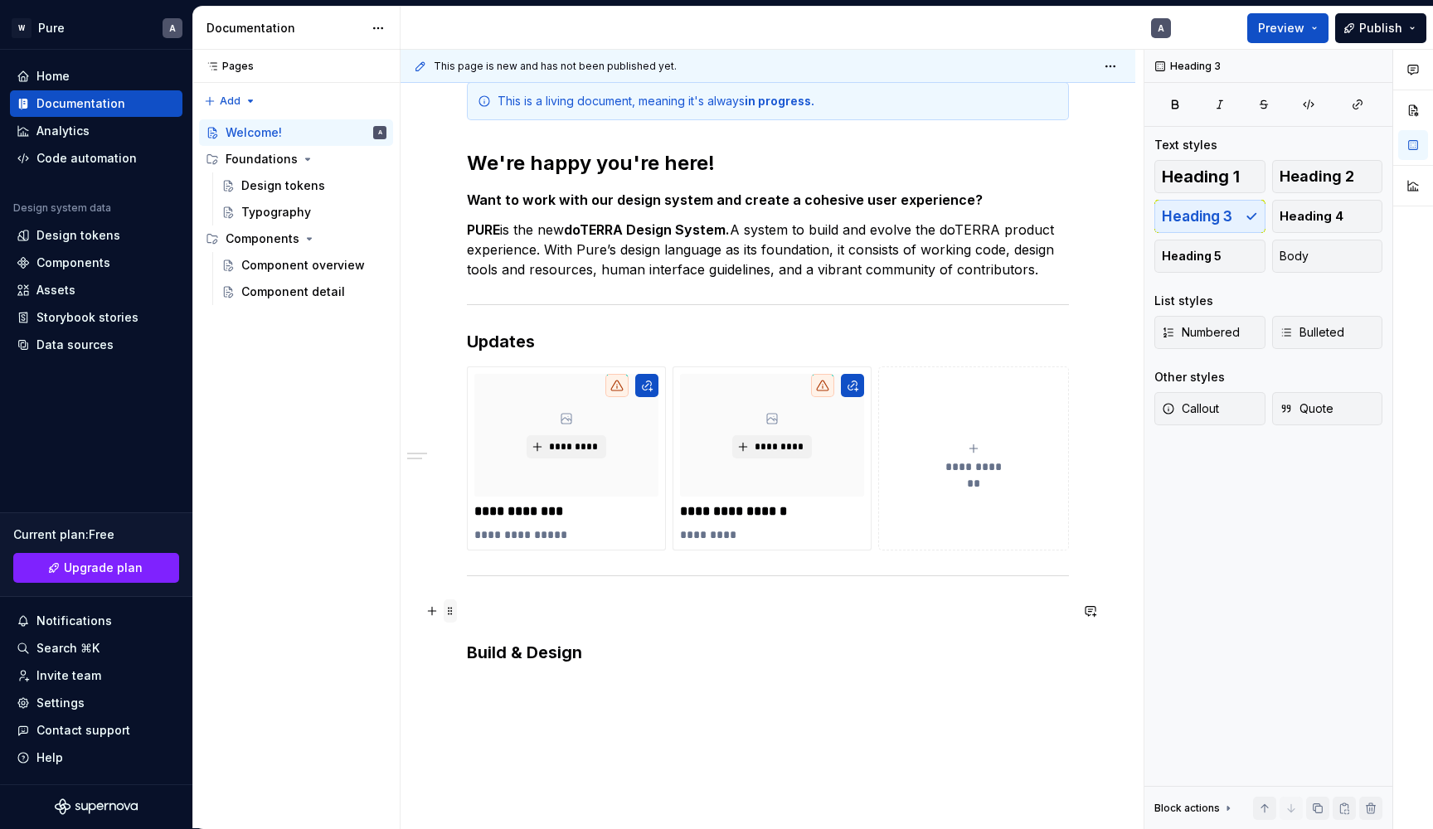
click at [451, 614] on span at bounding box center [450, 611] width 13 height 23
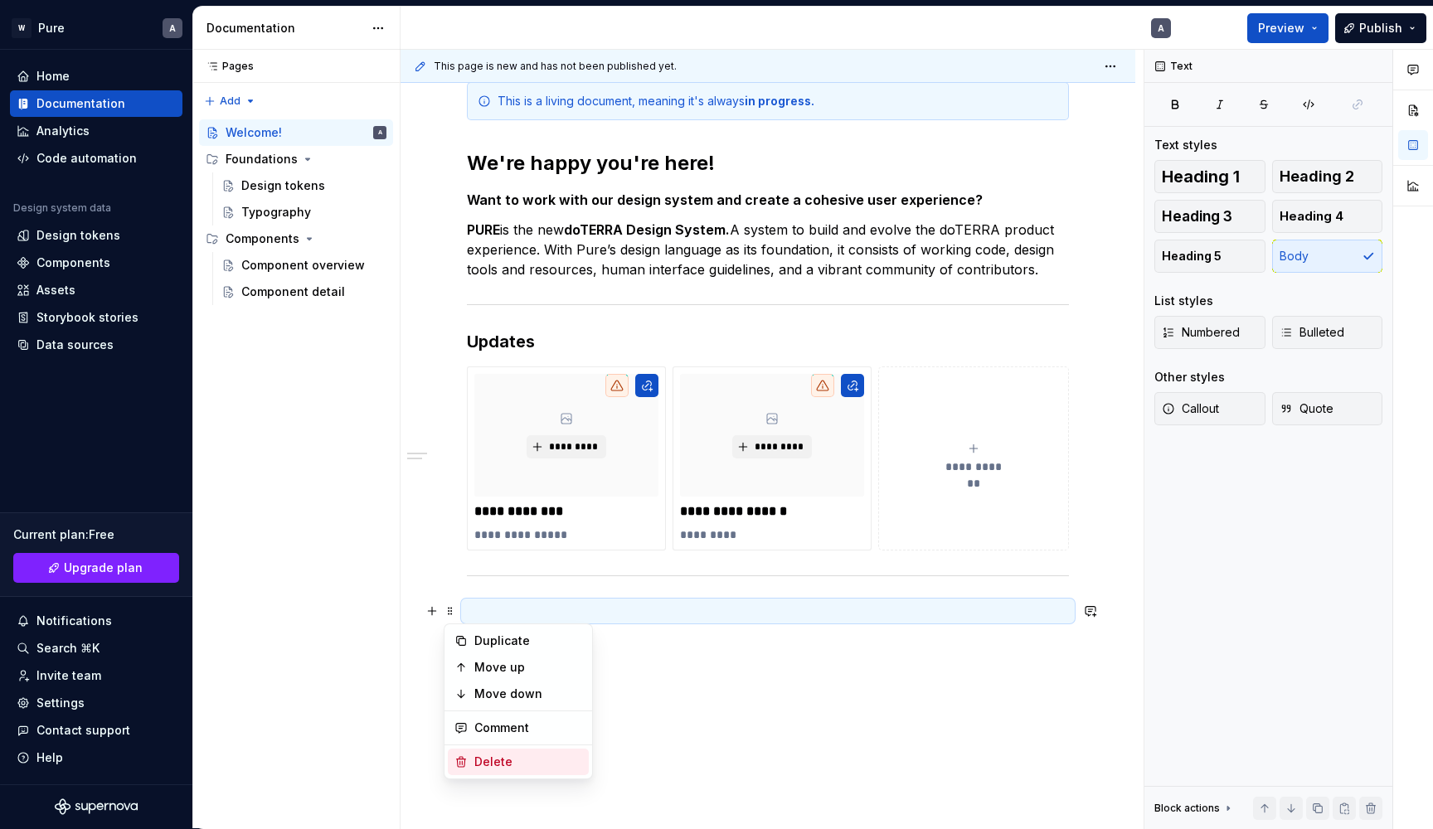
click at [493, 764] on div "Delete" at bounding box center [528, 762] width 108 height 17
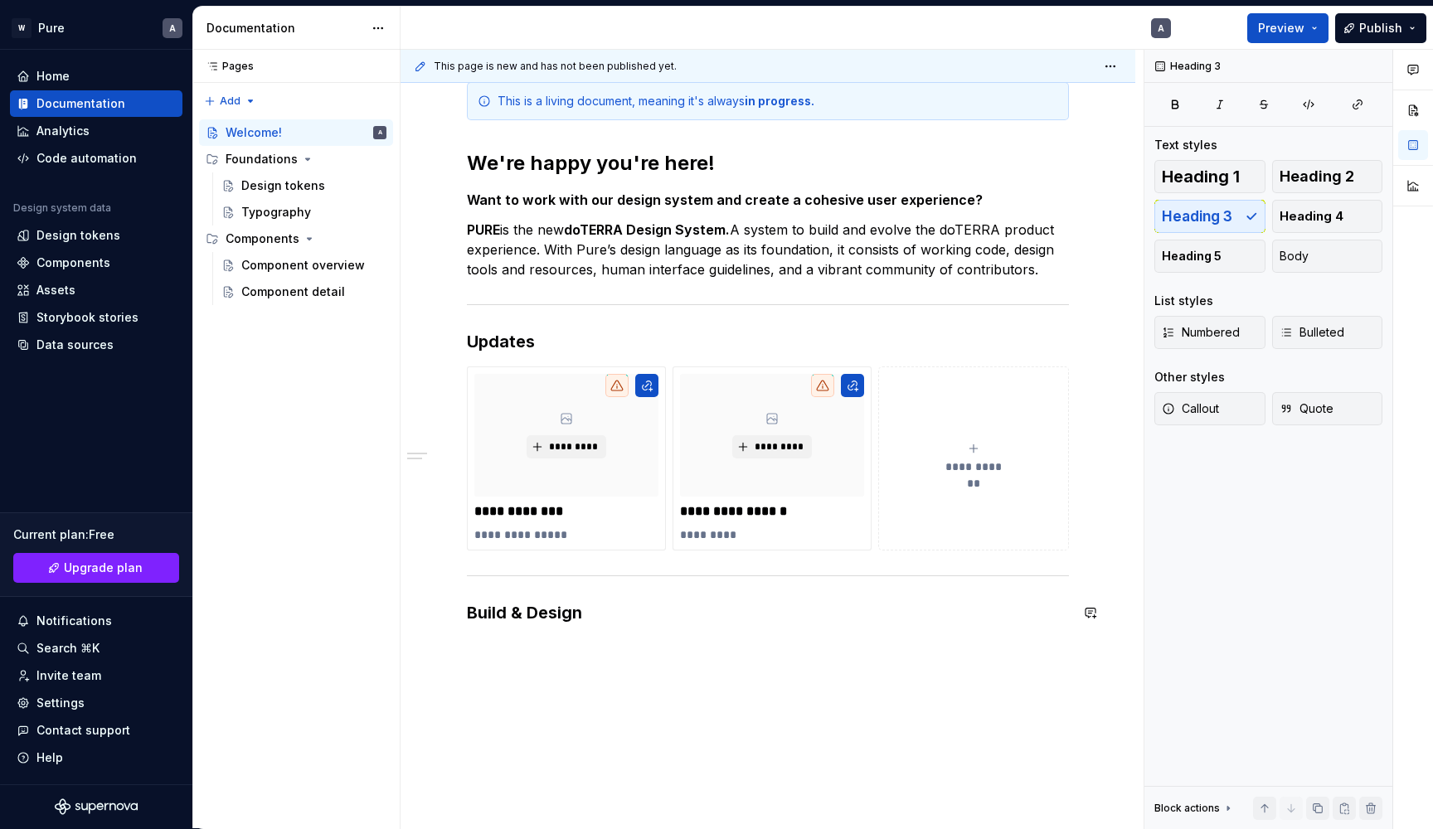
click at [500, 653] on div "**********" at bounding box center [768, 467] width 735 height 851
click at [605, 667] on div "**********" at bounding box center [768, 467] width 735 height 851
click at [436, 651] on button "button" at bounding box center [431, 647] width 23 height 23
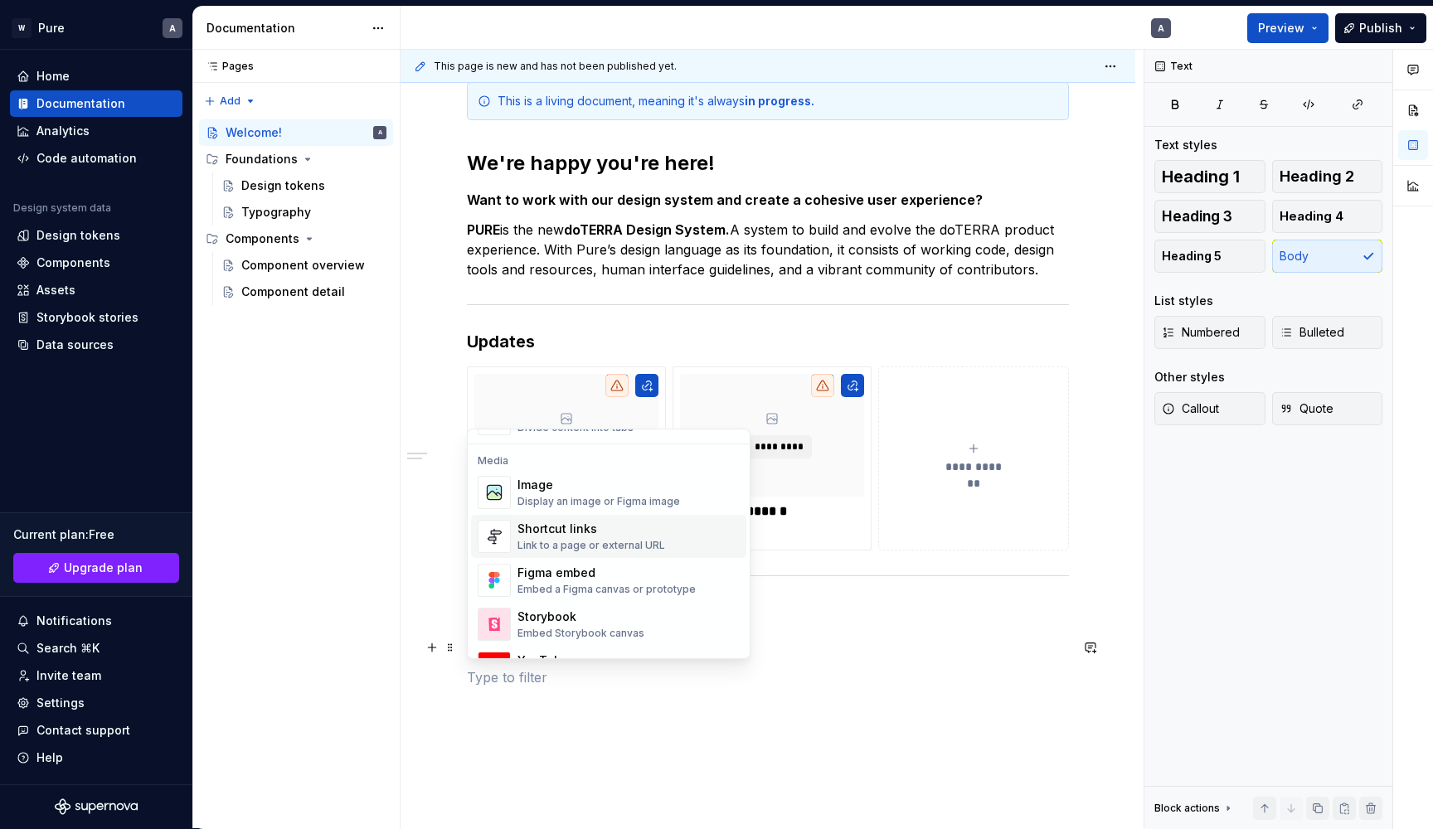
scroll to position [713, 0]
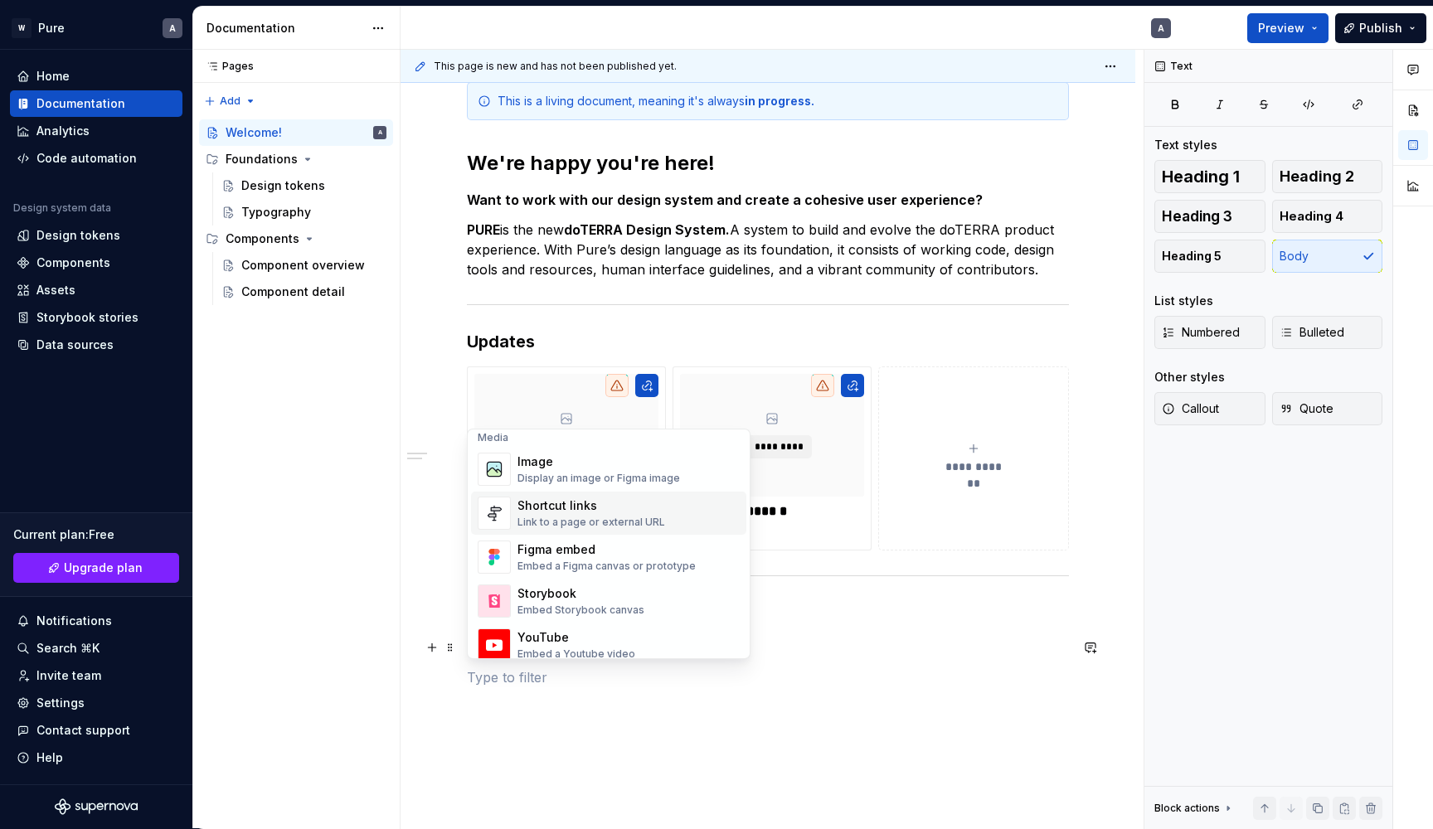
click at [587, 512] on div "Shortcut links" at bounding box center [591, 506] width 148 height 17
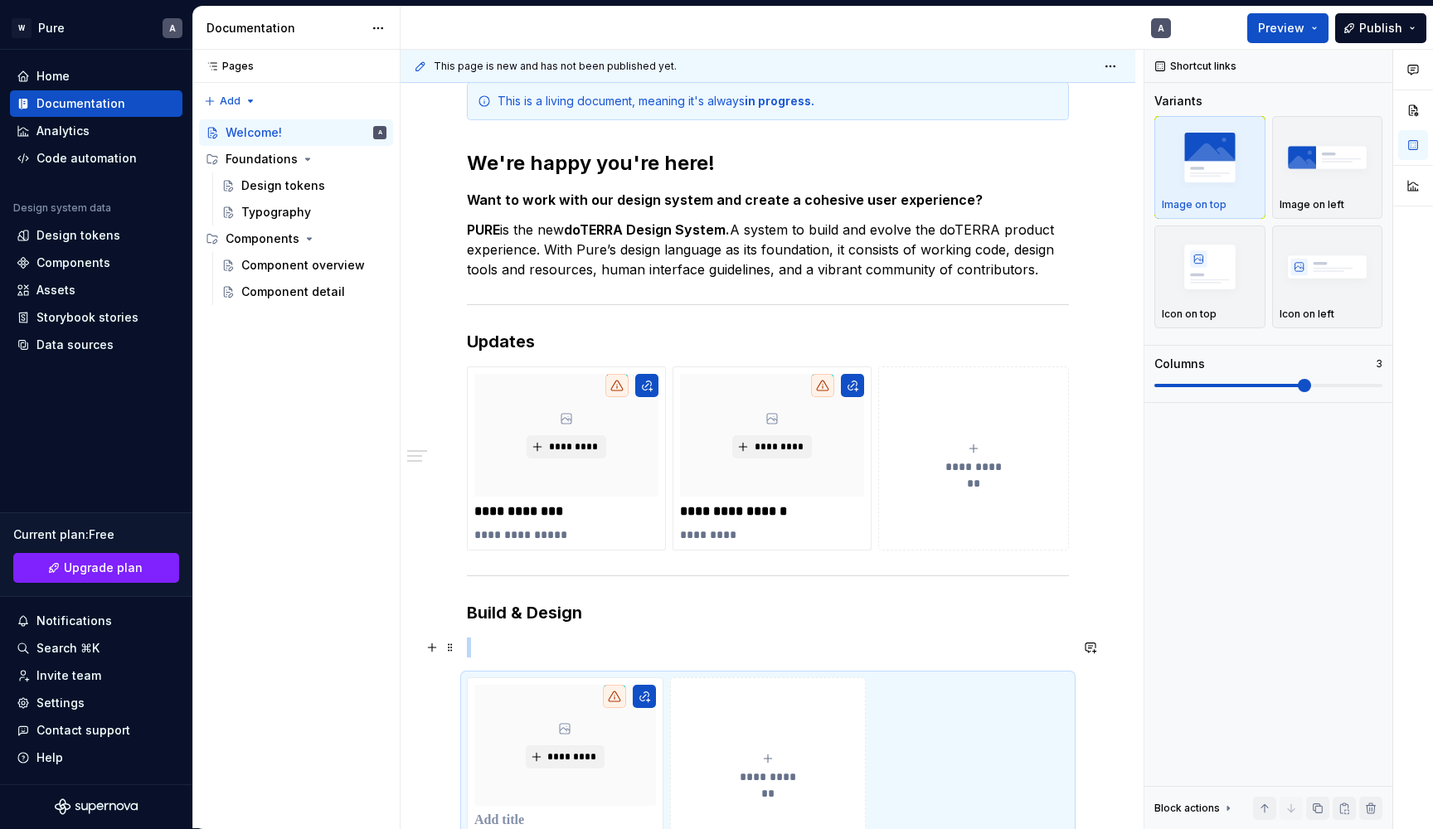
scroll to position [275, 0]
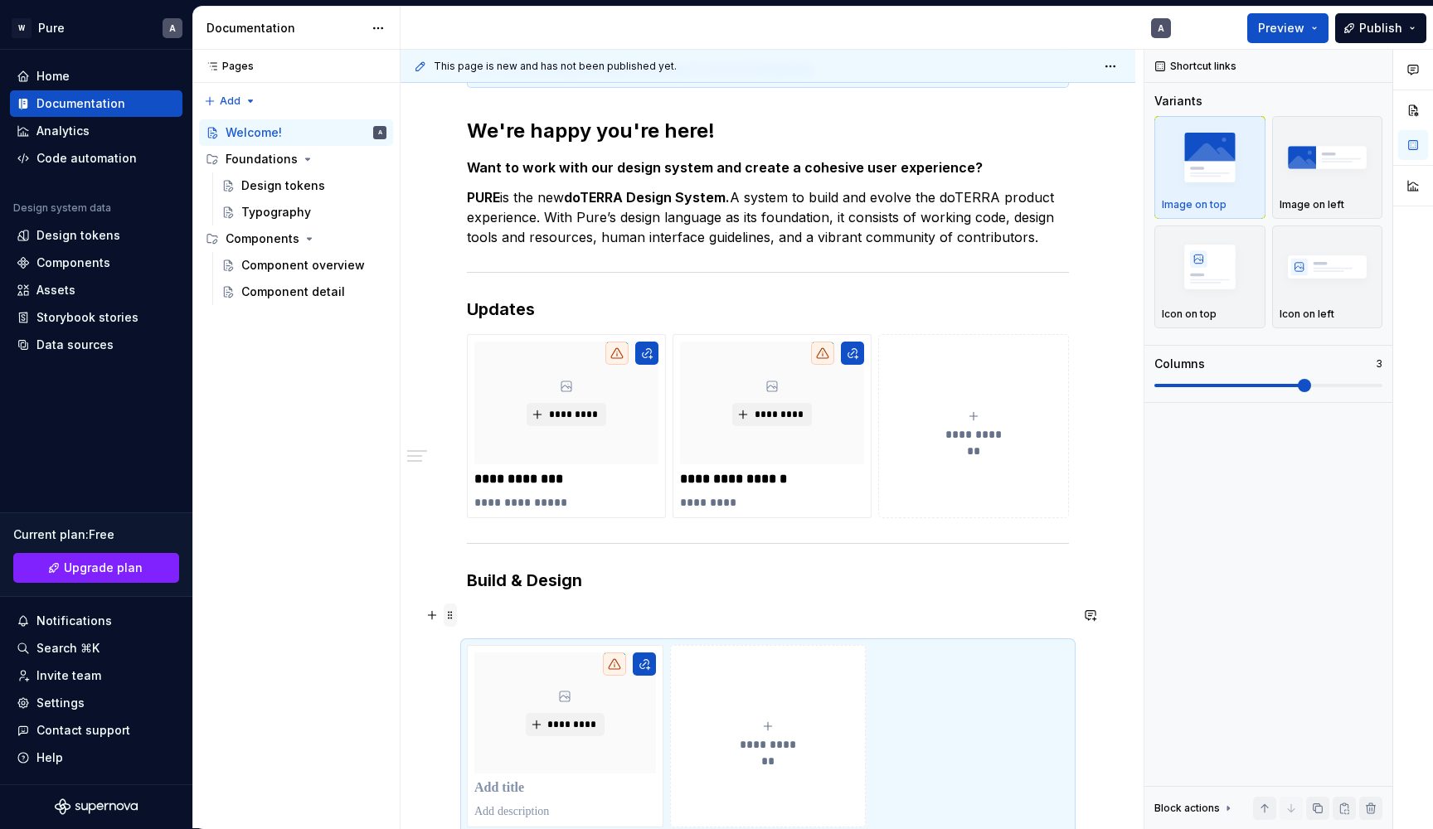
click at [453, 614] on span at bounding box center [450, 615] width 13 height 23
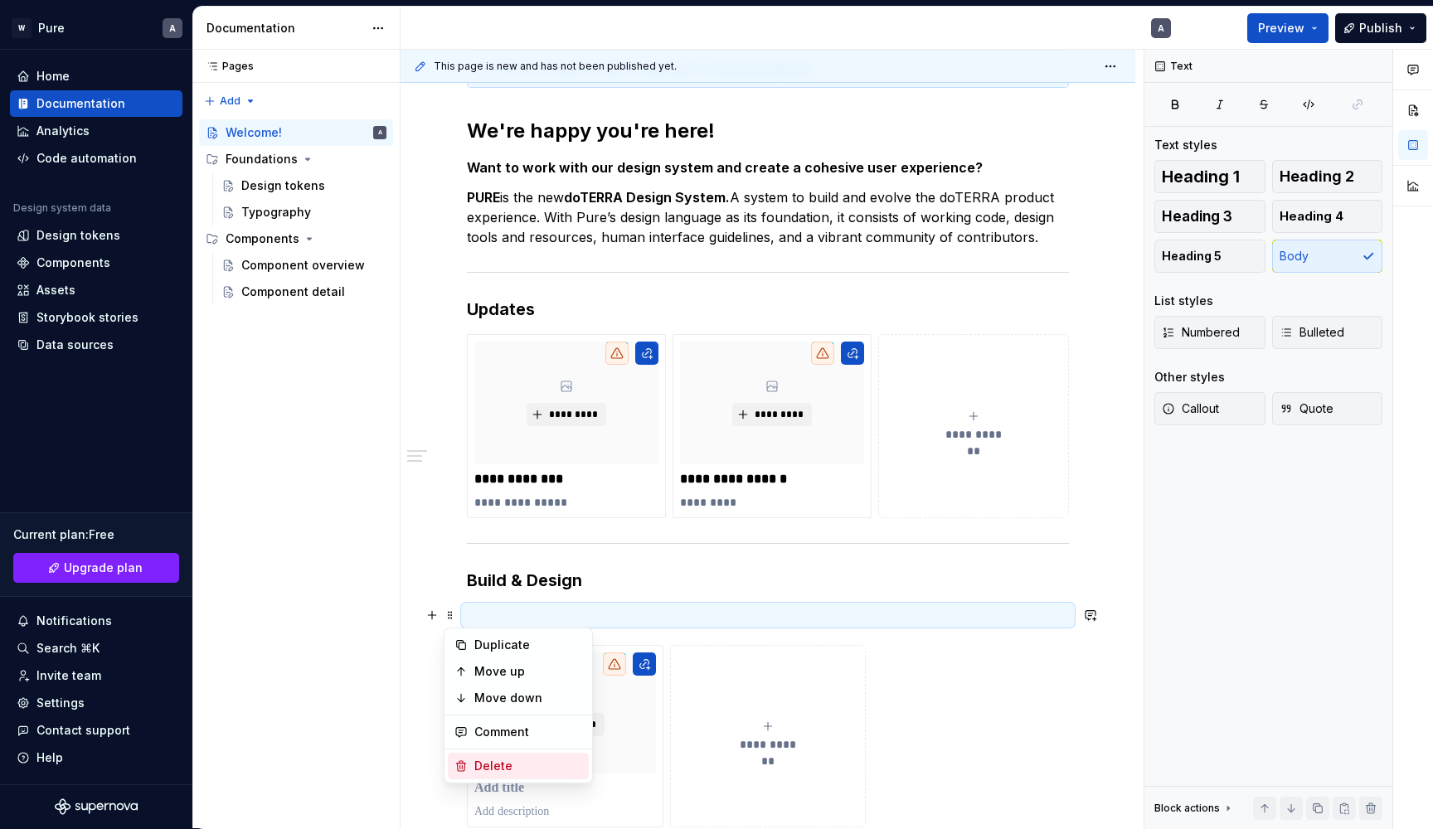
click at [499, 766] on div "Delete" at bounding box center [528, 766] width 108 height 17
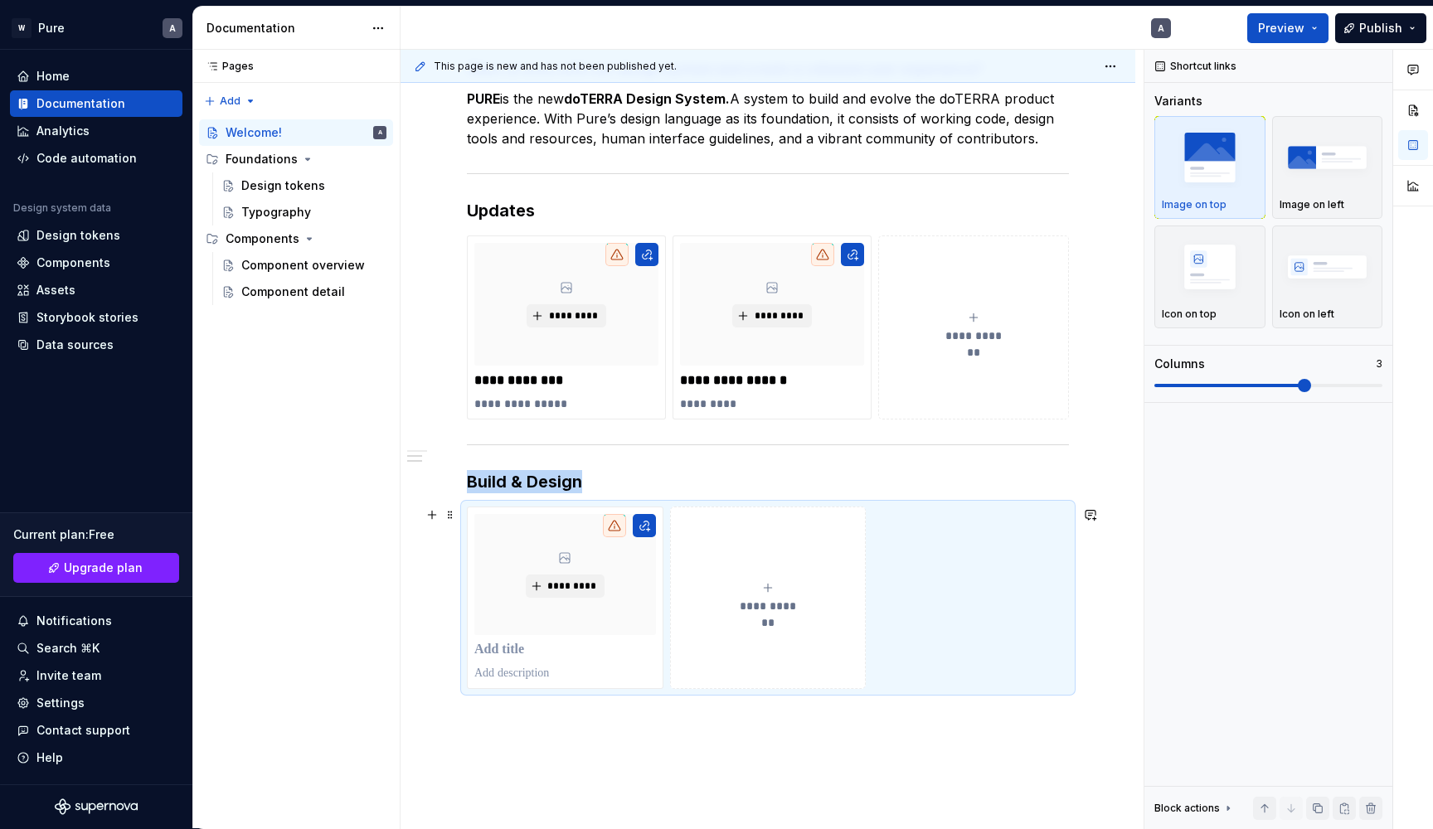
scroll to position [421, 0]
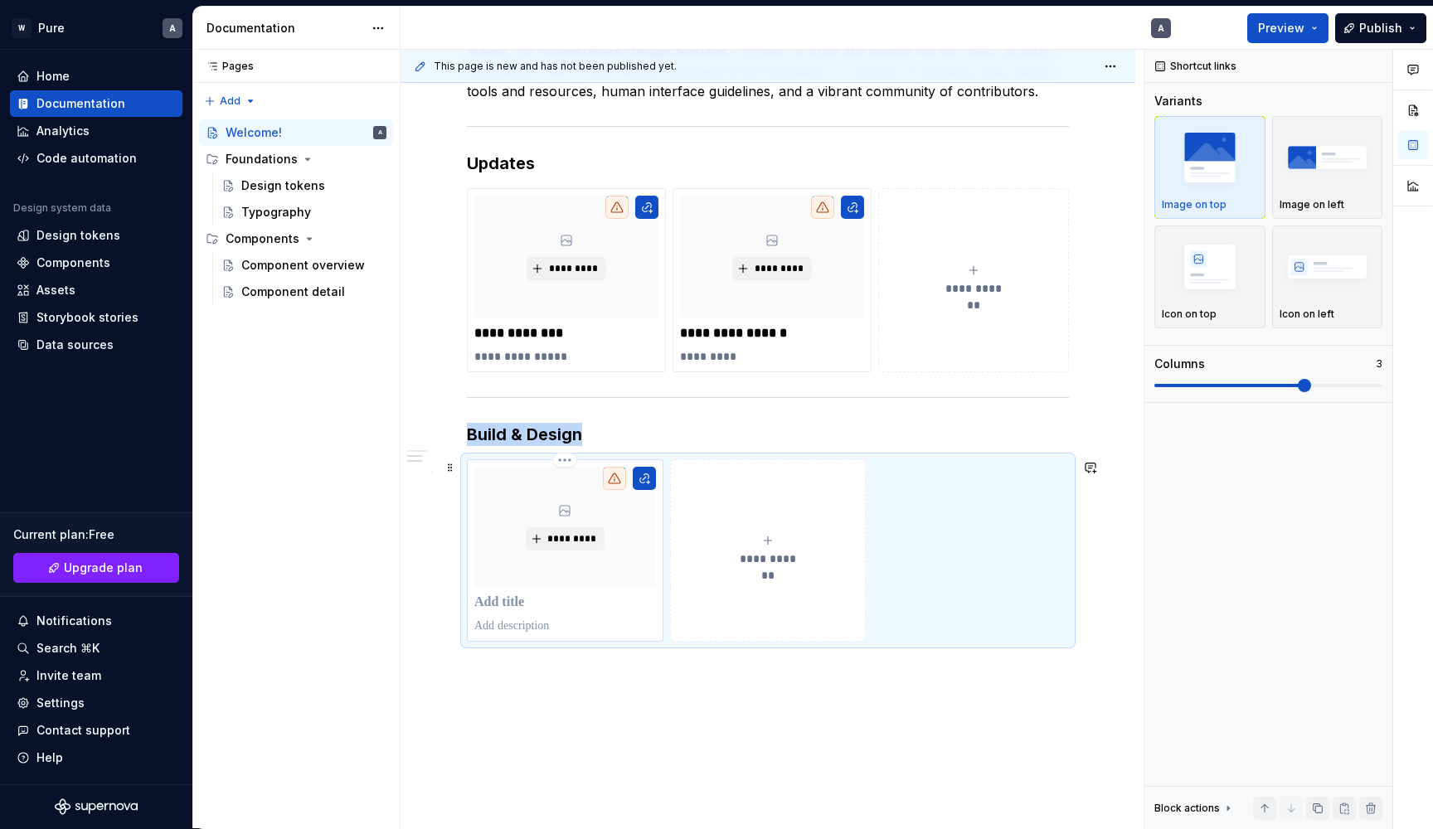
click at [517, 603] on p at bounding box center [565, 603] width 182 height 17
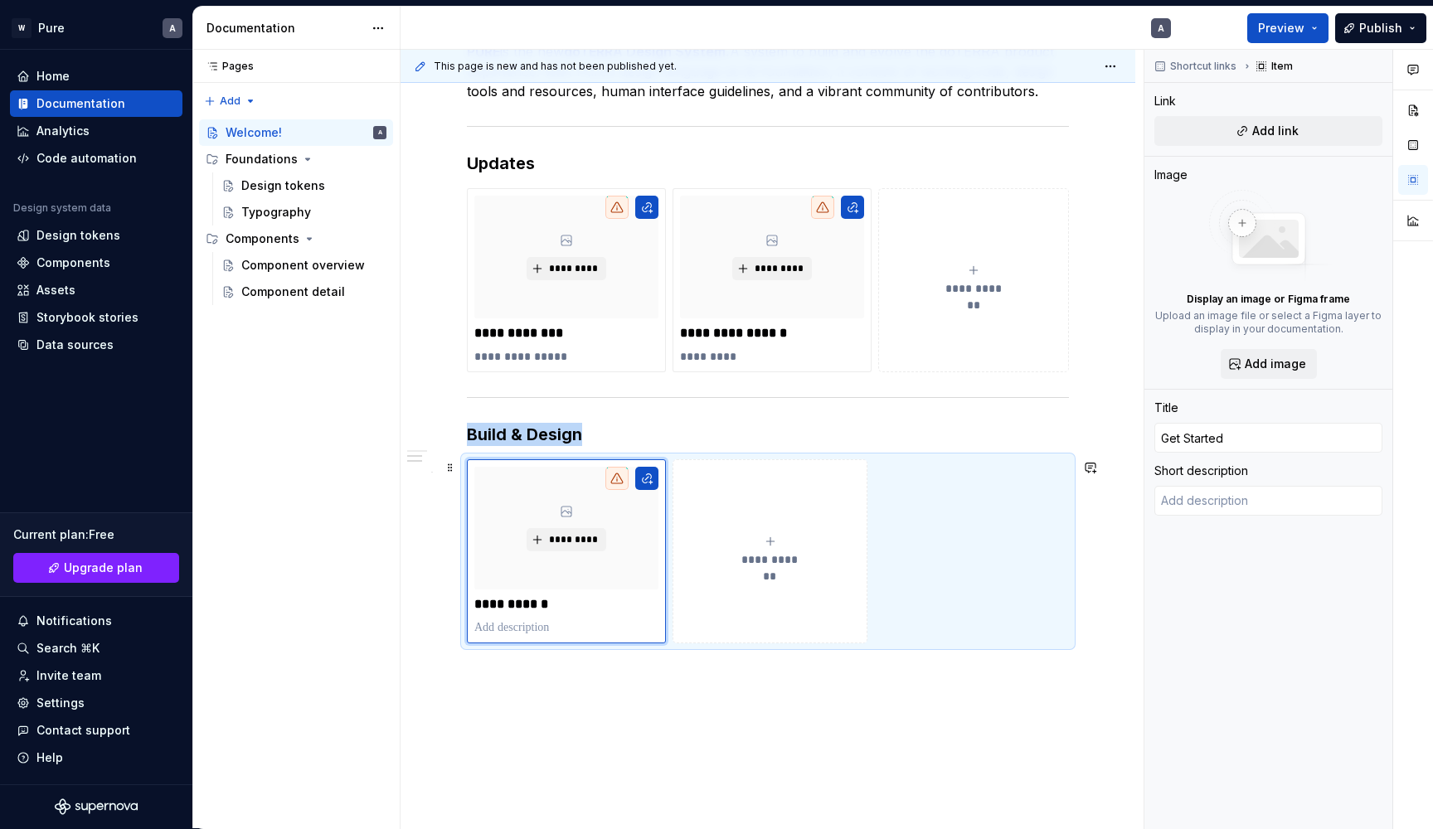
click at [774, 548] on div "**********" at bounding box center [770, 551] width 180 height 33
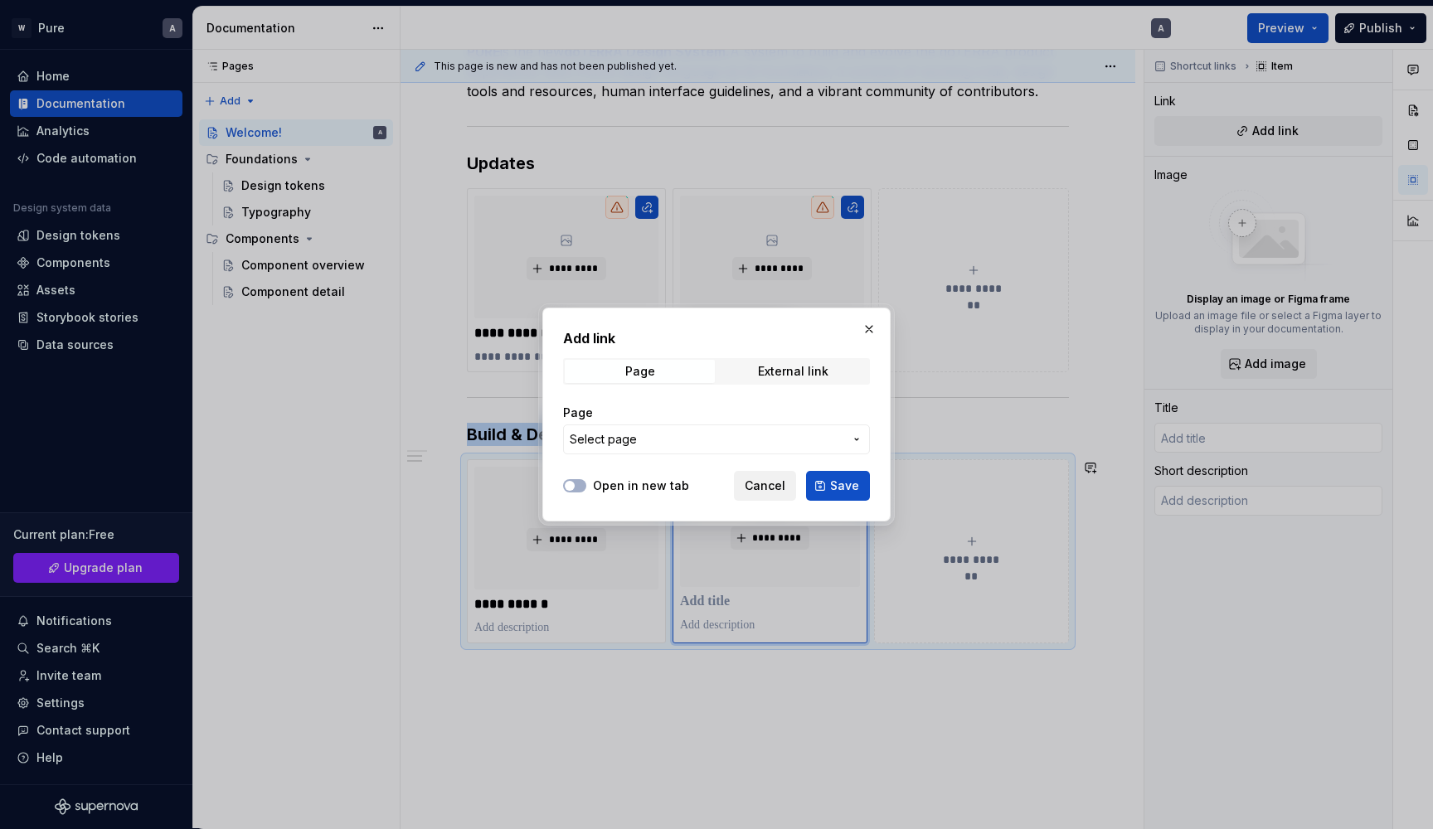
click at [774, 480] on span "Cancel" at bounding box center [765, 486] width 41 height 17
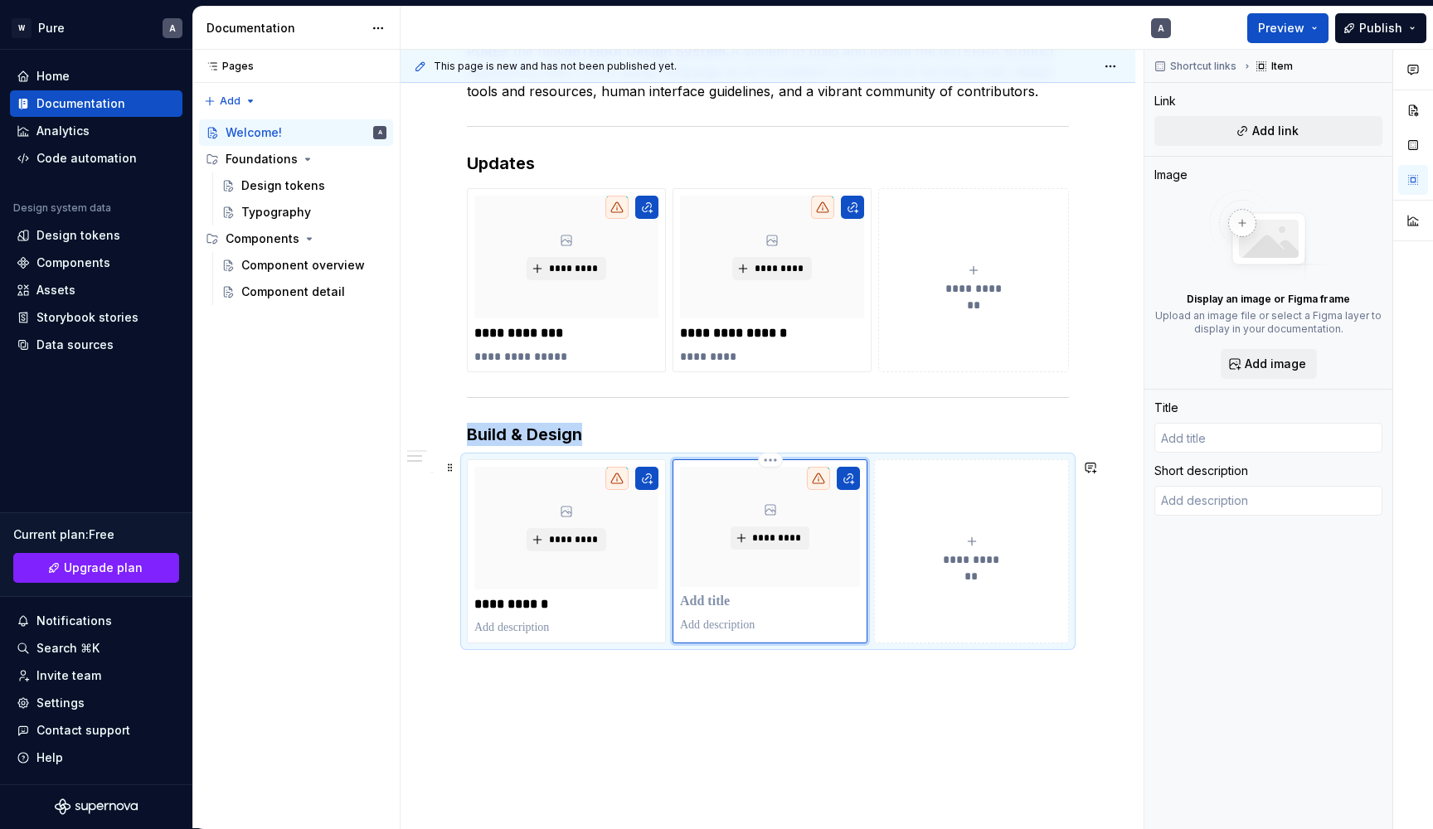
click at [733, 602] on p at bounding box center [770, 602] width 180 height 17
click at [980, 543] on icon "submit" at bounding box center [973, 541] width 13 height 13
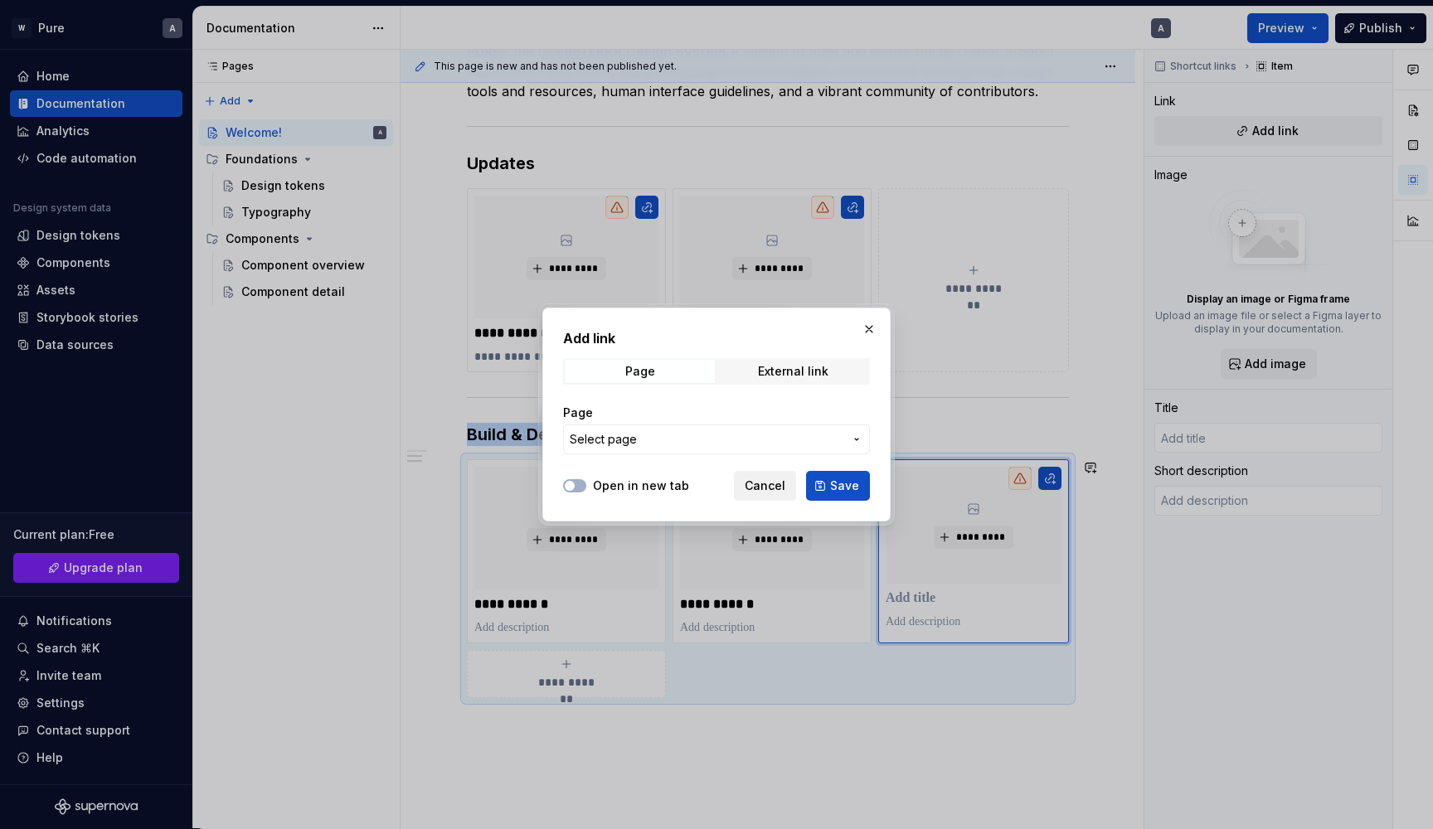
click at [768, 484] on span "Cancel" at bounding box center [765, 486] width 41 height 17
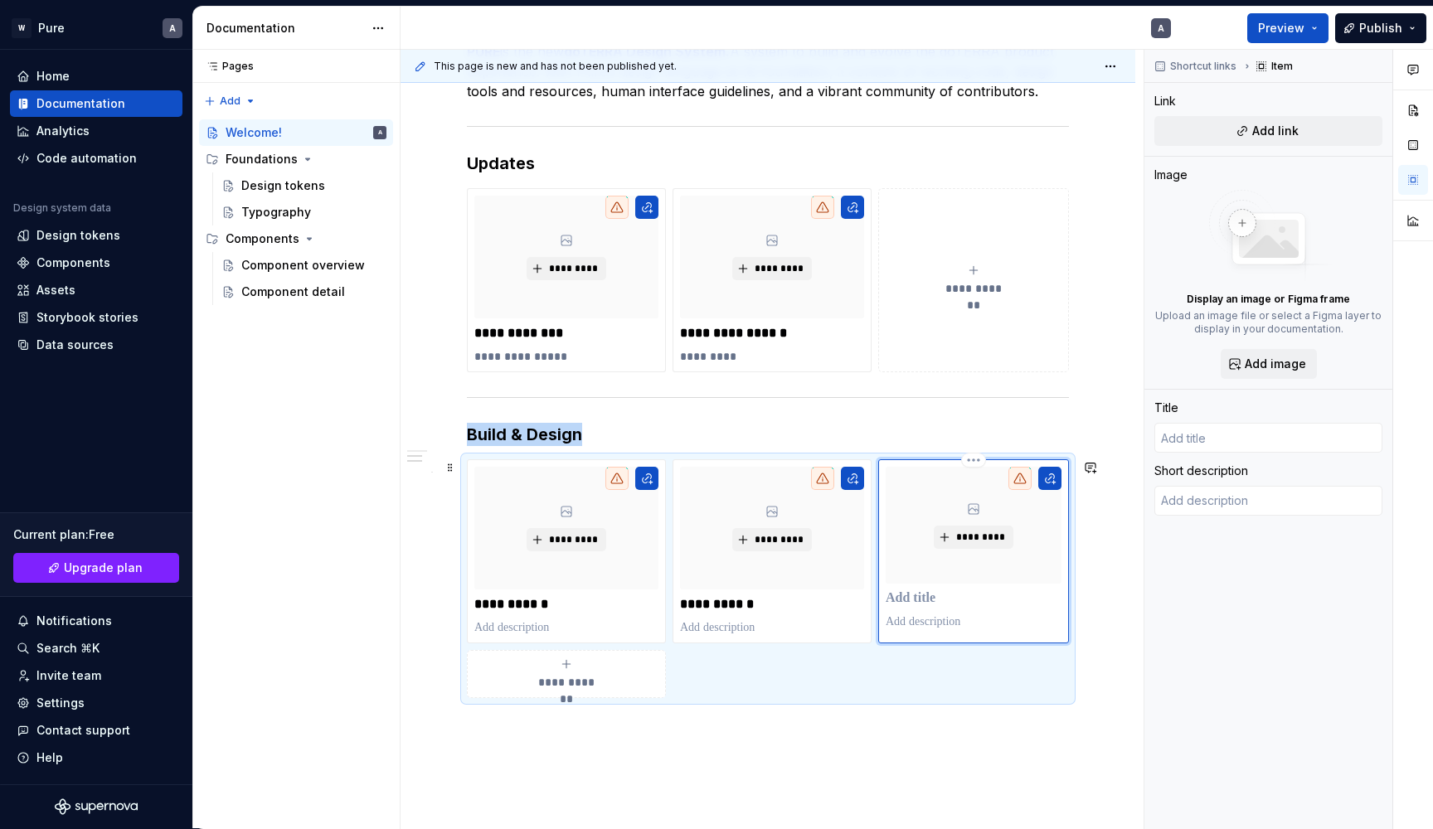
click at [917, 603] on p at bounding box center [974, 598] width 176 height 17
click at [580, 673] on div "**********" at bounding box center [566, 674] width 184 height 33
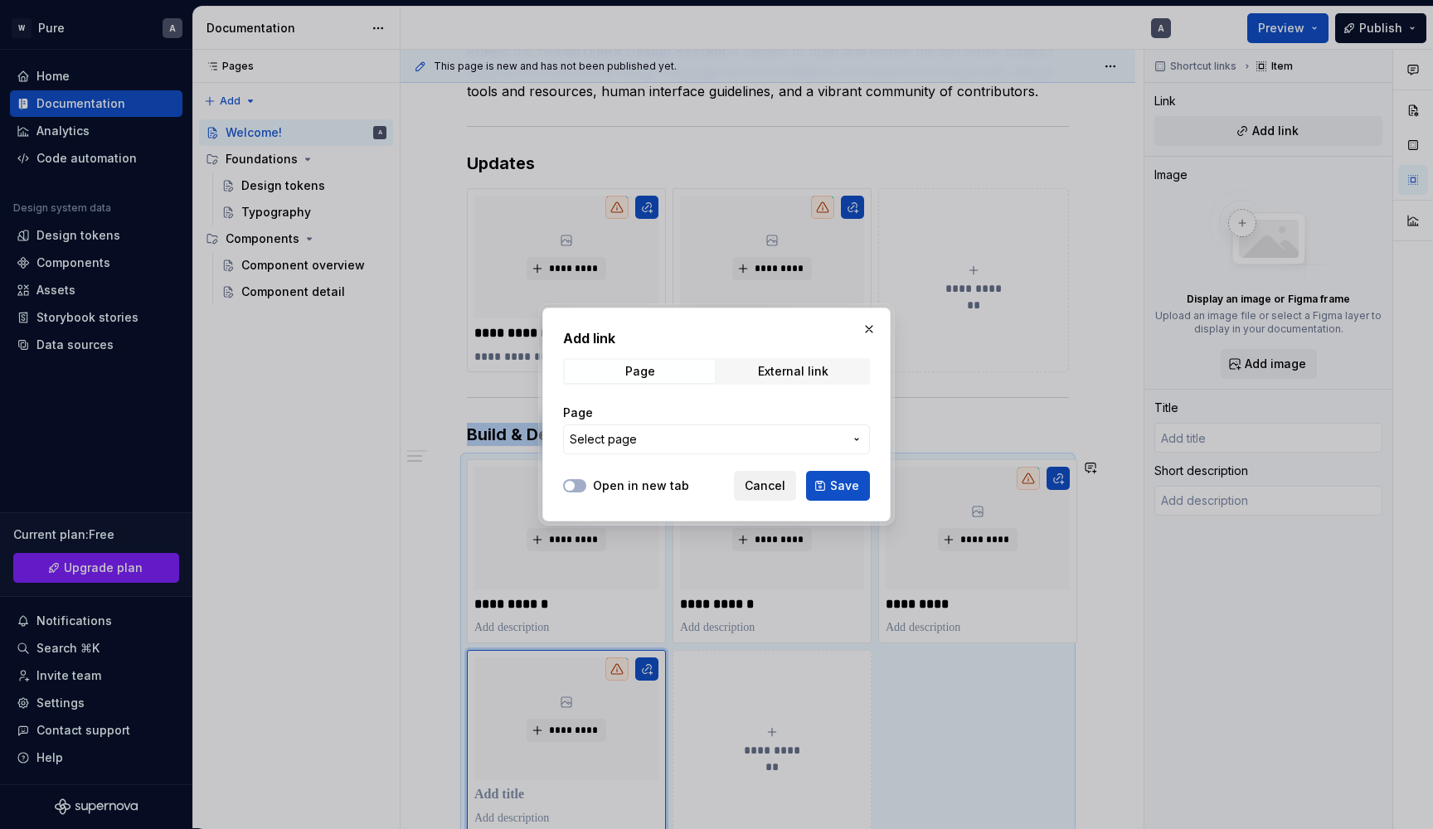
click at [783, 488] on span "Cancel" at bounding box center [765, 486] width 41 height 17
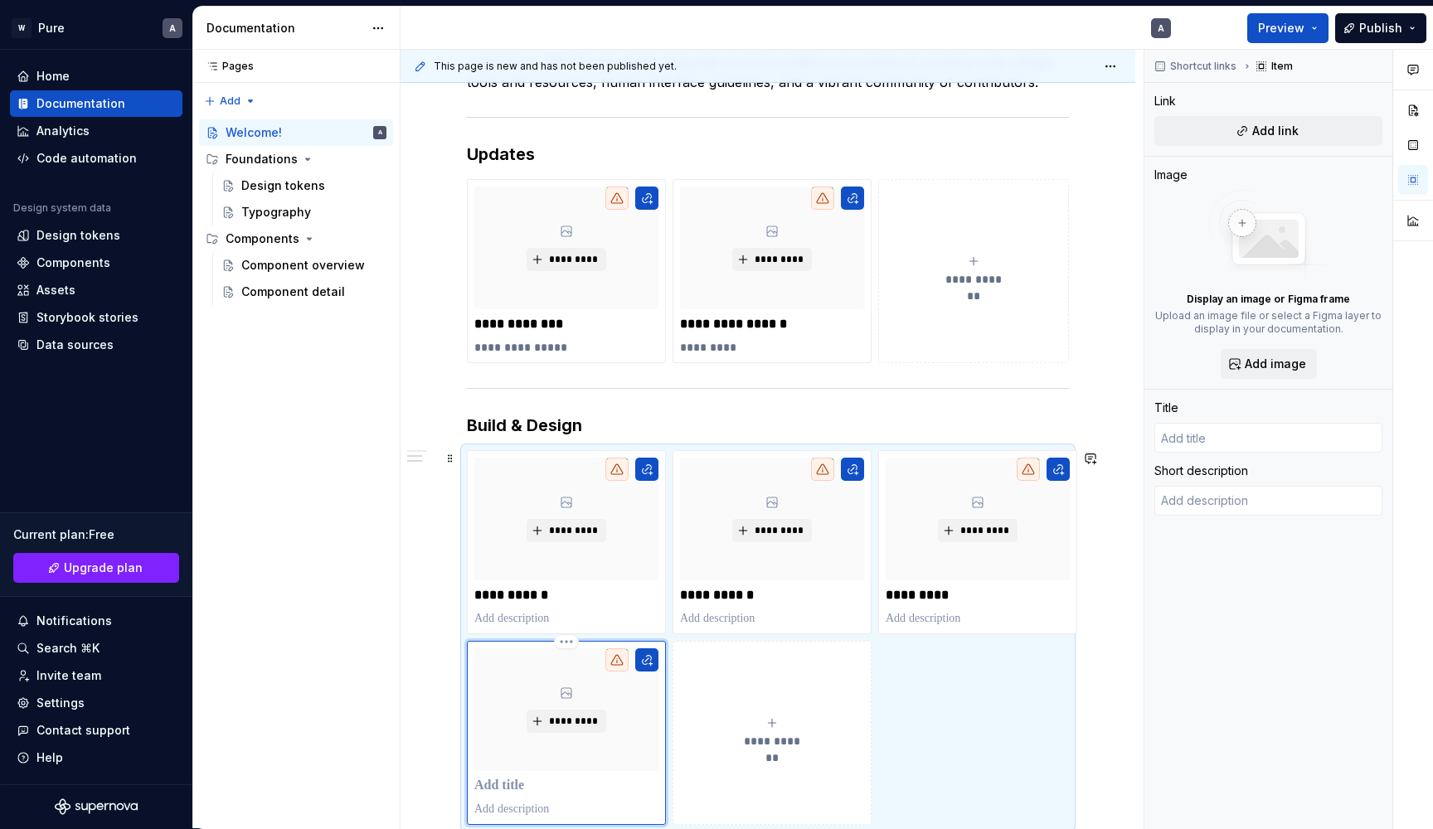
click at [526, 784] on div "*********" at bounding box center [566, 733] width 199 height 184
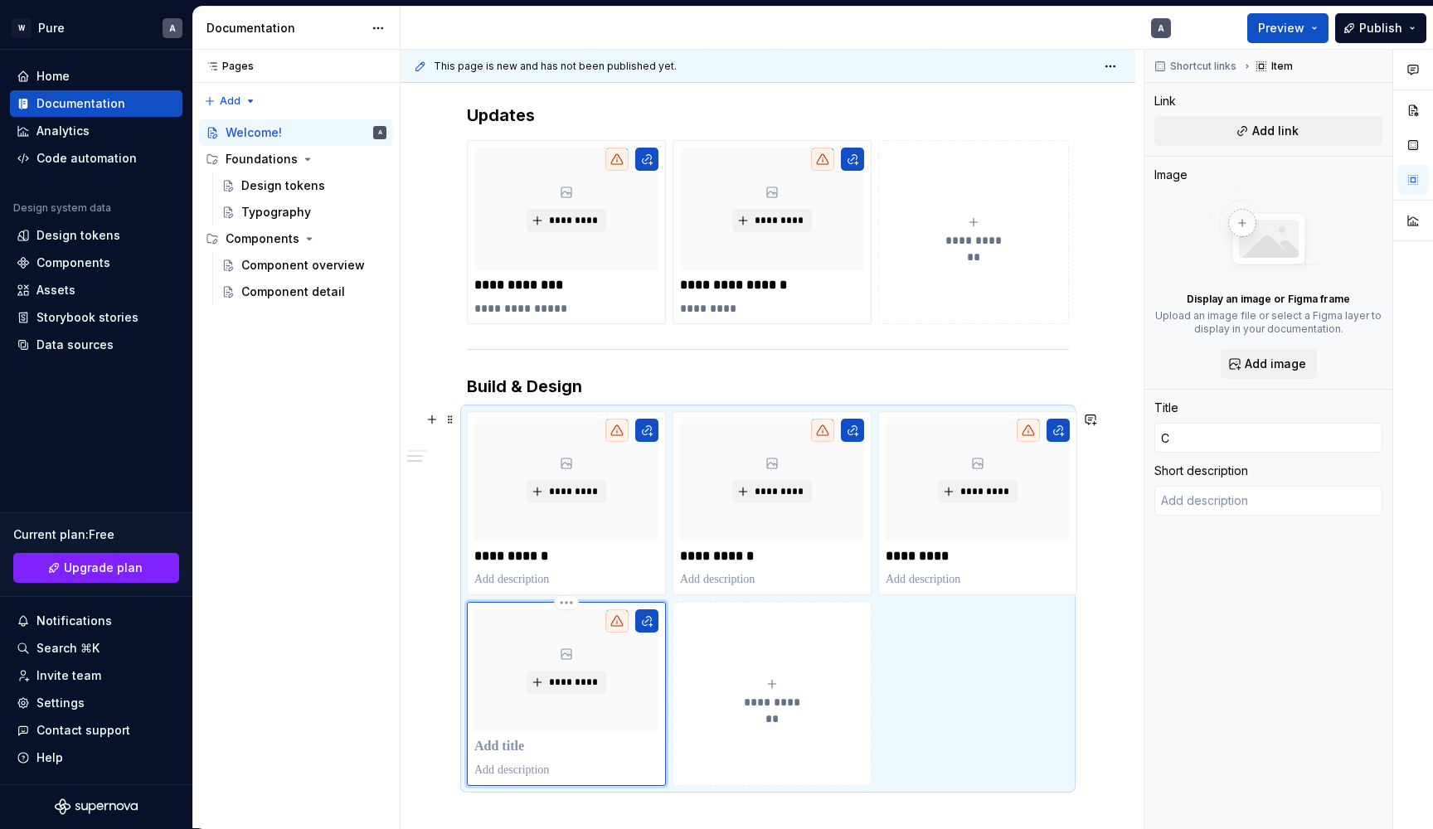
scroll to position [478, 0]
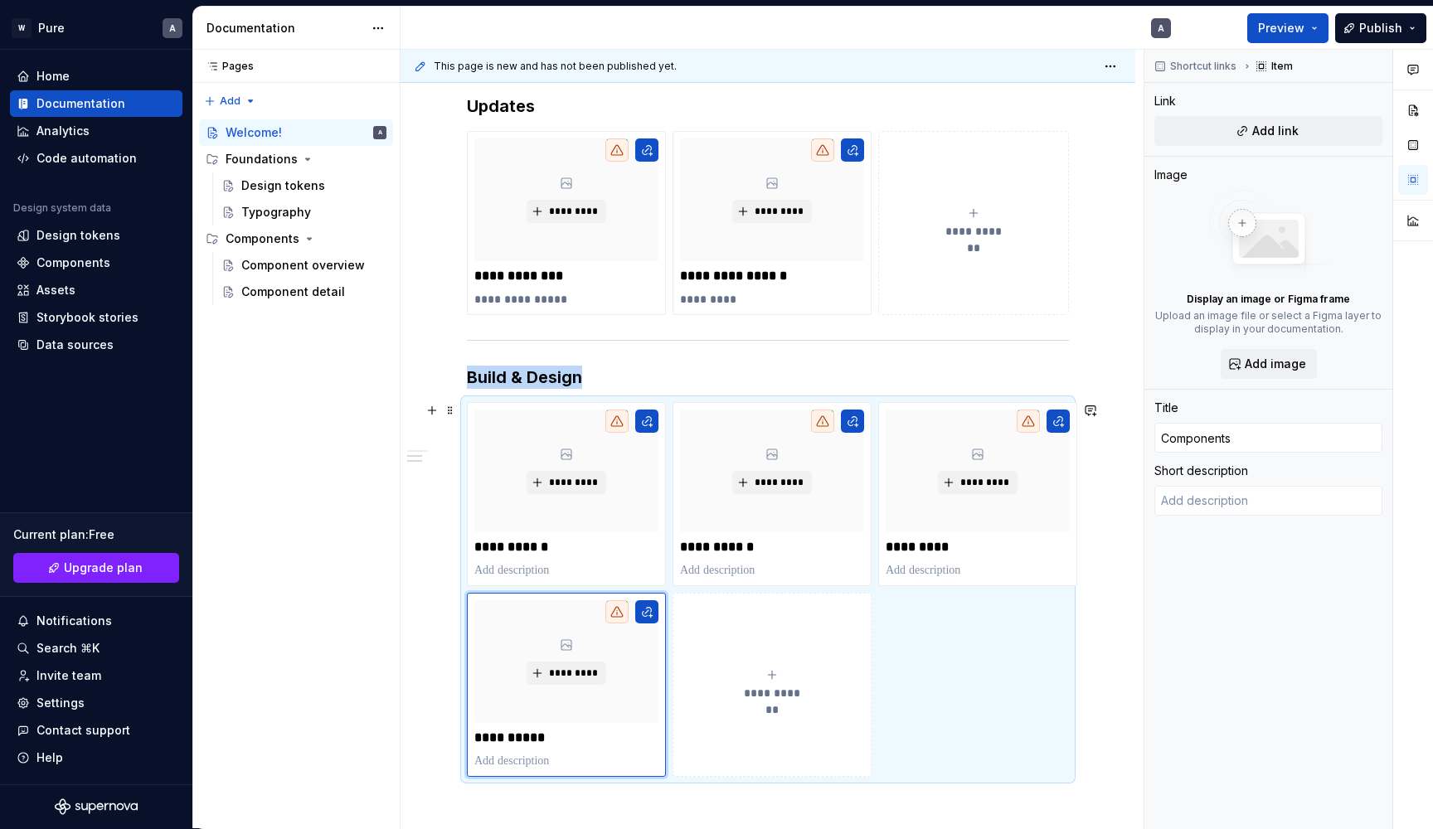
click at [743, 721] on button "**********" at bounding box center [772, 685] width 199 height 184
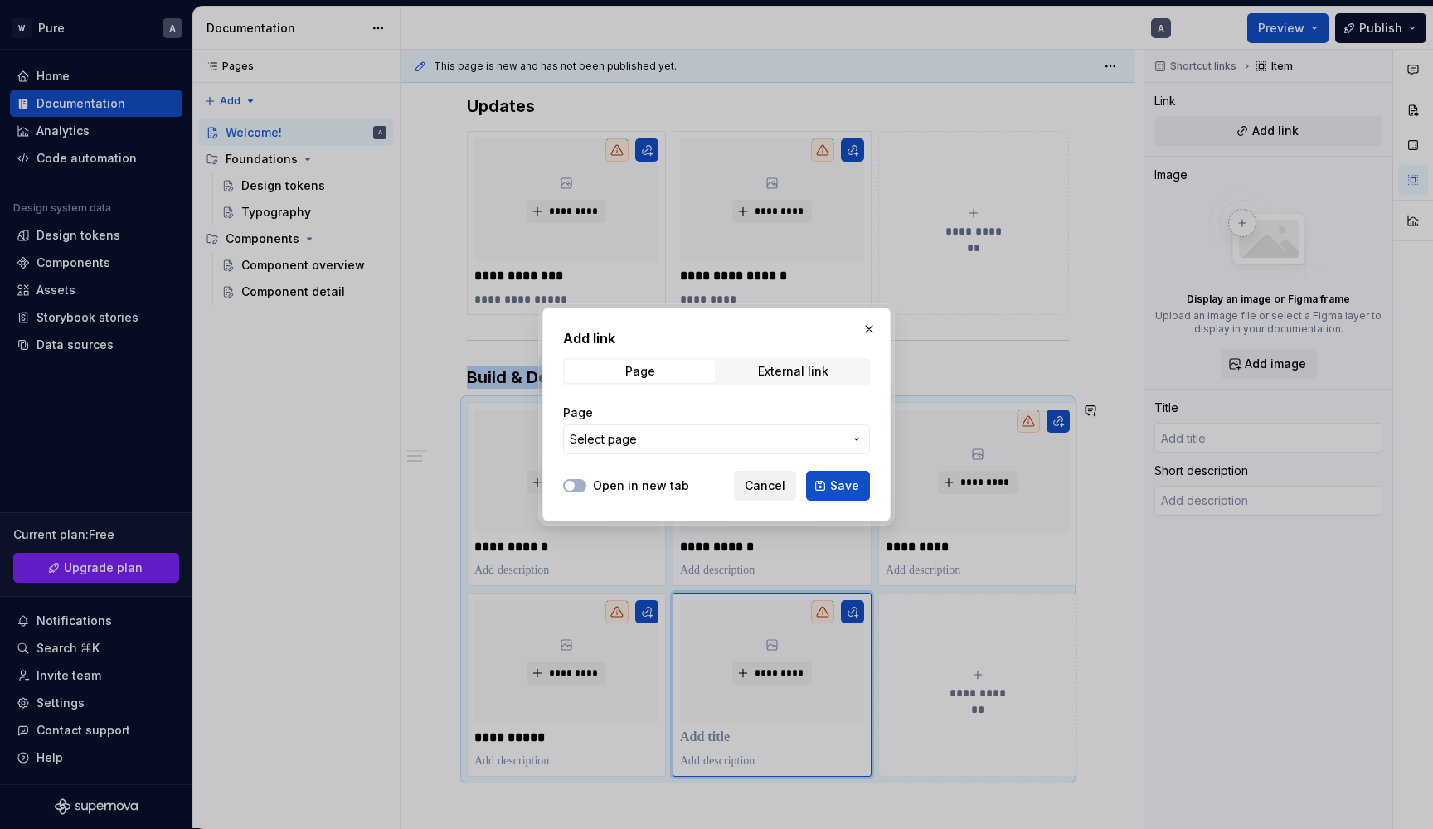
click at [779, 479] on span "Cancel" at bounding box center [765, 486] width 41 height 17
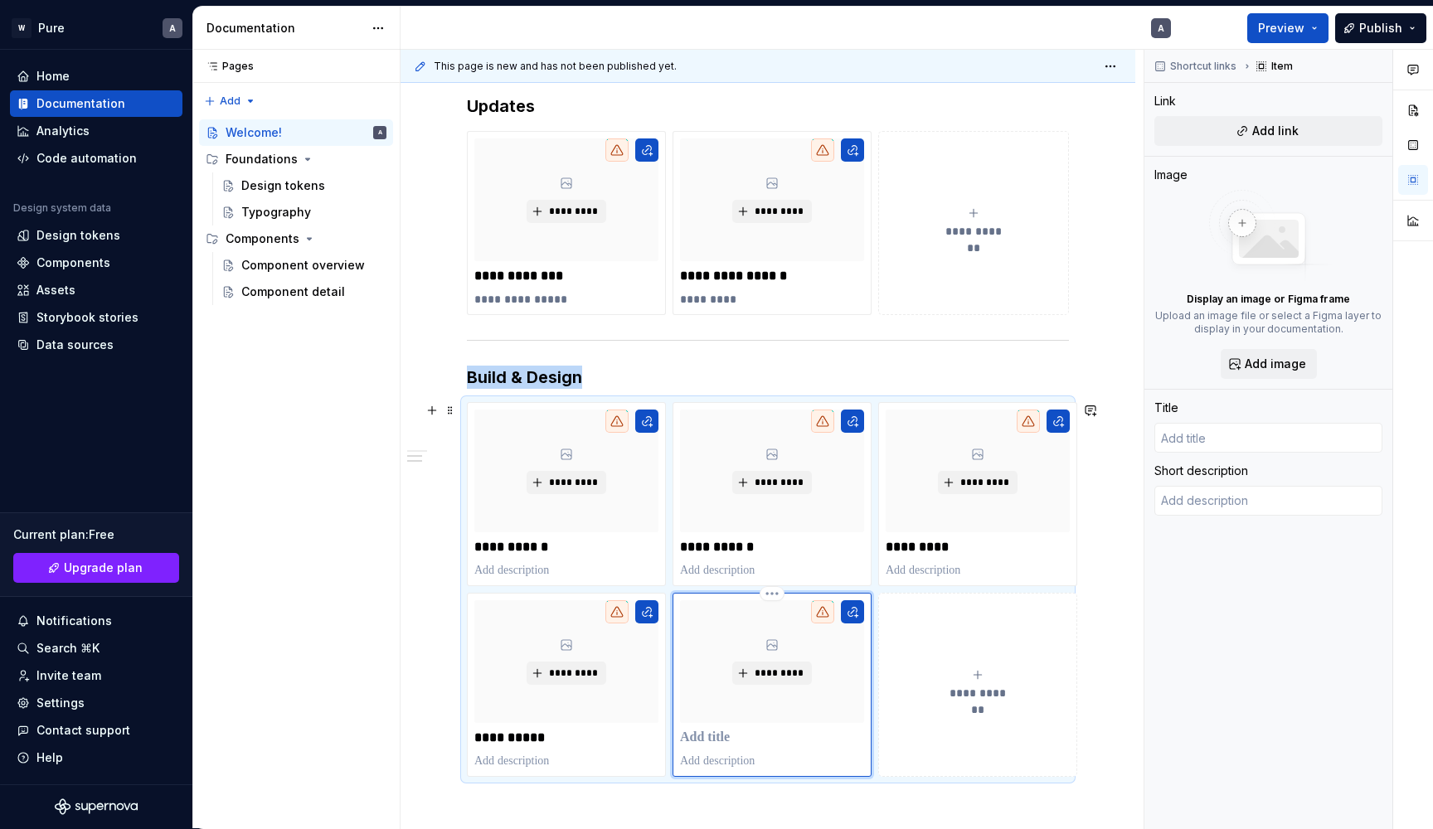
click at [716, 736] on p at bounding box center [772, 738] width 184 height 17
click at [954, 737] on button "**********" at bounding box center [977, 685] width 199 height 184
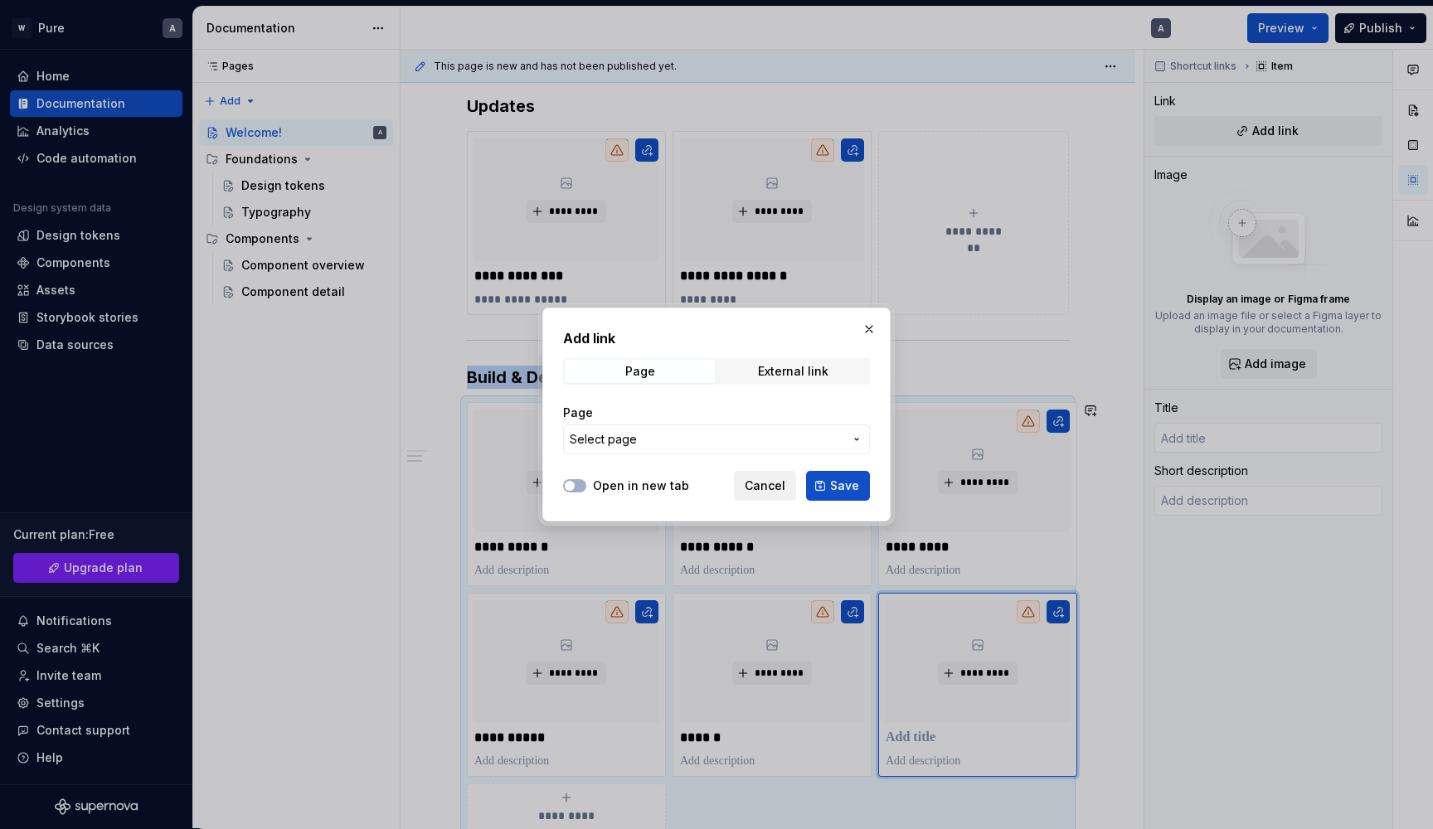
click at [755, 485] on span "Cancel" at bounding box center [765, 486] width 41 height 17
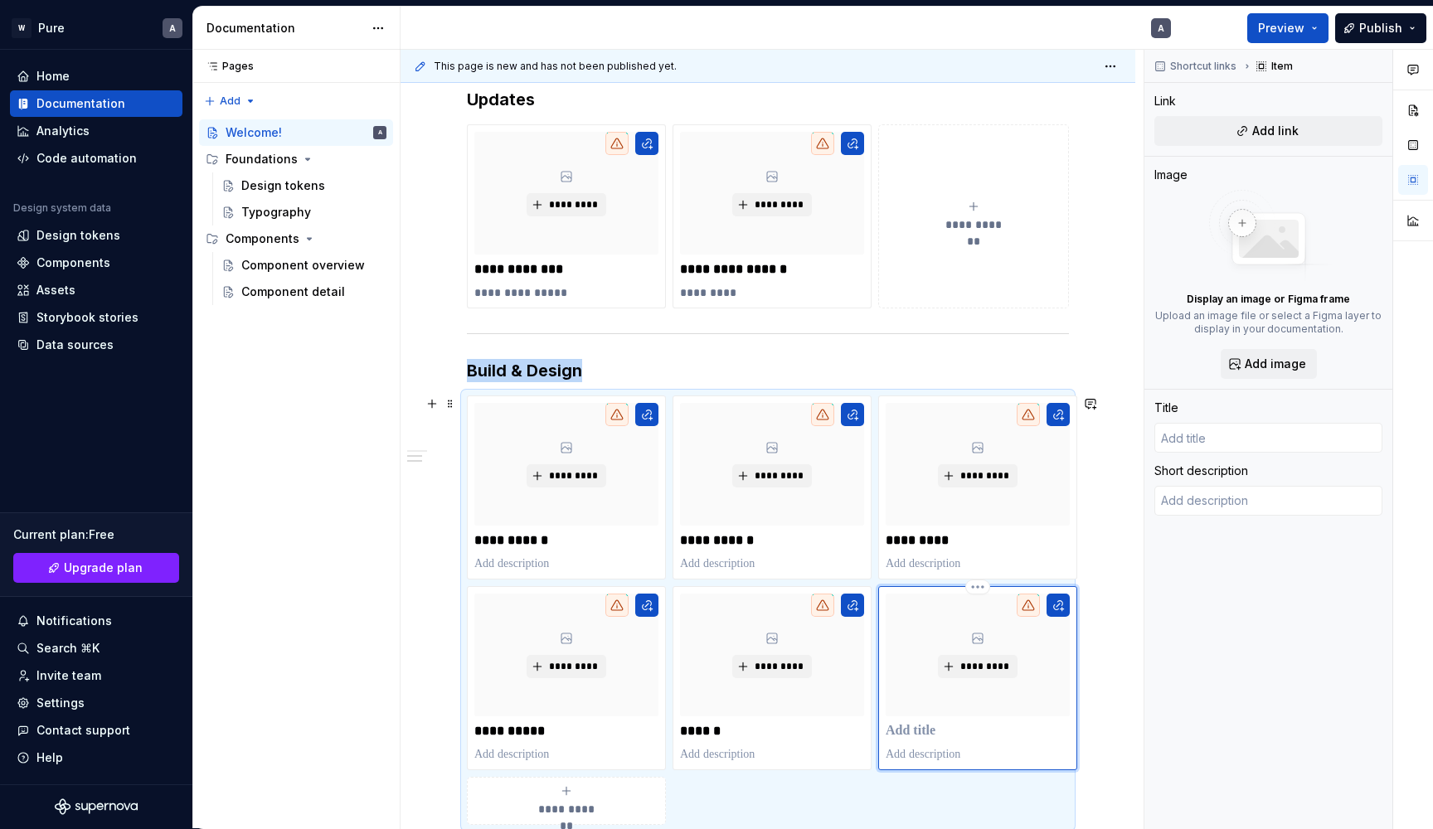
click at [920, 726] on p at bounding box center [978, 731] width 184 height 17
click at [1123, 662] on div "**********" at bounding box center [768, 447] width 735 height 1294
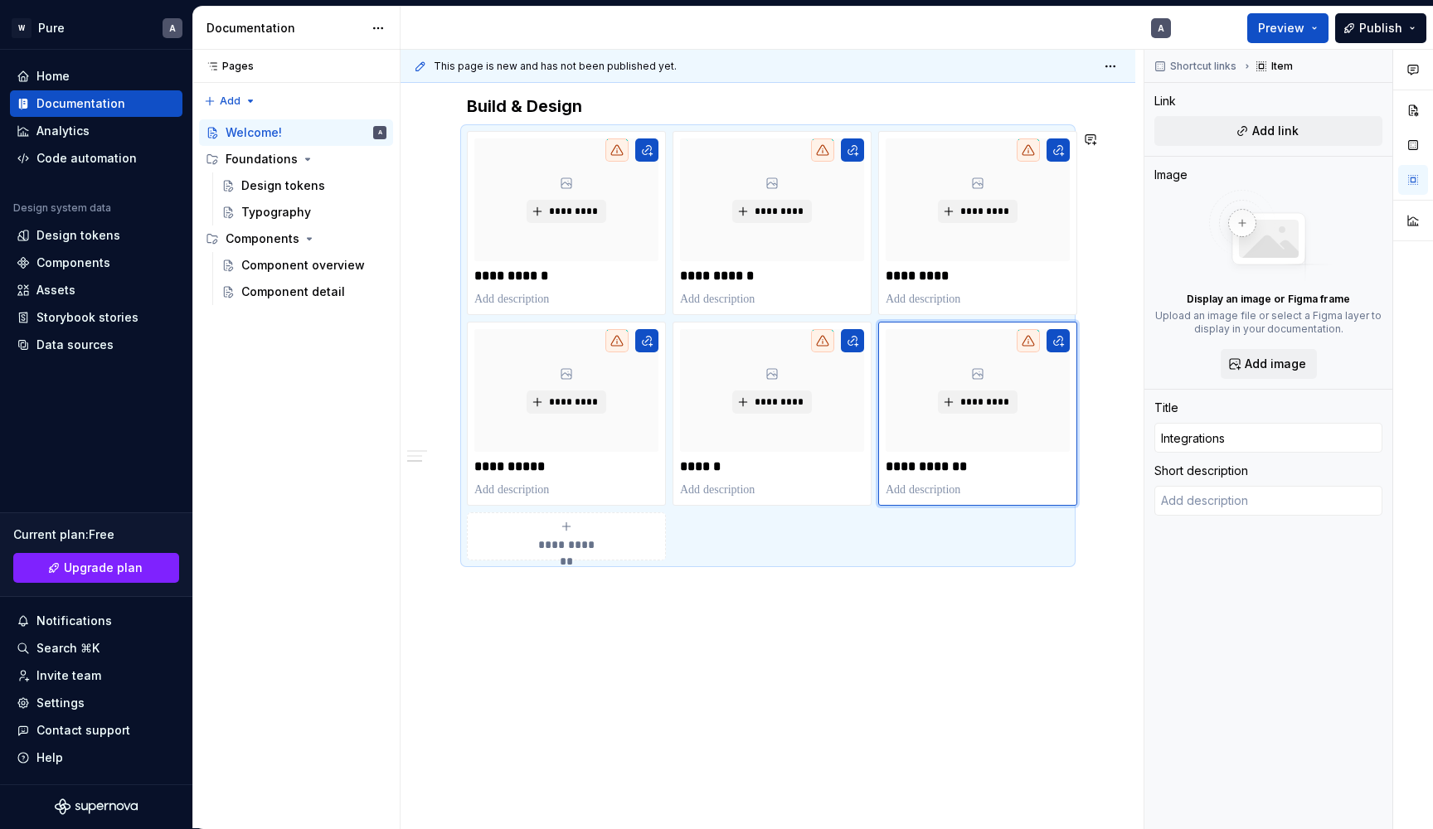
scroll to position [750, 0]
click at [830, 672] on div "**********" at bounding box center [768, 183] width 735 height 1294
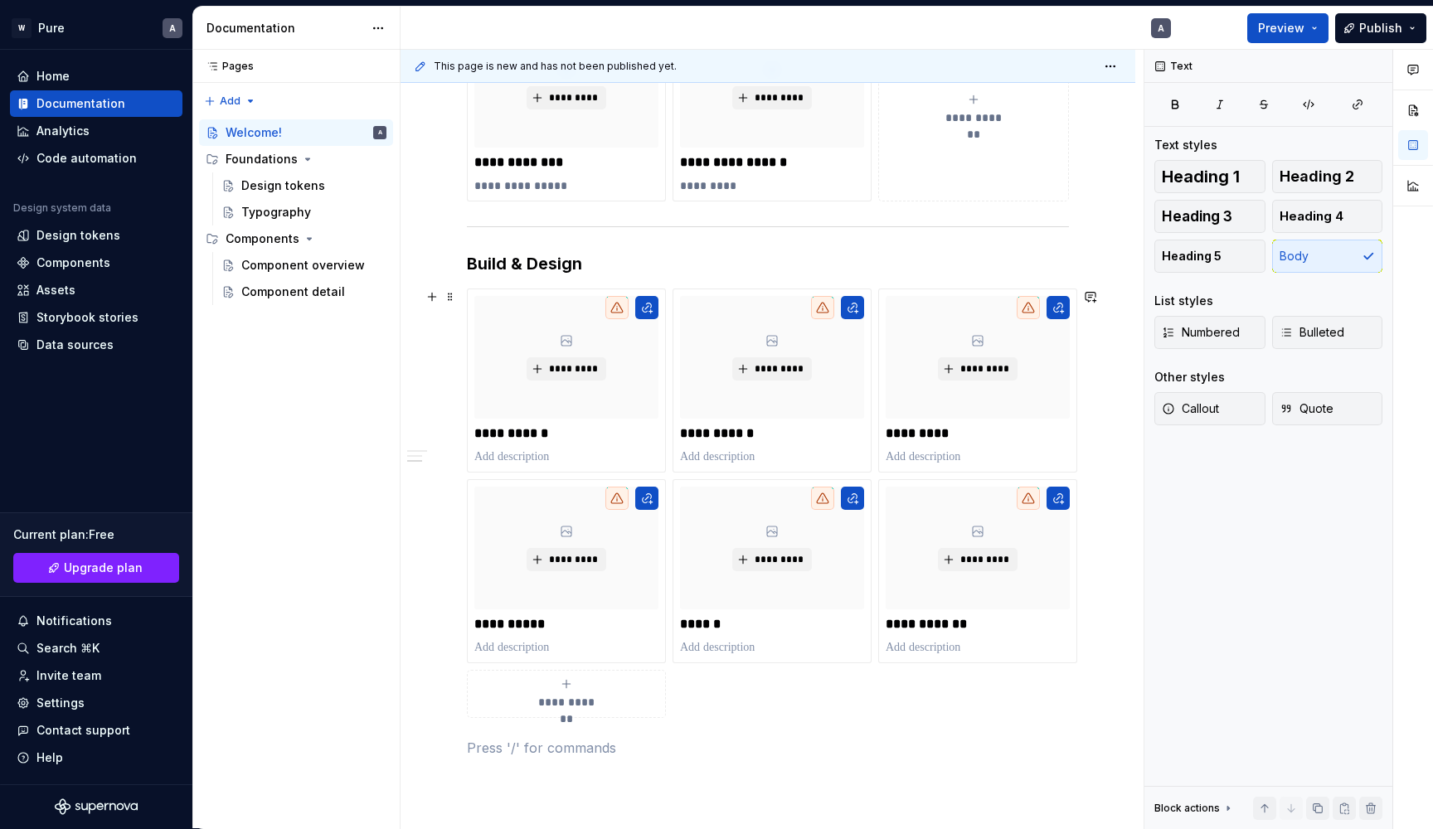
scroll to position [728, 0]
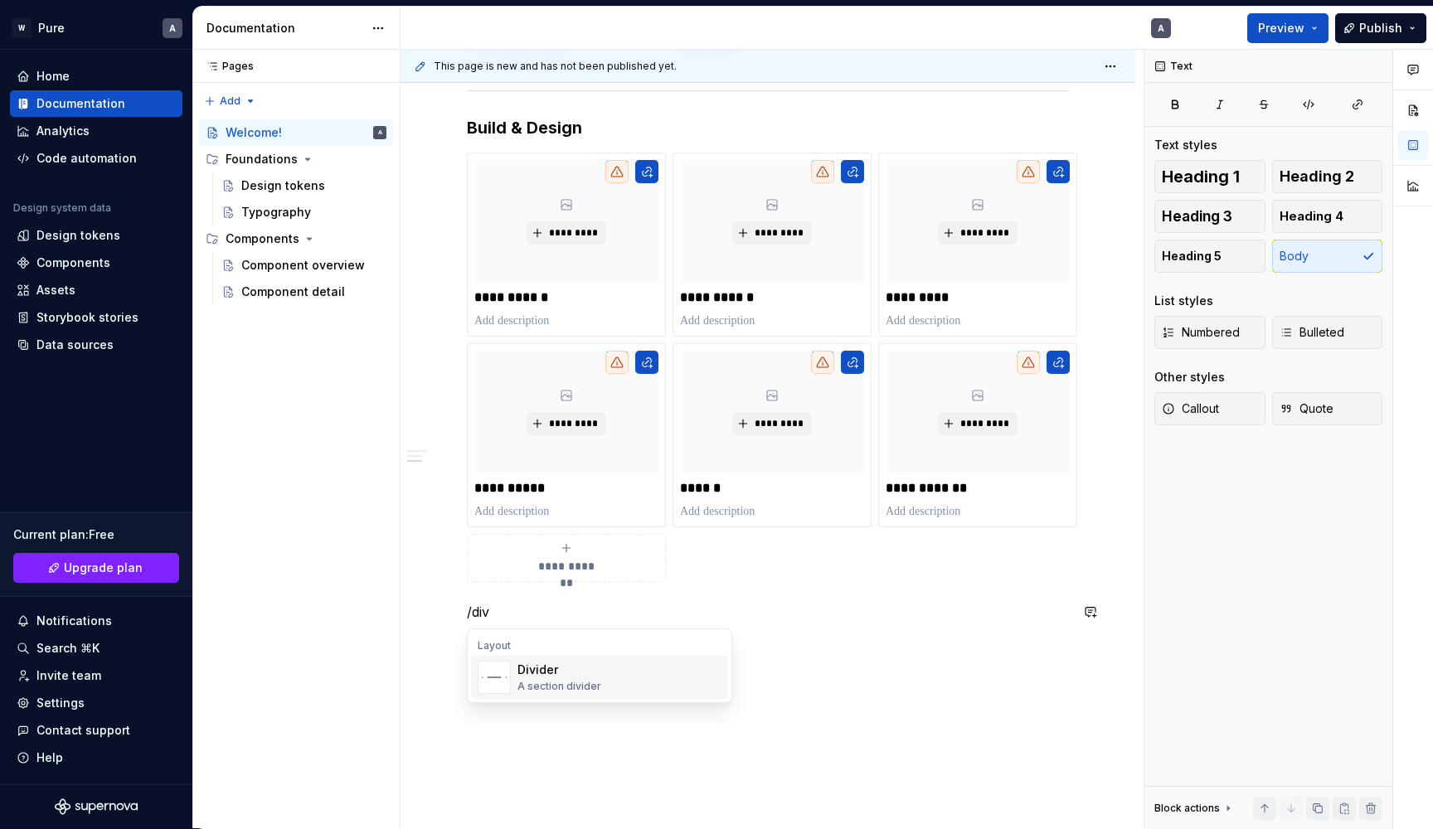
click at [534, 682] on div "A section divider" at bounding box center [559, 686] width 84 height 13
click at [569, 705] on div "Heading 3" at bounding box center [566, 700] width 99 height 17
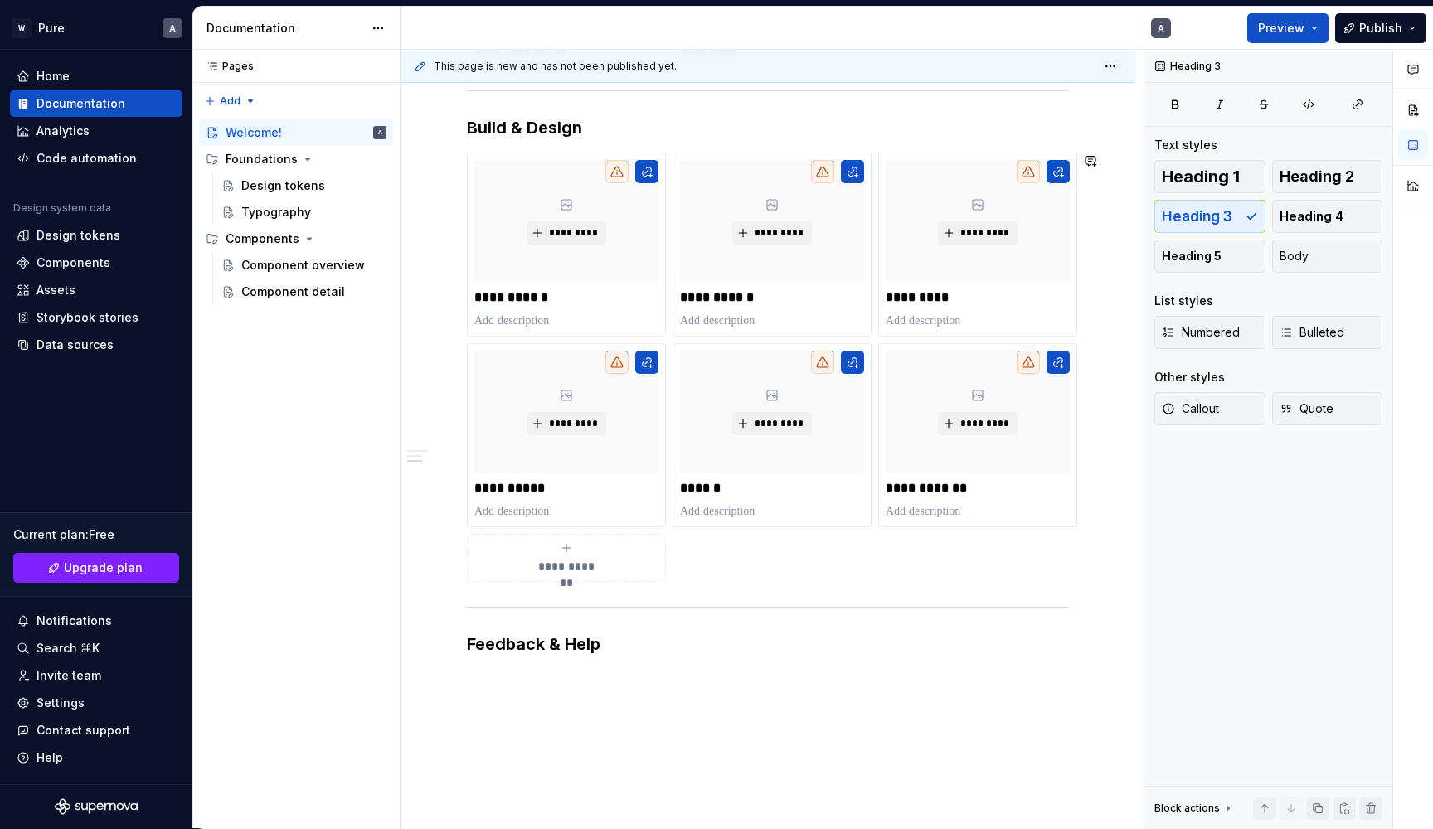
click at [530, 674] on div "**********" at bounding box center [768, 136] width 602 height 1079
click at [522, 597] on div "**********" at bounding box center [768, 126] width 602 height 1059
click at [482, 674] on div "**********" at bounding box center [768, 136] width 602 height 1079
click at [508, 680] on div "**********" at bounding box center [768, 240] width 735 height 1367
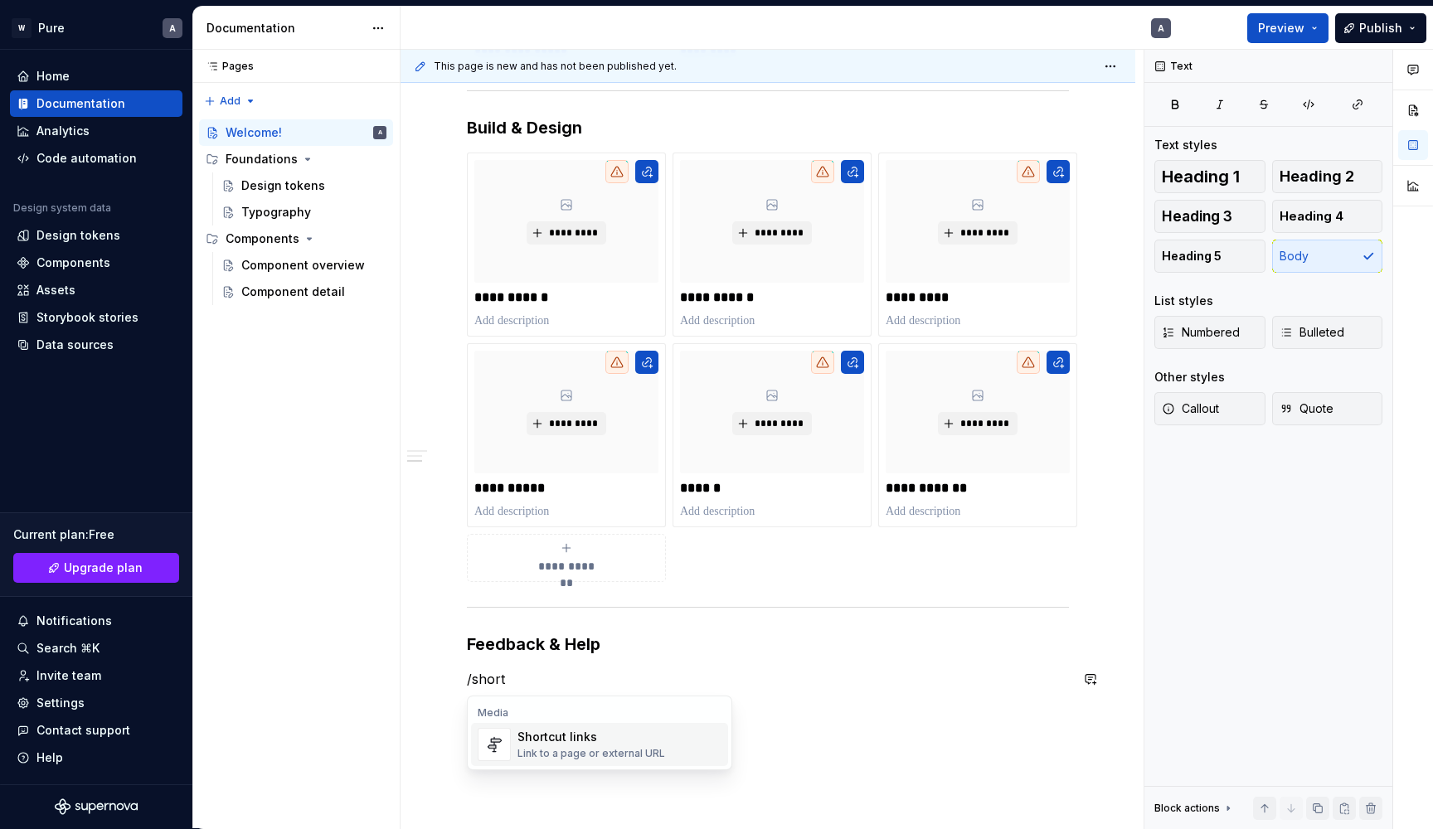
click at [542, 741] on div "Shortcut links" at bounding box center [591, 737] width 148 height 17
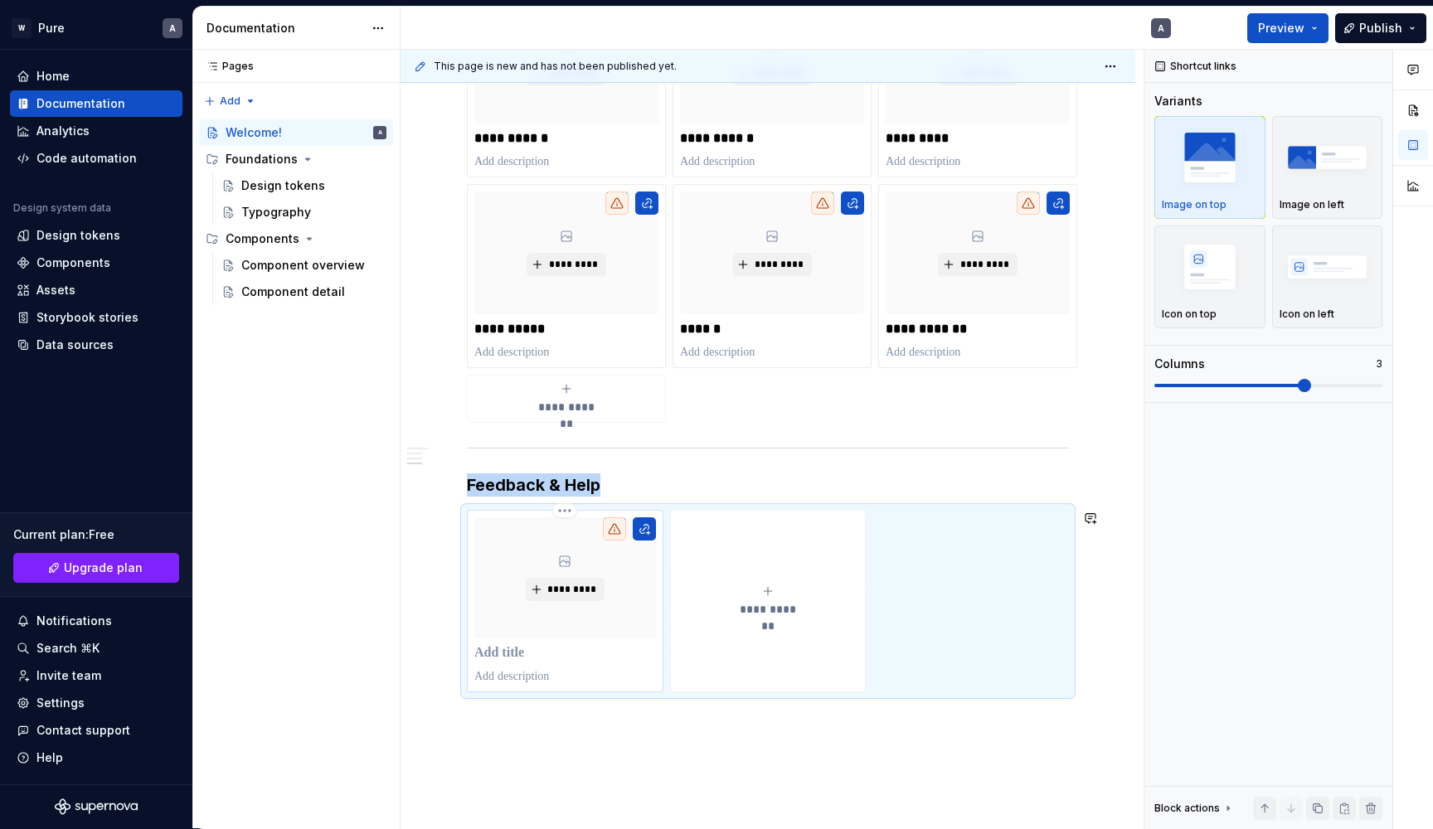
scroll to position [901, 0]
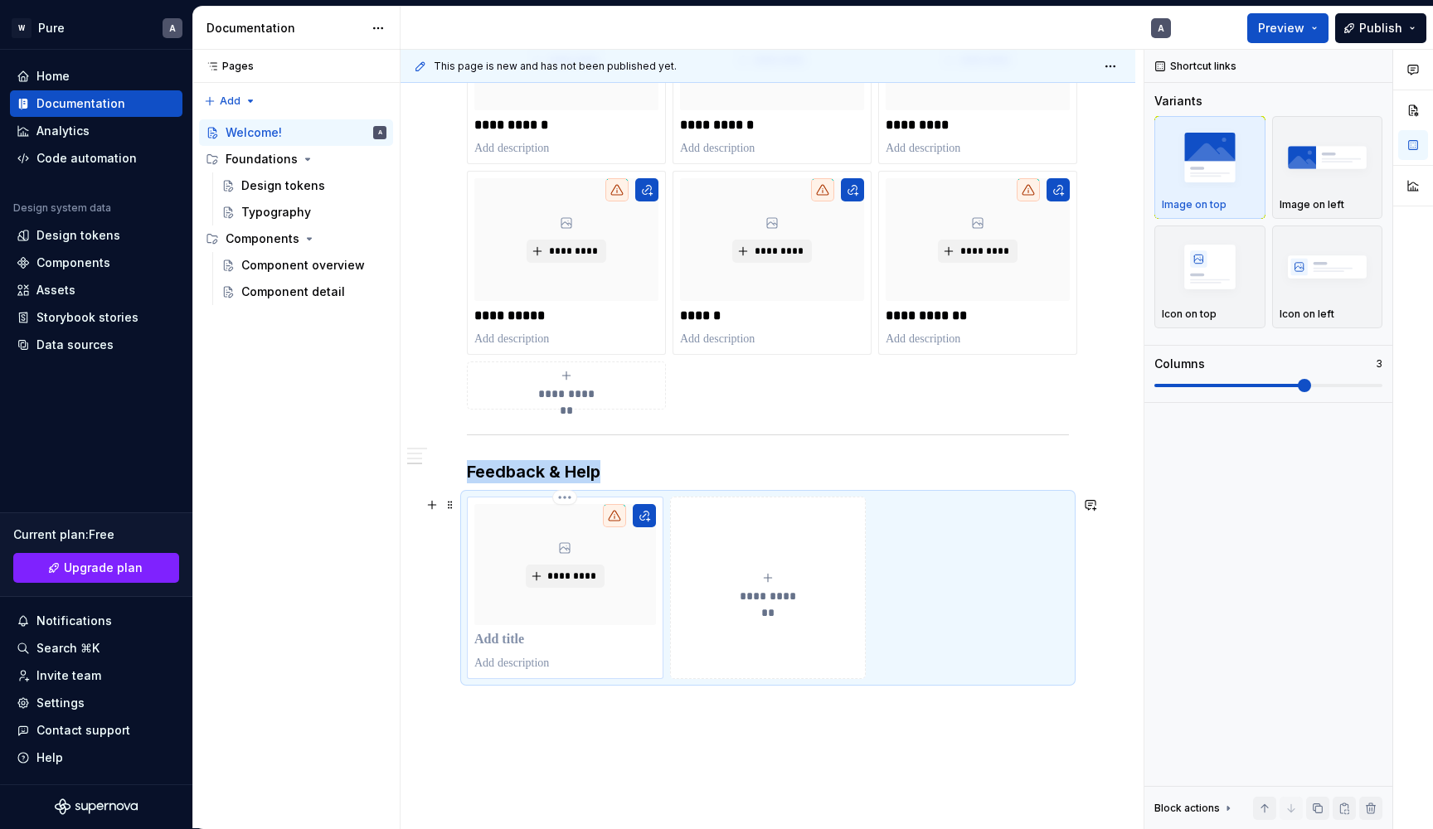
click at [503, 639] on p at bounding box center [565, 640] width 182 height 17
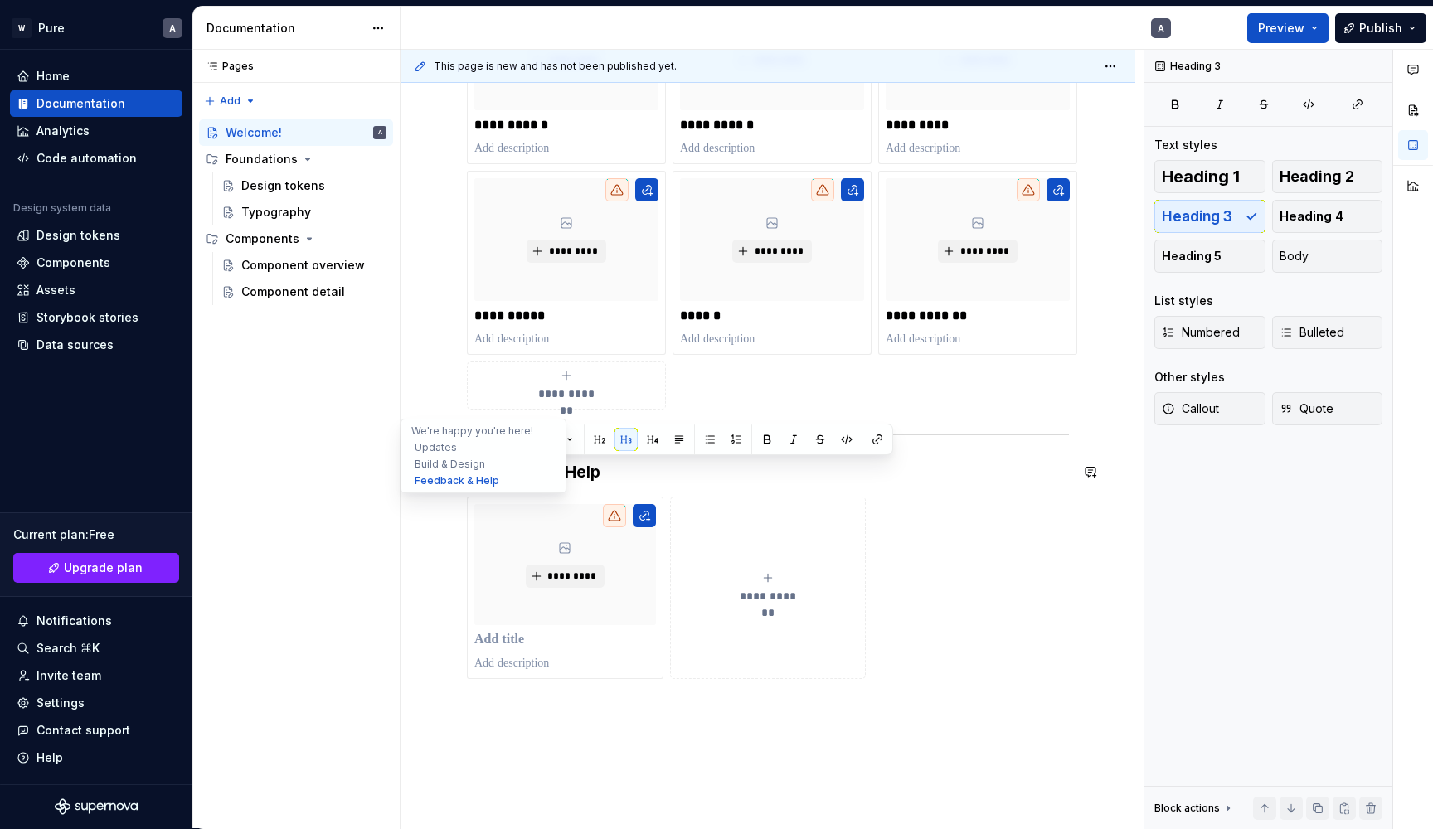
drag, startPoint x: 544, startPoint y: 468, endPoint x: 422, endPoint y: 468, distance: 121.9
click at [422, 468] on div "**********" at bounding box center [768, 64] width 735 height 1765
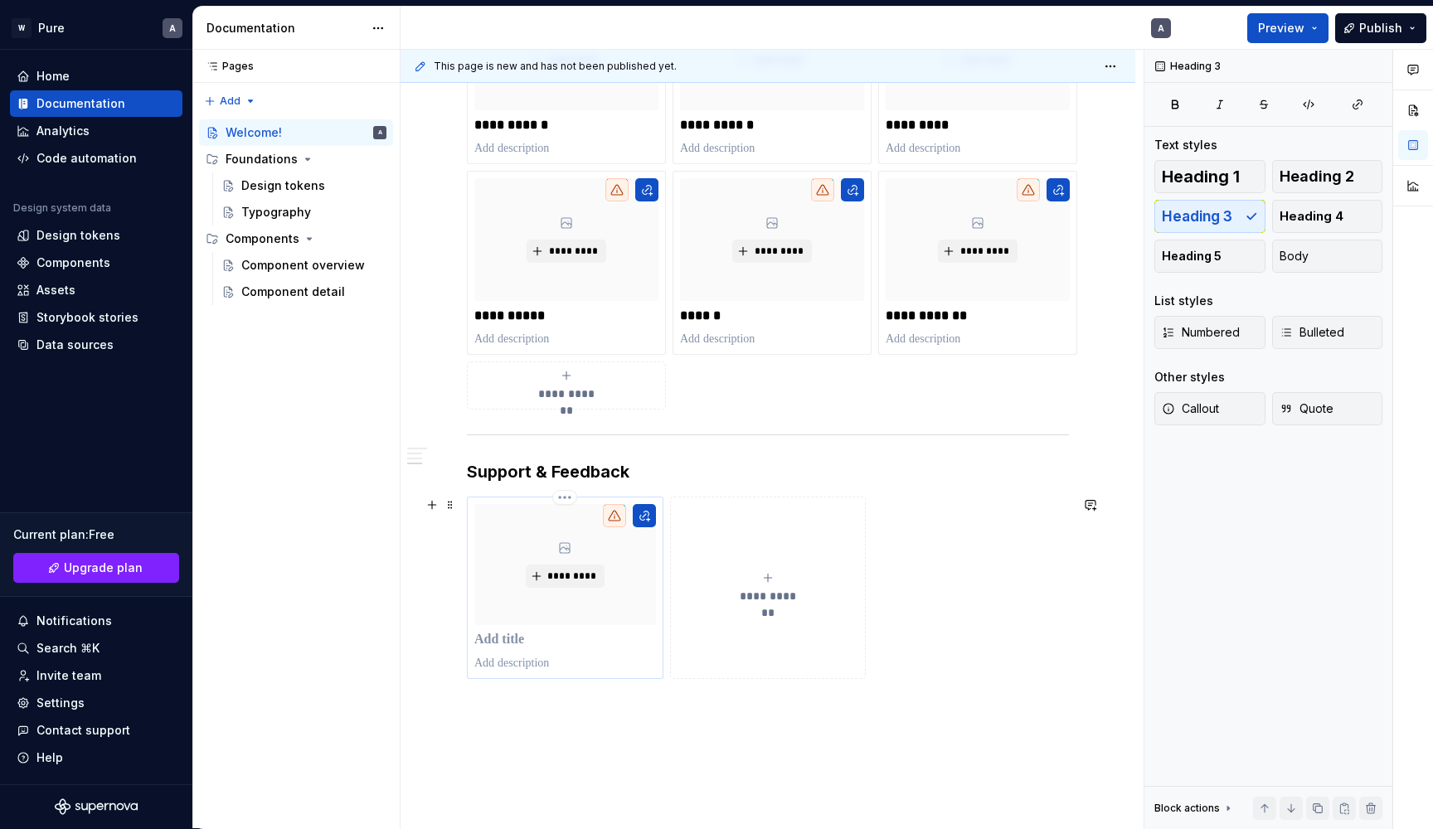
click at [517, 645] on p at bounding box center [565, 640] width 182 height 17
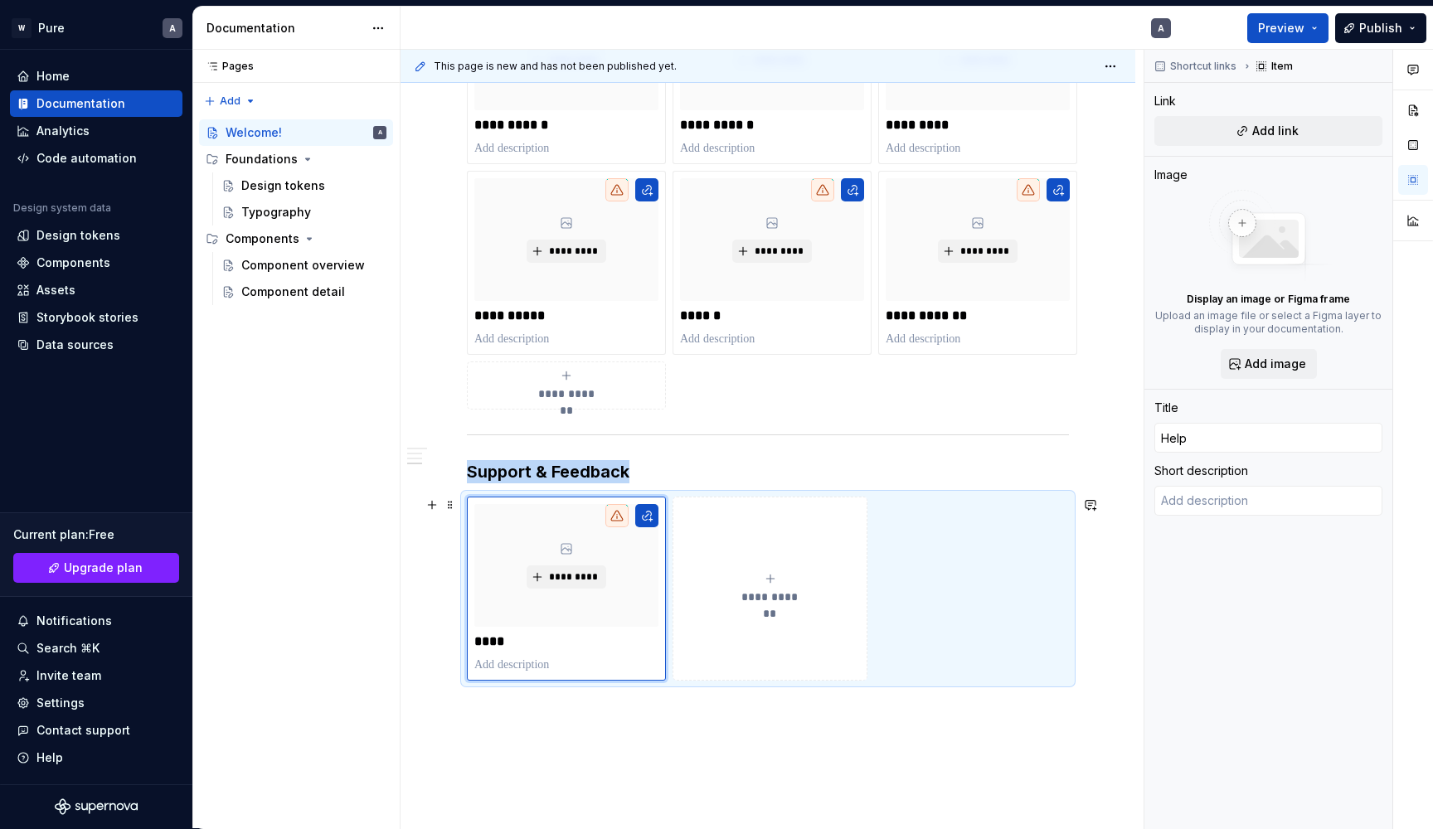
click at [791, 605] on span "**********" at bounding box center [770, 597] width 72 height 17
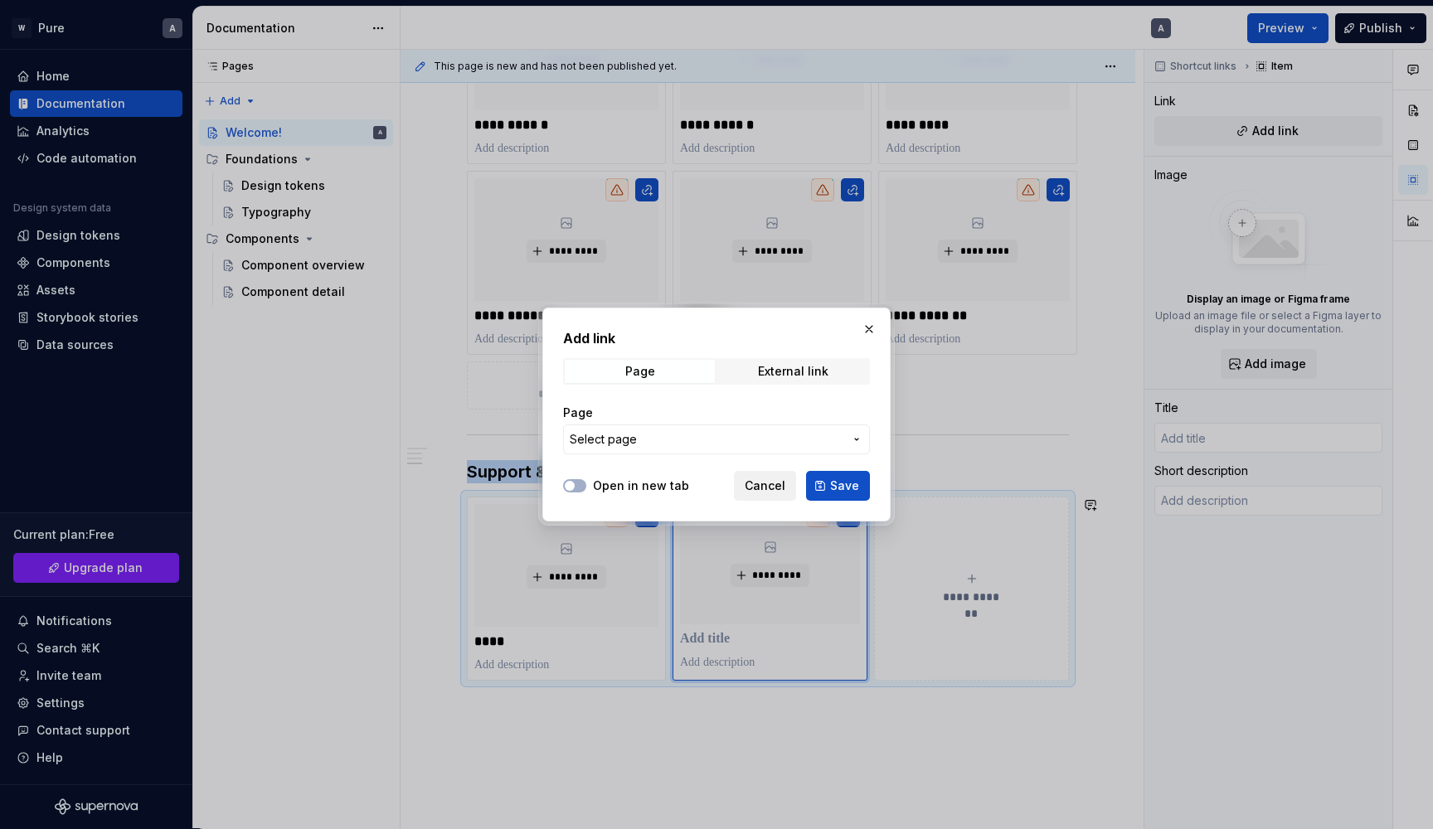
click at [765, 488] on span "Cancel" at bounding box center [765, 486] width 41 height 17
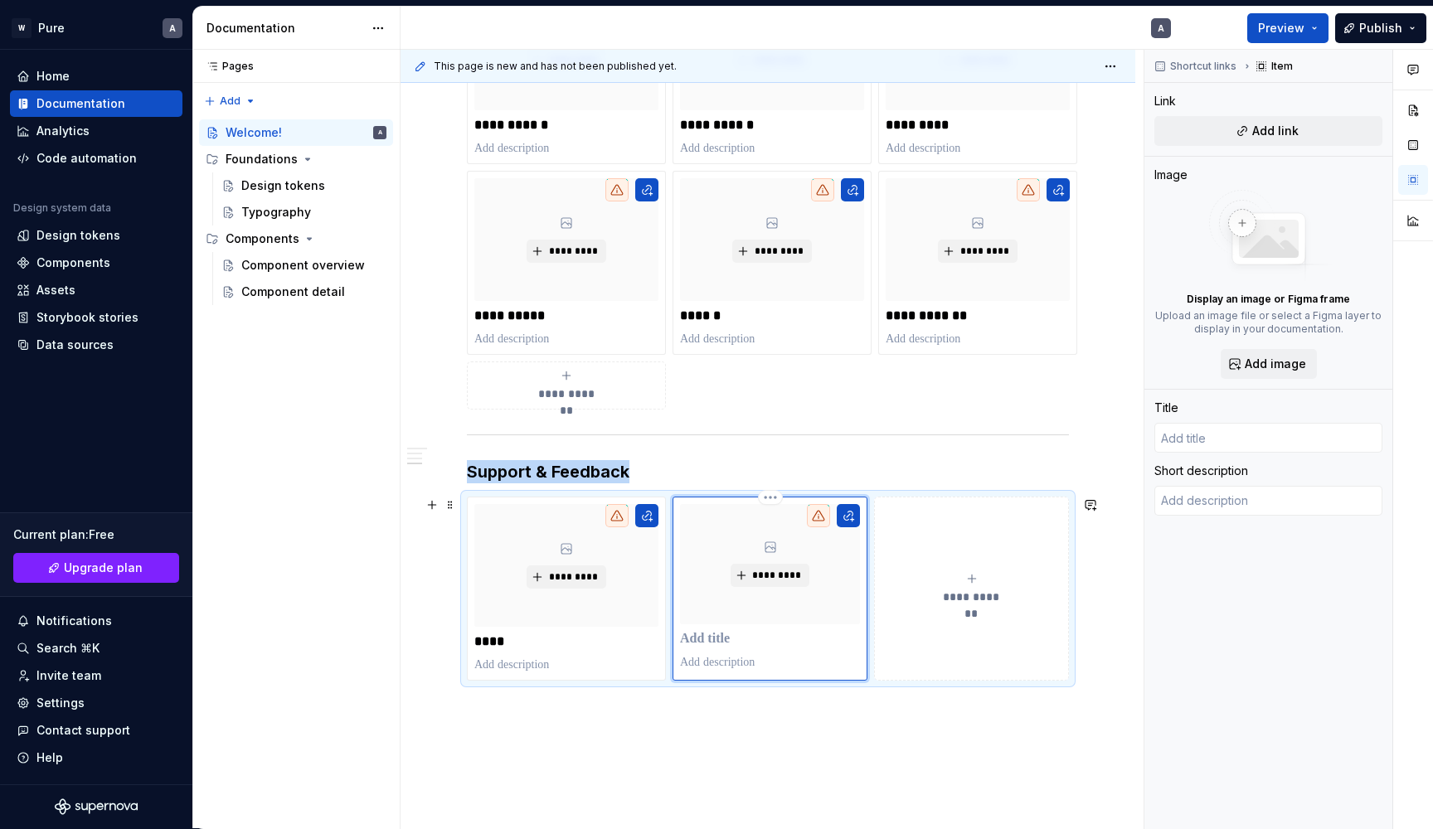
click at [708, 636] on p at bounding box center [770, 639] width 180 height 17
click at [674, 781] on div "**********" at bounding box center [768, 167] width 735 height 1565
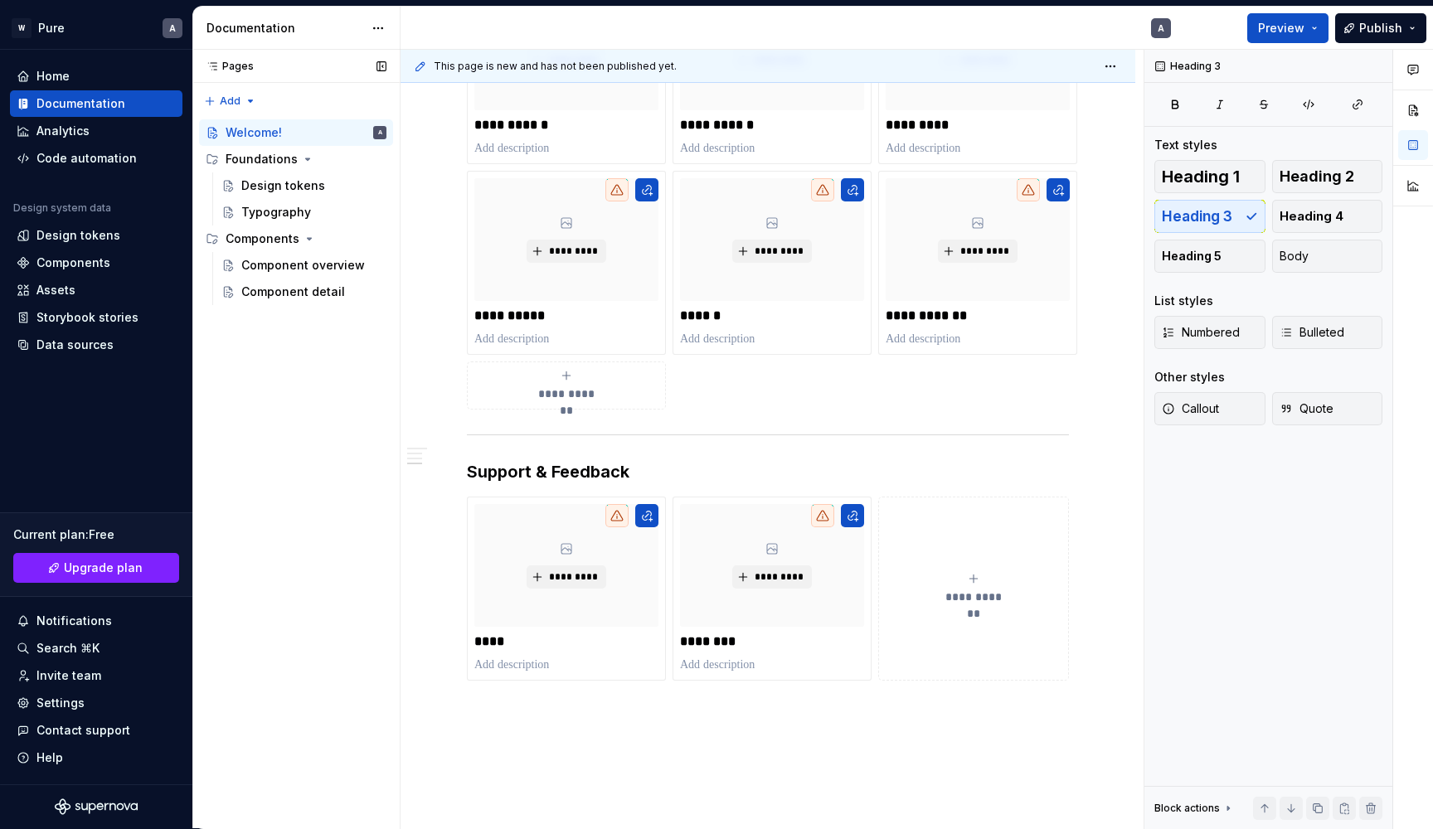
click at [357, 668] on div "Pages Pages Add Accessibility guide for tree Page tree. Navigate the tree with …" at bounding box center [295, 439] width 207 height 779
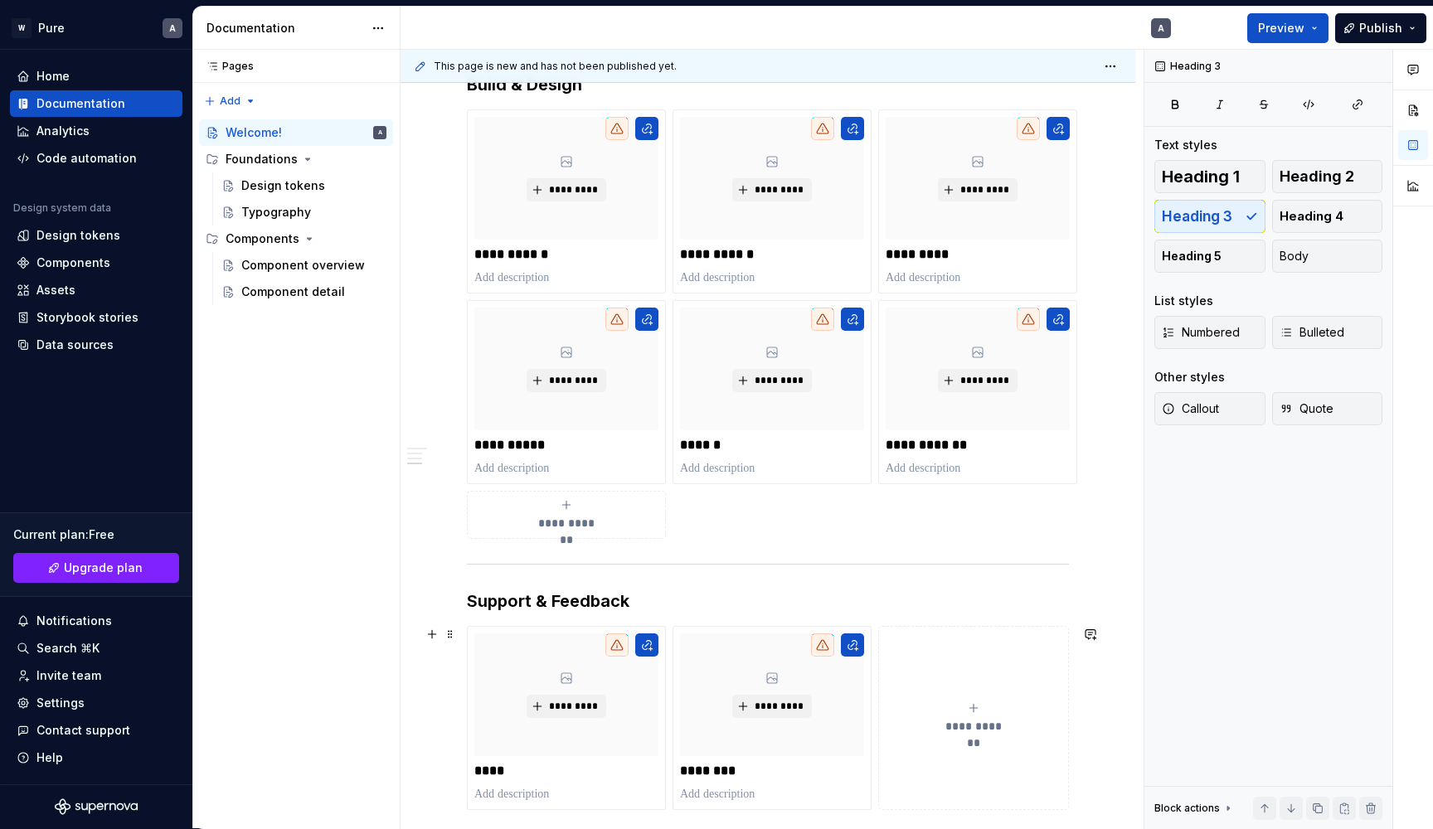
scroll to position [869, 0]
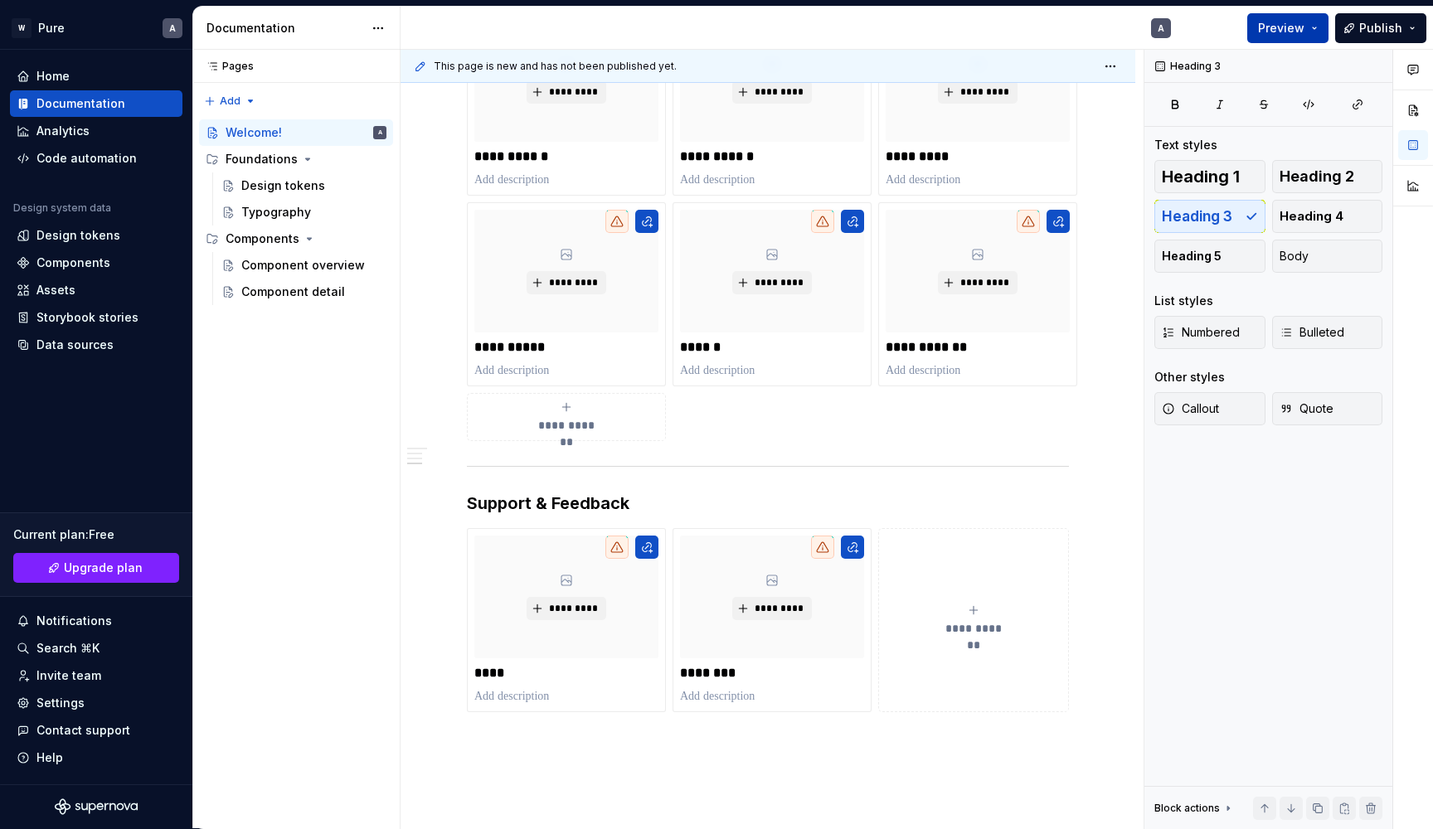
click at [1295, 27] on span "Preview" at bounding box center [1281, 28] width 46 height 17
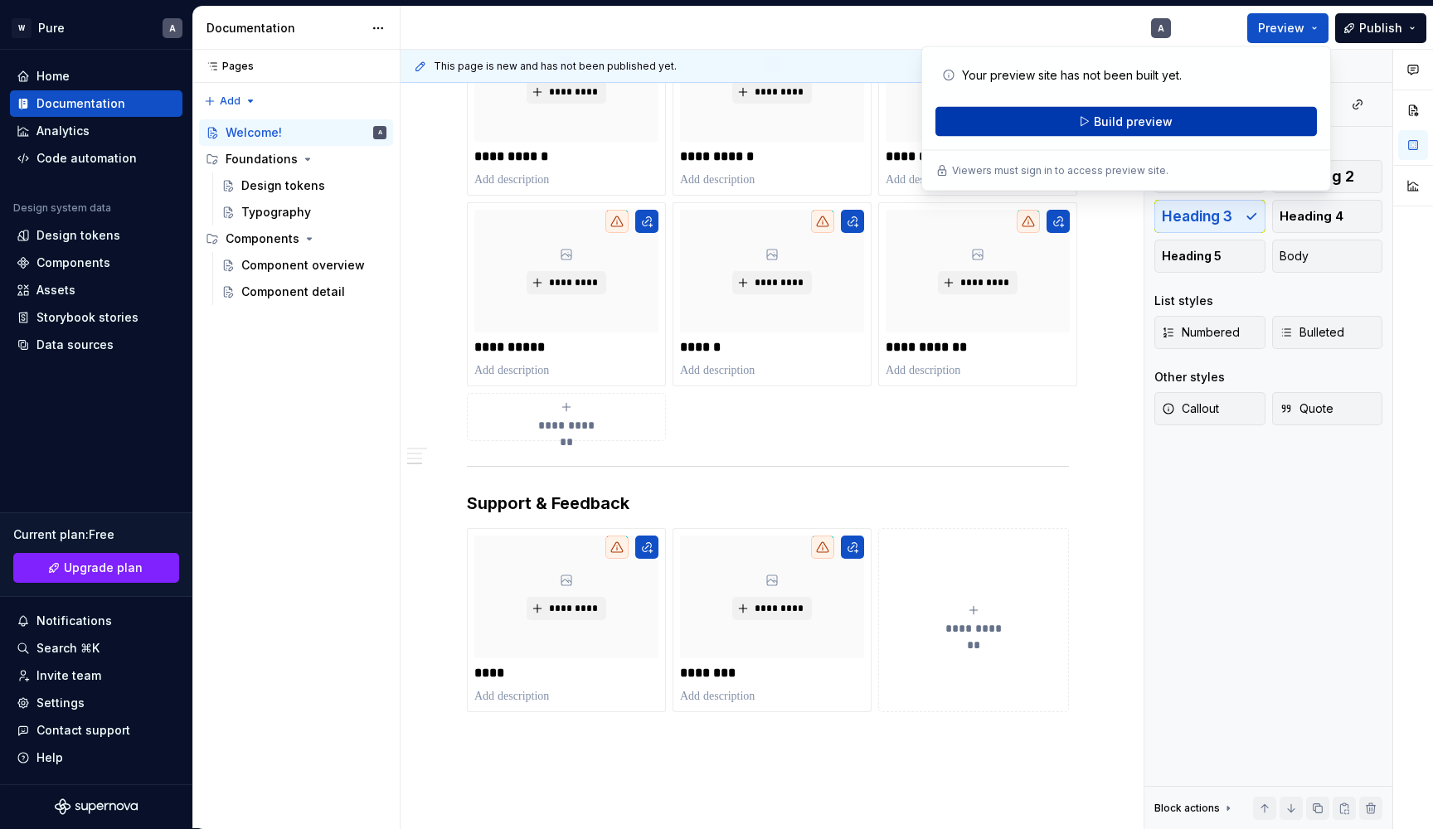
click at [1129, 119] on span "Build preview" at bounding box center [1133, 122] width 79 height 17
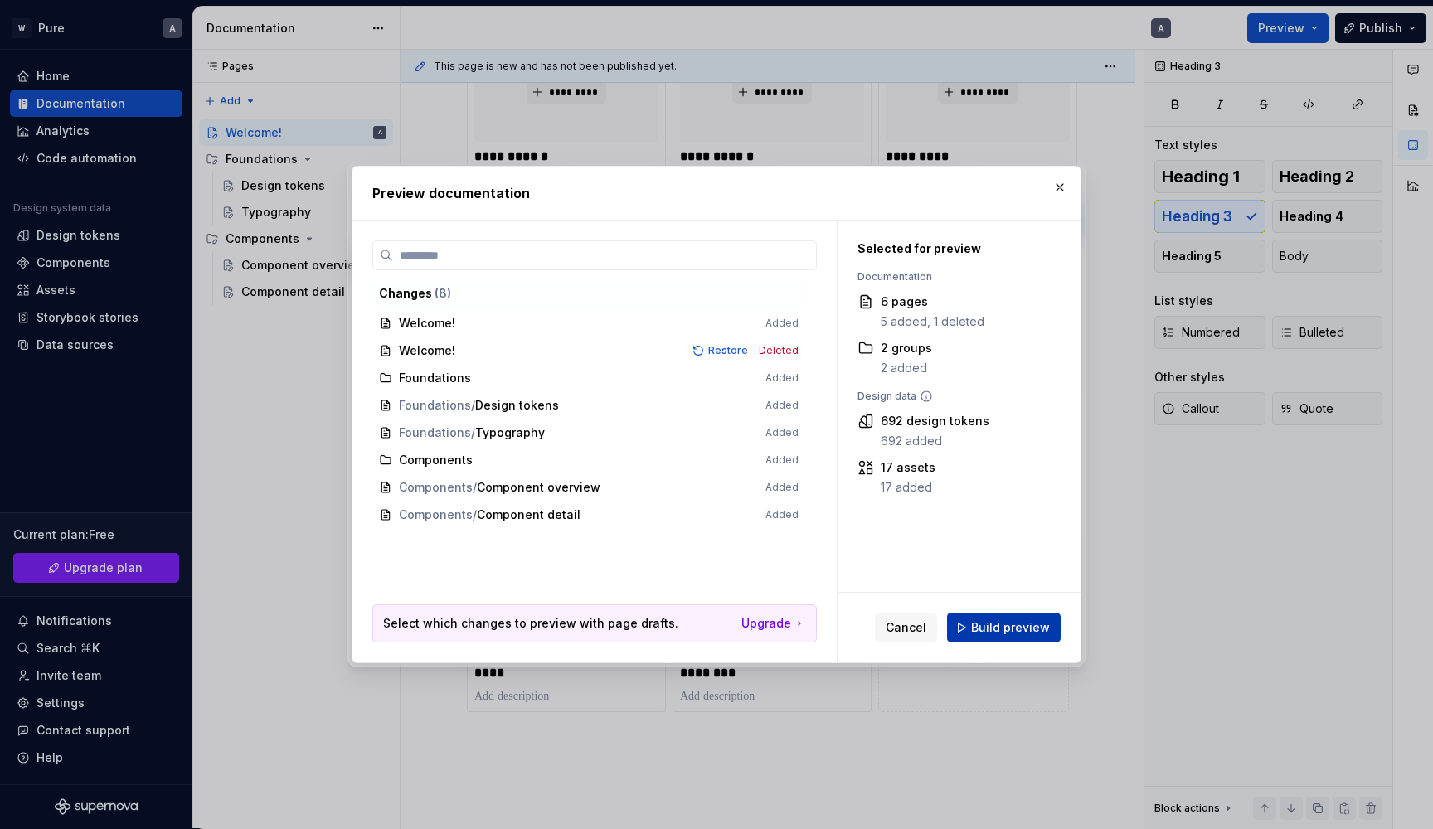
click at [993, 634] on span "Build preview" at bounding box center [1010, 627] width 79 height 17
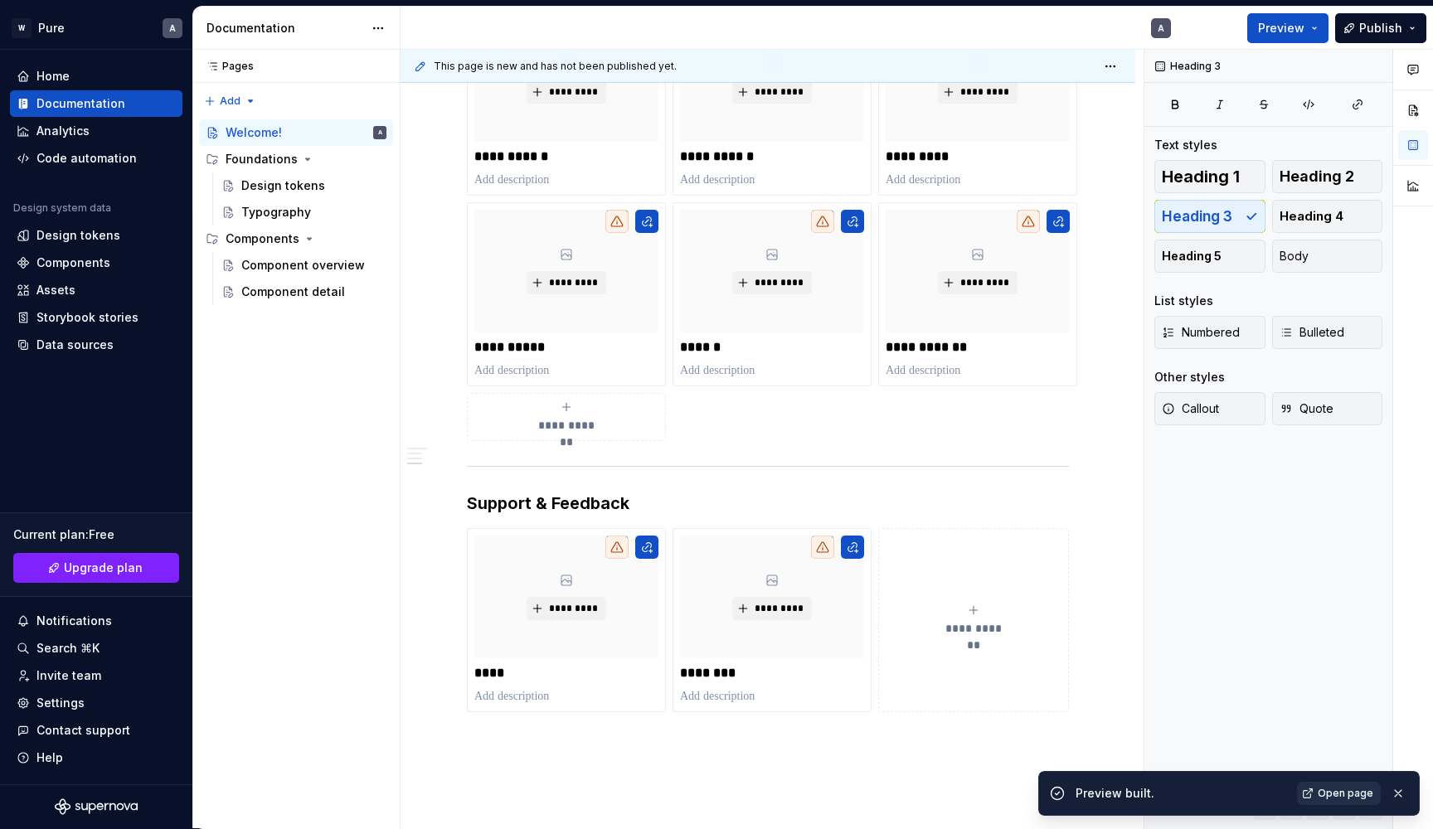
click at [1343, 794] on span "Open page" at bounding box center [1346, 793] width 56 height 13
